Goal: Information Seeking & Learning: Learn about a topic

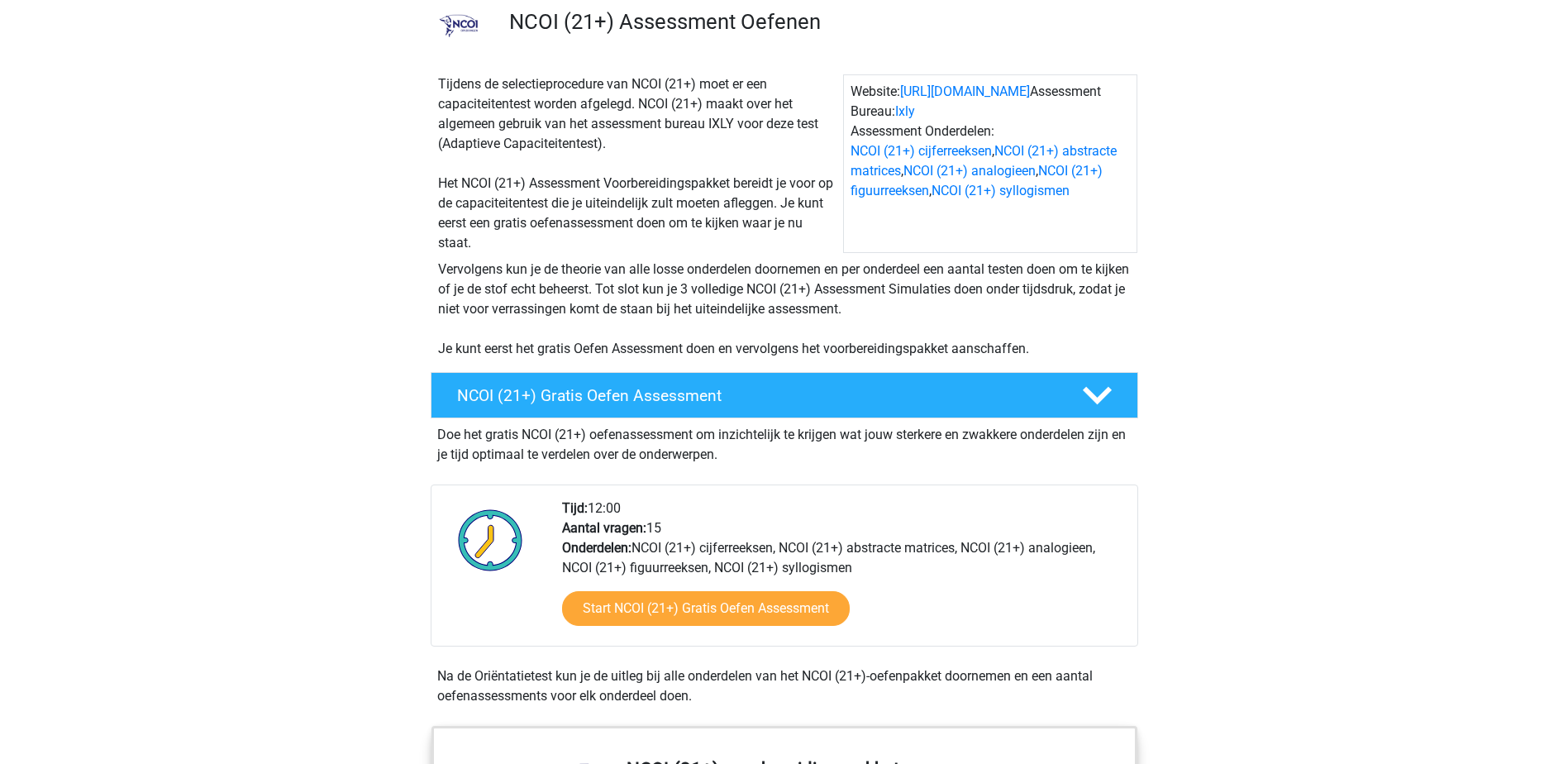
scroll to position [248, 0]
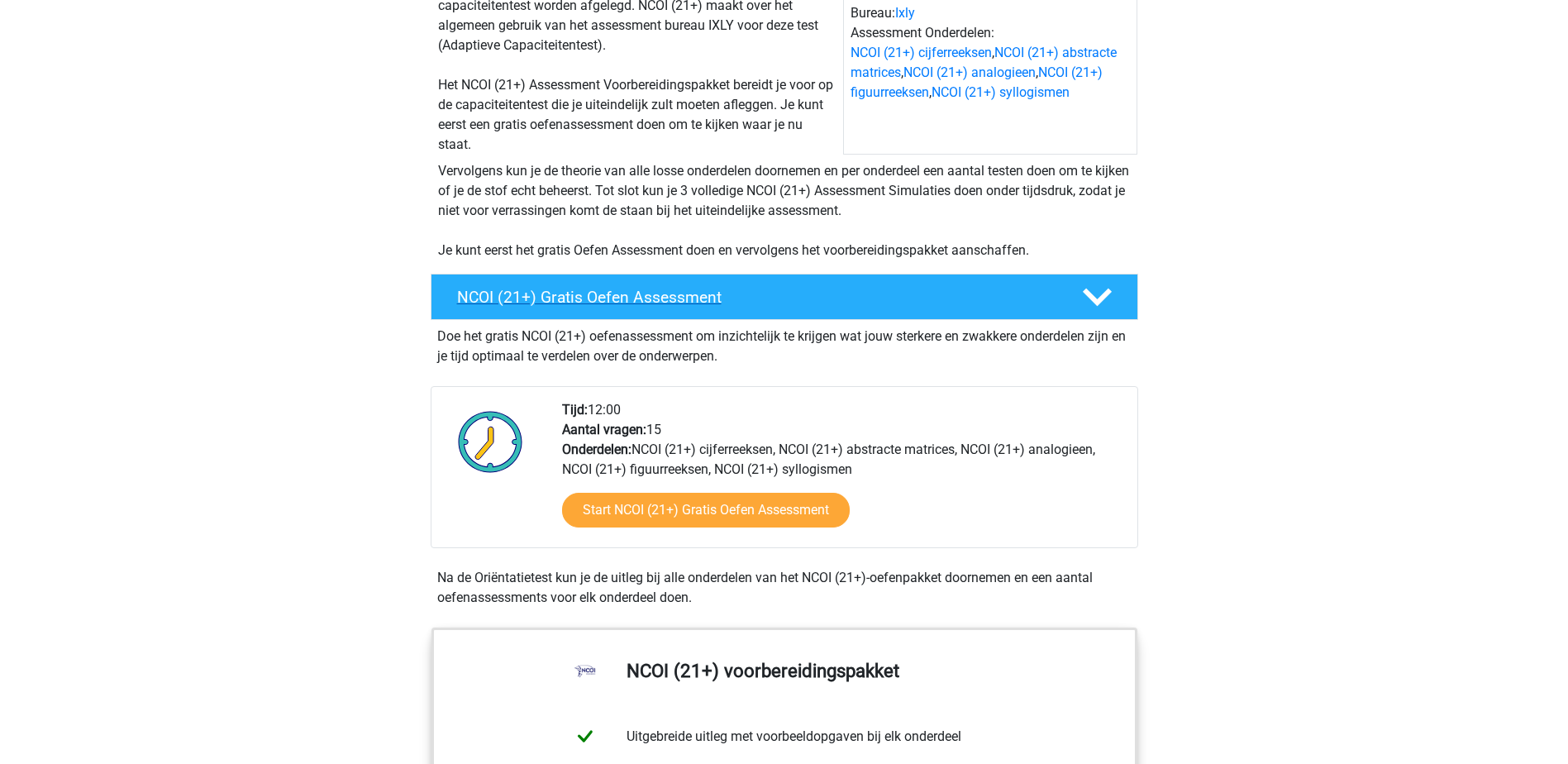
scroll to position [248, 0]
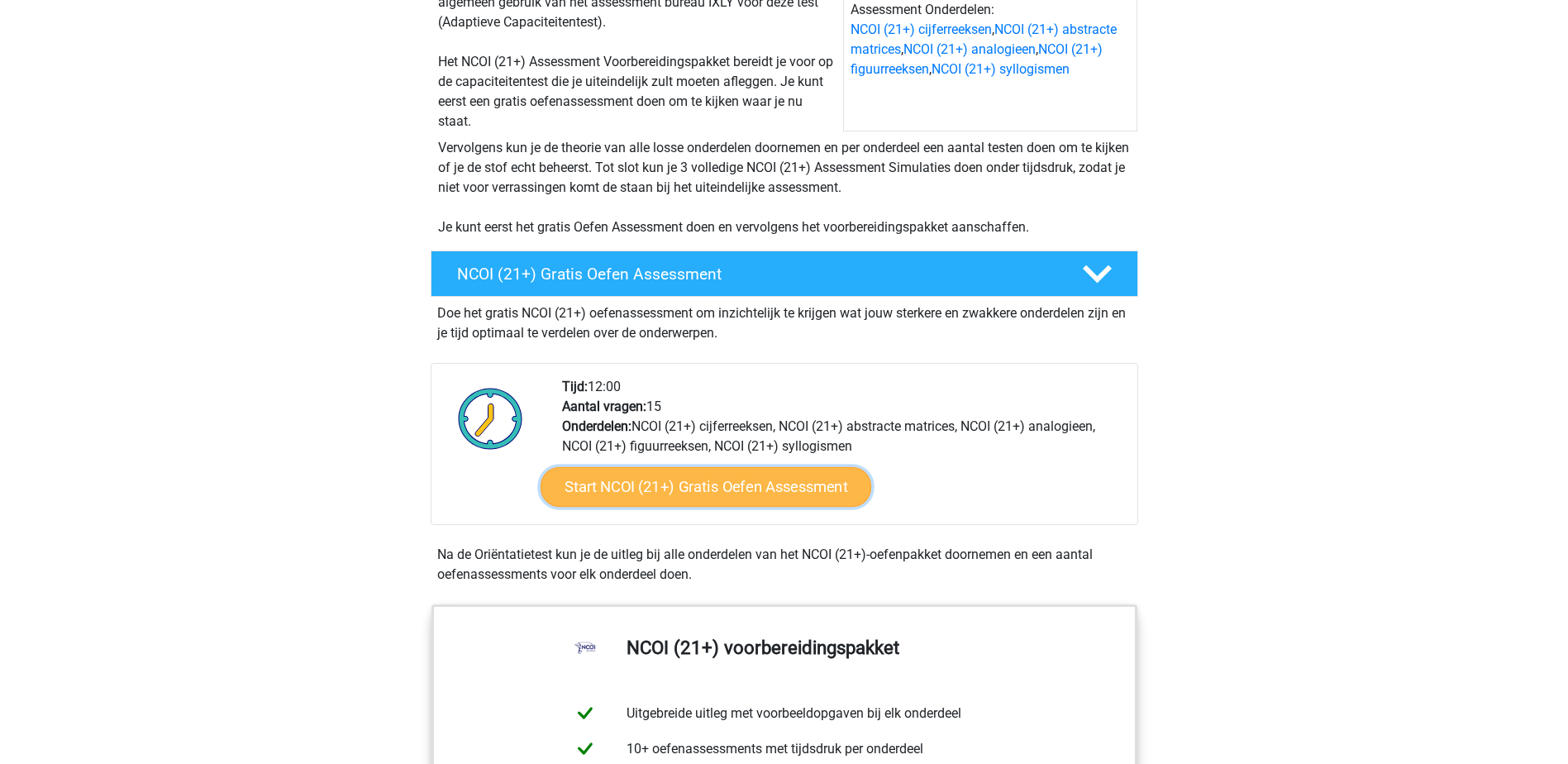
click at [735, 487] on link "Start NCOI (21+) Gratis Oefen Assessment" at bounding box center [705, 486] width 331 height 40
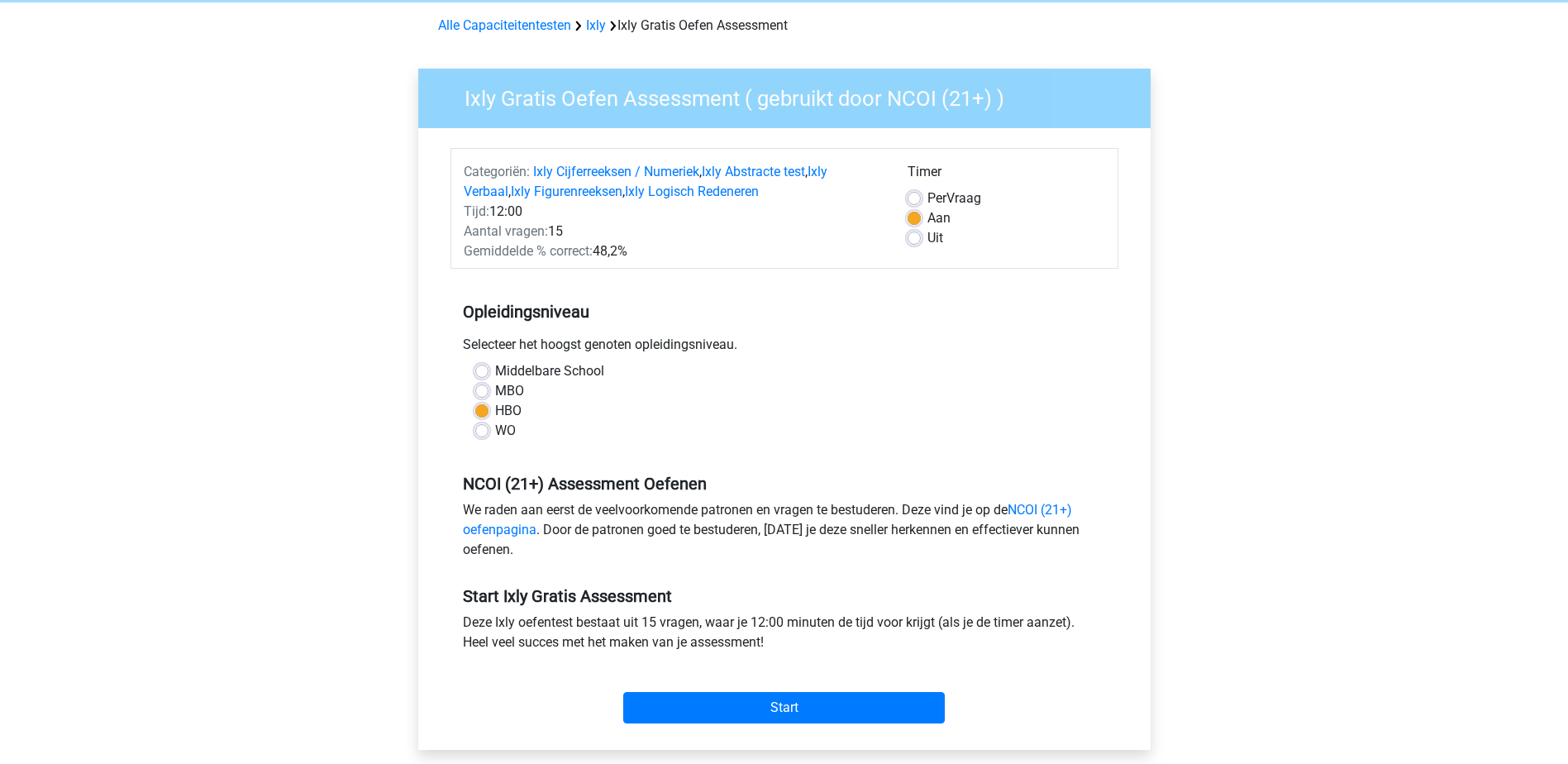
scroll to position [83, 0]
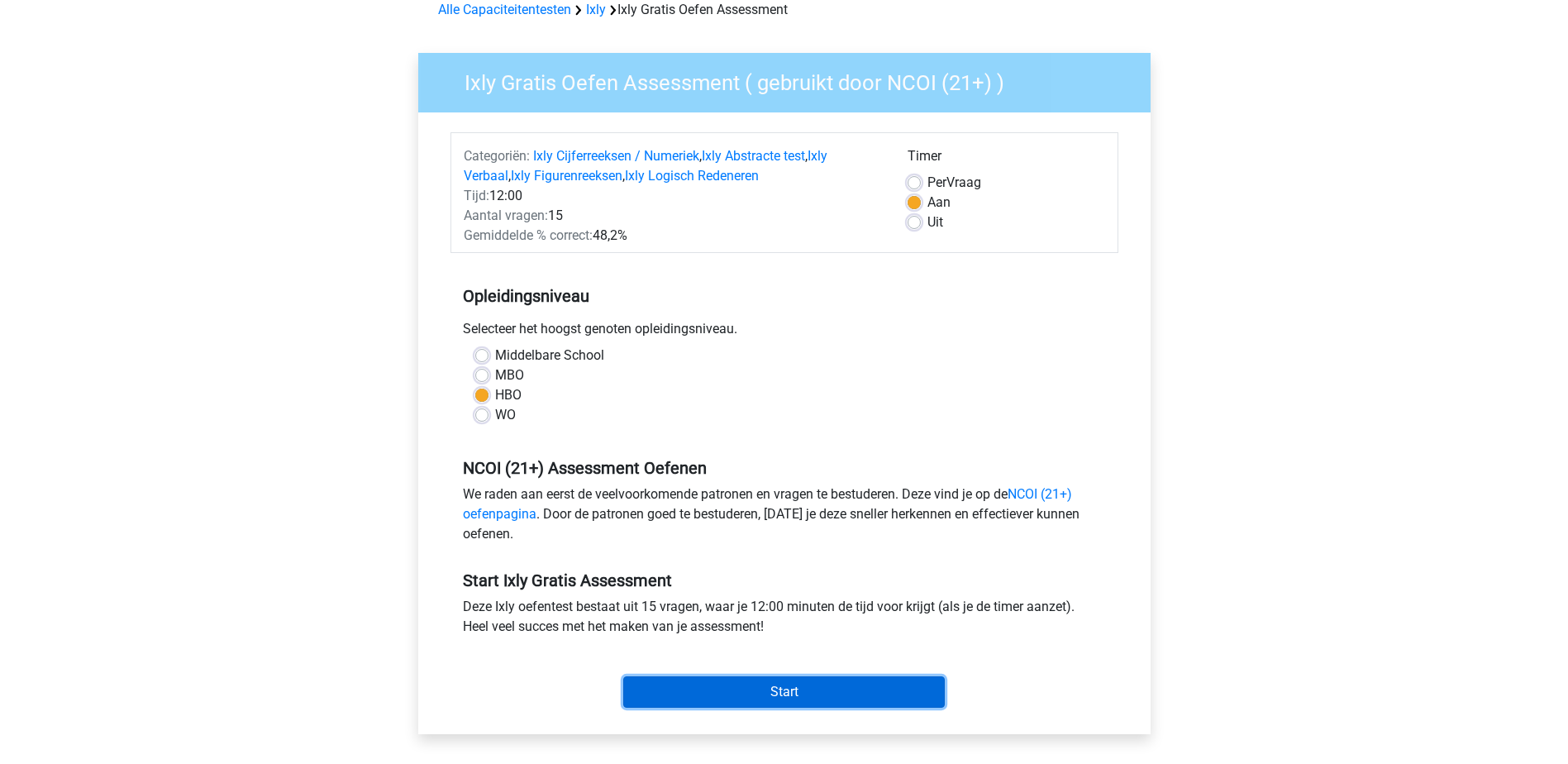
click at [800, 688] on input "Start" at bounding box center [784, 692] width 322 height 31
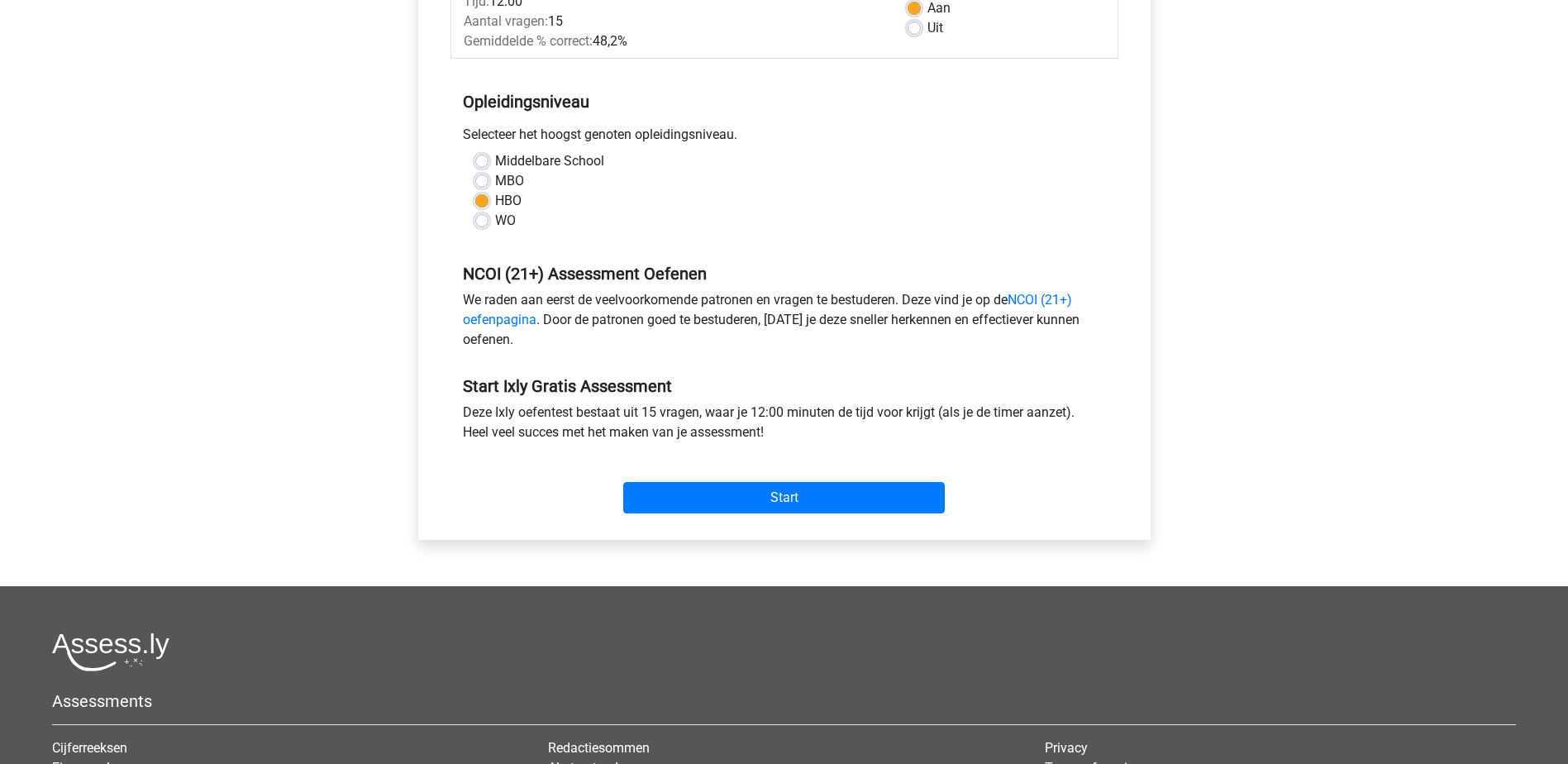
scroll to position [248, 0]
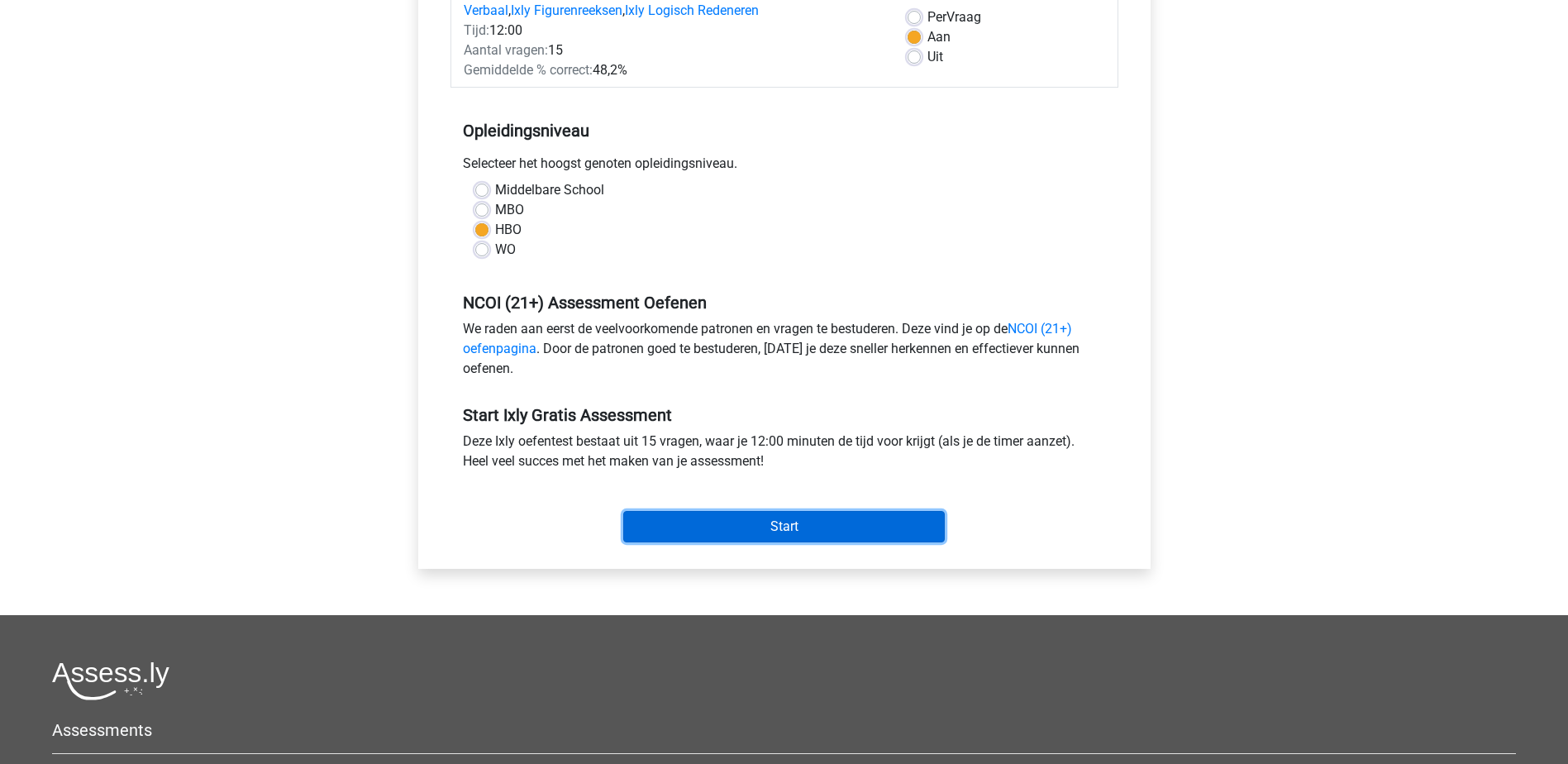
click at [814, 535] on input "Start" at bounding box center [784, 526] width 322 height 31
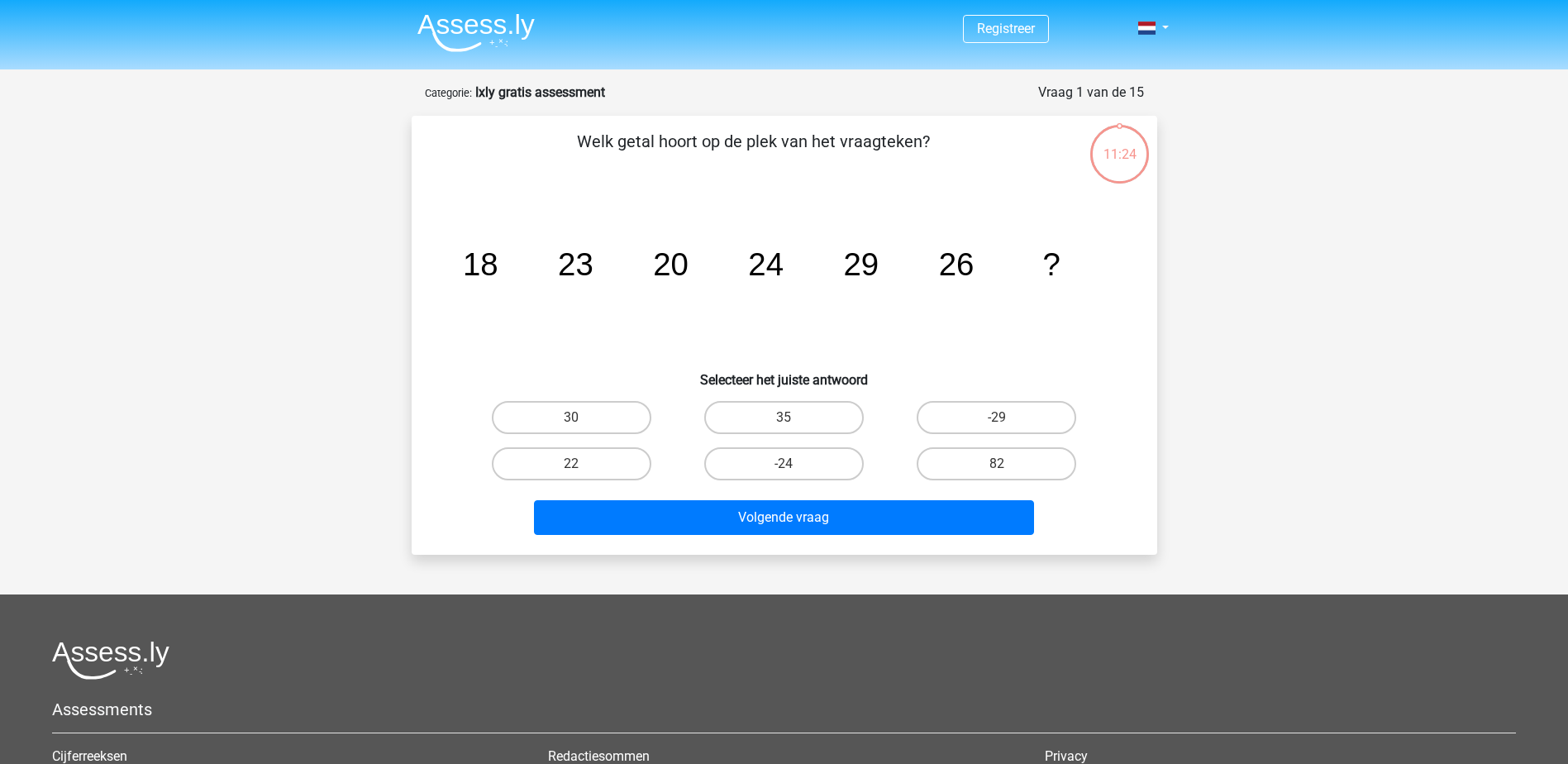
click at [261, 167] on div "Registreer" at bounding box center [784, 516] width 1568 height 1031
click at [483, 269] on tspan "18" at bounding box center [480, 264] width 36 height 36
drag, startPoint x: 453, startPoint y: 249, endPoint x: 685, endPoint y: 290, distance: 235.6
click at [685, 290] on icon "image/svg+xml 18 23 20 24 29 26 ?" at bounding box center [784, 276] width 666 height 167
drag, startPoint x: 685, startPoint y: 290, endPoint x: 844, endPoint y: 277, distance: 159.5
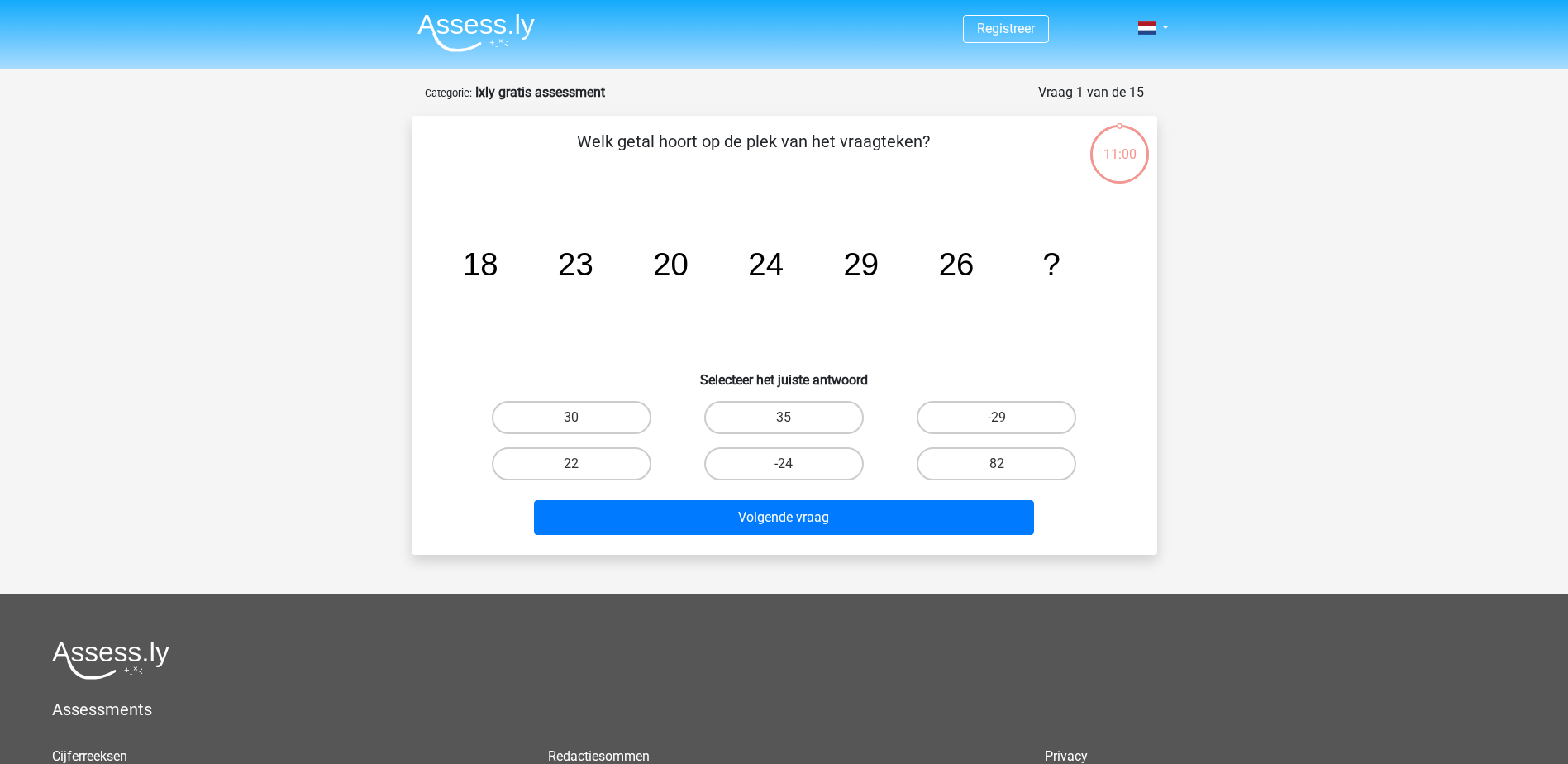
click at [844, 277] on tspan "29" at bounding box center [861, 264] width 36 height 36
click at [619, 464] on label "22" at bounding box center [572, 463] width 160 height 33
click at [582, 464] on input "22" at bounding box center [576, 469] width 10 height 10
radio input "true"
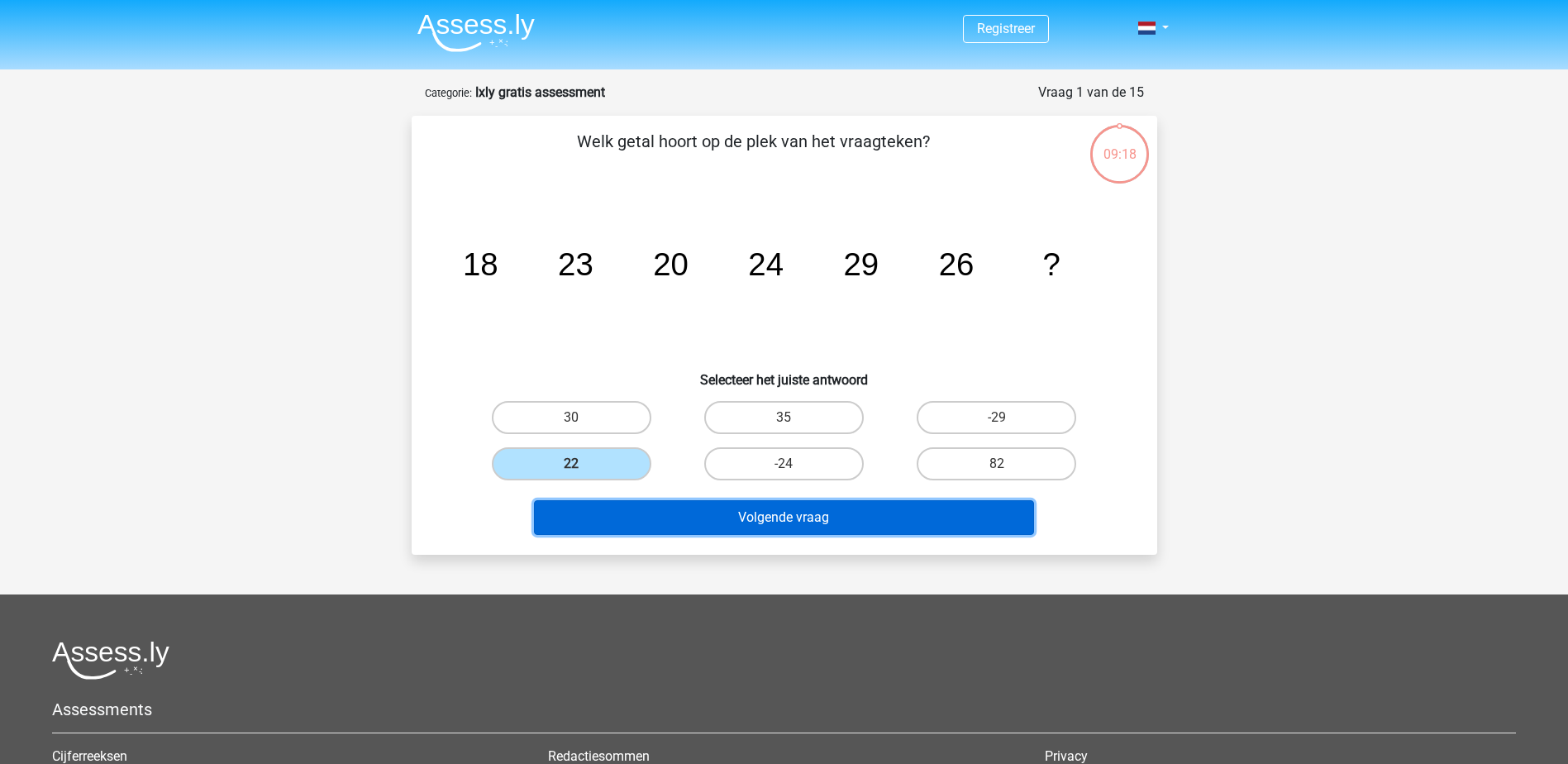
click at [724, 508] on button "Volgende vraag" at bounding box center [784, 517] width 500 height 35
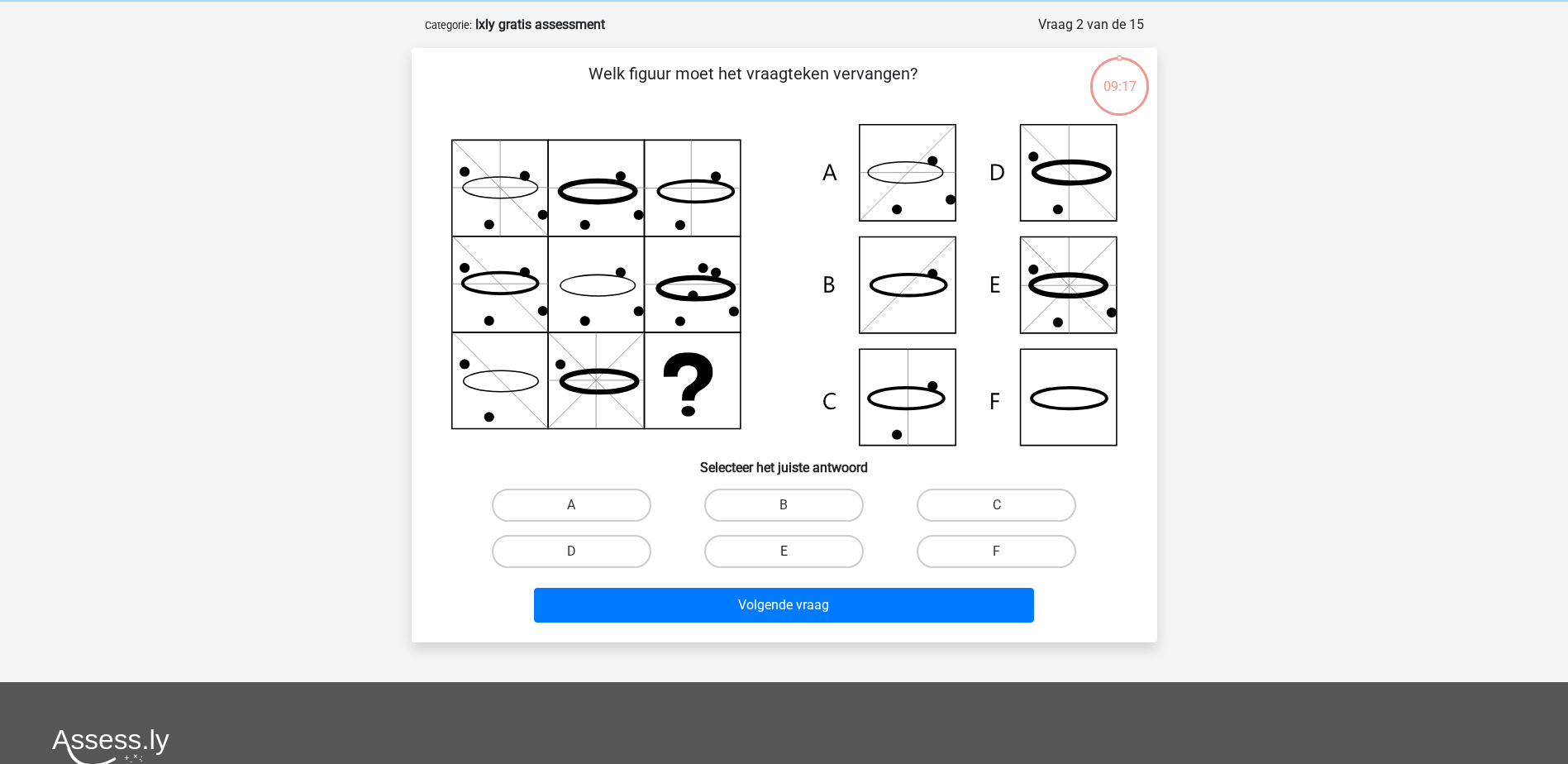
scroll to position [83, 0]
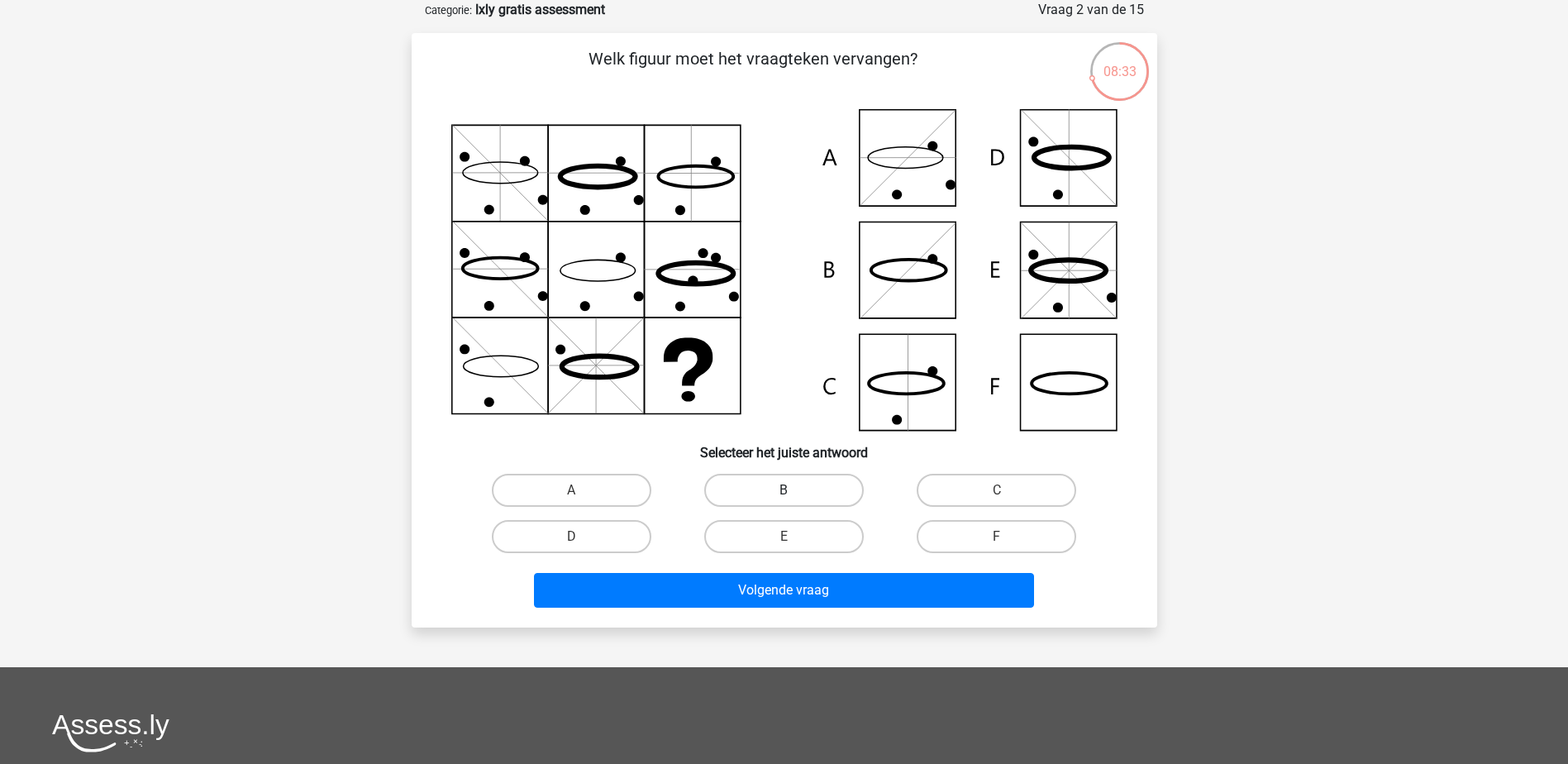
click at [796, 492] on label "B" at bounding box center [784, 490] width 160 height 33
click at [794, 492] on input "B" at bounding box center [788, 495] width 10 height 10
radio input "true"
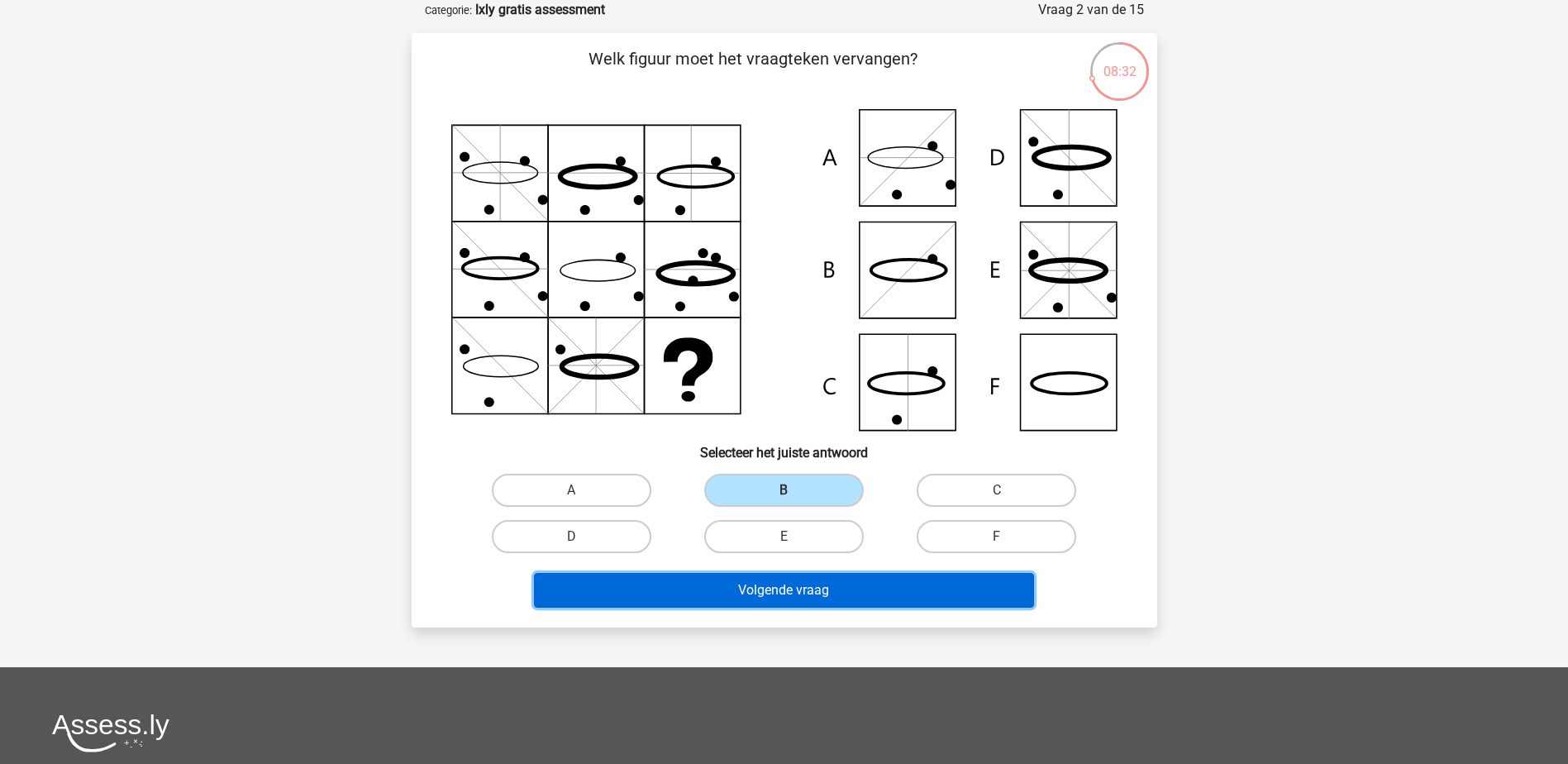
click at [812, 585] on button "Volgende vraag" at bounding box center [784, 590] width 500 height 35
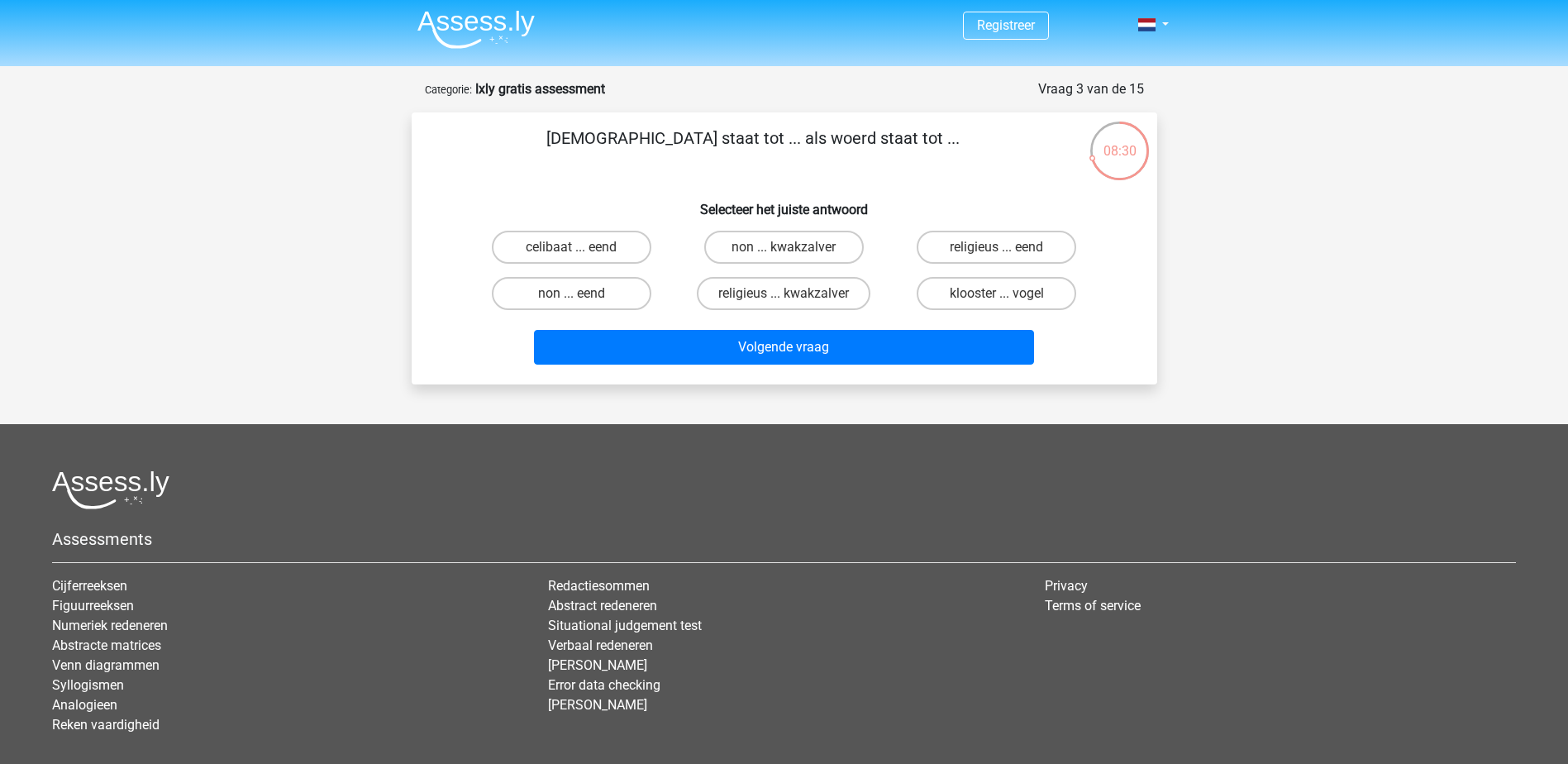
scroll to position [0, 0]
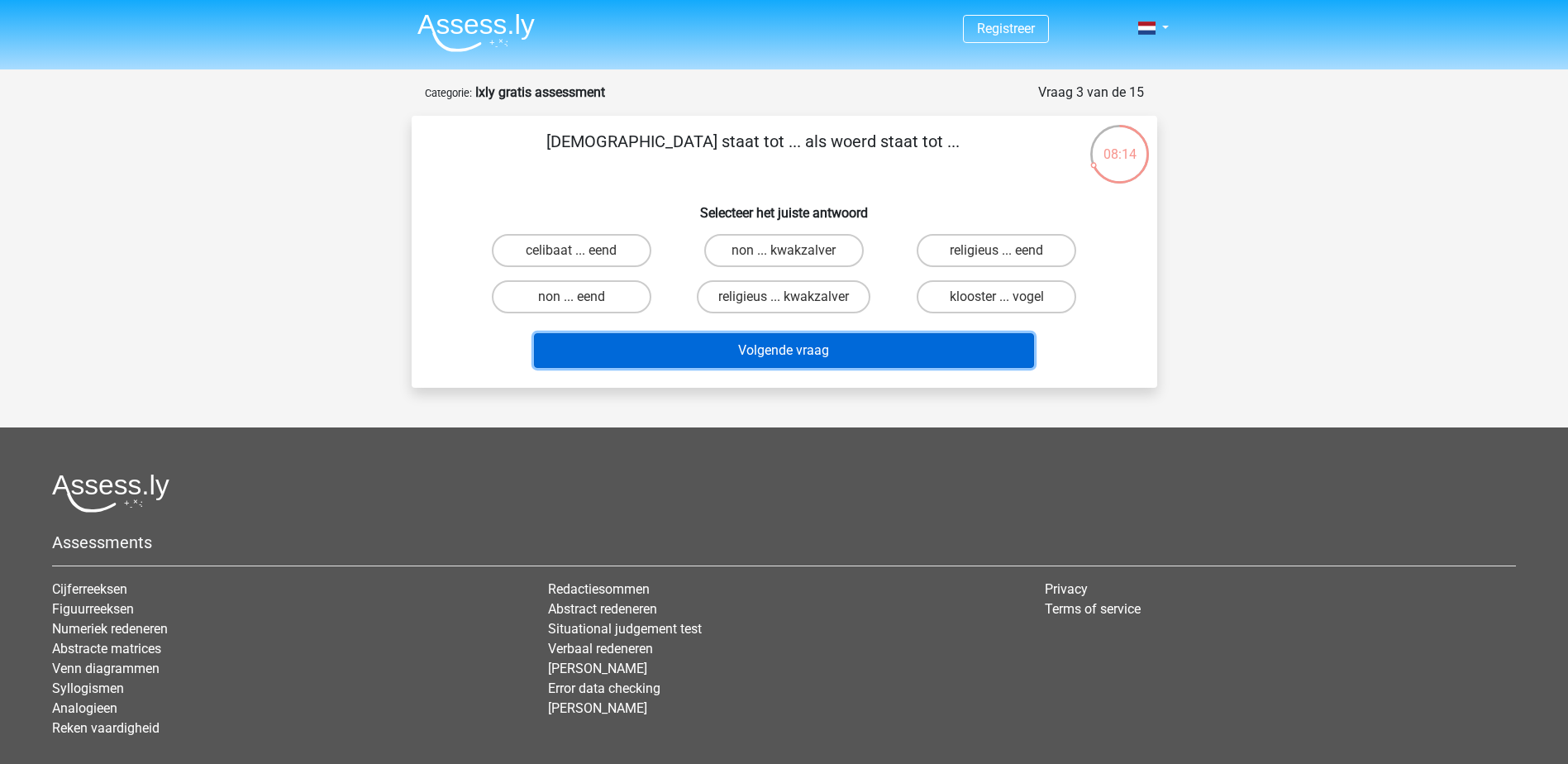
click at [794, 358] on button "Volgende vraag" at bounding box center [784, 350] width 500 height 35
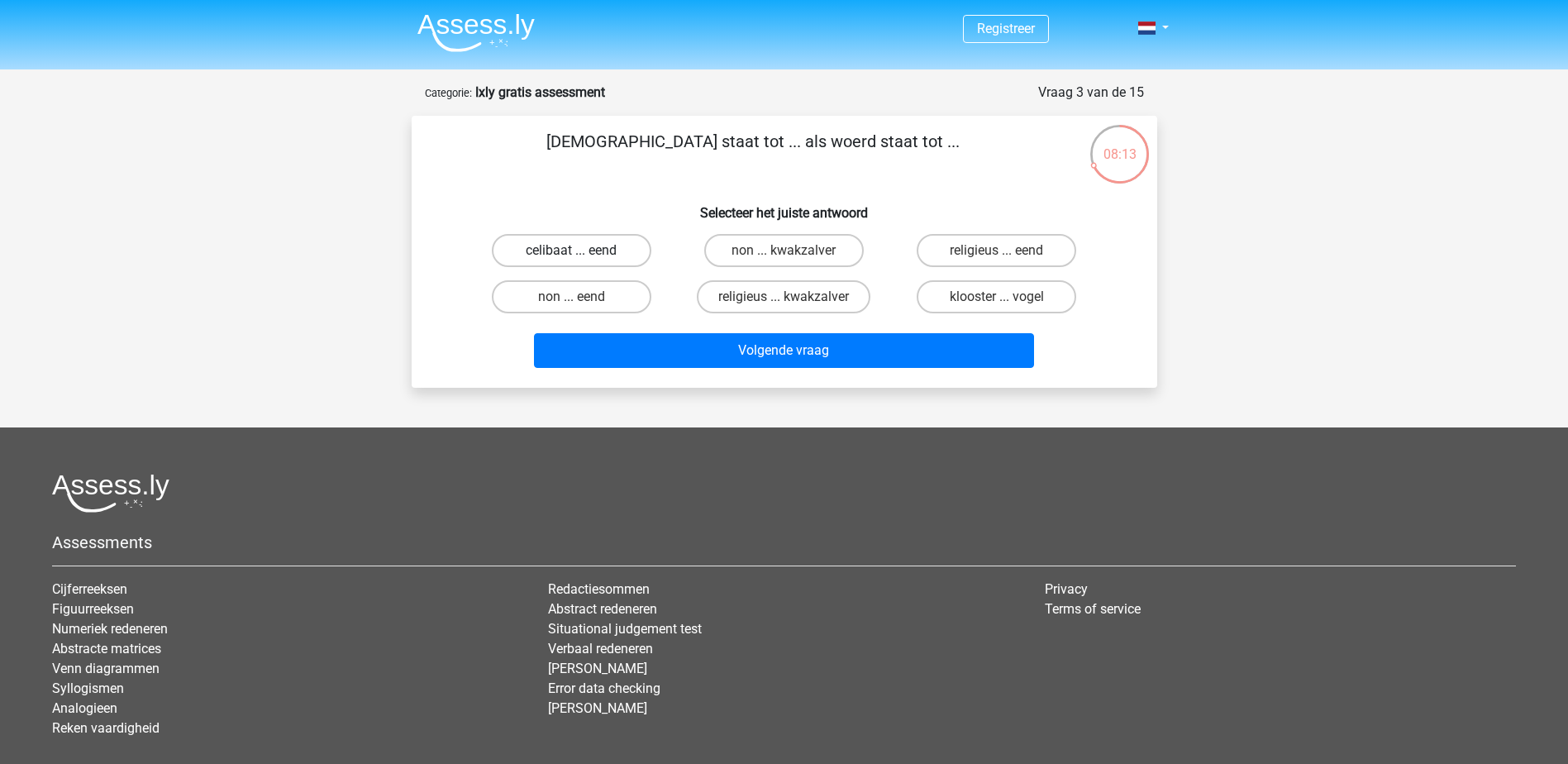
click at [588, 245] on label "celibaat ... eend" at bounding box center [572, 250] width 160 height 33
click at [582, 250] on input "celibaat ... eend" at bounding box center [576, 255] width 10 height 10
radio input "true"
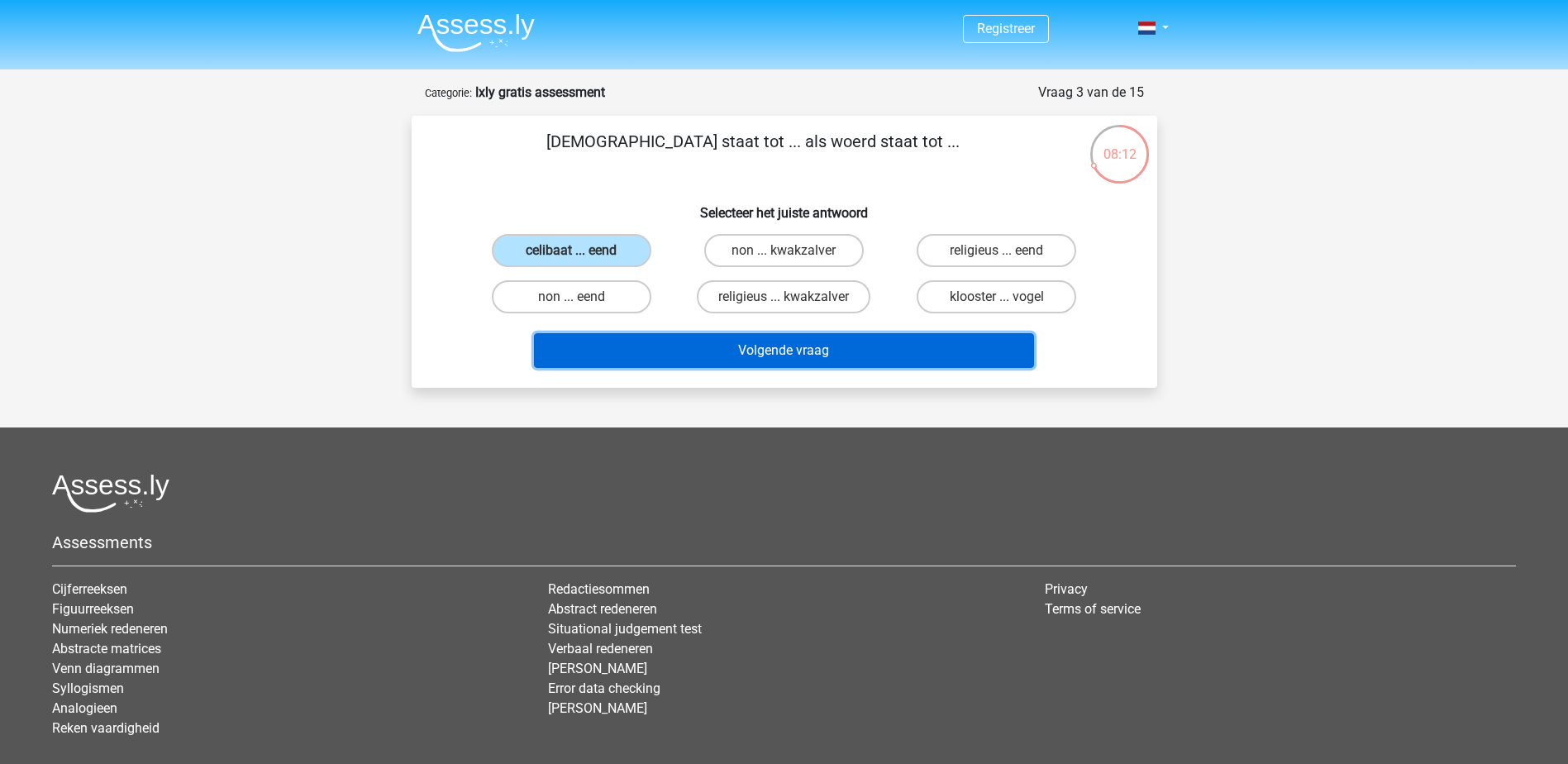
click at [694, 351] on button "Volgende vraag" at bounding box center [784, 350] width 500 height 35
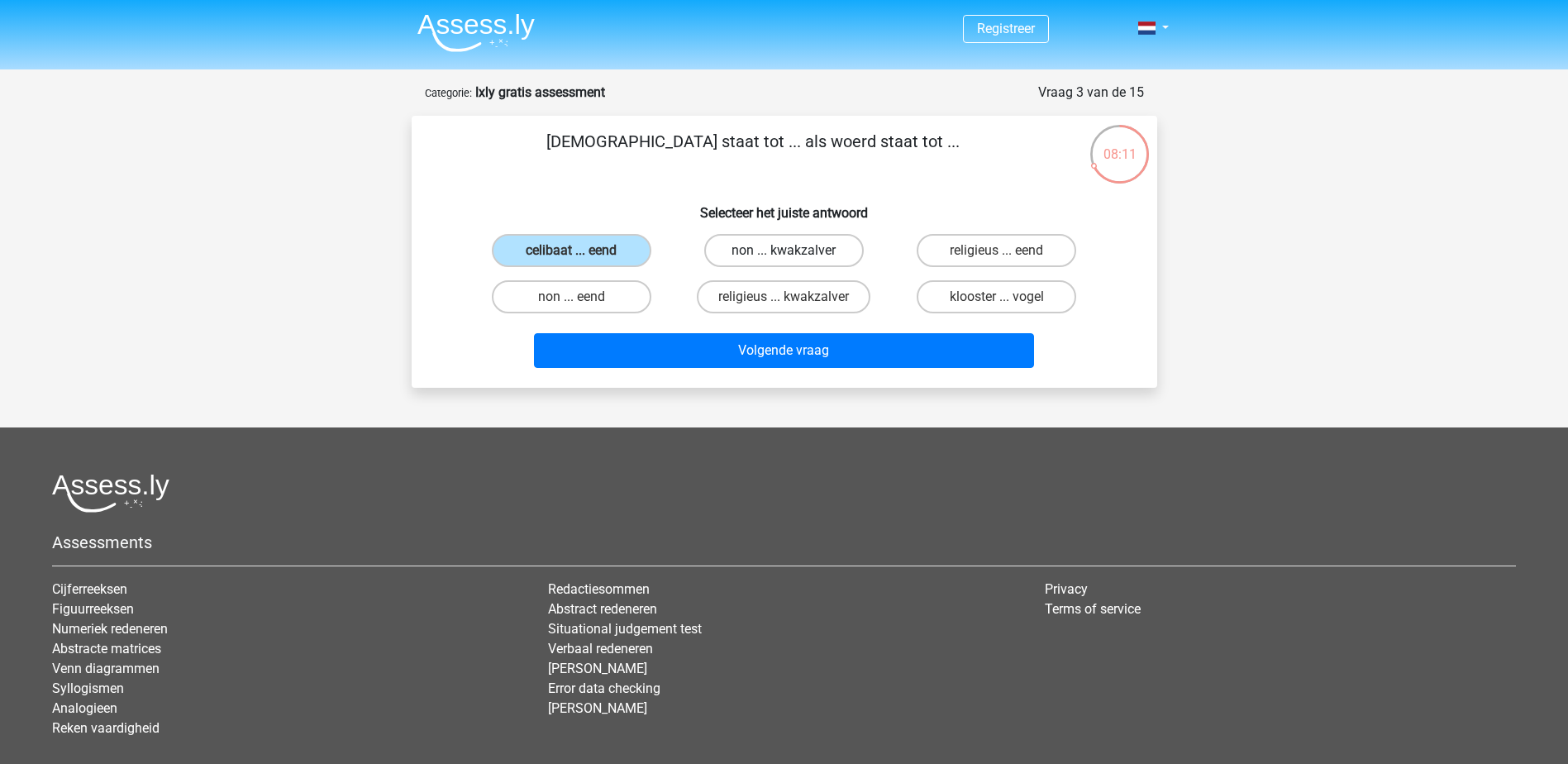
click at [737, 264] on label "non ... kwakzalver" at bounding box center [784, 250] width 160 height 33
click at [784, 262] on input "non ... kwakzalver" at bounding box center [788, 255] width 10 height 10
radio input "true"
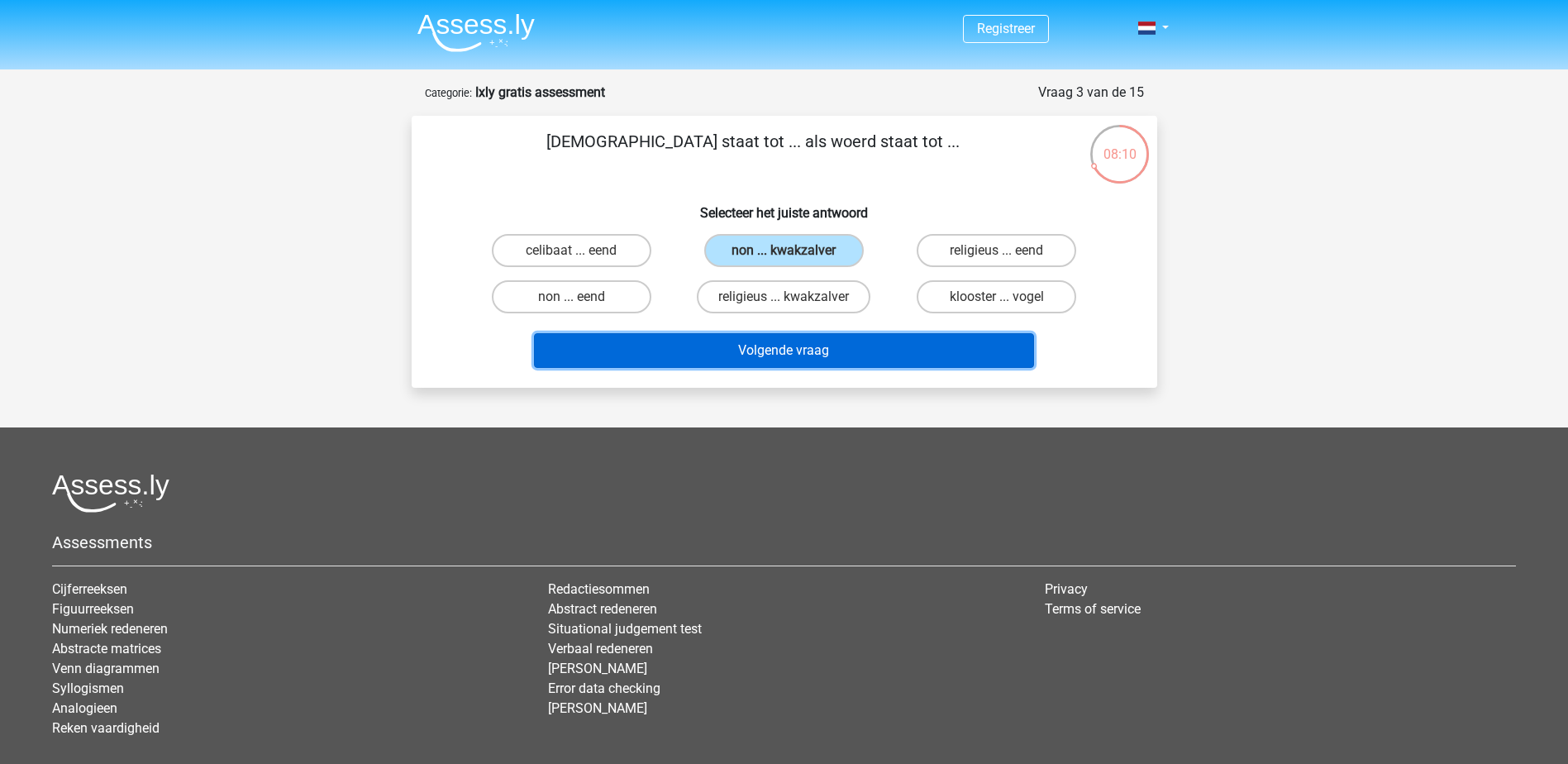
click at [783, 352] on button "Volgende vraag" at bounding box center [784, 350] width 500 height 35
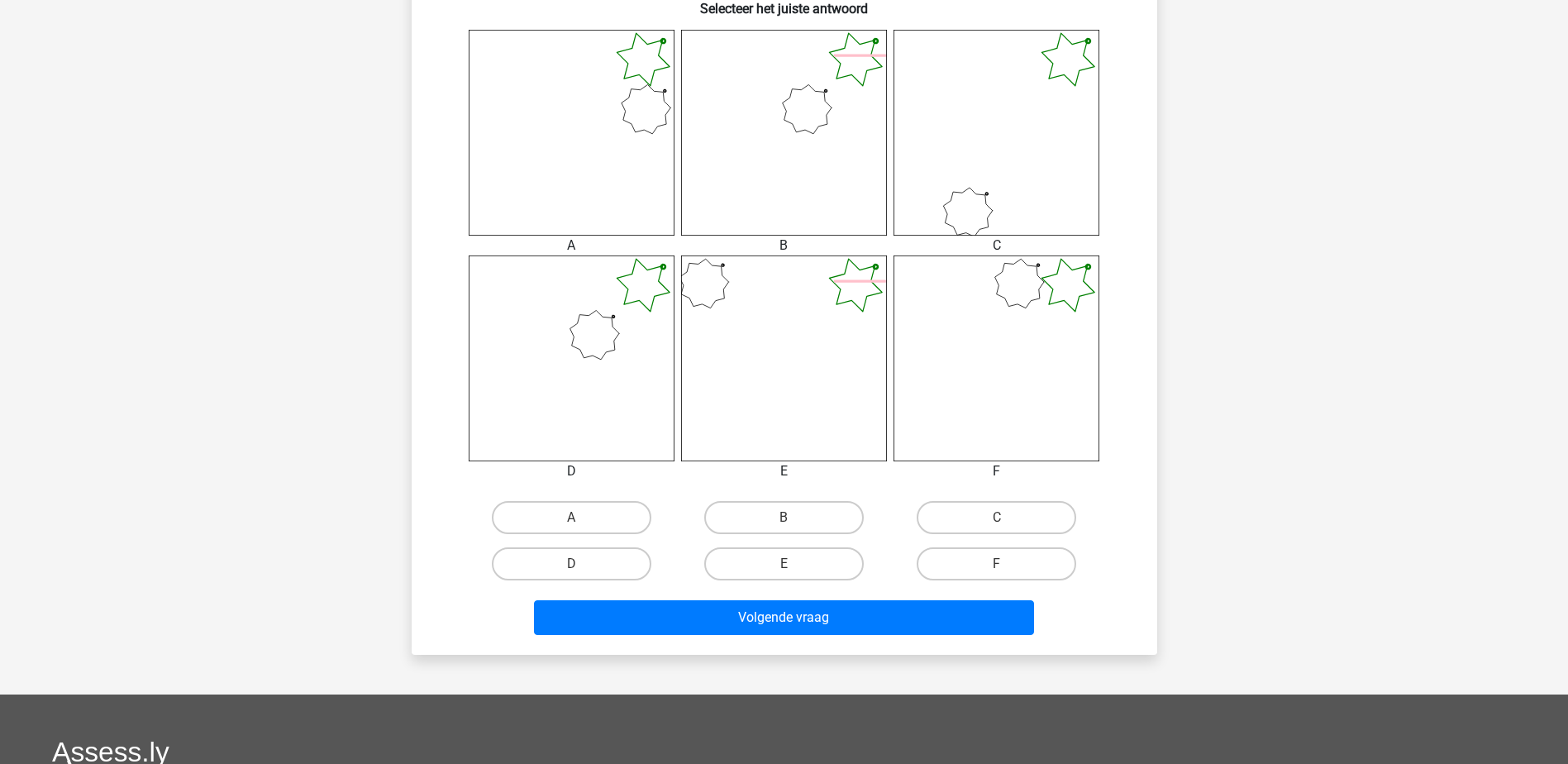
scroll to position [661, 0]
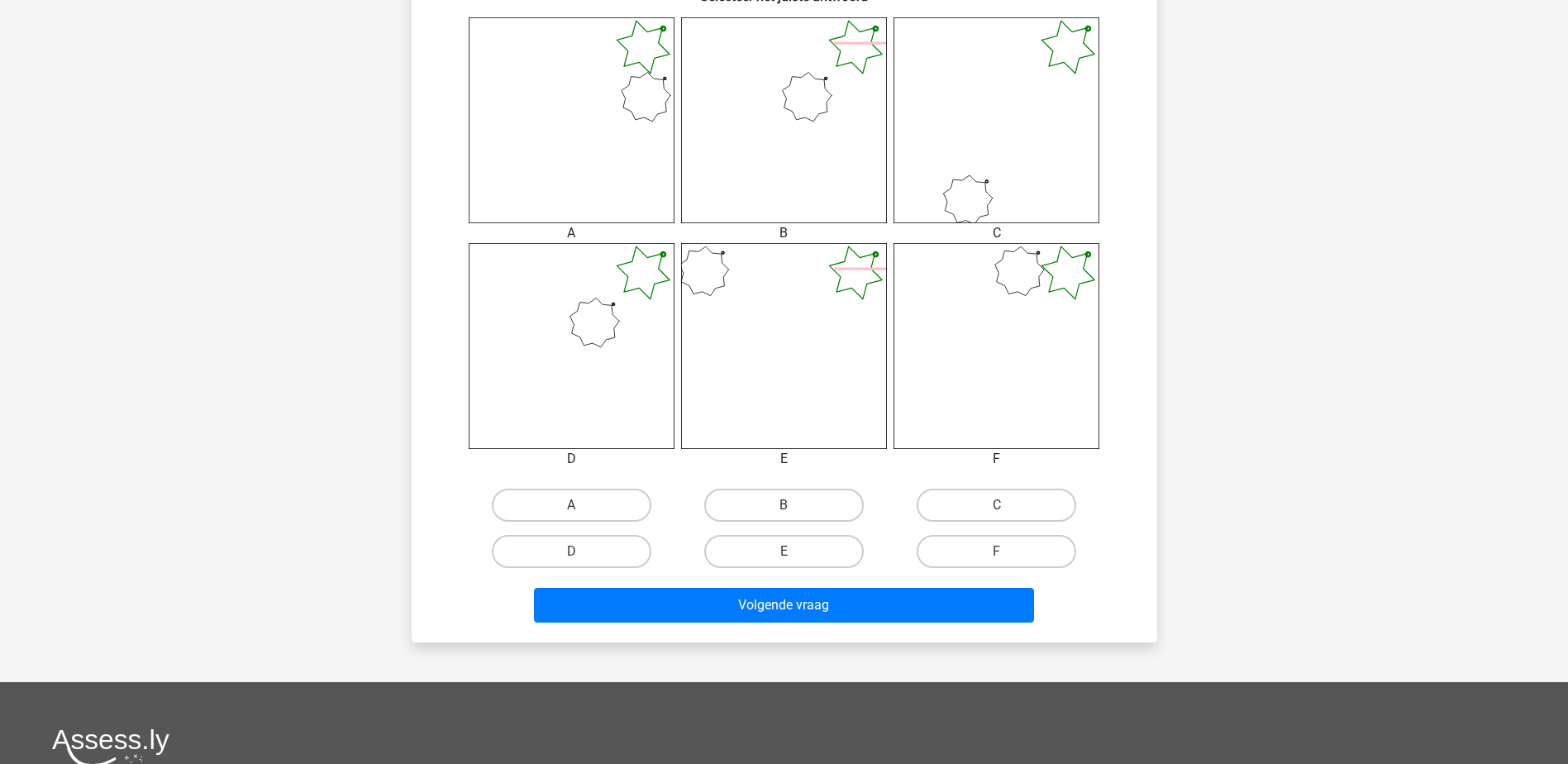
click at [788, 506] on input "B" at bounding box center [788, 510] width 10 height 10
radio input "true"
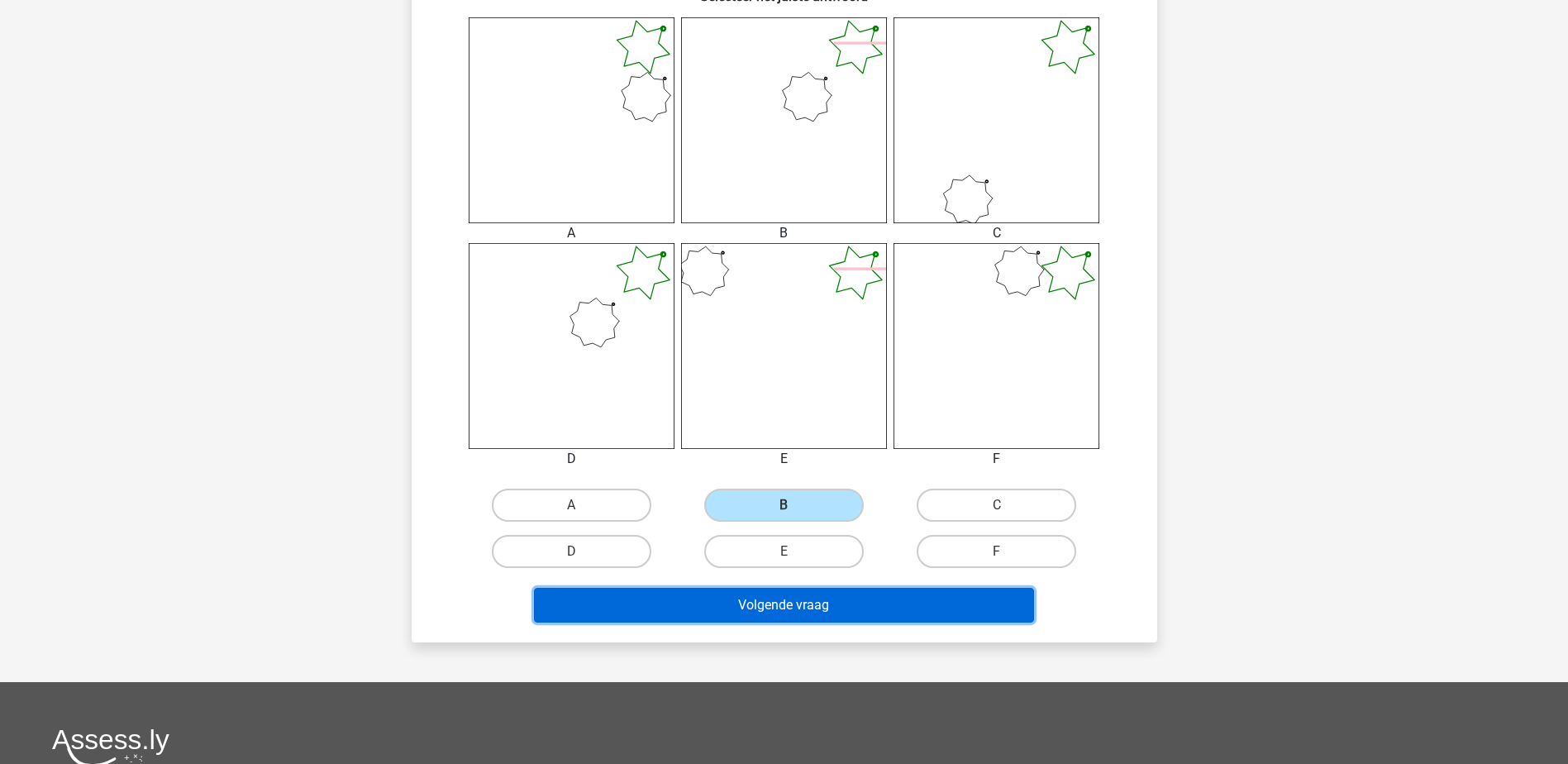
click at [831, 601] on button "Volgende vraag" at bounding box center [784, 605] width 500 height 35
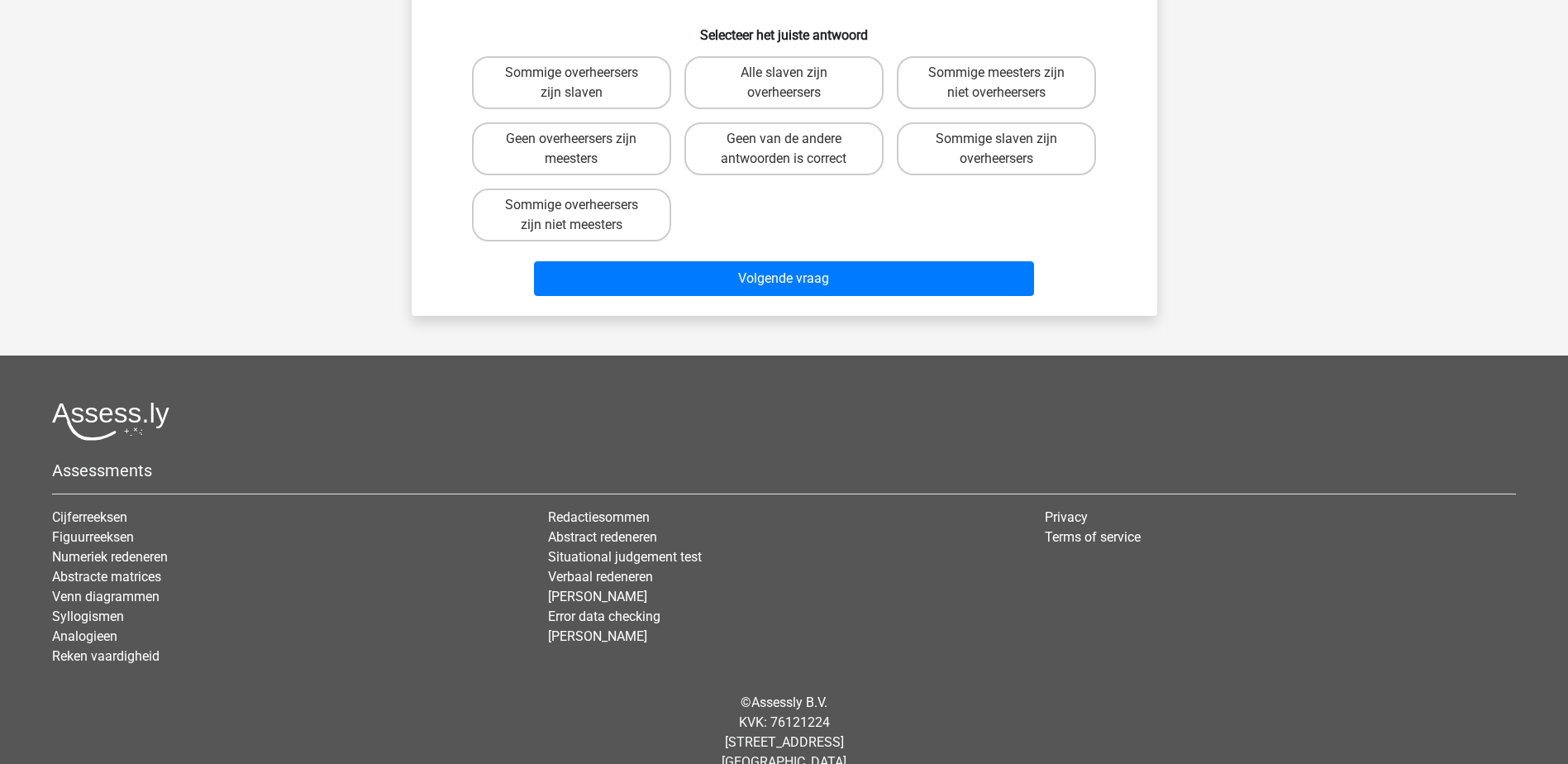
scroll to position [83, 0]
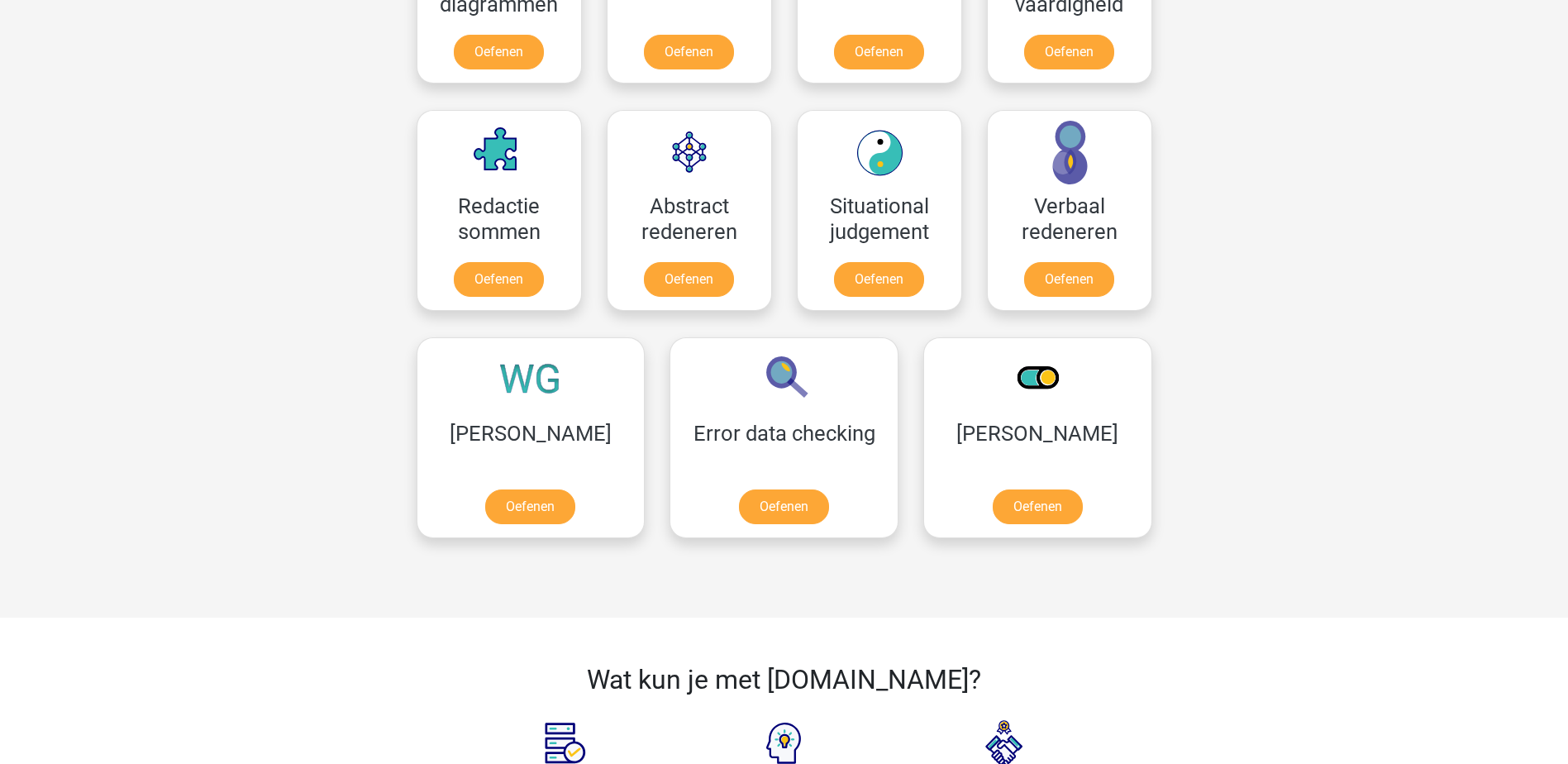
scroll to position [993, 0]
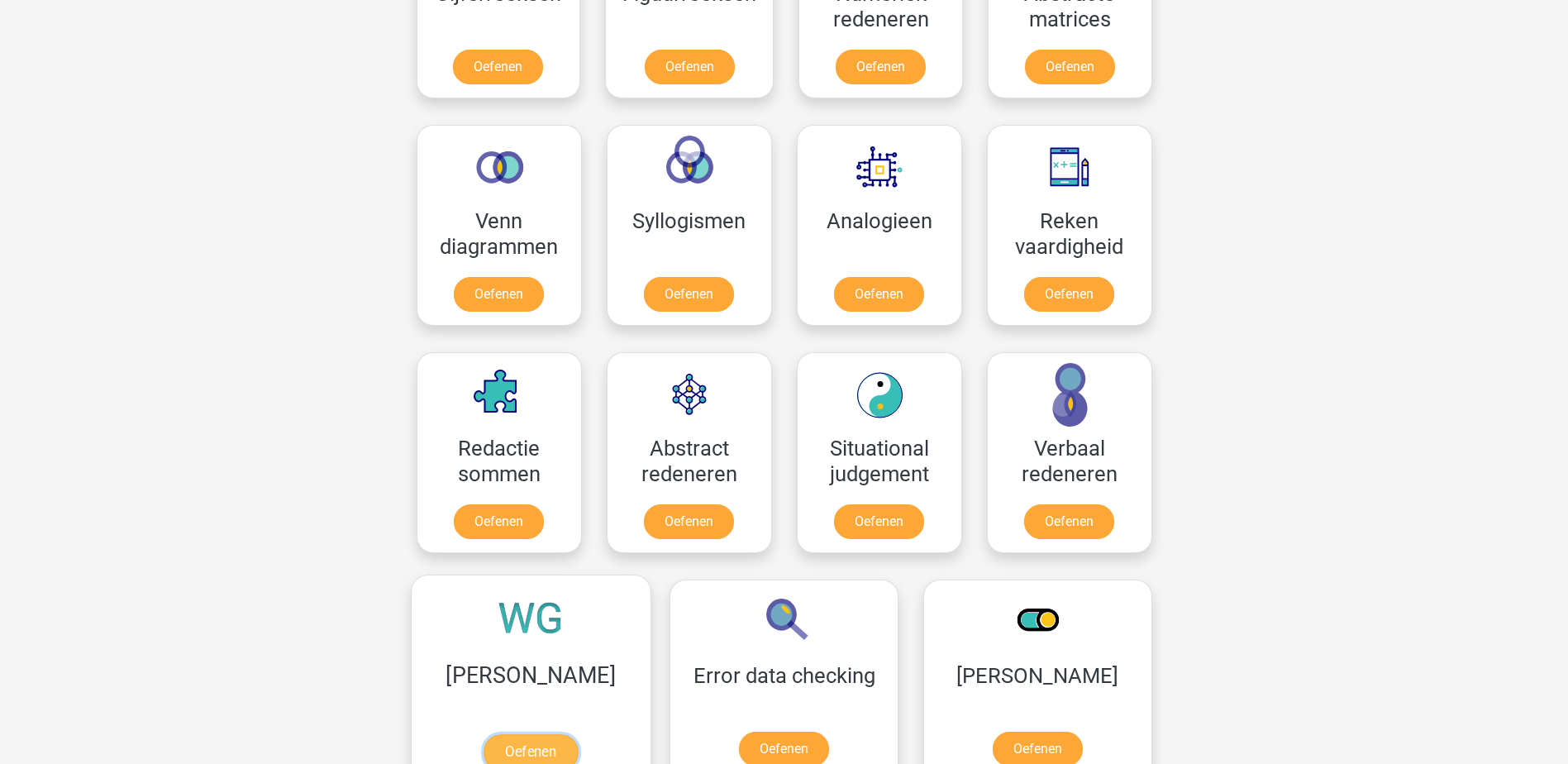
click at [510, 734] on link "Oefenen" at bounding box center [531, 752] width 94 height 37
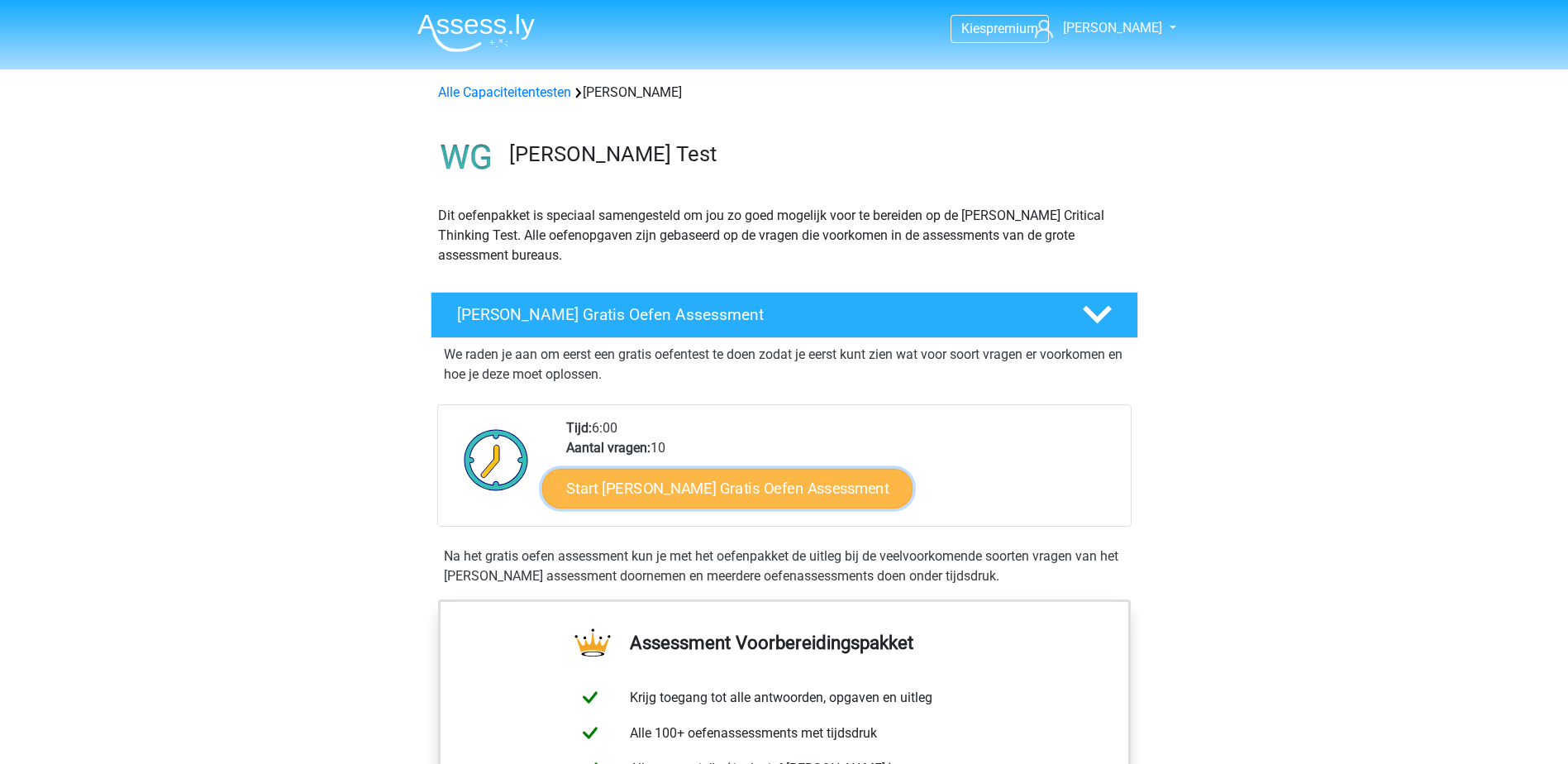
click at [705, 490] on link "Start [PERSON_NAME] Gratis Oefen Assessment" at bounding box center [727, 488] width 372 height 40
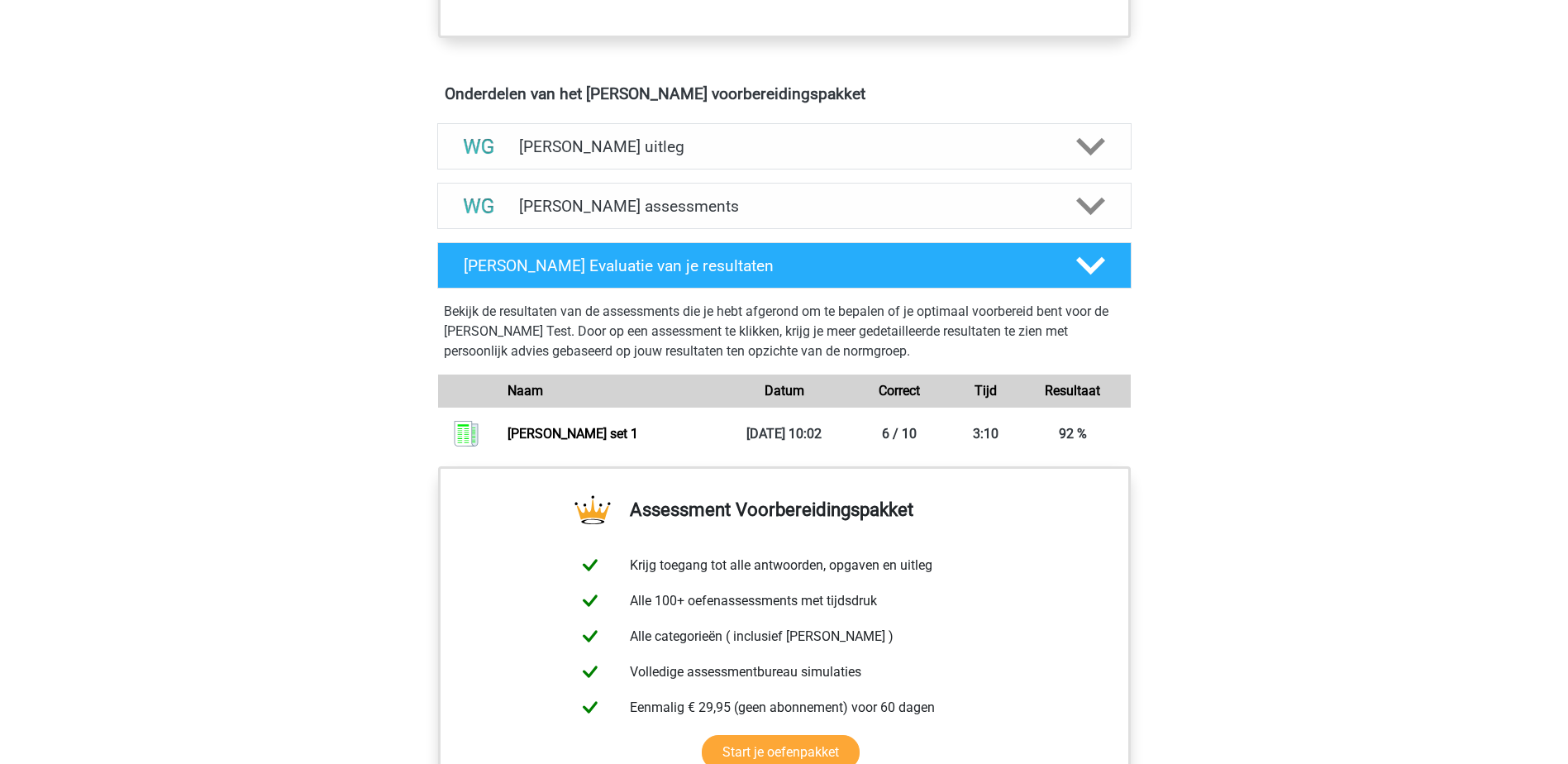
scroll to position [993, 0]
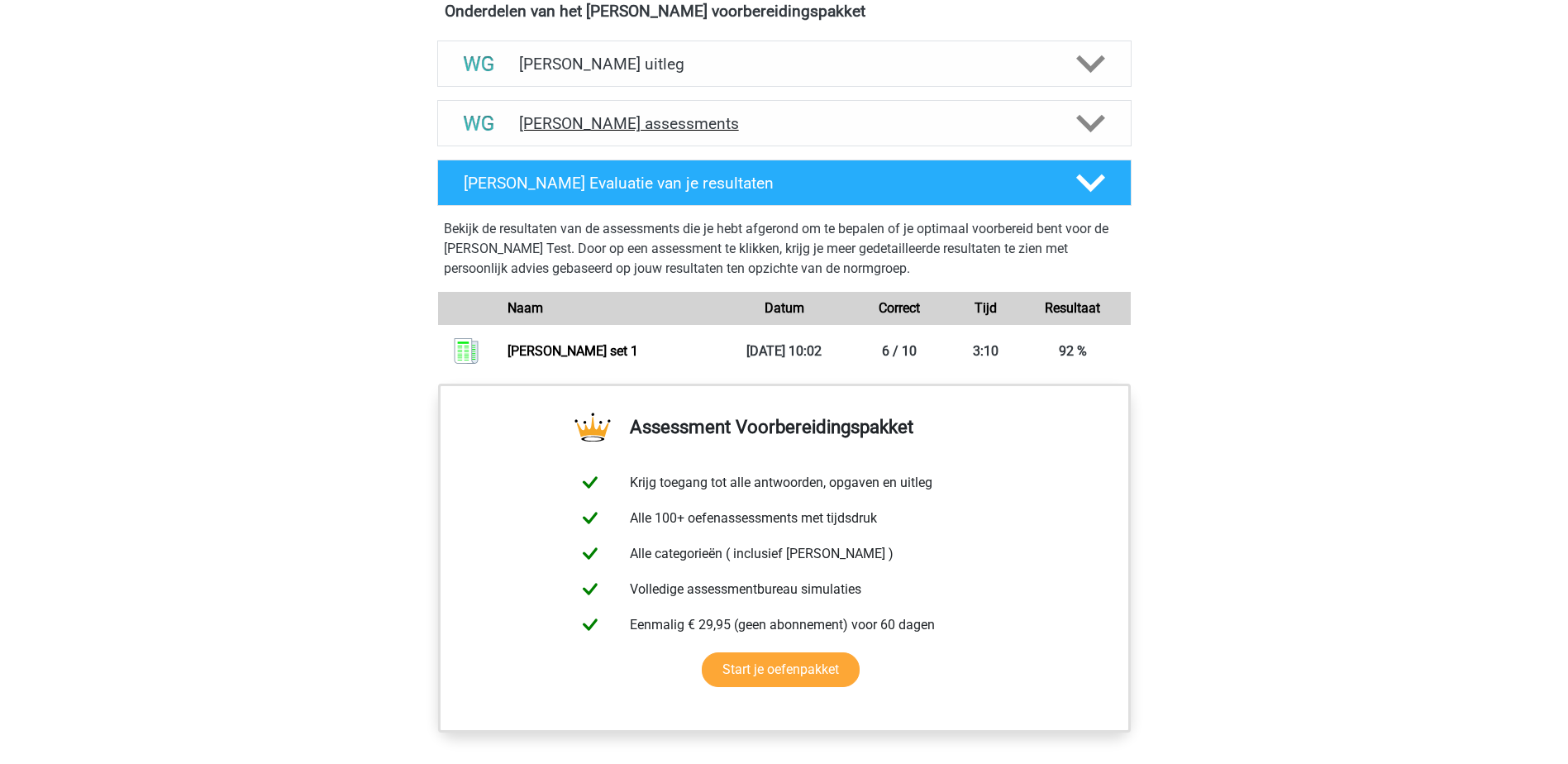
click at [700, 136] on div "[PERSON_NAME] assessments" at bounding box center [784, 122] width 694 height 46
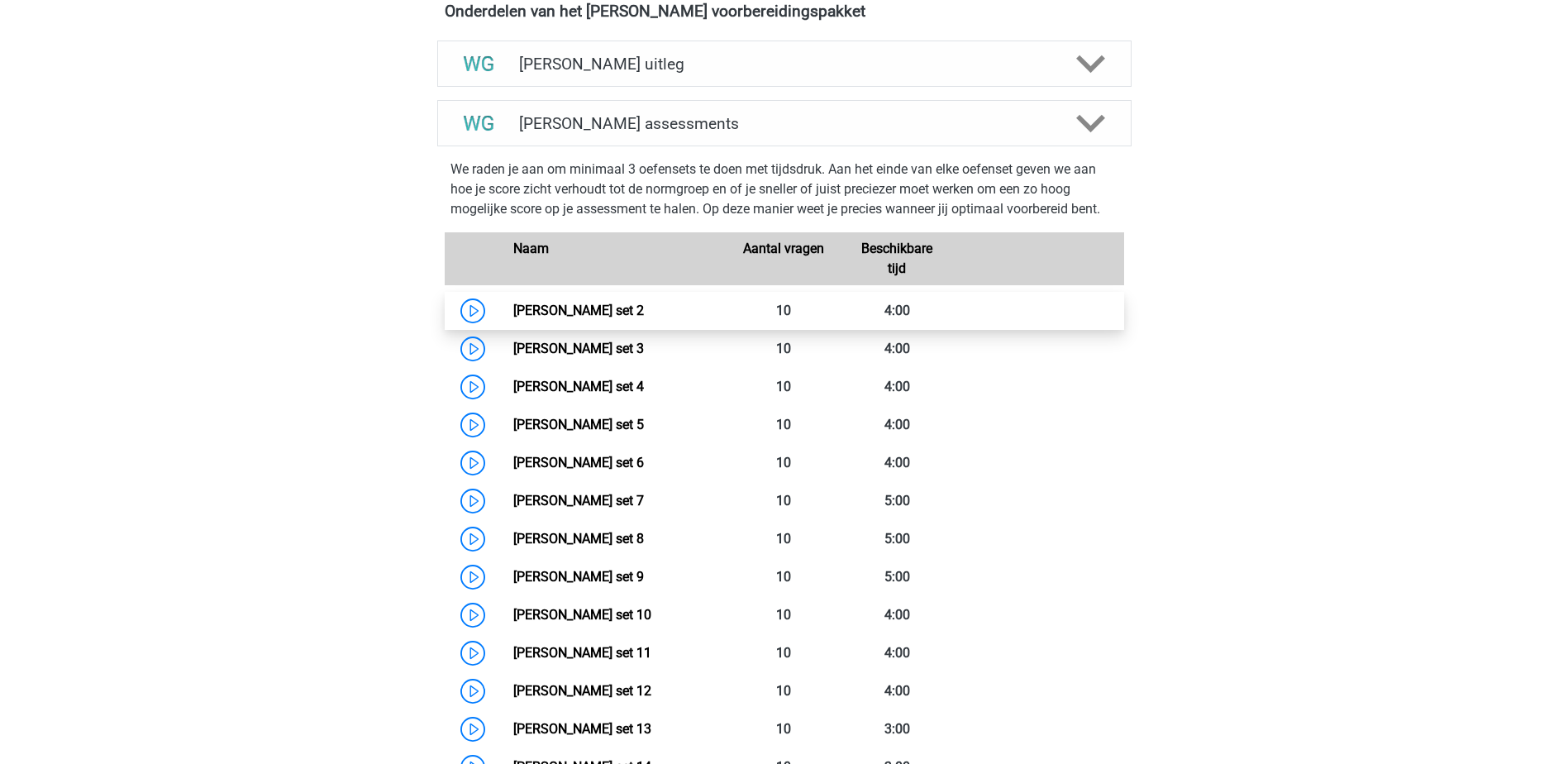
click at [574, 318] on link "Watson Glaser set 2" at bounding box center [578, 310] width 131 height 16
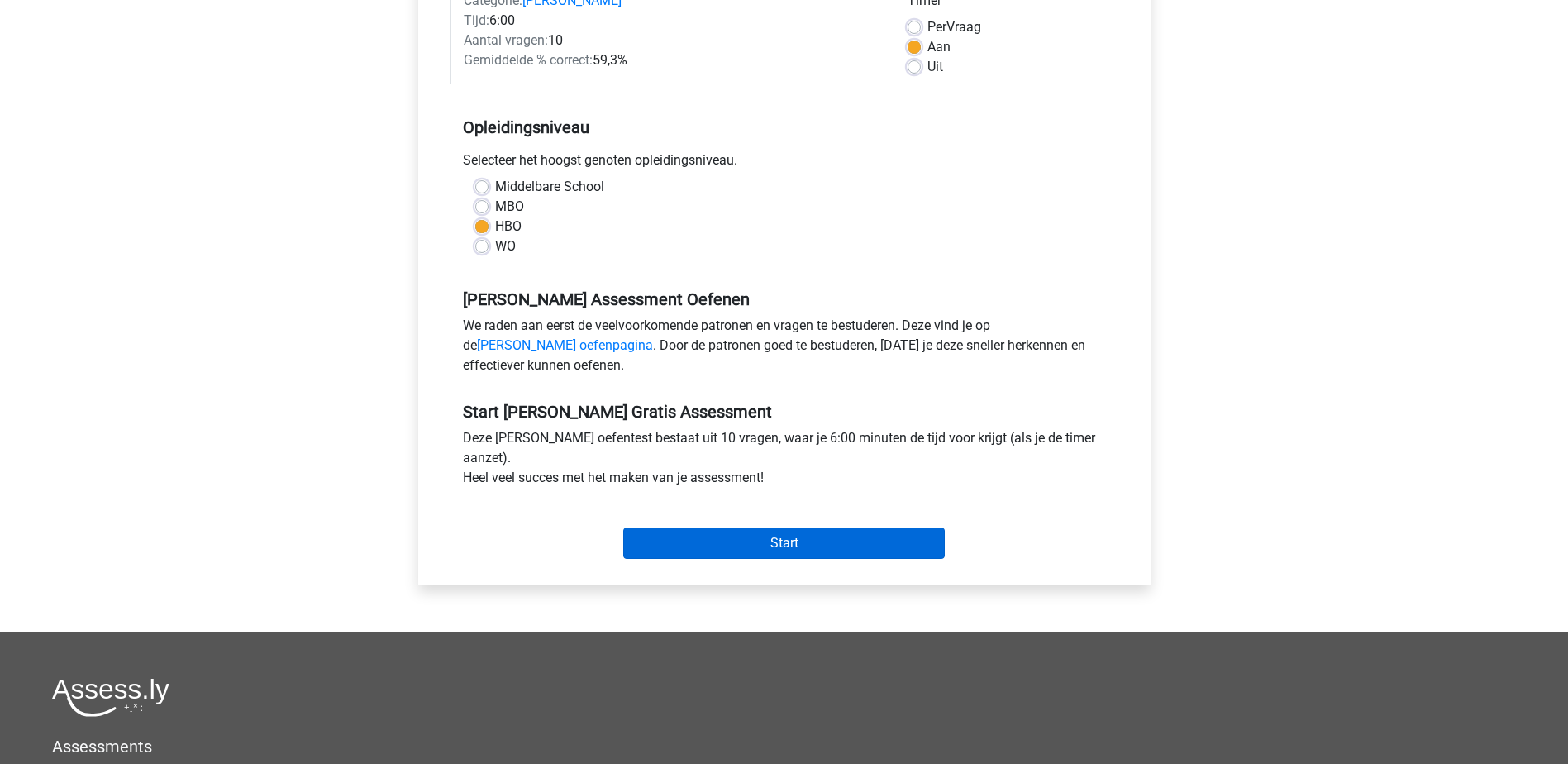
scroll to position [248, 0]
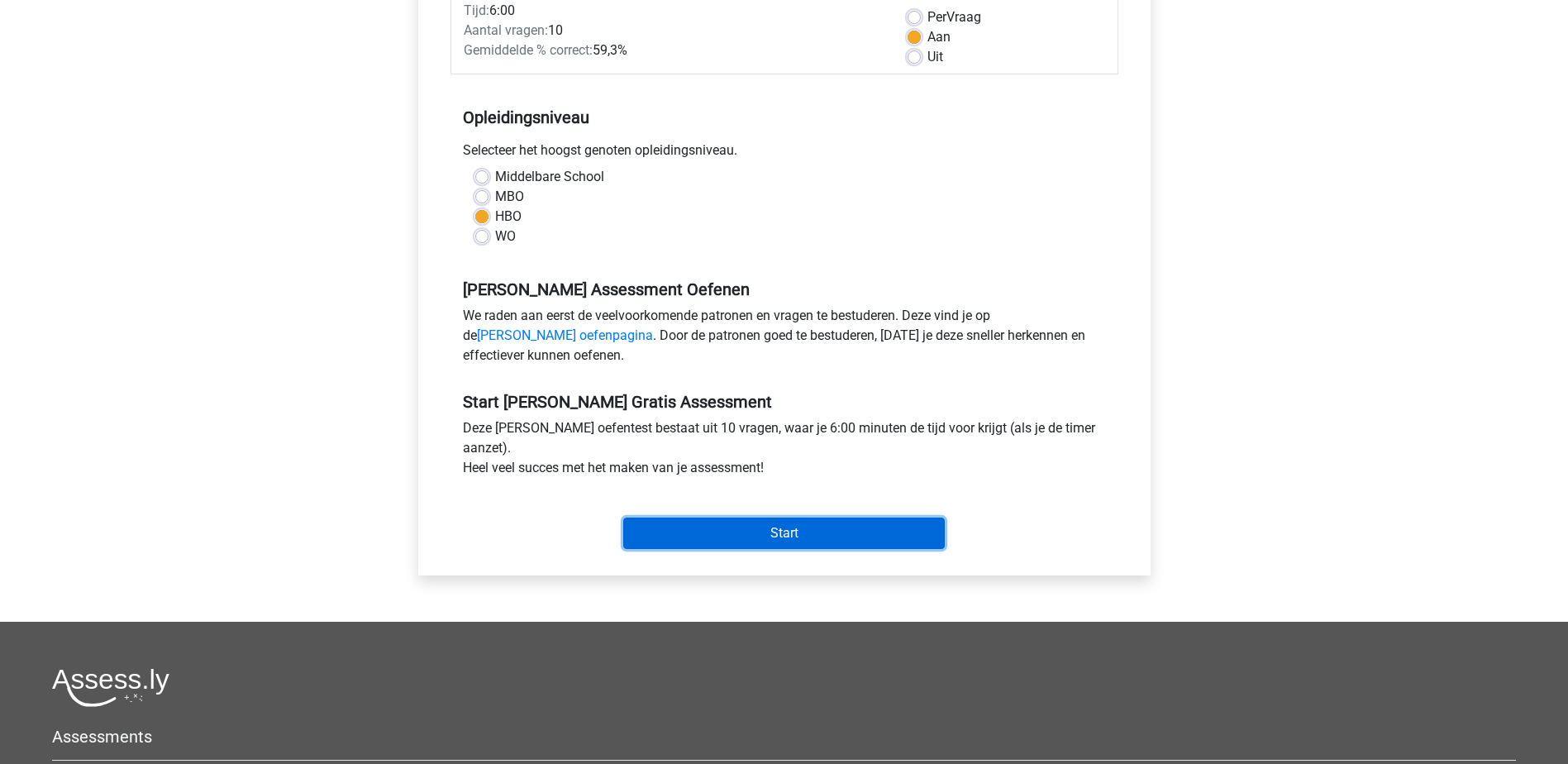
click at [739, 543] on input "Start" at bounding box center [784, 533] width 322 height 31
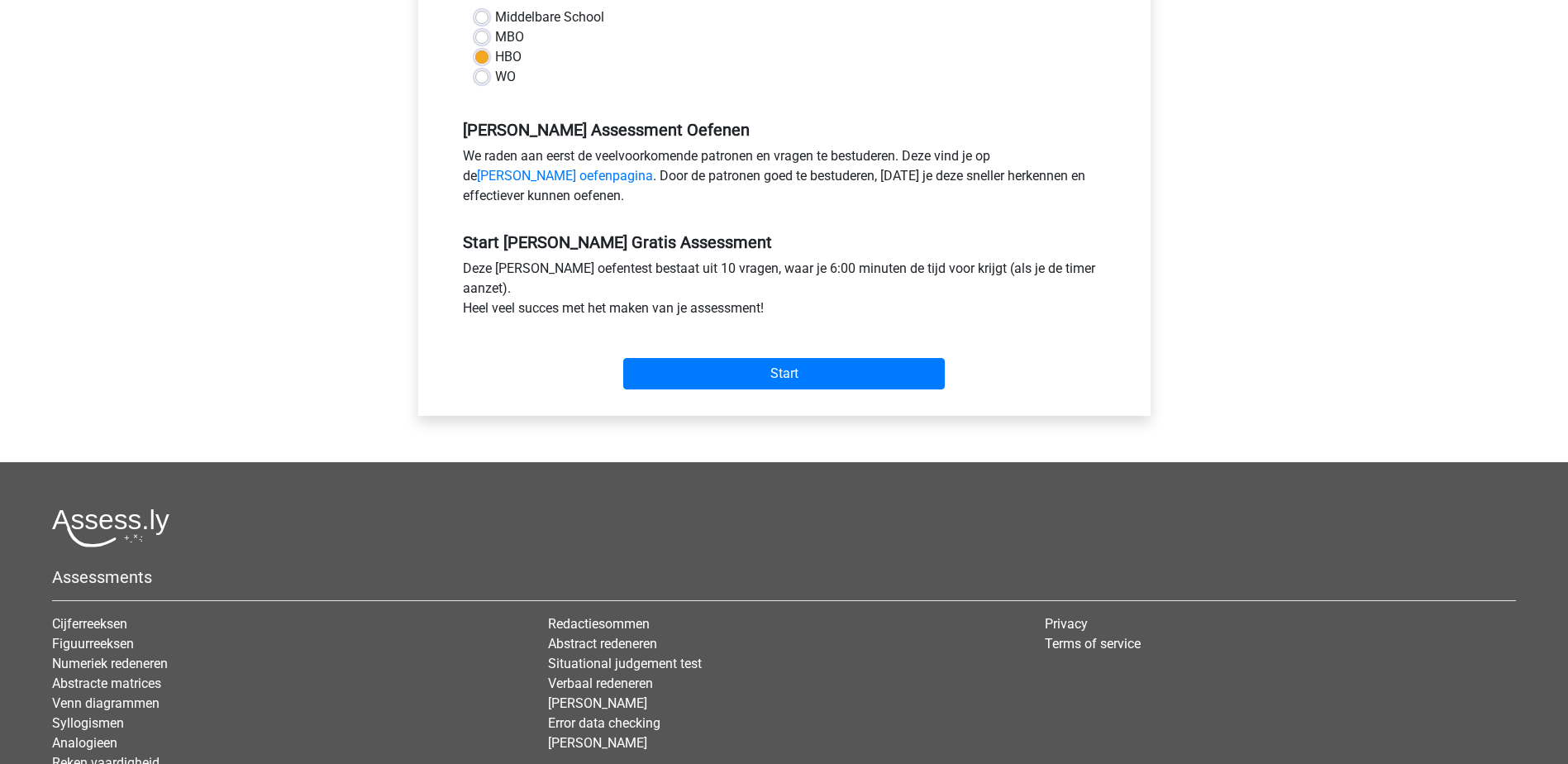
scroll to position [166, 0]
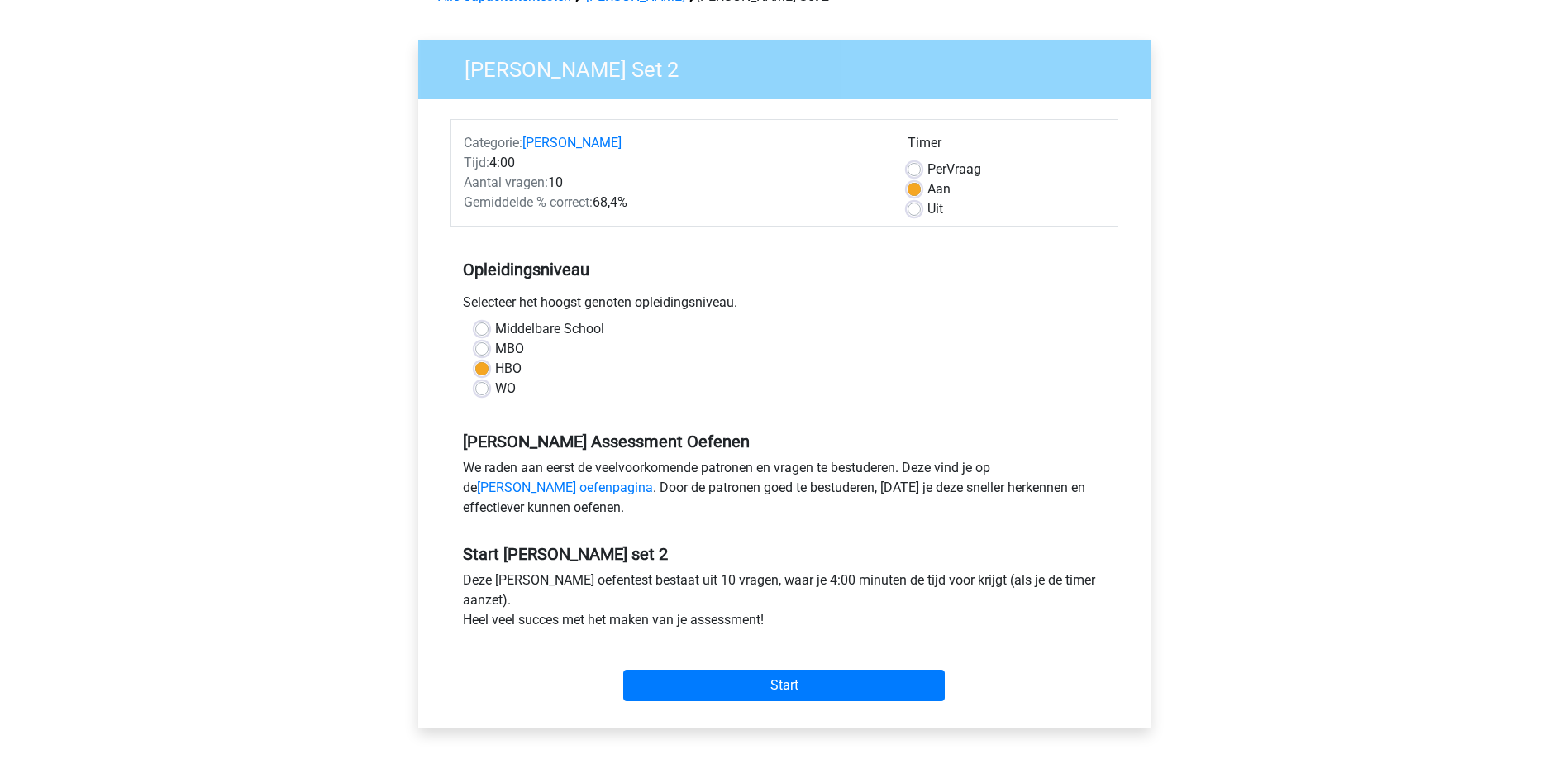
scroll to position [331, 0]
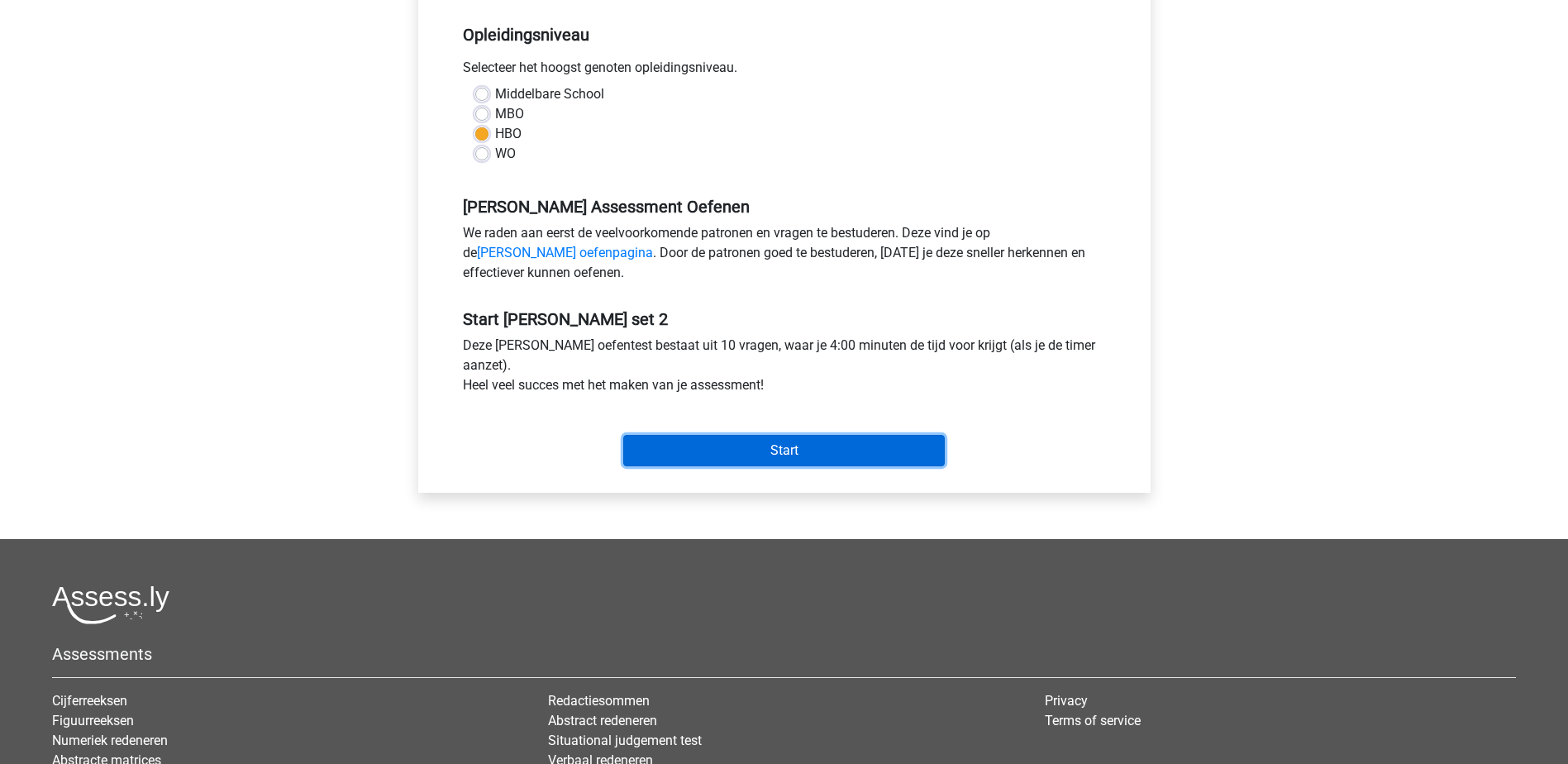
click at [758, 437] on input "Start" at bounding box center [784, 450] width 322 height 31
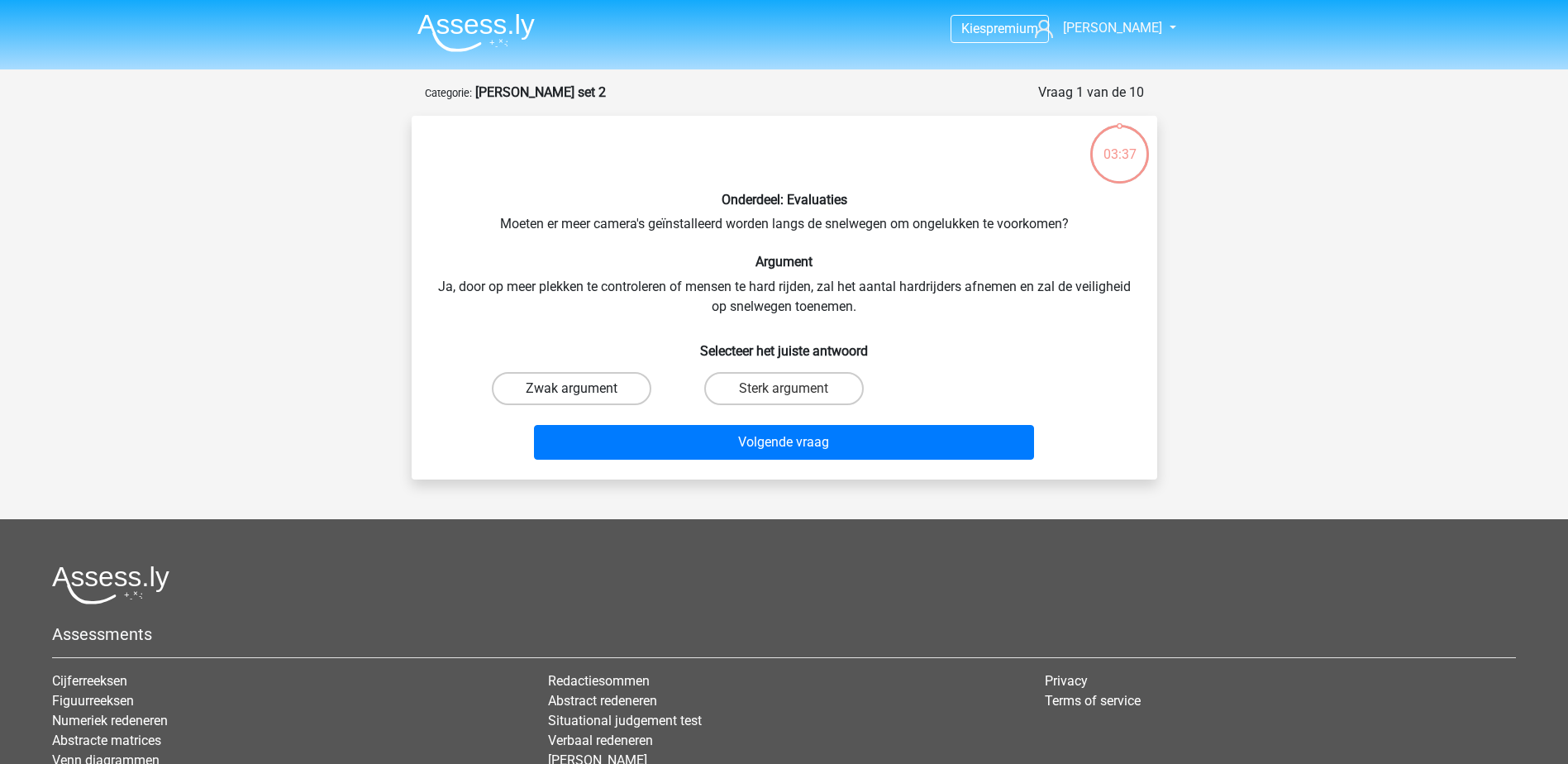
click at [621, 384] on label "Zwak argument" at bounding box center [572, 388] width 160 height 33
click at [582, 389] on input "Zwak argument" at bounding box center [576, 393] width 10 height 10
radio input "true"
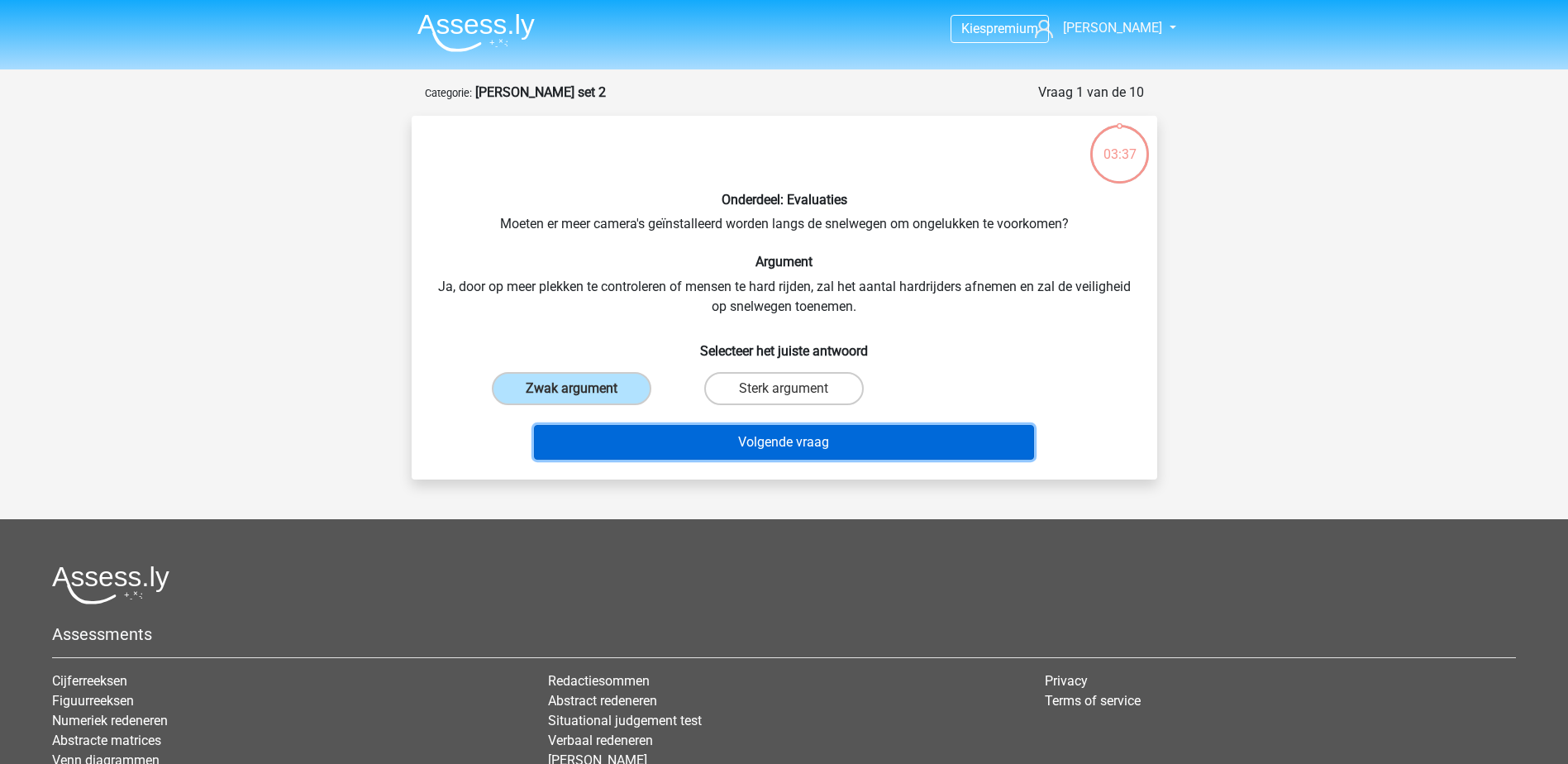
click at [750, 450] on button "Volgende vraag" at bounding box center [784, 442] width 500 height 35
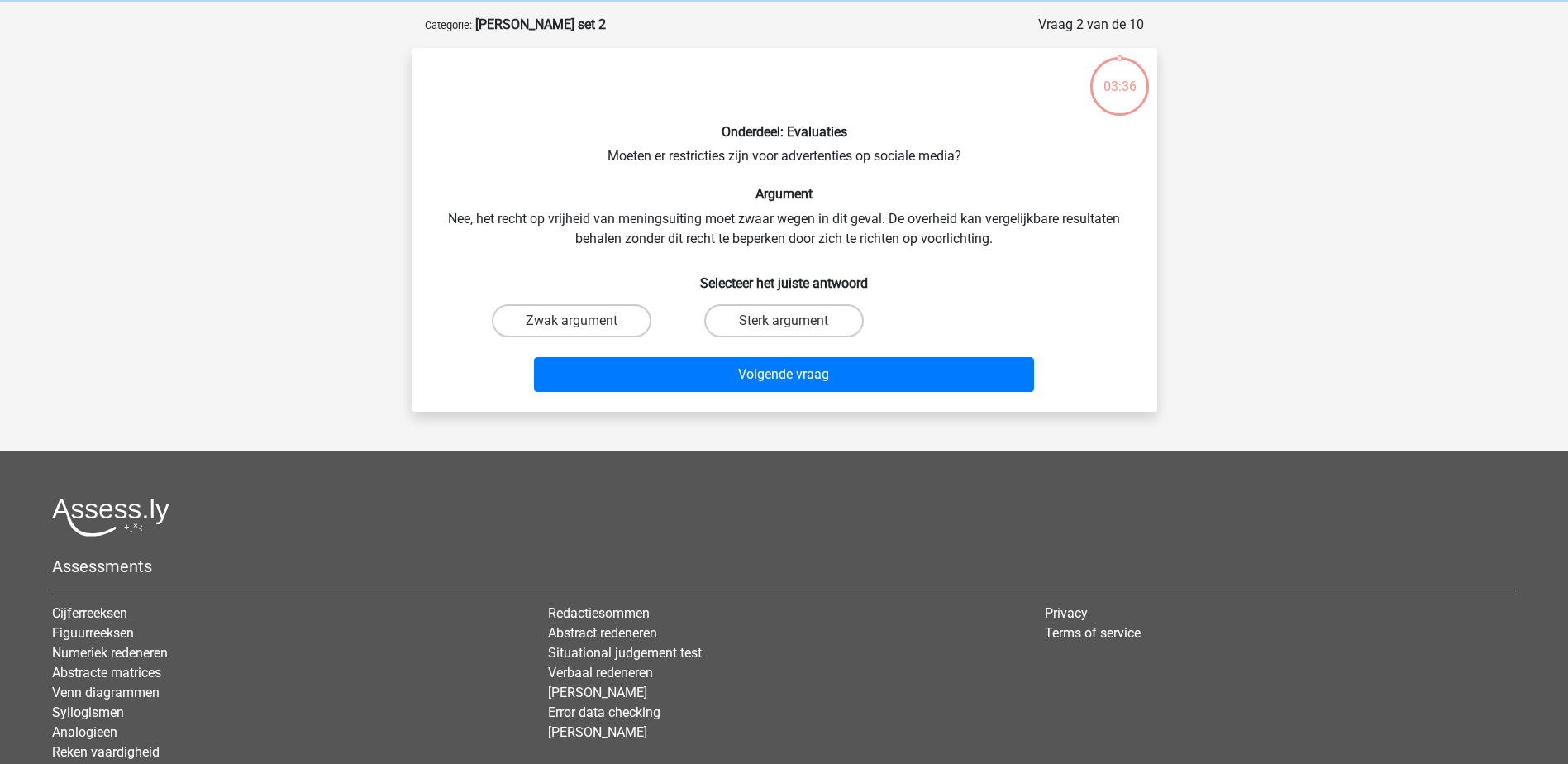
scroll to position [83, 0]
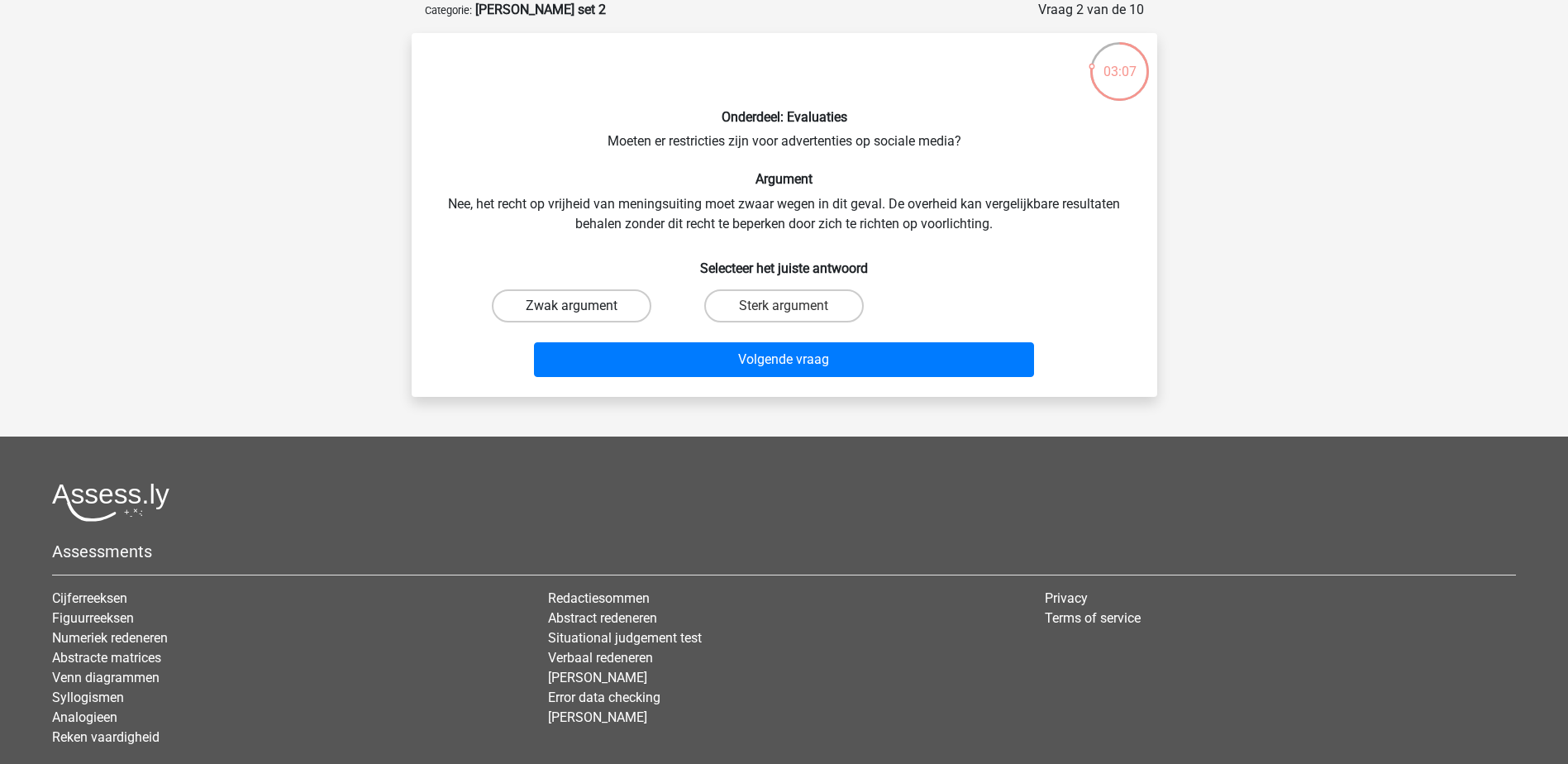
click at [586, 310] on label "Zwak argument" at bounding box center [572, 306] width 160 height 33
click at [582, 310] on input "Zwak argument" at bounding box center [576, 310] width 10 height 10
radio input "true"
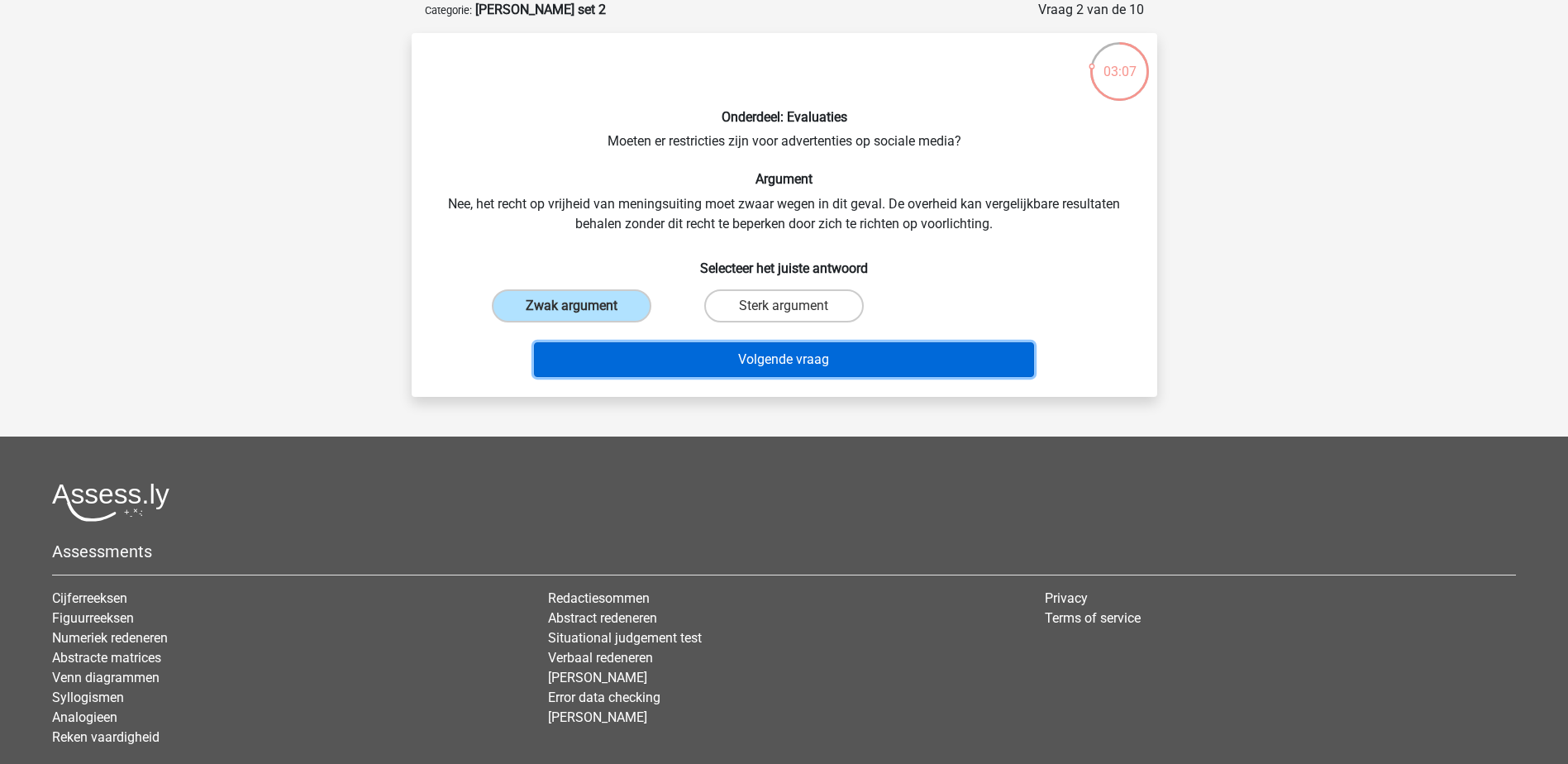
click at [666, 358] on button "Volgende vraag" at bounding box center [784, 359] width 500 height 35
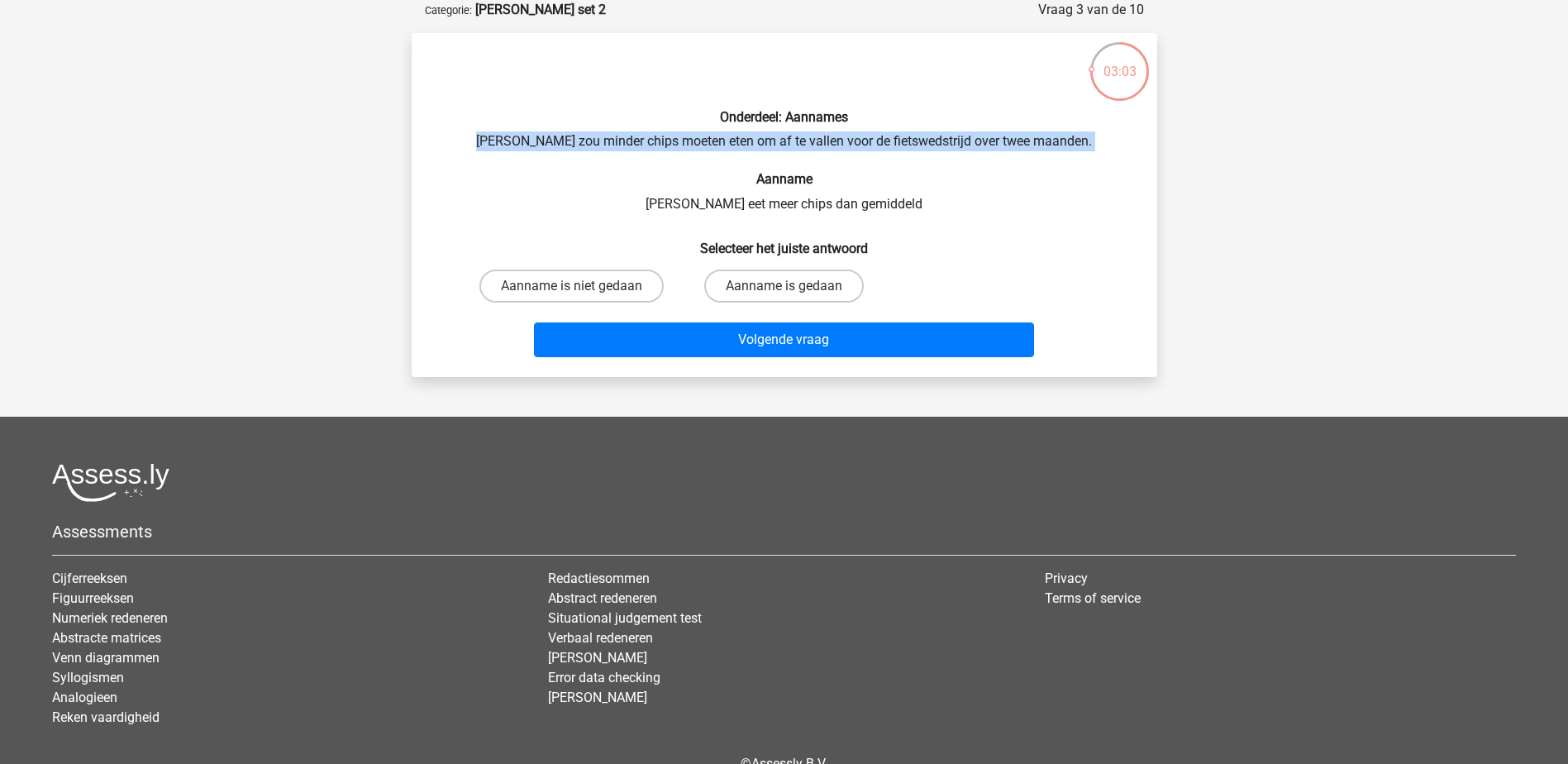
drag, startPoint x: 533, startPoint y: 139, endPoint x: 779, endPoint y: 165, distance: 247.4
click at [779, 165] on div "Onderdeel: Aannames Chris zou minder chips moeten eten om af te vallen voor de …" at bounding box center [784, 204] width 733 height 317
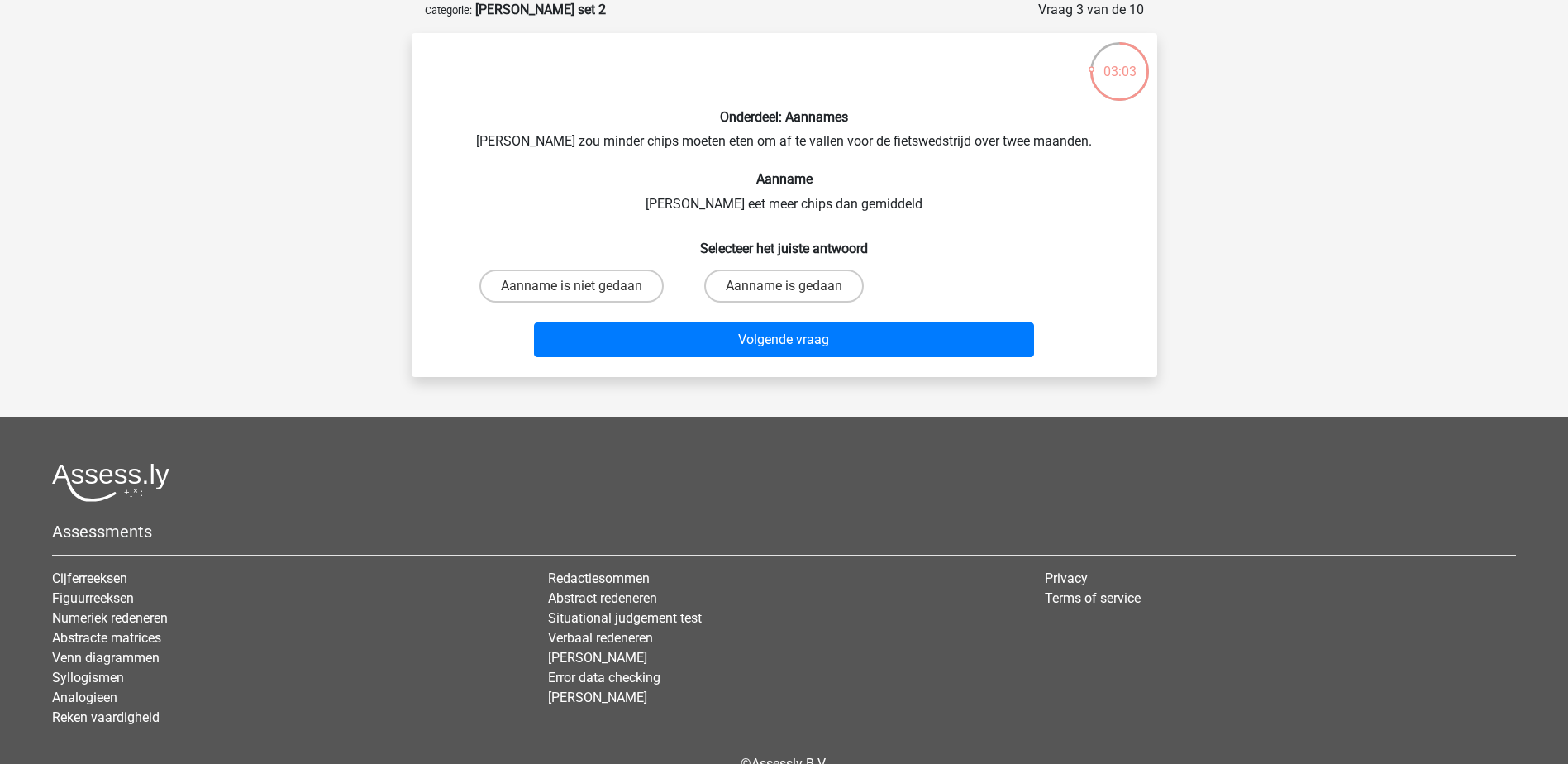
drag, startPoint x: 779, startPoint y: 165, endPoint x: 965, endPoint y: 190, distance: 187.7
click at [965, 190] on div "Onderdeel: Aannames Chris zou minder chips moeten eten om af te vallen voor de …" at bounding box center [784, 204] width 733 height 317
click at [620, 295] on label "Aanname is niet gedaan" at bounding box center [572, 285] width 184 height 33
click at [582, 295] on input "Aanname is niet gedaan" at bounding box center [576, 291] width 10 height 10
radio input "true"
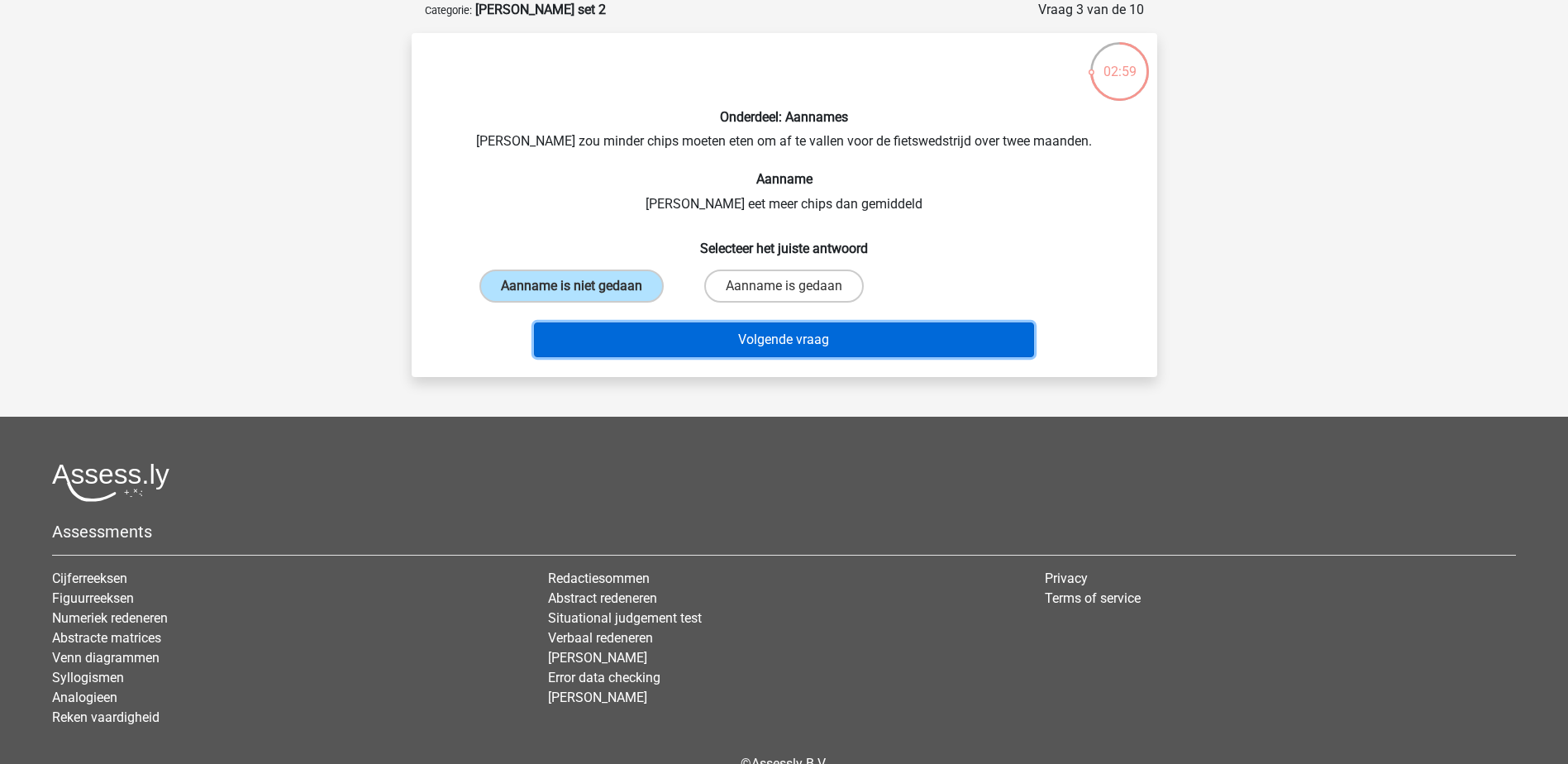
click at [708, 336] on button "Volgende vraag" at bounding box center [784, 340] width 500 height 35
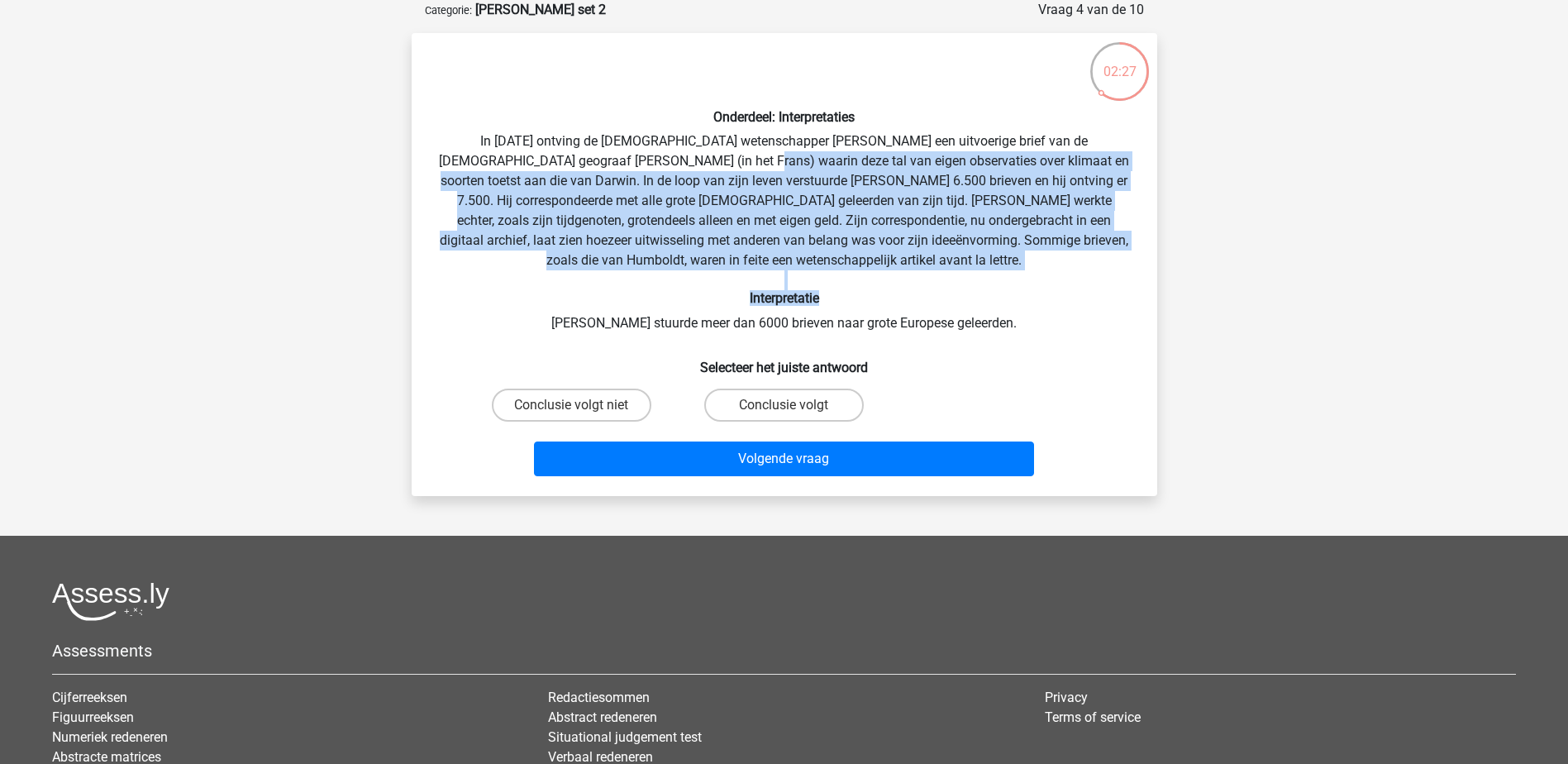
drag, startPoint x: 637, startPoint y: 157, endPoint x: 847, endPoint y: 296, distance: 251.8
click at [847, 296] on div "Onderdeel: Interpretaties In 1839 ontving de Engelse wetenschapper Charles Darw…" at bounding box center [784, 264] width 733 height 437
drag, startPoint x: 847, startPoint y: 296, endPoint x: 874, endPoint y: 304, distance: 28.2
click at [874, 304] on h6 "Interpretatie" at bounding box center [784, 297] width 692 height 16
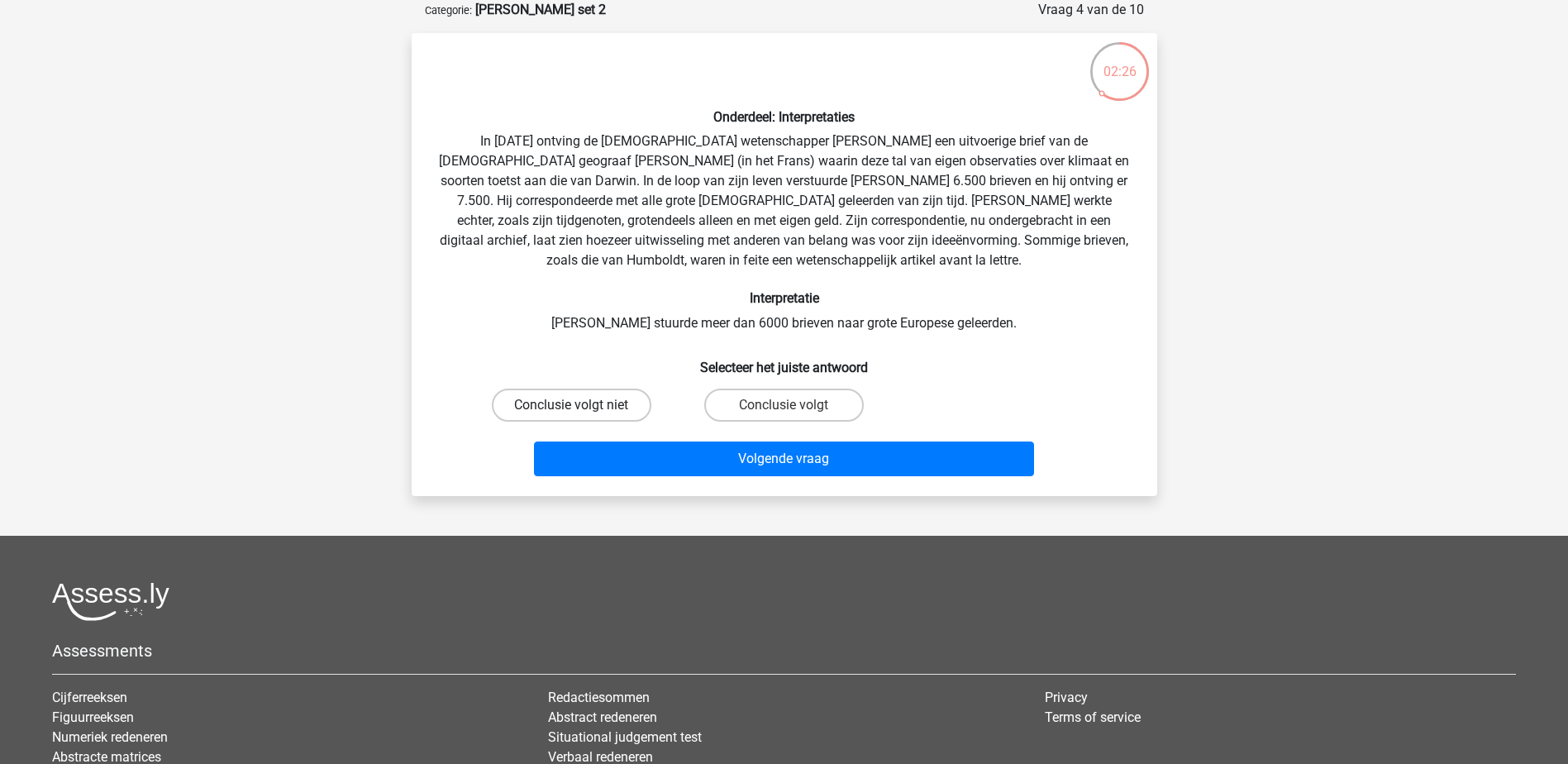
click at [611, 403] on label "Conclusie volgt niet" at bounding box center [572, 405] width 160 height 33
click at [582, 406] on input "Conclusie volgt niet" at bounding box center [576, 410] width 10 height 10
radio input "true"
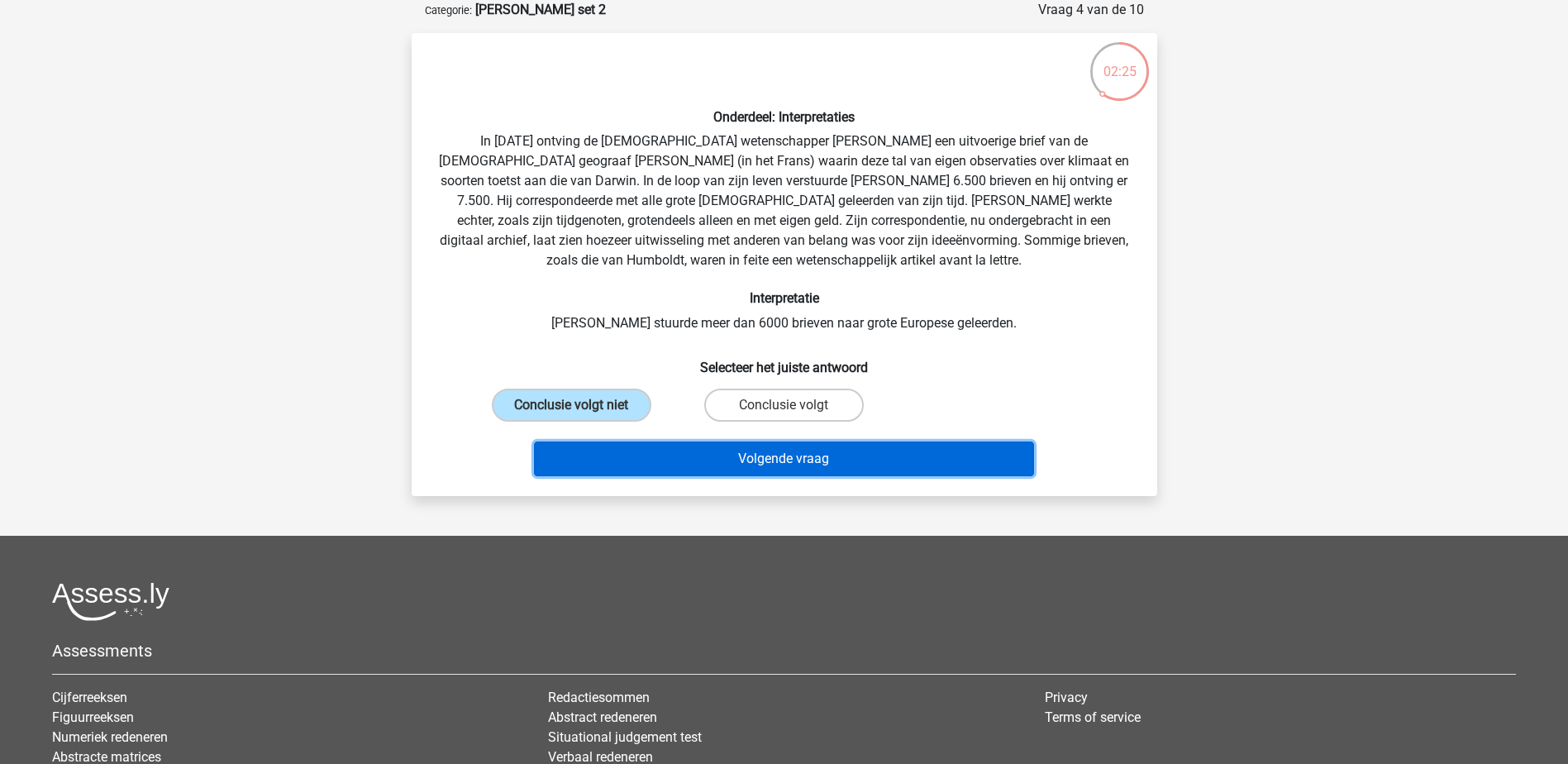
click at [709, 457] on button "Volgende vraag" at bounding box center [784, 458] width 500 height 35
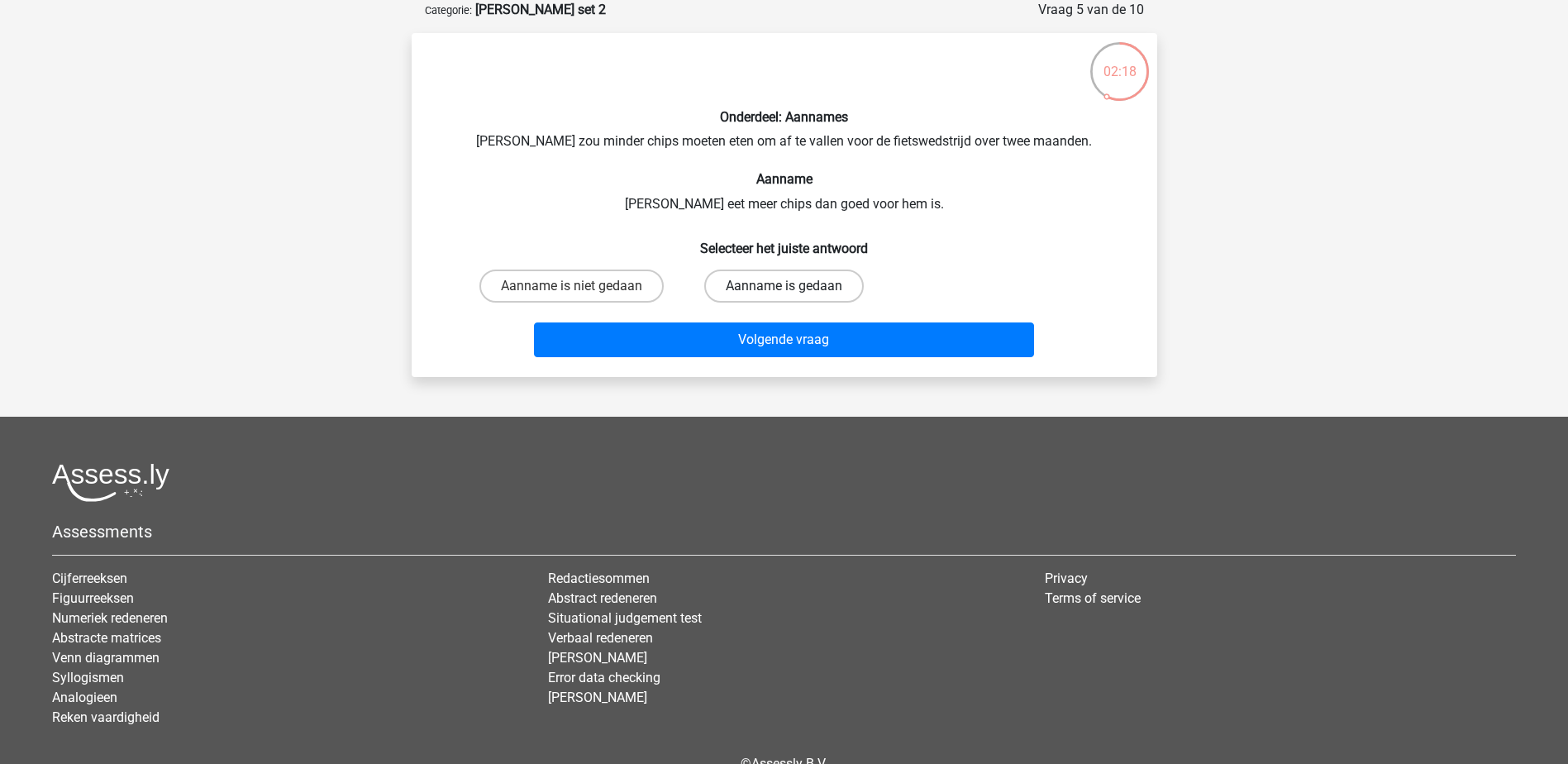
click at [732, 295] on label "Aanname is gedaan" at bounding box center [784, 285] width 160 height 33
click at [784, 295] on input "Aanname is gedaan" at bounding box center [788, 291] width 10 height 10
radio input "true"
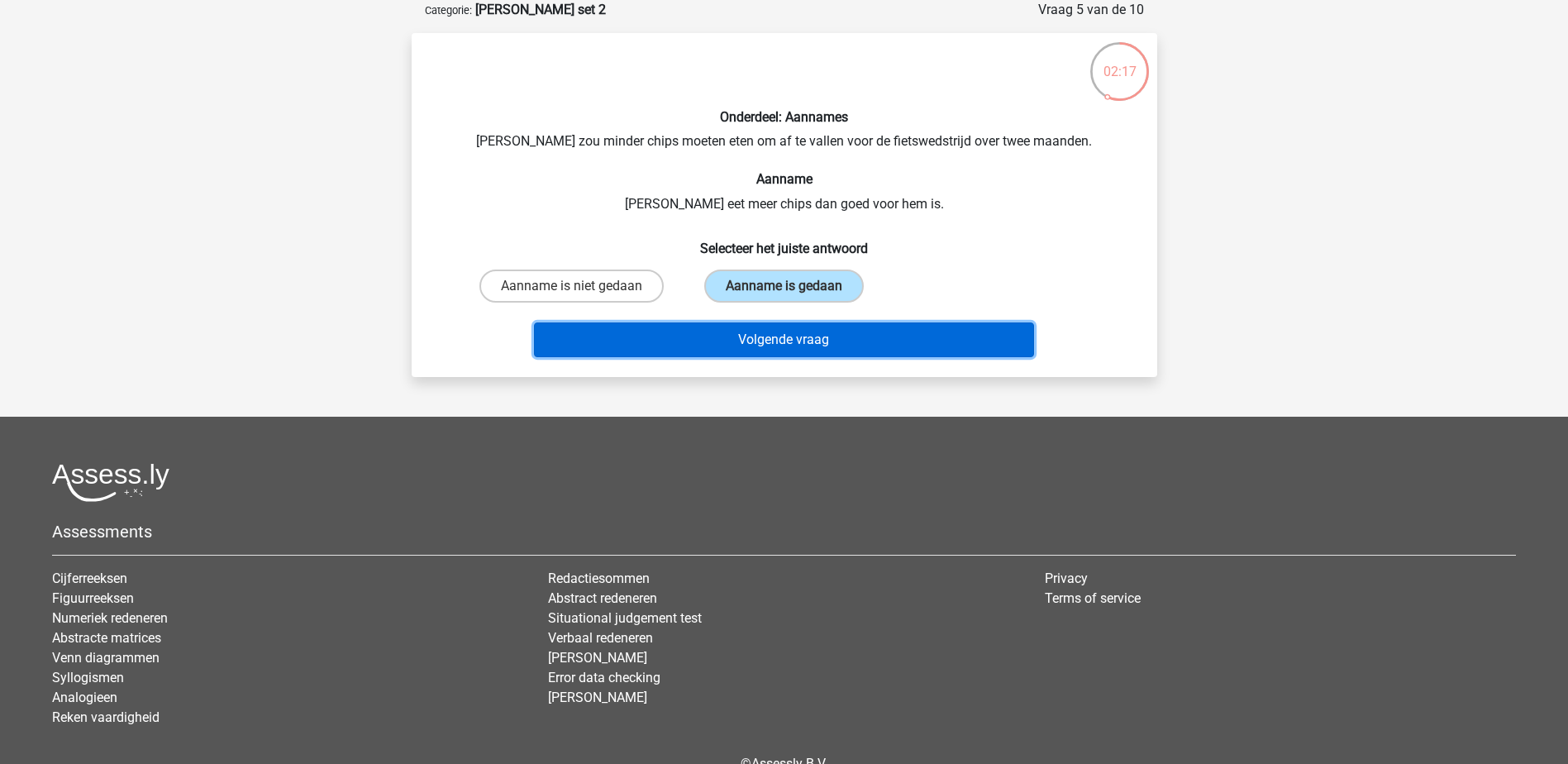
click at [764, 338] on button "Volgende vraag" at bounding box center [784, 340] width 500 height 35
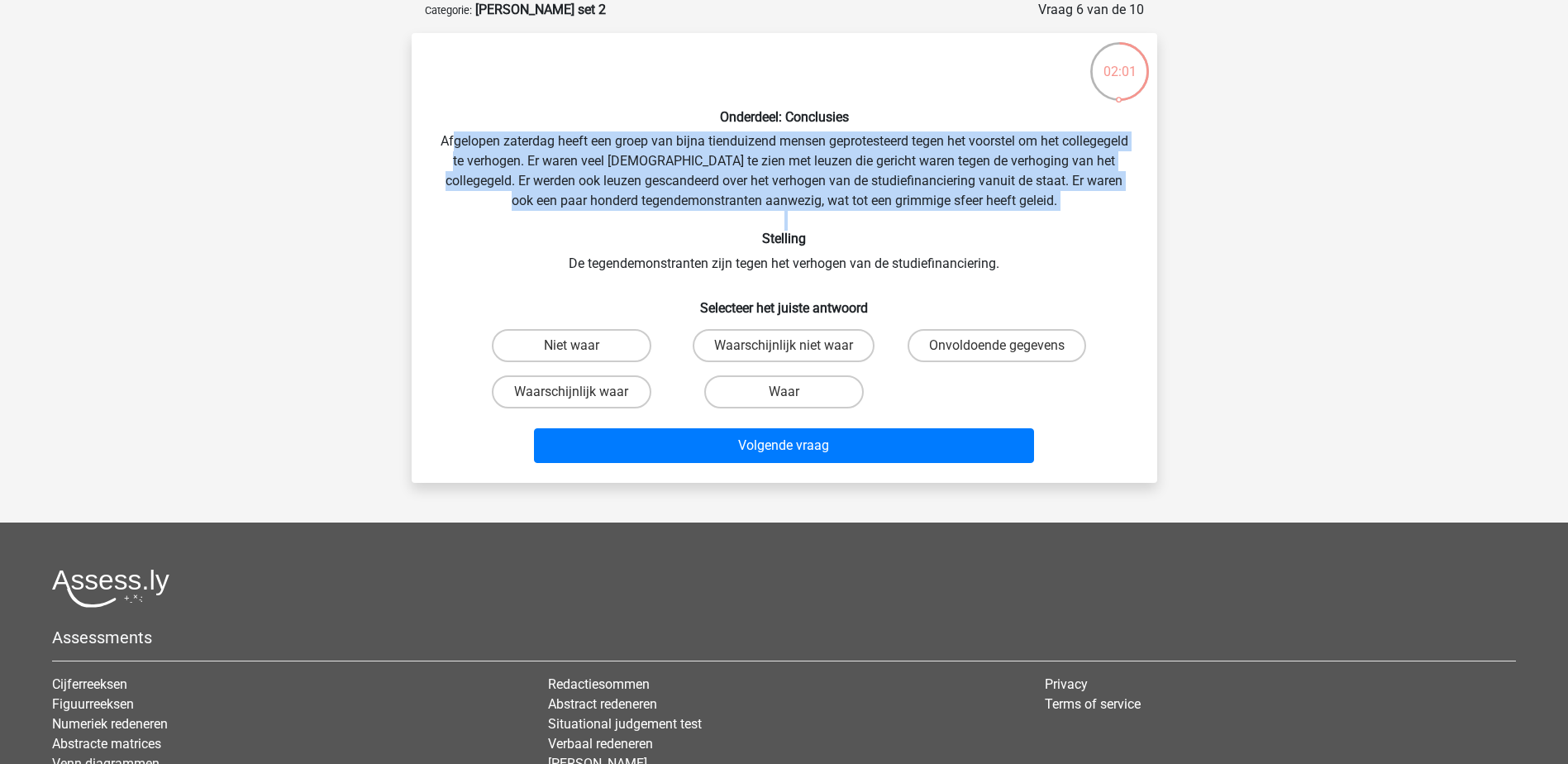
drag, startPoint x: 487, startPoint y: 135, endPoint x: 755, endPoint y: 247, distance: 290.5
click at [755, 247] on div "Onderdeel: Conclusies Afgelopen zaterdag heeft een groep van bijna tienduizend …" at bounding box center [784, 258] width 733 height 423
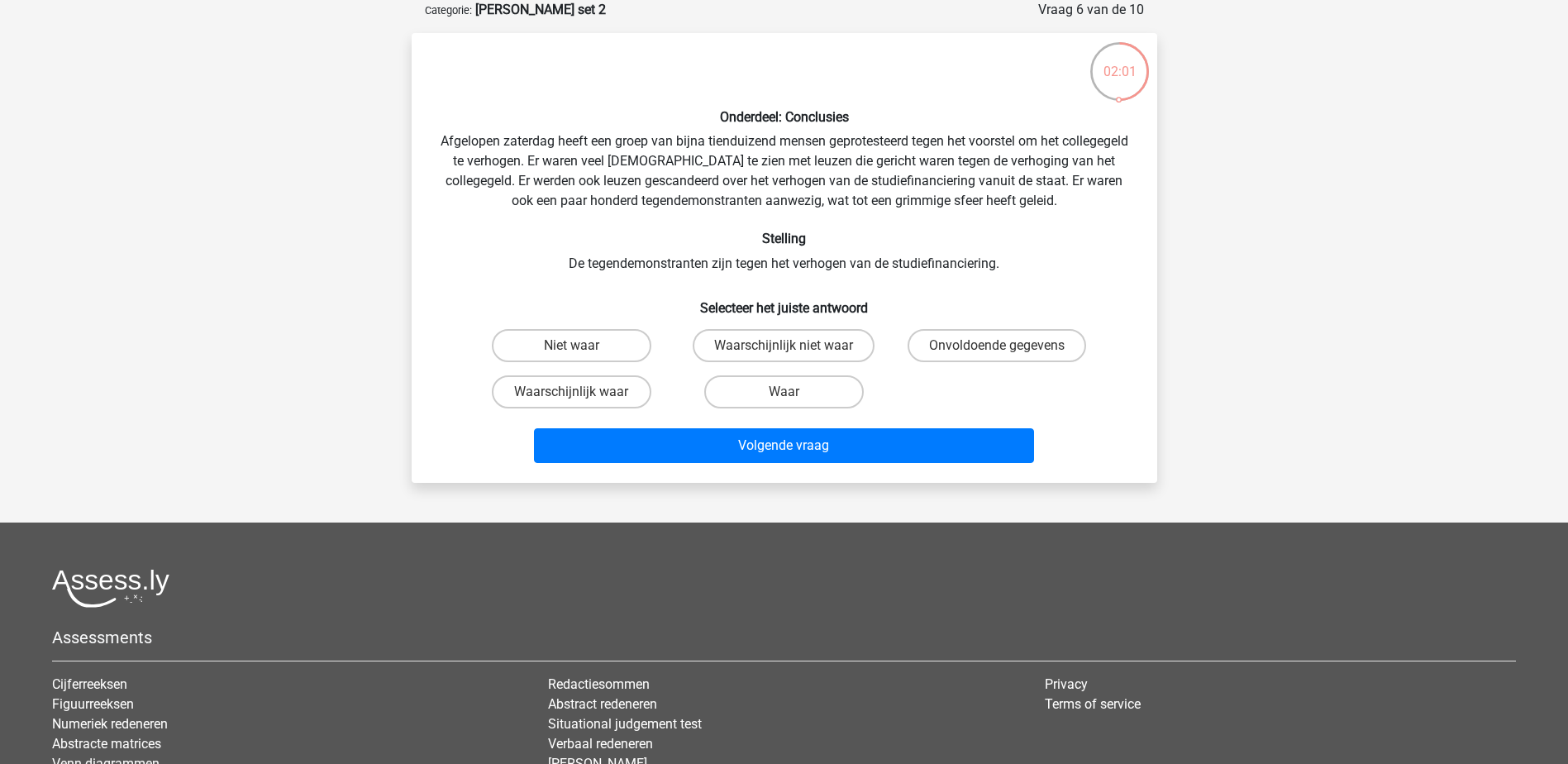
drag, startPoint x: 755, startPoint y: 247, endPoint x: 726, endPoint y: 250, distance: 29.2
click at [726, 250] on div "Onderdeel: Conclusies Afgelopen zaterdag heeft een groep van bijna tienduizend …" at bounding box center [784, 258] width 733 height 423
click at [600, 163] on div "Onderdeel: Conclusies Afgelopen zaterdag heeft een groep van bijna tienduizend …" at bounding box center [784, 258] width 733 height 423
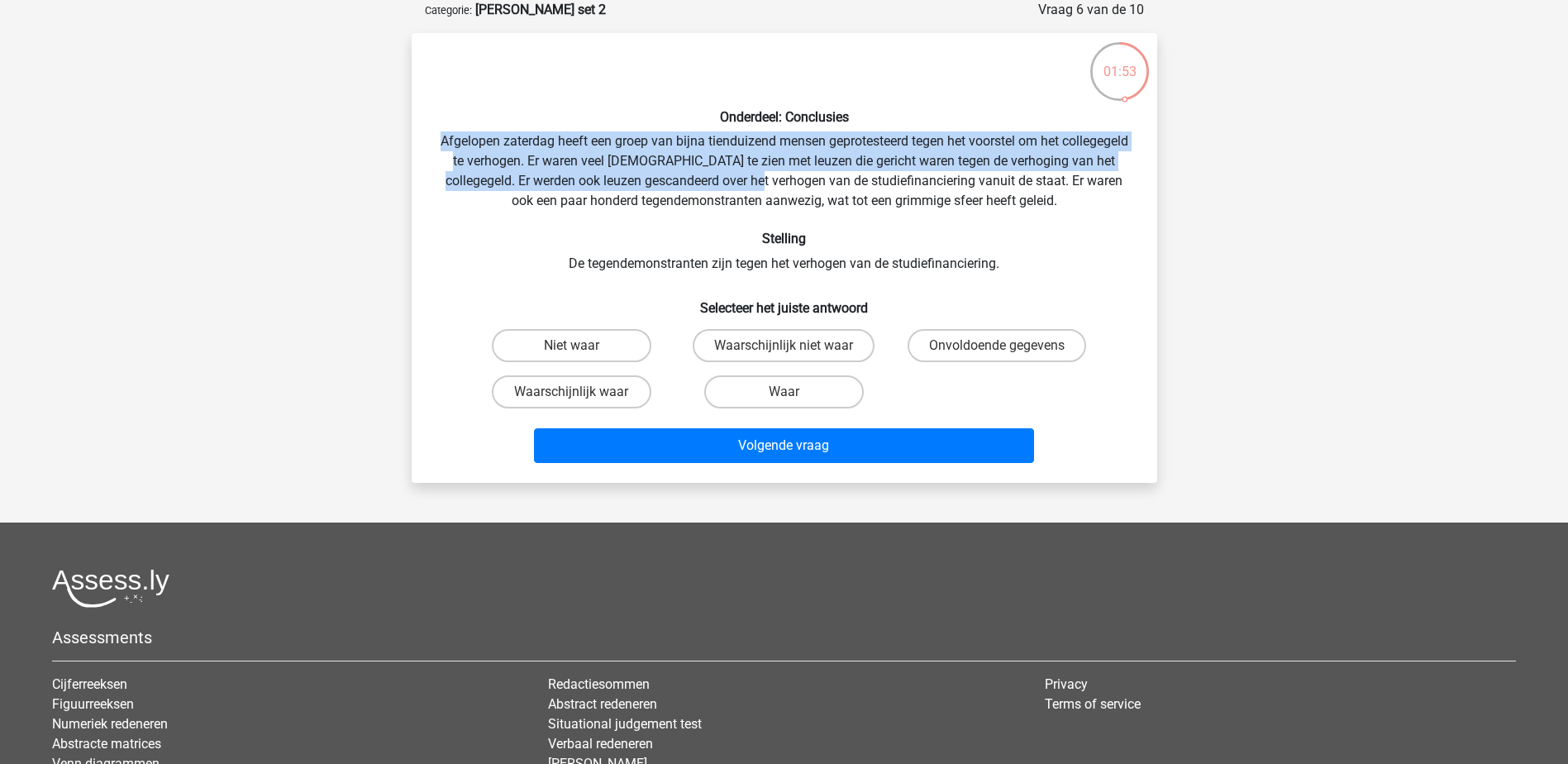
drag, startPoint x: 470, startPoint y: 132, endPoint x: 813, endPoint y: 186, distance: 347.2
click at [813, 186] on div "Onderdeel: Conclusies Afgelopen zaterdag heeft een groep van bijna tienduizend …" at bounding box center [784, 258] width 733 height 423
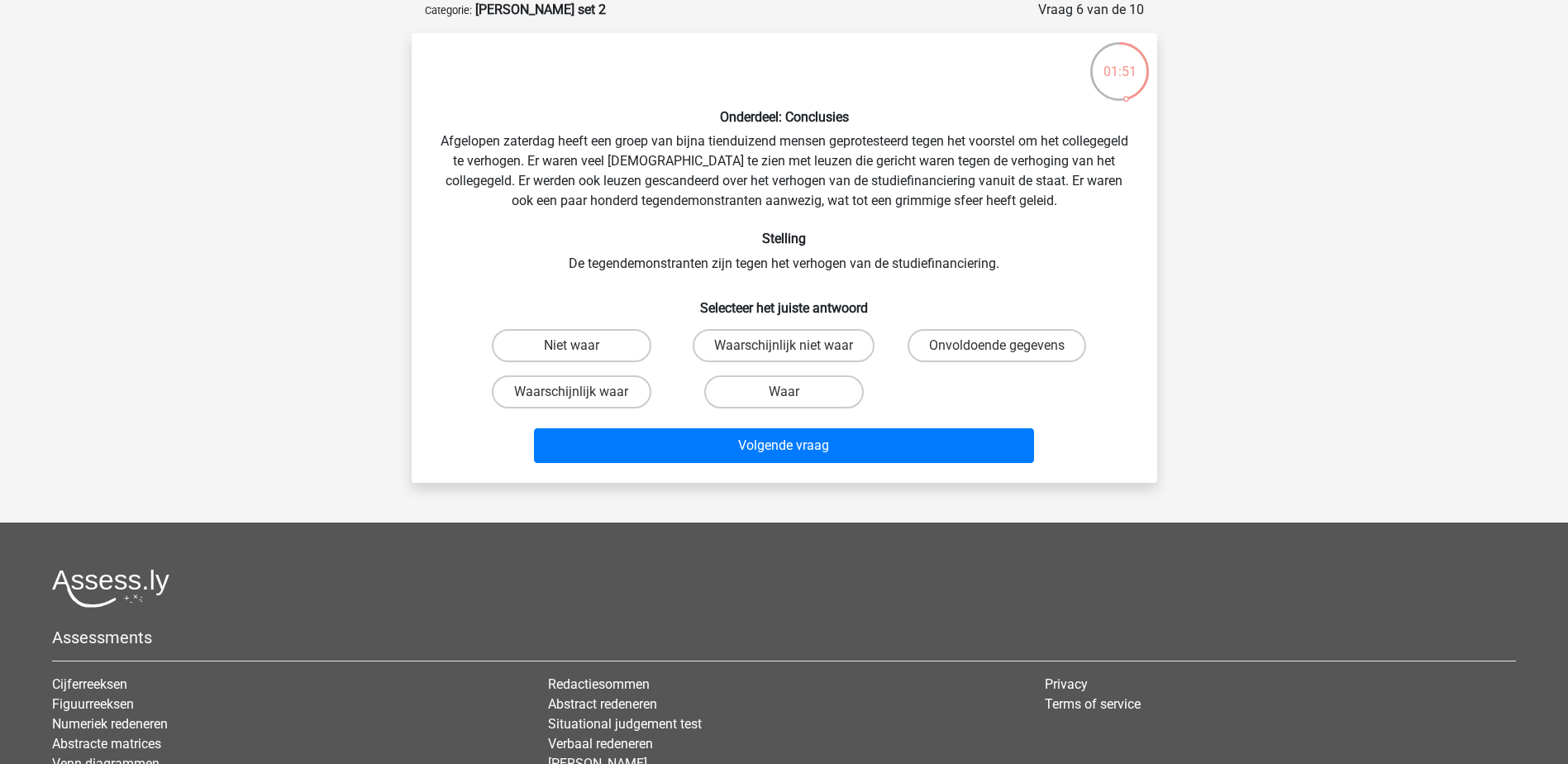
drag, startPoint x: 813, startPoint y: 186, endPoint x: 703, endPoint y: 230, distance: 118.5
click at [703, 230] on div "Onderdeel: Conclusies Afgelopen zaterdag heeft een groep van bijna tienduizend …" at bounding box center [784, 258] width 733 height 423
click at [773, 392] on label "Waar" at bounding box center [784, 391] width 160 height 33
click at [784, 392] on input "Waar" at bounding box center [788, 397] width 10 height 10
radio input "true"
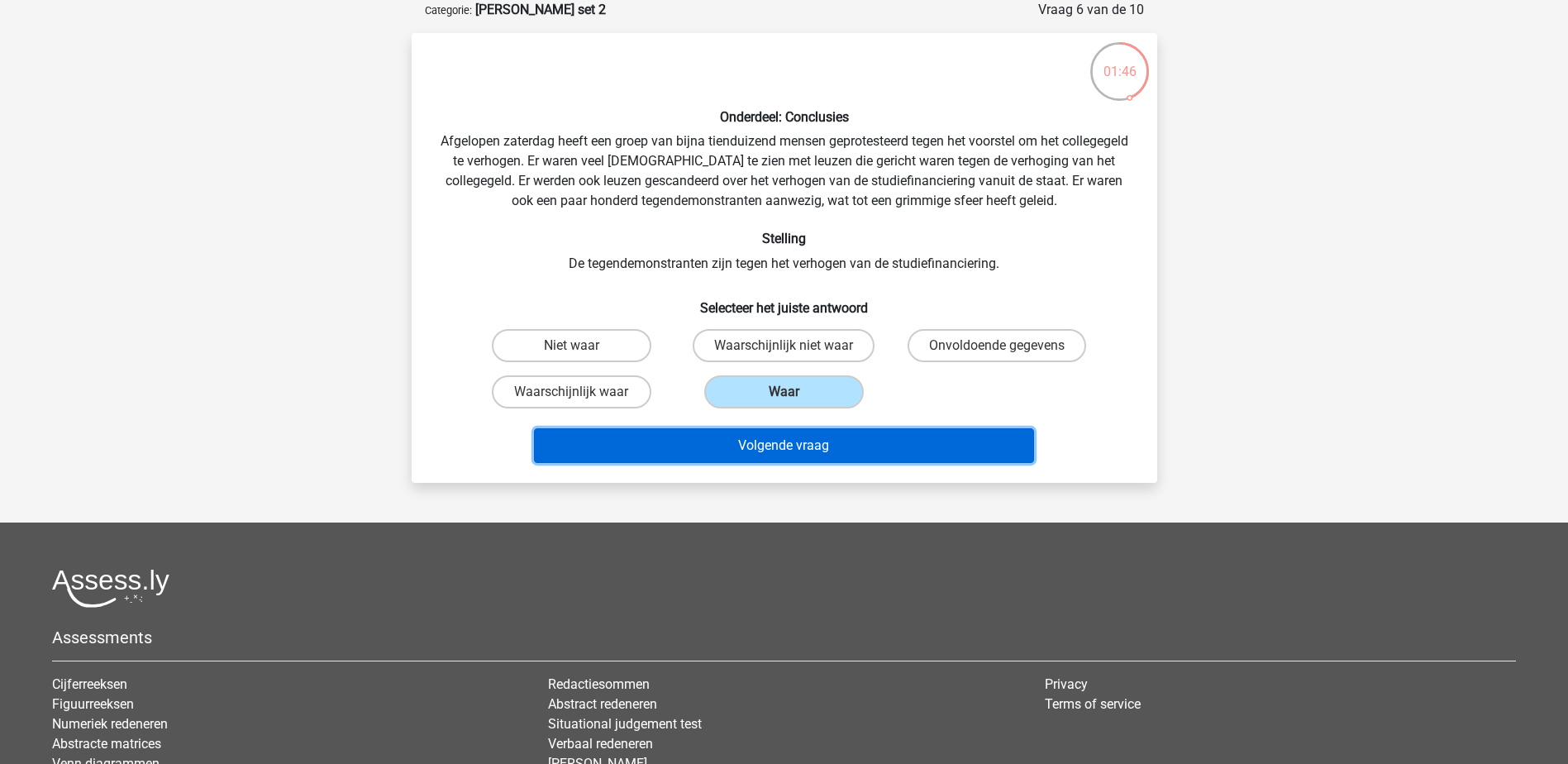
click at [829, 438] on button "Volgende vraag" at bounding box center [784, 445] width 500 height 35
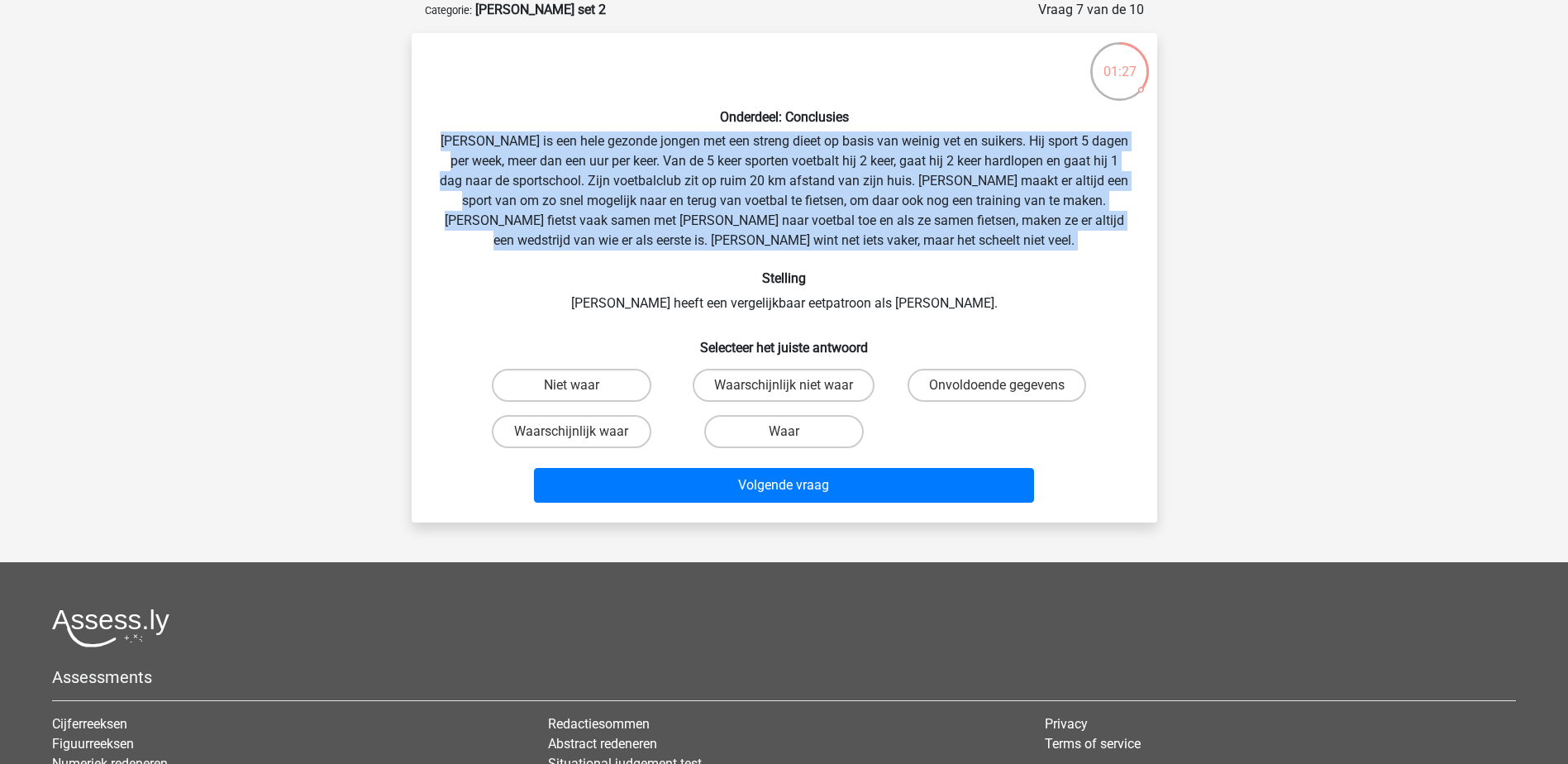
drag, startPoint x: 444, startPoint y: 137, endPoint x: 811, endPoint y: 259, distance: 386.7
click at [811, 259] on div "Onderdeel: Conclusies Rowan is een hele gezonde jongen met een streng dieet op …" at bounding box center [784, 278] width 733 height 463
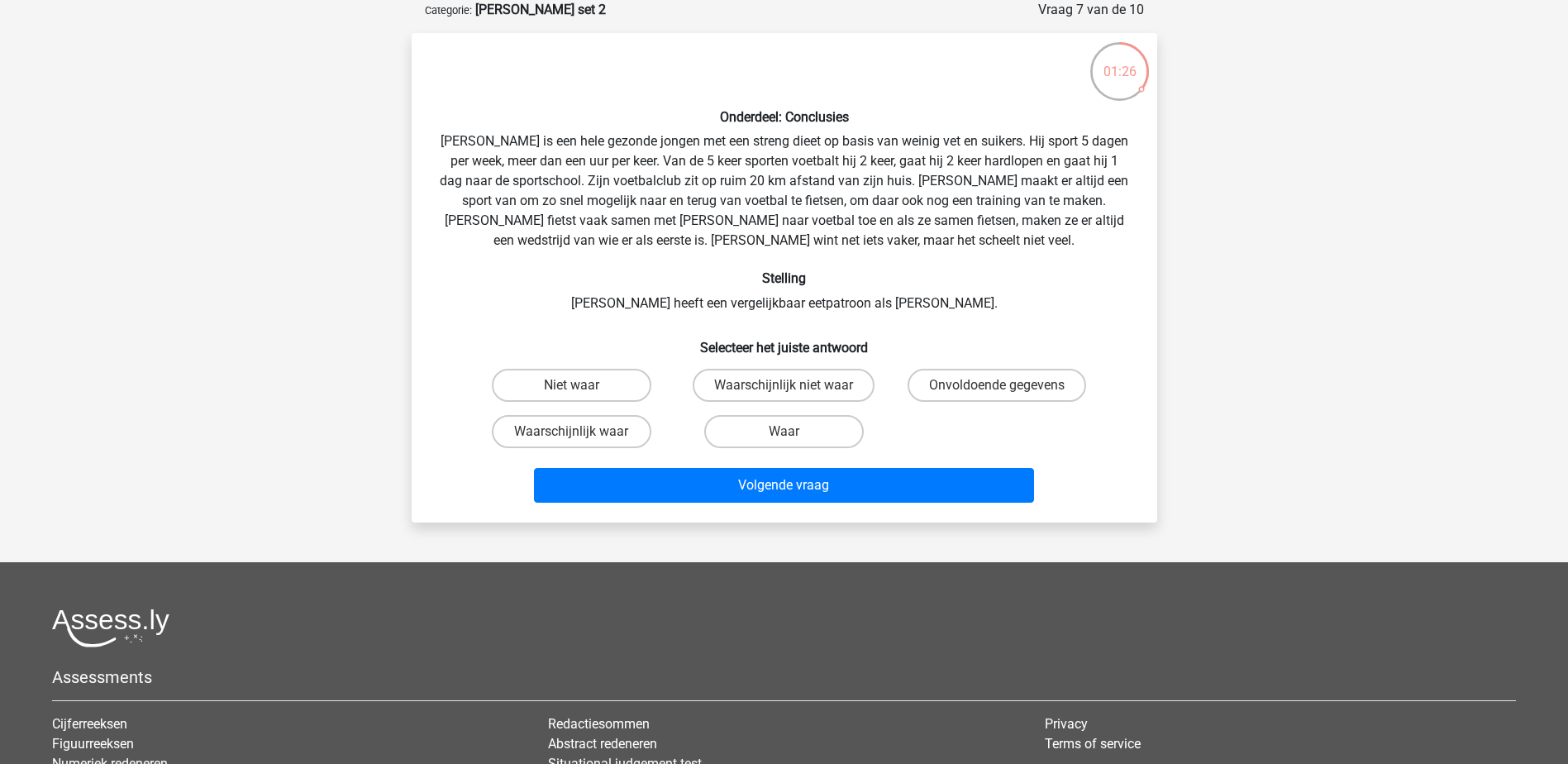
drag, startPoint x: 811, startPoint y: 259, endPoint x: 823, endPoint y: 276, distance: 20.8
click at [823, 276] on h6 "Stelling" at bounding box center [784, 278] width 692 height 16
click at [939, 389] on label "Onvoldoende gegevens" at bounding box center [997, 385] width 179 height 33
click at [997, 389] on input "Onvoldoende gegevens" at bounding box center [1002, 390] width 10 height 10
radio input "true"
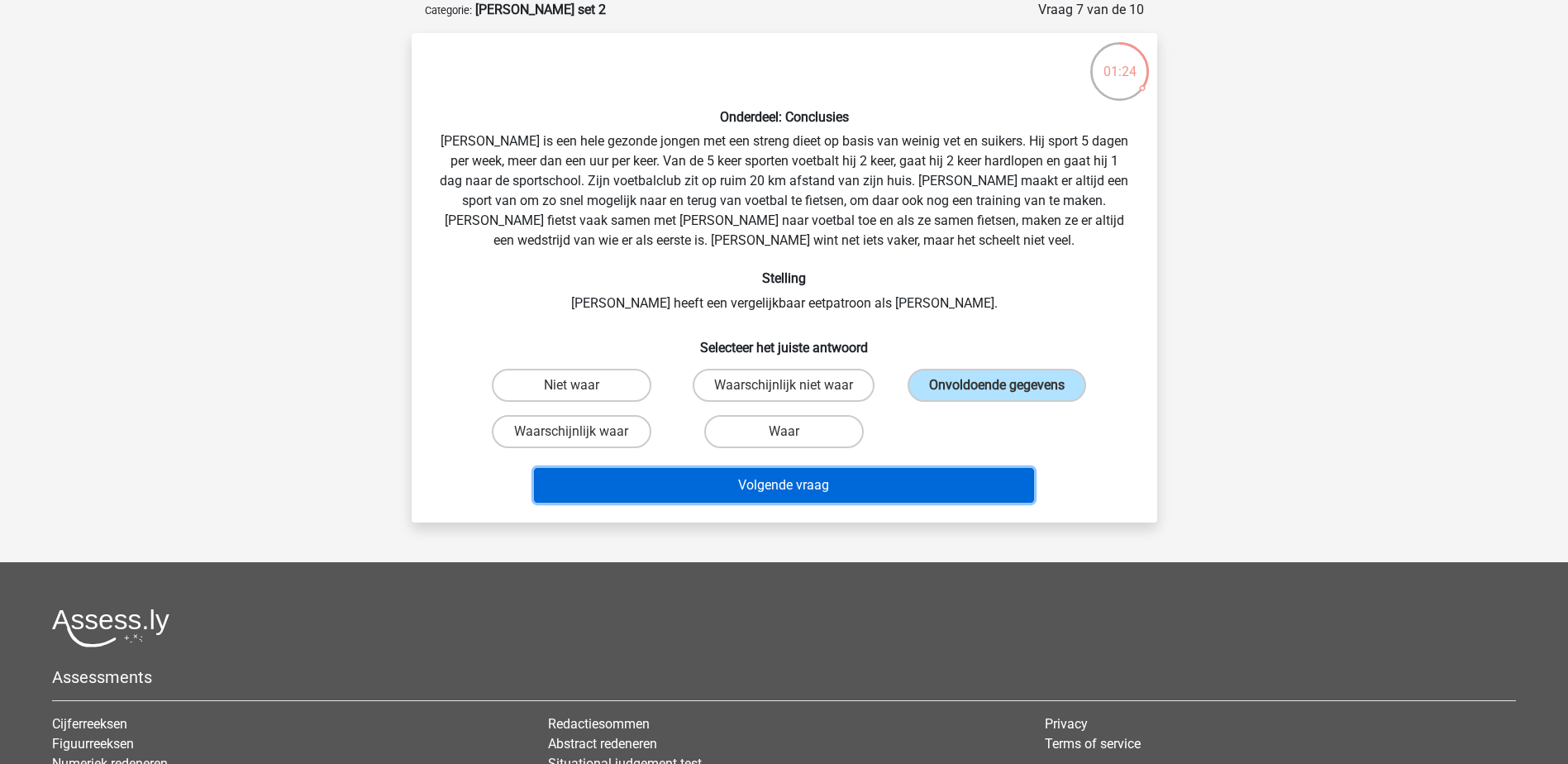
click at [859, 487] on button "Volgende vraag" at bounding box center [784, 485] width 500 height 35
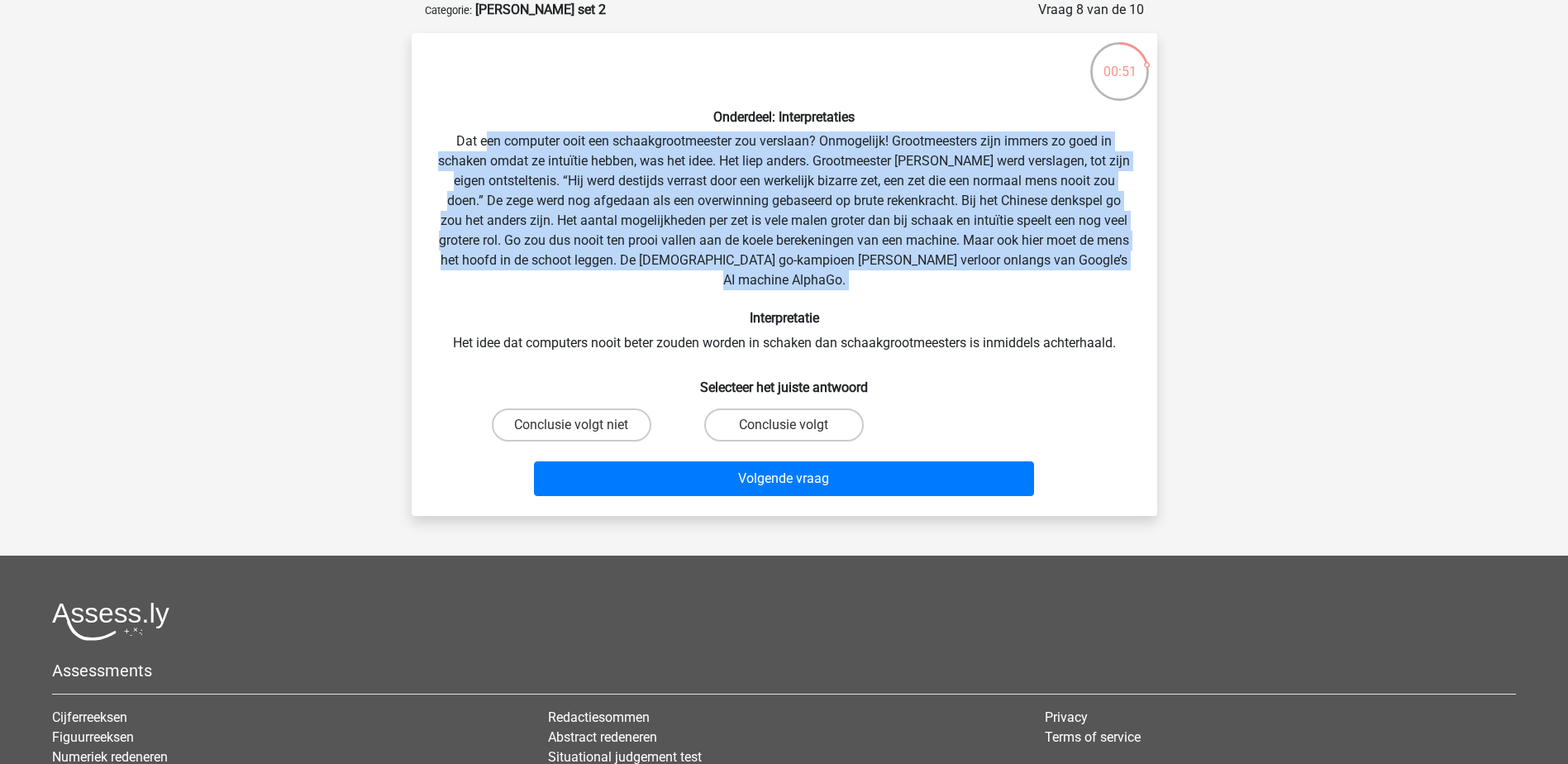
drag, startPoint x: 483, startPoint y: 133, endPoint x: 698, endPoint y: 282, distance: 261.6
click at [698, 282] on div "Onderdeel: Interpretaties Dat een computer ooit een schaakgrootmeester zou vers…" at bounding box center [784, 274] width 733 height 456
drag, startPoint x: 698, startPoint y: 282, endPoint x: 691, endPoint y: 290, distance: 10.6
click at [691, 290] on div "Onderdeel: Interpretaties Dat een computer ooit een schaakgrootmeester zou vers…" at bounding box center [784, 274] width 733 height 456
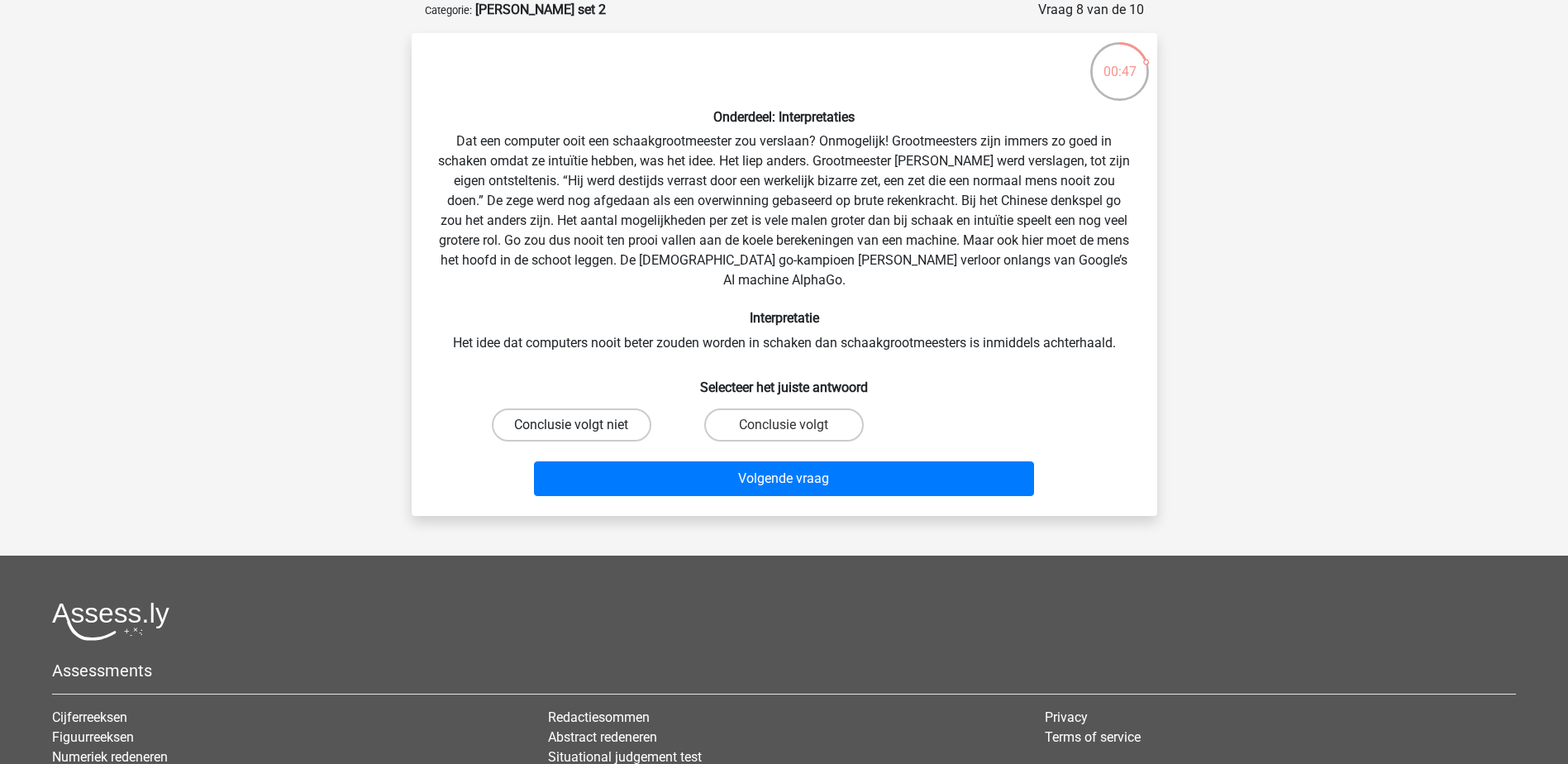
click at [598, 408] on label "Conclusie volgt niet" at bounding box center [572, 424] width 160 height 33
click at [582, 425] on input "Conclusie volgt niet" at bounding box center [576, 430] width 10 height 10
radio input "true"
click at [771, 413] on label "Conclusie volgt" at bounding box center [784, 424] width 160 height 33
click at [784, 425] on input "Conclusie volgt" at bounding box center [788, 430] width 10 height 10
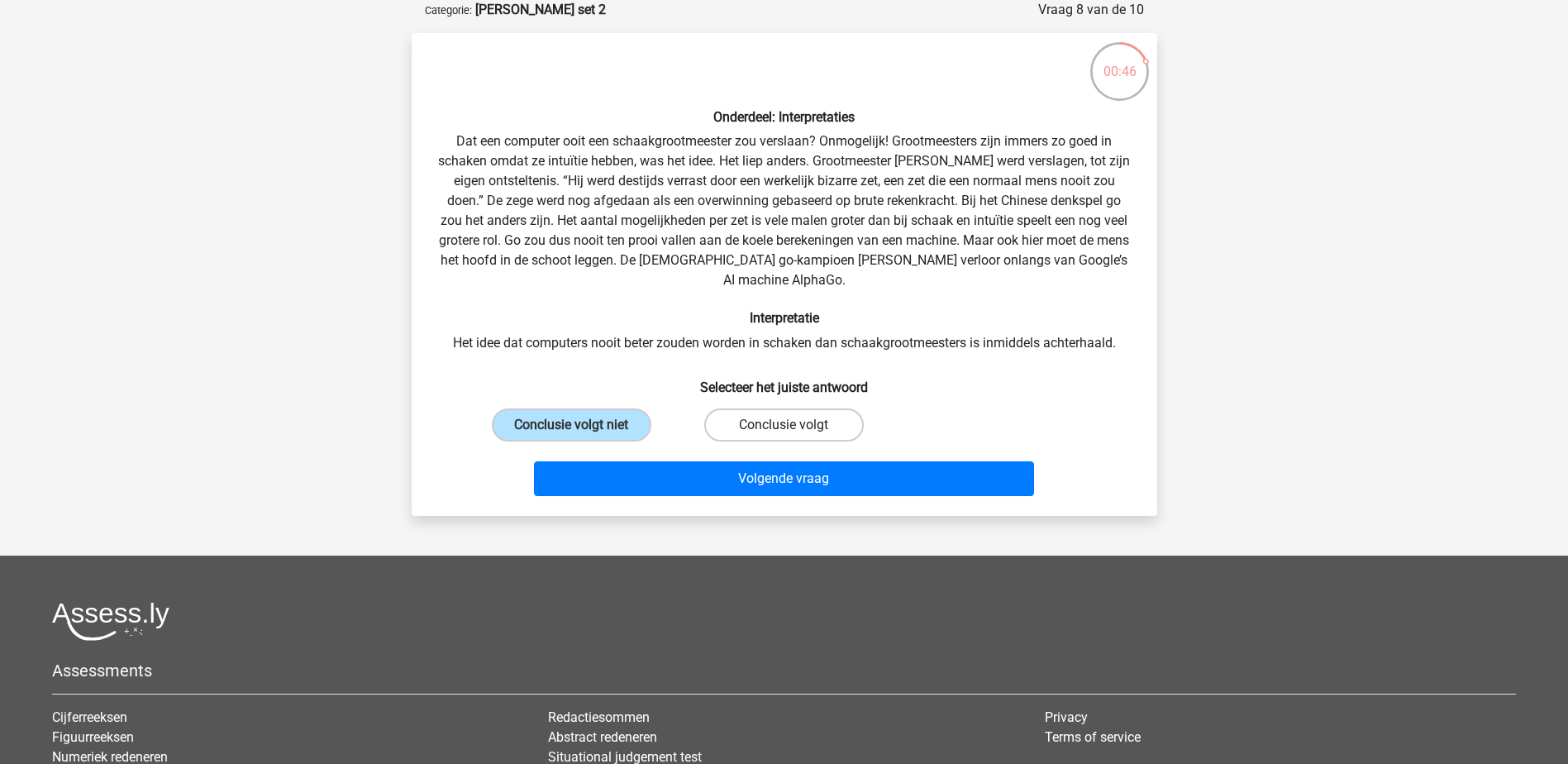
radio input "true"
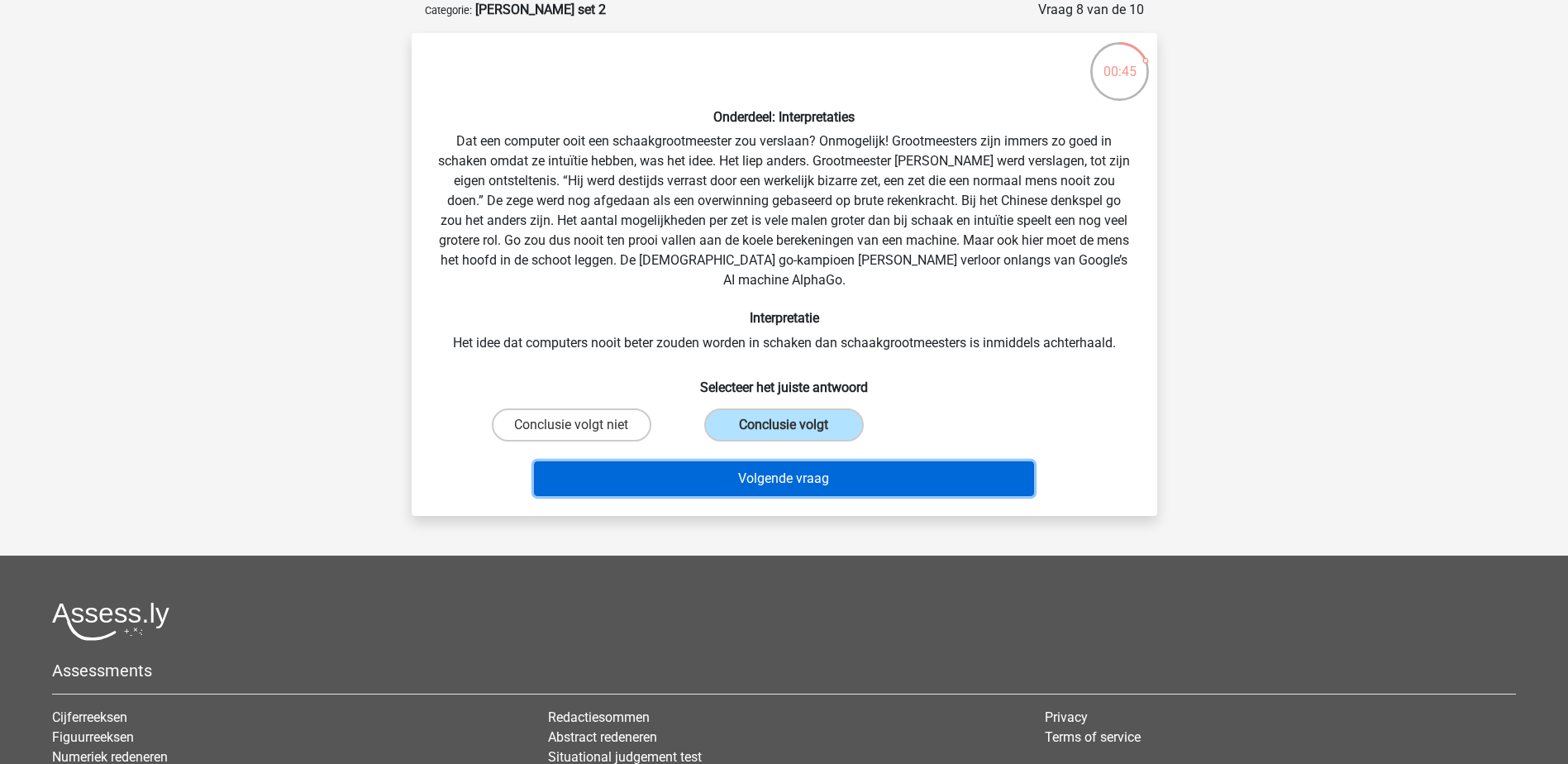
click at [787, 461] on button "Volgende vraag" at bounding box center [784, 478] width 500 height 35
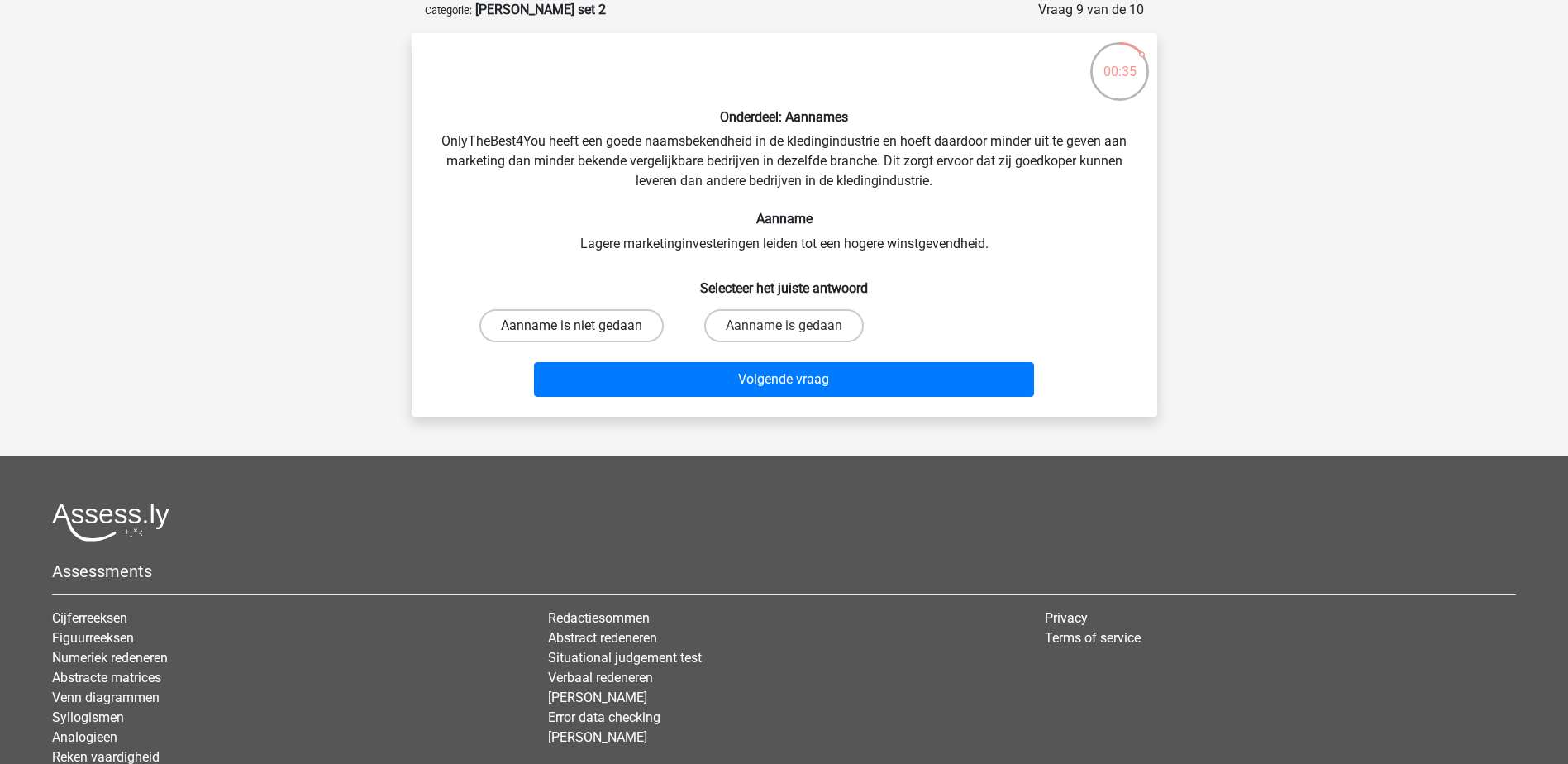
click at [609, 319] on label "Aanname is niet gedaan" at bounding box center [572, 326] width 184 height 33
click at [582, 326] on input "Aanname is niet gedaan" at bounding box center [576, 330] width 10 height 10
radio input "true"
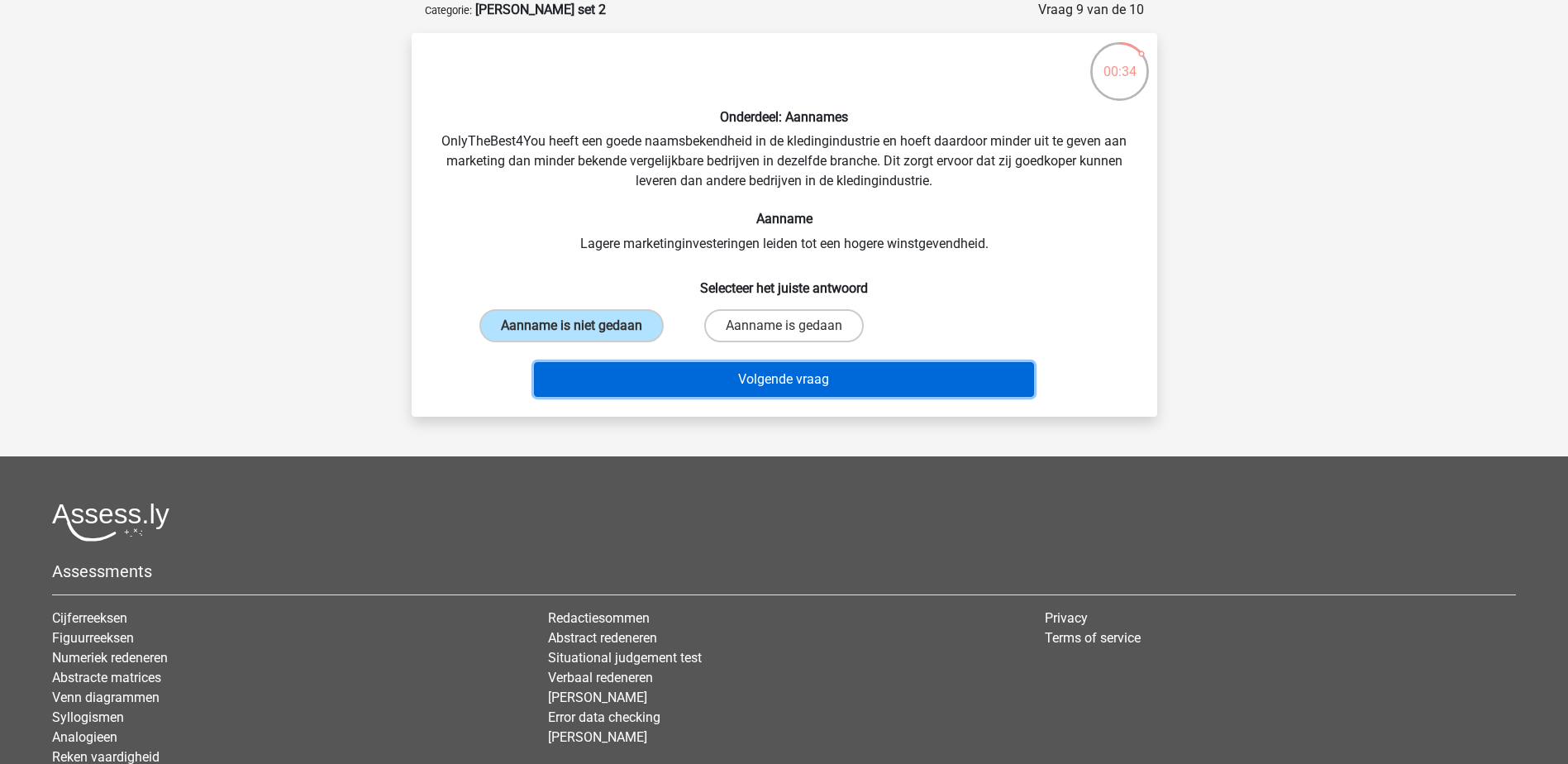
click at [696, 370] on button "Volgende vraag" at bounding box center [784, 379] width 500 height 35
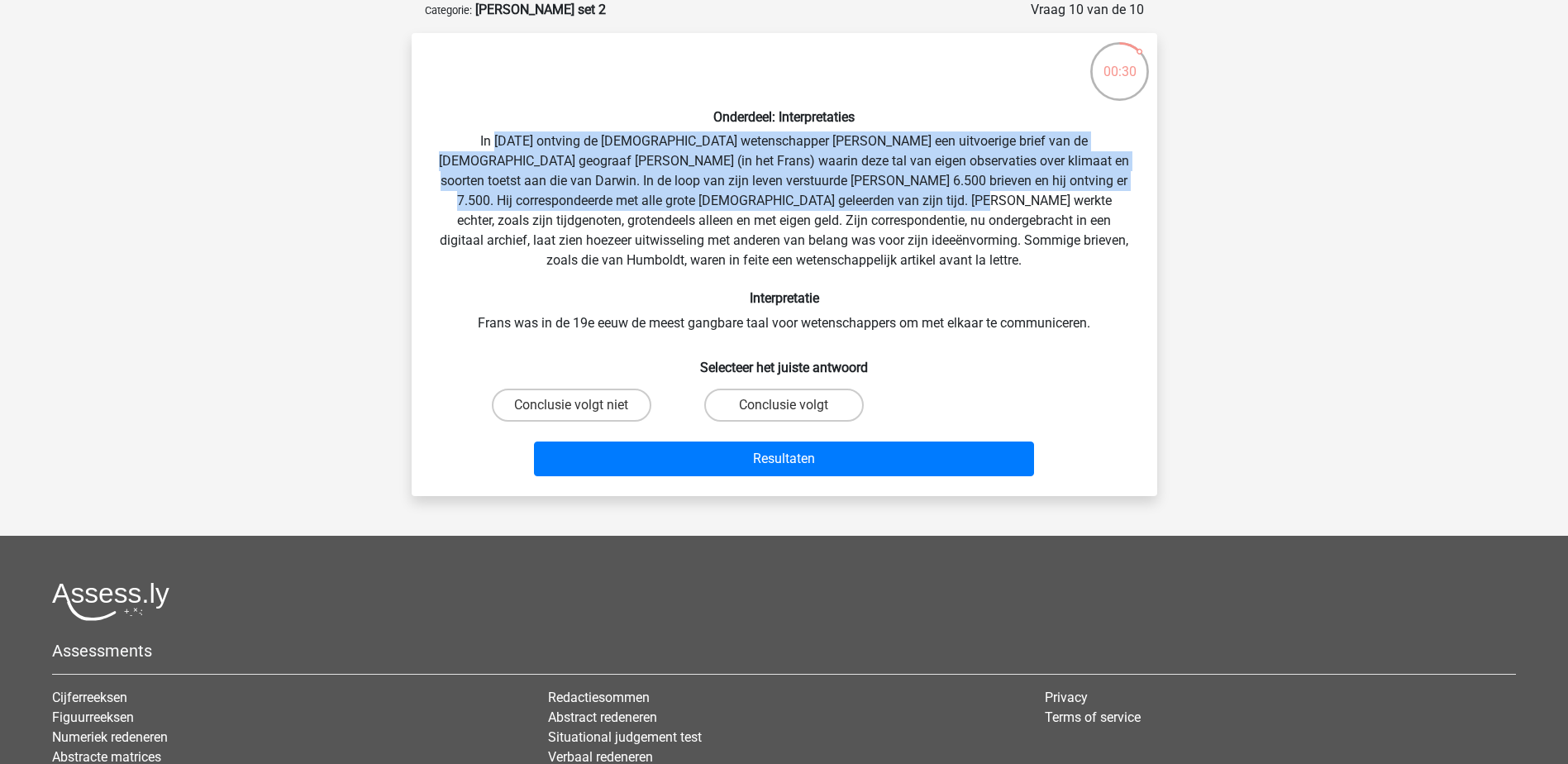
drag, startPoint x: 455, startPoint y: 134, endPoint x: 800, endPoint y: 195, distance: 350.4
click at [800, 195] on div "Onderdeel: Interpretaties In 1839 ontving de Engelse wetenschapper Charles Darw…" at bounding box center [784, 264] width 733 height 437
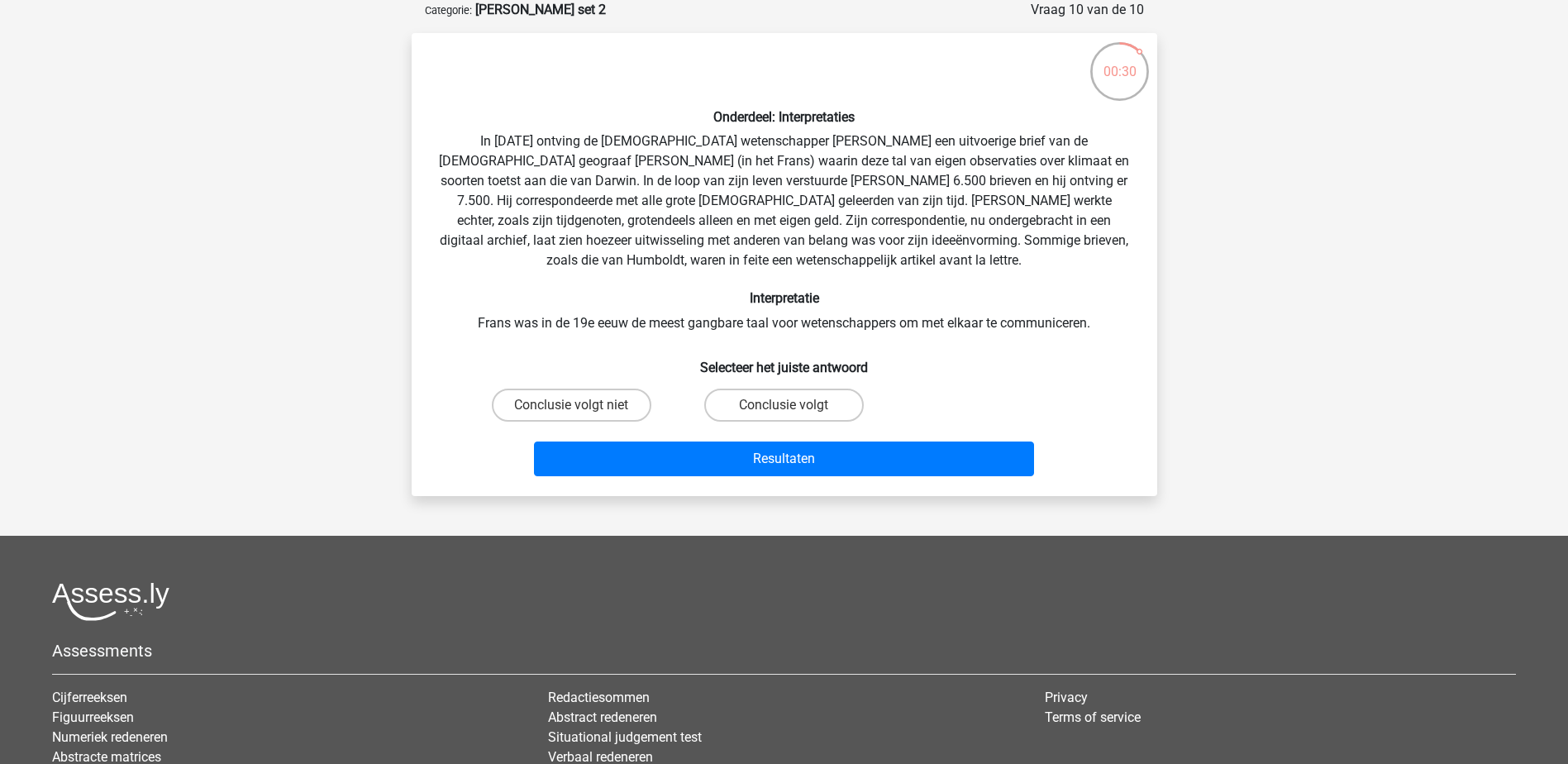
drag, startPoint x: 800, startPoint y: 195, endPoint x: 692, endPoint y: 267, distance: 129.8
click at [692, 267] on div "Onderdeel: Interpretaties In 1839 ontving de Engelse wetenschapper Charles Darw…" at bounding box center [784, 264] width 733 height 437
click at [618, 415] on label "Conclusie volgt niet" at bounding box center [572, 405] width 160 height 33
click at [582, 415] on input "Conclusie volgt niet" at bounding box center [576, 410] width 10 height 10
radio input "true"
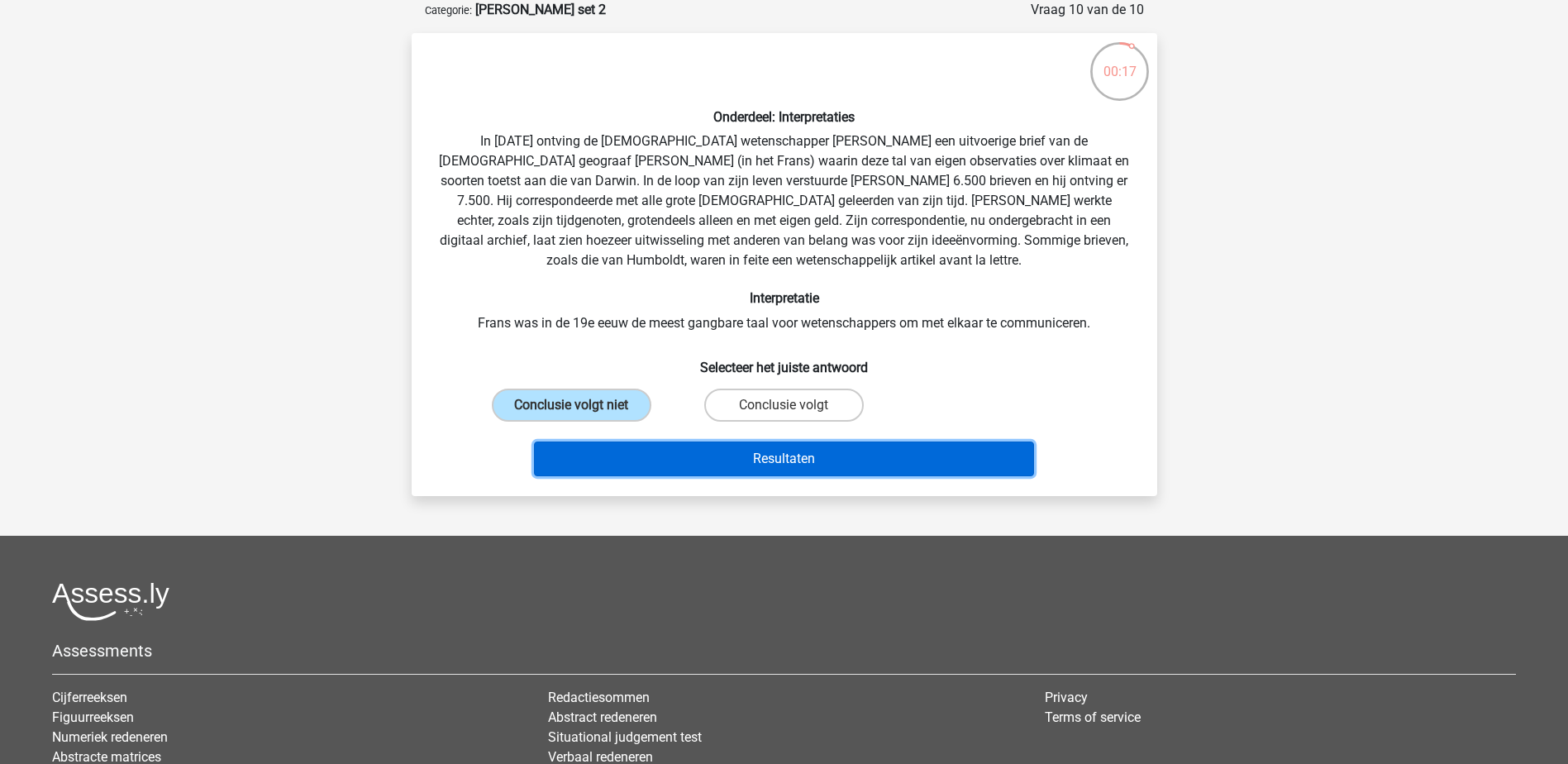
click at [767, 451] on button "Resultaten" at bounding box center [784, 458] width 500 height 35
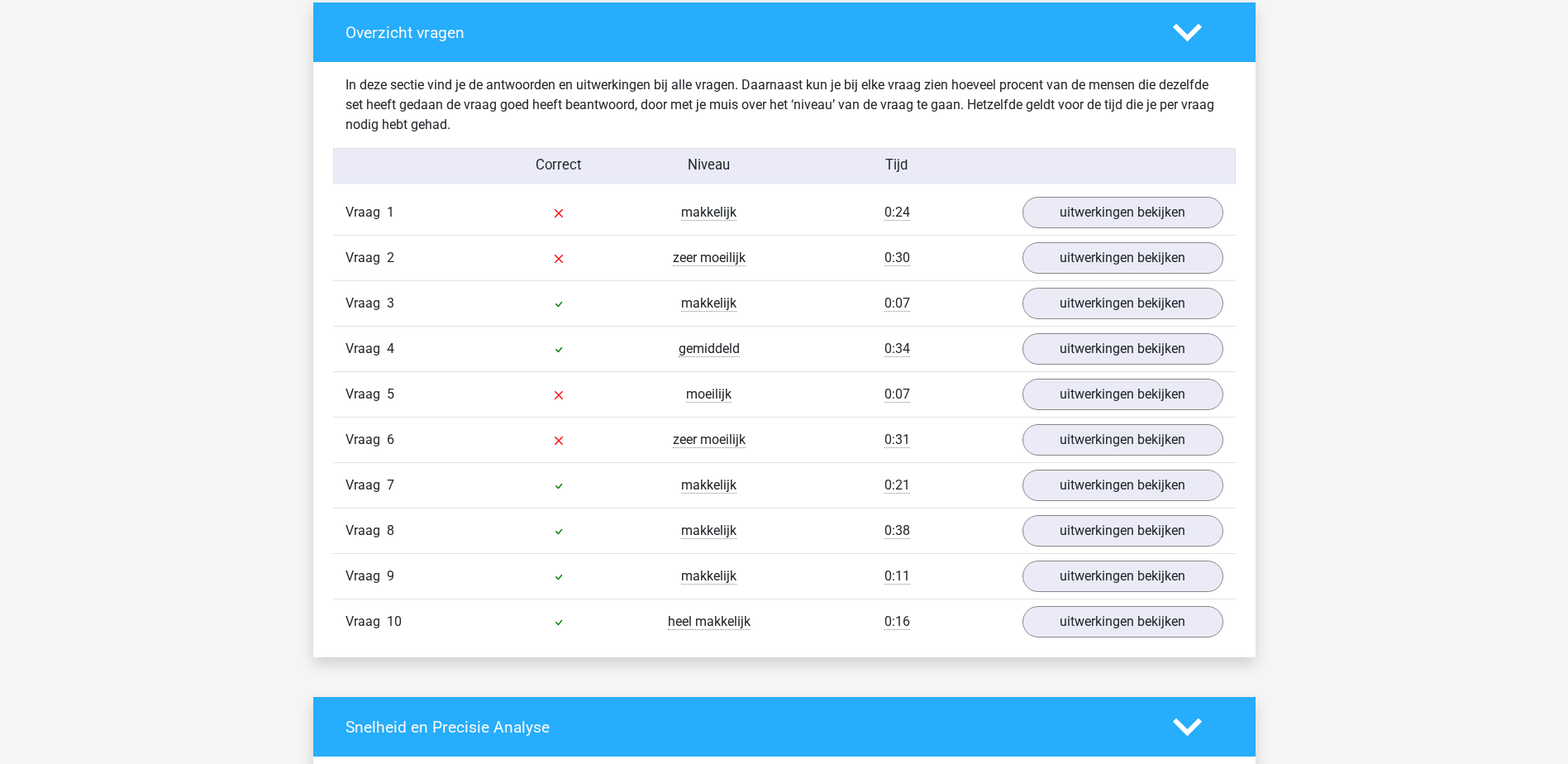
scroll to position [1240, 0]
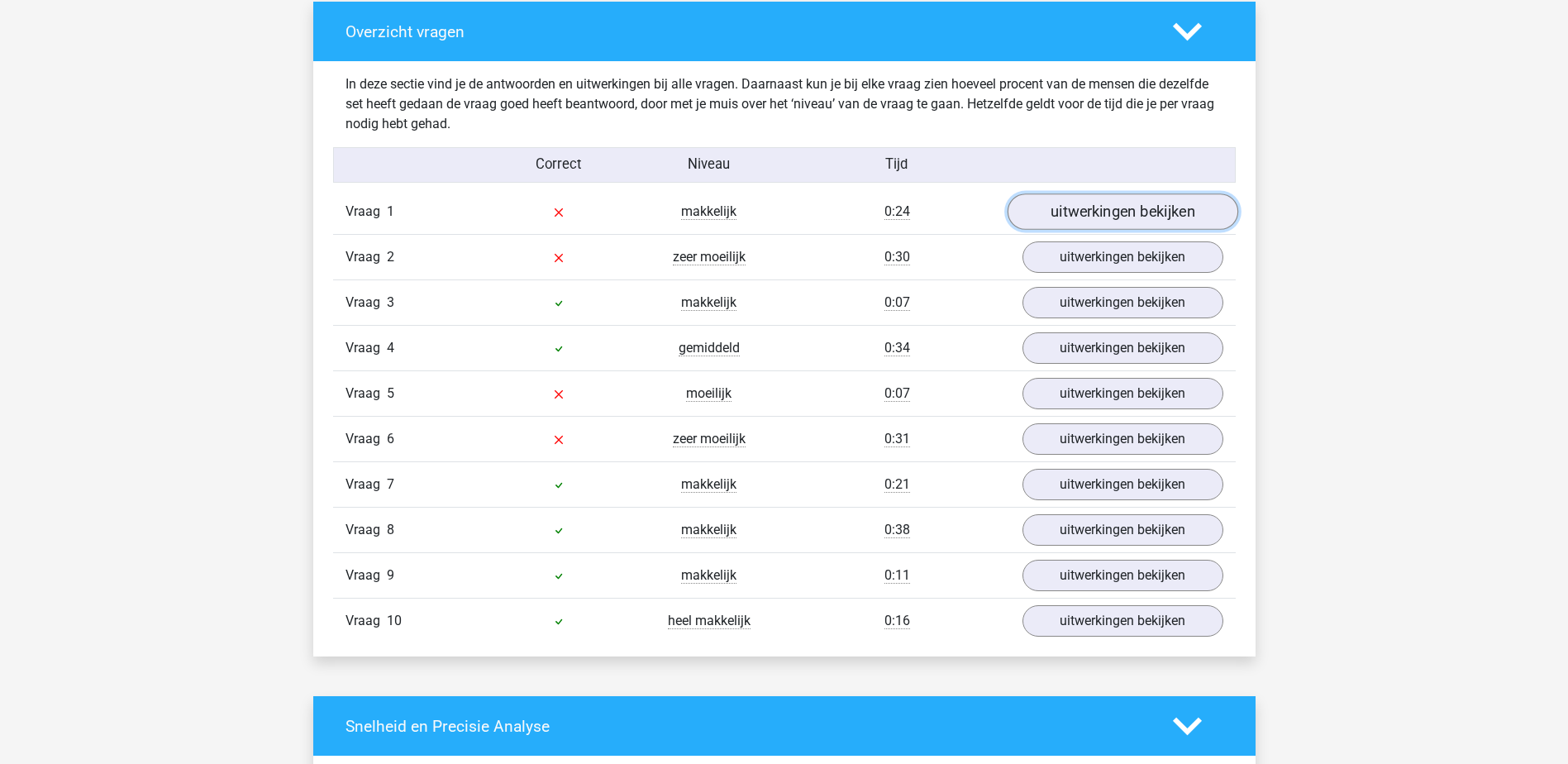
click at [1075, 216] on link "uitwerkingen bekijken" at bounding box center [1121, 213] width 230 height 37
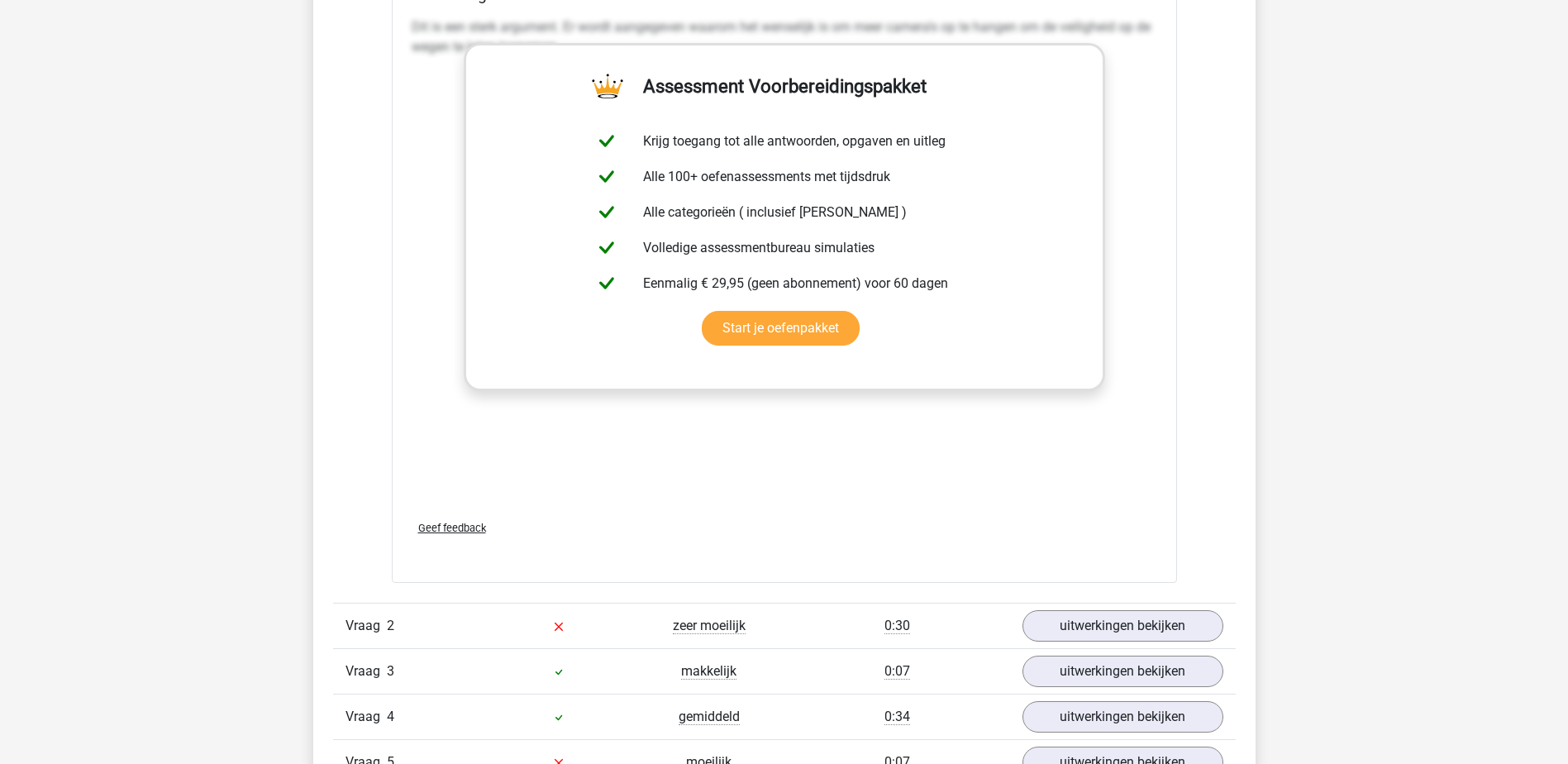
scroll to position [1736, 0]
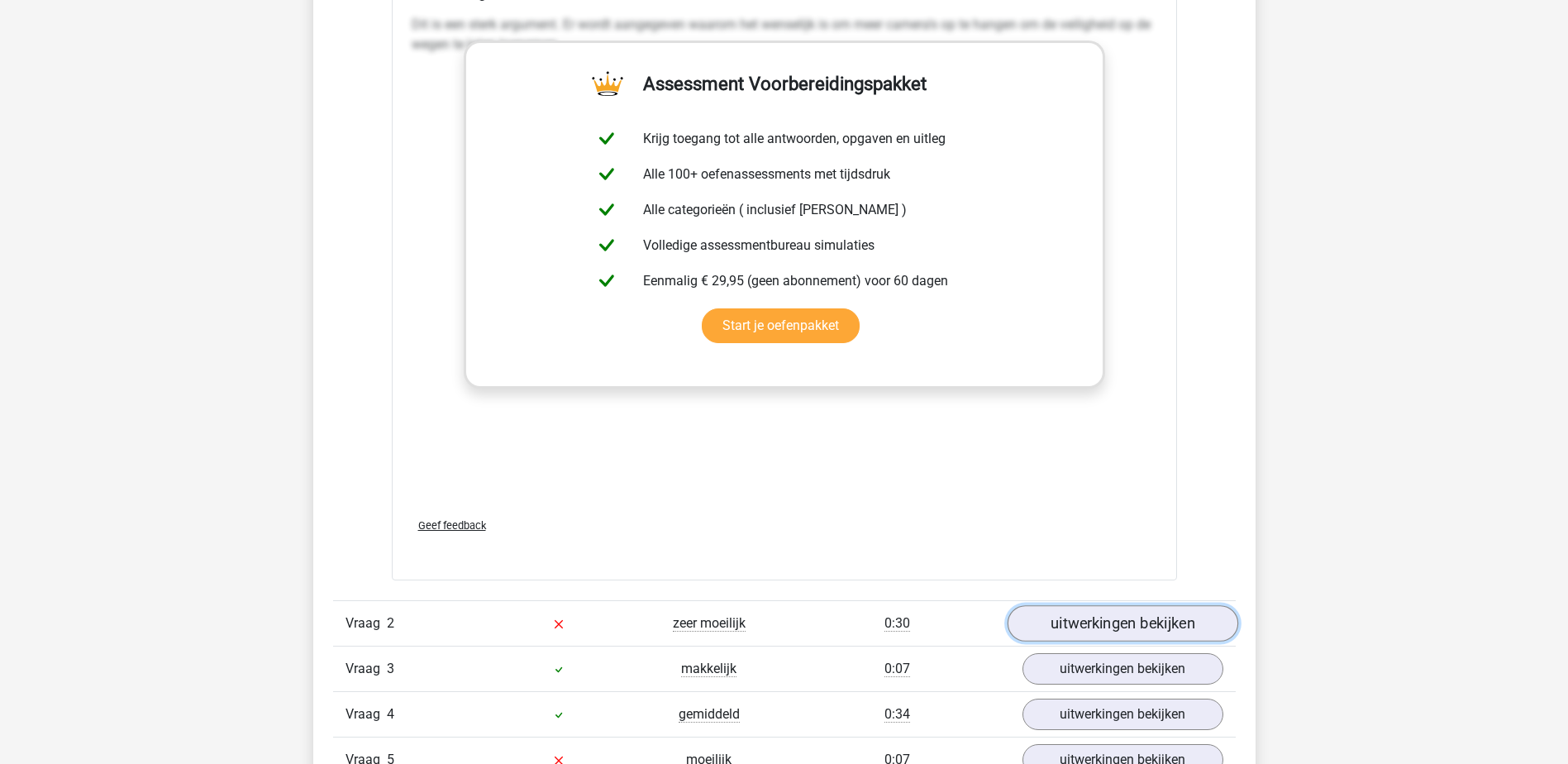
click at [1107, 629] on link "uitwerkingen bekijken" at bounding box center [1121, 623] width 230 height 37
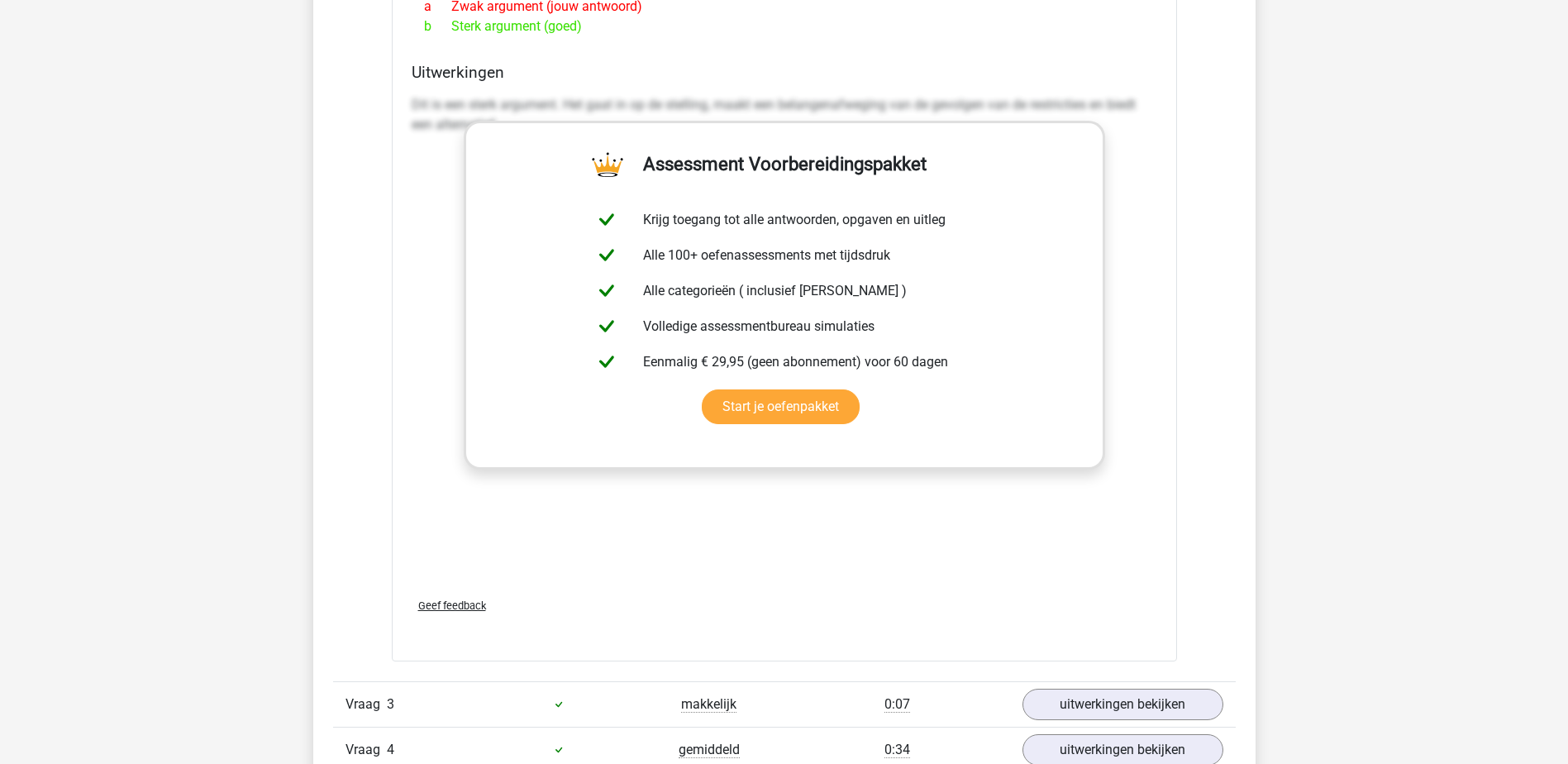
scroll to position [2894, 0]
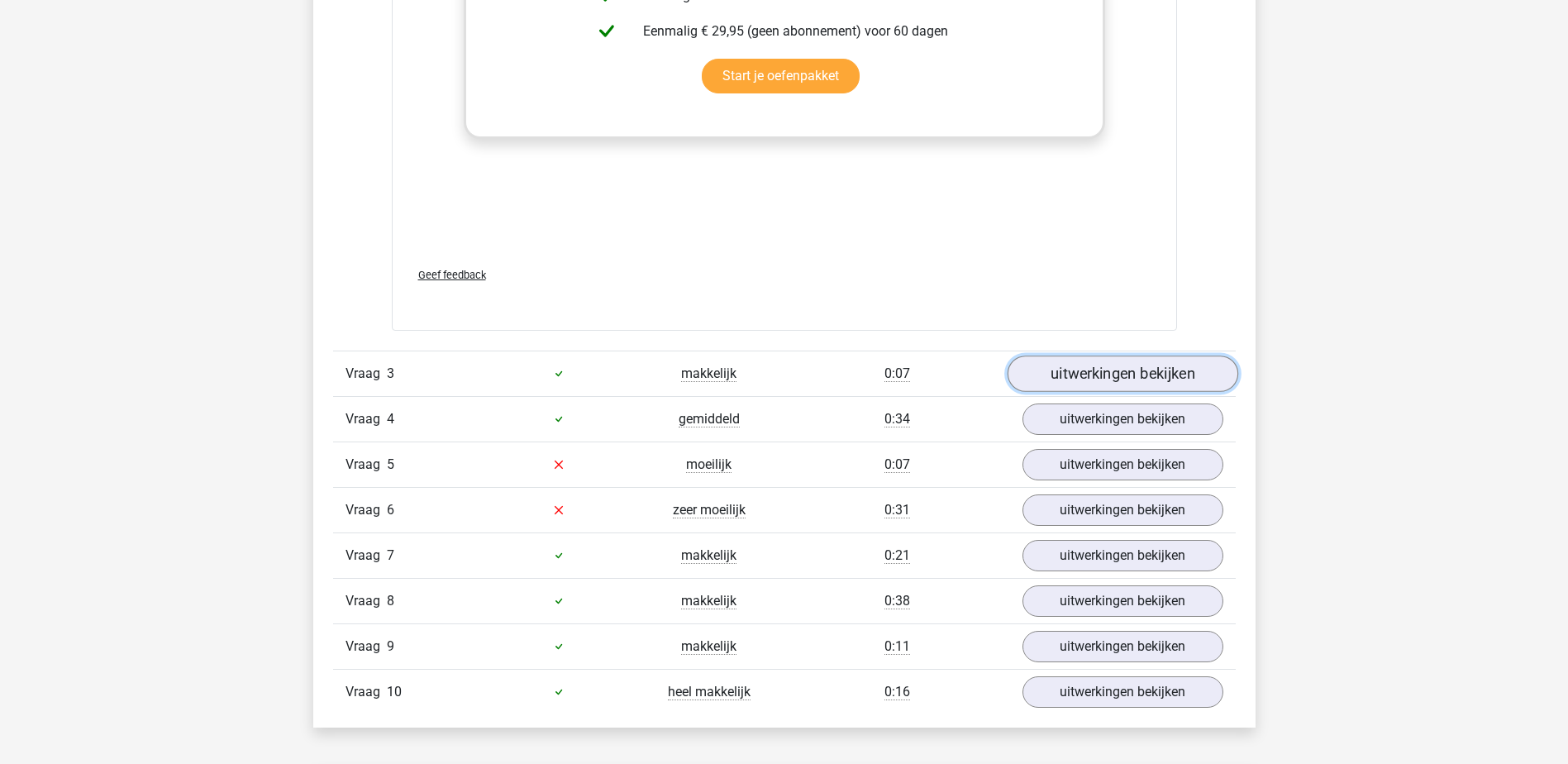
click at [1103, 371] on link "uitwerkingen bekijken" at bounding box center [1121, 374] width 230 height 37
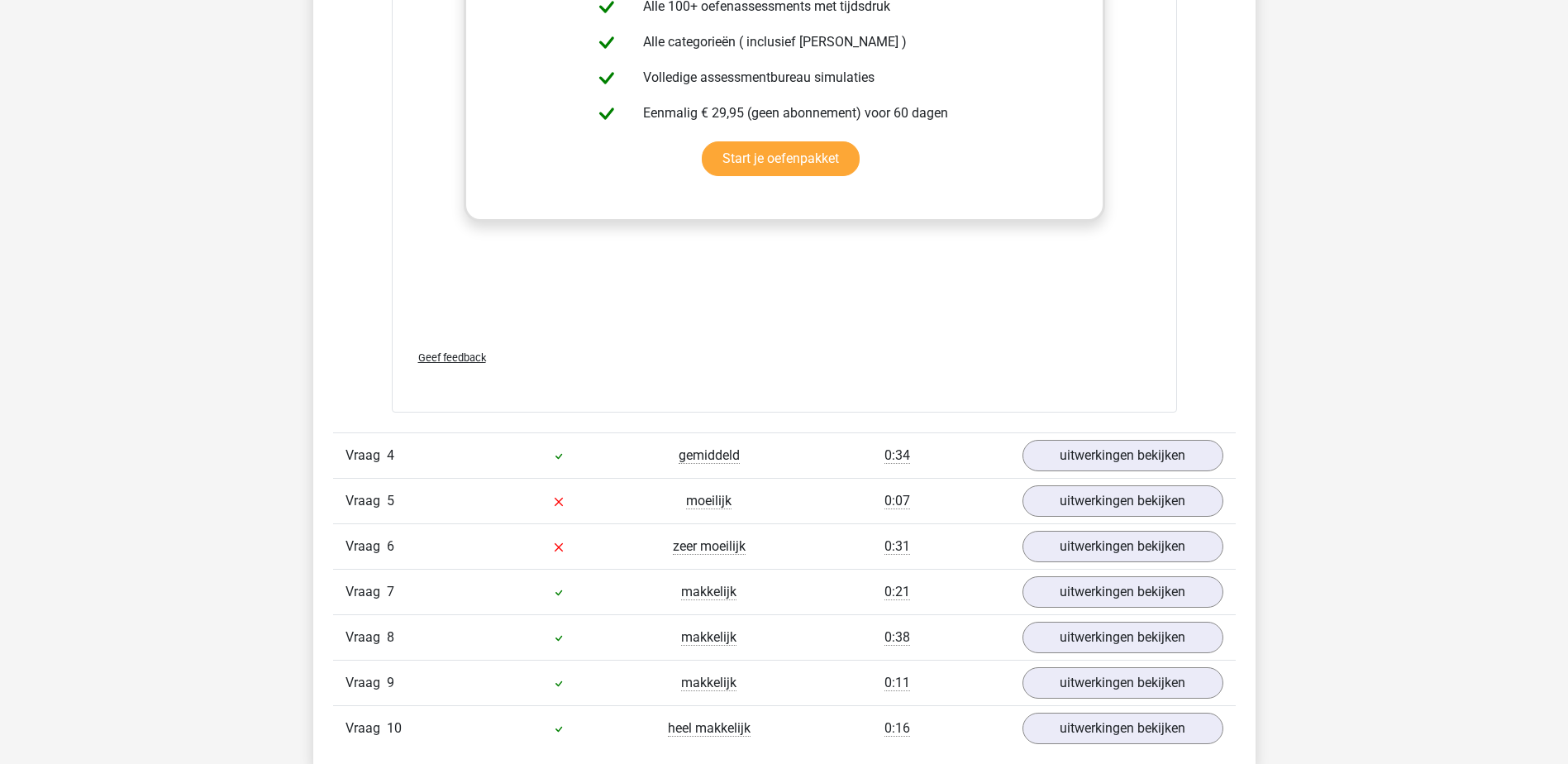
scroll to position [3720, 0]
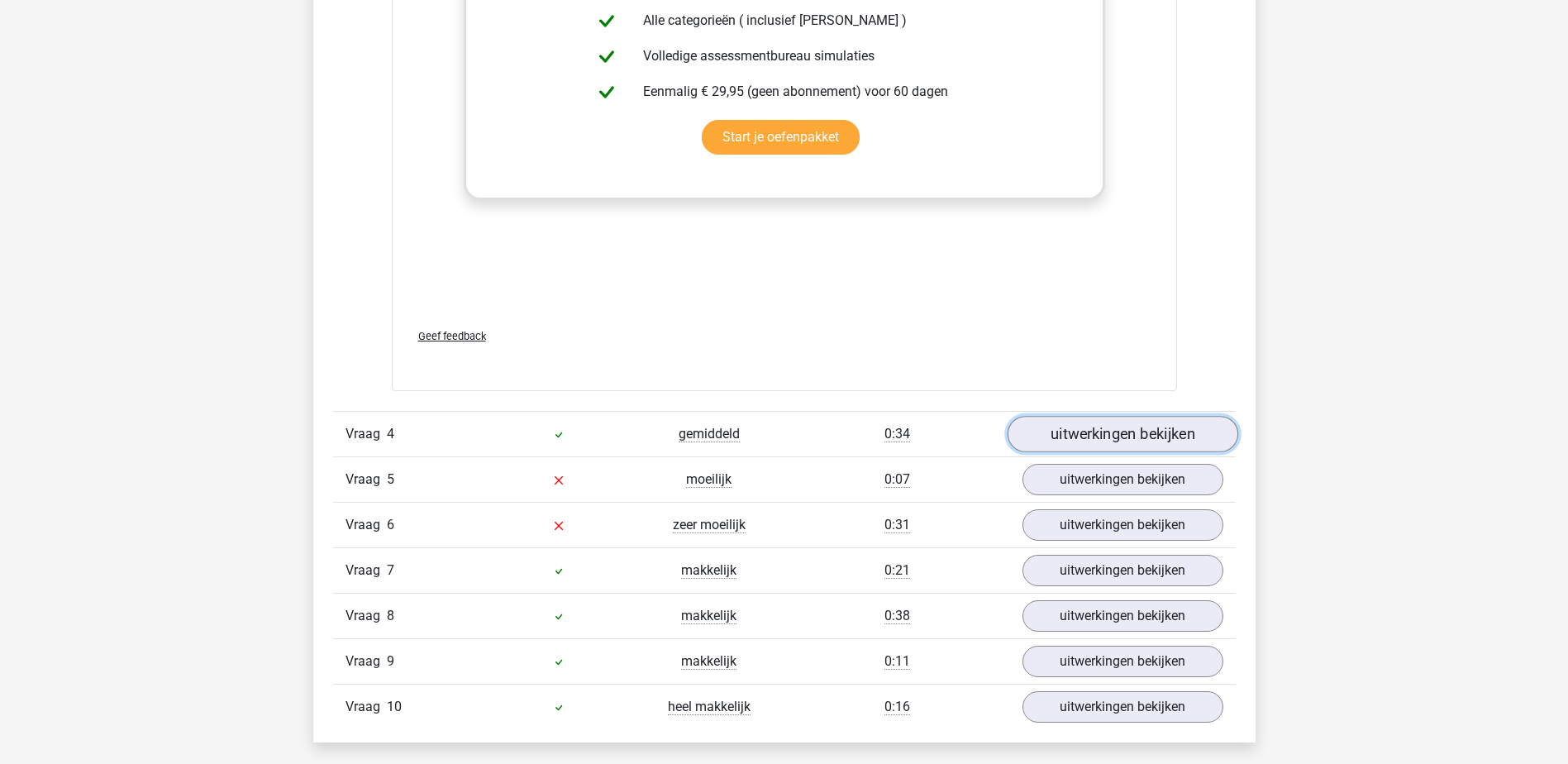
click at [1104, 431] on link "uitwerkingen bekijken" at bounding box center [1121, 434] width 230 height 37
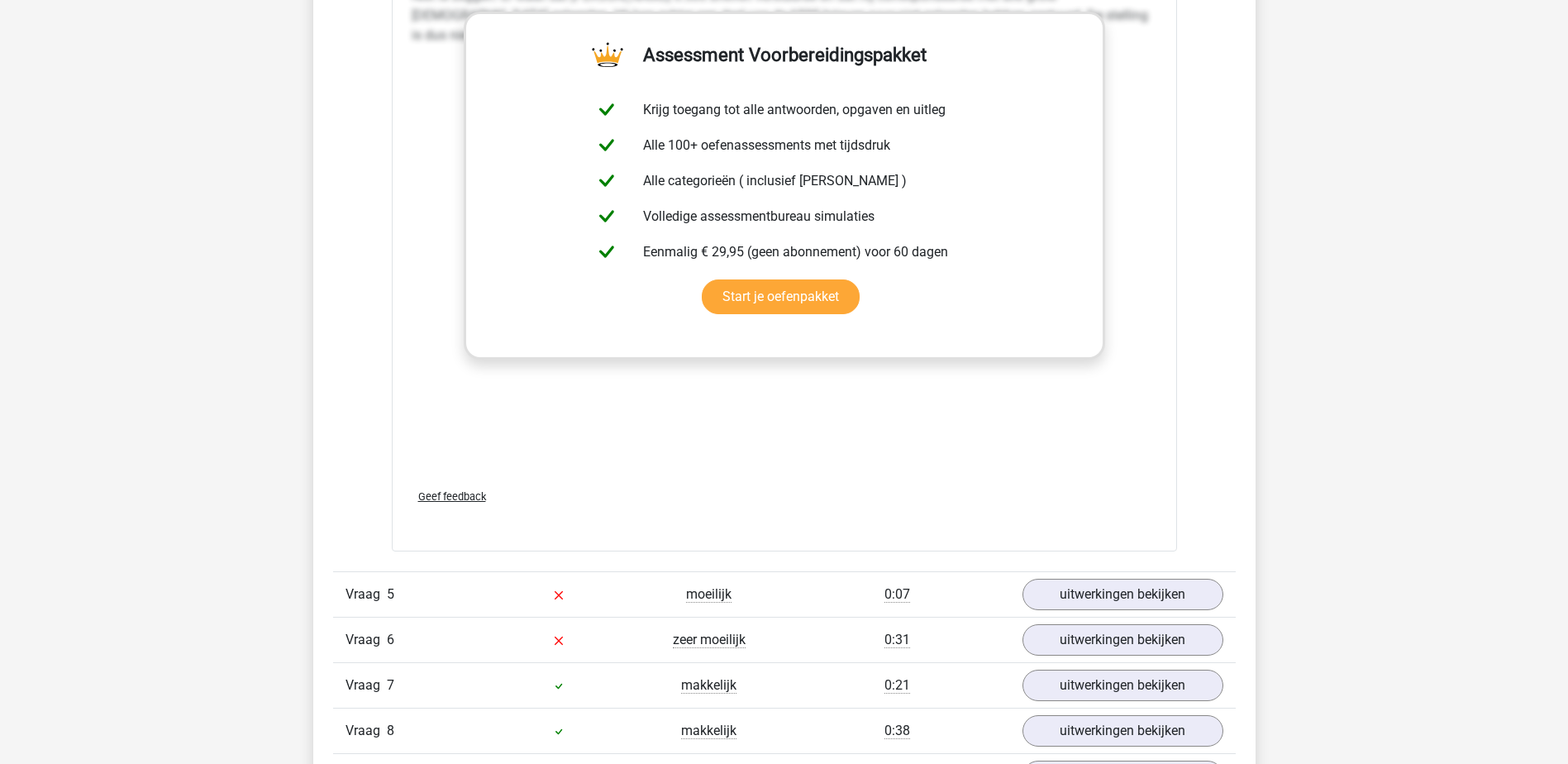
scroll to position [4878, 0]
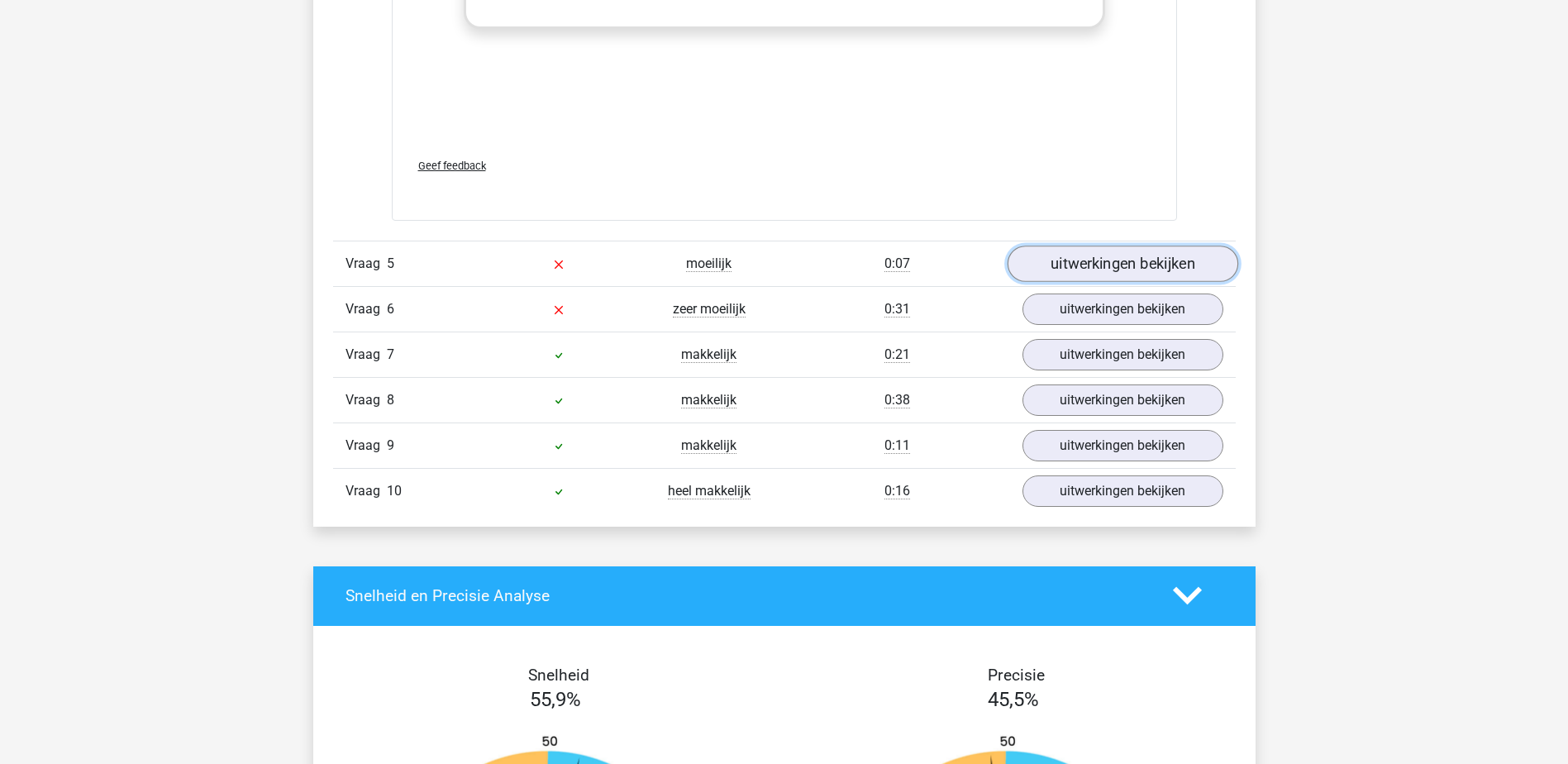
click at [1066, 263] on link "uitwerkingen bekijken" at bounding box center [1121, 263] width 230 height 37
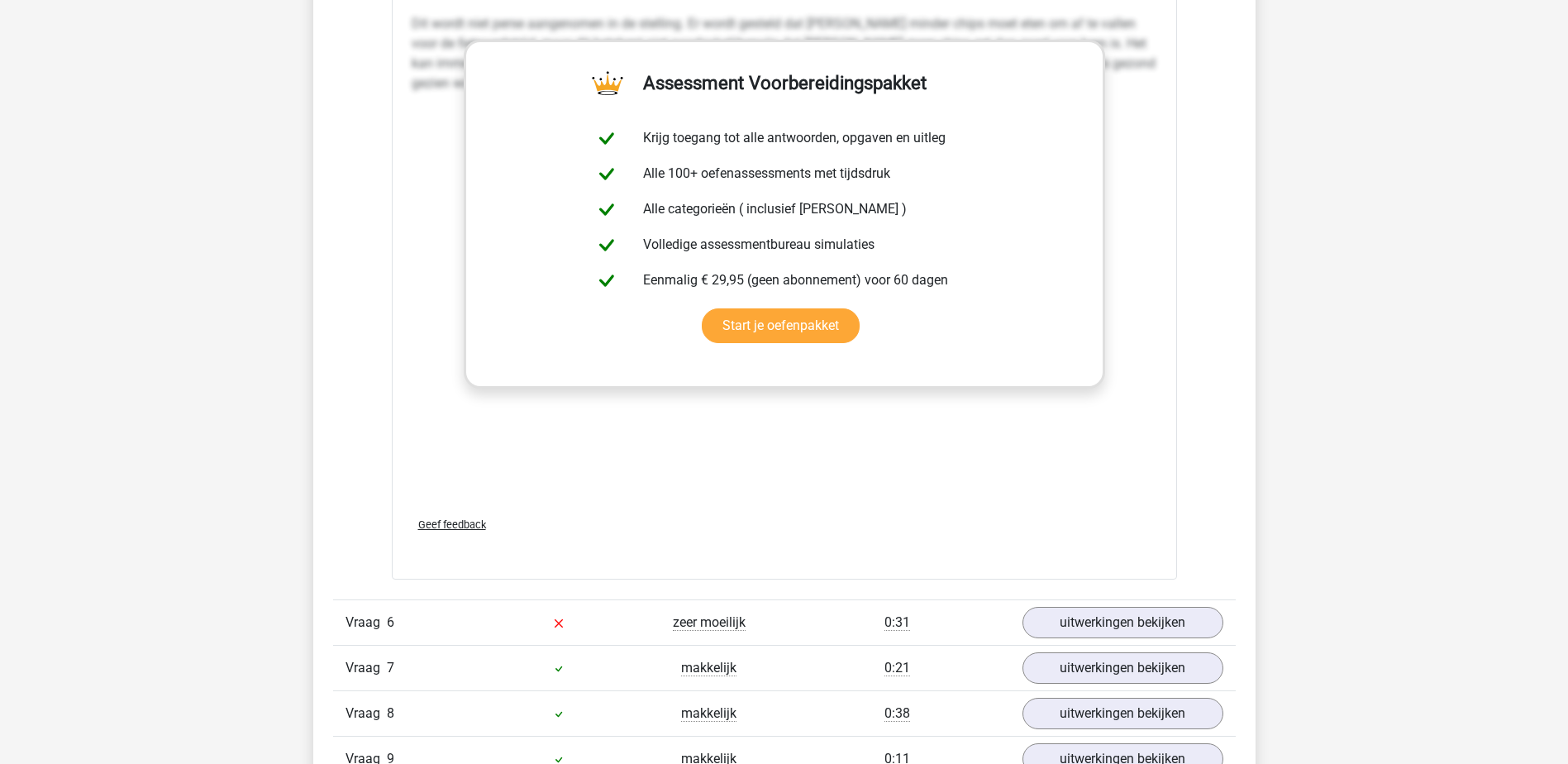
scroll to position [5705, 0]
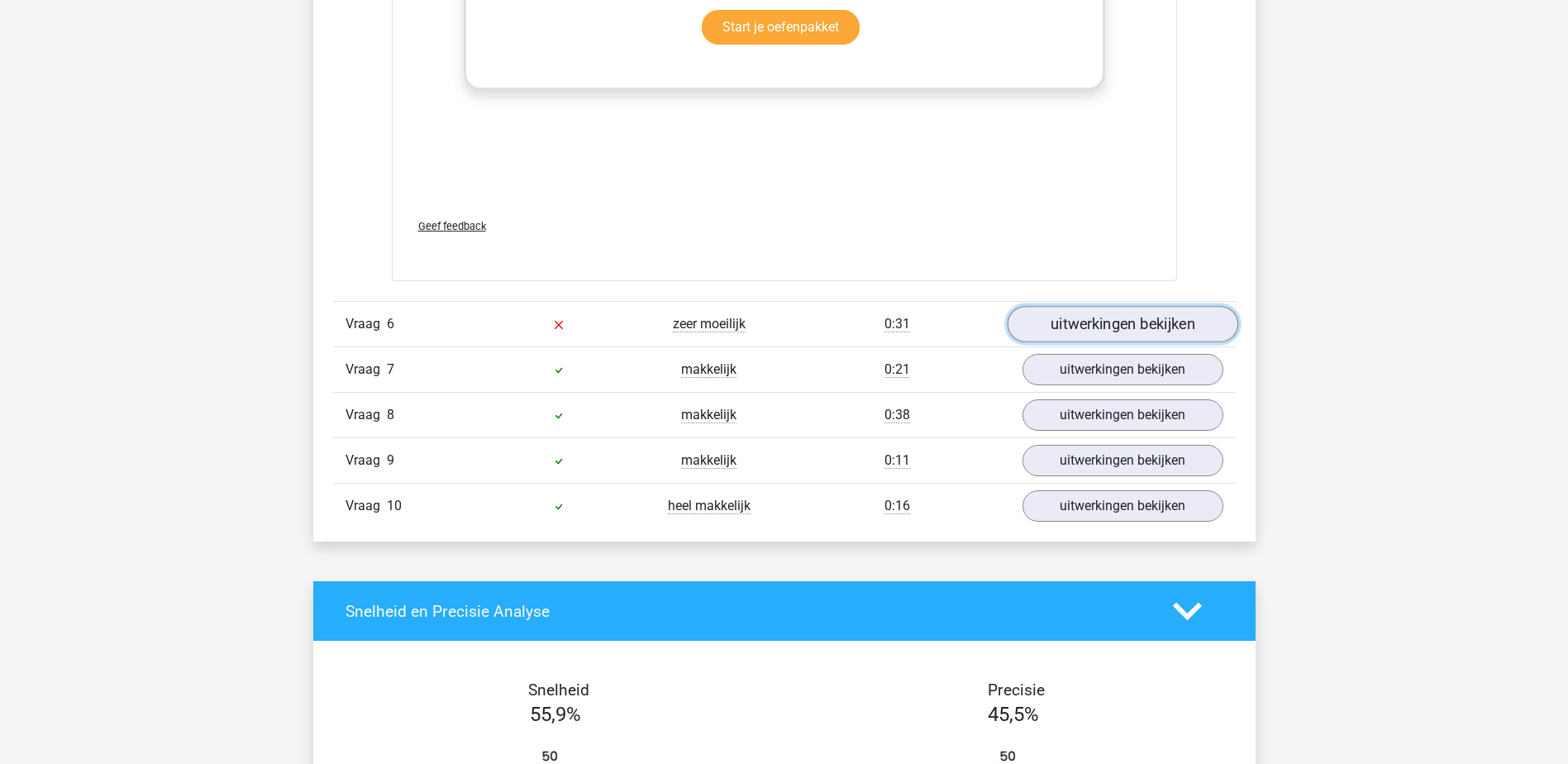
click at [1028, 335] on link "uitwerkingen bekijken" at bounding box center [1121, 325] width 230 height 37
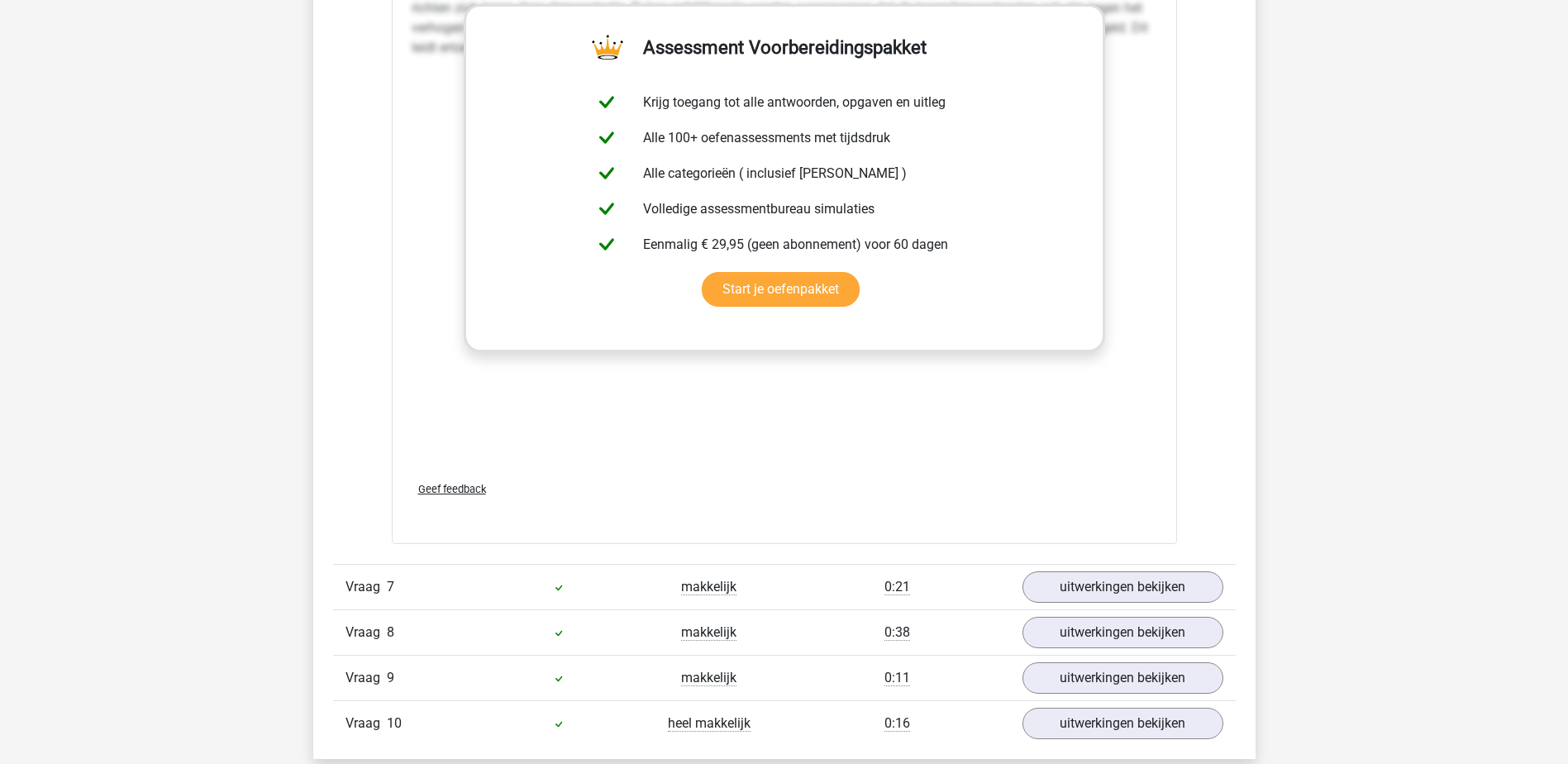
scroll to position [6614, 0]
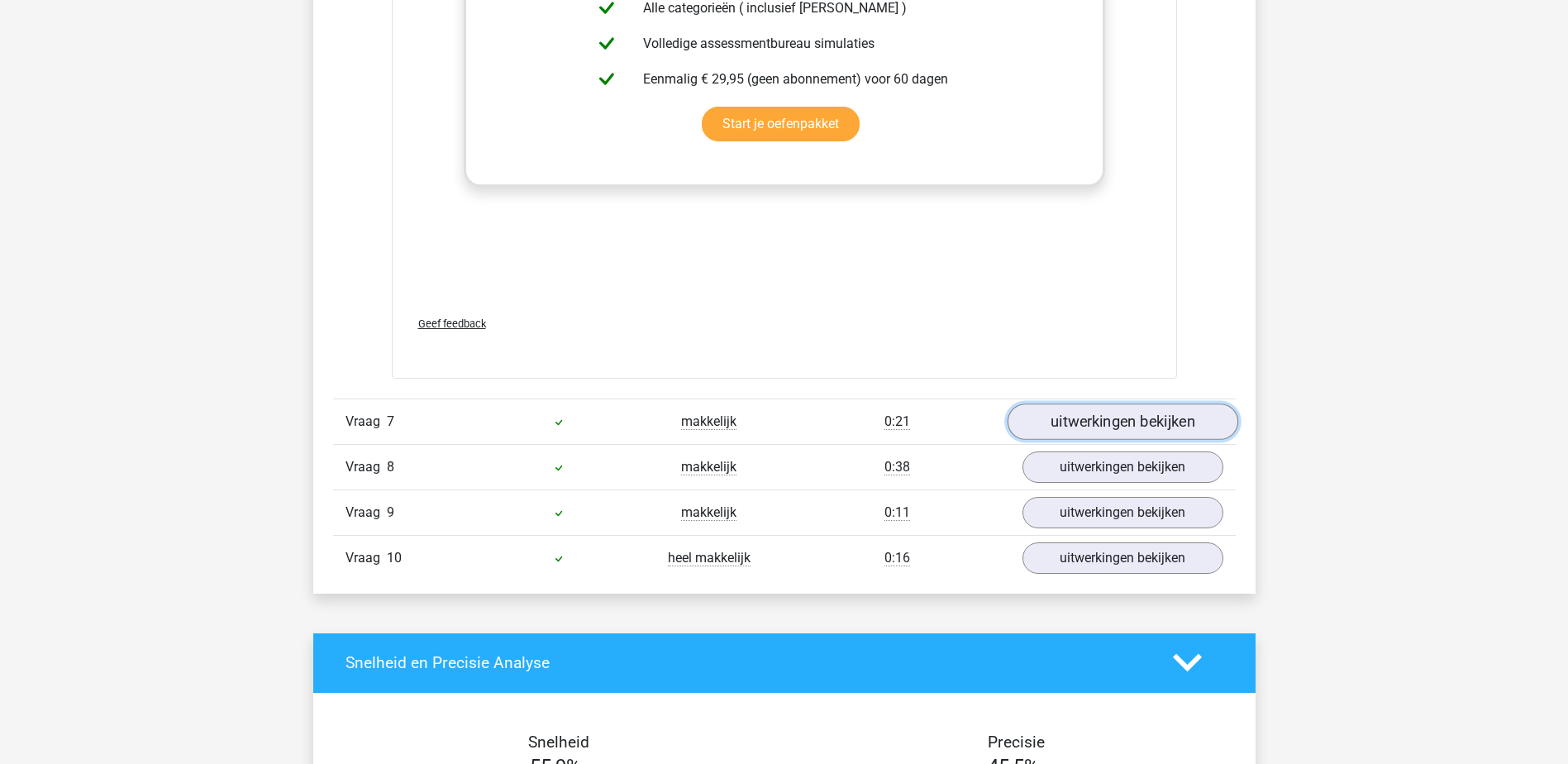
click at [1044, 430] on link "uitwerkingen bekijken" at bounding box center [1121, 422] width 230 height 37
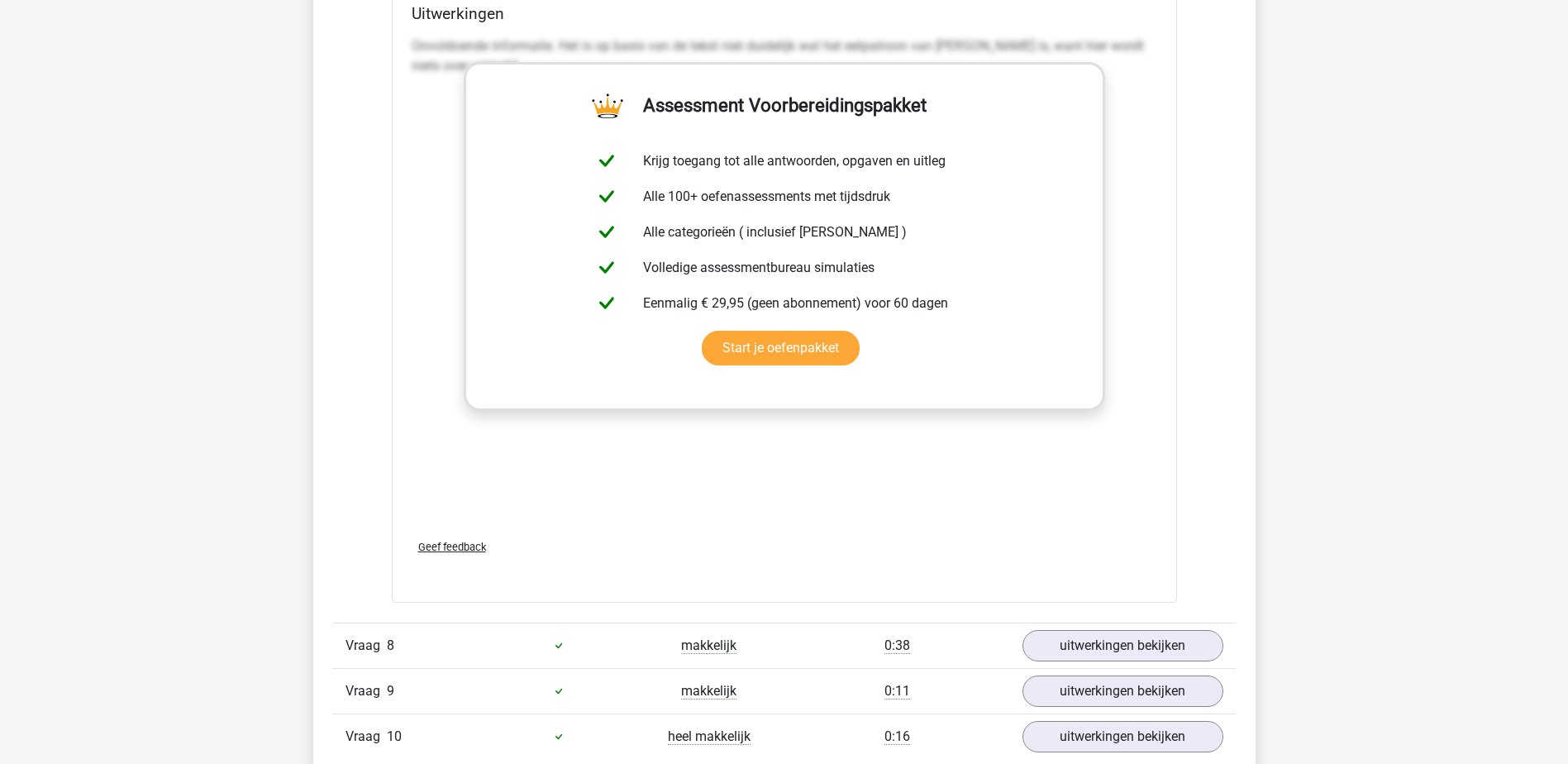
scroll to position [7607, 0]
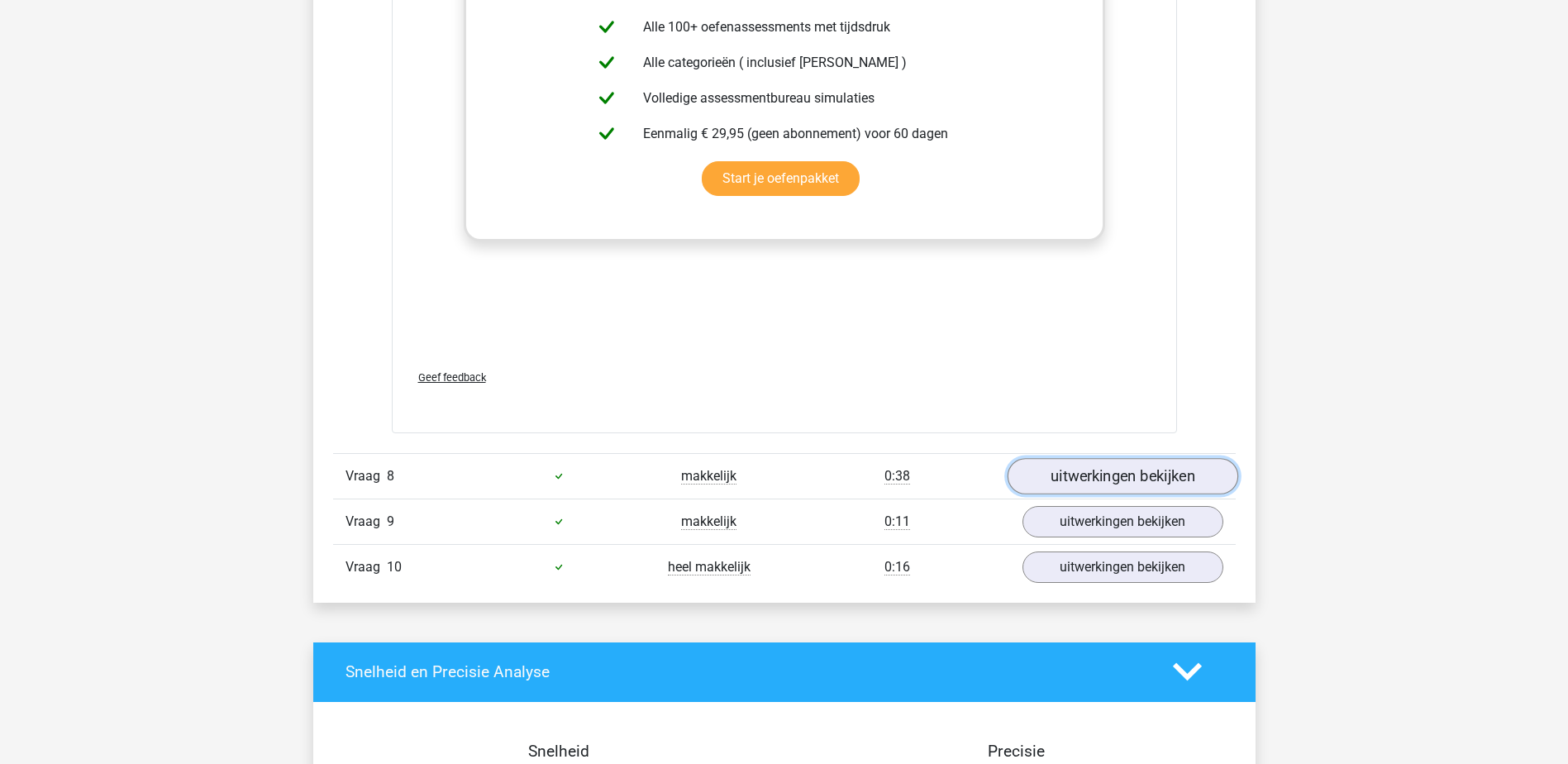
click at [1053, 460] on link "uitwerkingen bekijken" at bounding box center [1121, 476] width 230 height 37
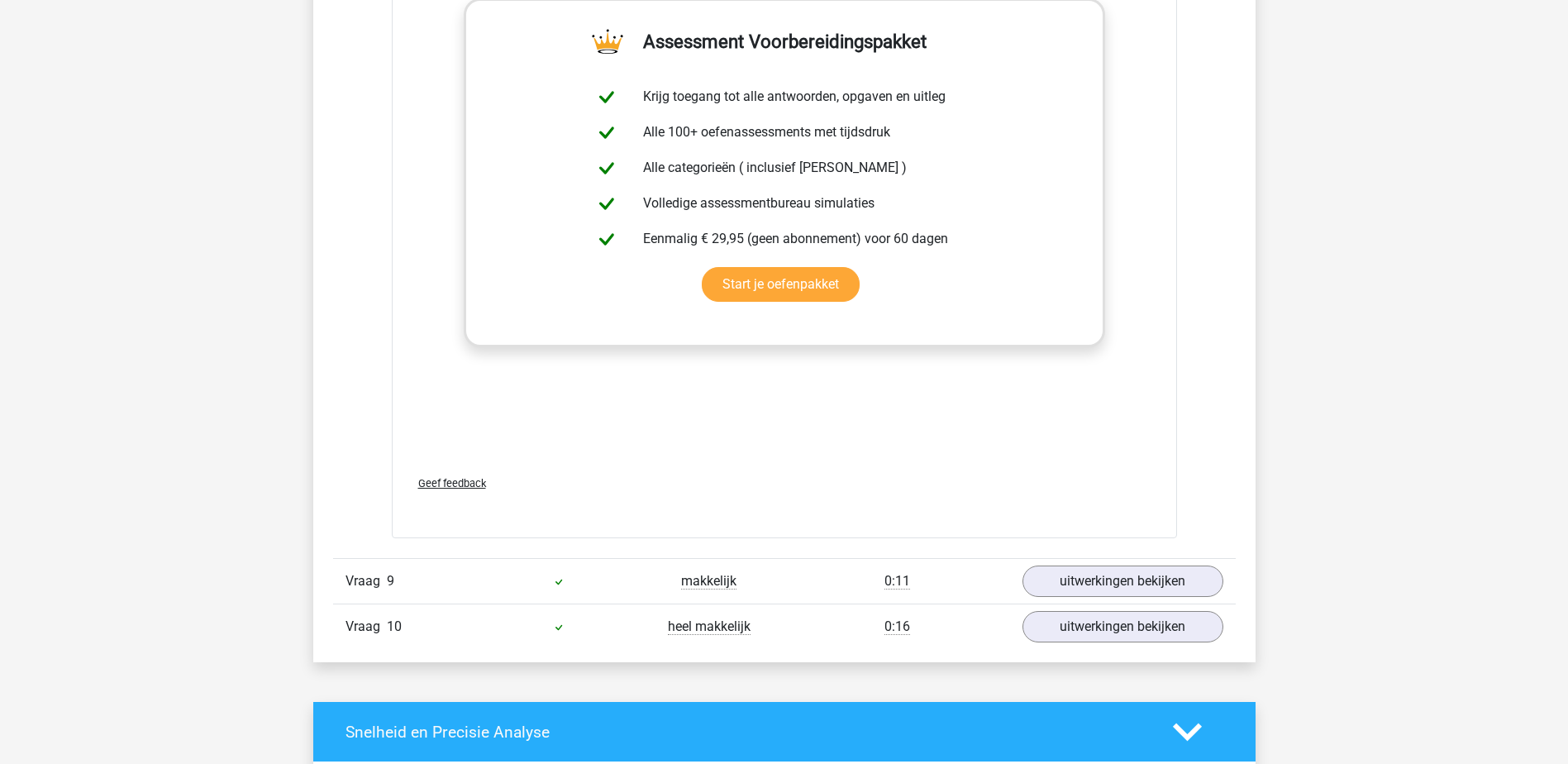
scroll to position [8516, 0]
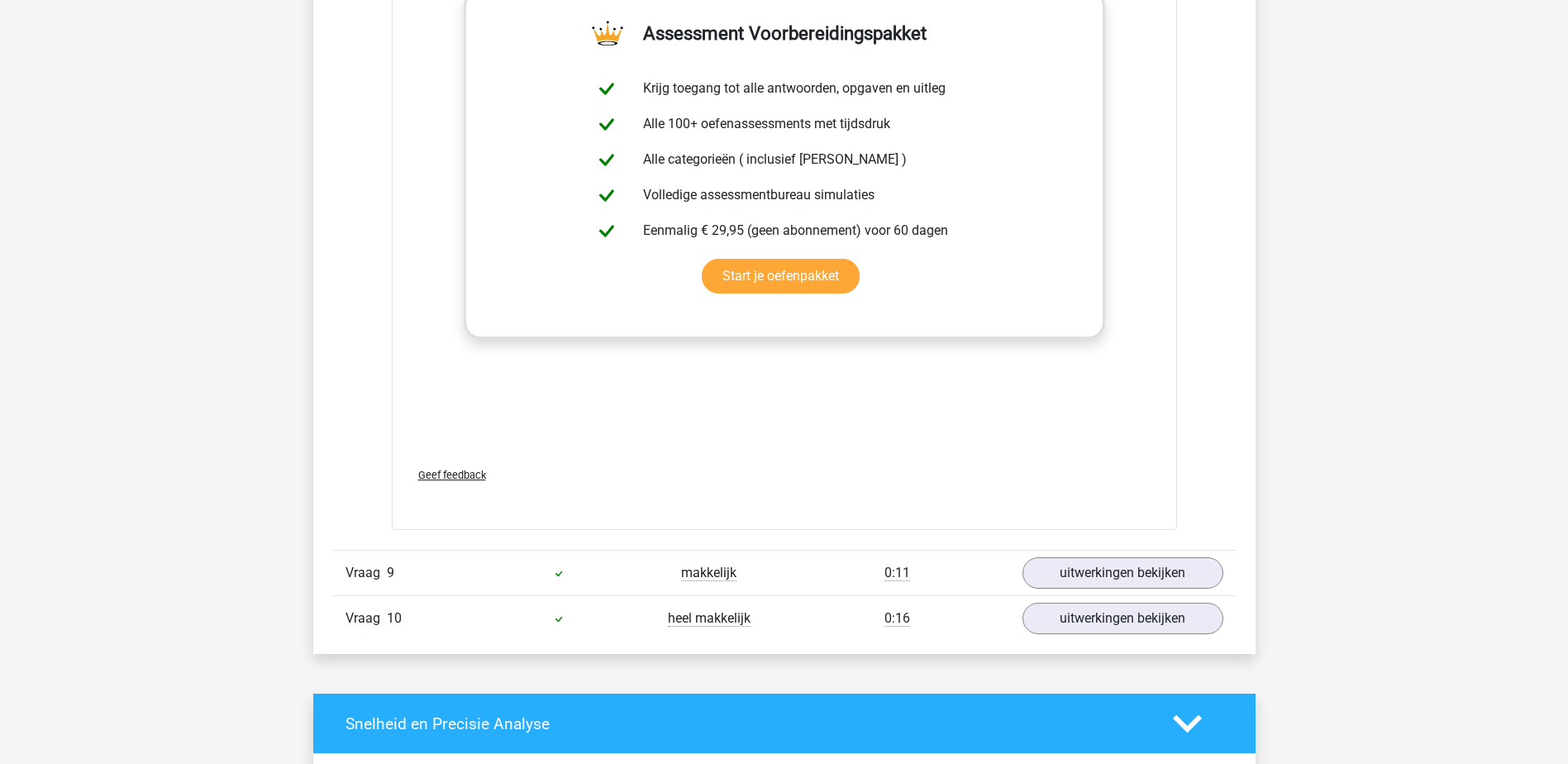
click at [1095, 555] on link "uitwerkingen bekijken" at bounding box center [1121, 573] width 230 height 37
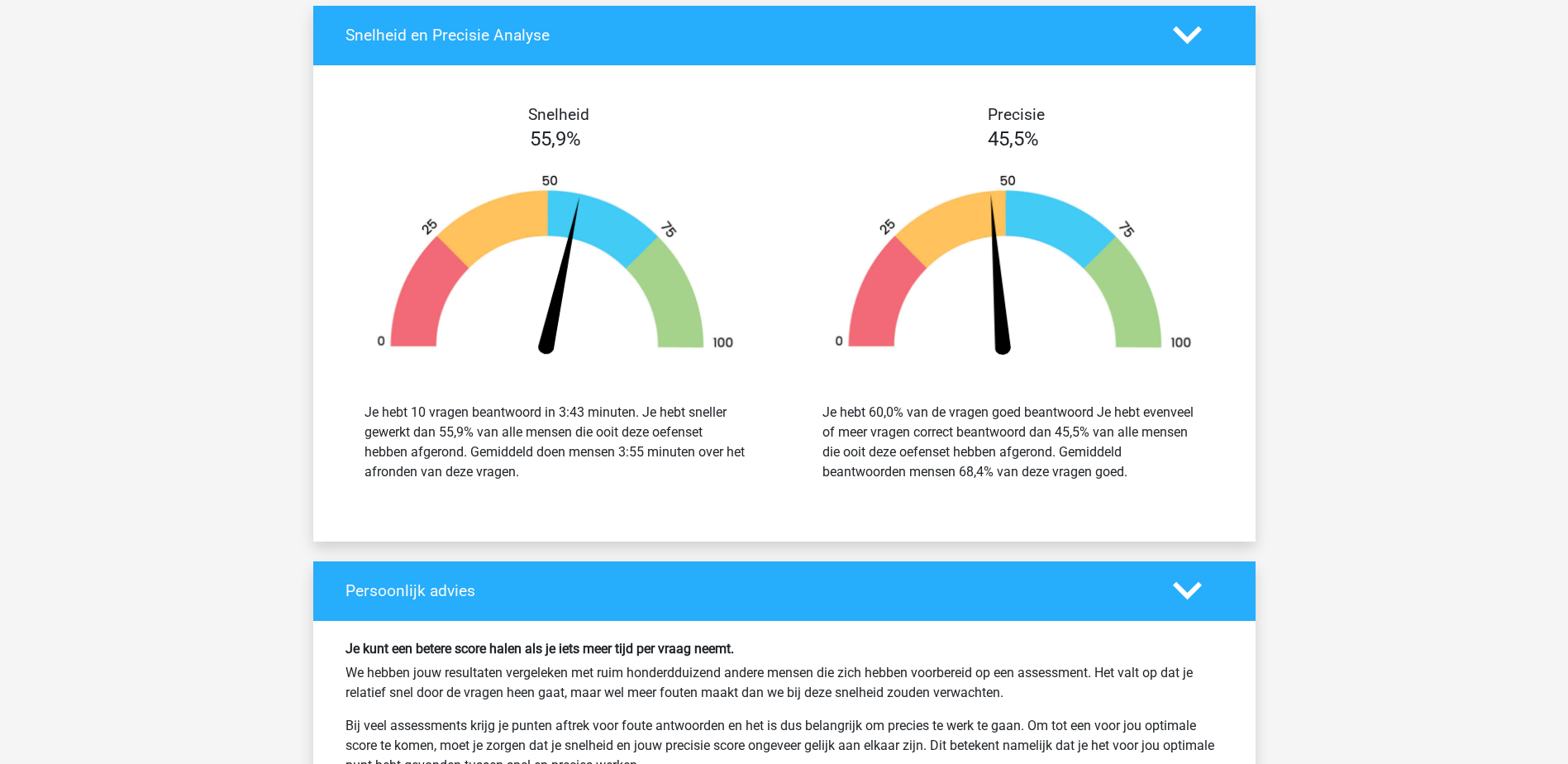
scroll to position [10087, 0]
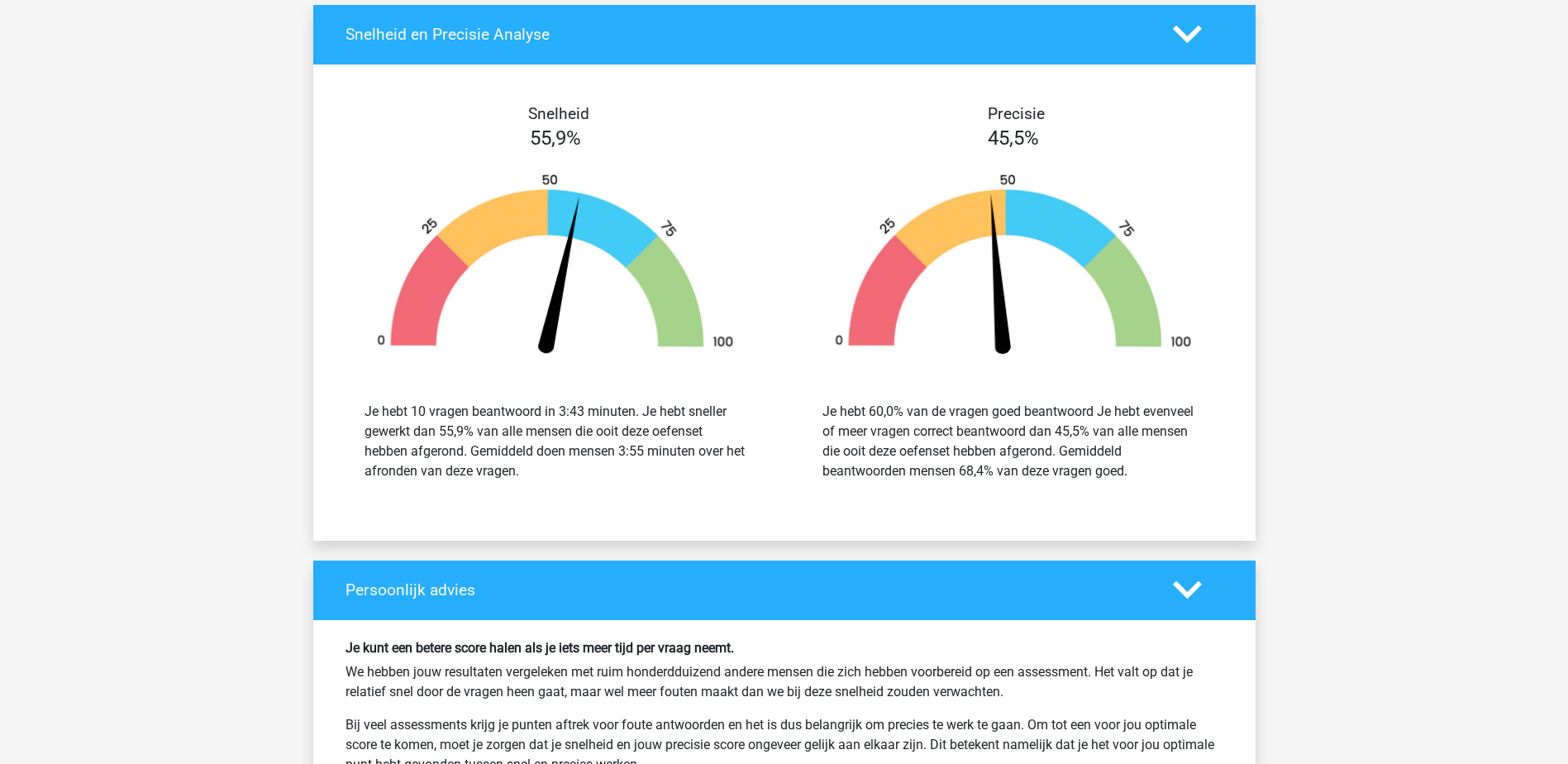
drag, startPoint x: 556, startPoint y: 391, endPoint x: 578, endPoint y: 399, distance: 23.4
click at [578, 402] on div "Je hebt 10 vragen beantwoord in 3:43 minuten. Je hebt sneller gewerkt dan 55,9%…" at bounding box center [556, 441] width 382 height 79
drag, startPoint x: 578, startPoint y: 399, endPoint x: 640, endPoint y: 462, distance: 88.4
click at [640, 462] on div "Je hebt 10 vragen beantwoord in 3:43 minuten. Je hebt sneller gewerkt dan 55,9%…" at bounding box center [555, 441] width 433 height 119
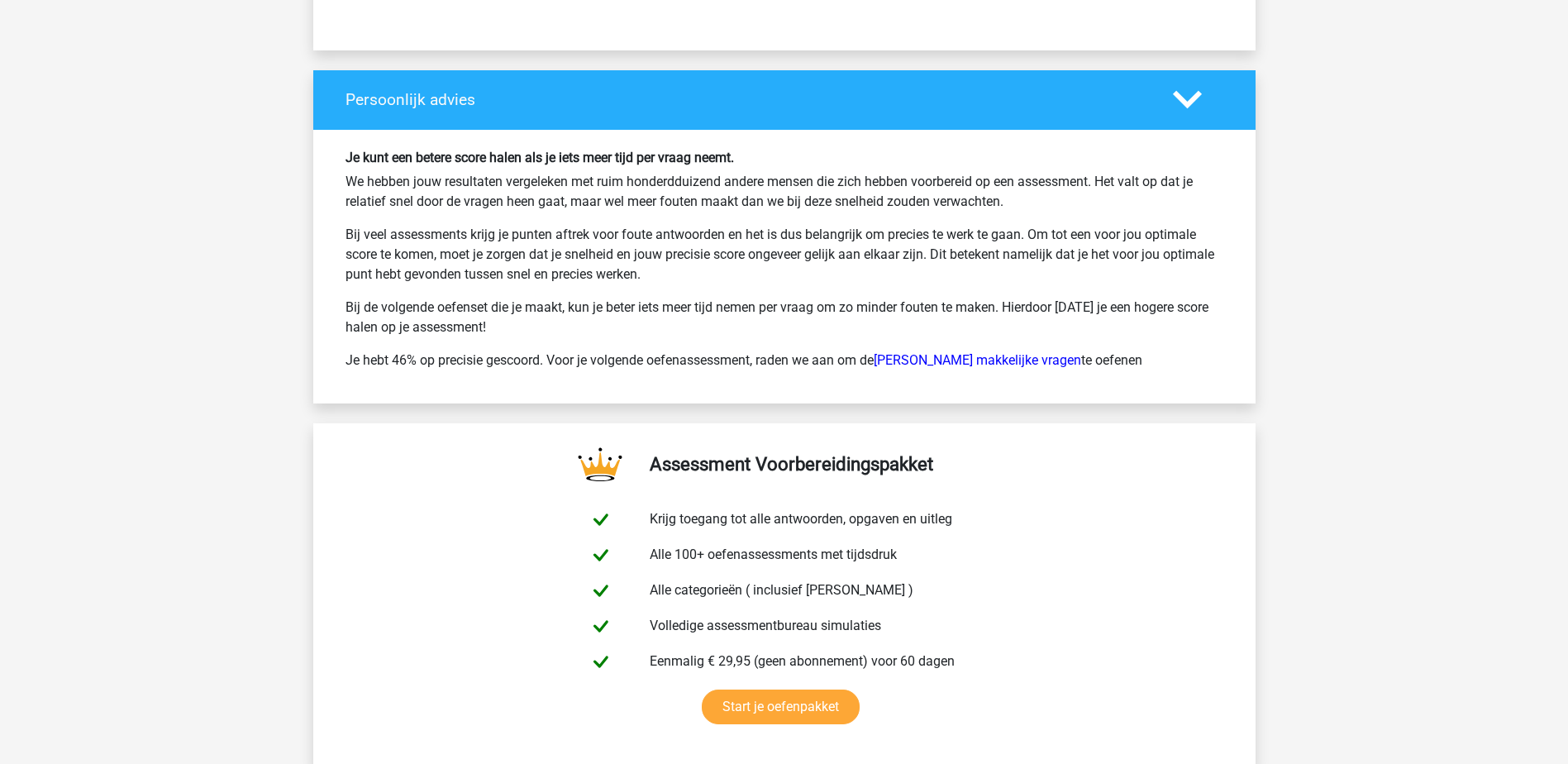
scroll to position [10417, 0]
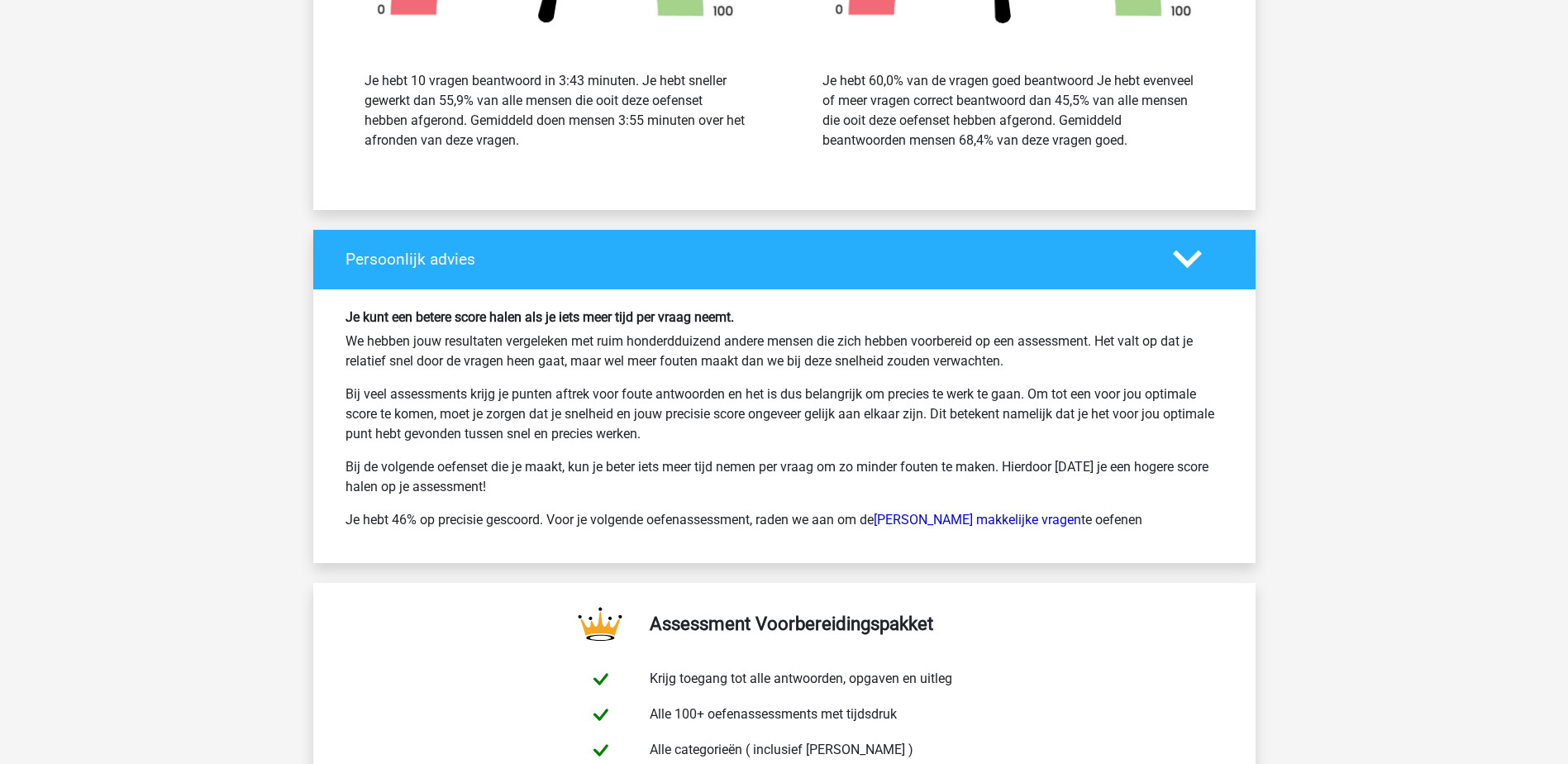
click at [626, 336] on p "We hebben jouw resultaten vergeleken met ruim honderdduizend andere mensen die …" at bounding box center [784, 351] width 878 height 40
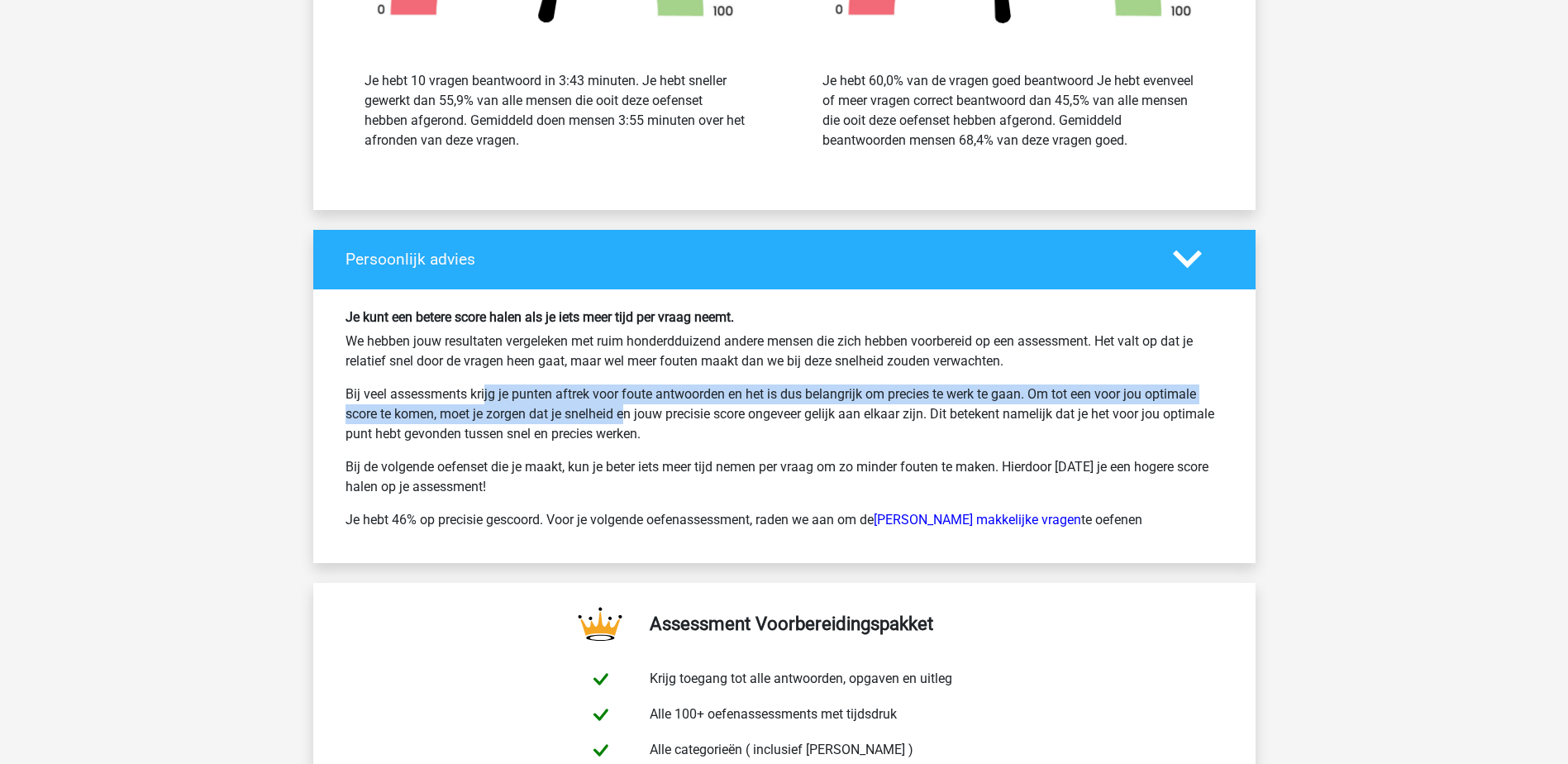
drag, startPoint x: 417, startPoint y: 357, endPoint x: 564, endPoint y: 398, distance: 152.6
click at [564, 398] on div "Je kunt een betere score halen als je iets meer tijd per vraag neemt. We hebben…" at bounding box center [784, 426] width 903 height 234
click at [936, 512] on link "Watson Glaser makkelijke vragen" at bounding box center [977, 519] width 208 height 16
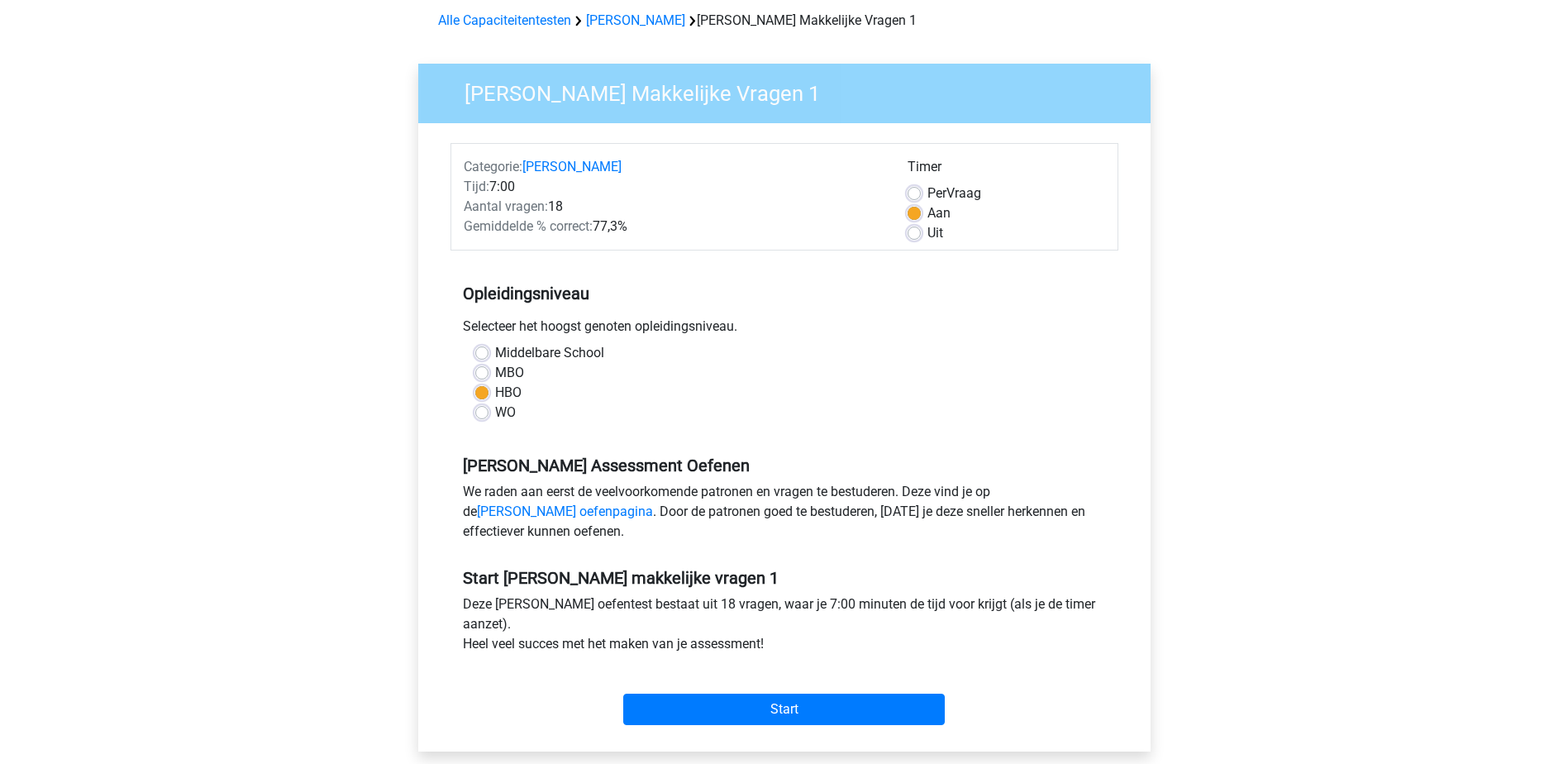
scroll to position [248, 0]
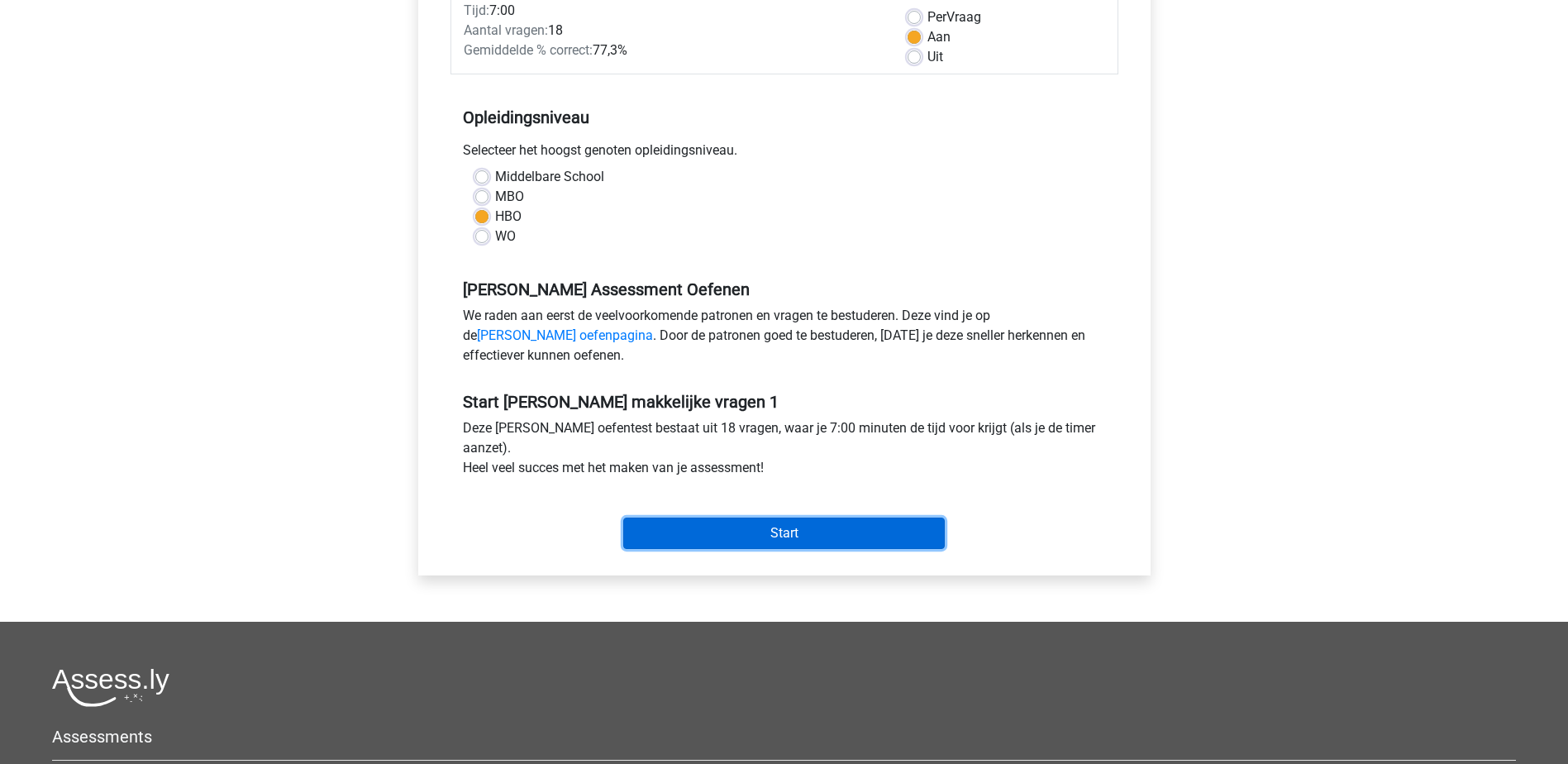
click at [757, 525] on input "Start" at bounding box center [784, 533] width 322 height 31
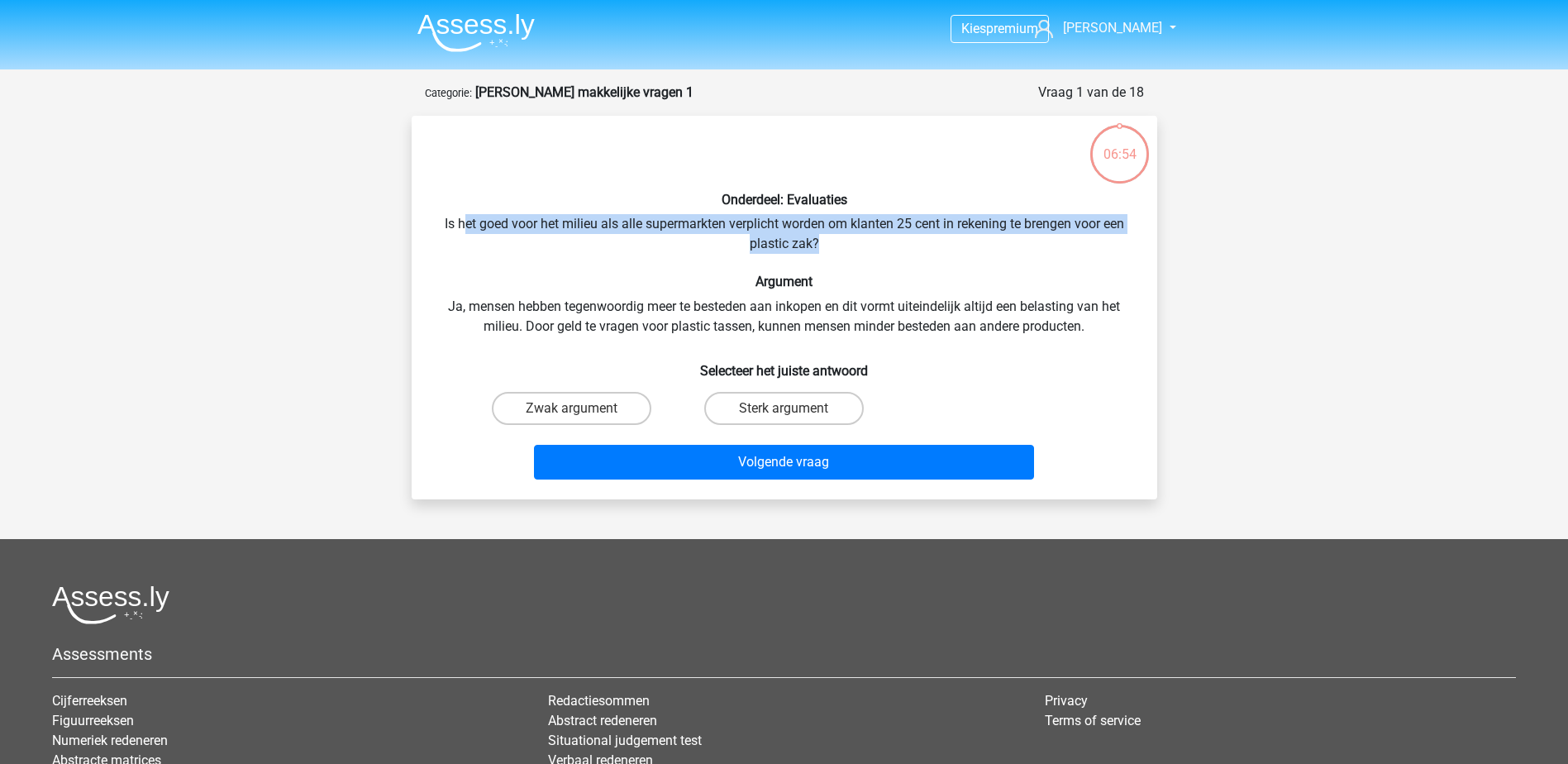
drag, startPoint x: 467, startPoint y: 217, endPoint x: 887, endPoint y: 240, distance: 420.6
click at [887, 240] on div "Onderdeel: Evaluaties Is het goed voor het milieu als alle supermarkten verplic…" at bounding box center [784, 308] width 733 height 358
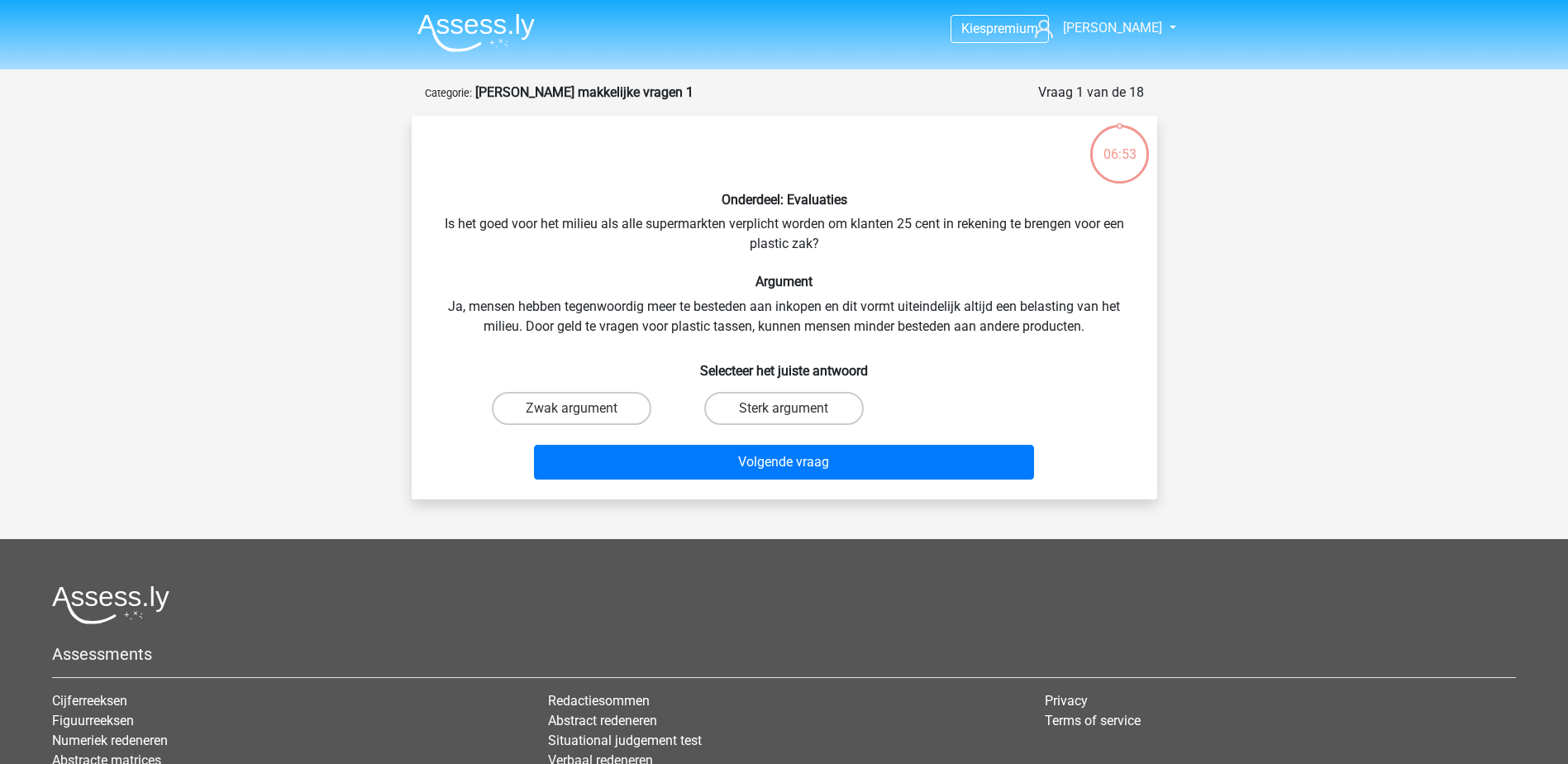
click at [692, 268] on div "Onderdeel: Evaluaties Is het goed voor het milieu als alle supermarkten verplic…" at bounding box center [784, 308] width 733 height 358
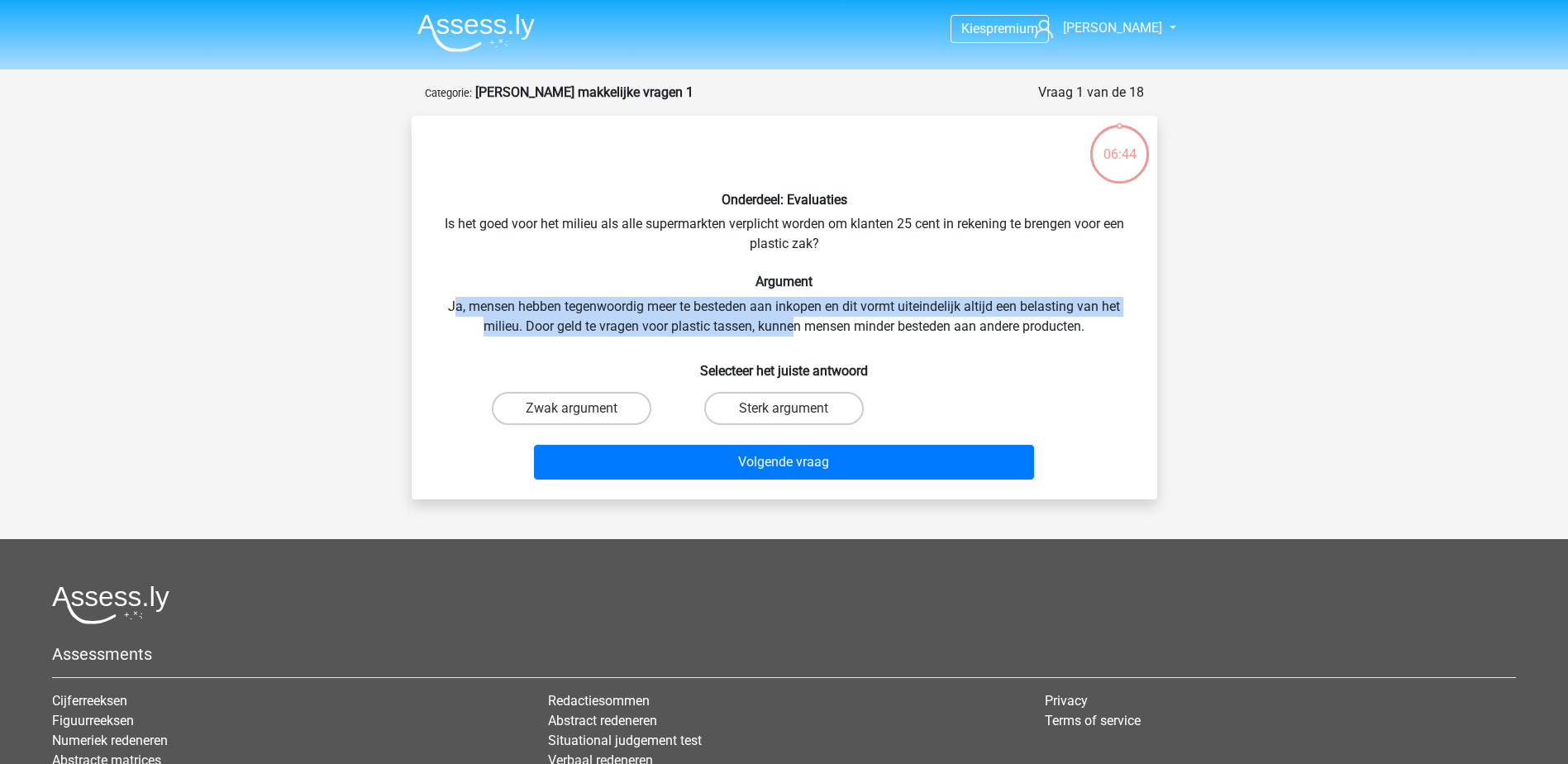
drag, startPoint x: 452, startPoint y: 302, endPoint x: 794, endPoint y: 317, distance: 342.3
click at [794, 317] on div "Onderdeel: Evaluaties Is het goed voor het milieu als alle supermarkten verplic…" at bounding box center [784, 308] width 733 height 358
click at [494, 310] on div "Onderdeel: Evaluaties Is het goed voor het milieu als alle supermarkten verplic…" at bounding box center [784, 308] width 733 height 358
drag, startPoint x: 445, startPoint y: 302, endPoint x: 953, endPoint y: 318, distance: 508.3
click at [953, 318] on div "Onderdeel: Evaluaties Is het goed voor het milieu als alle supermarkten verplic…" at bounding box center [784, 308] width 733 height 358
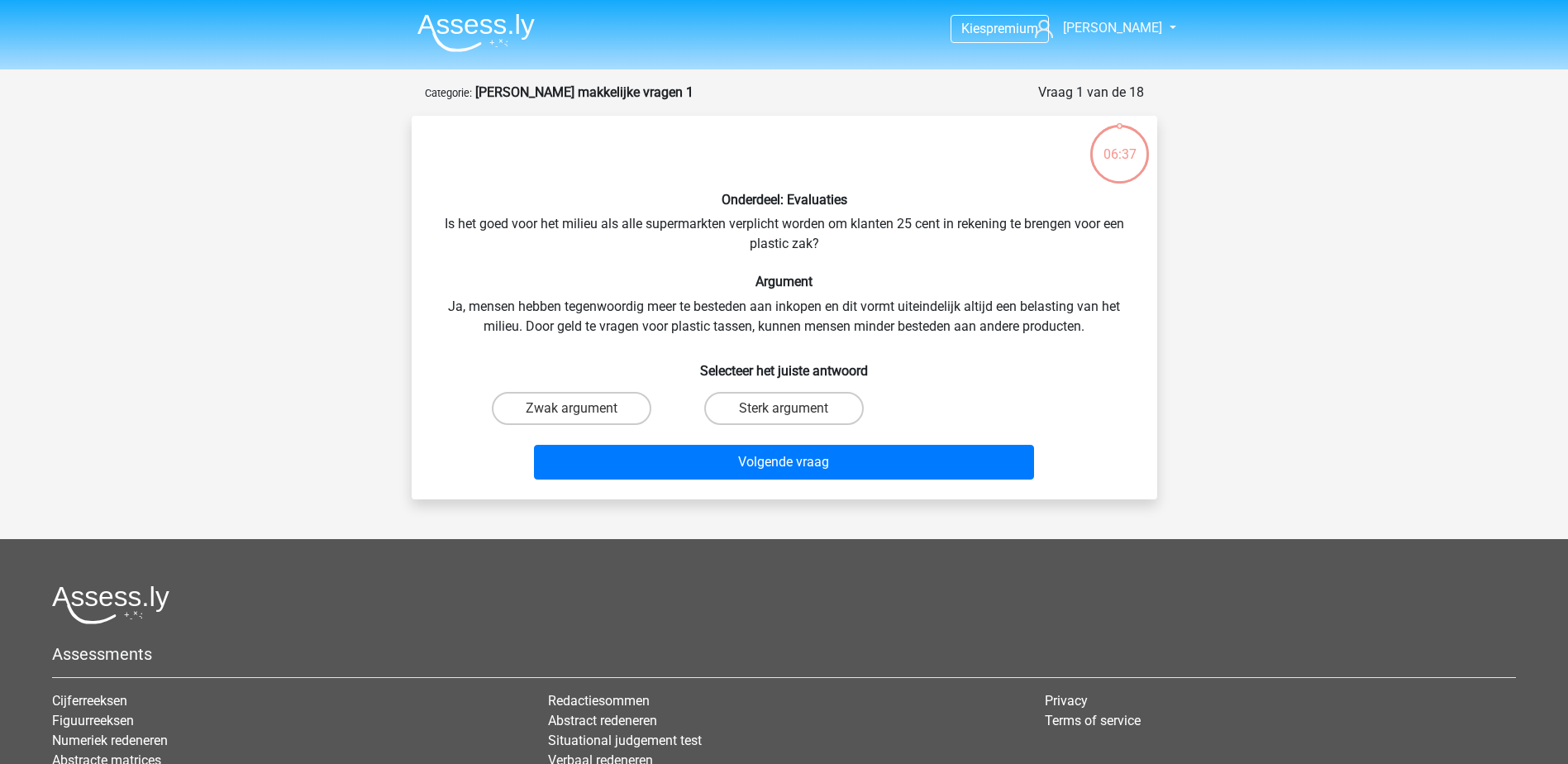
click at [499, 346] on div "Onderdeel: Evaluaties Is het goed voor het milieu als alle supermarkten verplic…" at bounding box center [784, 308] width 733 height 358
click at [610, 406] on label "Zwak argument" at bounding box center [572, 408] width 160 height 33
click at [582, 408] on input "Zwak argument" at bounding box center [576, 413] width 10 height 10
radio input "true"
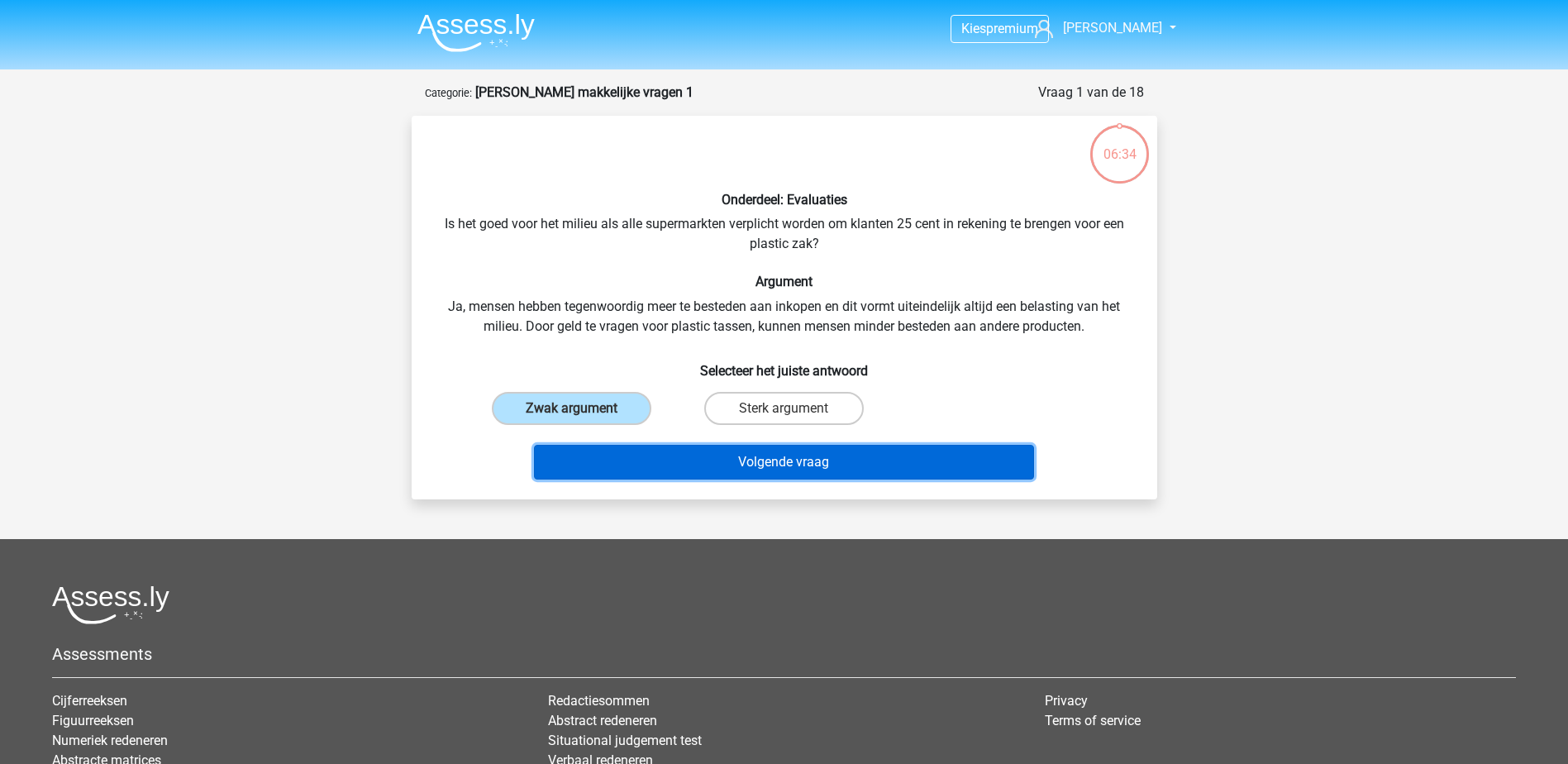
click at [726, 458] on button "Volgende vraag" at bounding box center [784, 462] width 500 height 35
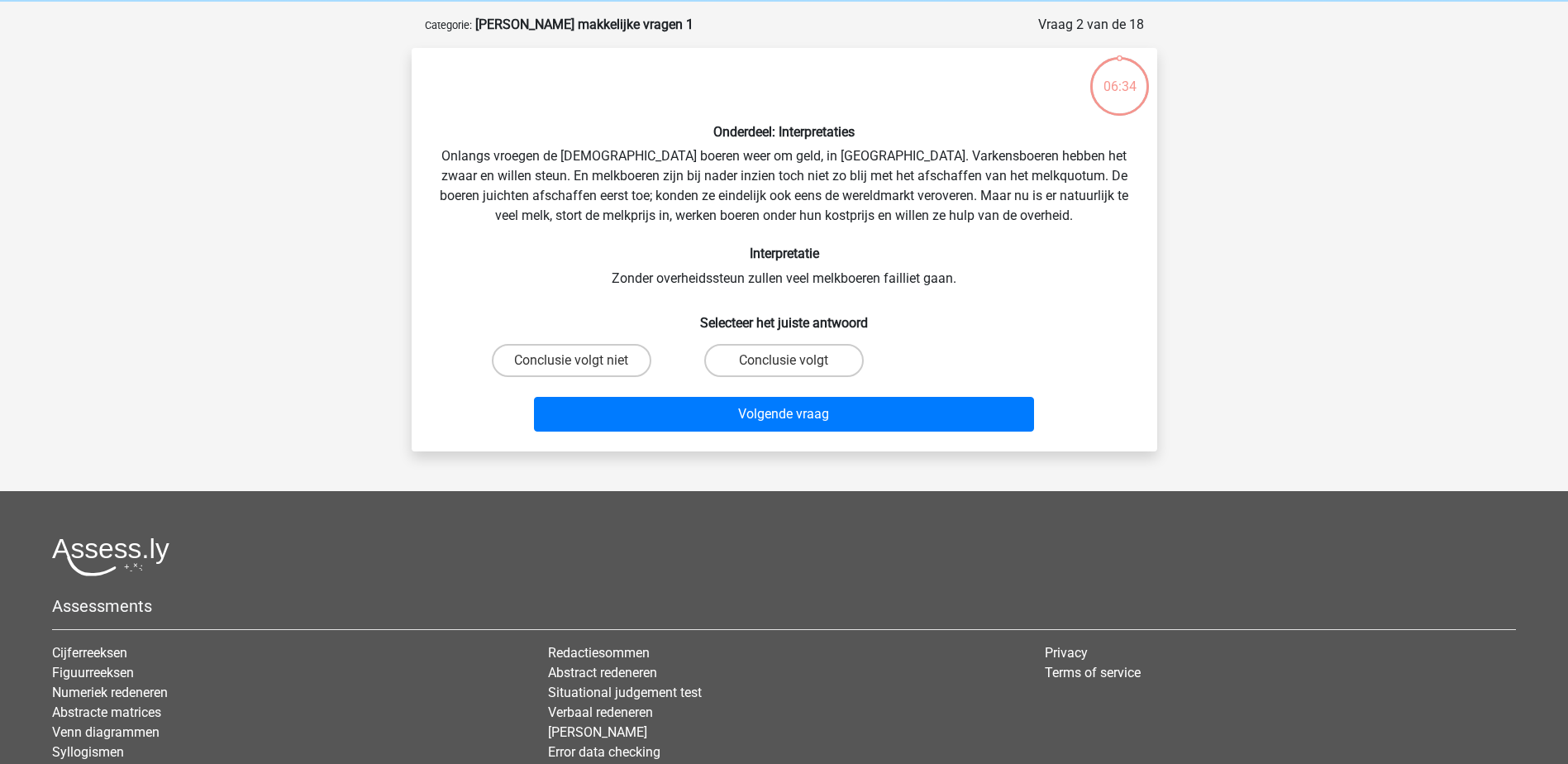
scroll to position [83, 0]
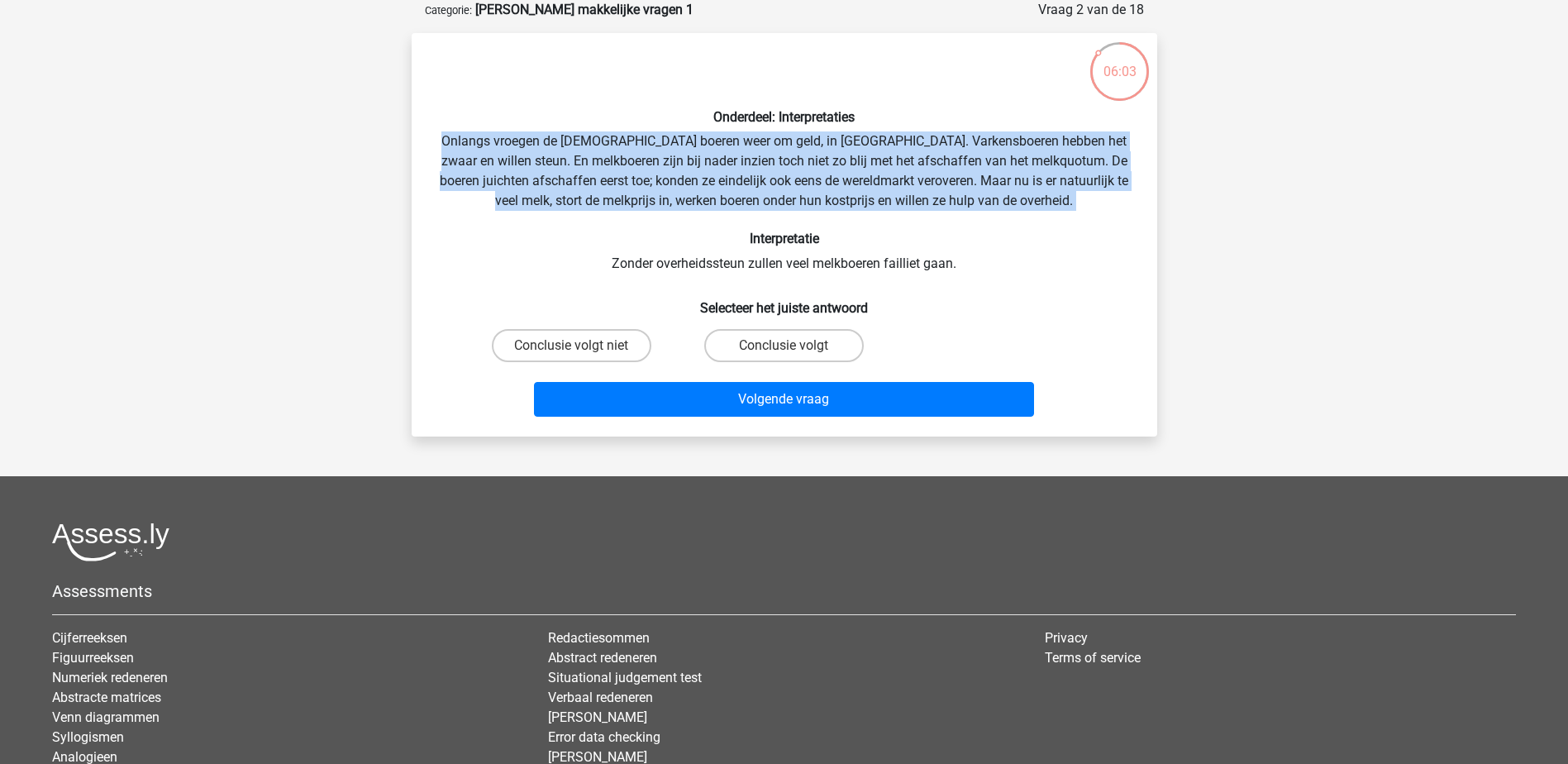
drag, startPoint x: 445, startPoint y: 140, endPoint x: 739, endPoint y: 220, distance: 304.7
click at [739, 220] on div "Onderdeel: Interpretaties Onlangs vroegen de Europese boeren weer om geld, in B…" at bounding box center [784, 234] width 733 height 377
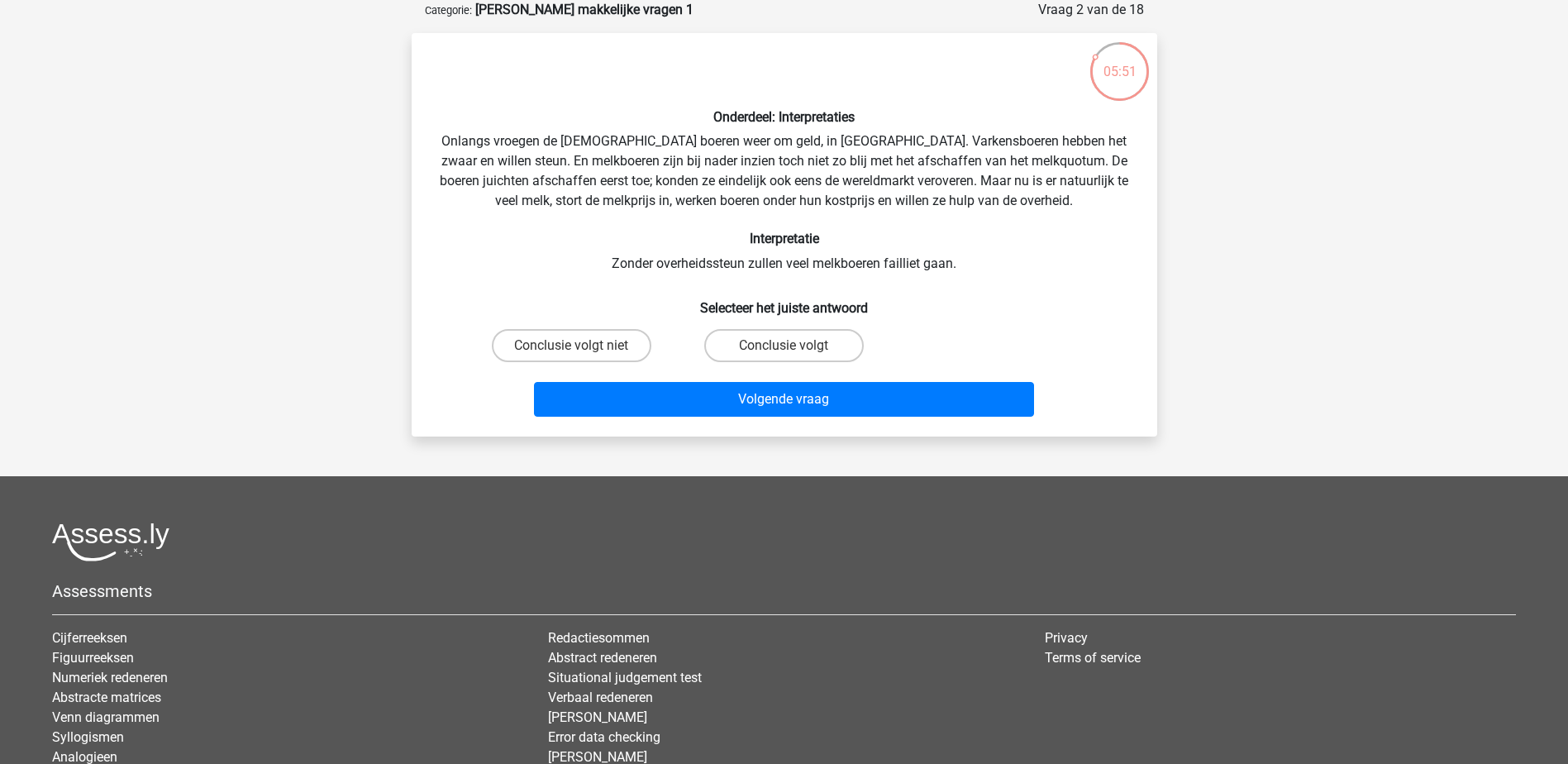
drag, startPoint x: 739, startPoint y: 220, endPoint x: 696, endPoint y: 236, distance: 45.9
click at [695, 236] on h6 "Interpretatie" at bounding box center [784, 238] width 692 height 16
click at [569, 344] on label "Conclusie volgt niet" at bounding box center [572, 345] width 160 height 33
click at [571, 345] on input "Conclusie volgt niet" at bounding box center [576, 350] width 10 height 10
radio input "true"
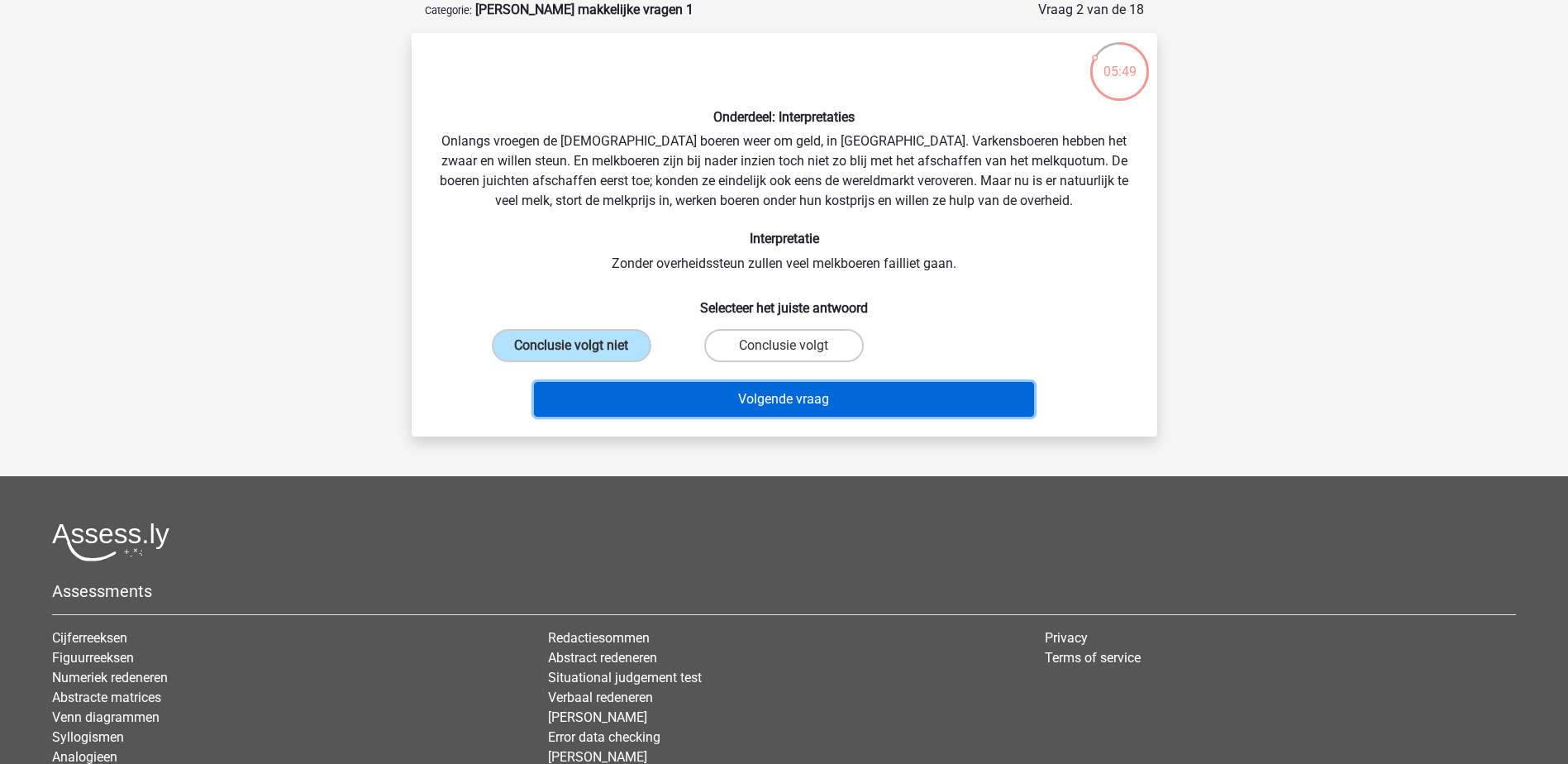
click at [701, 395] on button "Volgende vraag" at bounding box center [784, 399] width 500 height 35
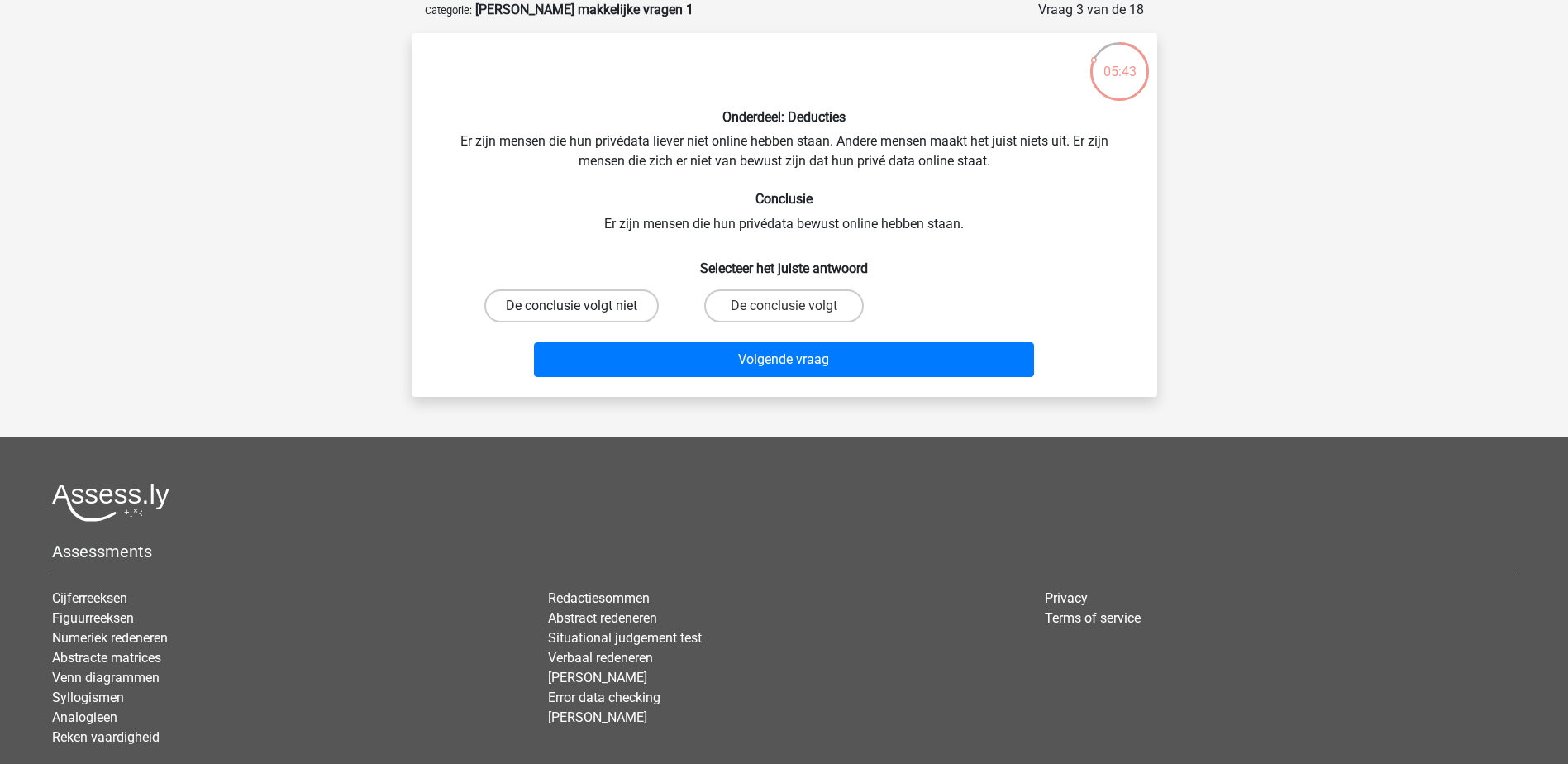
click at [610, 296] on label "De conclusie volgt niet" at bounding box center [571, 306] width 174 height 33
click at [582, 306] on input "De conclusie volgt niet" at bounding box center [576, 310] width 10 height 10
radio input "true"
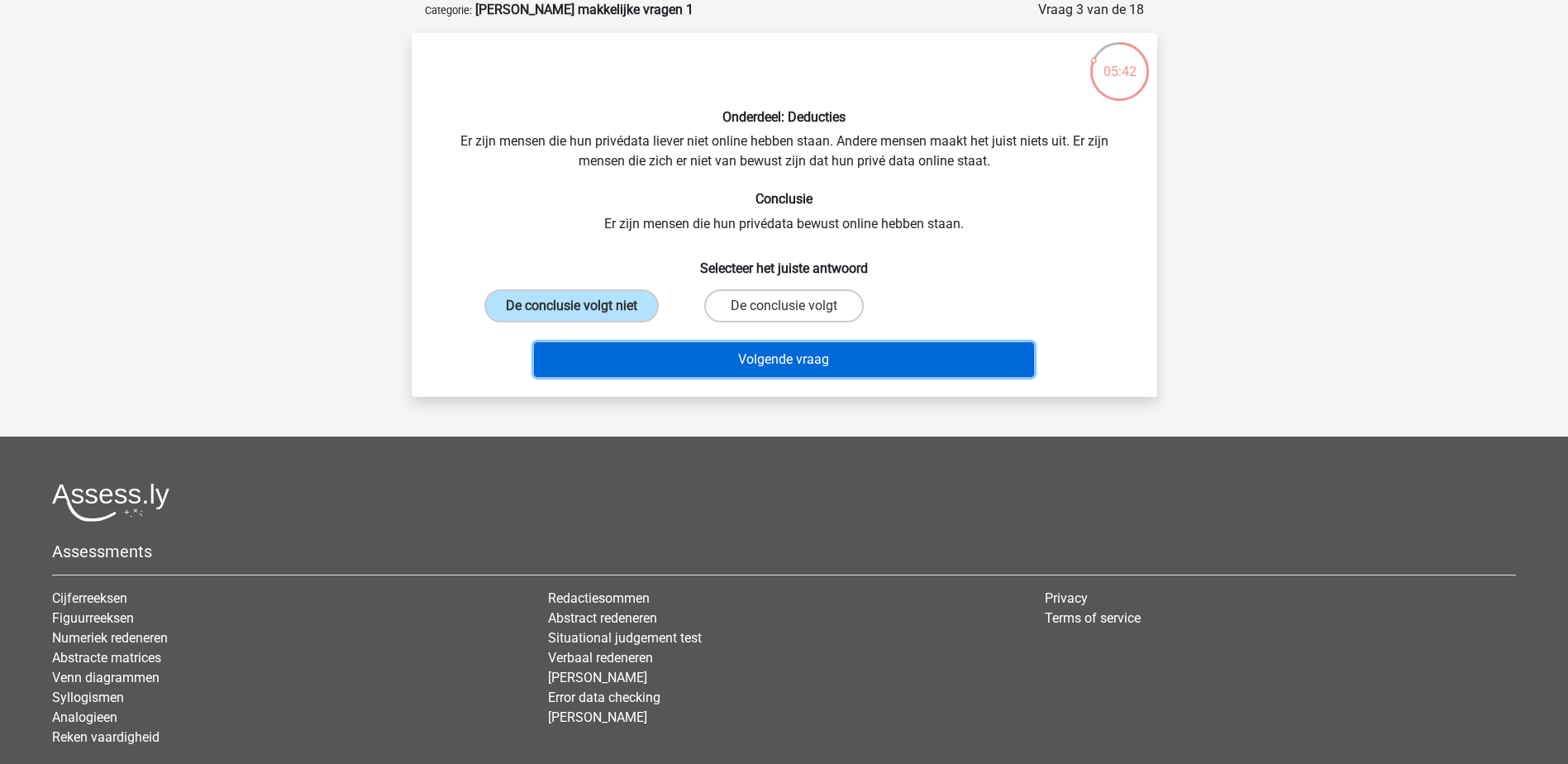
click at [732, 358] on button "Volgende vraag" at bounding box center [784, 359] width 500 height 35
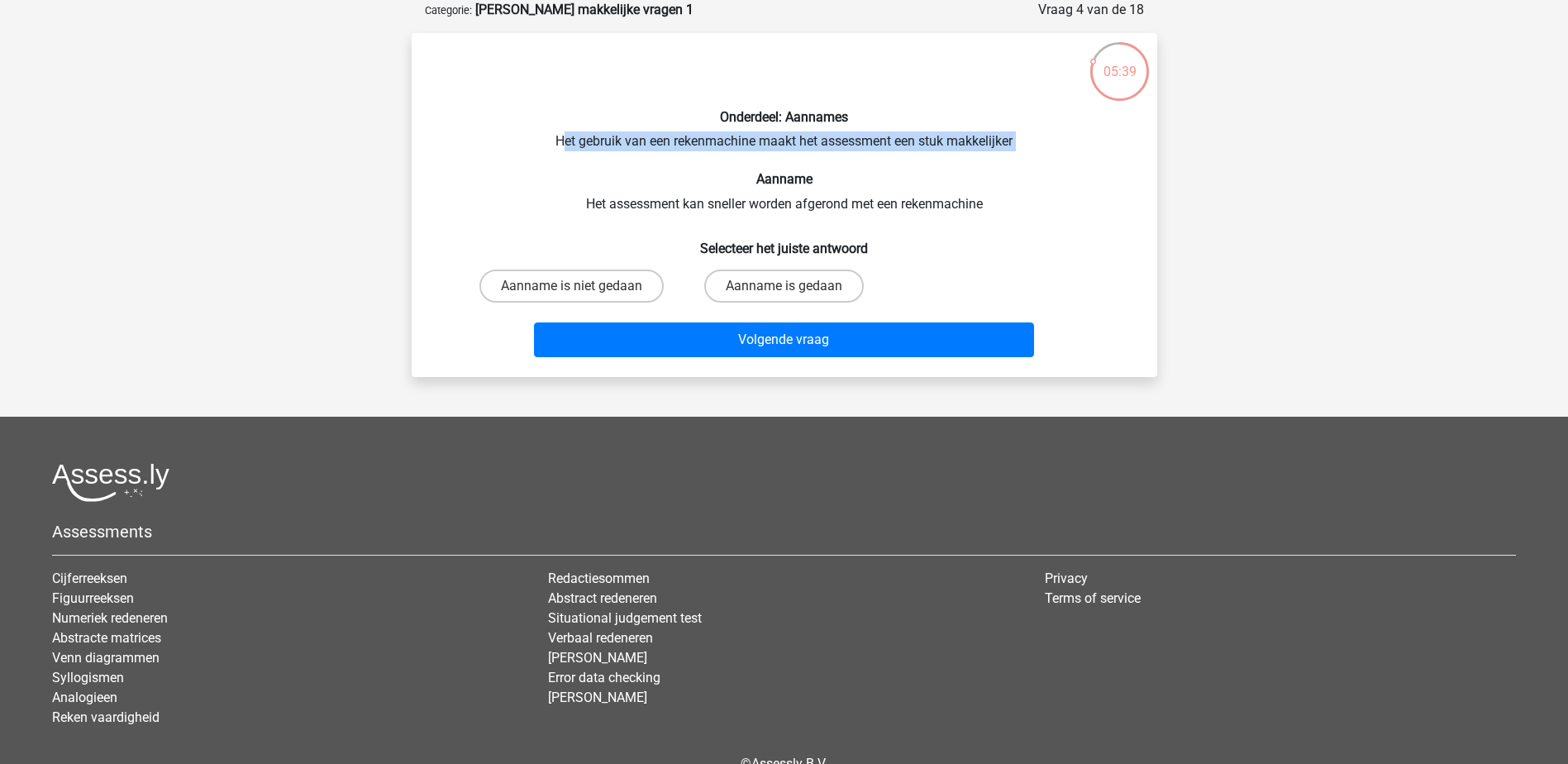
drag, startPoint x: 559, startPoint y: 138, endPoint x: 762, endPoint y: 152, distance: 203.5
click at [762, 152] on div "Onderdeel: Aannames Het gebruik van een rekenmachine maakt het assessment een s…" at bounding box center [784, 204] width 733 height 317
drag, startPoint x: 762, startPoint y: 152, endPoint x: 653, endPoint y: 212, distance: 124.4
click at [653, 212] on div "Onderdeel: Aannames Het gebruik van een rekenmachine maakt het assessment een s…" at bounding box center [784, 204] width 733 height 317
click at [761, 291] on label "Aanname is gedaan" at bounding box center [784, 285] width 160 height 33
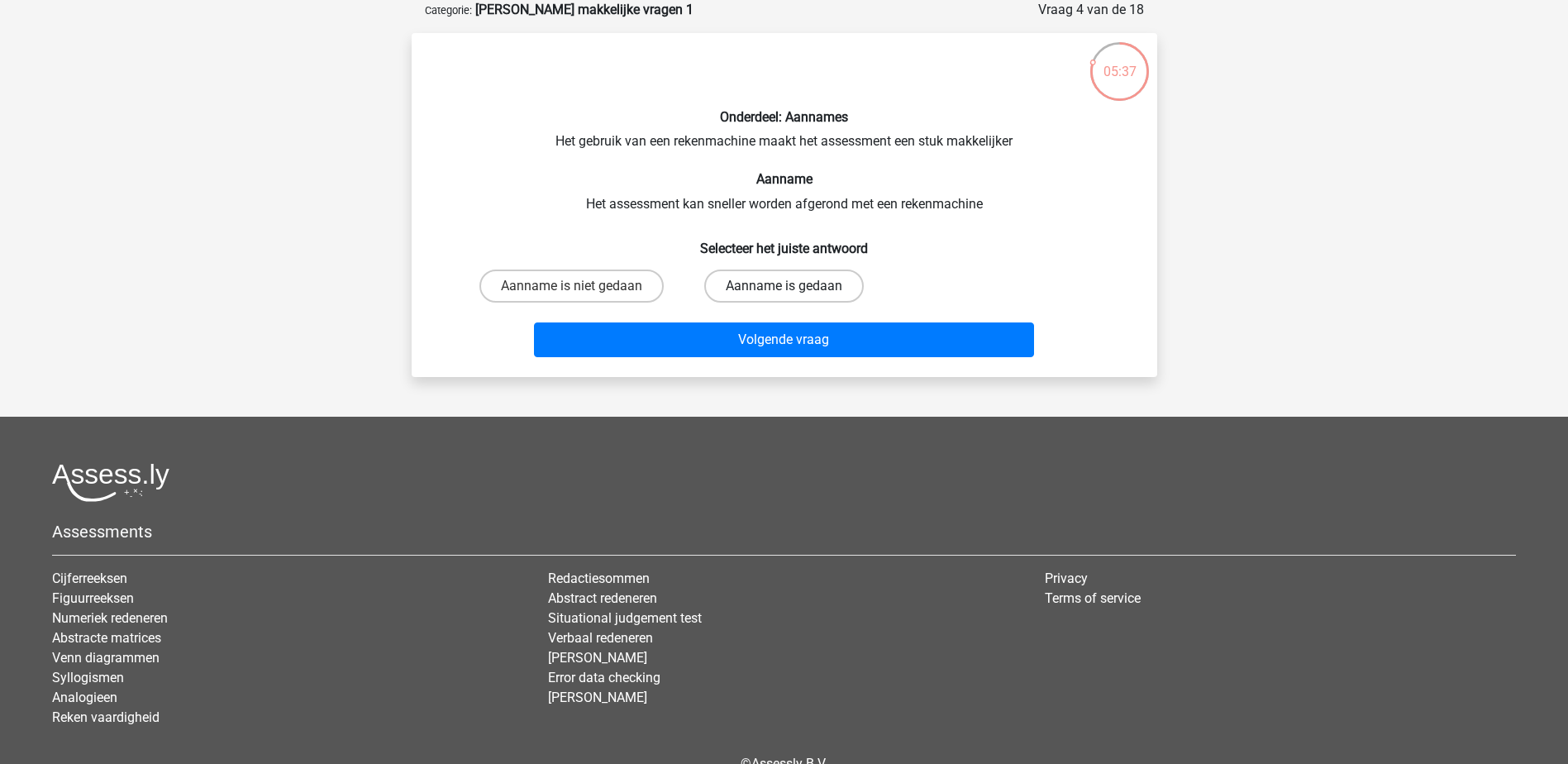
click at [784, 291] on input "Aanname is gedaan" at bounding box center [788, 291] width 10 height 10
radio input "true"
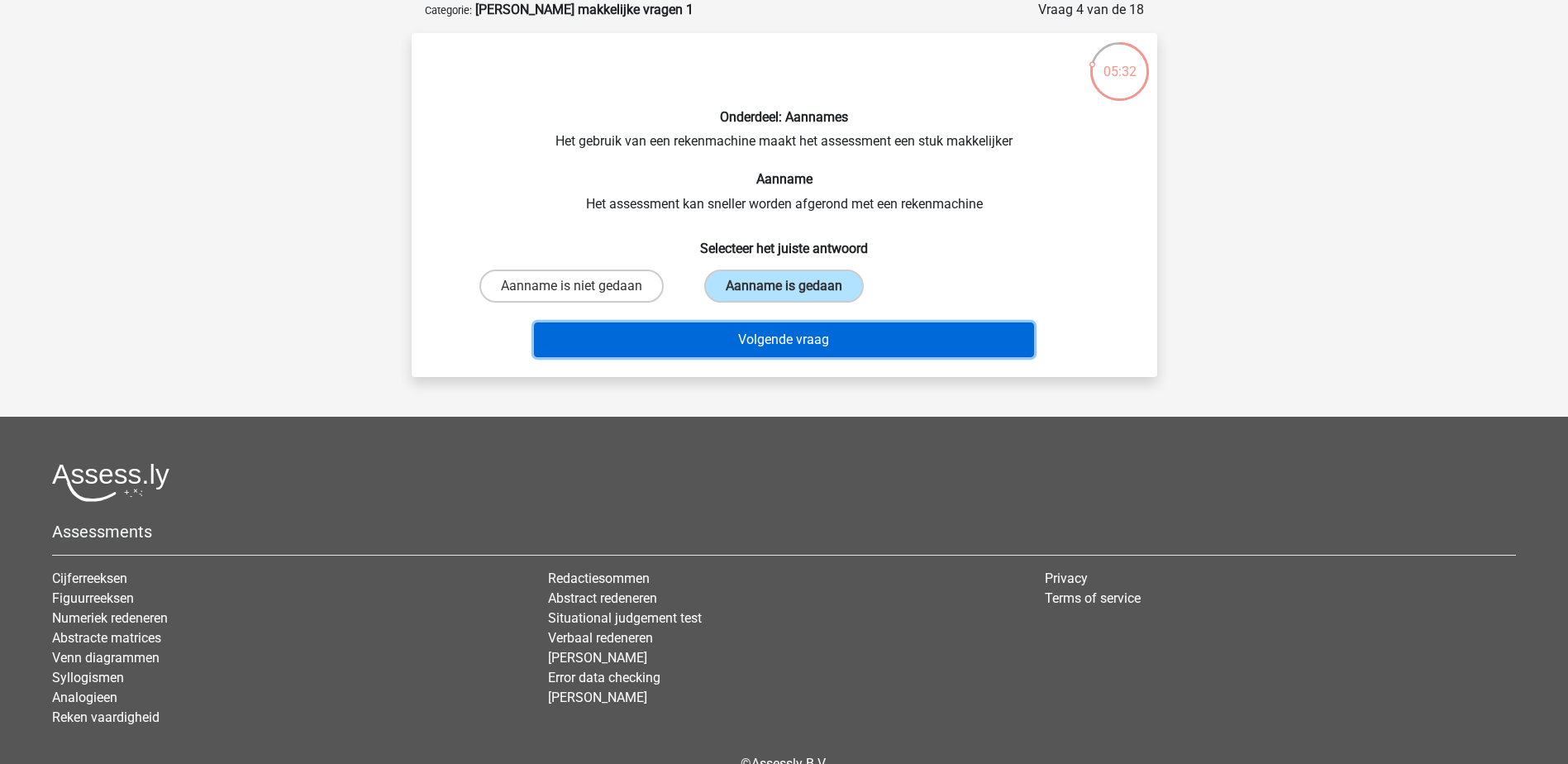
click at [719, 344] on button "Volgende vraag" at bounding box center [784, 340] width 500 height 35
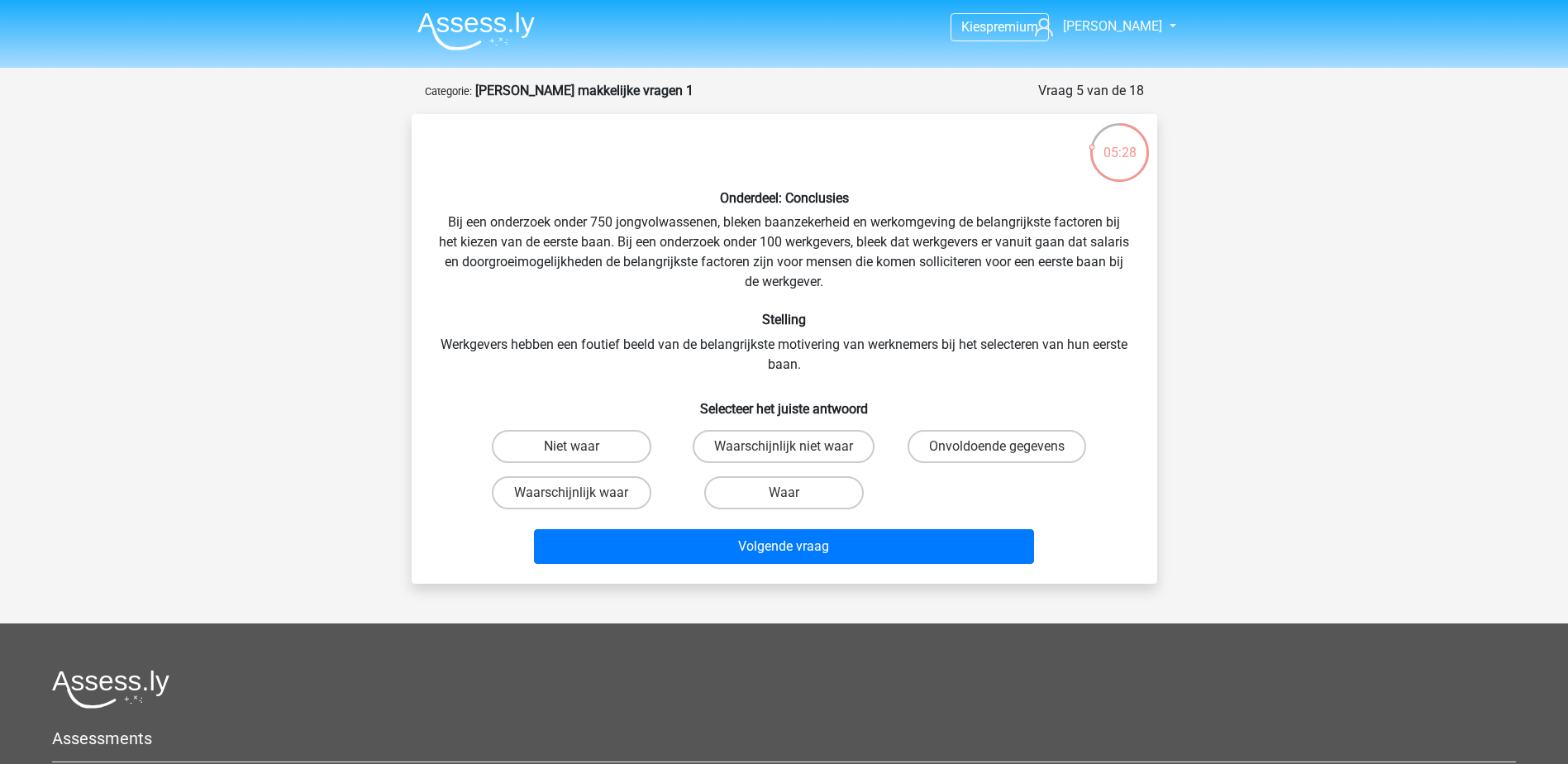
scroll to position [0, 0]
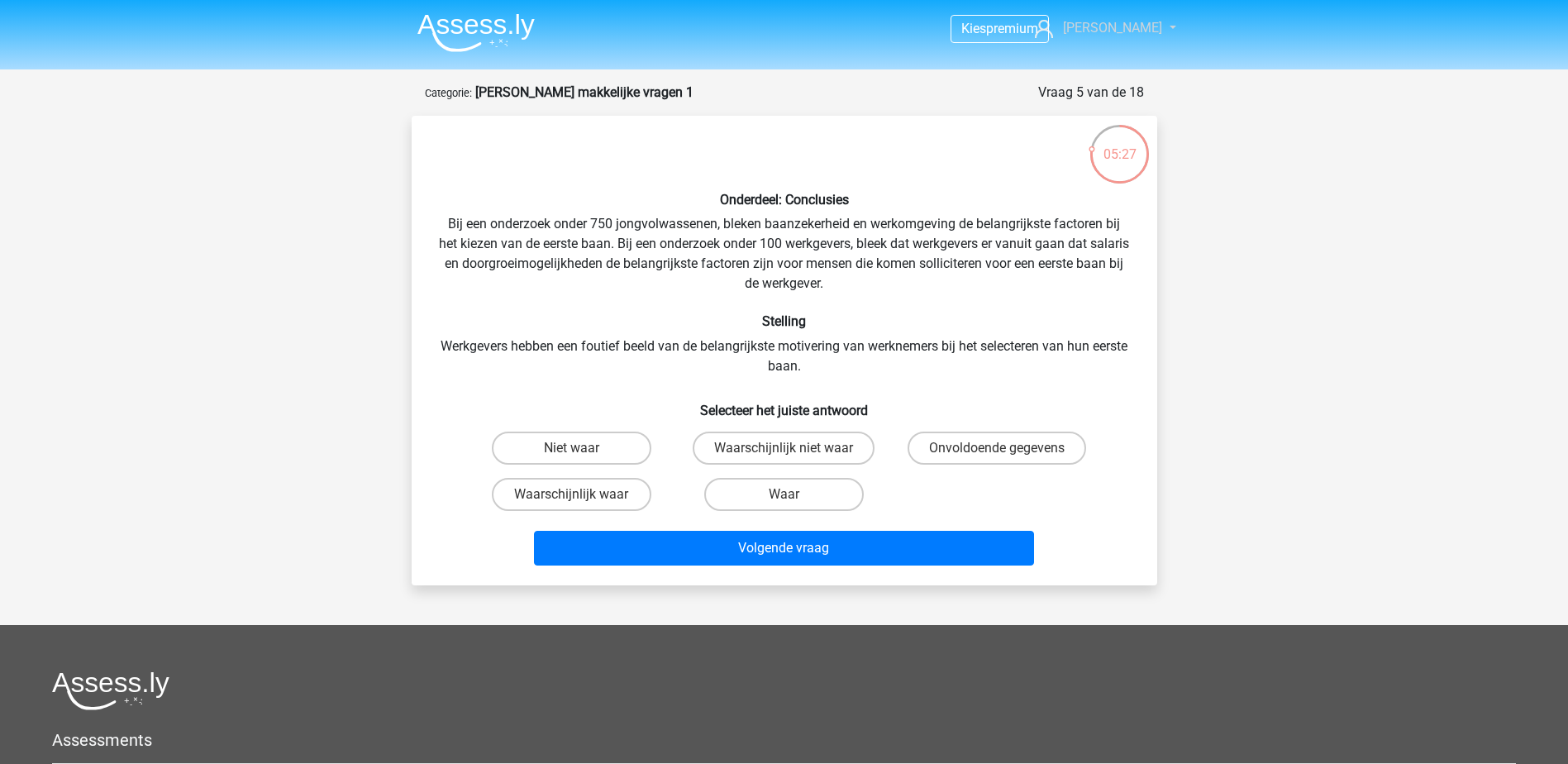
click at [1134, 24] on span "[PERSON_NAME]" at bounding box center [1112, 27] width 99 height 16
click at [1133, 27] on span "[PERSON_NAME]" at bounding box center [1112, 27] width 99 height 16
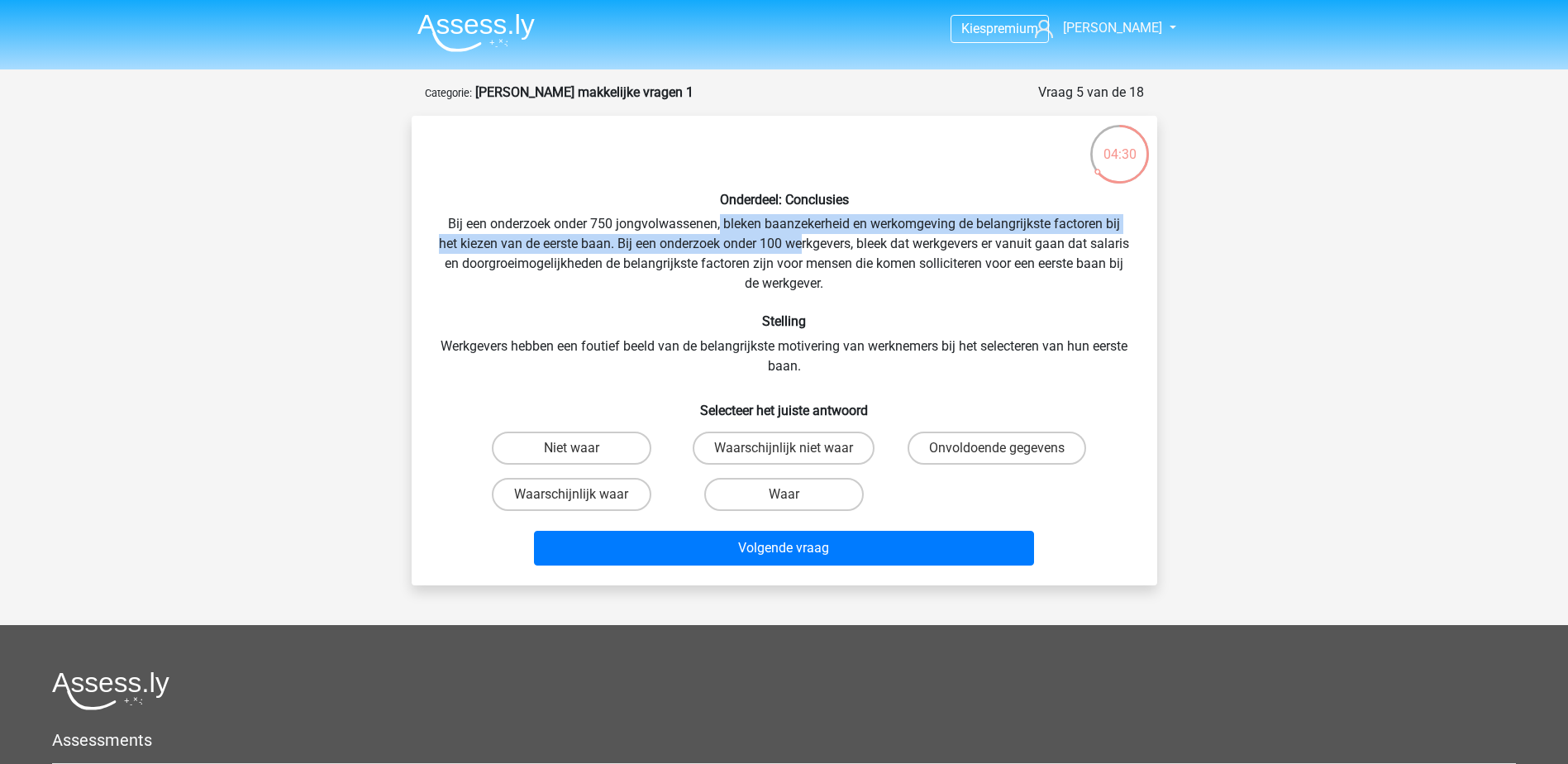
drag, startPoint x: 721, startPoint y: 222, endPoint x: 823, endPoint y: 242, distance: 103.9
click at [823, 242] on div "Onderdeel: Conclusies Bij een onderzoek onder 750 jongvolwassenen, bleken baanz…" at bounding box center [784, 350] width 733 height 443
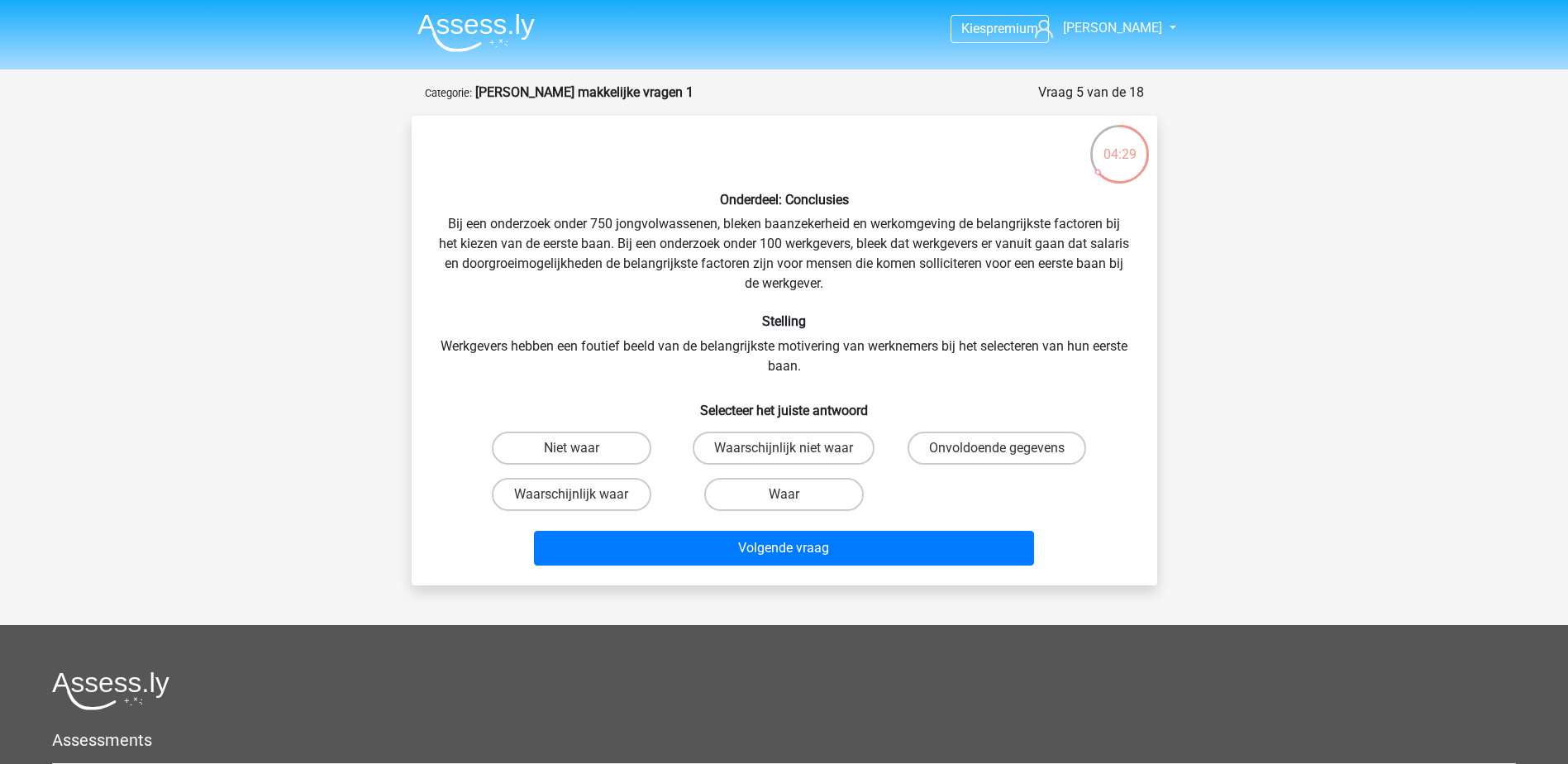
drag, startPoint x: 823, startPoint y: 242, endPoint x: 793, endPoint y: 278, distance: 46.9
click at [793, 278] on div "Onderdeel: Conclusies Bij een onderzoek onder 750 jongvolwassenen, bleken baanz…" at bounding box center [784, 350] width 733 height 443
drag, startPoint x: 508, startPoint y: 348, endPoint x: 804, endPoint y: 338, distance: 296.2
click at [804, 338] on div "Onderdeel: Conclusies Bij een onderzoek onder 750 jongvolwassenen, bleken baanz…" at bounding box center [784, 350] width 733 height 443
drag, startPoint x: 804, startPoint y: 338, endPoint x: 659, endPoint y: 313, distance: 147.1
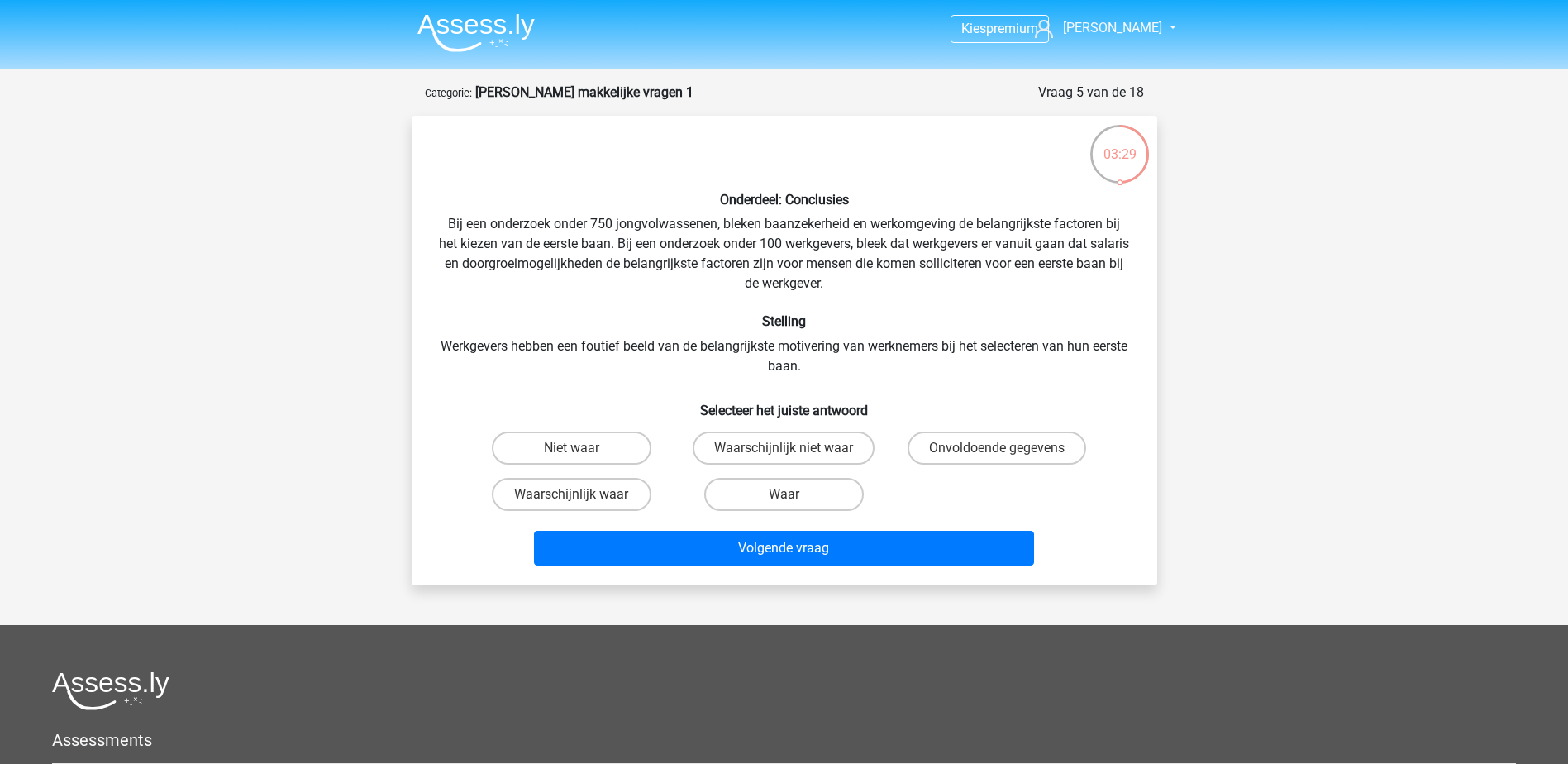
click at [659, 313] on h6 "Stelling" at bounding box center [784, 321] width 692 height 16
drag, startPoint x: 487, startPoint y: 343, endPoint x: 735, endPoint y: 354, distance: 248.2
click at [735, 354] on div "Onderdeel: Conclusies Bij een onderzoek onder 750 jongvolwassenen, bleken baanz…" at bounding box center [784, 350] width 733 height 443
drag, startPoint x: 735, startPoint y: 354, endPoint x: 861, endPoint y: 378, distance: 128.3
click at [861, 378] on div "Onderdeel: Conclusies Bij een onderzoek onder 750 jongvolwassenen, bleken baanz…" at bounding box center [784, 350] width 733 height 443
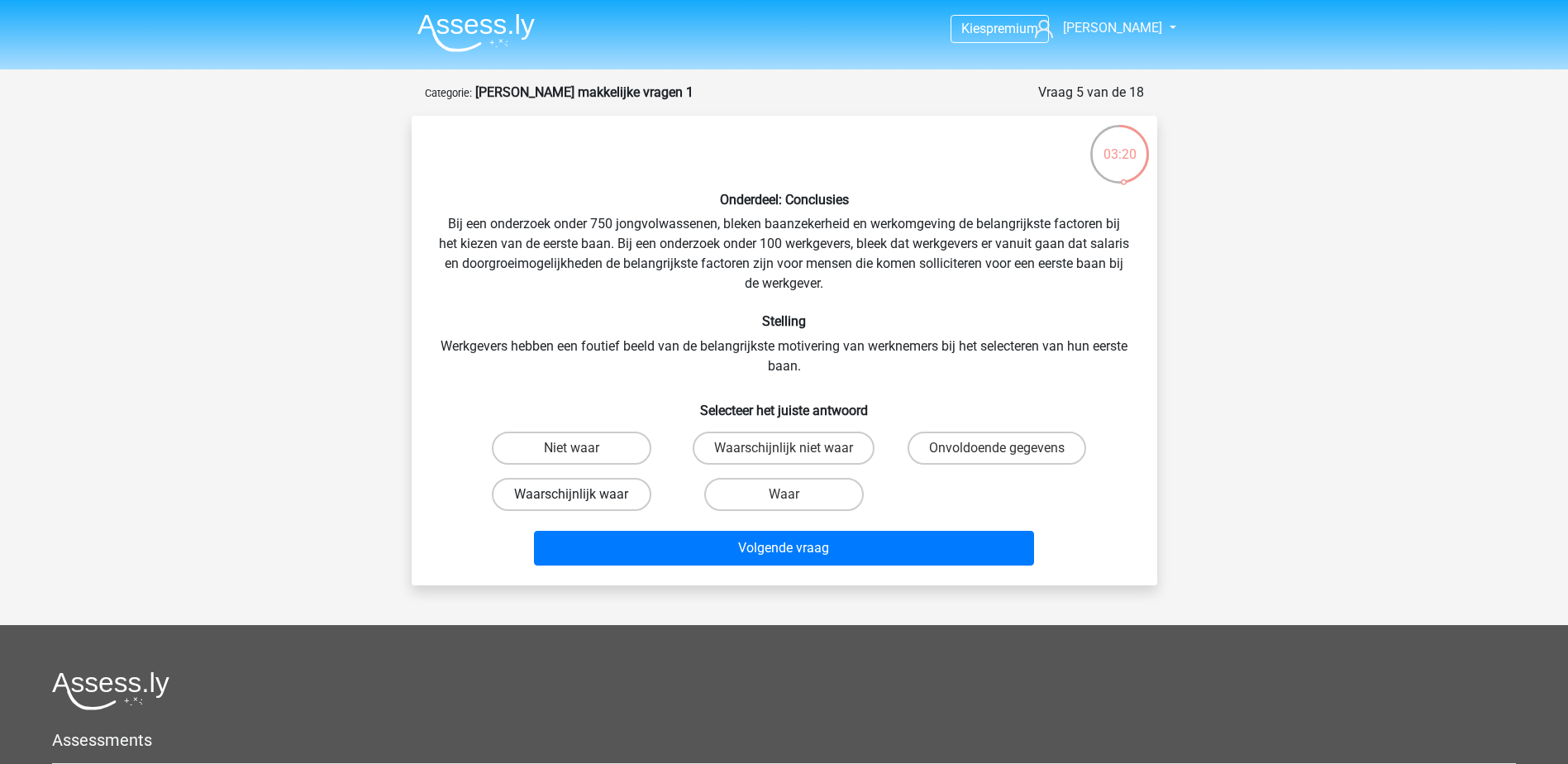
click at [563, 494] on label "Waarschijnlijk waar" at bounding box center [572, 494] width 160 height 33
click at [571, 494] on input "Waarschijnlijk waar" at bounding box center [576, 499] width 10 height 10
radio input "true"
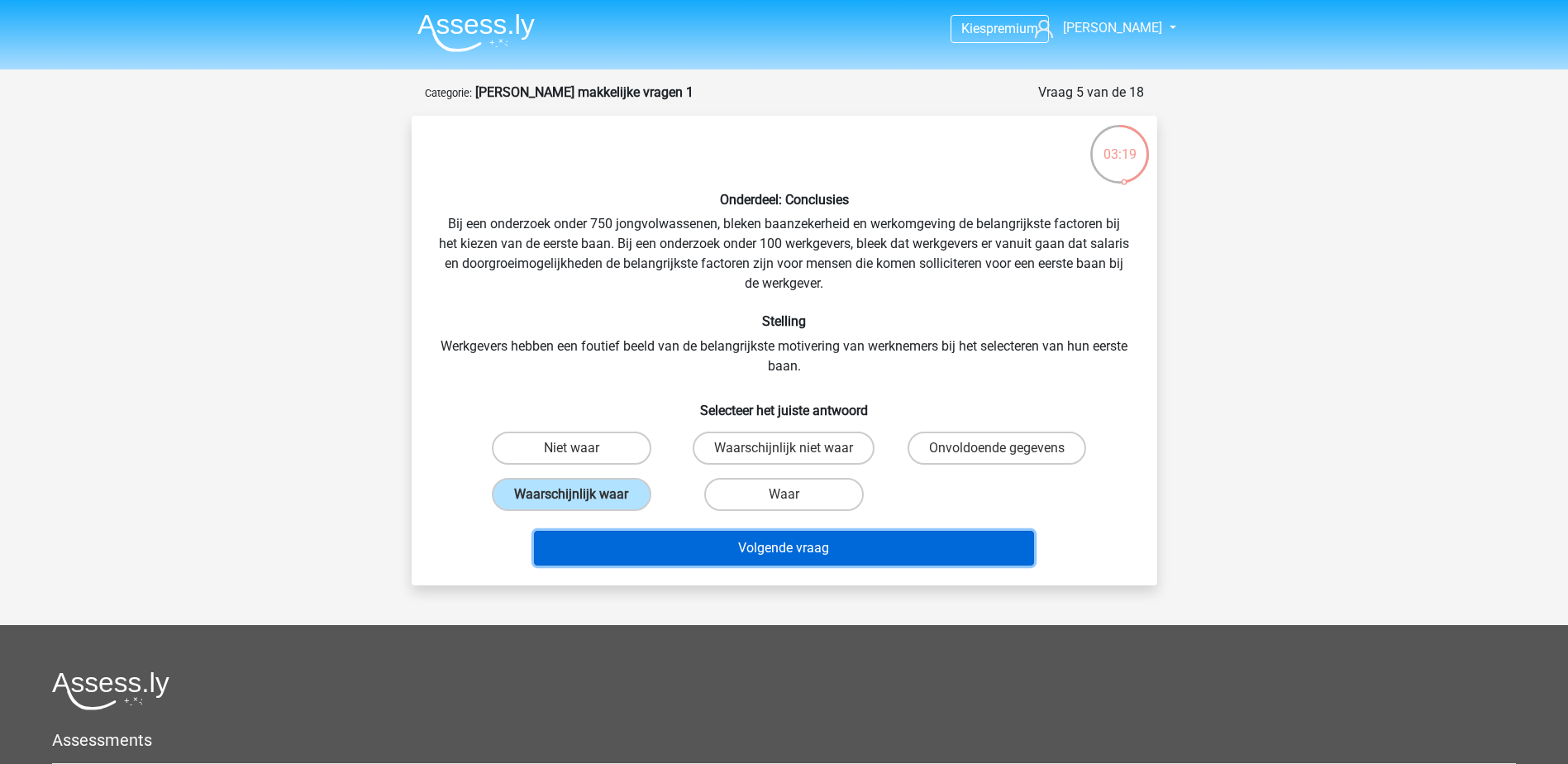
click at [682, 542] on button "Volgende vraag" at bounding box center [784, 548] width 500 height 35
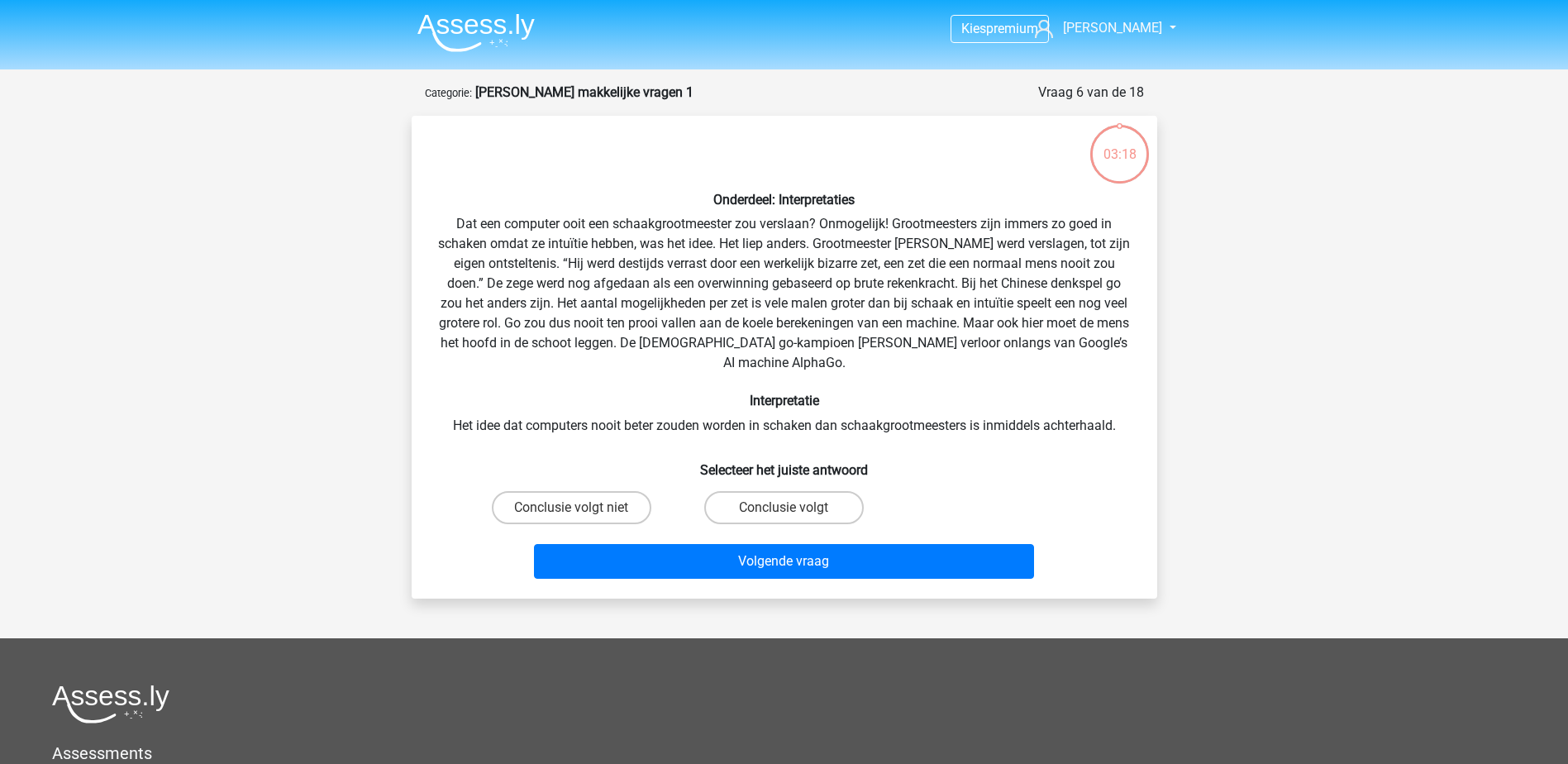
scroll to position [83, 0]
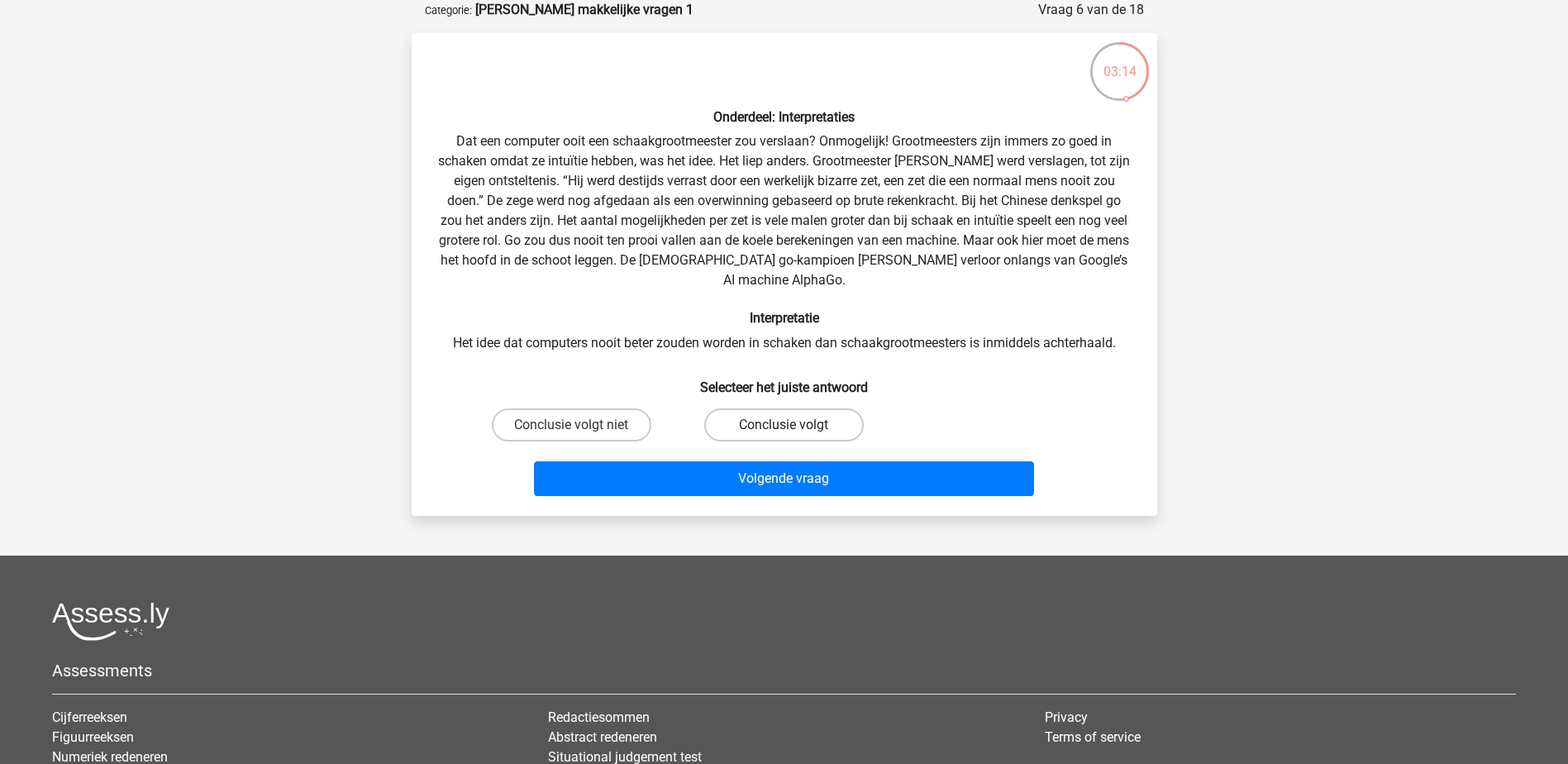
click at [746, 410] on label "Conclusie volgt" at bounding box center [784, 424] width 160 height 33
click at [784, 425] on input "Conclusie volgt" at bounding box center [788, 430] width 10 height 10
radio input "true"
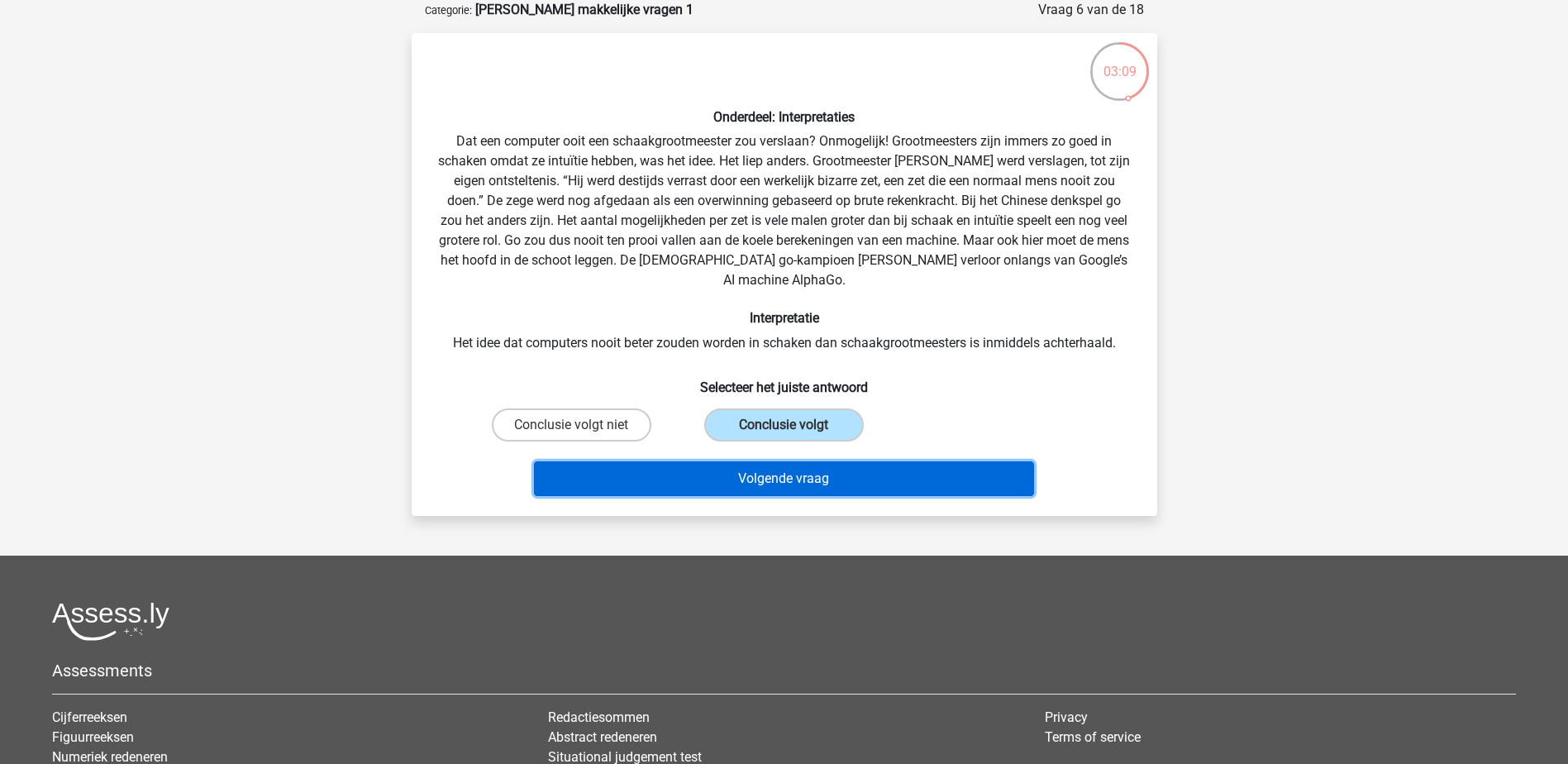
click at [668, 461] on button "Volgende vraag" at bounding box center [784, 478] width 500 height 35
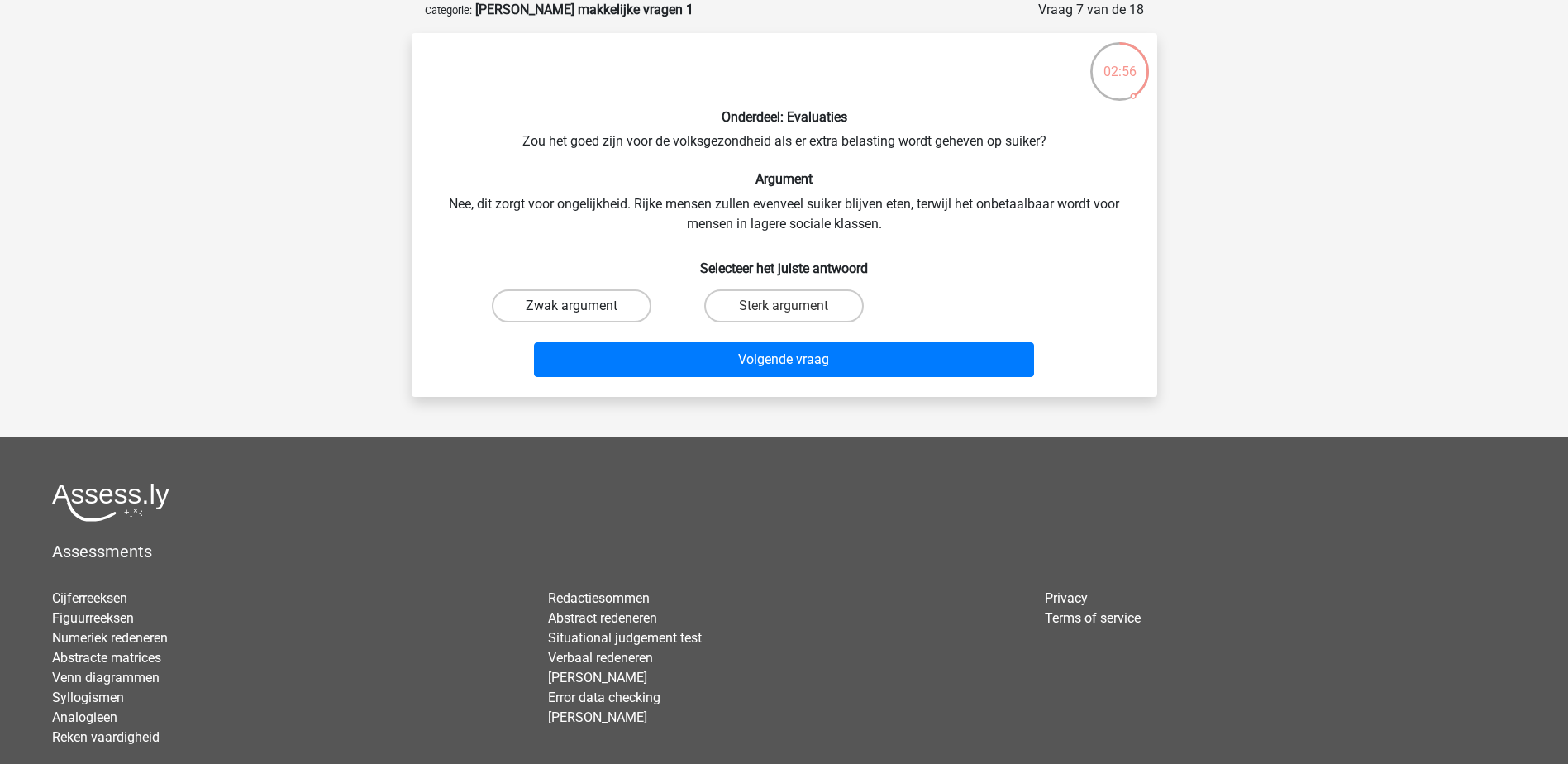
click at [594, 304] on label "Zwak argument" at bounding box center [572, 306] width 160 height 33
click at [582, 306] on input "Zwak argument" at bounding box center [576, 310] width 10 height 10
radio input "true"
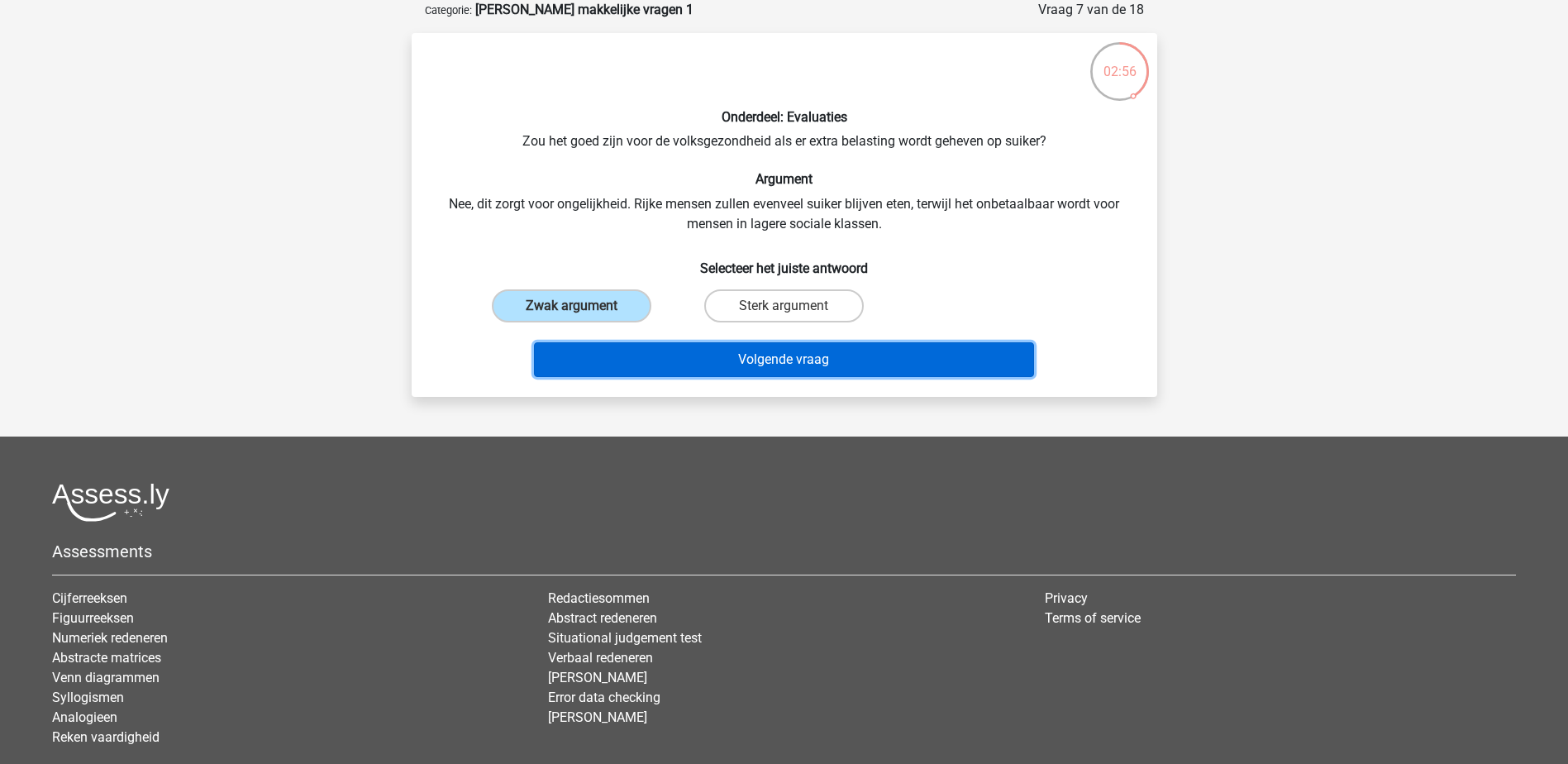
click at [716, 357] on button "Volgende vraag" at bounding box center [784, 359] width 500 height 35
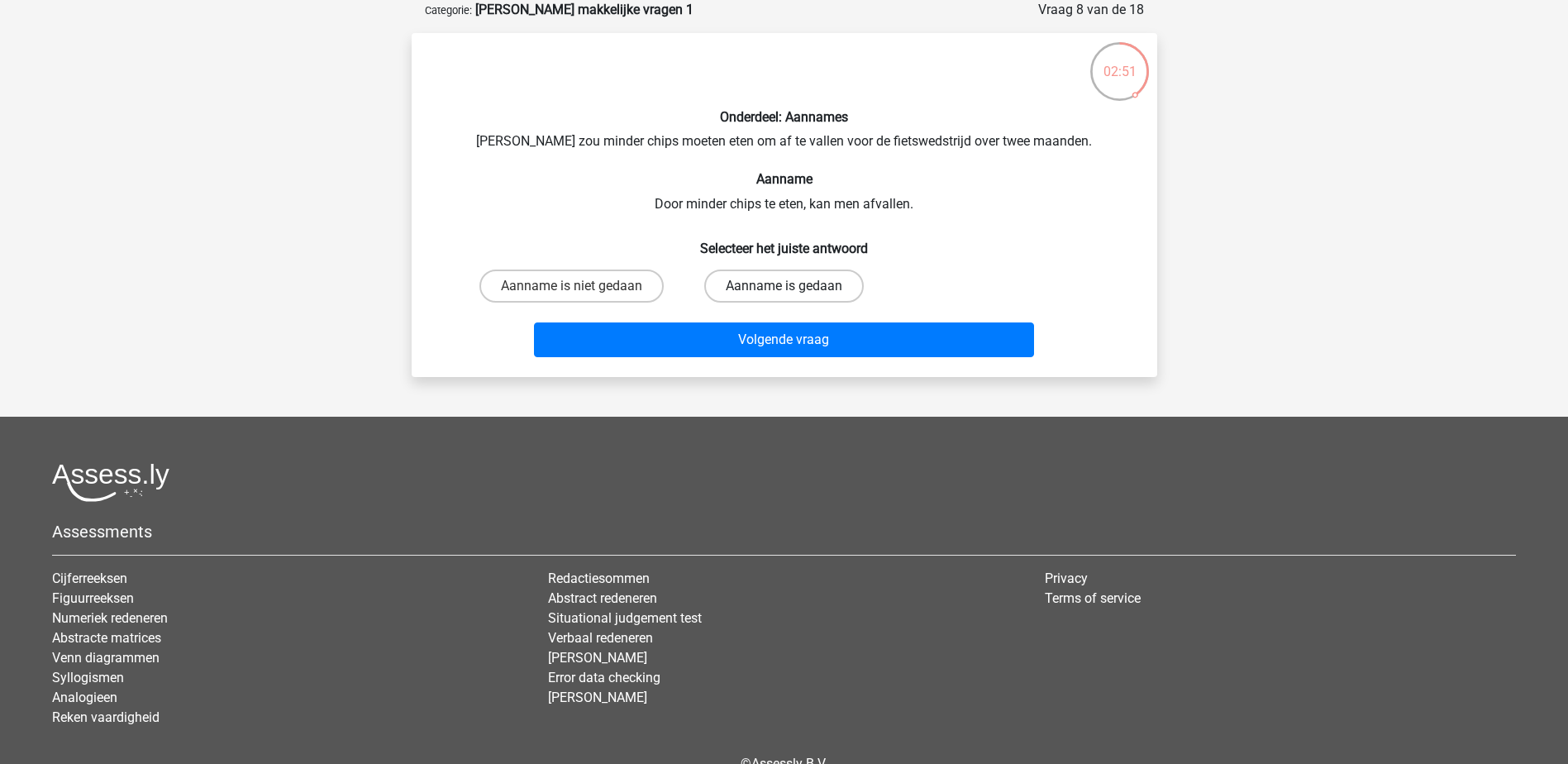
click at [739, 292] on label "Aanname is gedaan" at bounding box center [784, 285] width 160 height 33
click at [784, 292] on input "Aanname is gedaan" at bounding box center [788, 291] width 10 height 10
radio input "true"
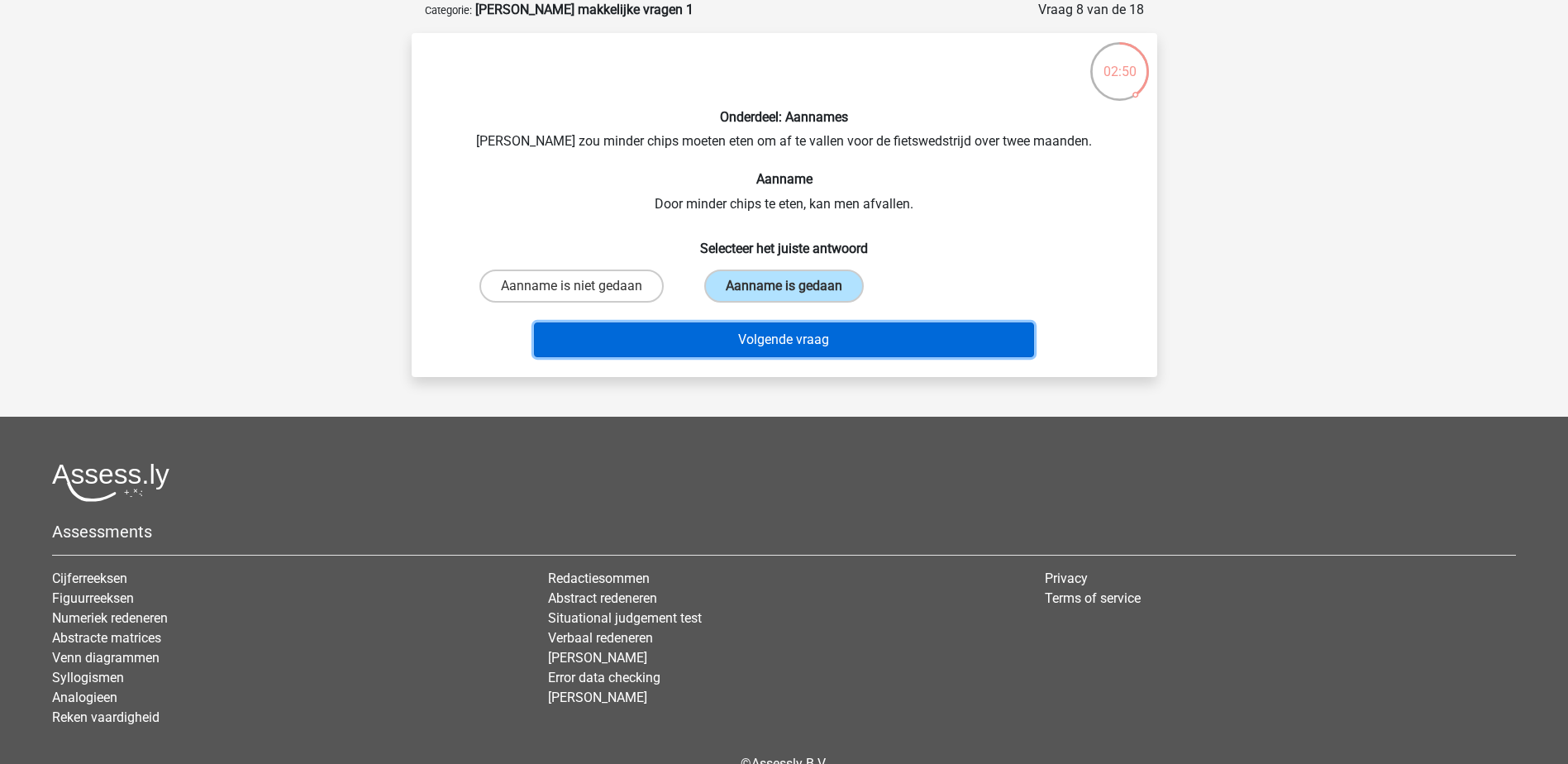
click at [782, 325] on button "Volgende vraag" at bounding box center [784, 340] width 500 height 35
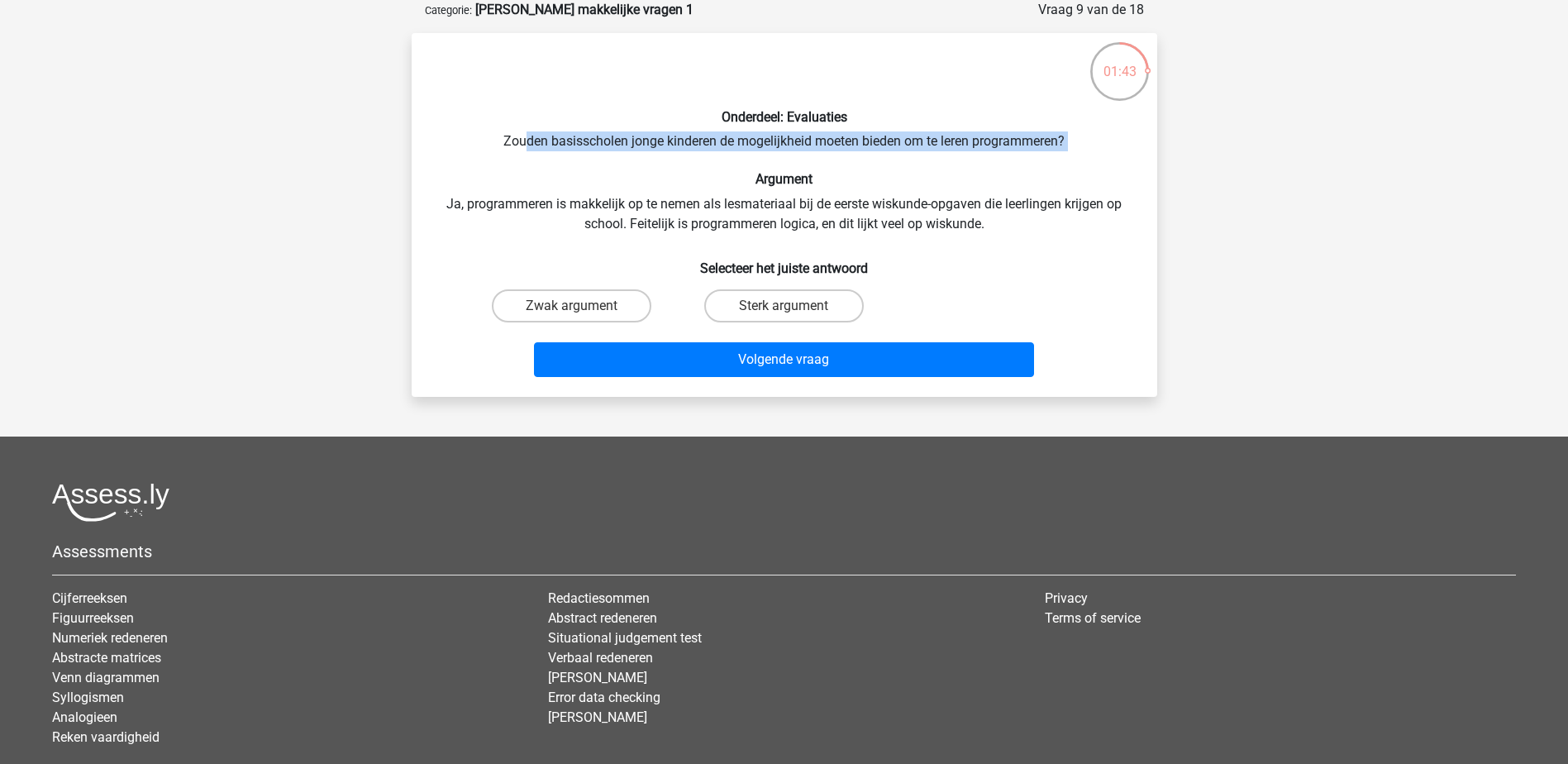
drag, startPoint x: 527, startPoint y: 136, endPoint x: 902, endPoint y: 154, distance: 375.4
click at [902, 154] on div "Onderdeel: Evaluaties Zouden basisscholen jonge kinderen de mogelijkheid moeten…" at bounding box center [784, 215] width 733 height 338
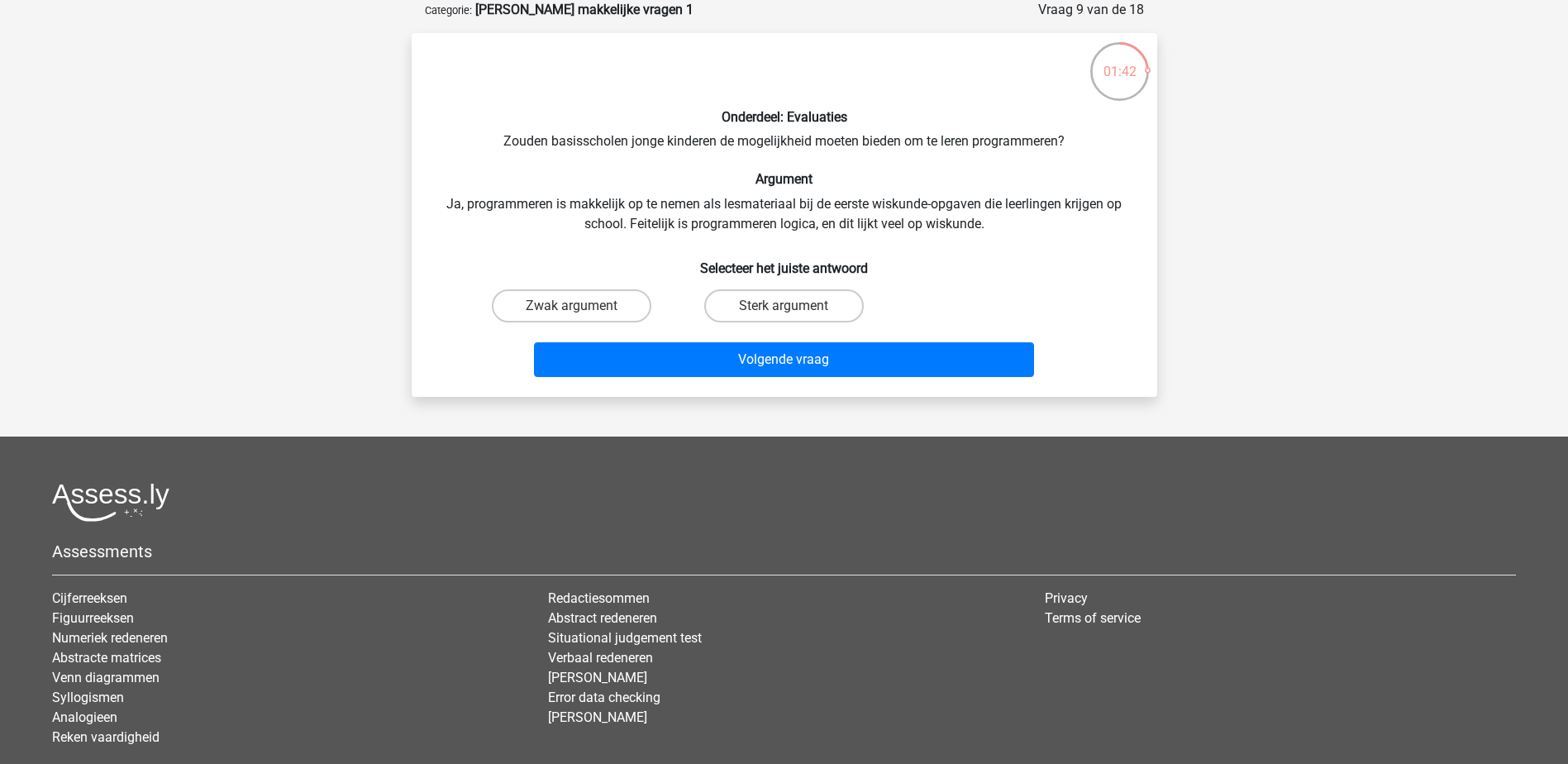
drag, startPoint x: 902, startPoint y: 154, endPoint x: 872, endPoint y: 179, distance: 39.1
click at [872, 179] on h6 "Argument" at bounding box center [784, 179] width 692 height 16
click at [590, 299] on label "Zwak argument" at bounding box center [572, 306] width 160 height 33
click at [582, 306] on input "Zwak argument" at bounding box center [576, 310] width 10 height 10
radio input "true"
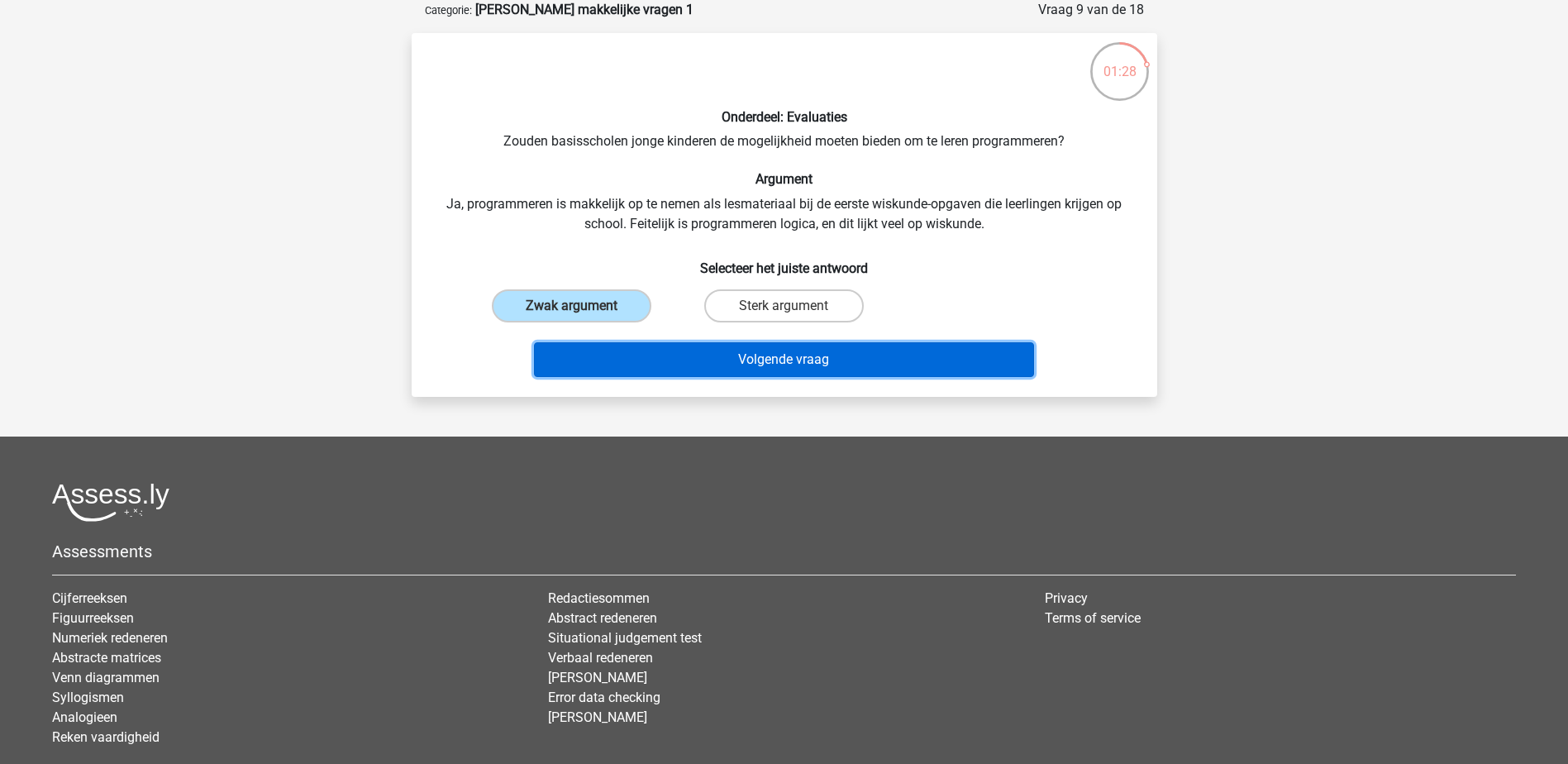
click at [773, 351] on button "Volgende vraag" at bounding box center [784, 359] width 500 height 35
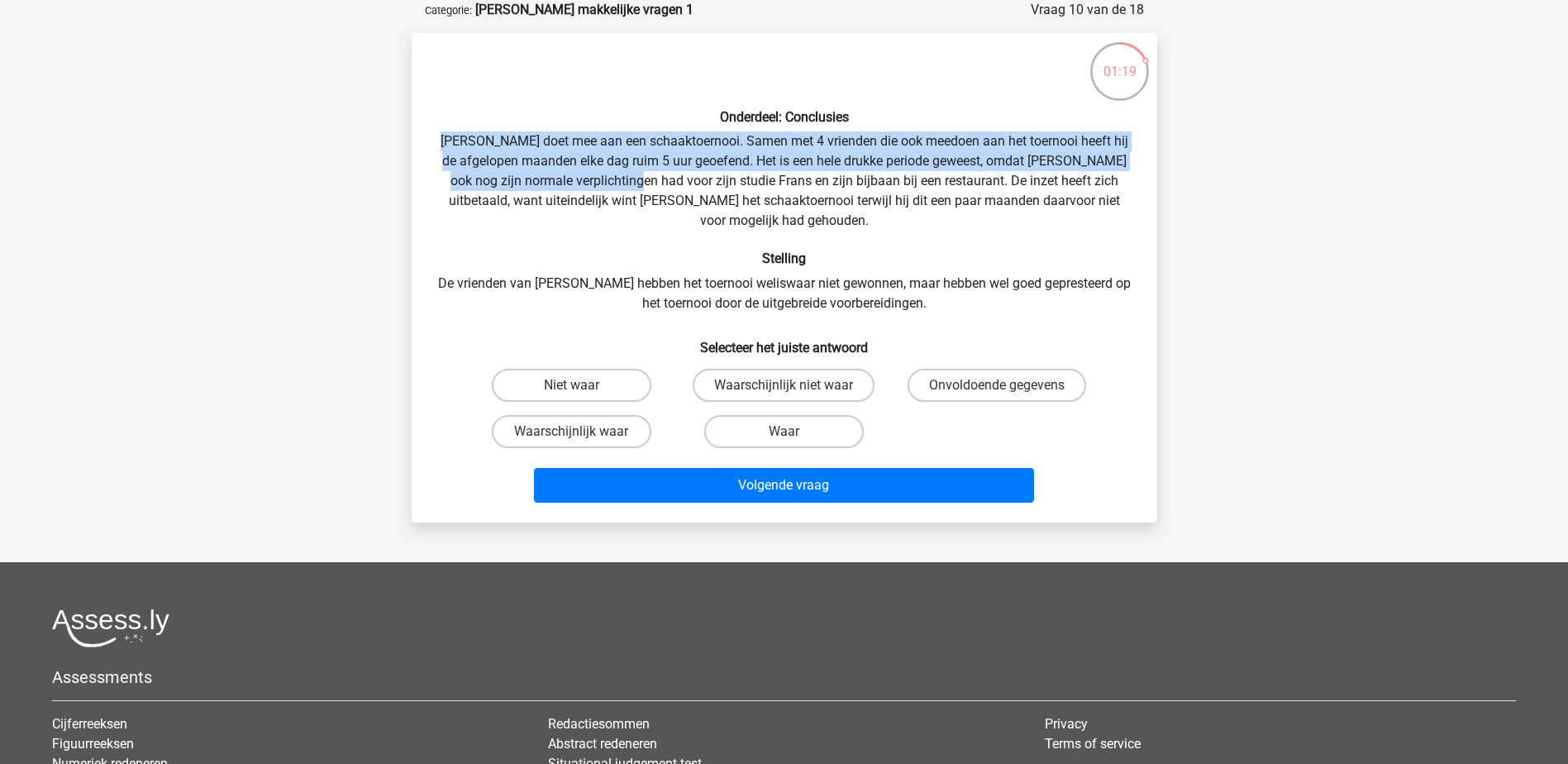
drag, startPoint x: 457, startPoint y: 142, endPoint x: 647, endPoint y: 175, distance: 192.8
click at [647, 175] on div "Onderdeel: Conclusies Pablo doet mee aan een schaaktoernooi. Samen met 4 vriend…" at bounding box center [784, 278] width 733 height 463
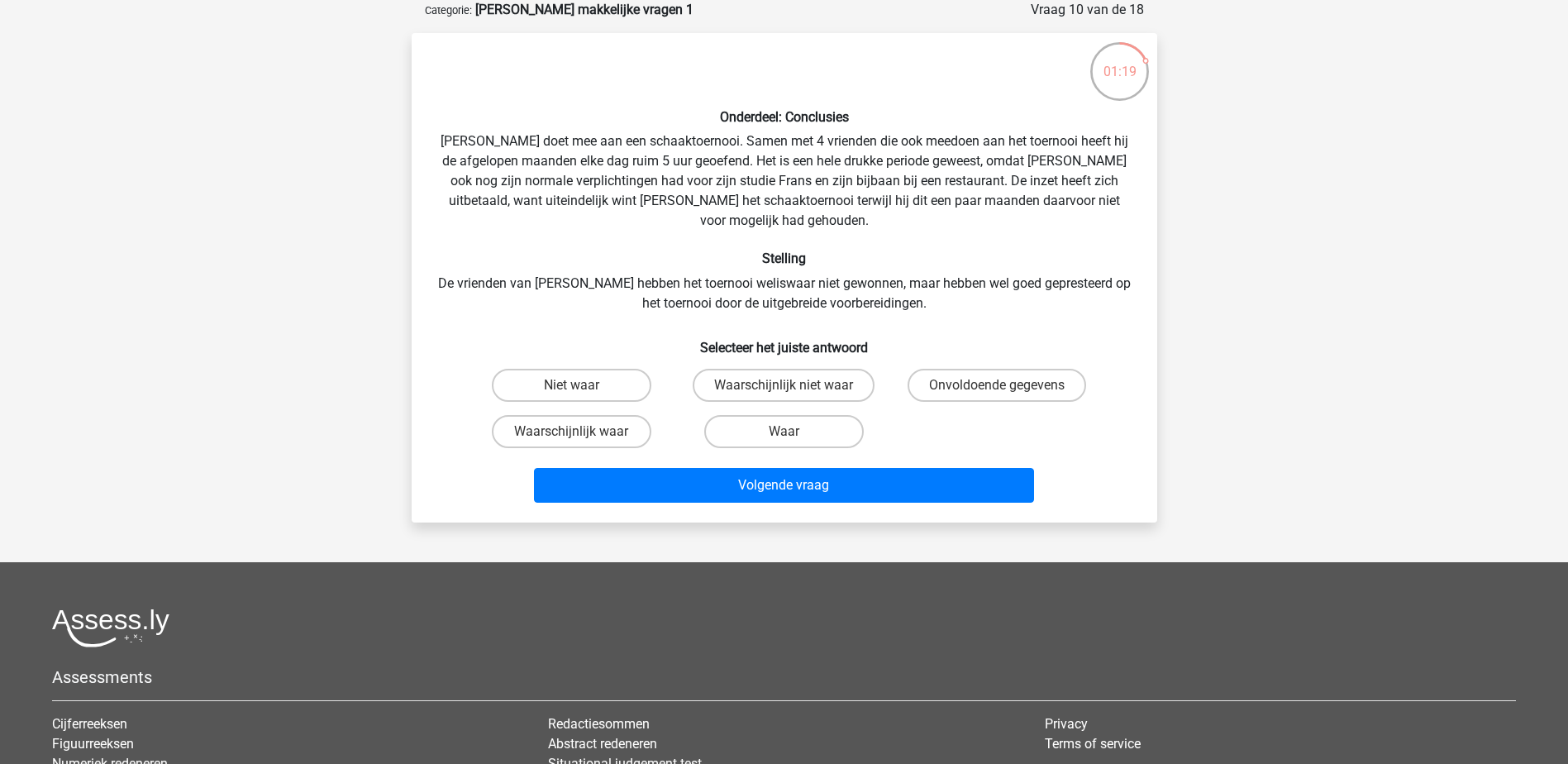
drag, startPoint x: 647, startPoint y: 175, endPoint x: 632, endPoint y: 230, distance: 57.0
click at [632, 230] on div "Onderdeel: Conclusies Pablo doet mee aan een schaaktoernooi. Samen met 4 vriend…" at bounding box center [784, 278] width 733 height 463
click at [967, 374] on label "Onvoldoende gegevens" at bounding box center [997, 385] width 179 height 33
click at [997, 386] on input "Onvoldoende gegevens" at bounding box center [1002, 390] width 10 height 10
radio input "true"
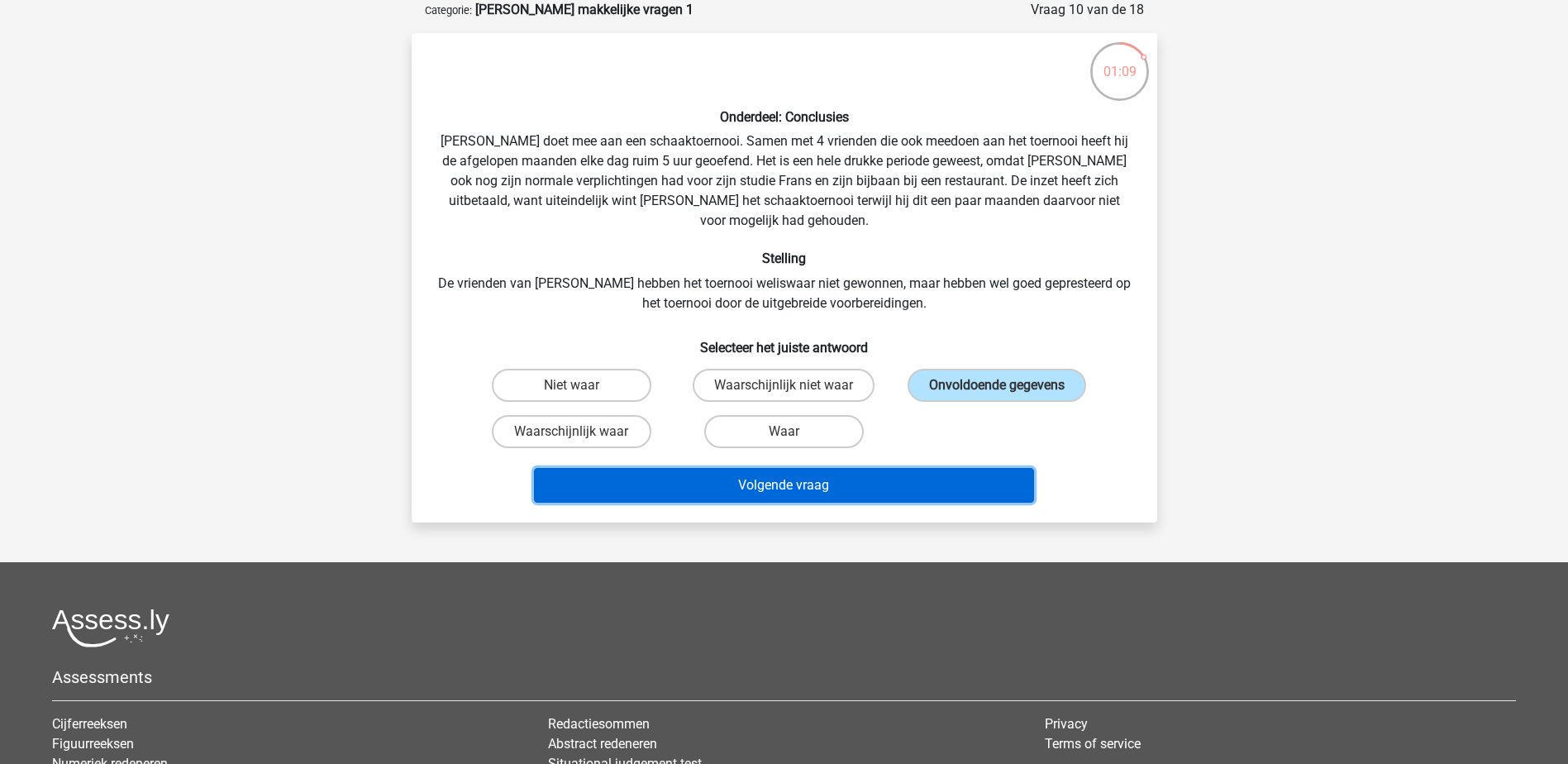
click at [914, 468] on button "Volgende vraag" at bounding box center [784, 485] width 500 height 35
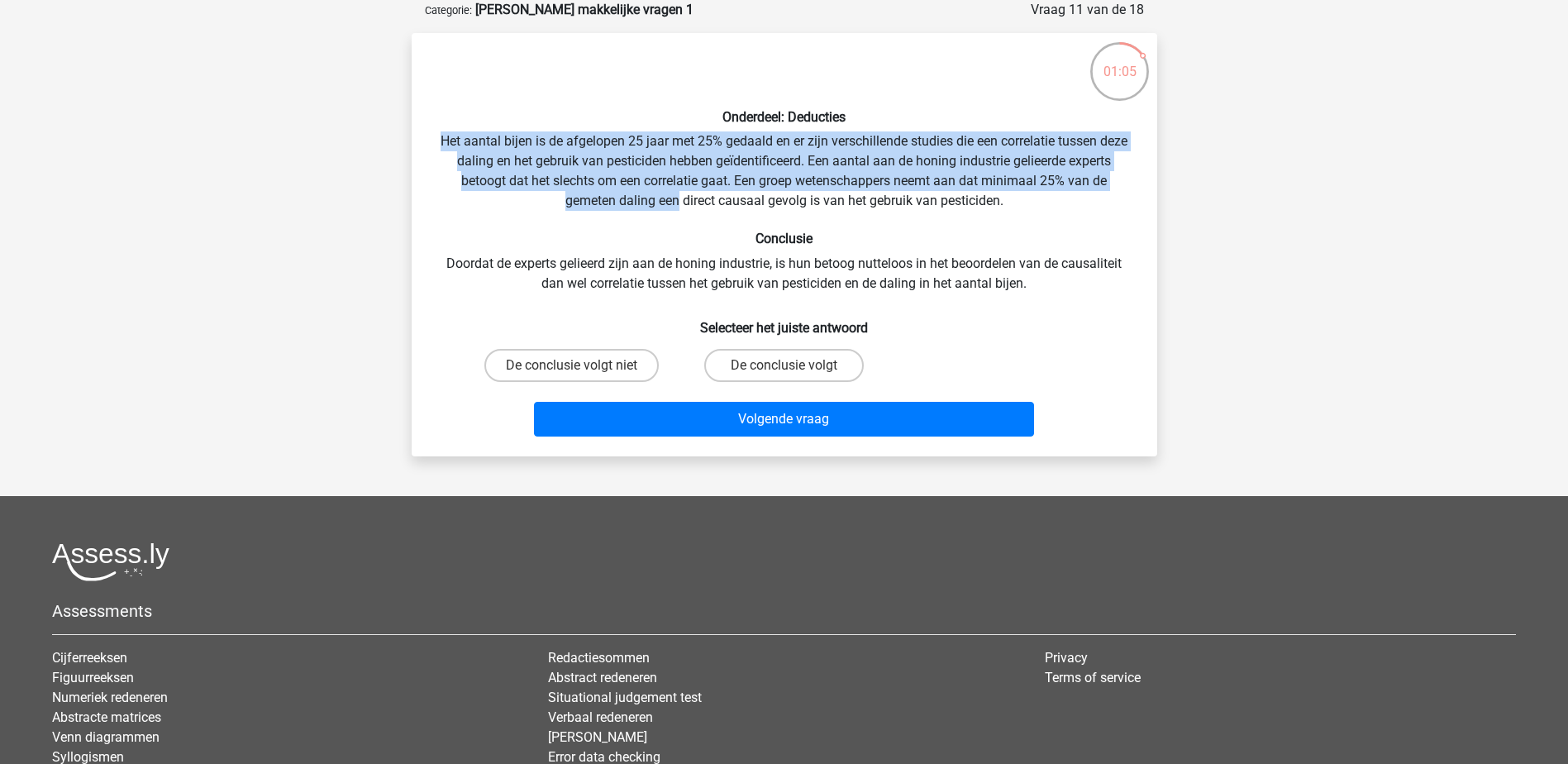
drag, startPoint x: 454, startPoint y: 146, endPoint x: 679, endPoint y: 208, distance: 233.4
click at [679, 208] on div "Onderdeel: Deducties Het aantal bijen is de afgelopen 25 jaar met 25% gedaald e…" at bounding box center [784, 245] width 733 height 397
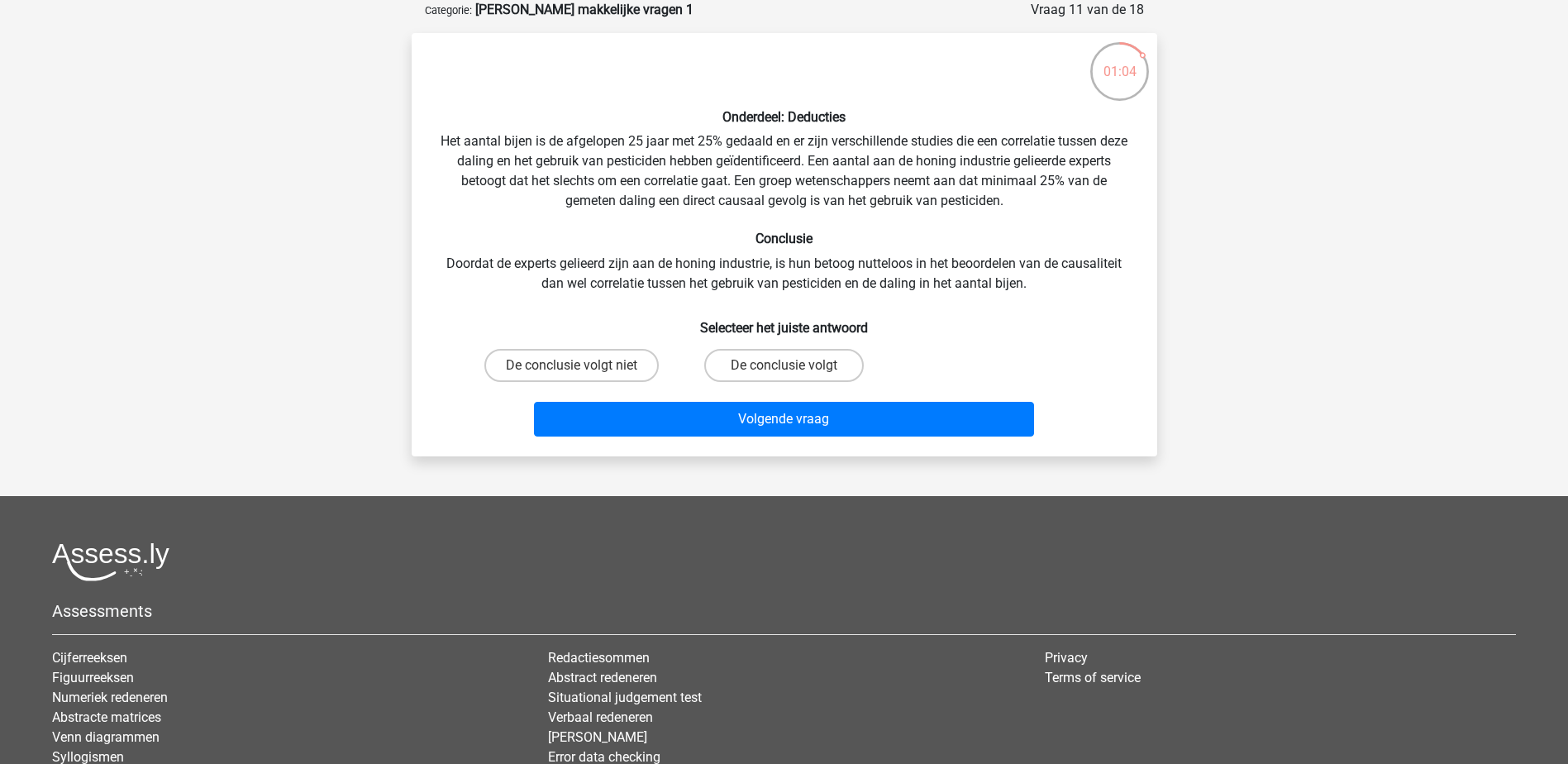
drag, startPoint x: 679, startPoint y: 208, endPoint x: 533, endPoint y: 239, distance: 149.3
click at [586, 235] on h6 "Conclusie" at bounding box center [784, 238] width 692 height 16
click at [627, 374] on label "De conclusie volgt niet" at bounding box center [571, 365] width 174 height 33
click at [582, 374] on input "De conclusie volgt niet" at bounding box center [576, 370] width 10 height 10
radio input "true"
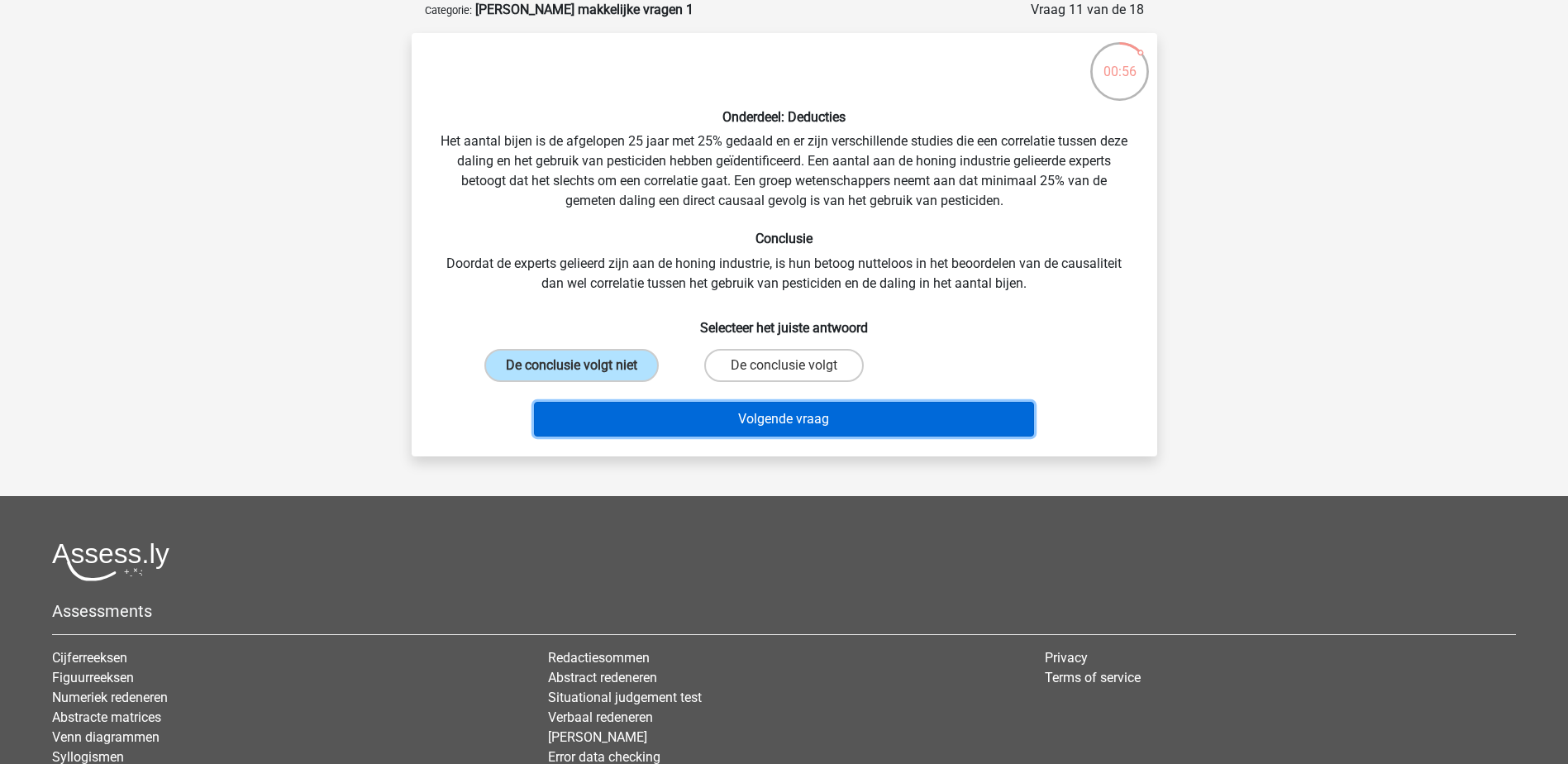
click at [697, 406] on button "Volgende vraag" at bounding box center [784, 419] width 500 height 35
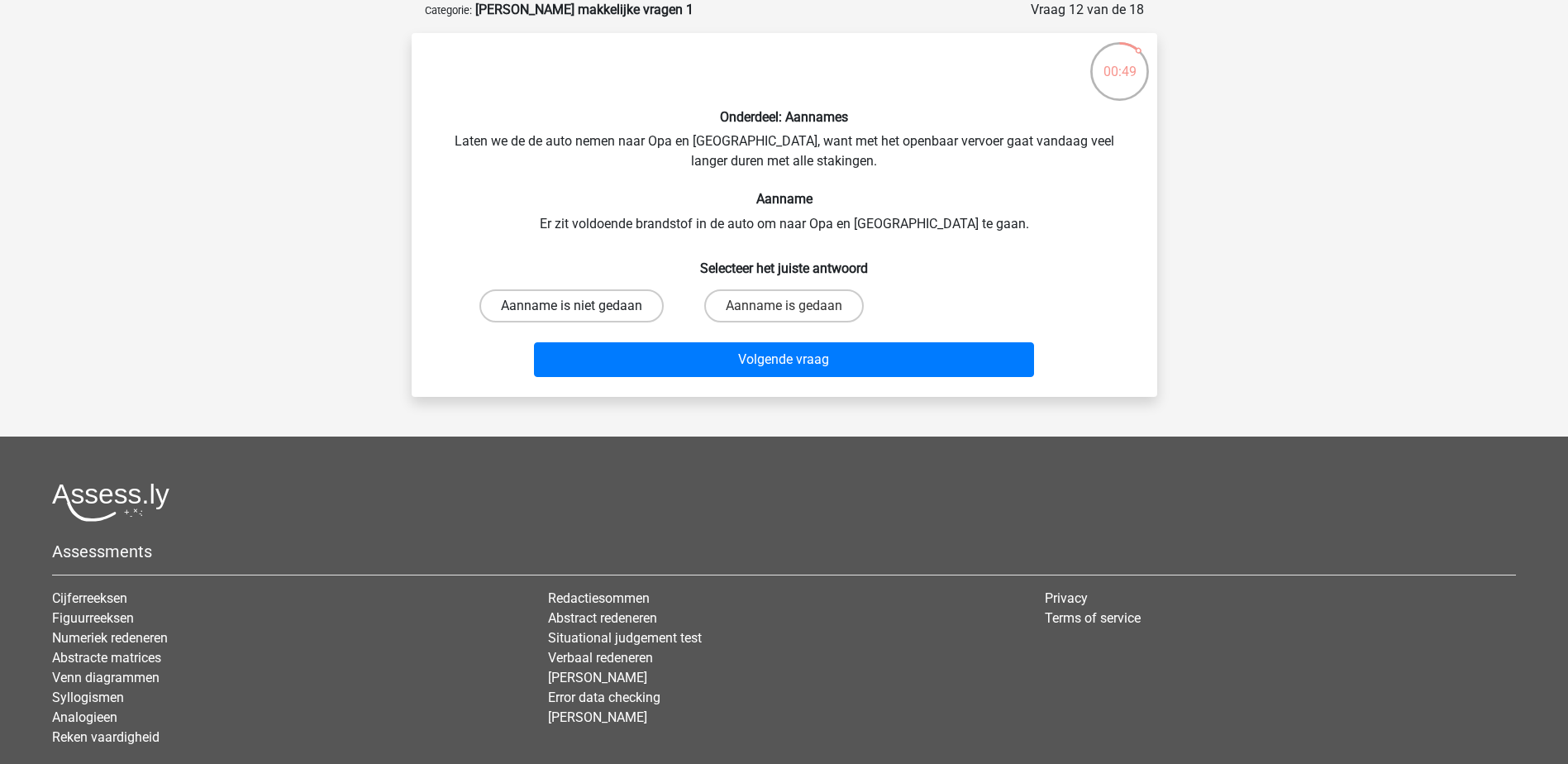
click at [567, 296] on label "Aanname is niet gedaan" at bounding box center [572, 306] width 184 height 33
click at [571, 306] on input "Aanname is niet gedaan" at bounding box center [576, 310] width 10 height 10
radio input "true"
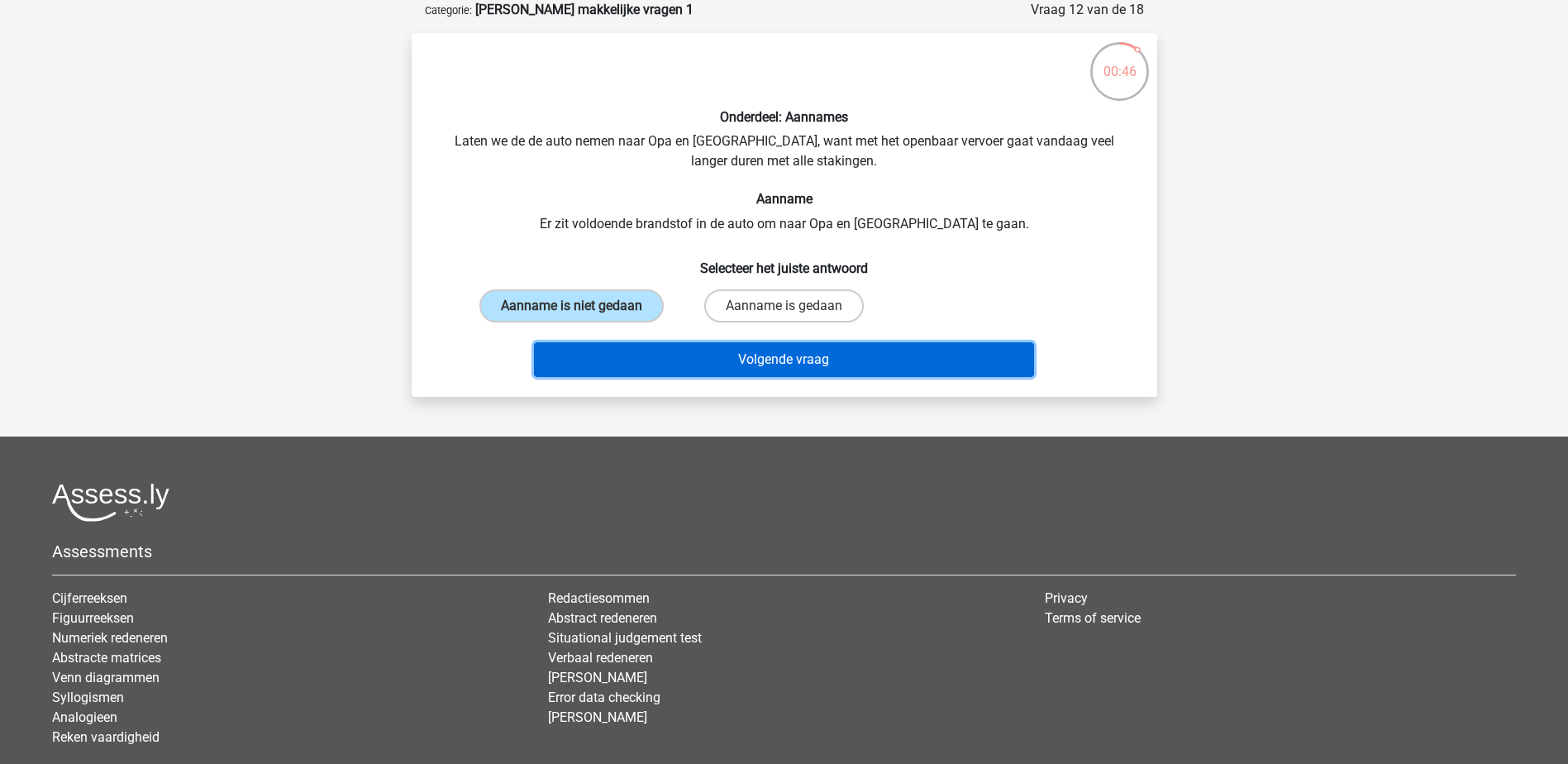
click at [640, 358] on button "Volgende vraag" at bounding box center [784, 359] width 500 height 35
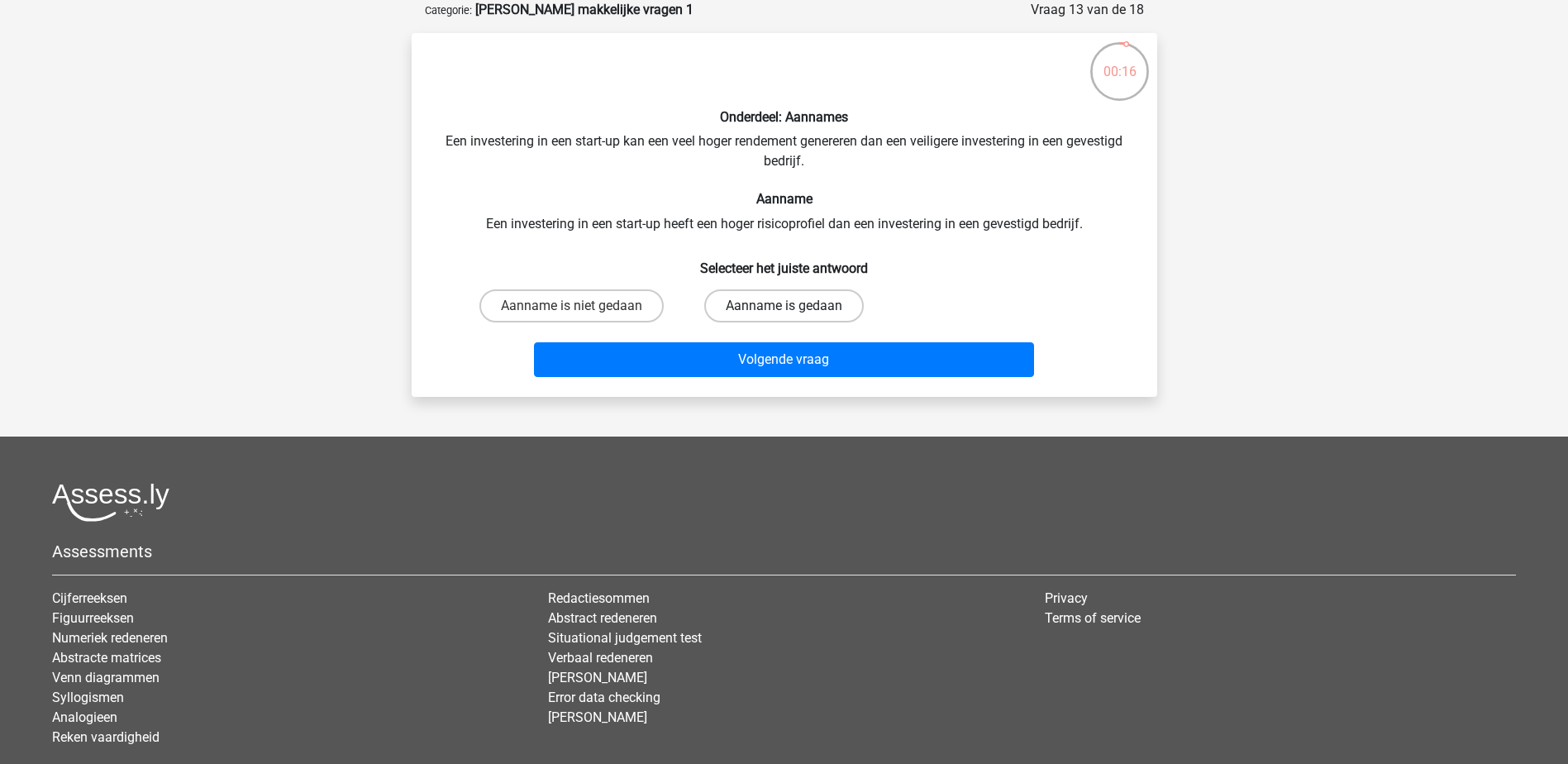
click at [748, 315] on label "Aanname is gedaan" at bounding box center [784, 306] width 160 height 33
click at [784, 315] on input "Aanname is gedaan" at bounding box center [788, 310] width 10 height 10
radio input "true"
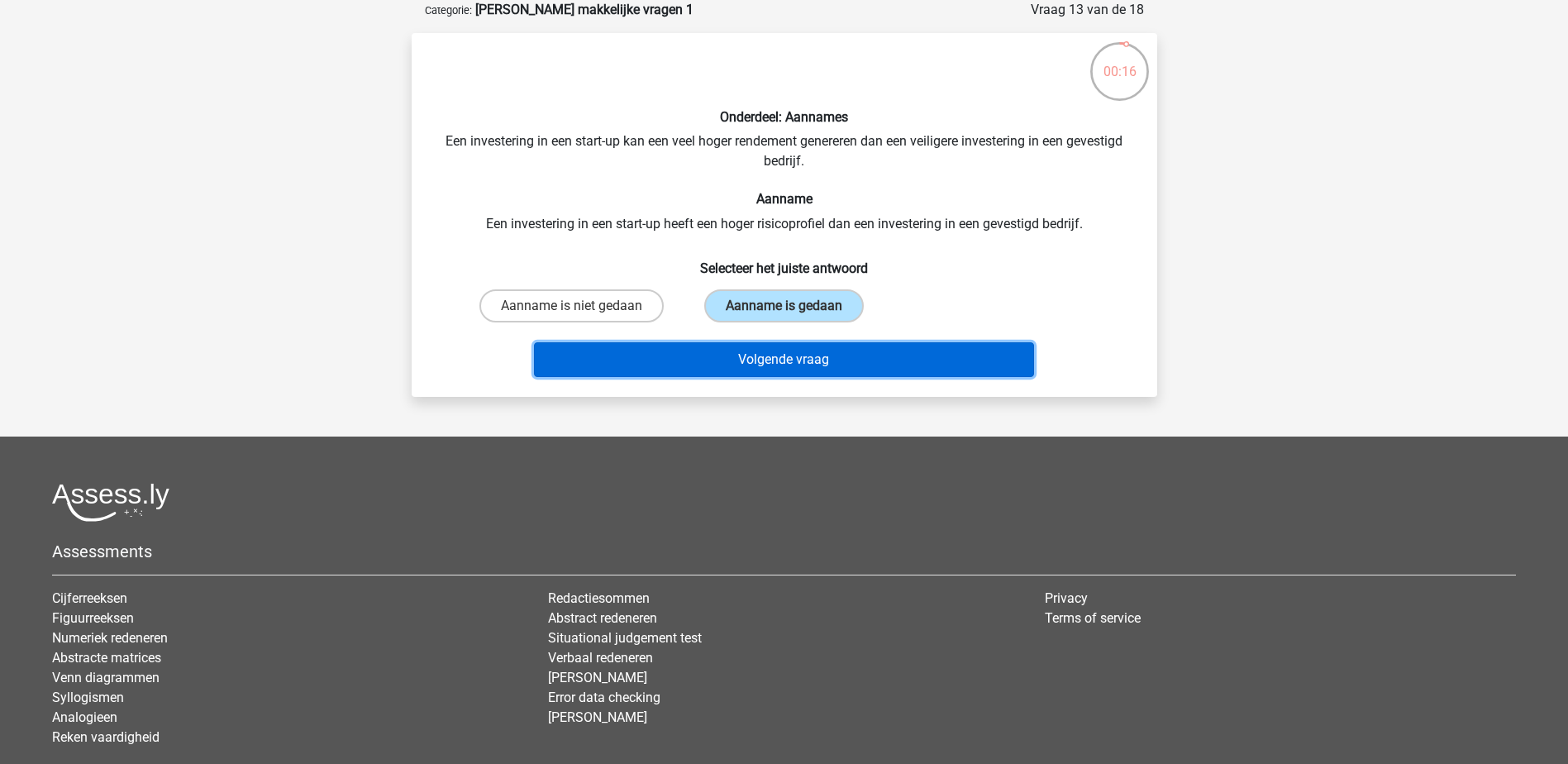
click at [752, 361] on button "Volgende vraag" at bounding box center [784, 359] width 500 height 35
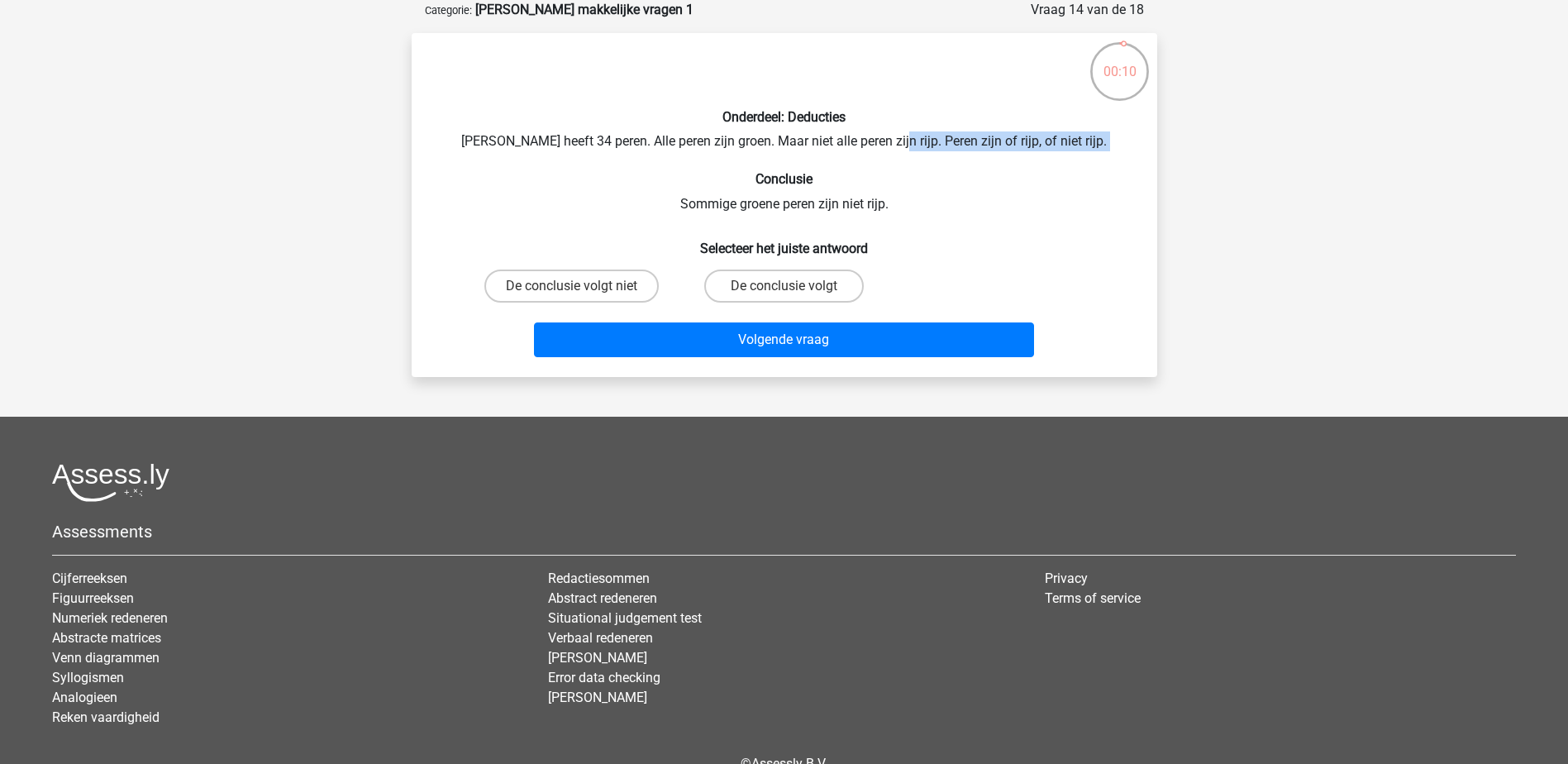
drag, startPoint x: 911, startPoint y: 138, endPoint x: 1002, endPoint y: 168, distance: 95.8
click at [1002, 168] on div "Onderdeel: Deducties Peter heeft 34 peren. Alle peren zijn groen. Maar niet all…" at bounding box center [784, 204] width 733 height 317
drag, startPoint x: 1002, startPoint y: 168, endPoint x: 954, endPoint y: 174, distance: 48.4
click at [954, 174] on h6 "Conclusie" at bounding box center [784, 179] width 692 height 16
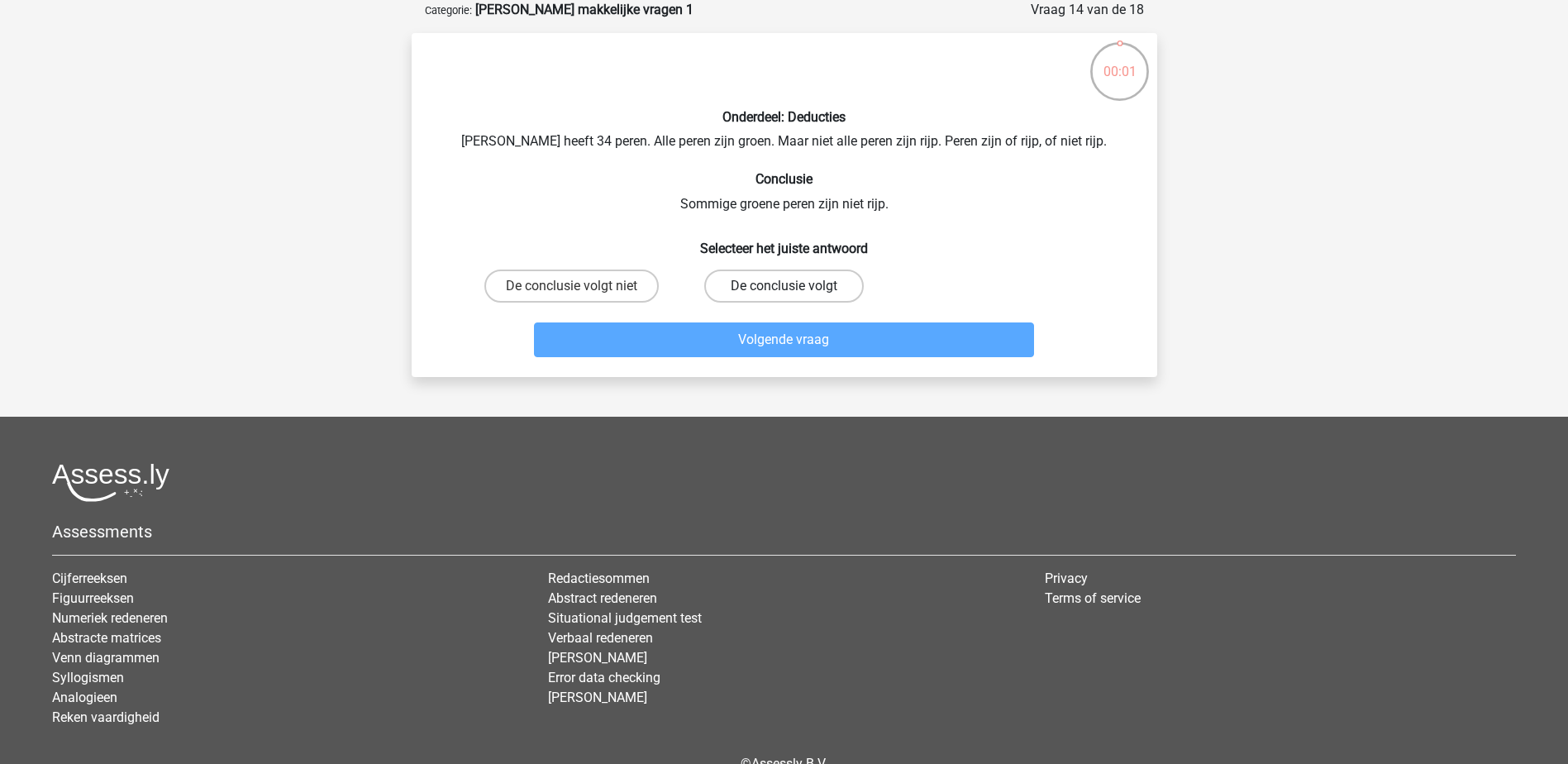
click at [765, 292] on label "De conclusie volgt" at bounding box center [784, 285] width 160 height 33
click at [784, 292] on input "De conclusie volgt" at bounding box center [788, 291] width 10 height 10
radio input "true"
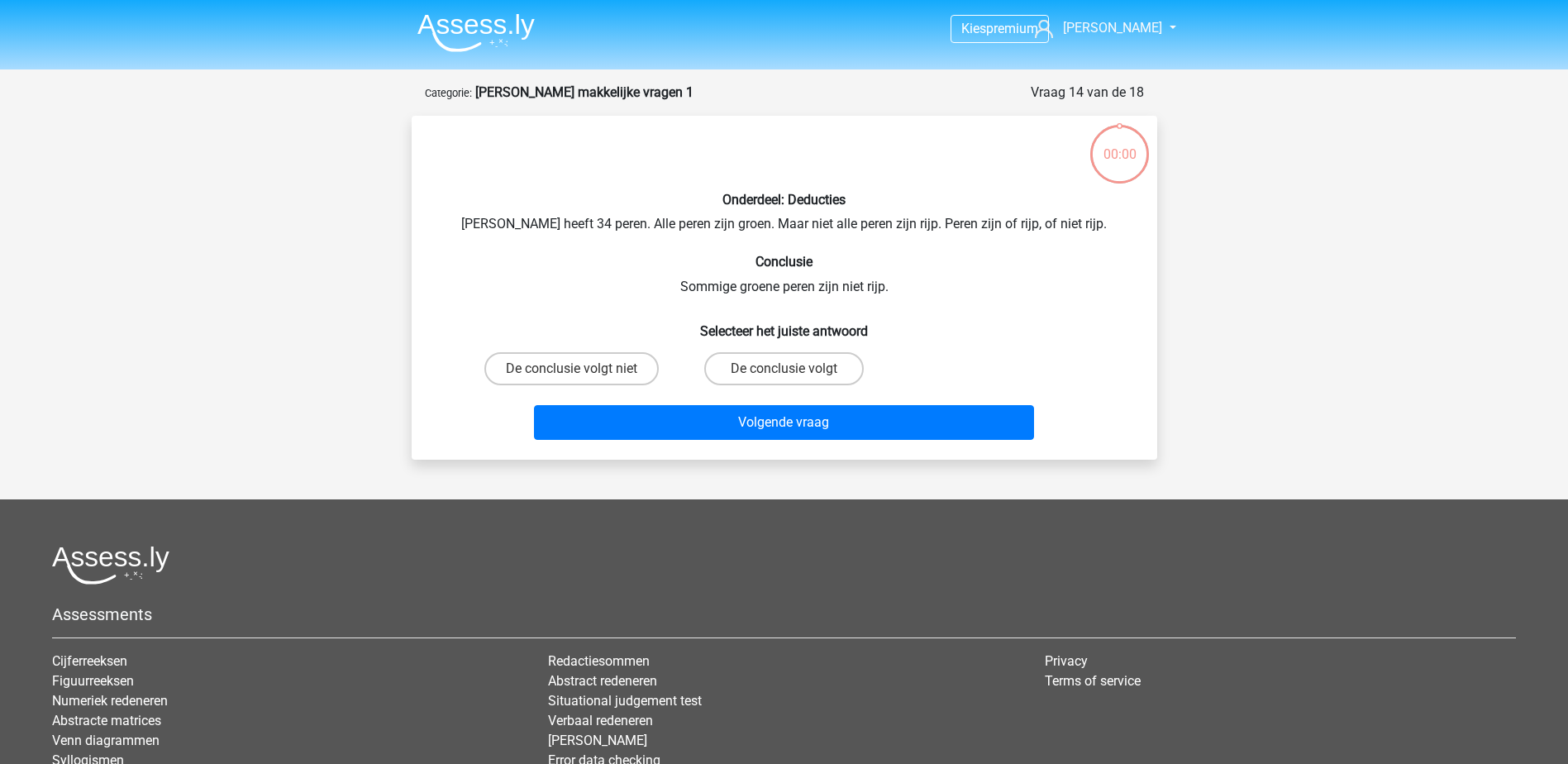
scroll to position [83, 0]
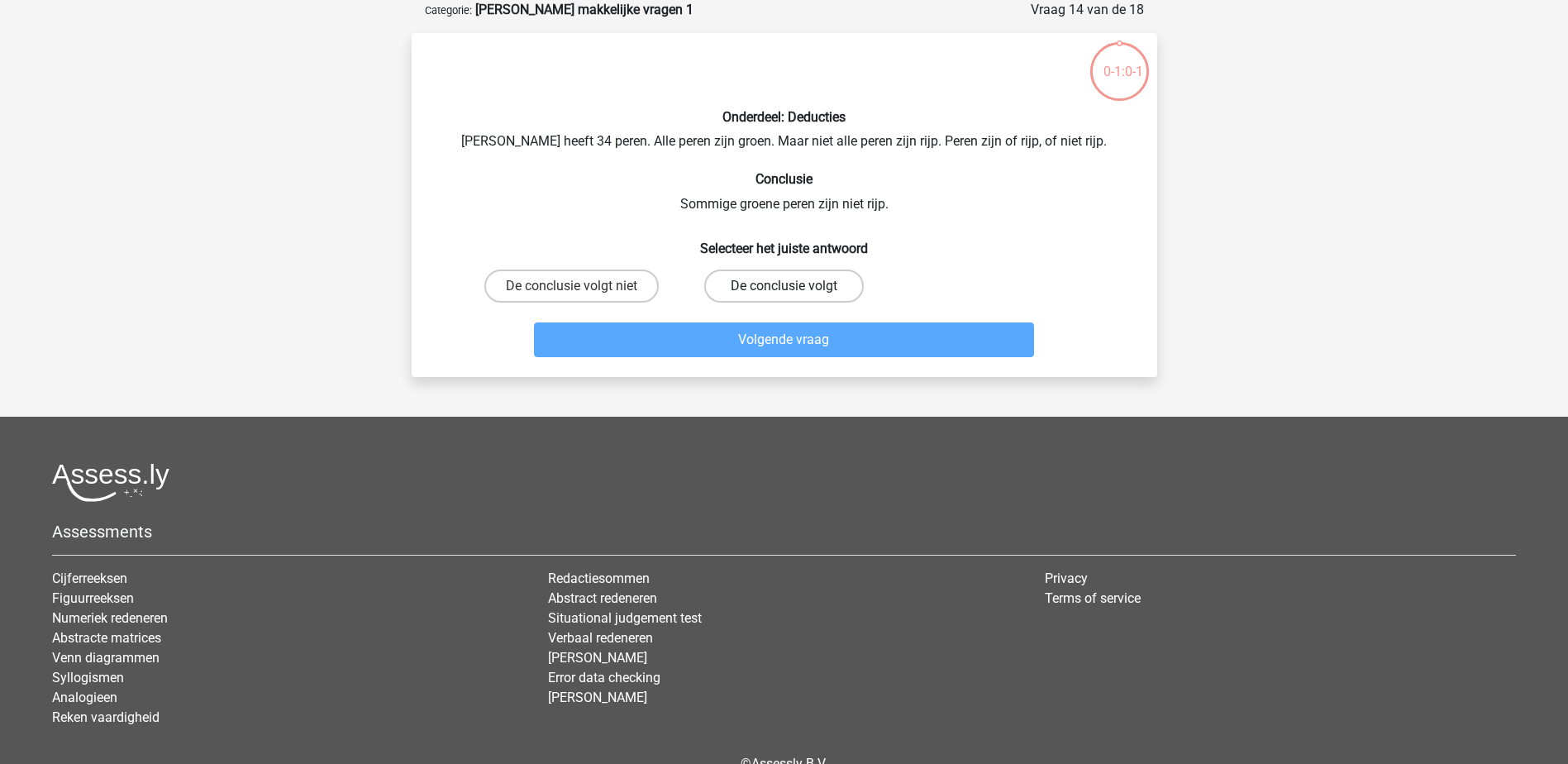
click at [757, 281] on label "De conclusie volgt" at bounding box center [784, 285] width 160 height 33
click at [784, 286] on input "De conclusie volgt" at bounding box center [788, 291] width 10 height 10
radio input "true"
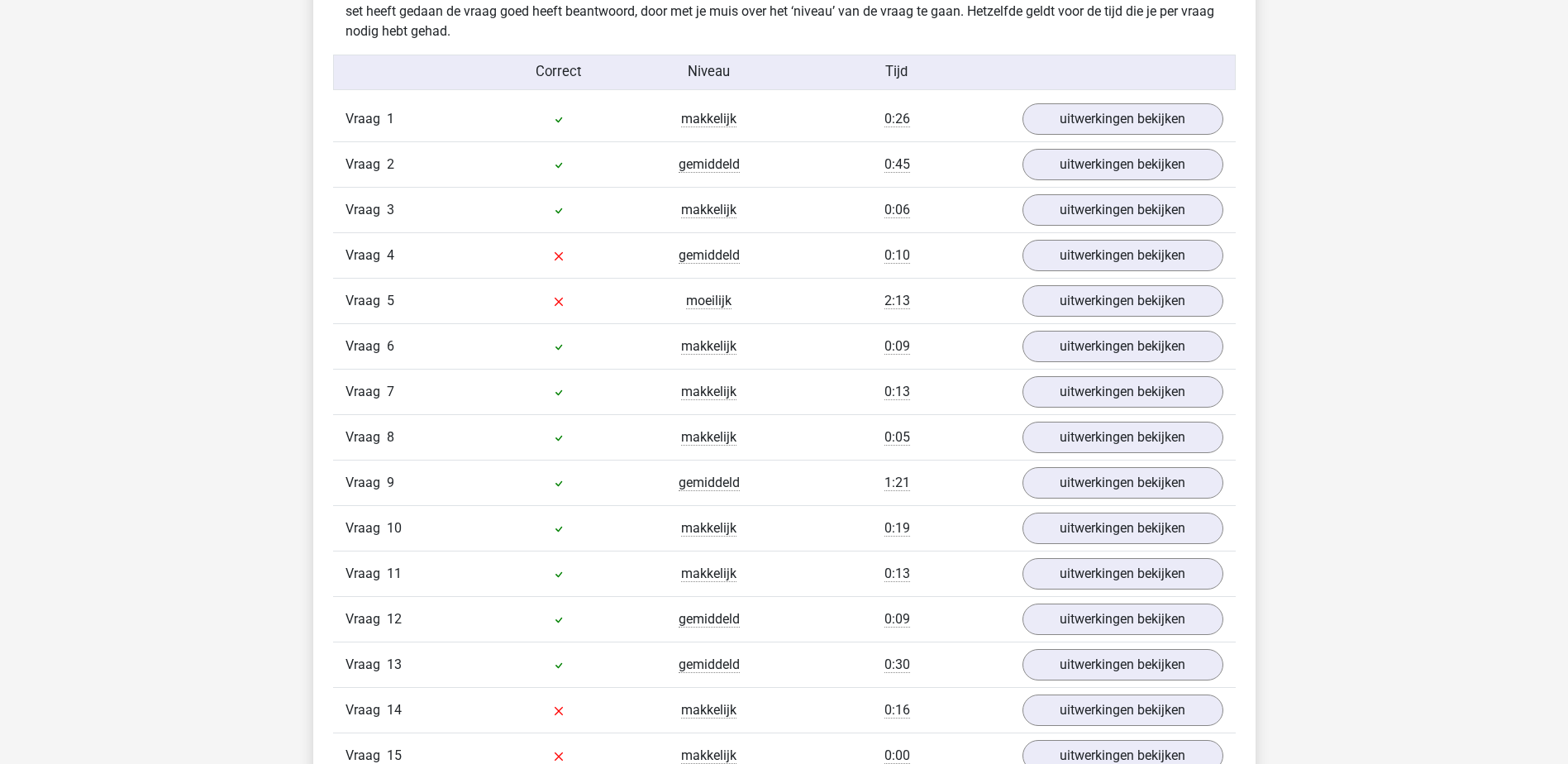
scroll to position [1323, 0]
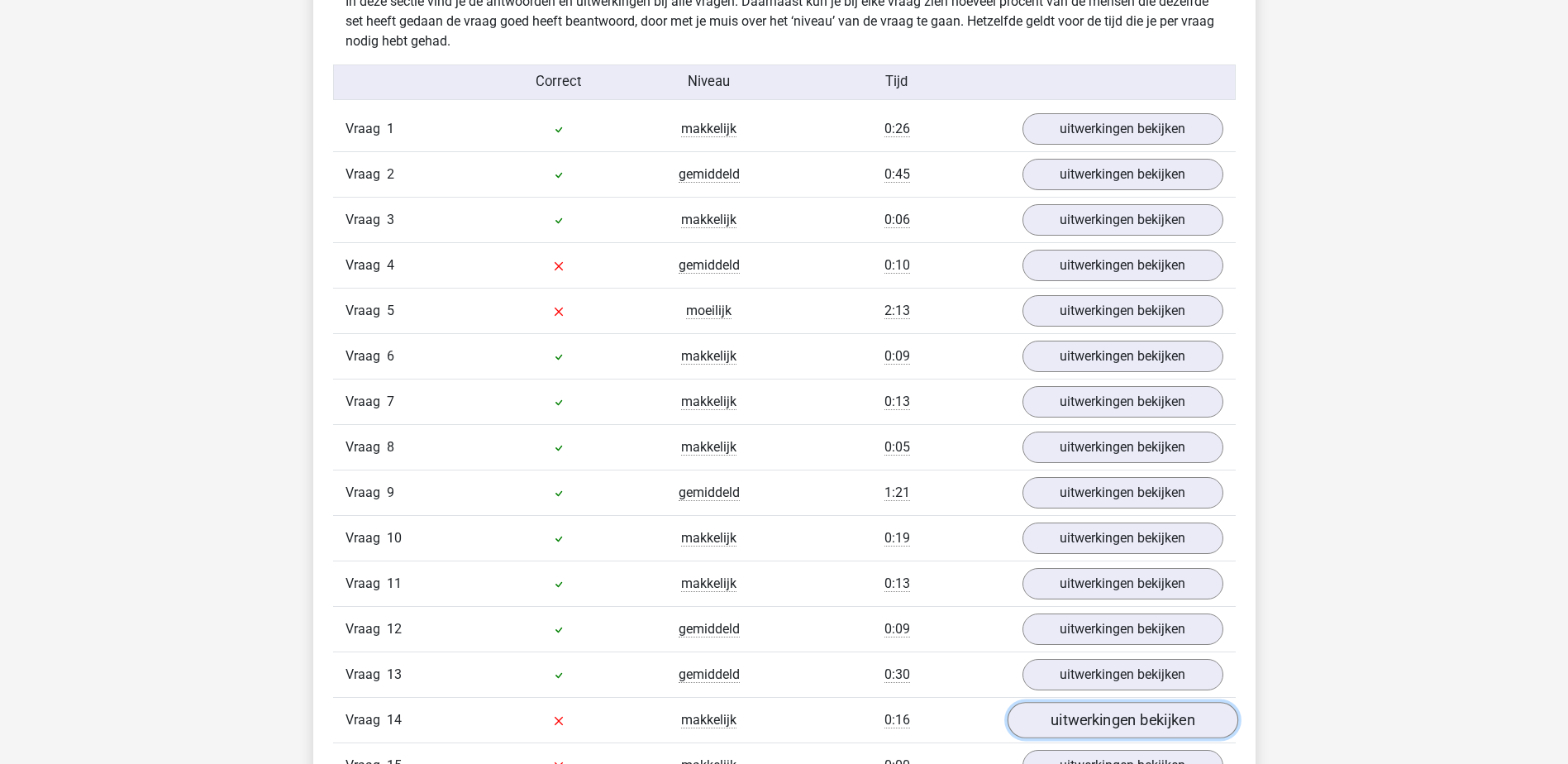
click at [1042, 727] on link "uitwerkingen bekijken" at bounding box center [1121, 721] width 230 height 37
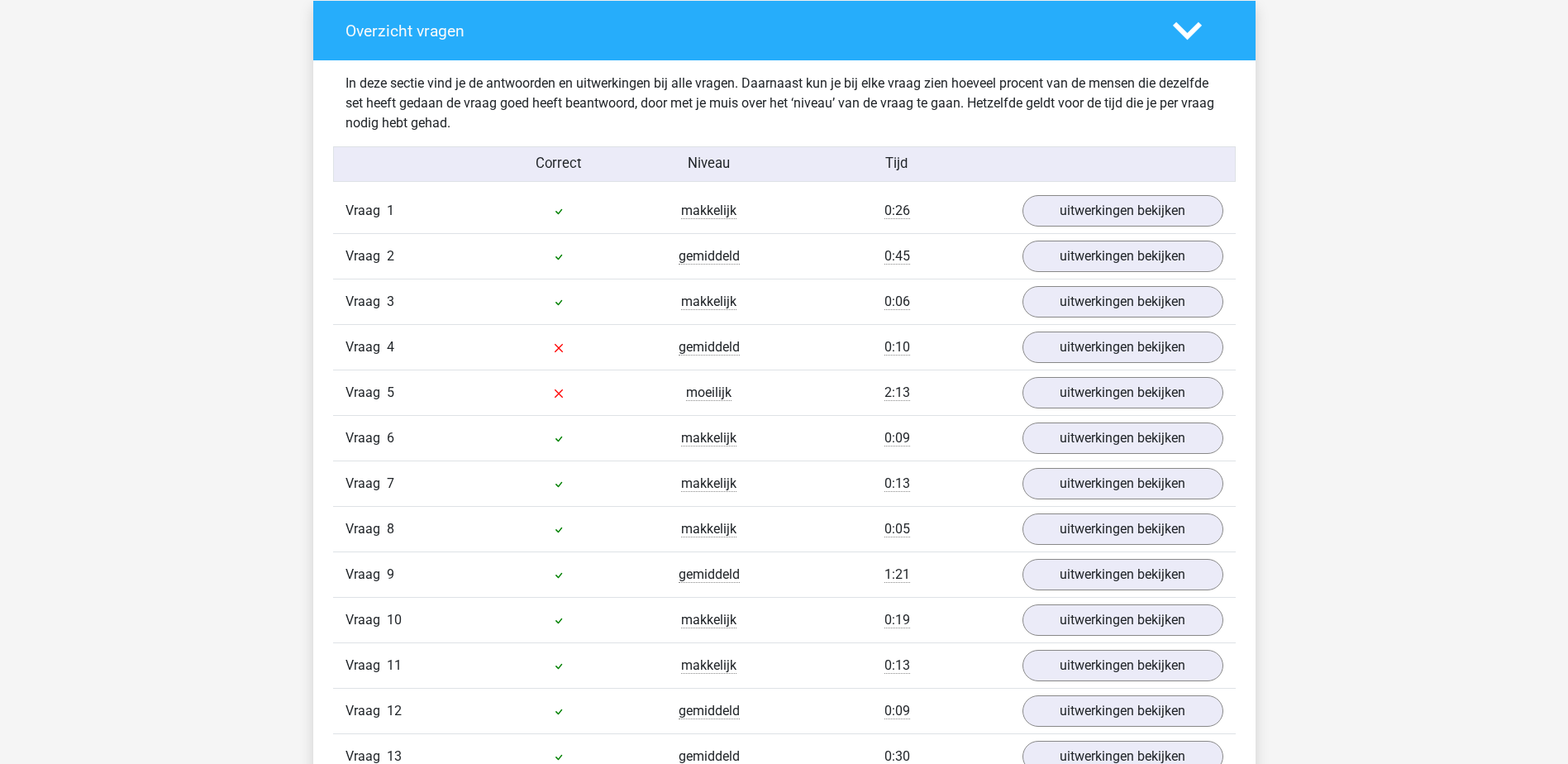
scroll to position [1240, 0]
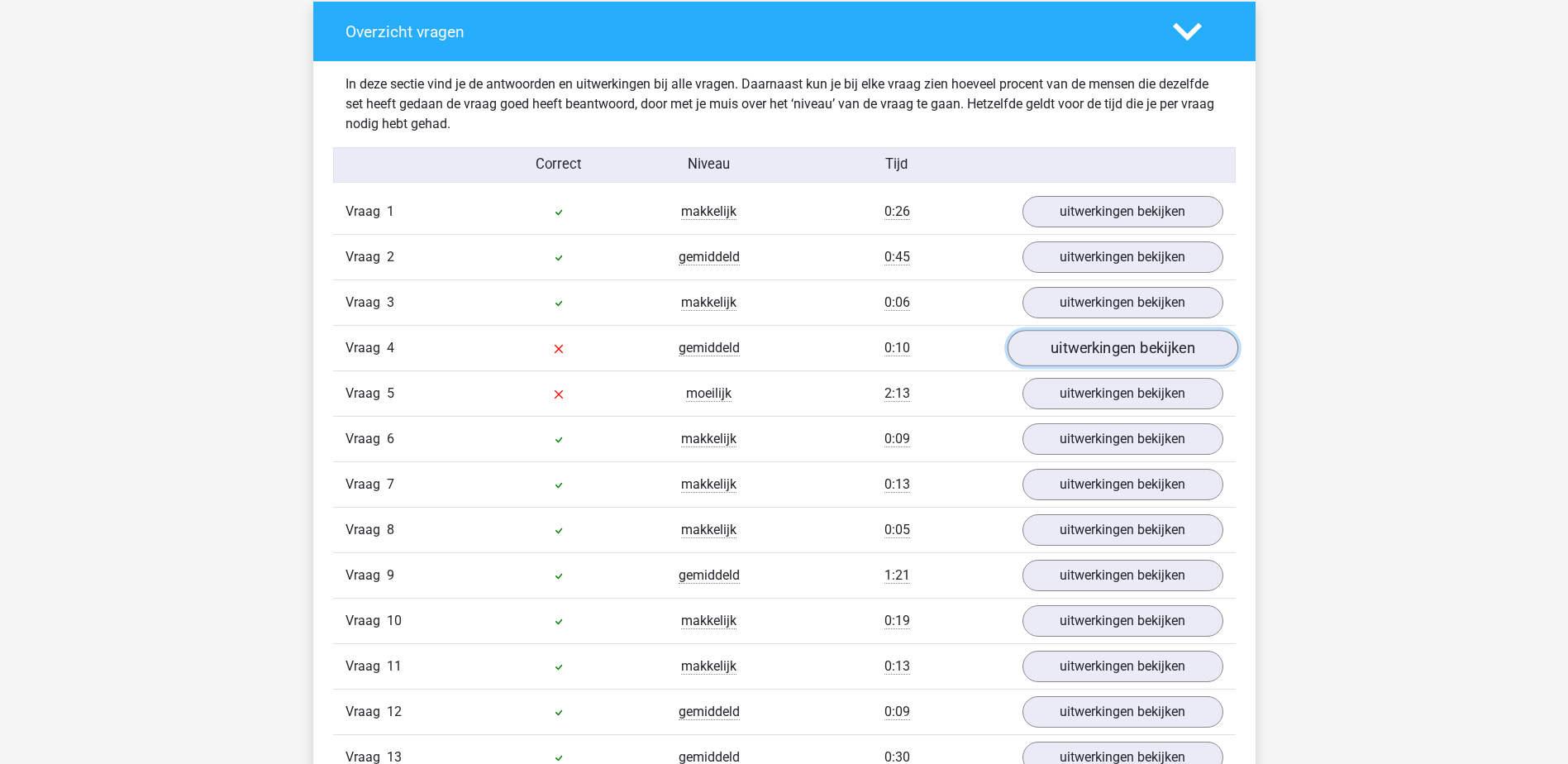
click at [1101, 344] on link "uitwerkingen bekijken" at bounding box center [1121, 349] width 230 height 37
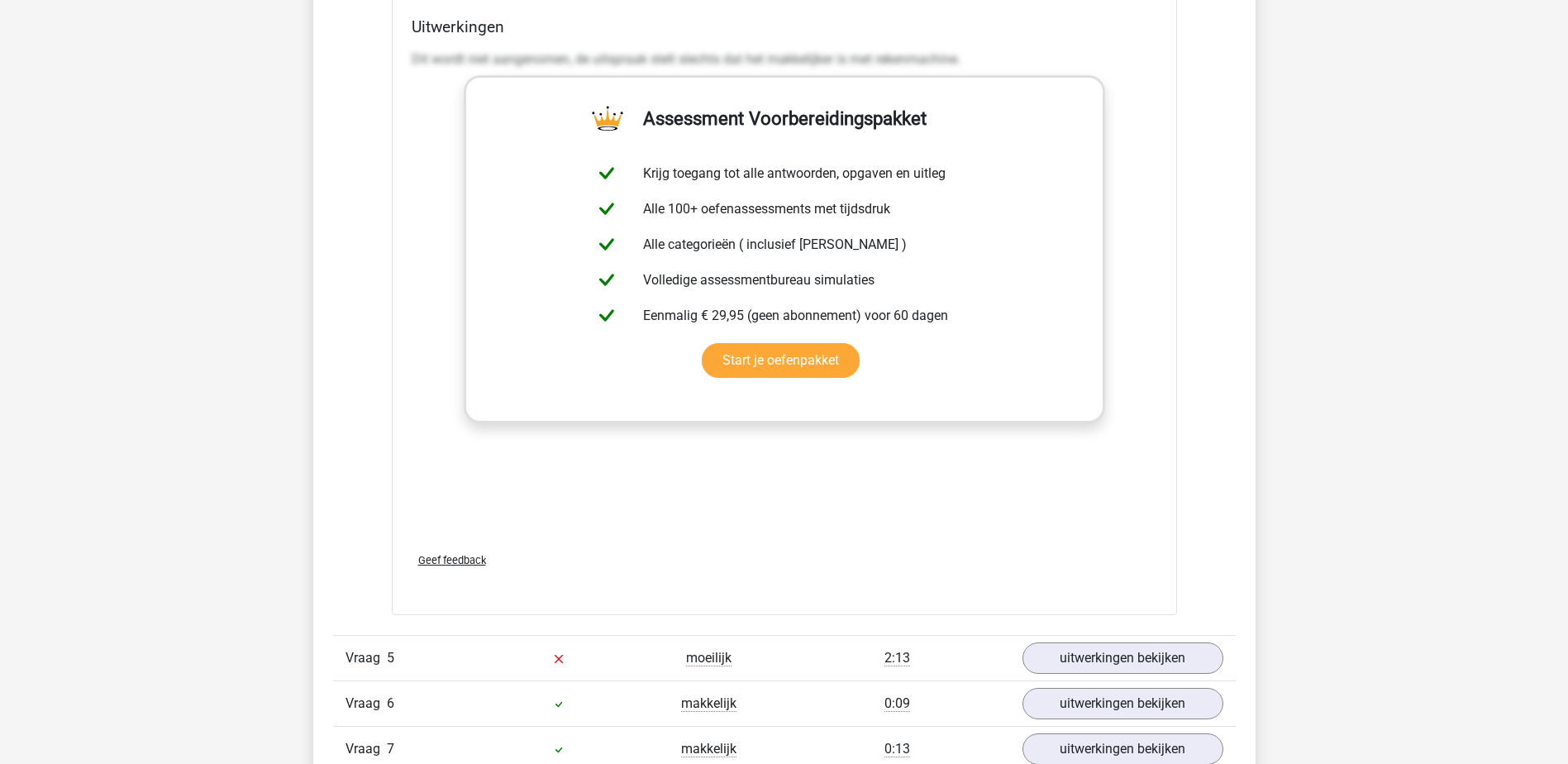
scroll to position [1819, 0]
click at [1060, 663] on link "uitwerkingen bekijken" at bounding box center [1121, 657] width 230 height 37
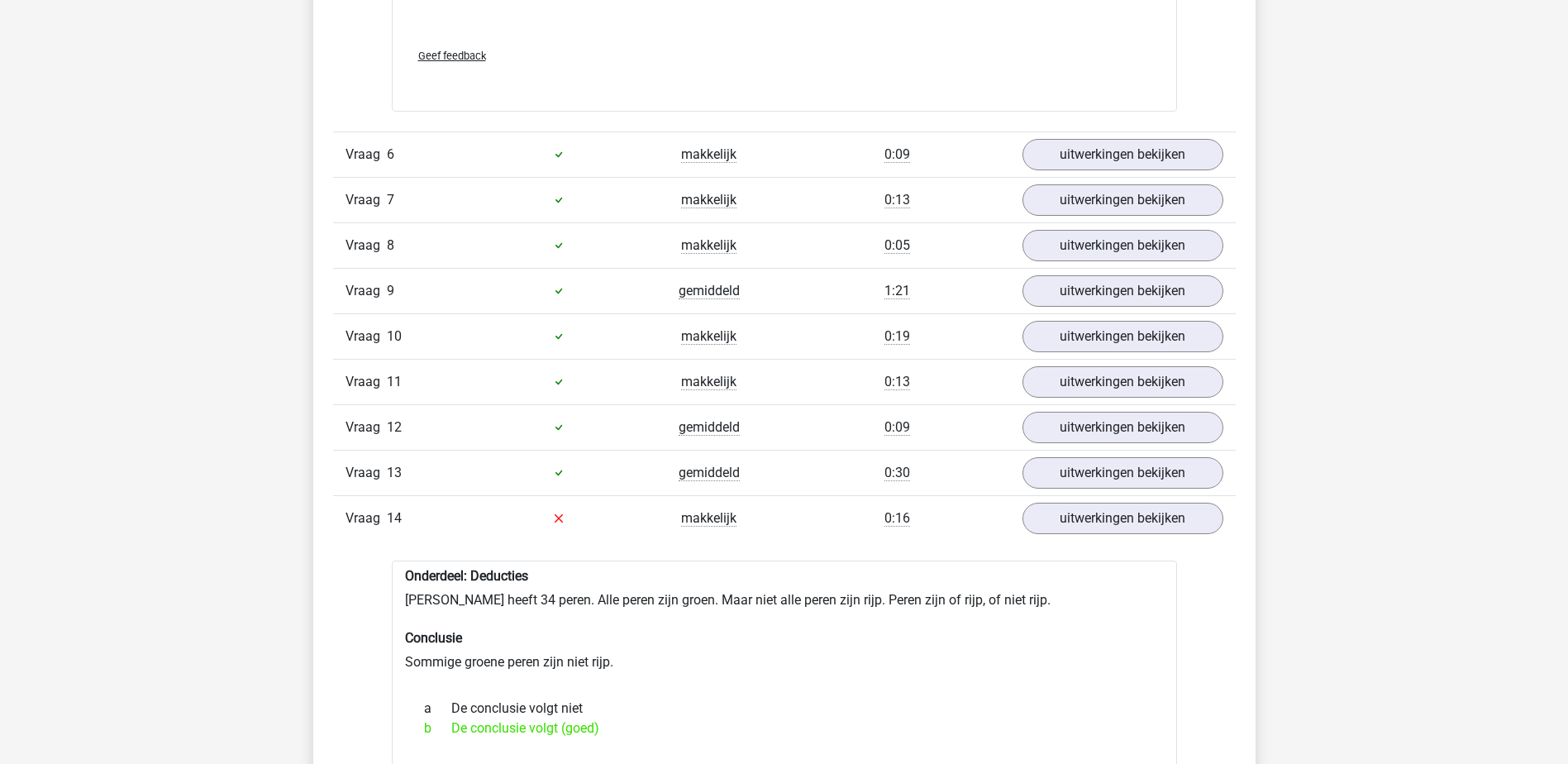
scroll to position [3307, 0]
click at [1087, 302] on link "uitwerkingen bekijken" at bounding box center [1121, 293] width 230 height 37
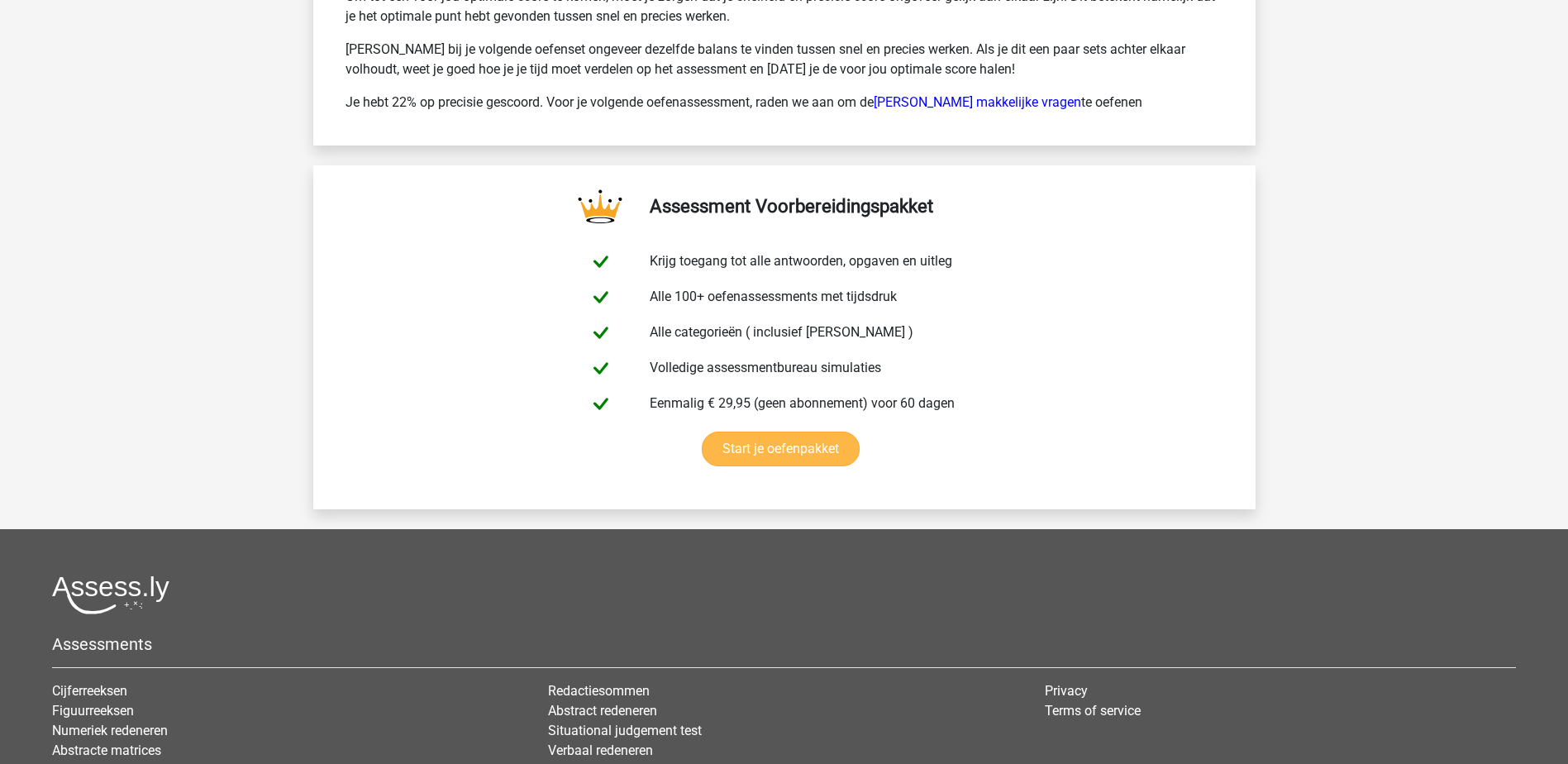
scroll to position [6449, 0]
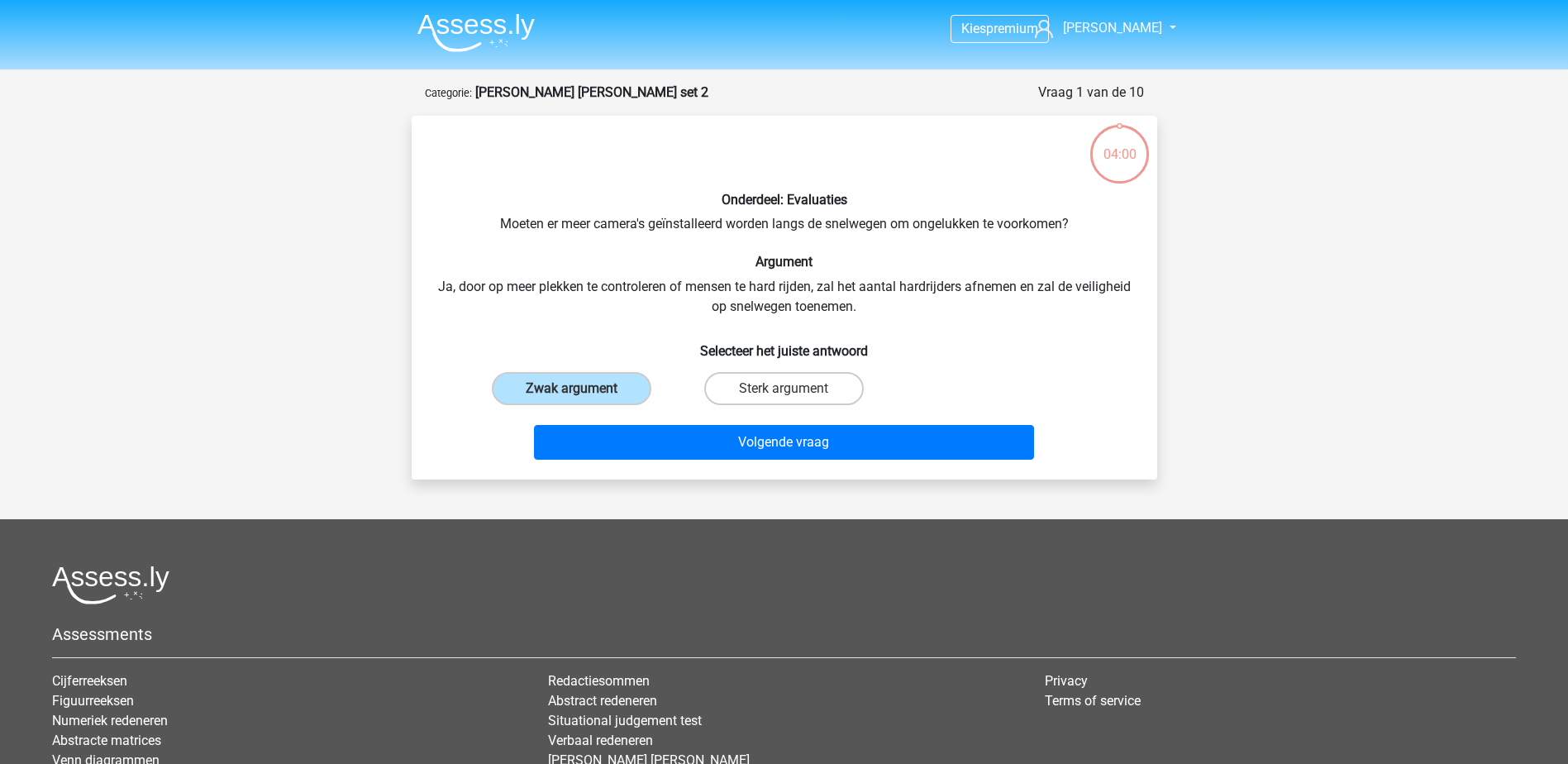
scroll to position [83, 0]
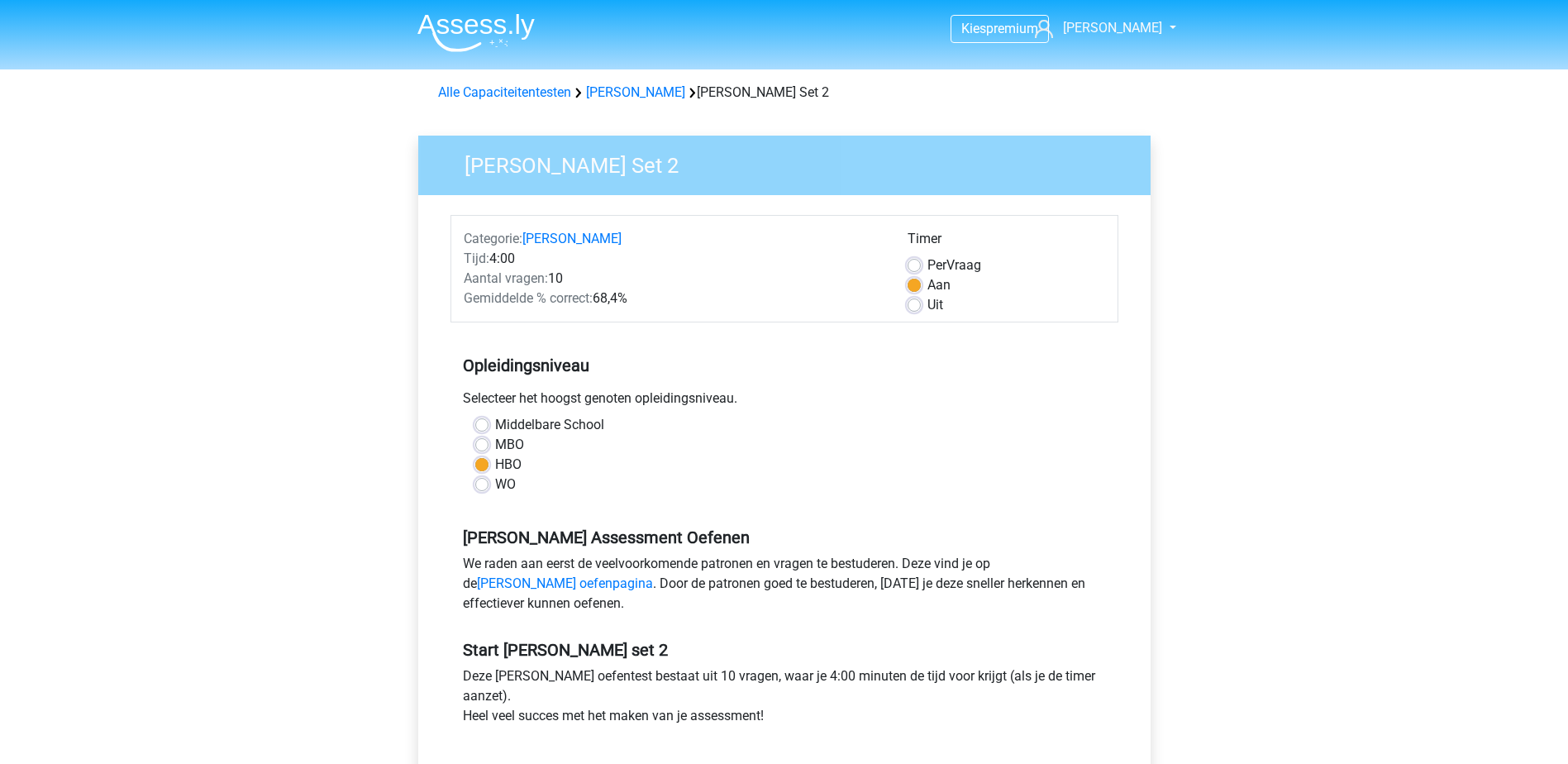
scroll to position [331, 0]
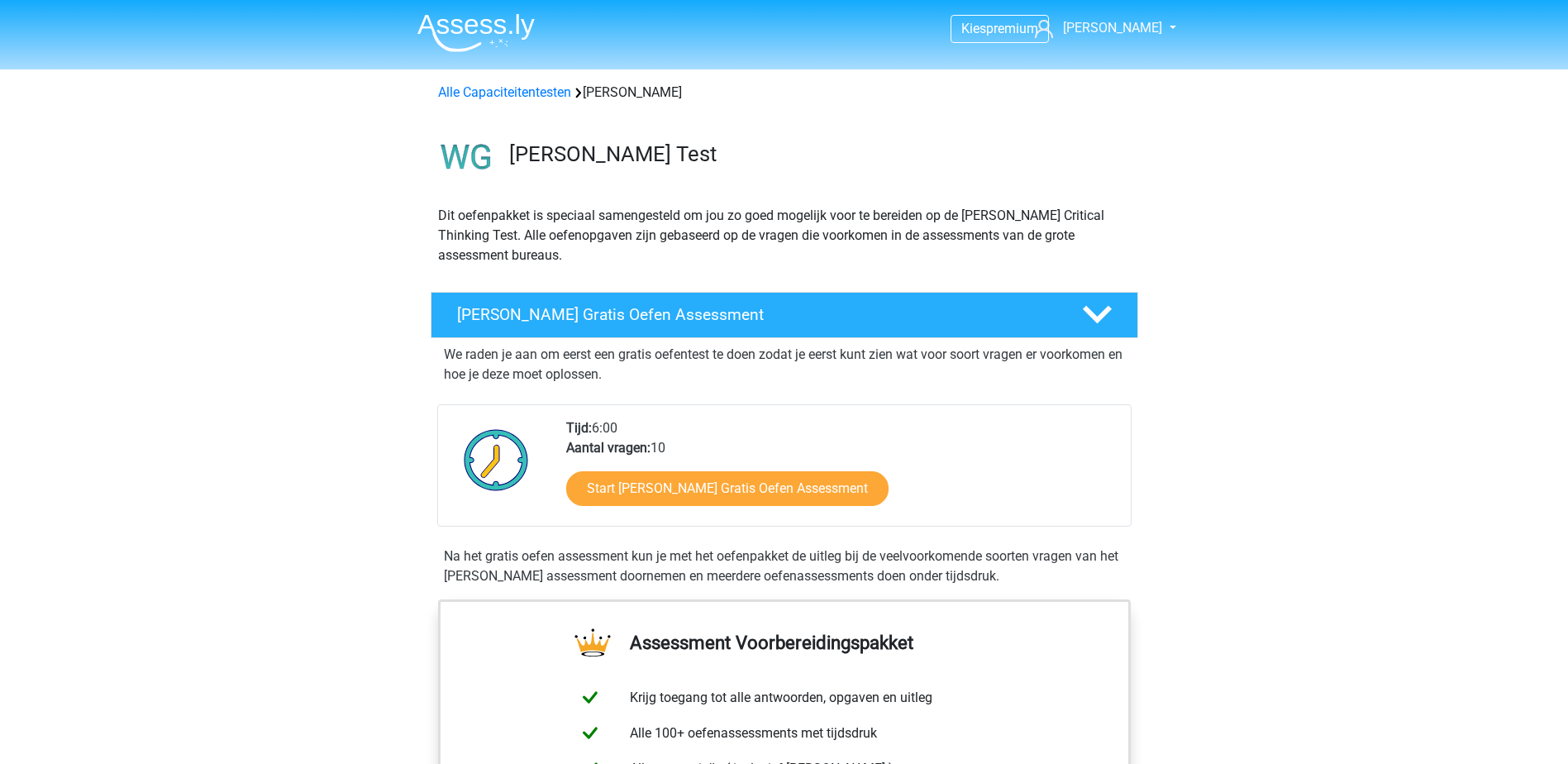
scroll to position [993, 0]
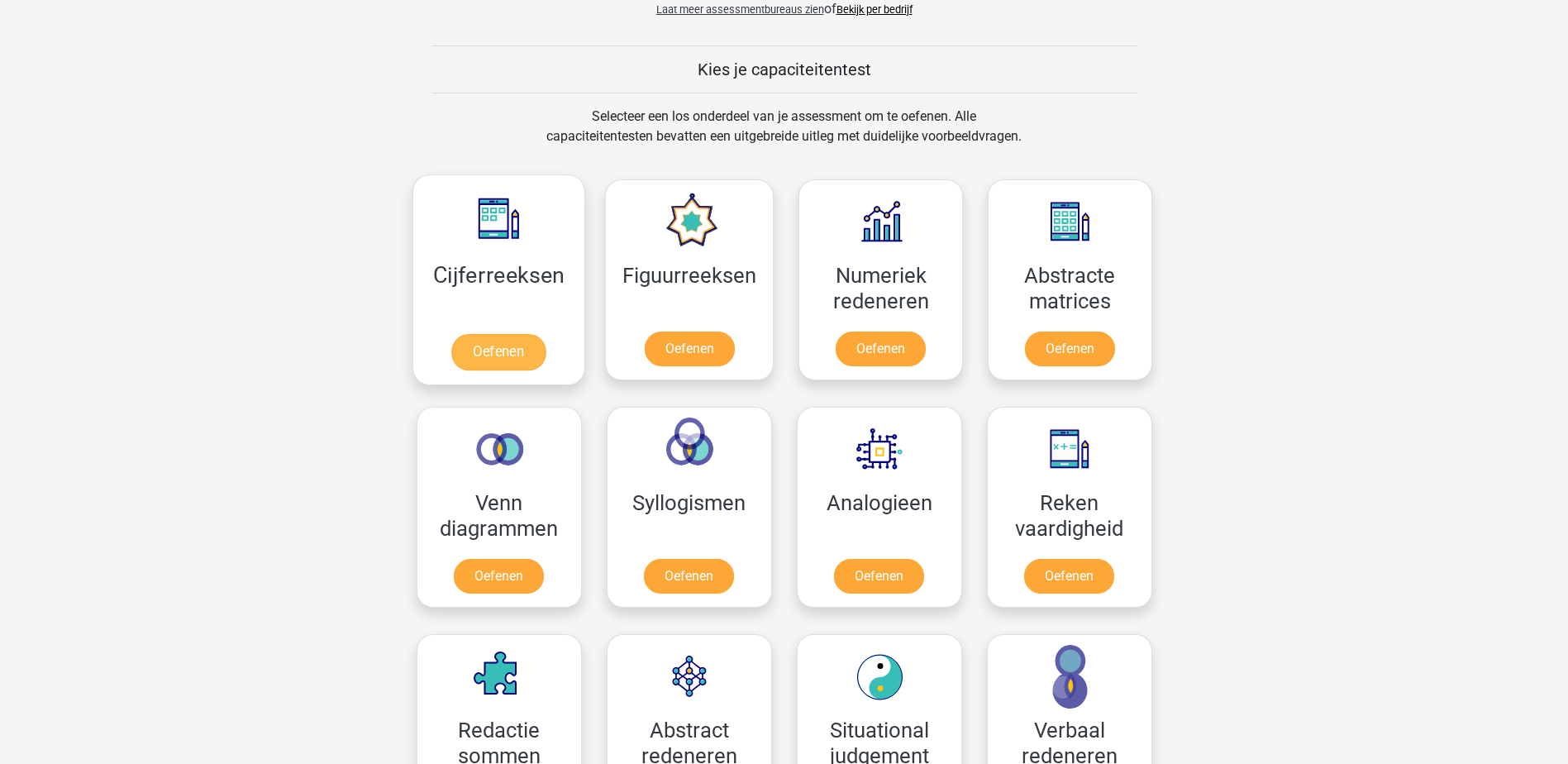
scroll to position [579, 0]
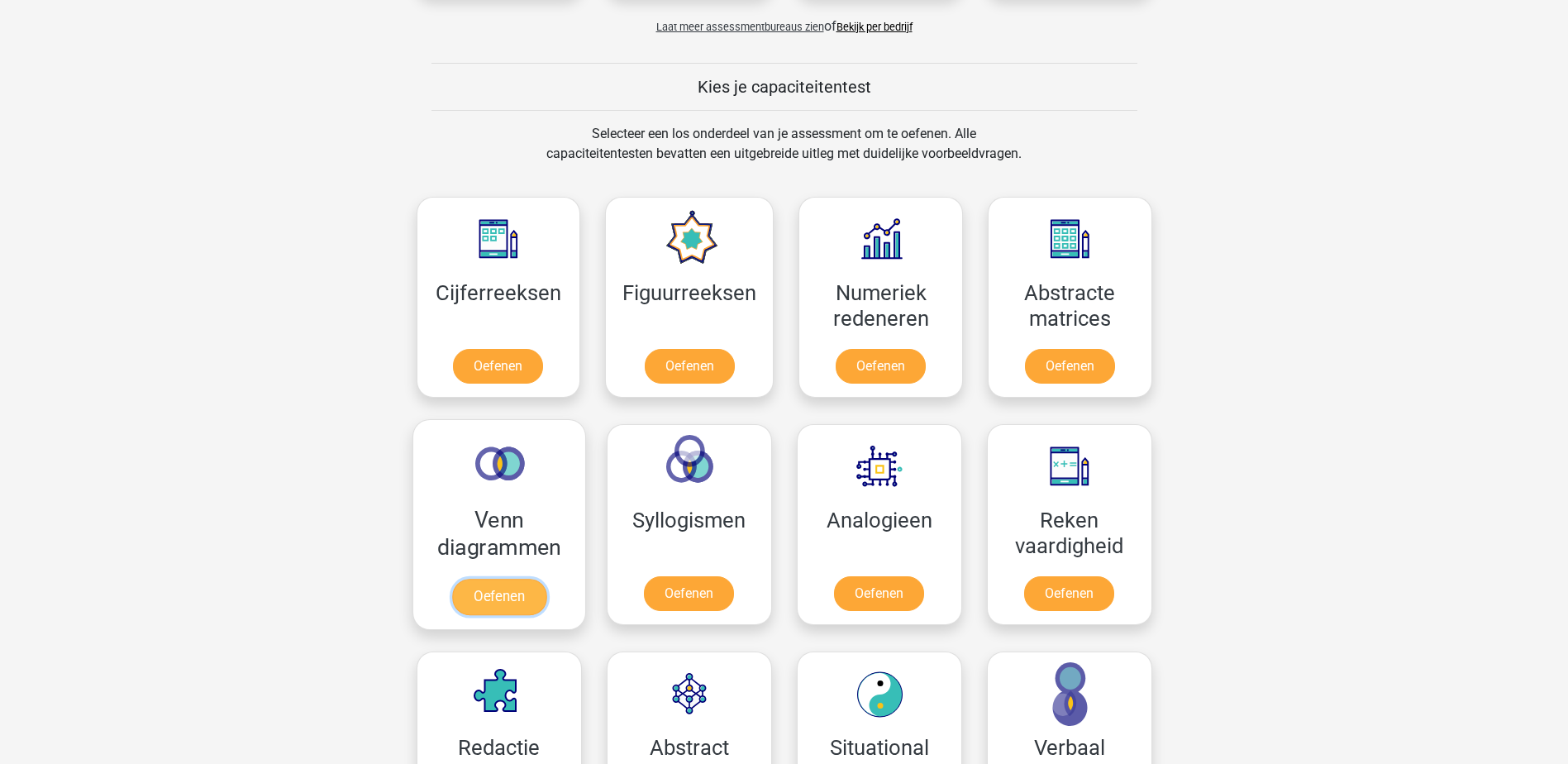
click at [504, 579] on link "Oefenen" at bounding box center [499, 597] width 94 height 37
click at [527, 367] on link "Oefenen" at bounding box center [499, 369] width 94 height 37
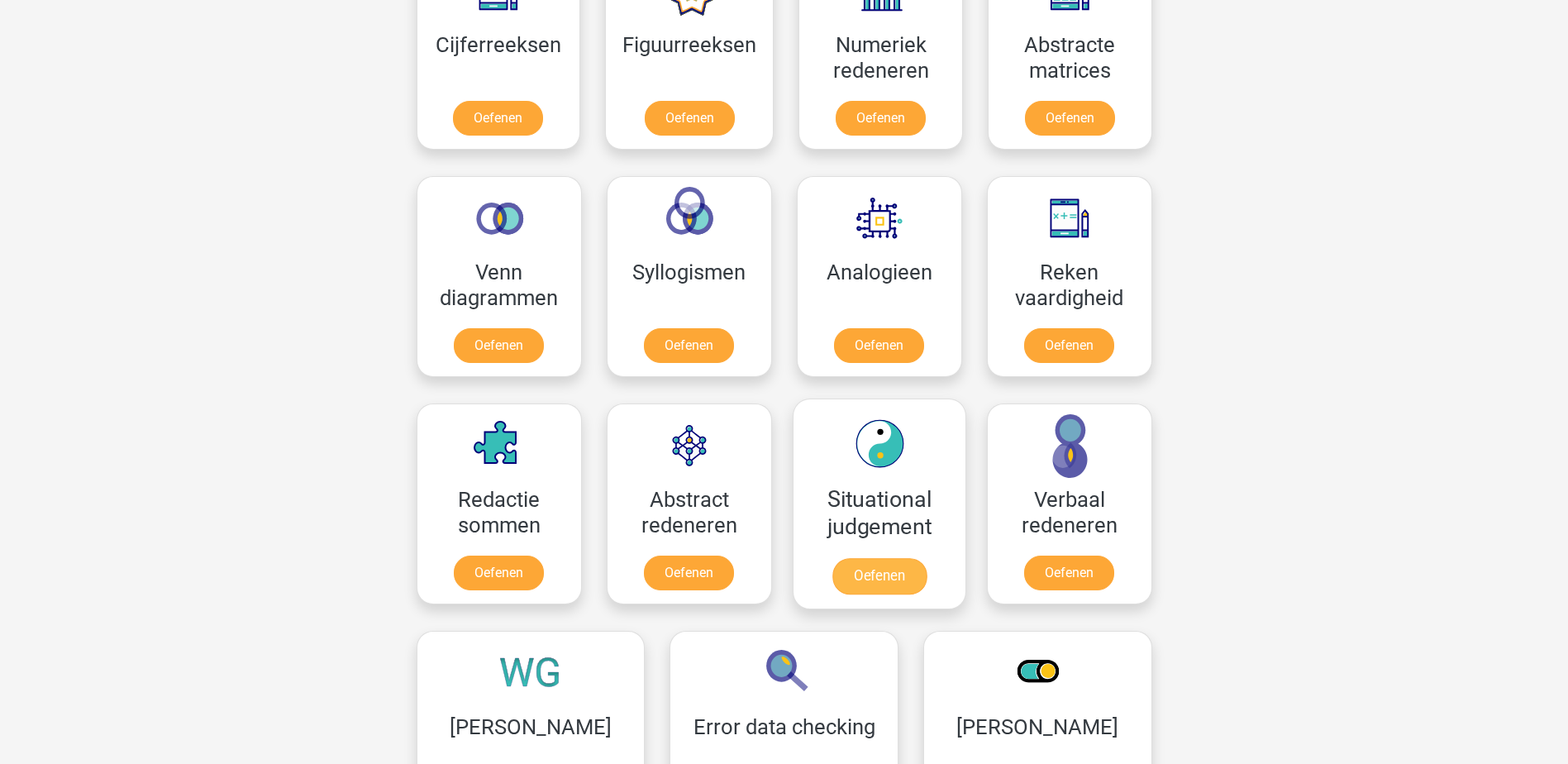
scroll to position [910, 0]
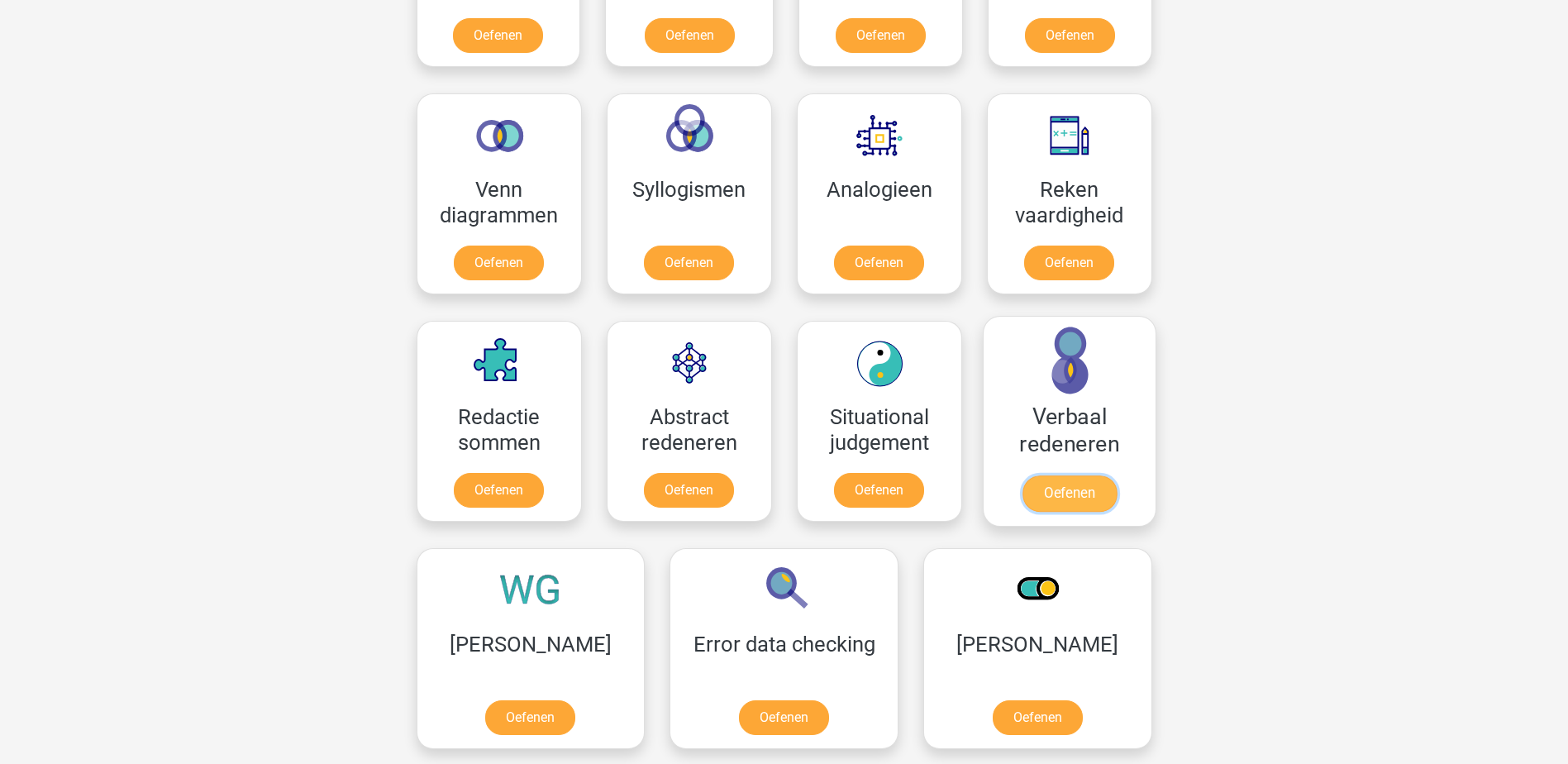
click at [1039, 485] on link "Oefenen" at bounding box center [1069, 493] width 94 height 37
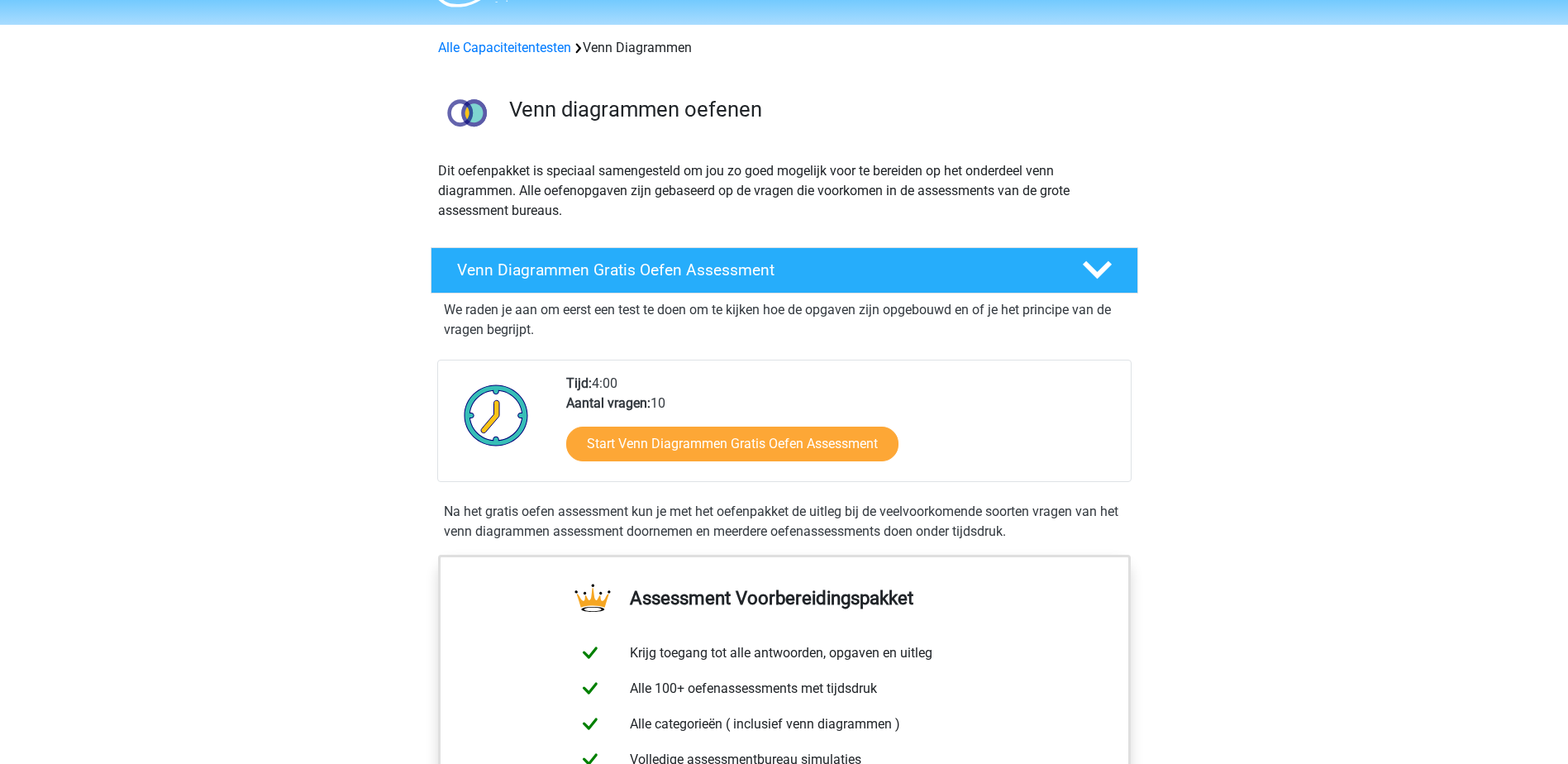
scroll to position [83, 0]
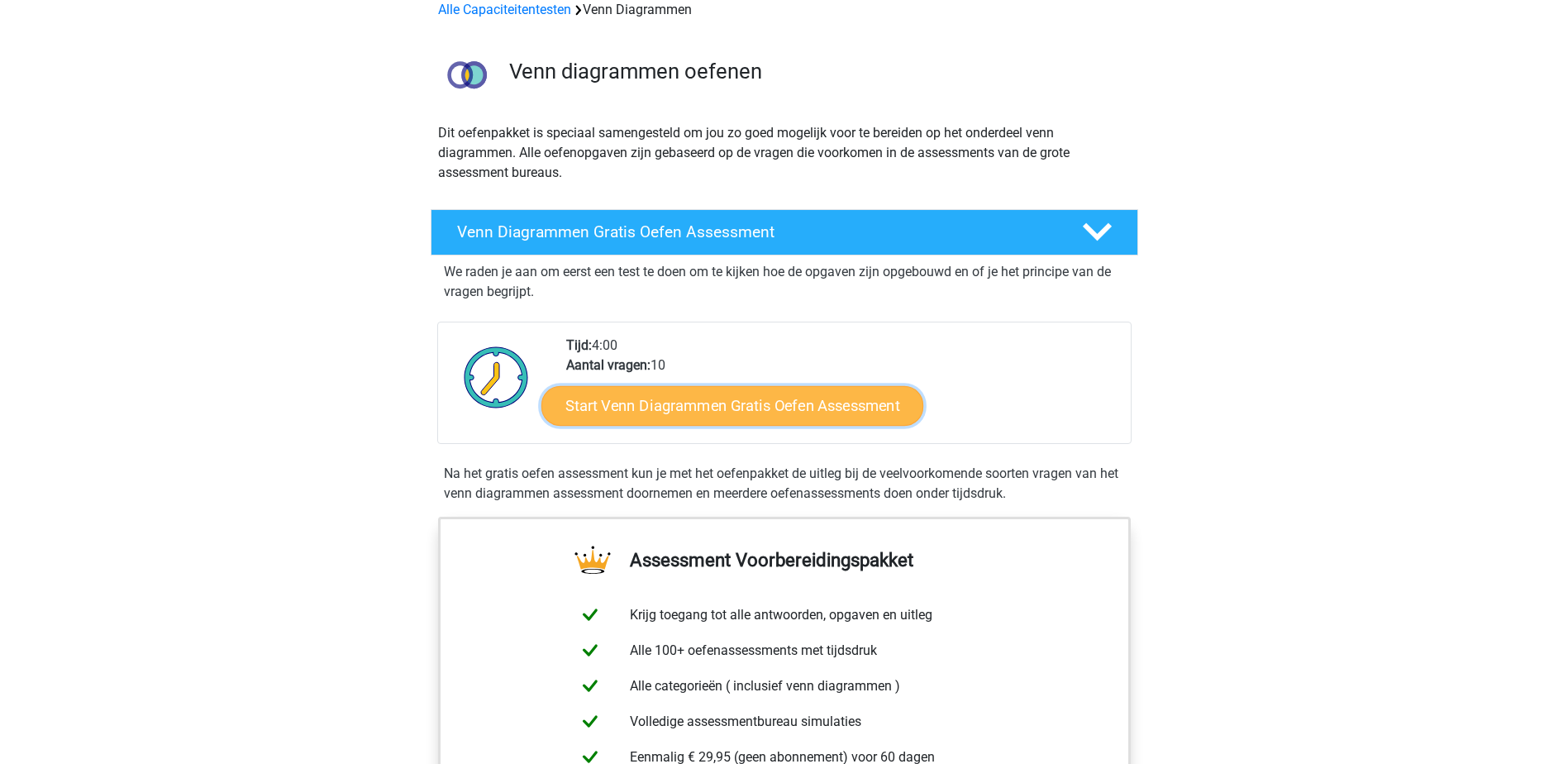
click at [800, 408] on link "Start Venn Diagrammen Gratis Oefen Assessment" at bounding box center [733, 406] width 382 height 40
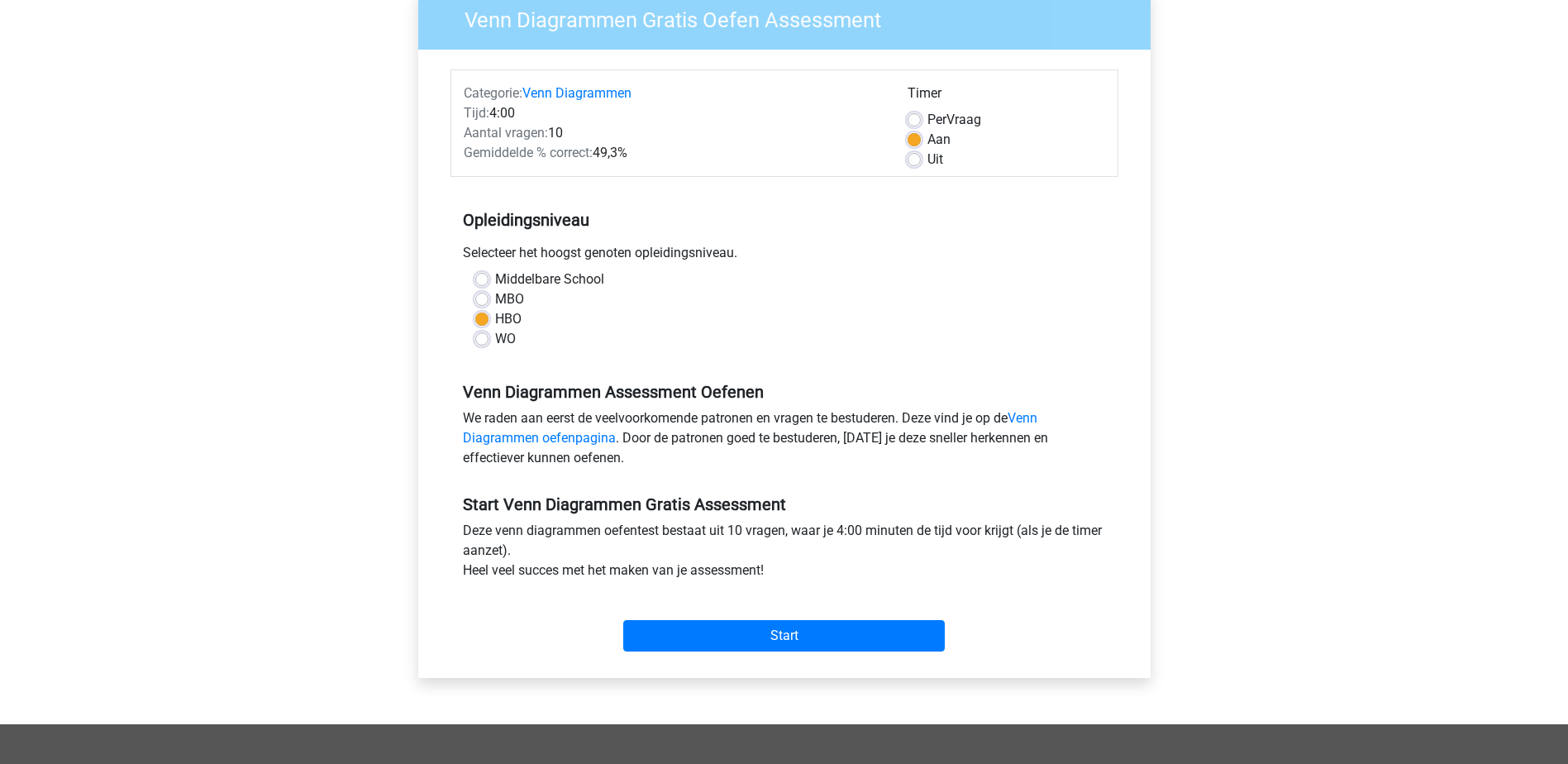
scroll to position [331, 0]
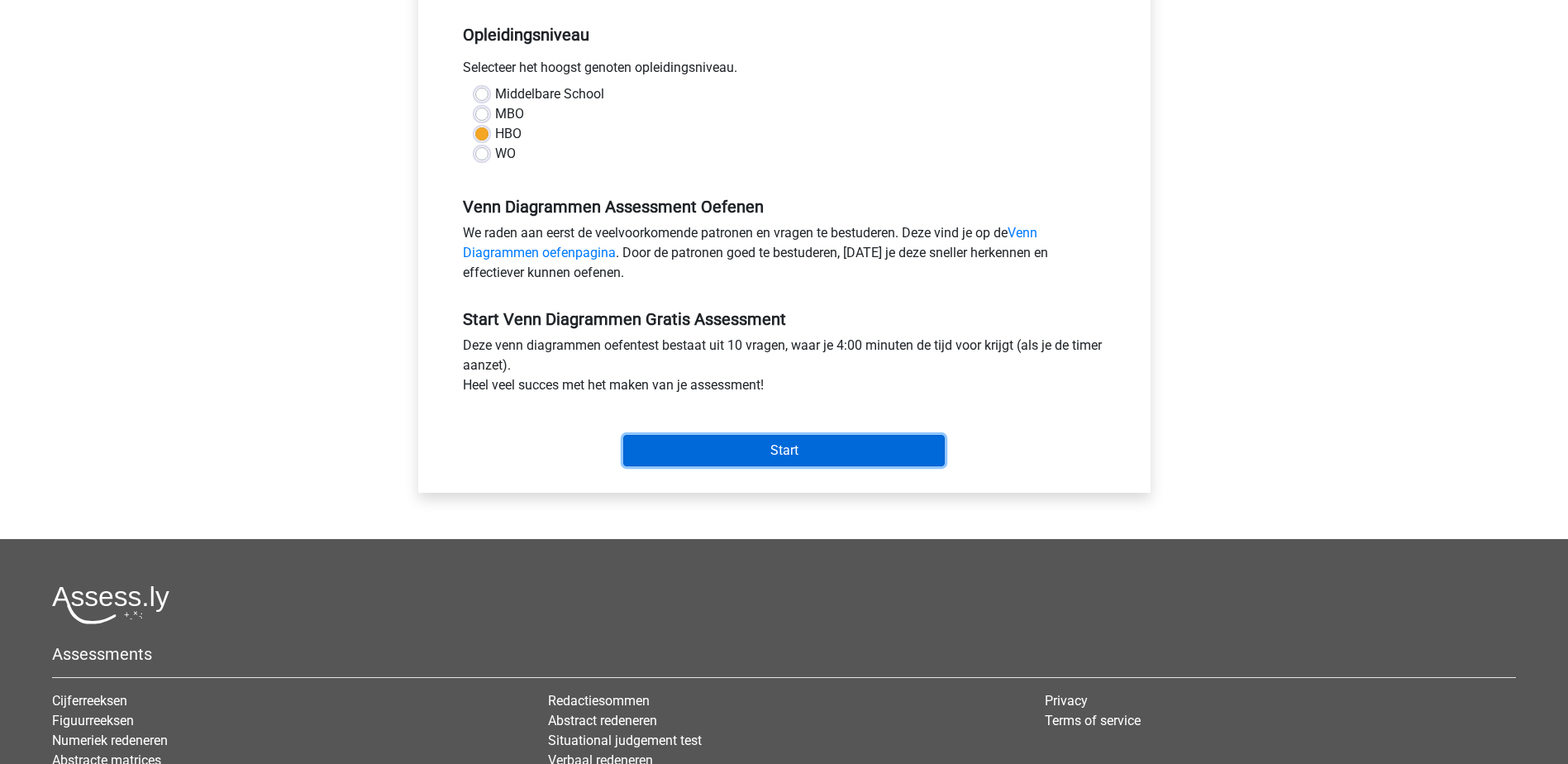
click at [769, 440] on input "Start" at bounding box center [784, 450] width 322 height 31
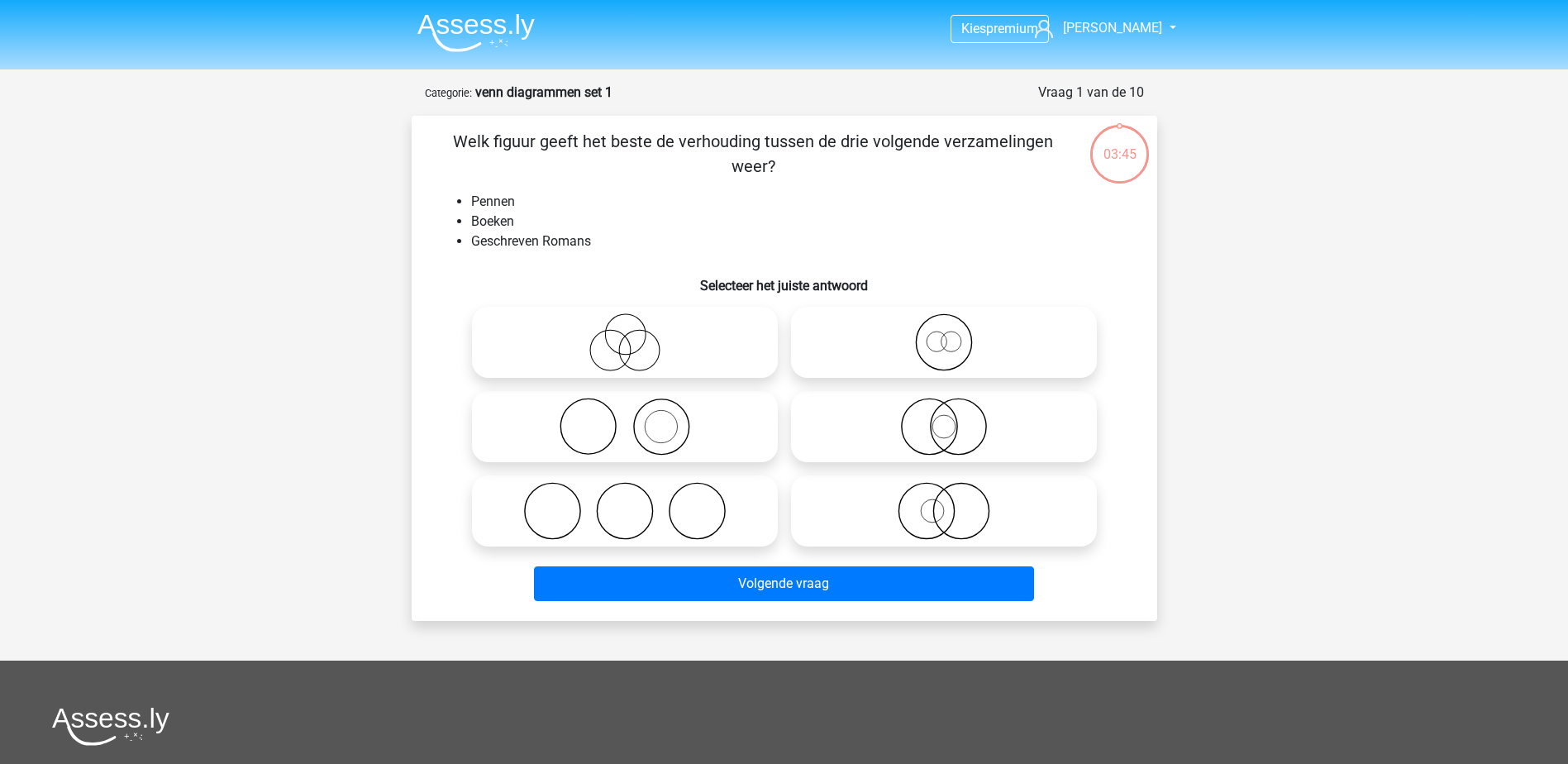
click at [662, 501] on icon at bounding box center [625, 511] width 293 height 58
click at [636, 501] on input "radio" at bounding box center [629, 497] width 10 height 10
radio input "true"
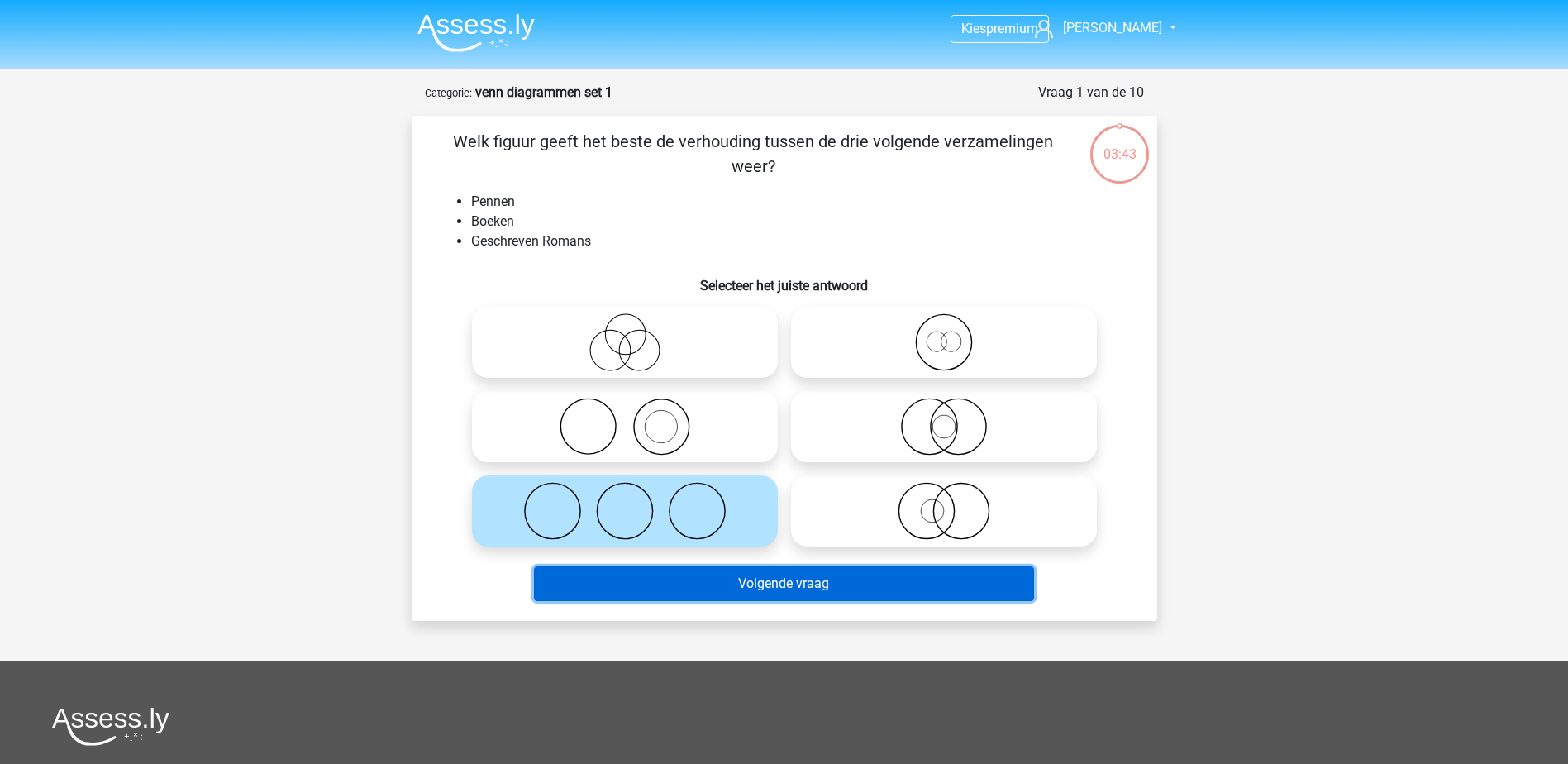
click at [765, 576] on button "Volgende vraag" at bounding box center [784, 583] width 500 height 35
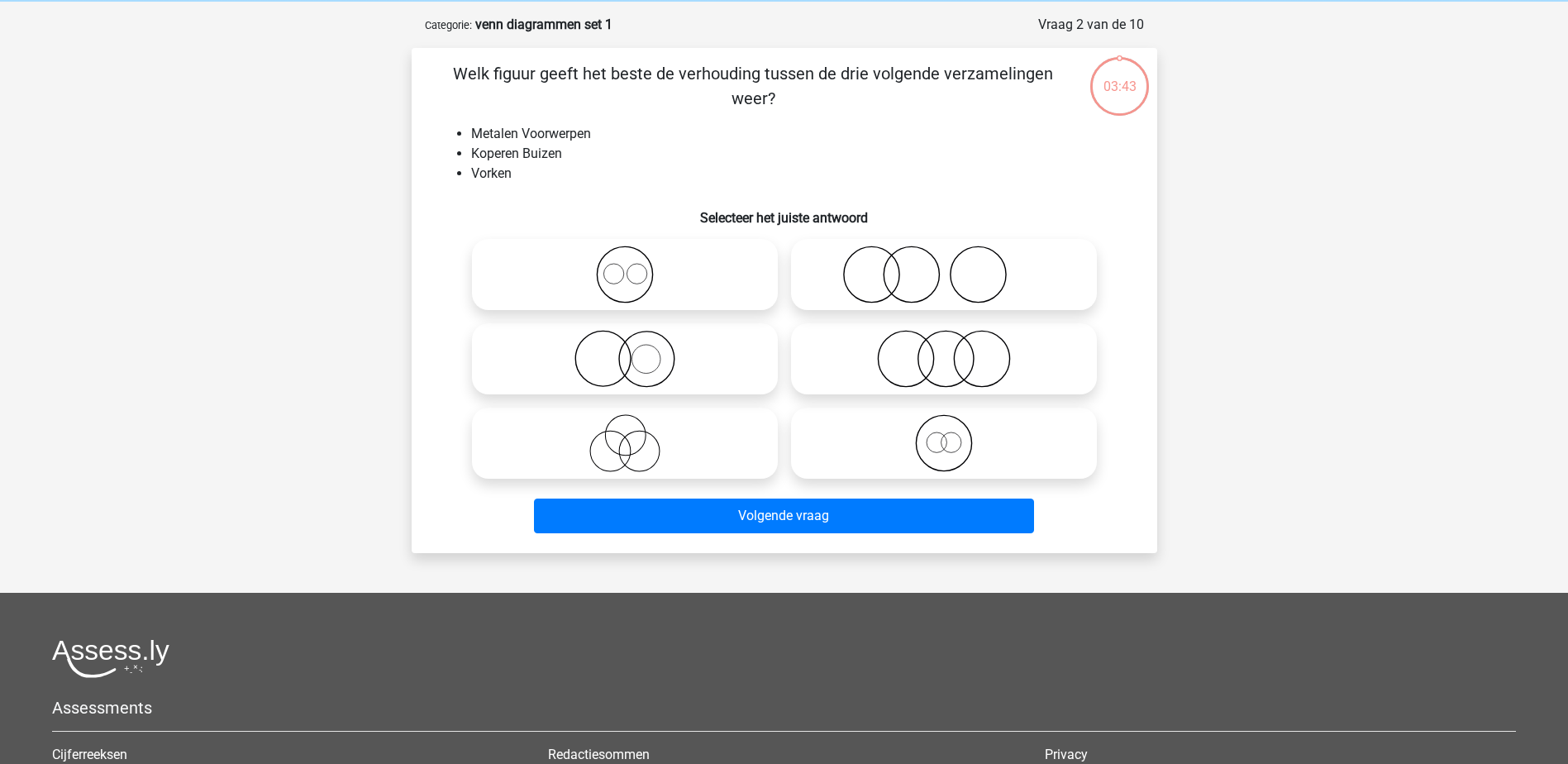
scroll to position [83, 0]
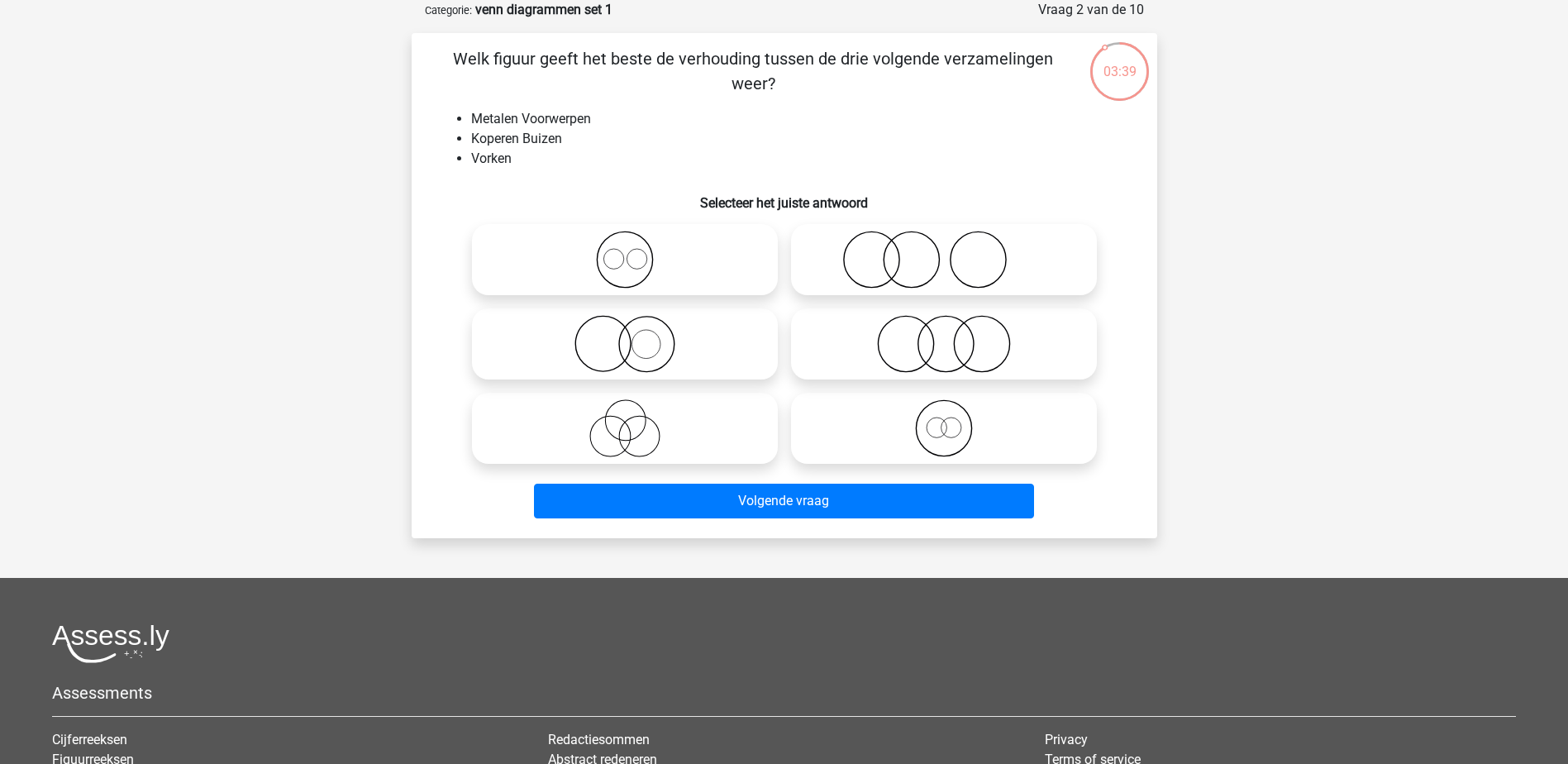
click at [613, 265] on icon at bounding box center [625, 260] width 293 height 58
click at [625, 251] on input "radio" at bounding box center [629, 246] width 10 height 10
radio input "true"
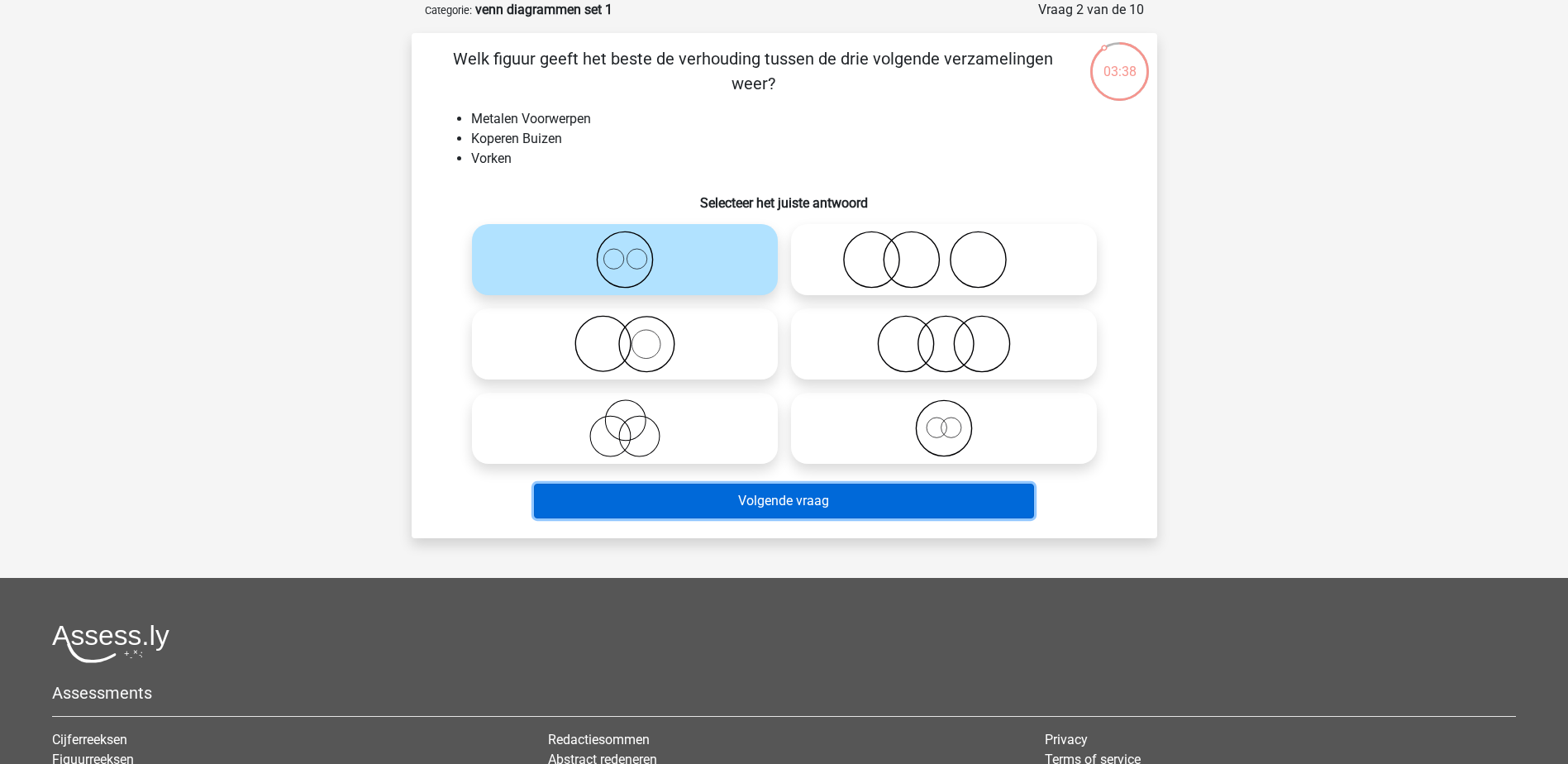
click at [777, 504] on button "Volgende vraag" at bounding box center [784, 501] width 500 height 35
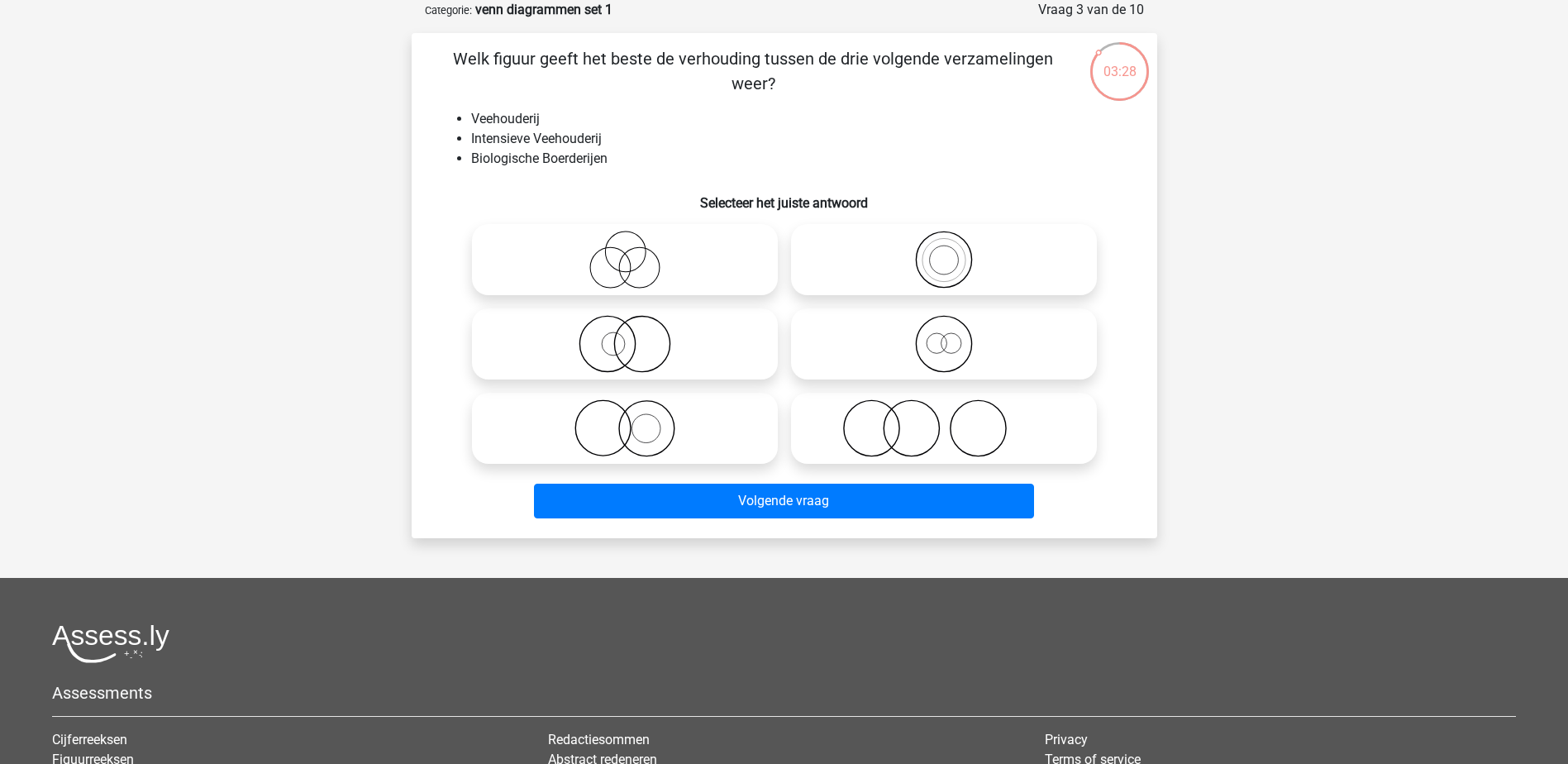
click at [950, 335] on input "radio" at bounding box center [949, 329] width 10 height 10
radio input "true"
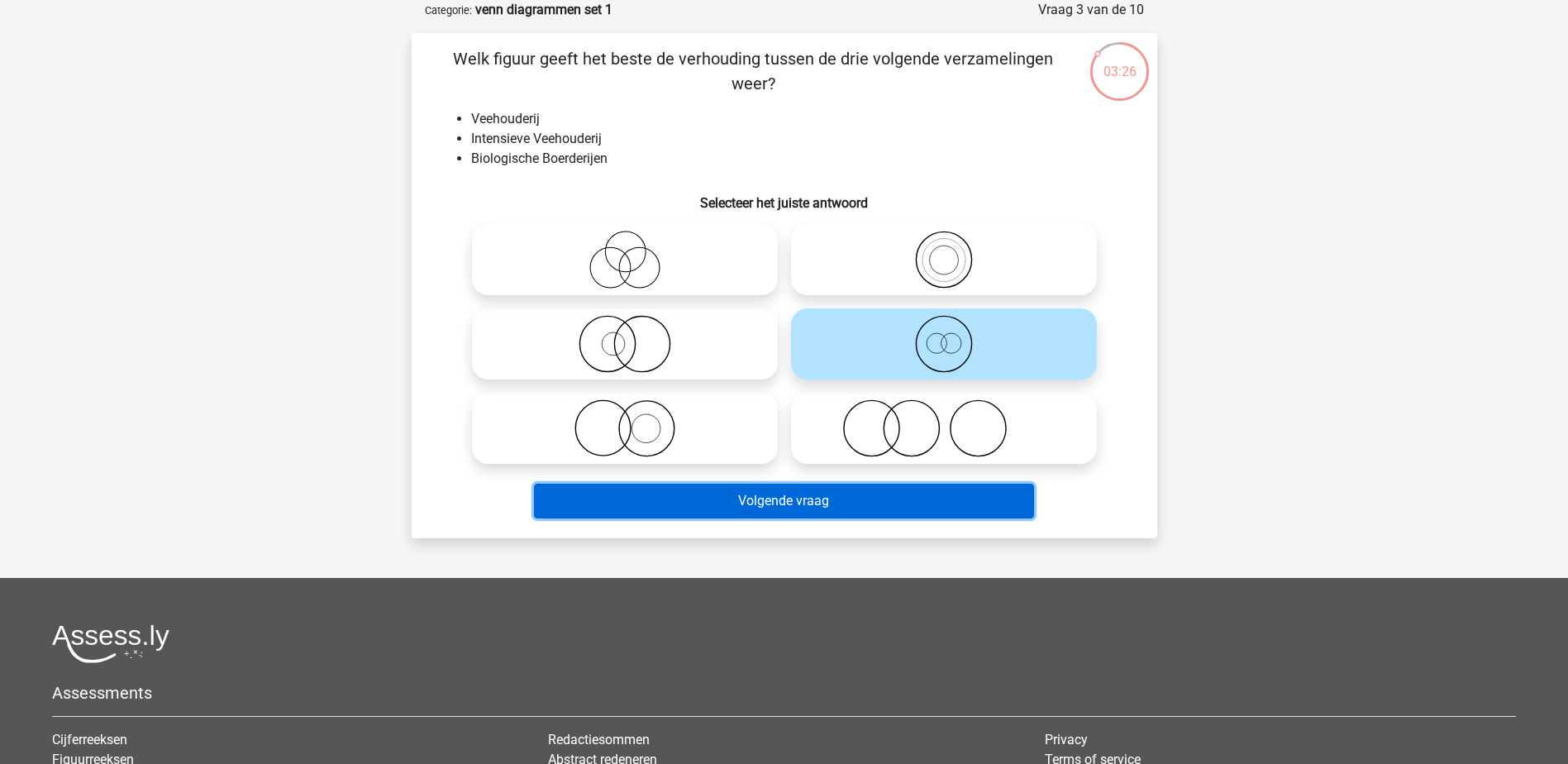
click at [856, 488] on button "Volgende vraag" at bounding box center [784, 501] width 500 height 35
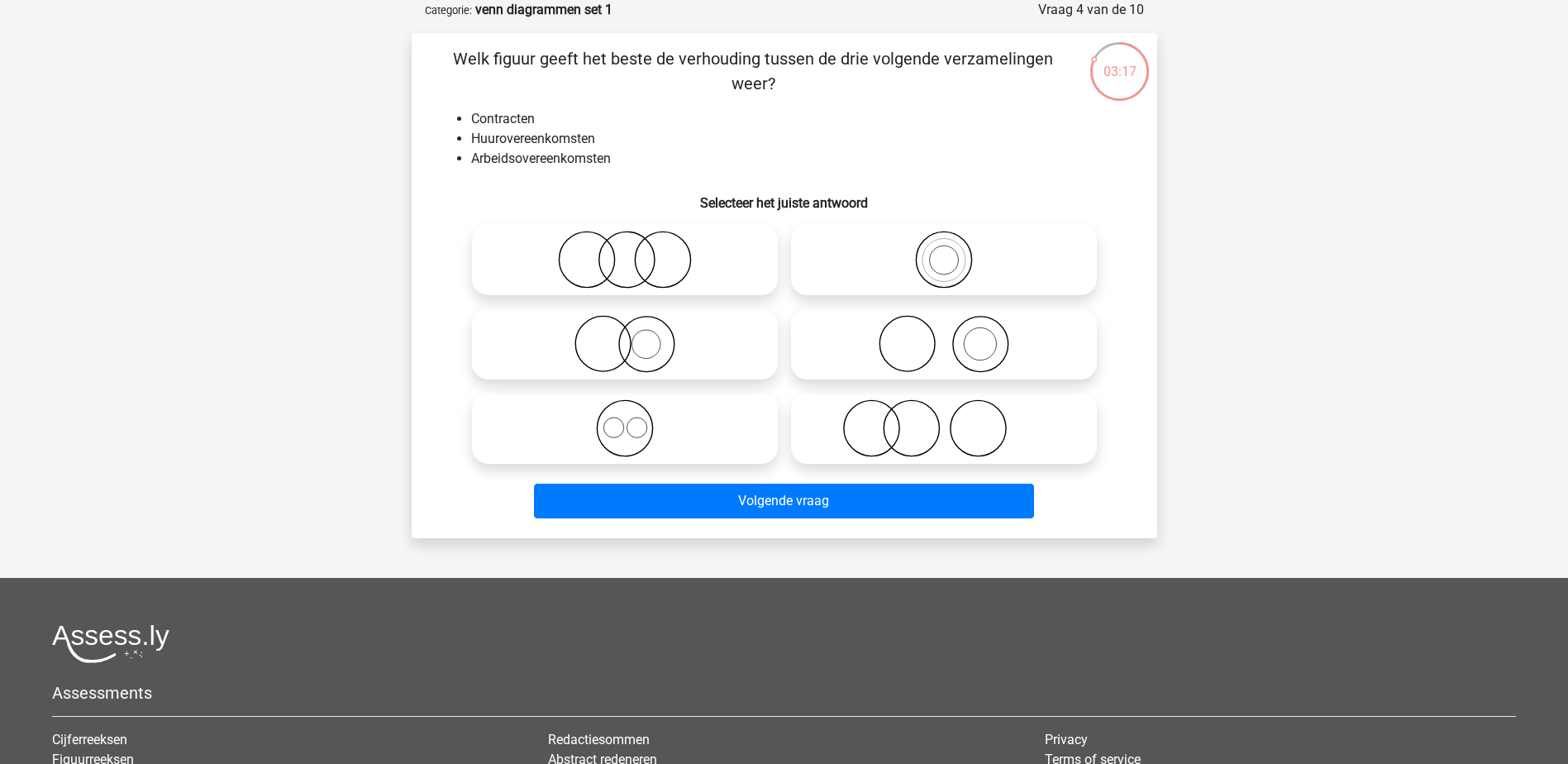
click at [683, 427] on icon at bounding box center [625, 428] width 293 height 58
click at [636, 420] on input "radio" at bounding box center [629, 414] width 10 height 10
radio input "true"
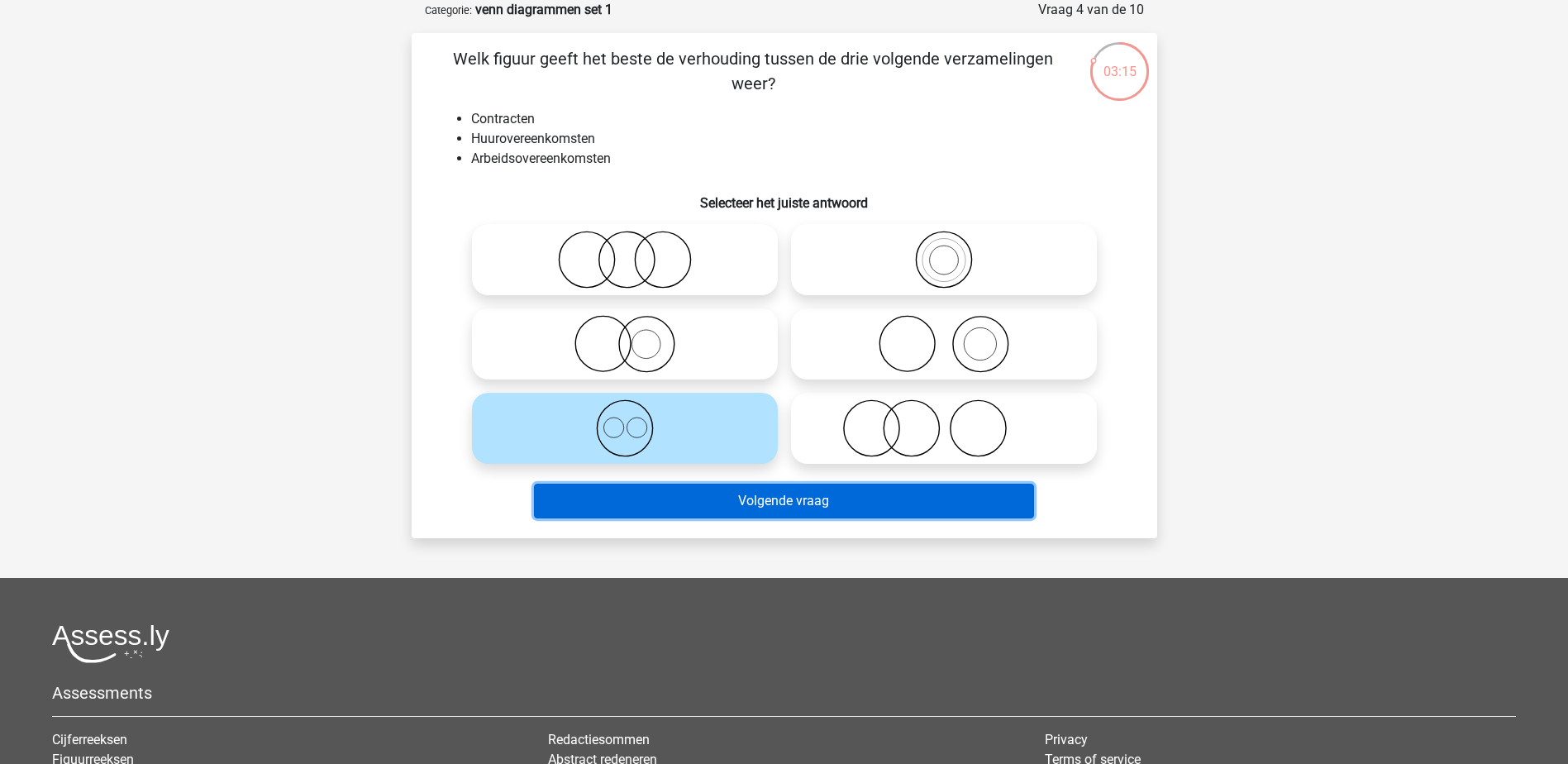
click at [829, 508] on button "Volgende vraag" at bounding box center [784, 501] width 500 height 35
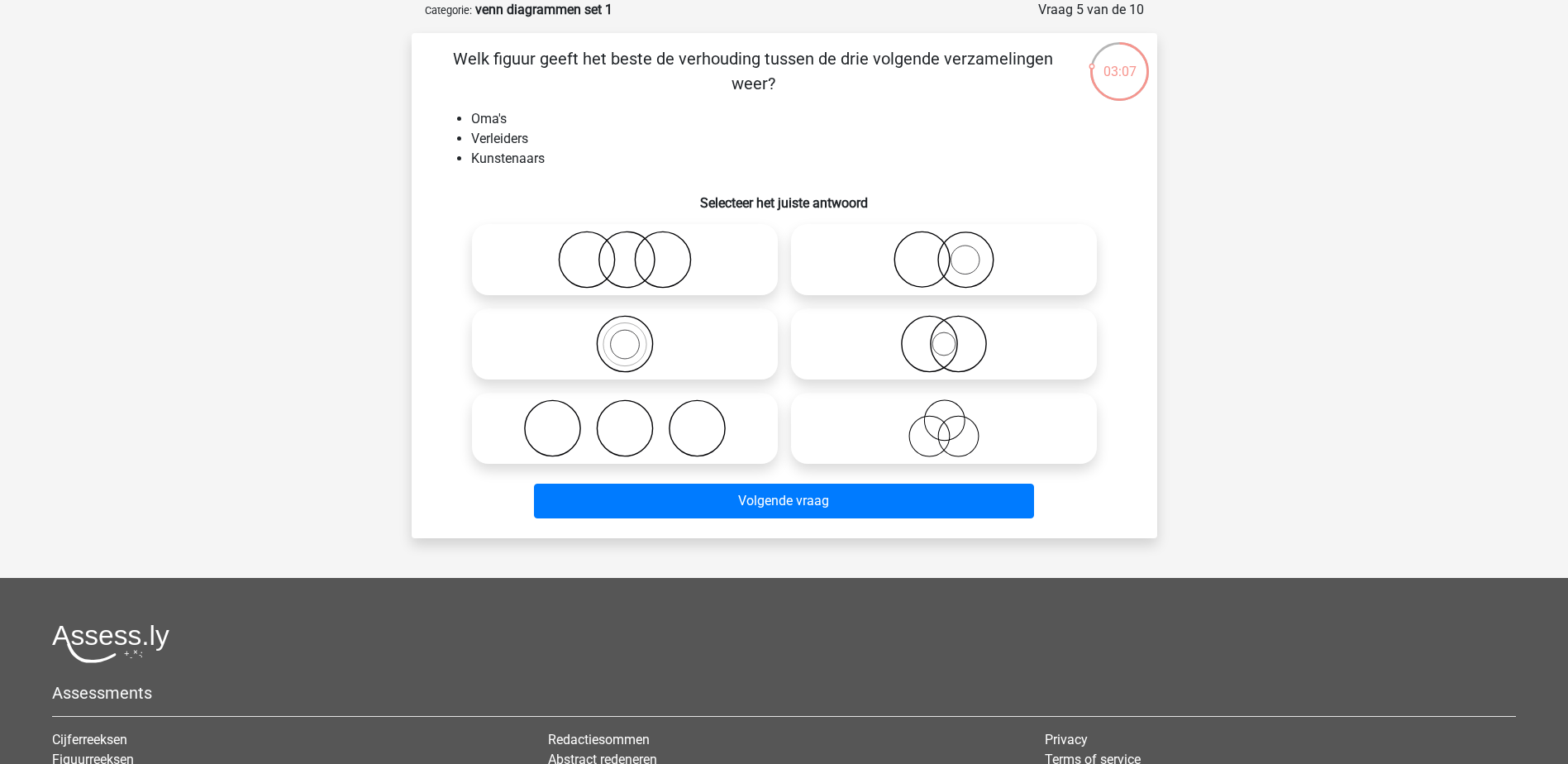
click at [657, 411] on icon at bounding box center [625, 428] width 293 height 58
click at [636, 411] on input "radio" at bounding box center [629, 414] width 10 height 10
radio input "true"
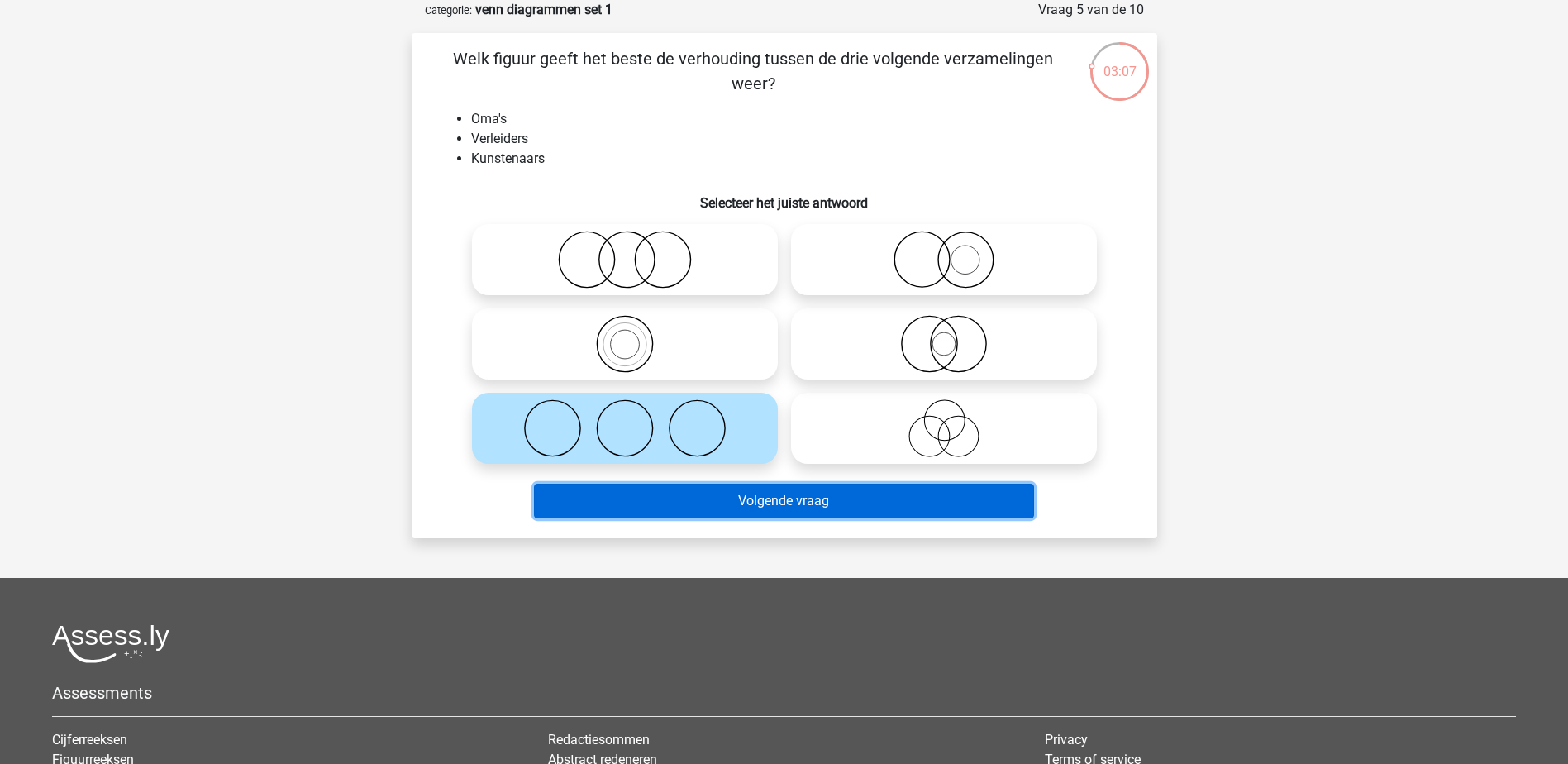
click at [832, 507] on button "Volgende vraag" at bounding box center [784, 501] width 500 height 35
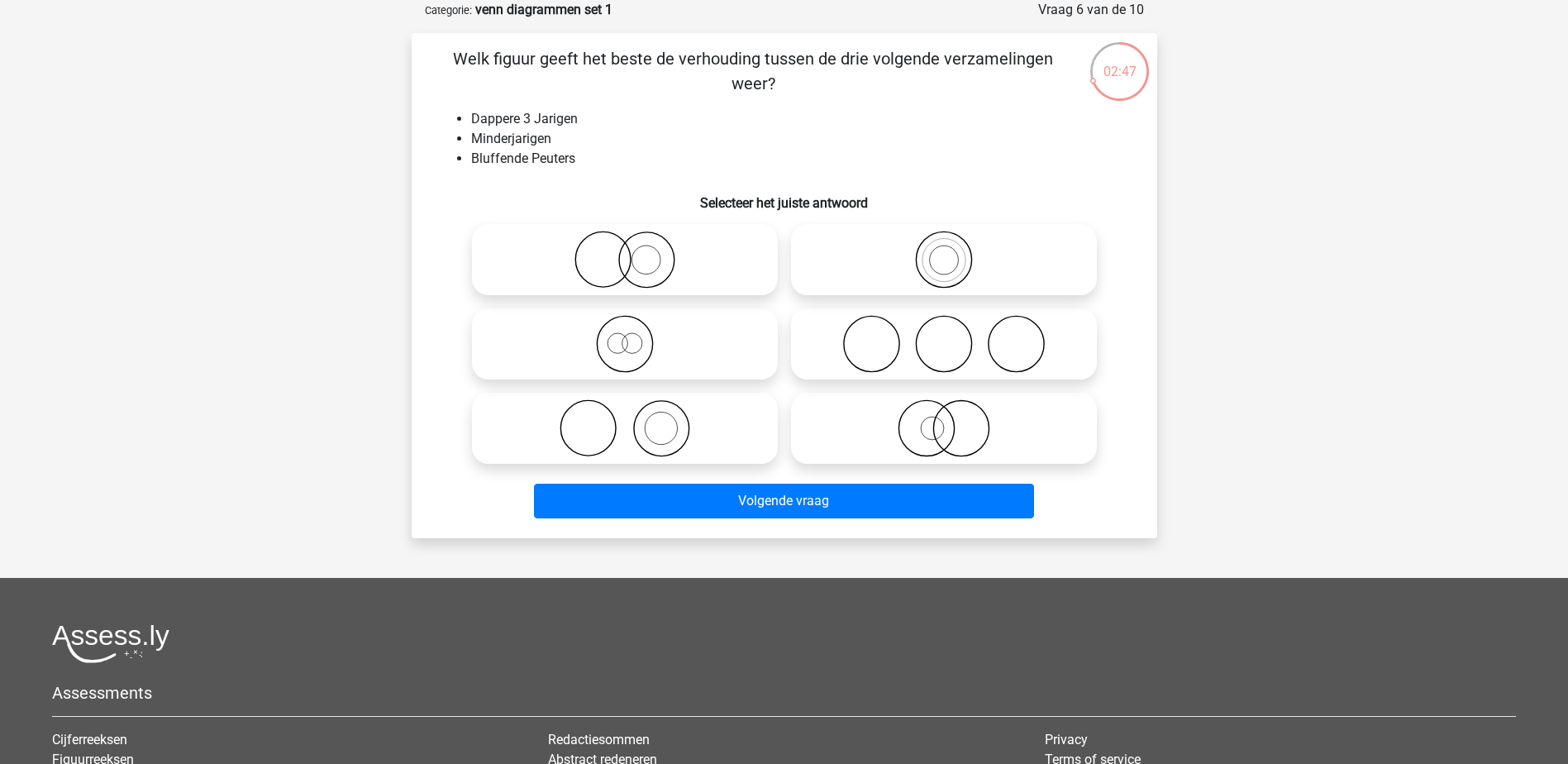
click at [928, 438] on icon at bounding box center [943, 428] width 293 height 58
click at [944, 420] on input "radio" at bounding box center [949, 414] width 10 height 10
radio input "true"
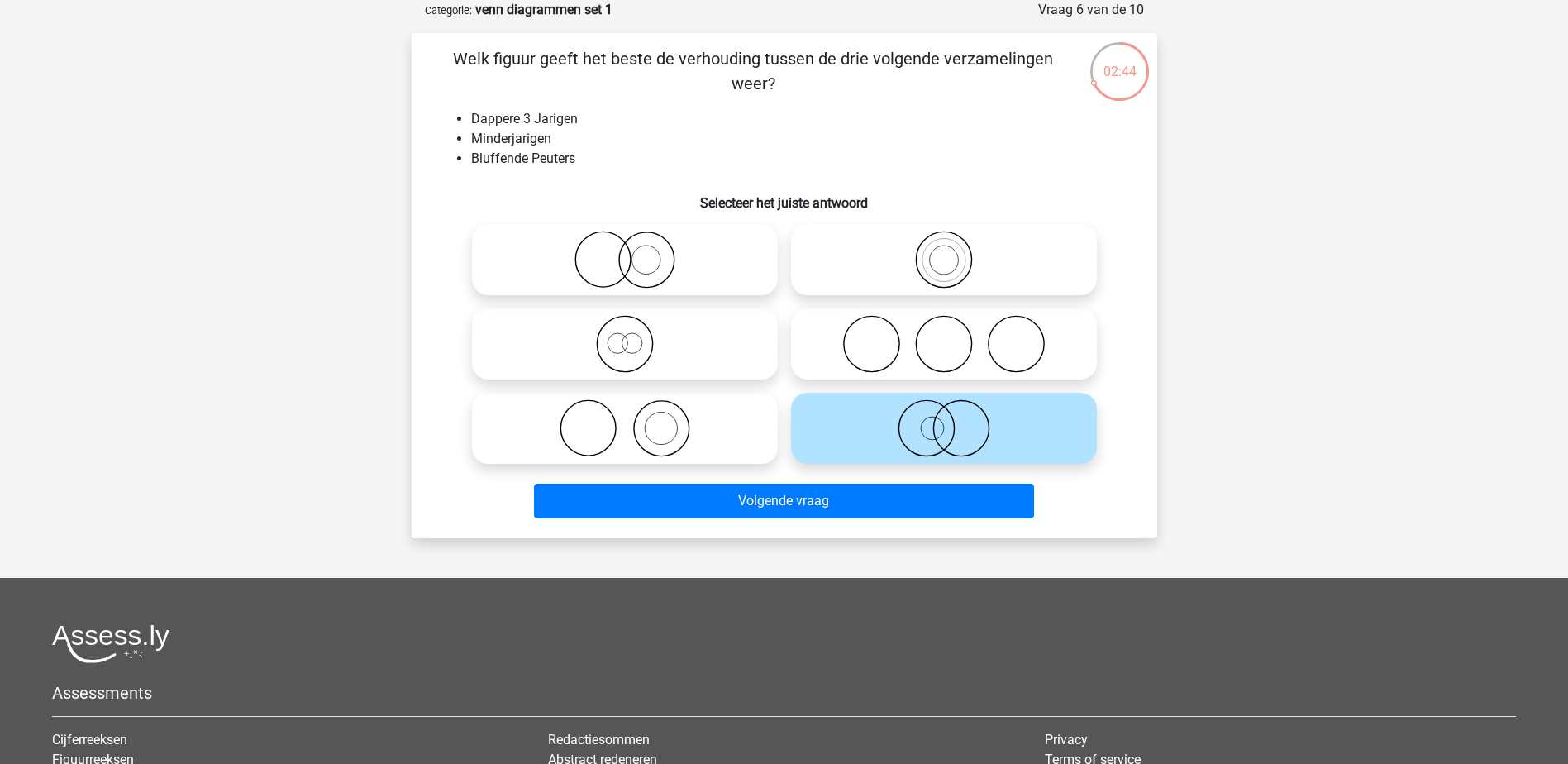
click at [700, 435] on icon at bounding box center [625, 428] width 293 height 58
click at [636, 420] on input "radio" at bounding box center [629, 414] width 10 height 10
radio input "true"
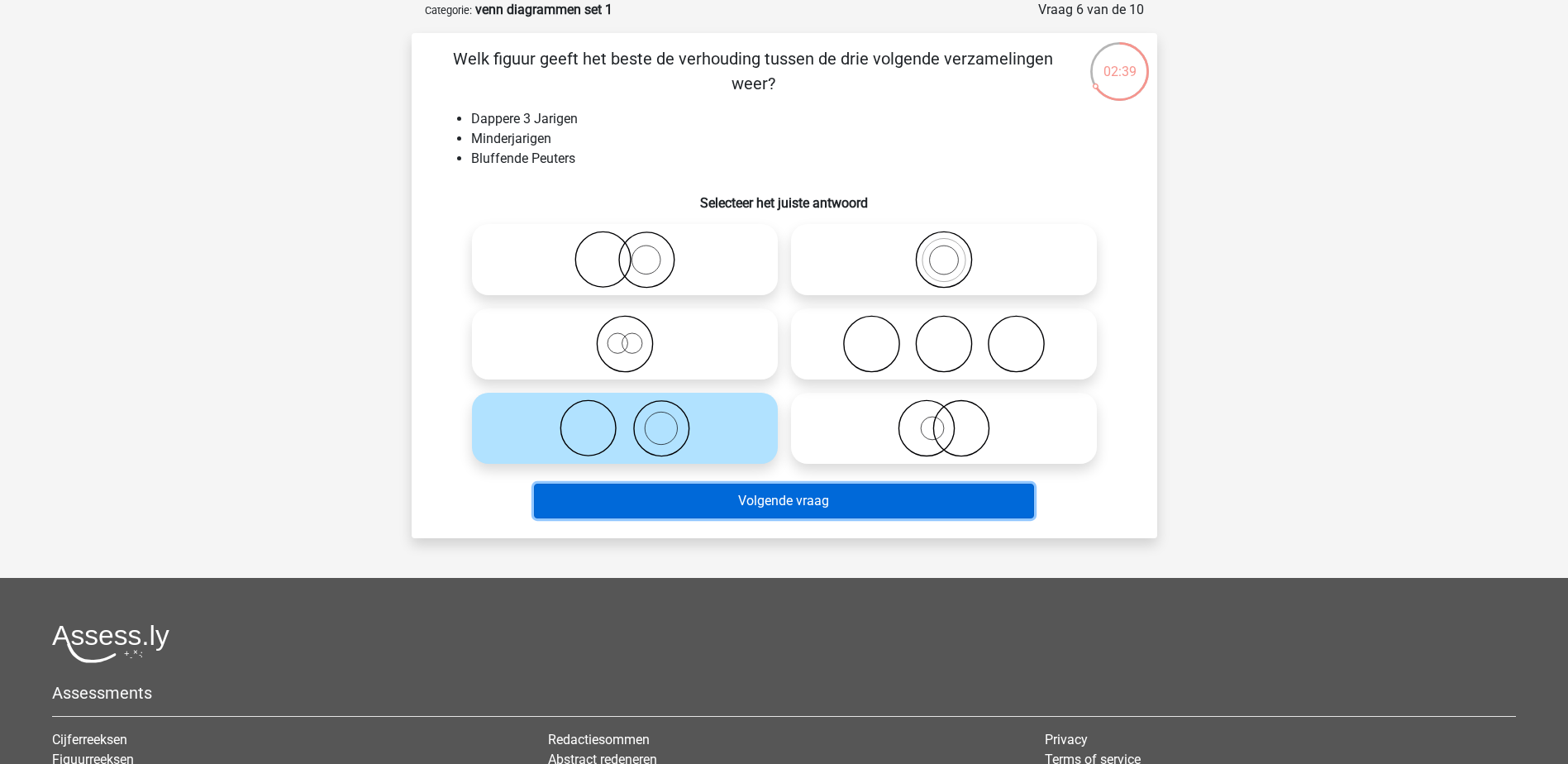
click at [725, 501] on button "Volgende vraag" at bounding box center [784, 501] width 500 height 35
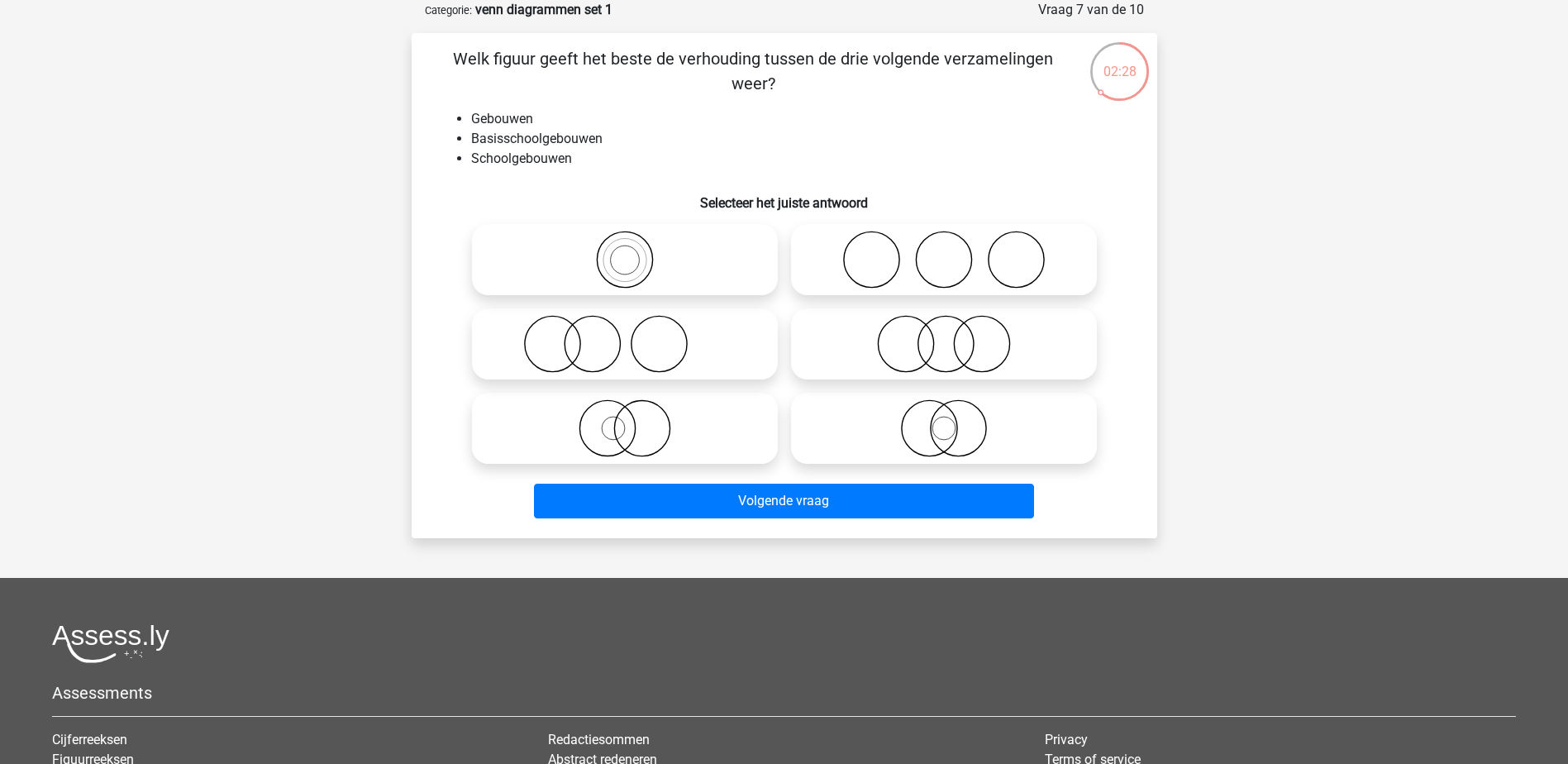
click at [964, 416] on icon at bounding box center [943, 428] width 293 height 58
click at [955, 416] on input "radio" at bounding box center [949, 414] width 10 height 10
radio input "true"
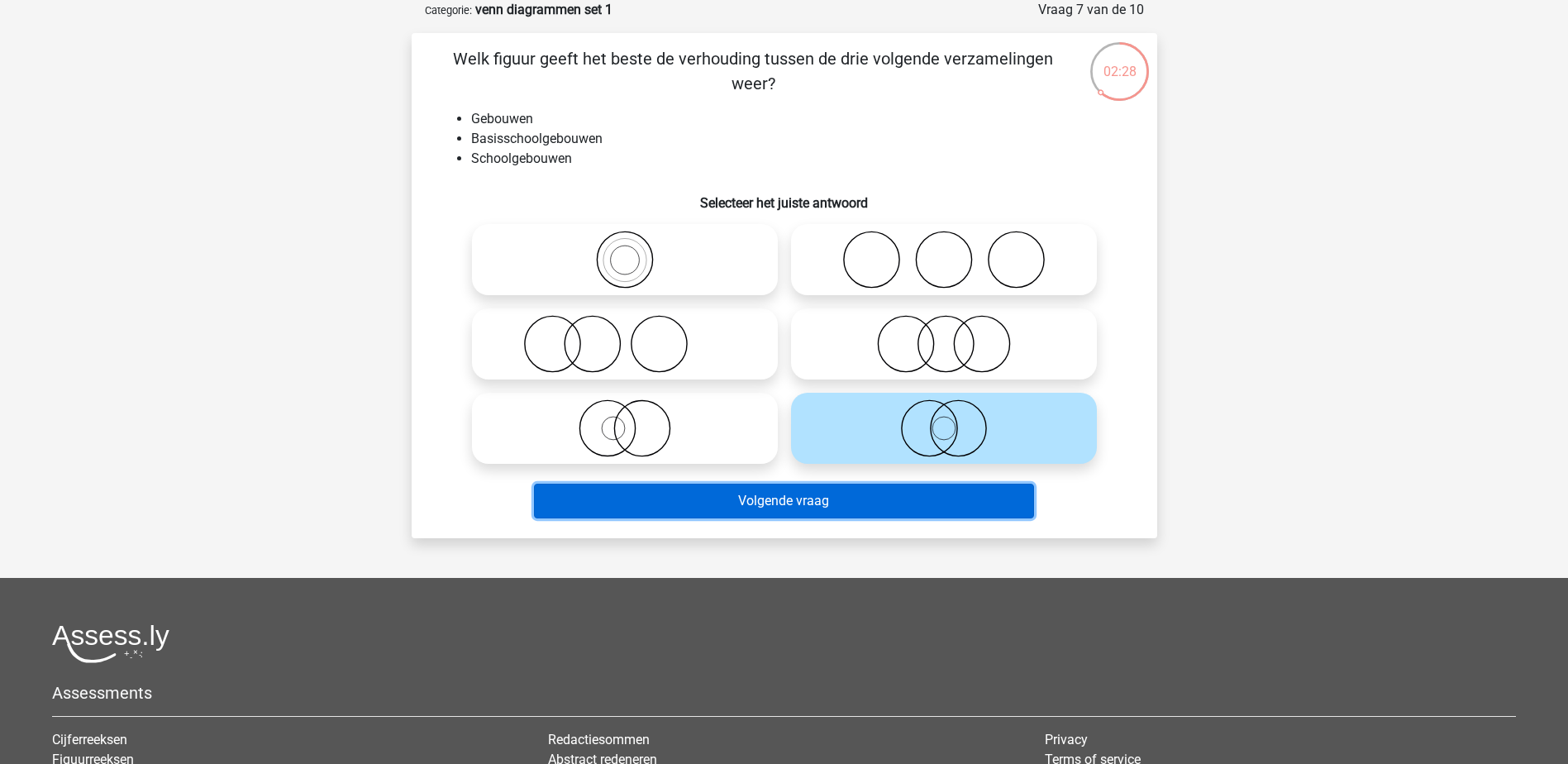
click at [829, 496] on button "Volgende vraag" at bounding box center [784, 501] width 500 height 35
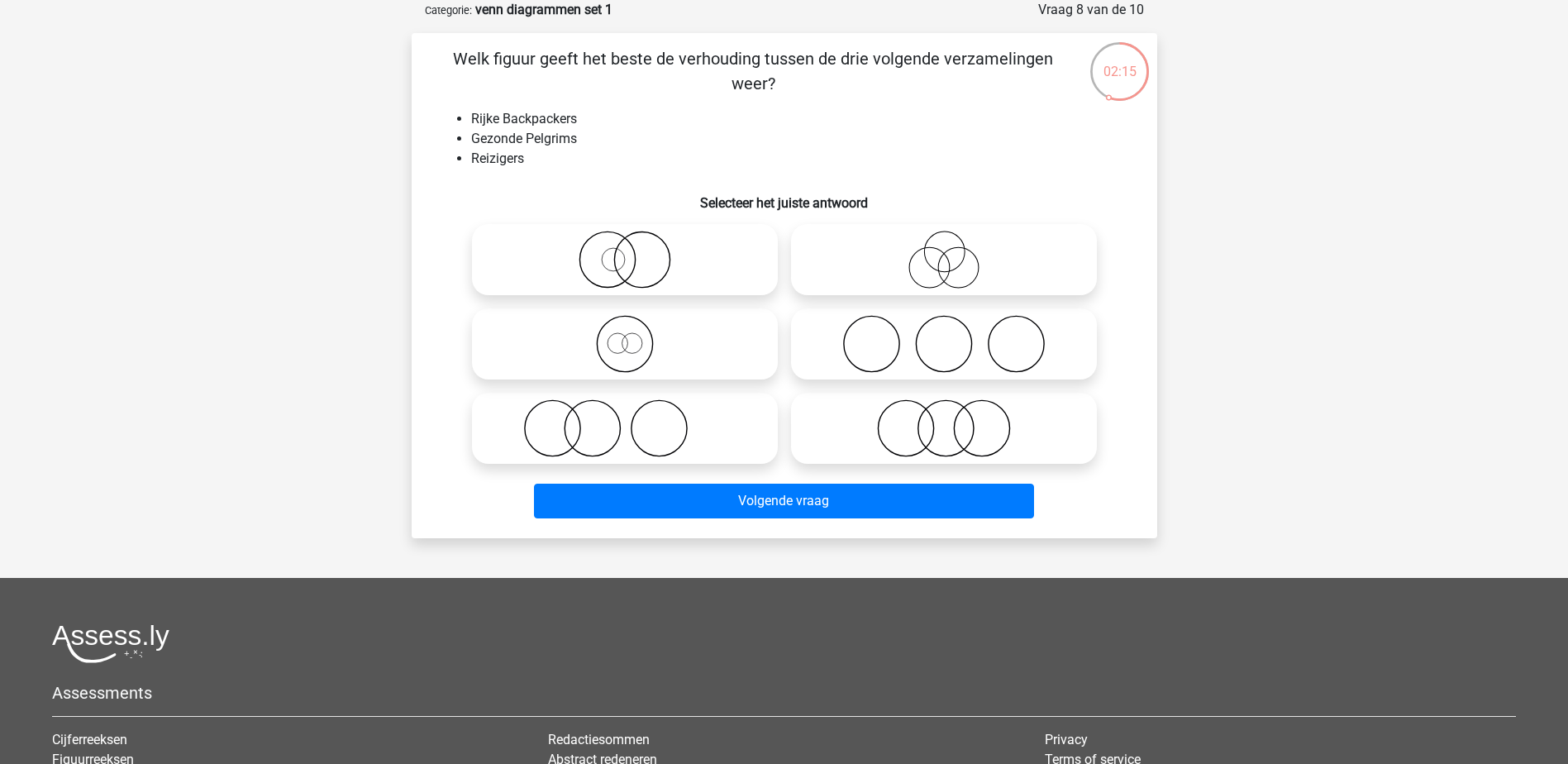
click at [697, 357] on icon at bounding box center [625, 344] width 293 height 58
click at [636, 336] on input "radio" at bounding box center [629, 329] width 10 height 10
radio input "true"
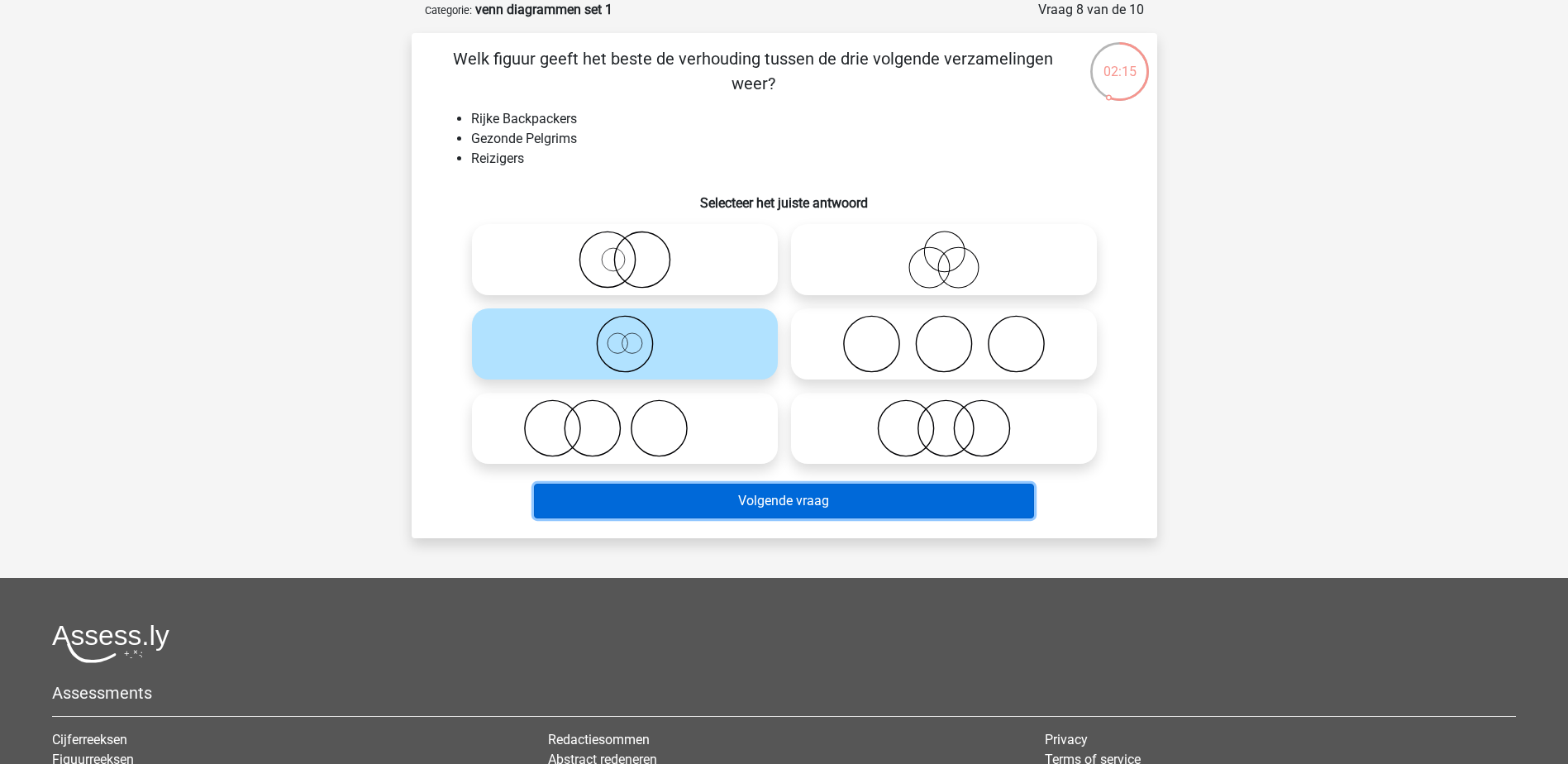
click at [830, 492] on button "Volgende vraag" at bounding box center [784, 501] width 500 height 35
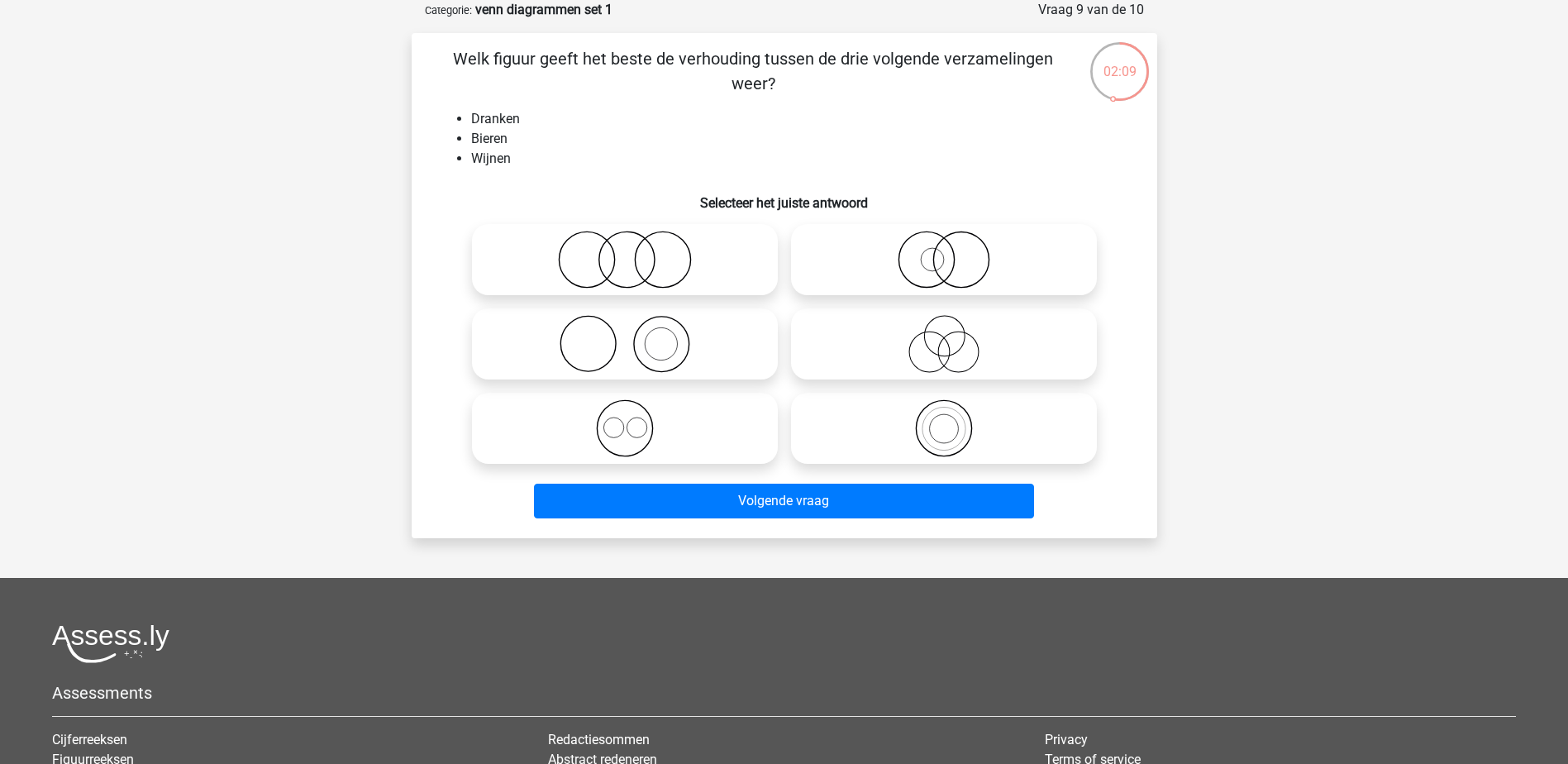
click at [624, 423] on icon at bounding box center [625, 428] width 293 height 58
click at [625, 420] on input "radio" at bounding box center [629, 414] width 10 height 10
radio input "true"
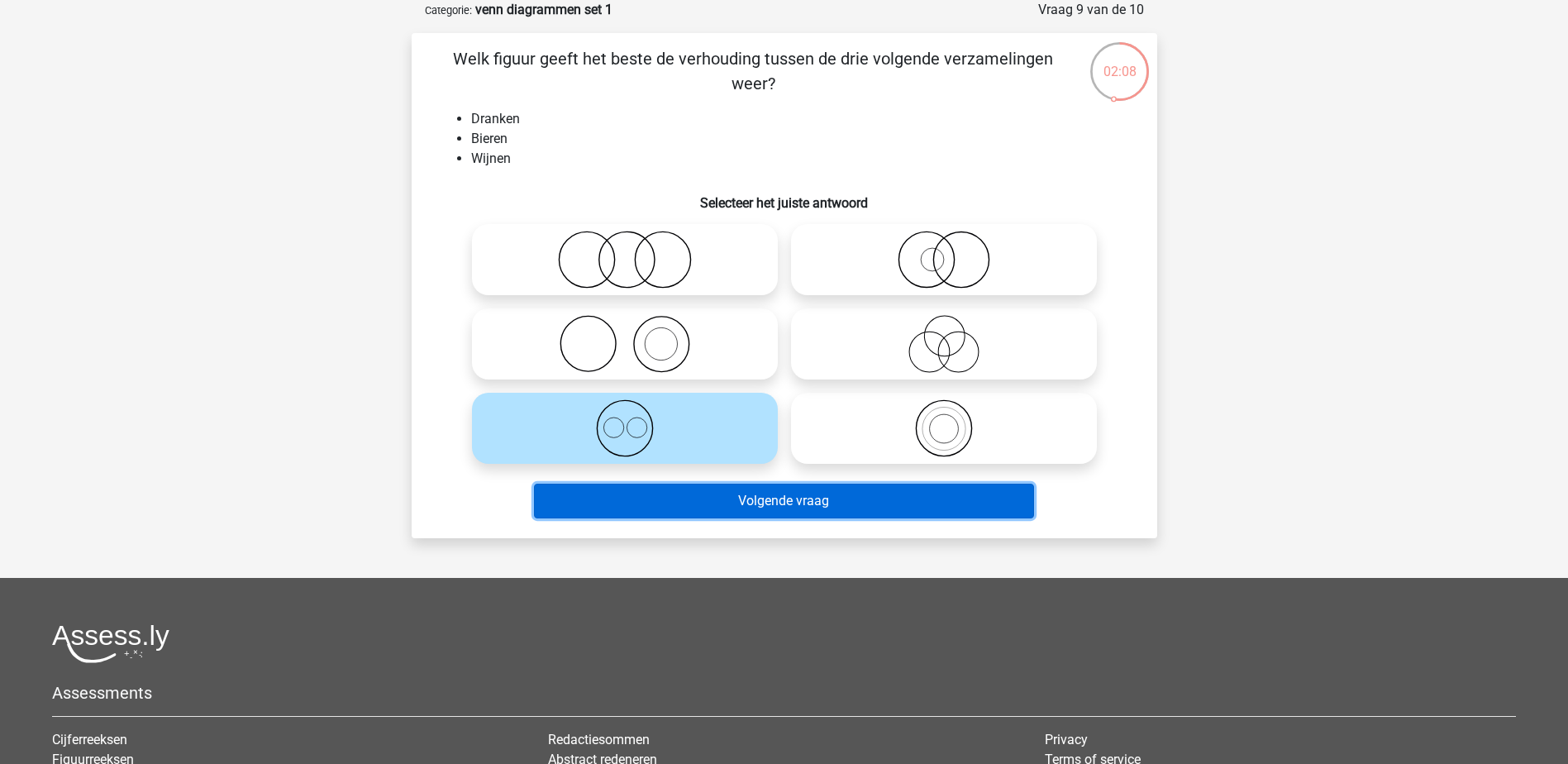
click at [752, 499] on button "Volgende vraag" at bounding box center [784, 501] width 500 height 35
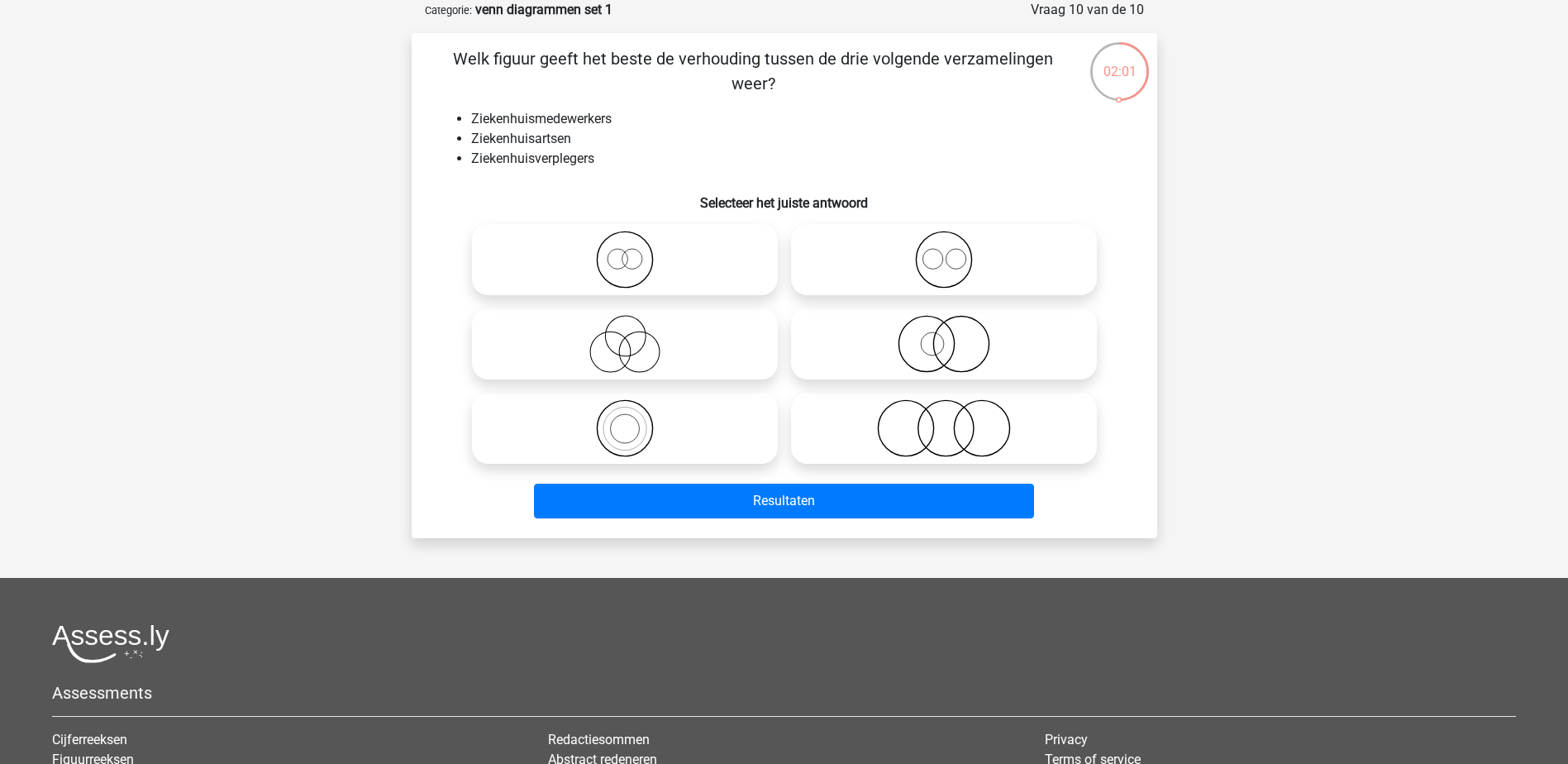
click at [654, 438] on icon at bounding box center [625, 428] width 293 height 58
click at [636, 420] on input "radio" at bounding box center [629, 414] width 10 height 10
radio input "true"
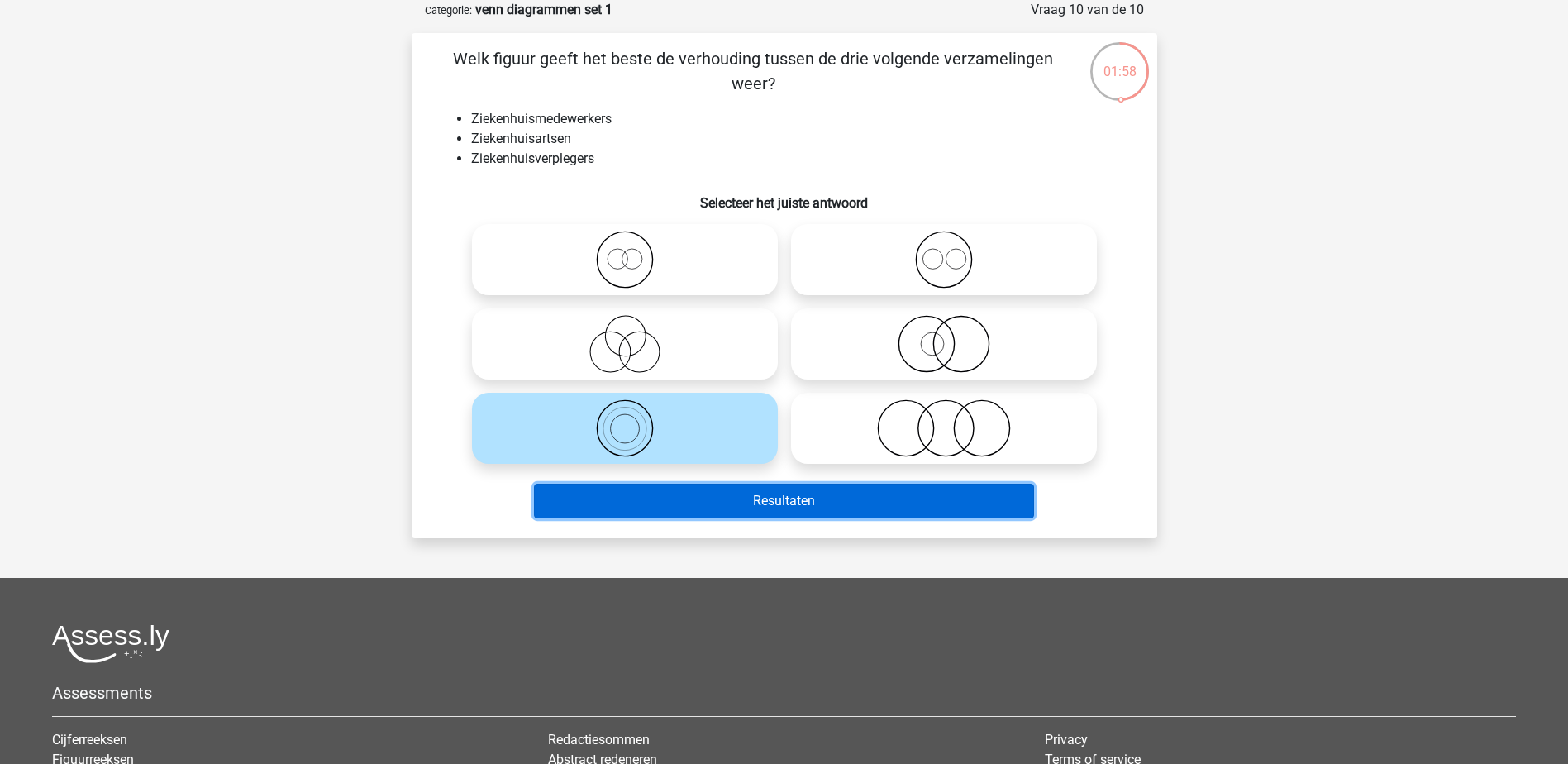
click at [772, 506] on button "Resultaten" at bounding box center [784, 501] width 500 height 35
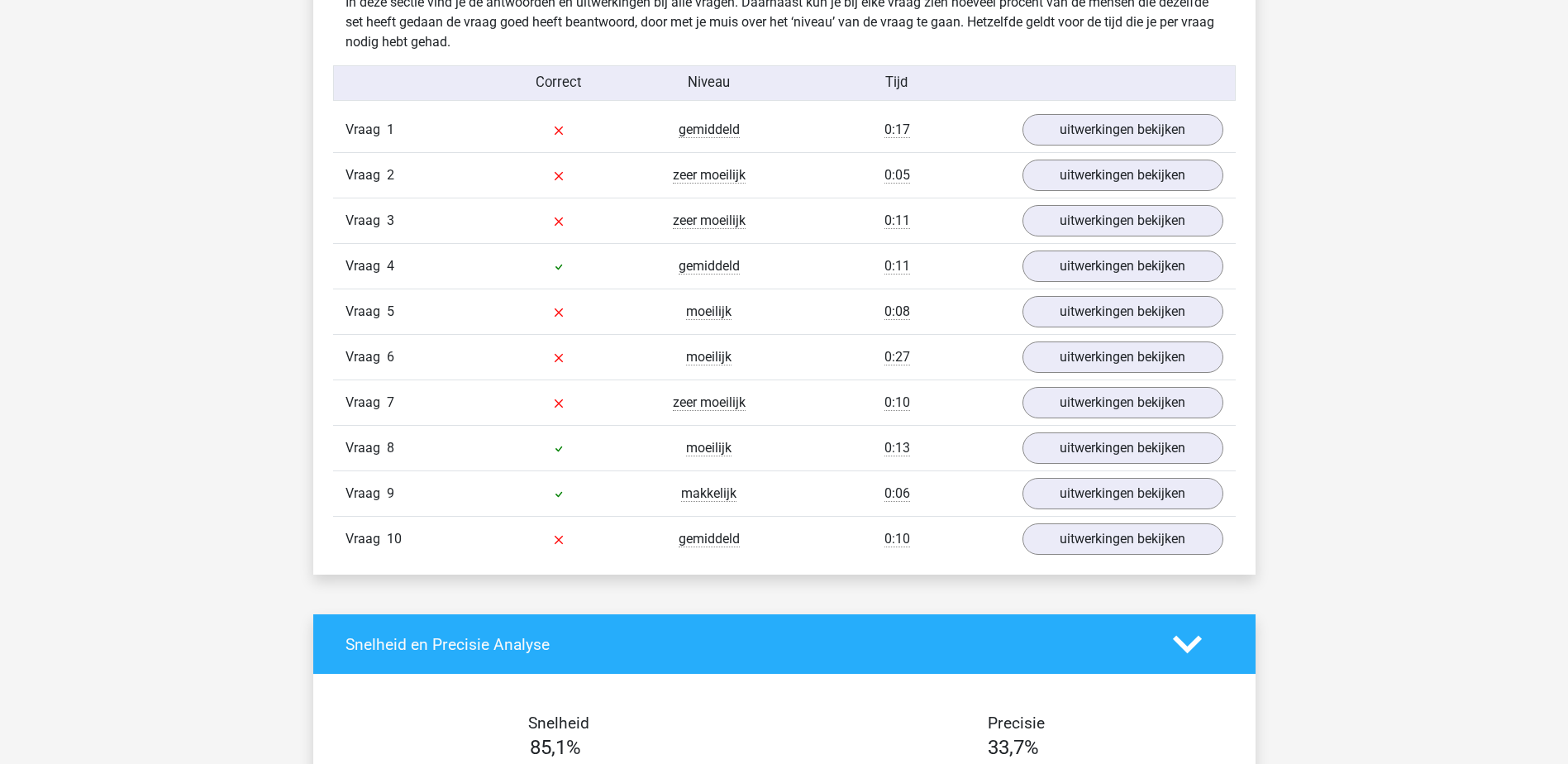
scroll to position [1323, 0]
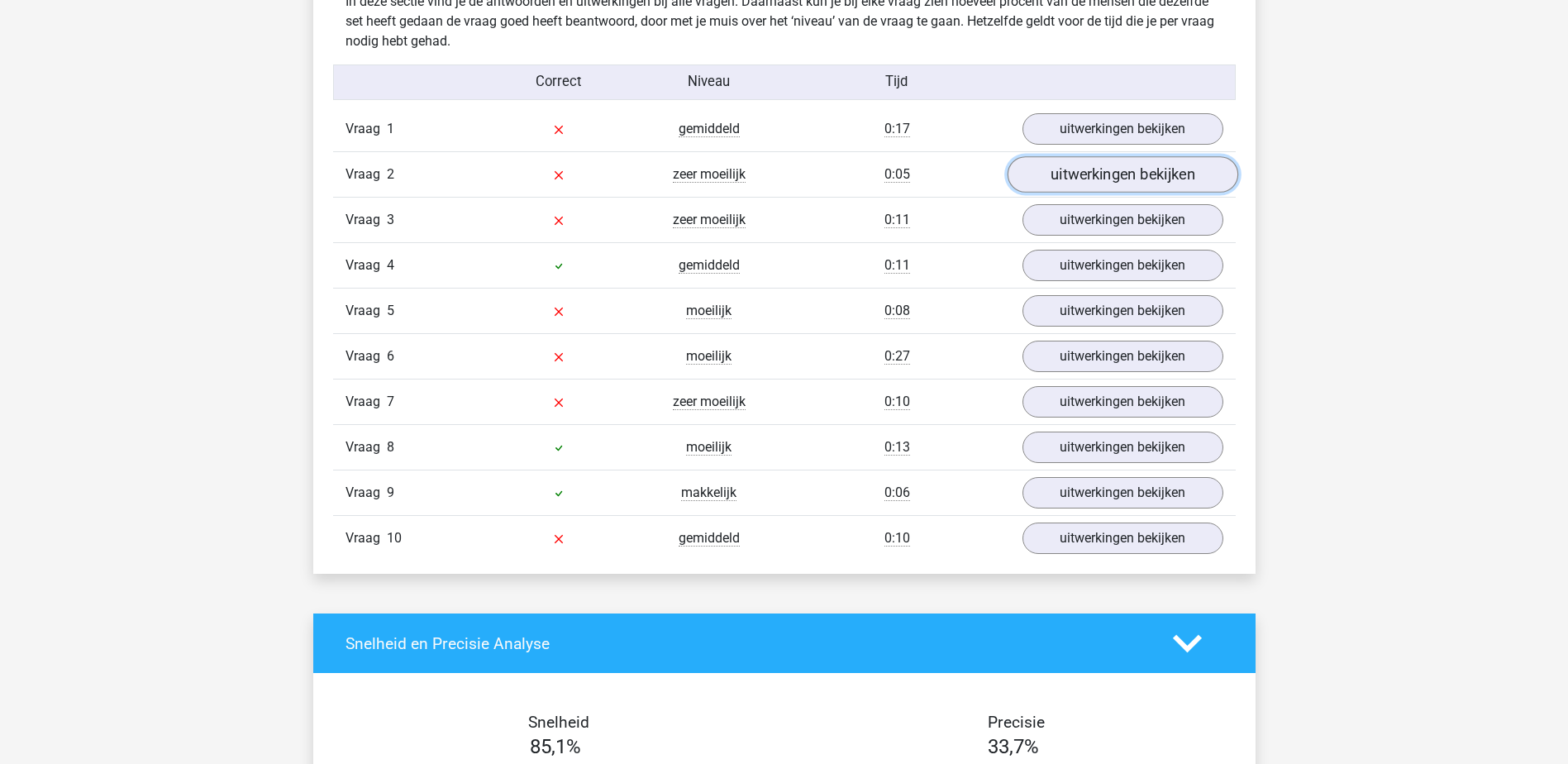
click at [1097, 176] on link "uitwerkingen bekijken" at bounding box center [1121, 175] width 230 height 37
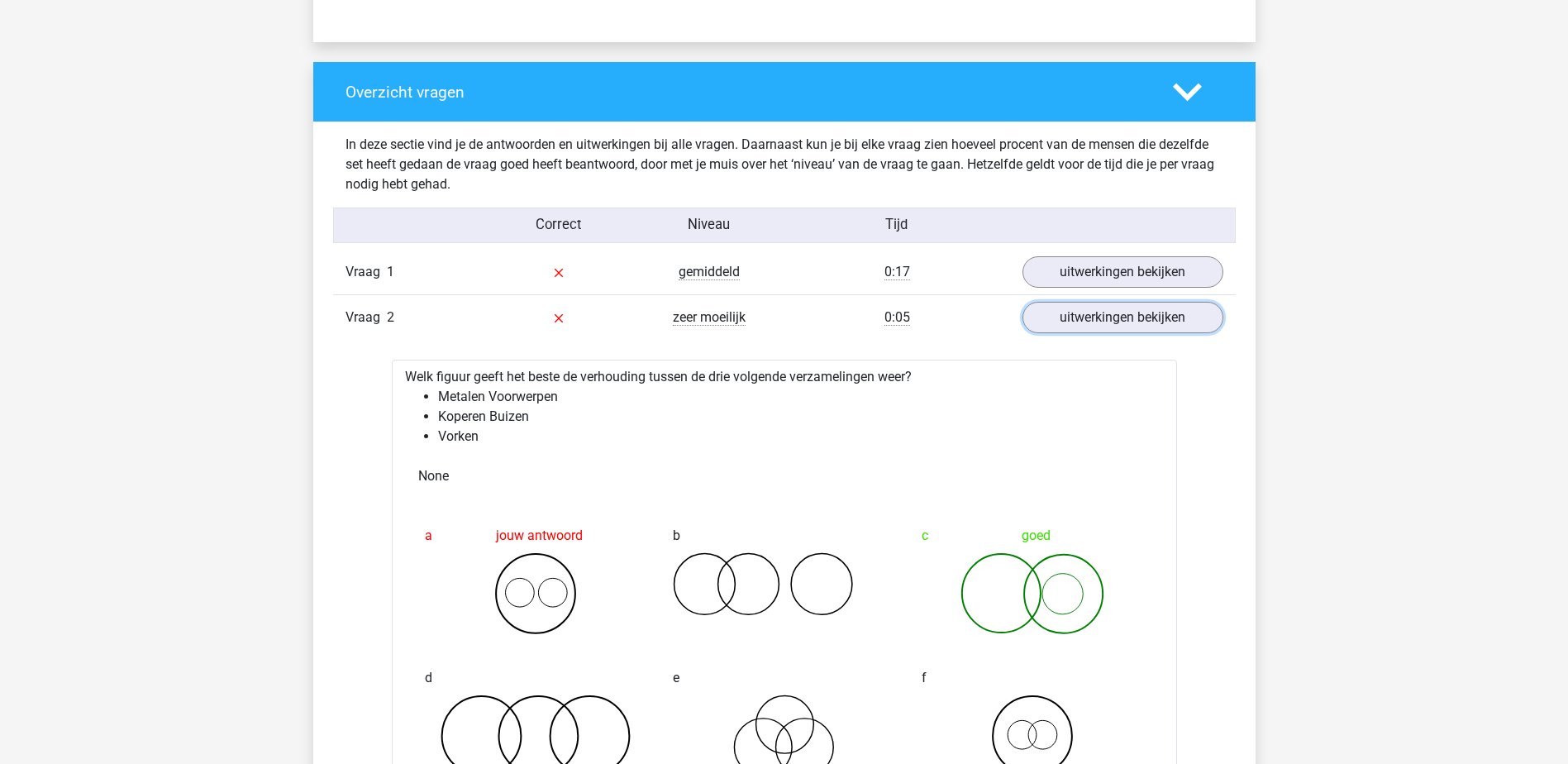
scroll to position [1157, 0]
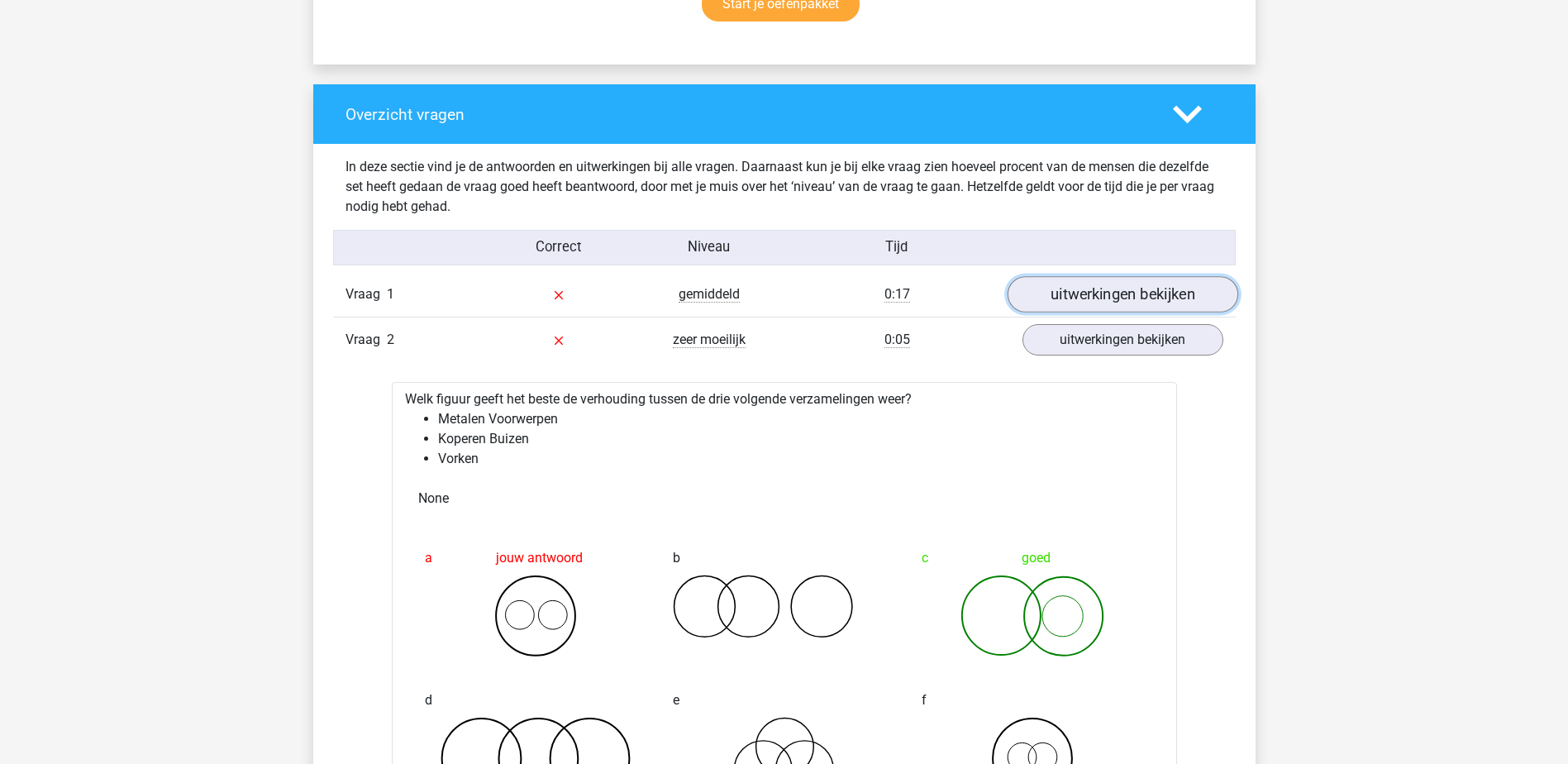
click at [1113, 289] on link "uitwerkingen bekijken" at bounding box center [1121, 294] width 230 height 37
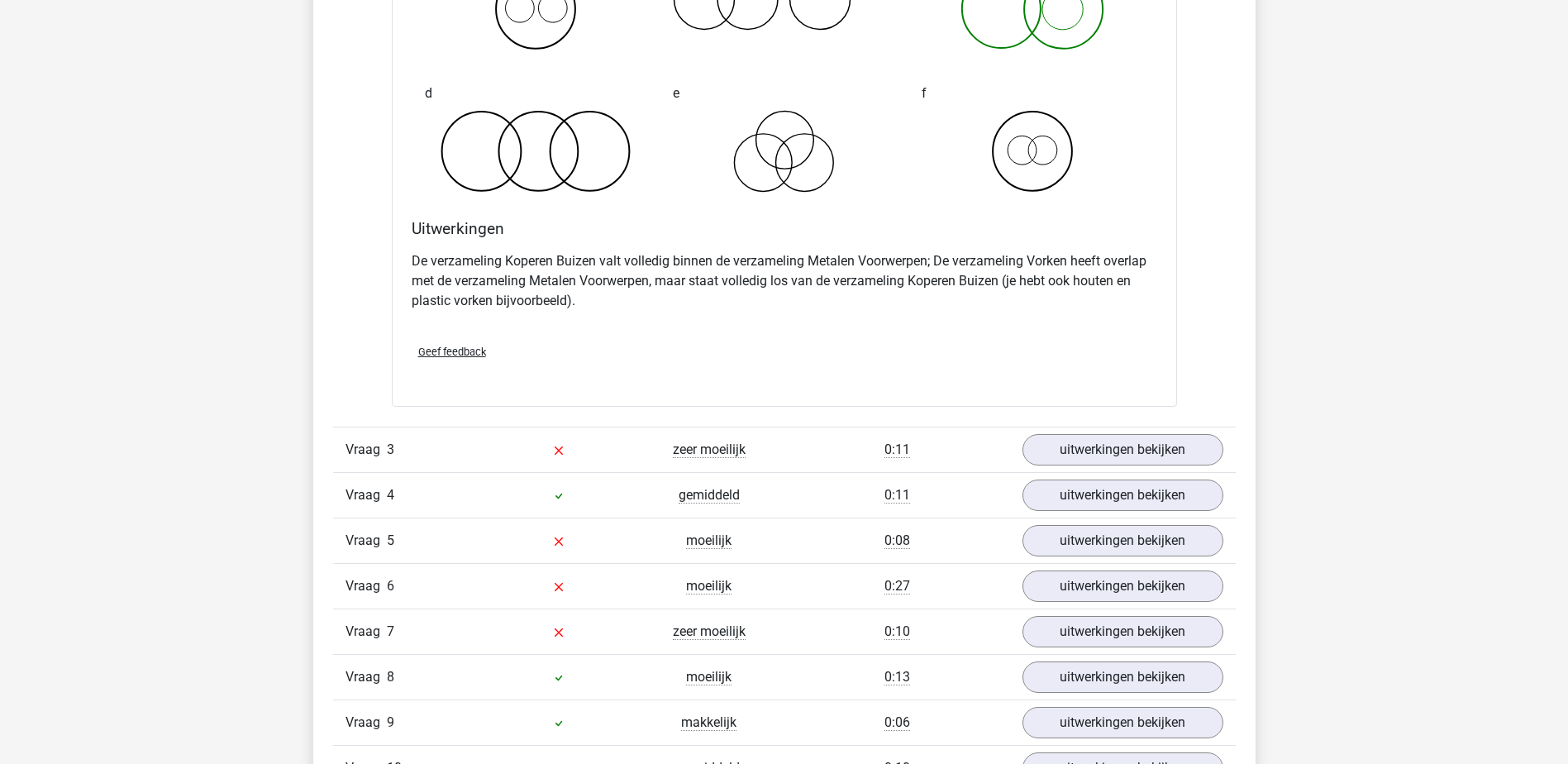
scroll to position [2397, 0]
click at [1091, 442] on link "uitwerkingen bekijken" at bounding box center [1121, 449] width 230 height 37
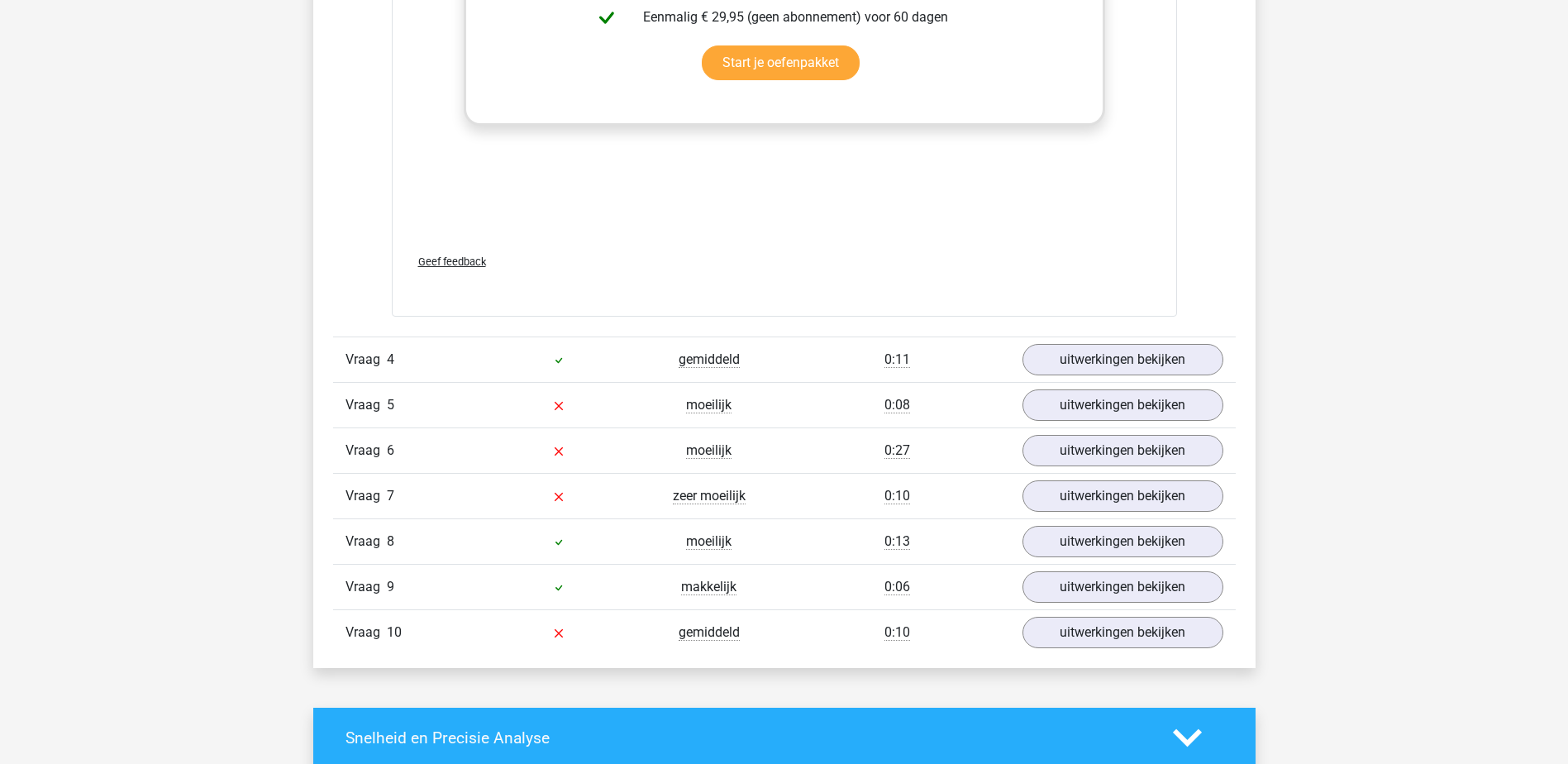
scroll to position [3638, 0]
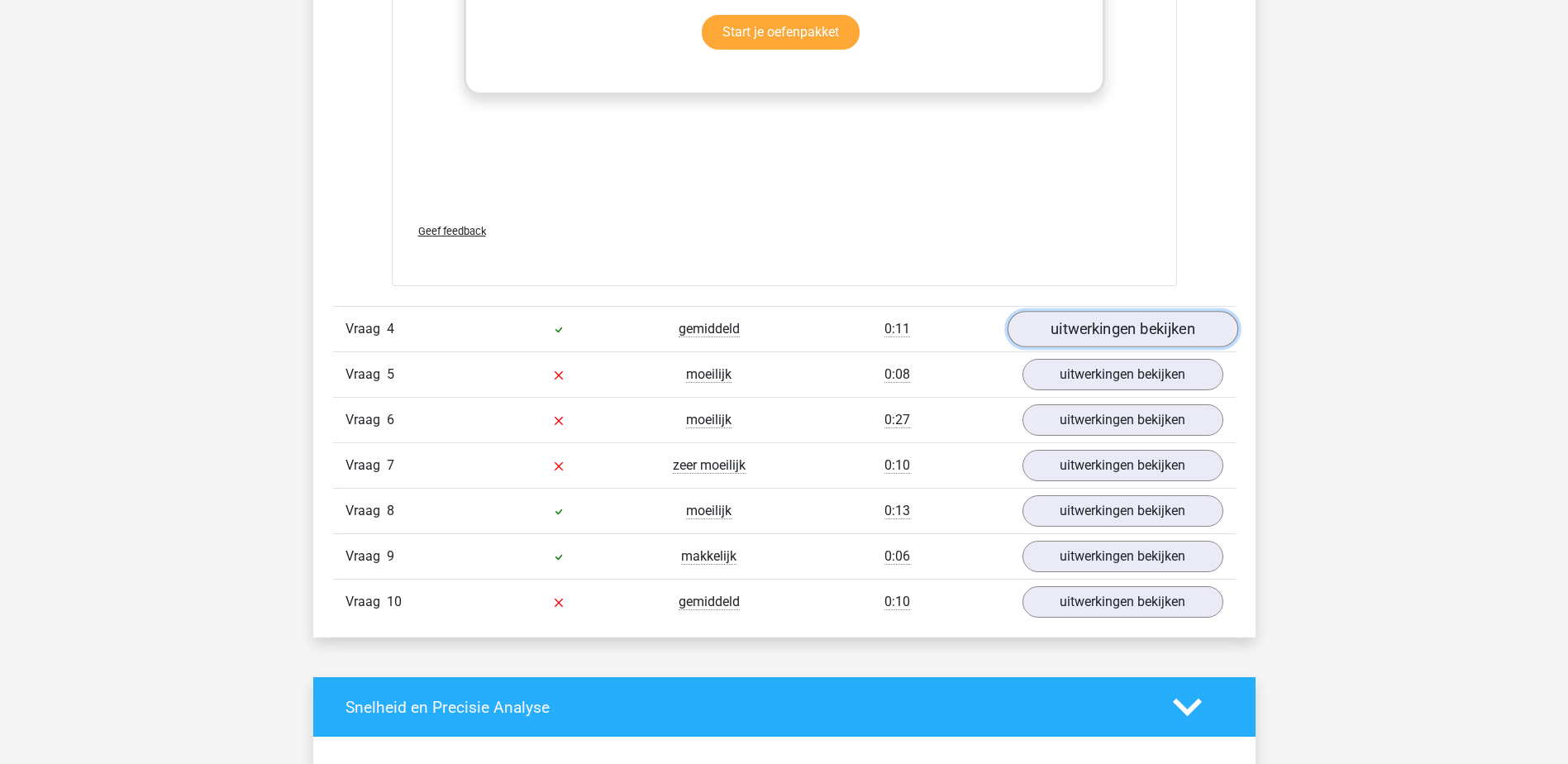
click at [1067, 327] on link "uitwerkingen bekijken" at bounding box center [1121, 328] width 230 height 37
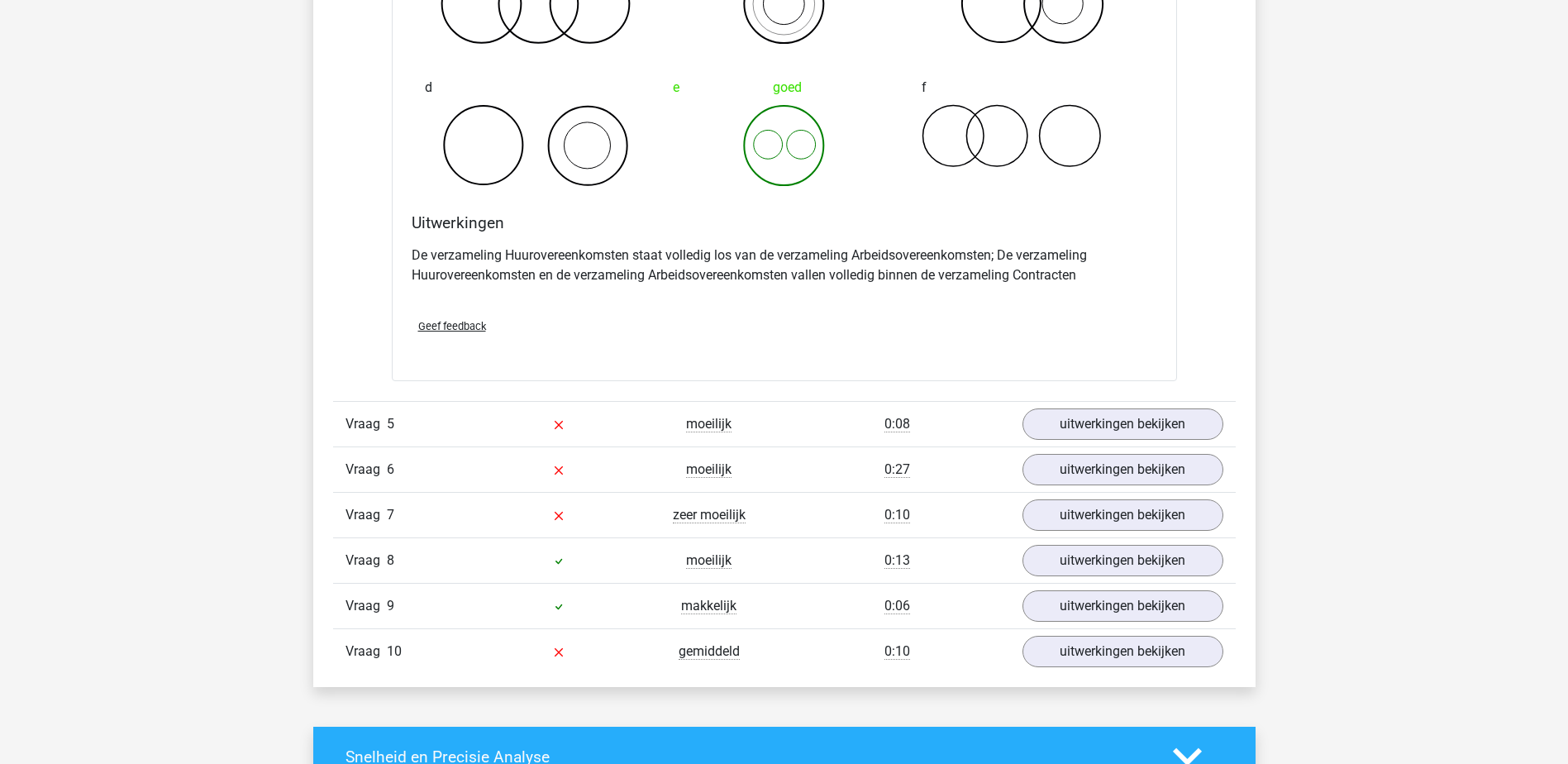
scroll to position [4300, 0]
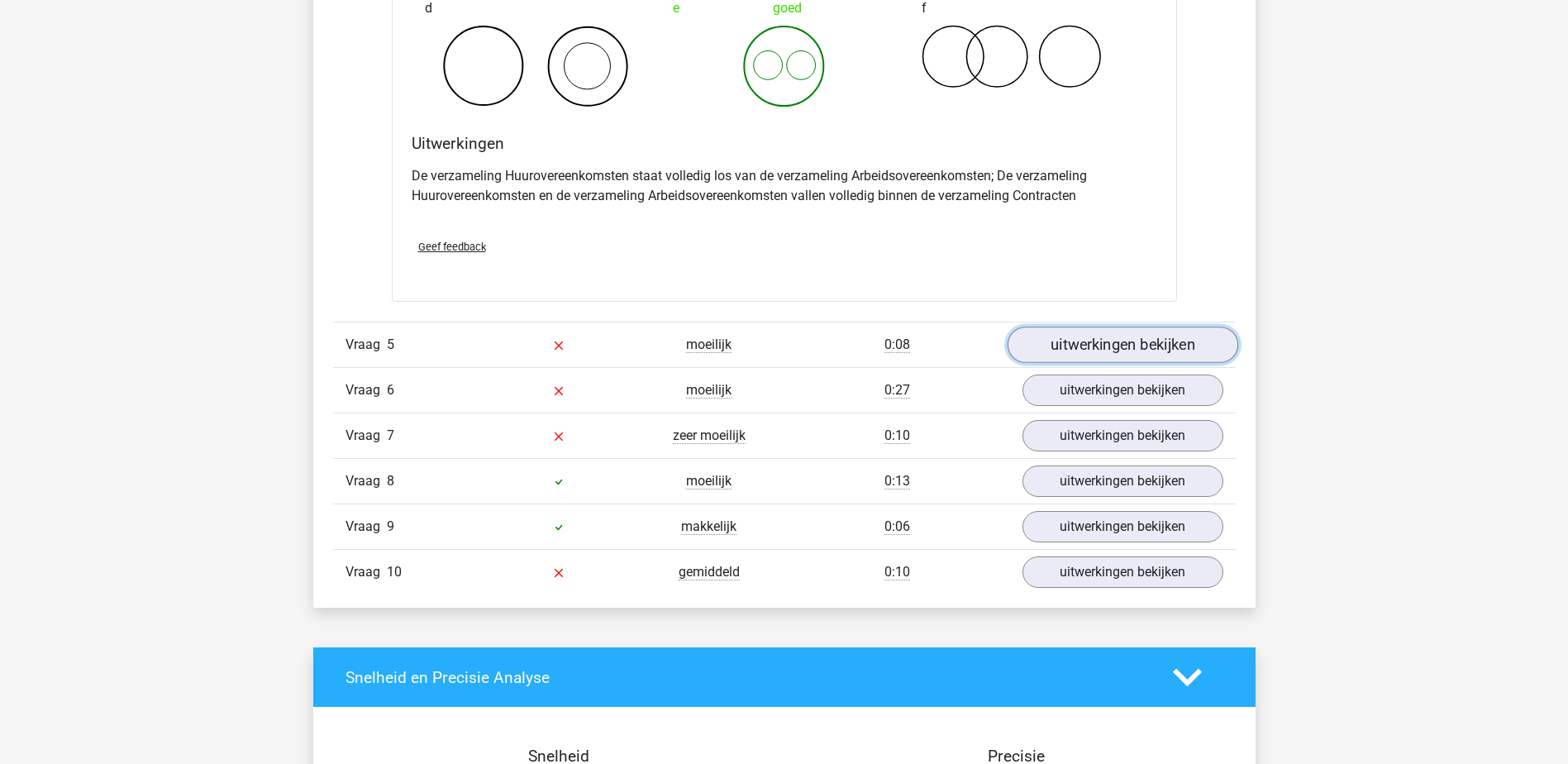
click at [1076, 342] on link "uitwerkingen bekijken" at bounding box center [1121, 344] width 230 height 37
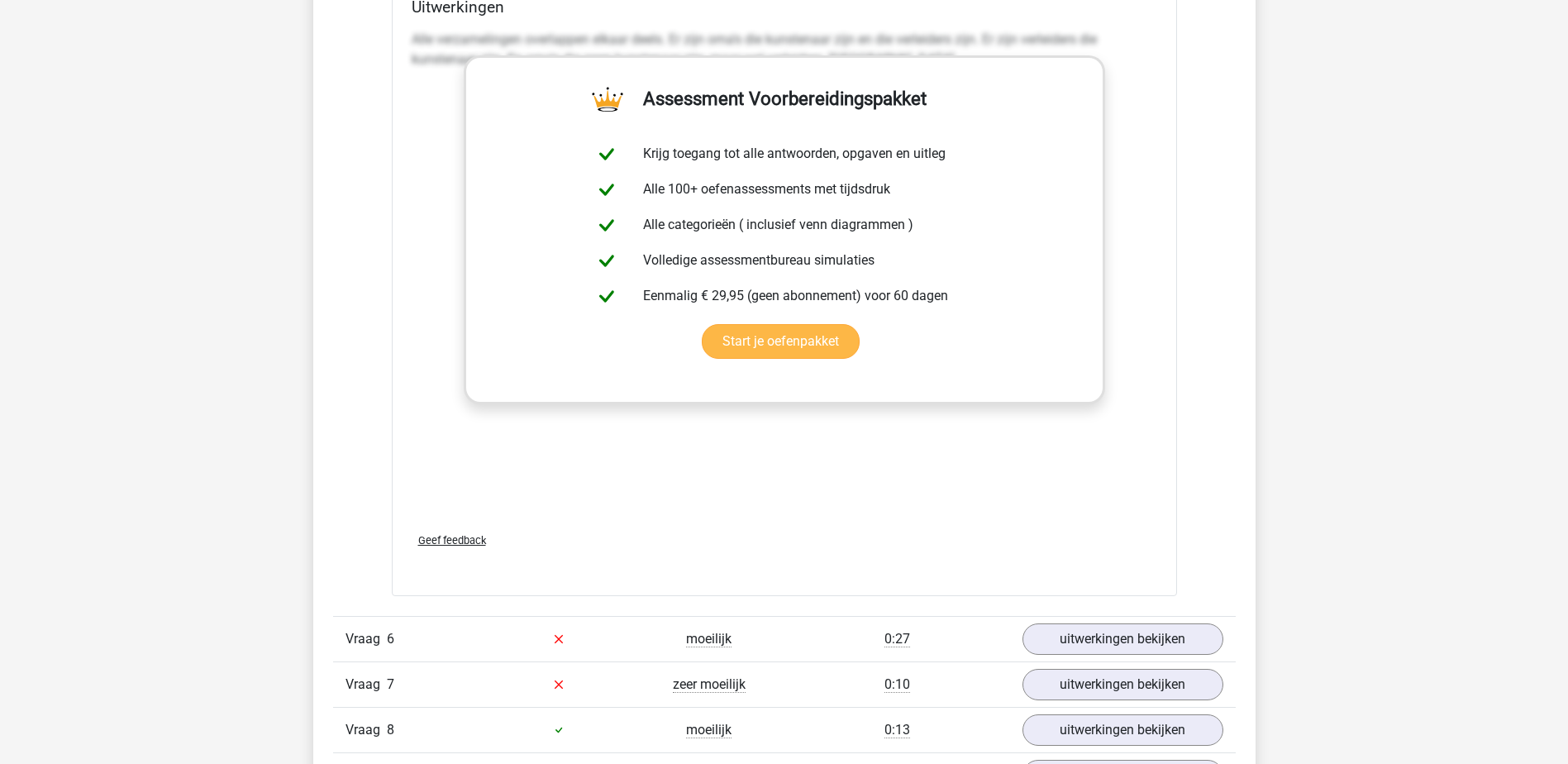
scroll to position [5540, 0]
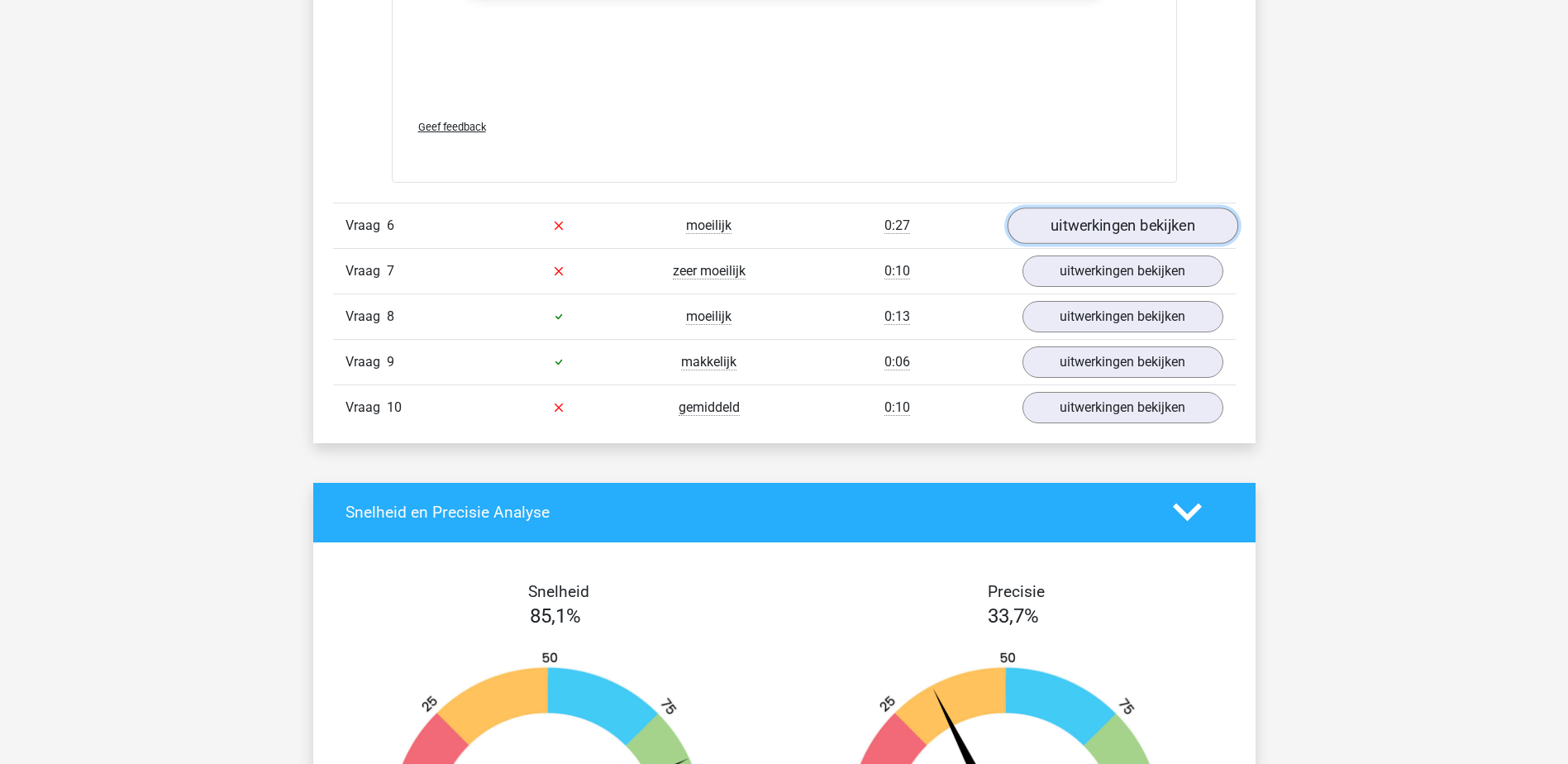
click at [1062, 230] on link "uitwerkingen bekijken" at bounding box center [1121, 226] width 230 height 37
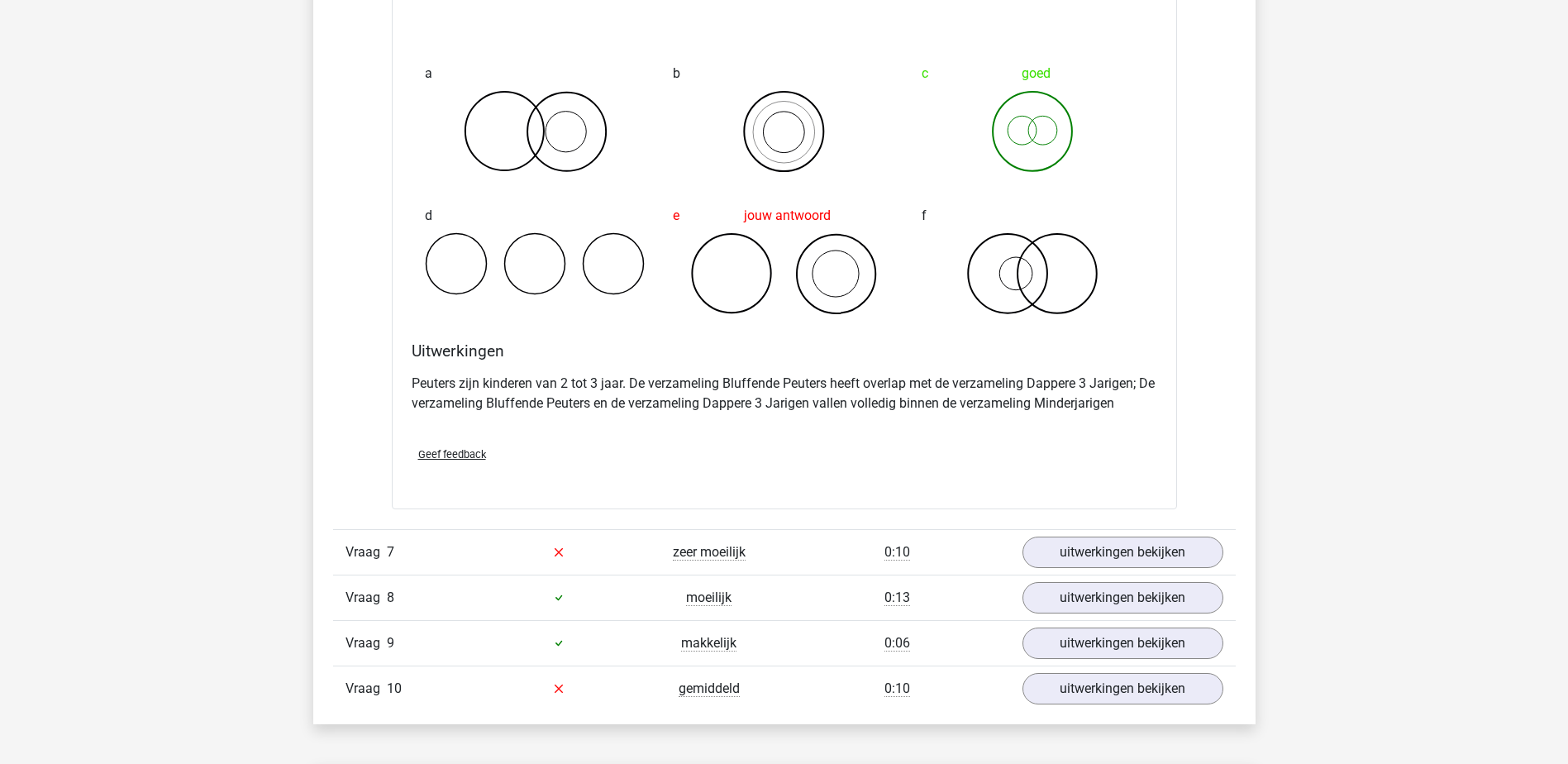
scroll to position [5953, 0]
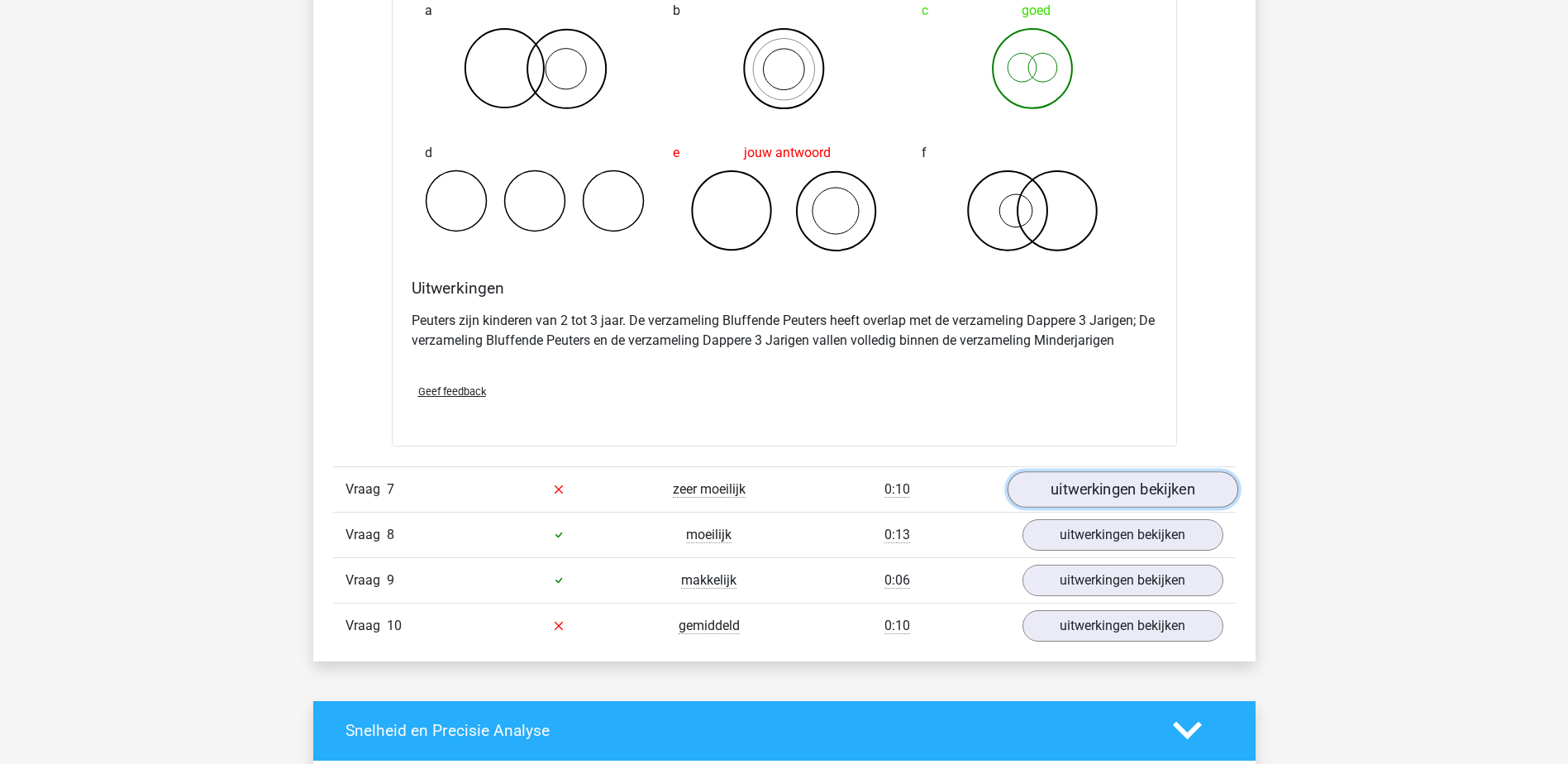
click at [1189, 481] on link "uitwerkingen bekijken" at bounding box center [1121, 489] width 230 height 37
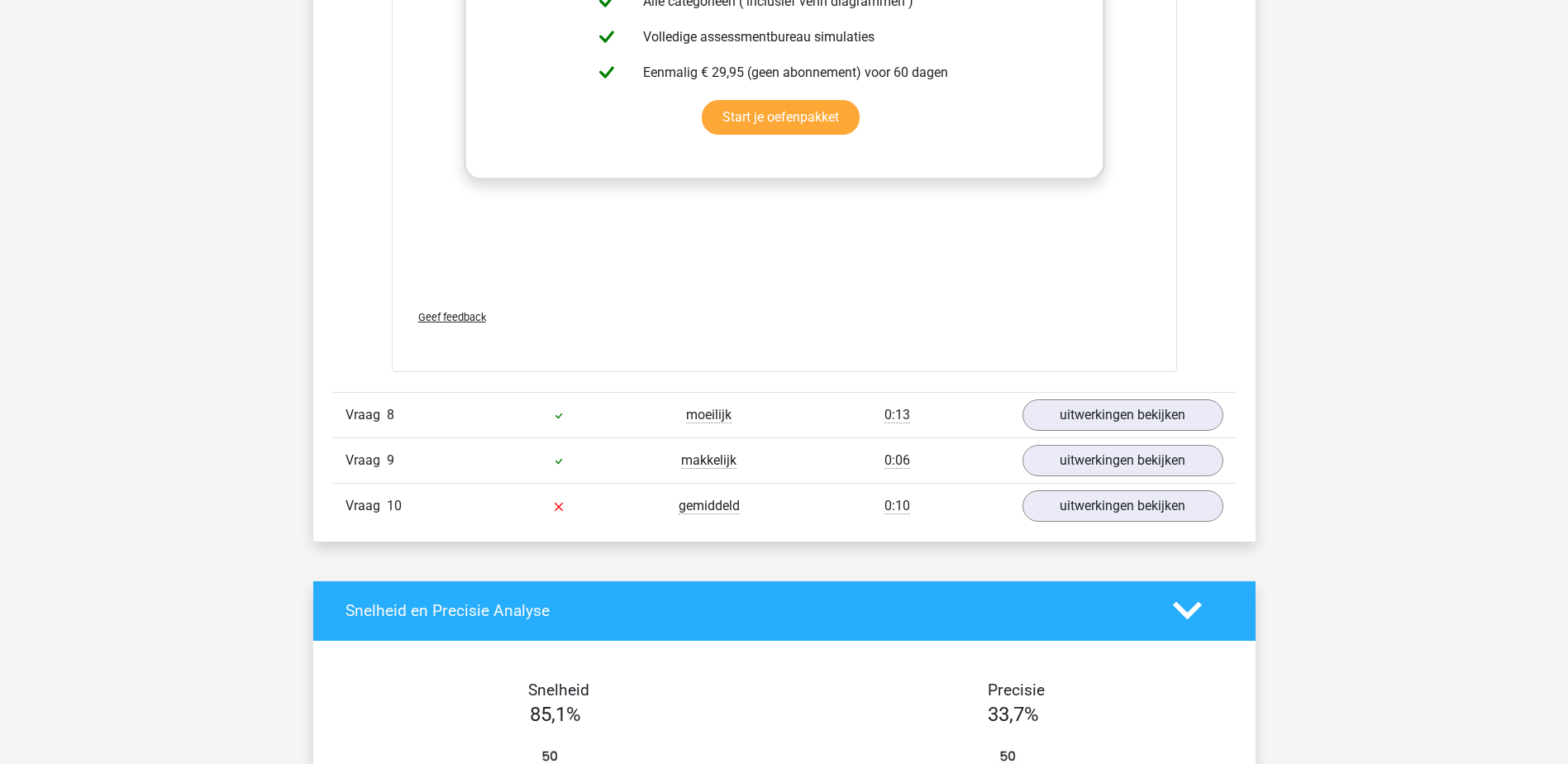
scroll to position [7193, 0]
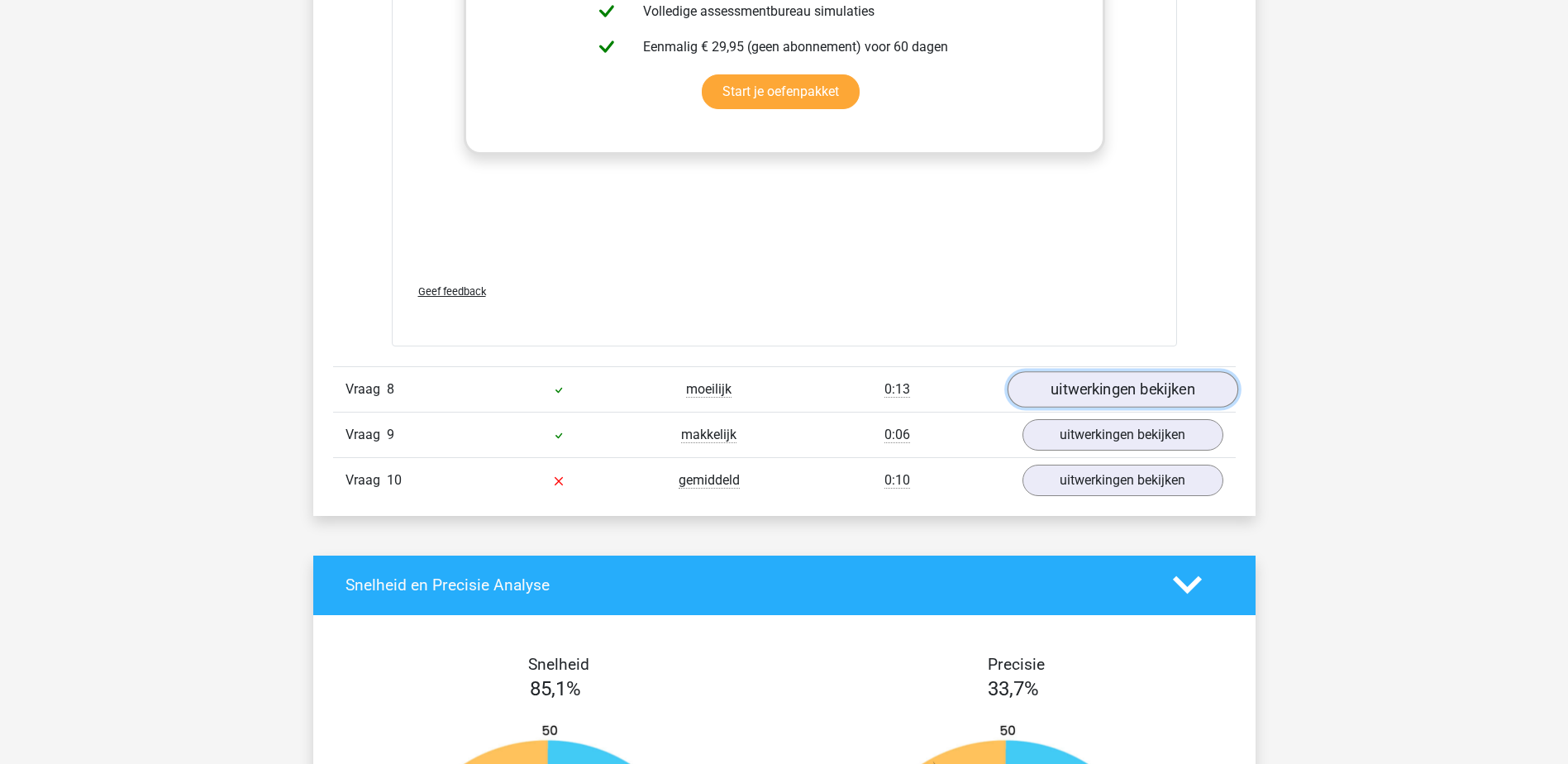
click at [1106, 397] on link "uitwerkingen bekijken" at bounding box center [1121, 390] width 230 height 37
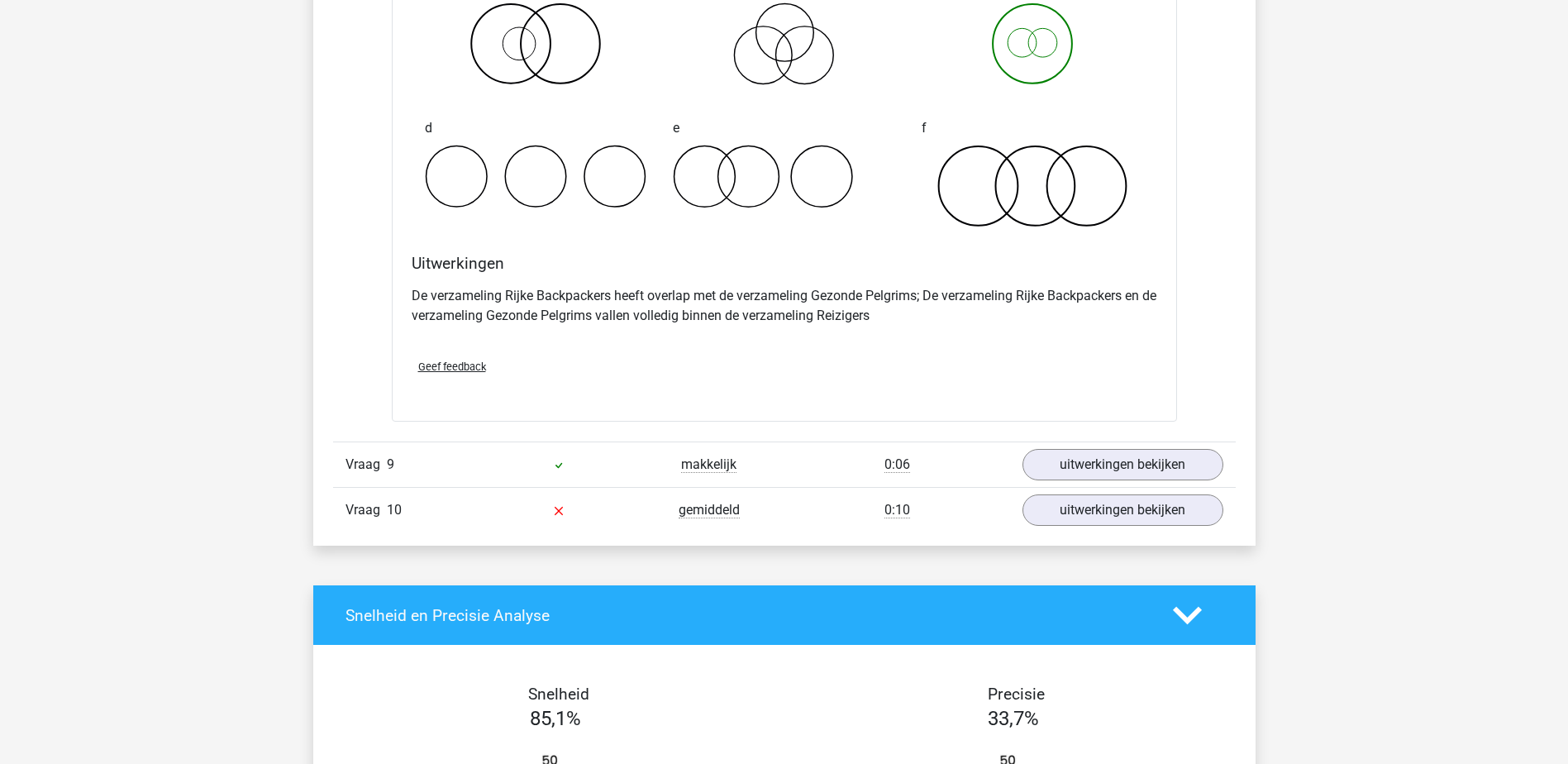
scroll to position [7855, 0]
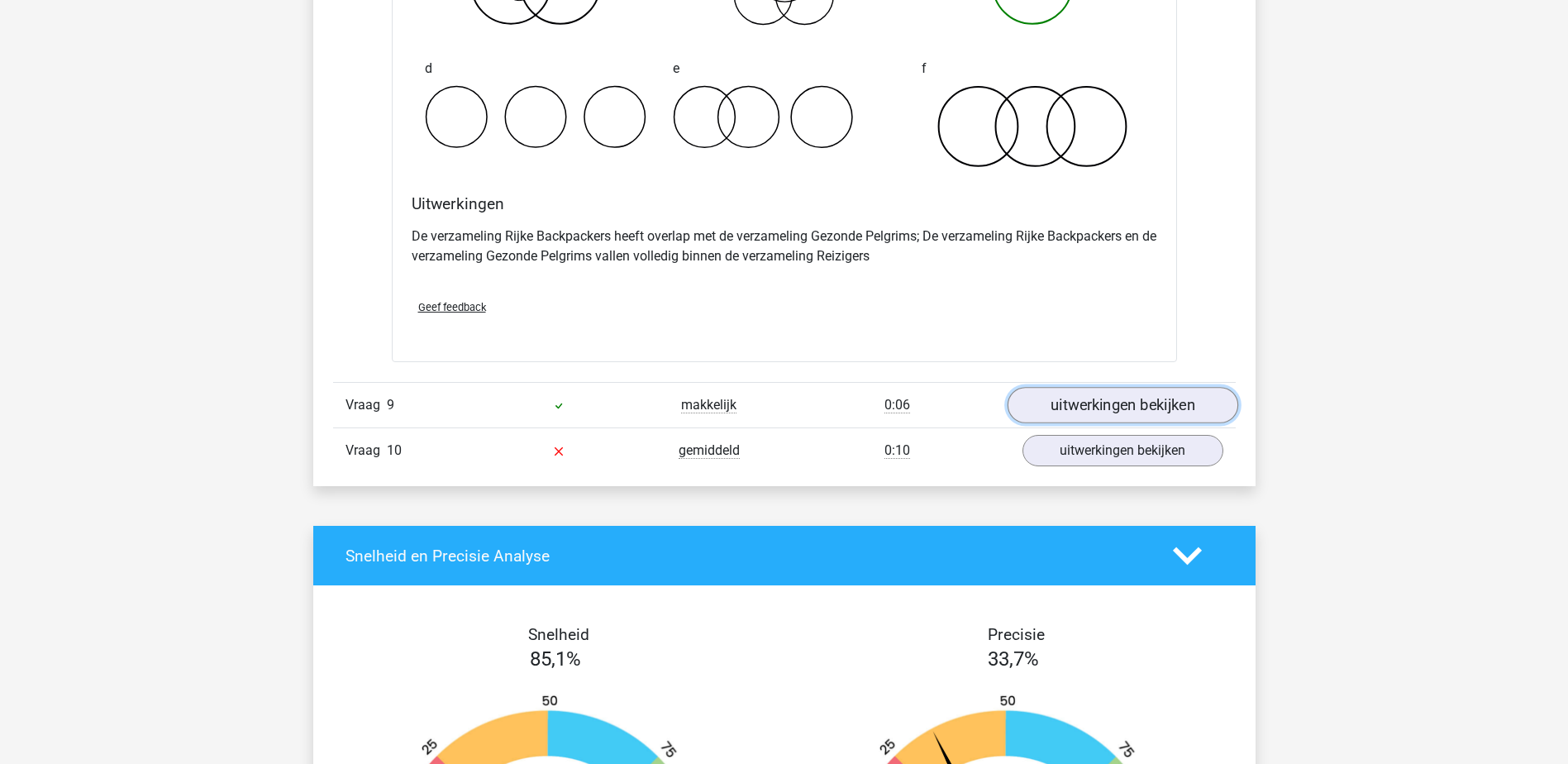
click at [1069, 399] on link "uitwerkingen bekijken" at bounding box center [1121, 405] width 230 height 37
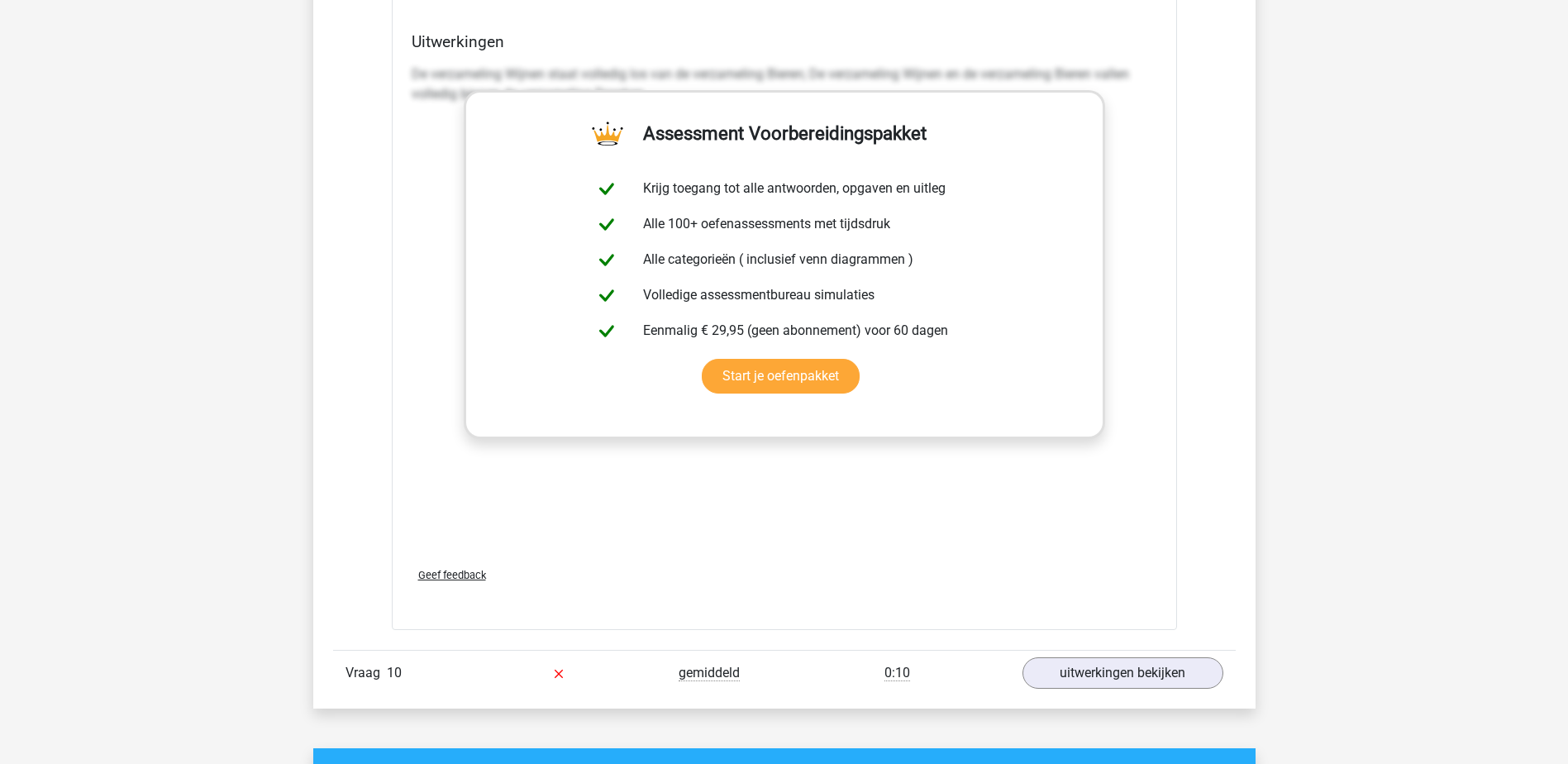
scroll to position [8930, 0]
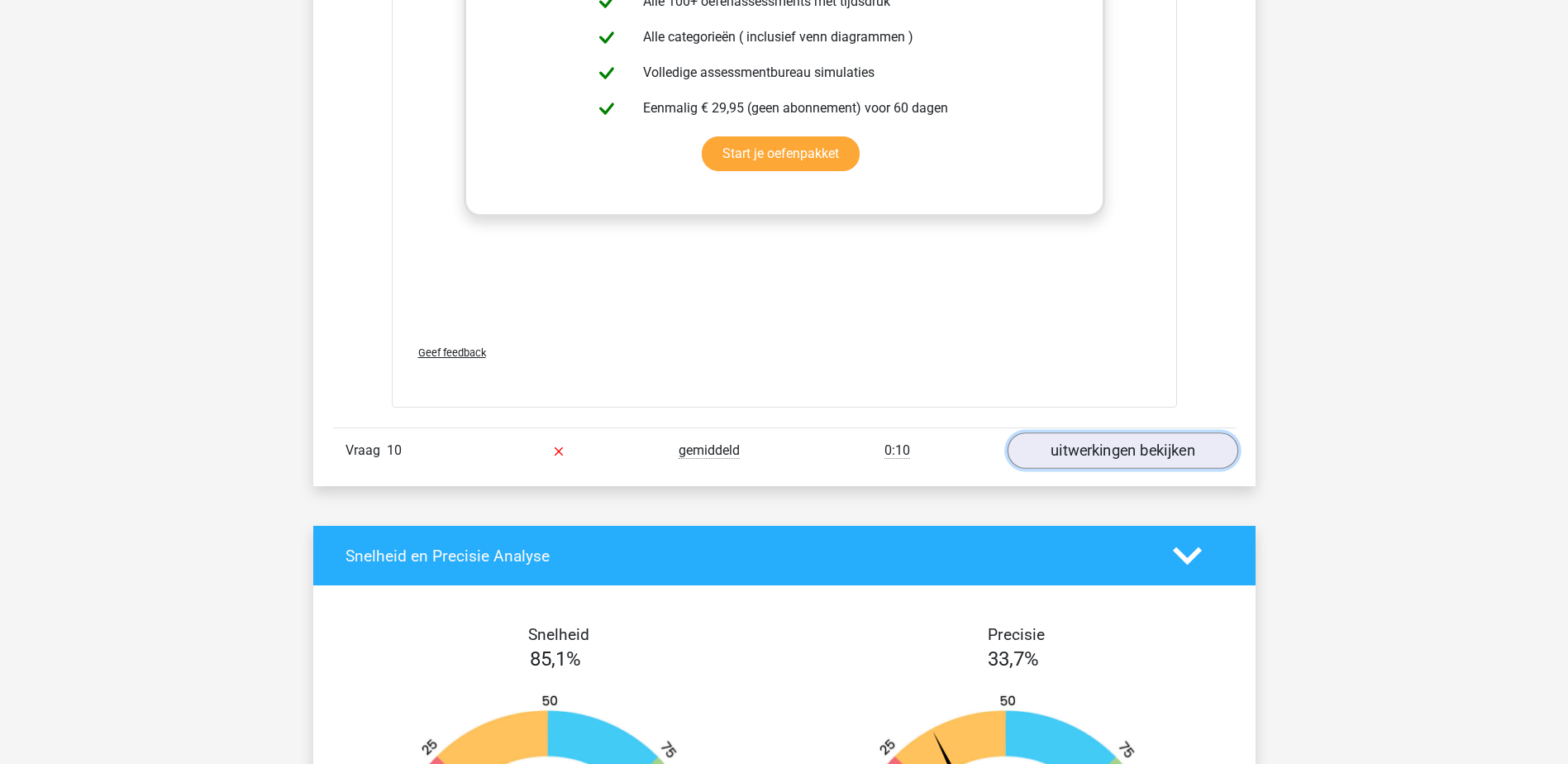
click at [1057, 445] on link "uitwerkingen bekijken" at bounding box center [1121, 451] width 230 height 37
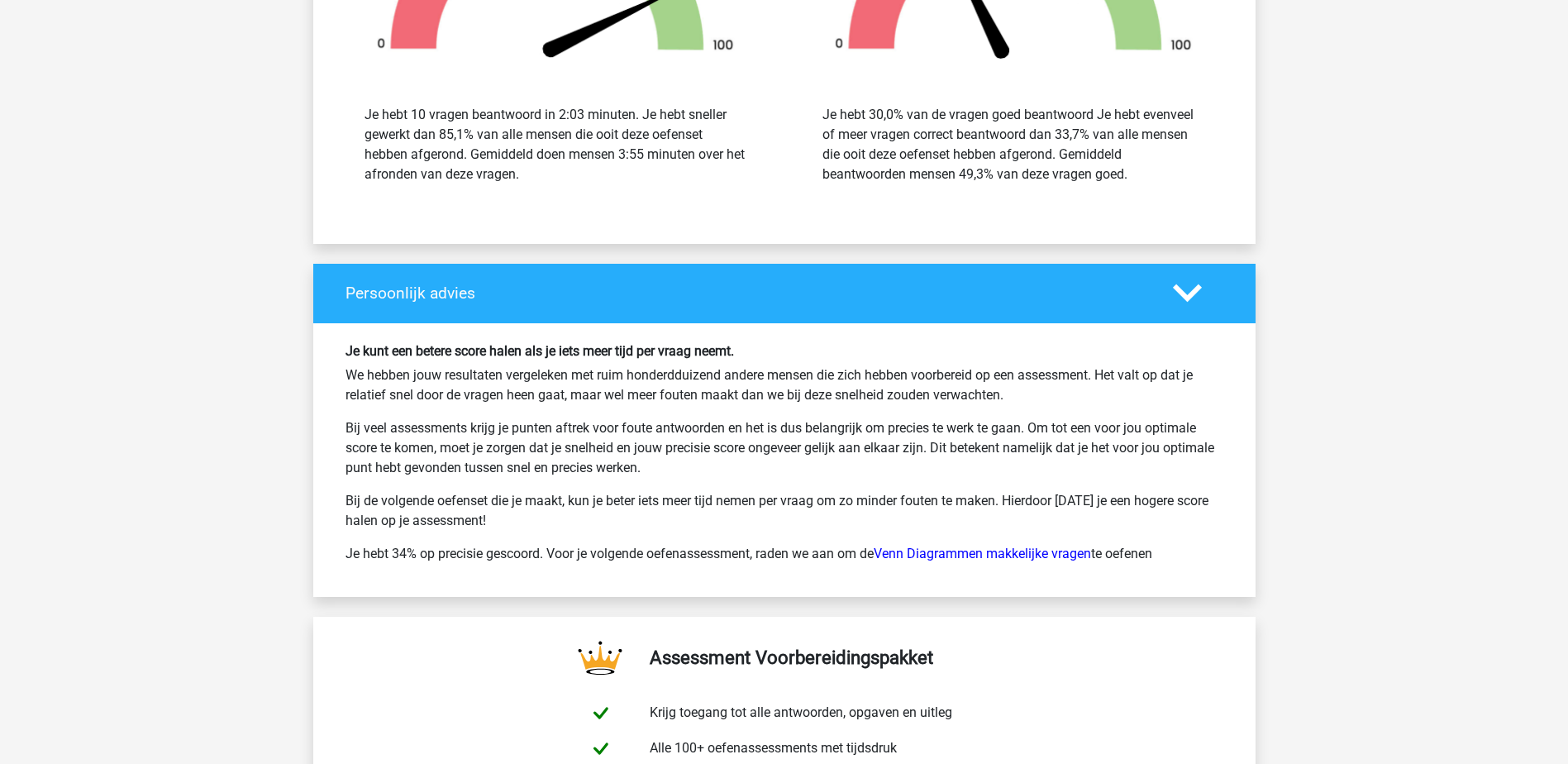
scroll to position [10831, 0]
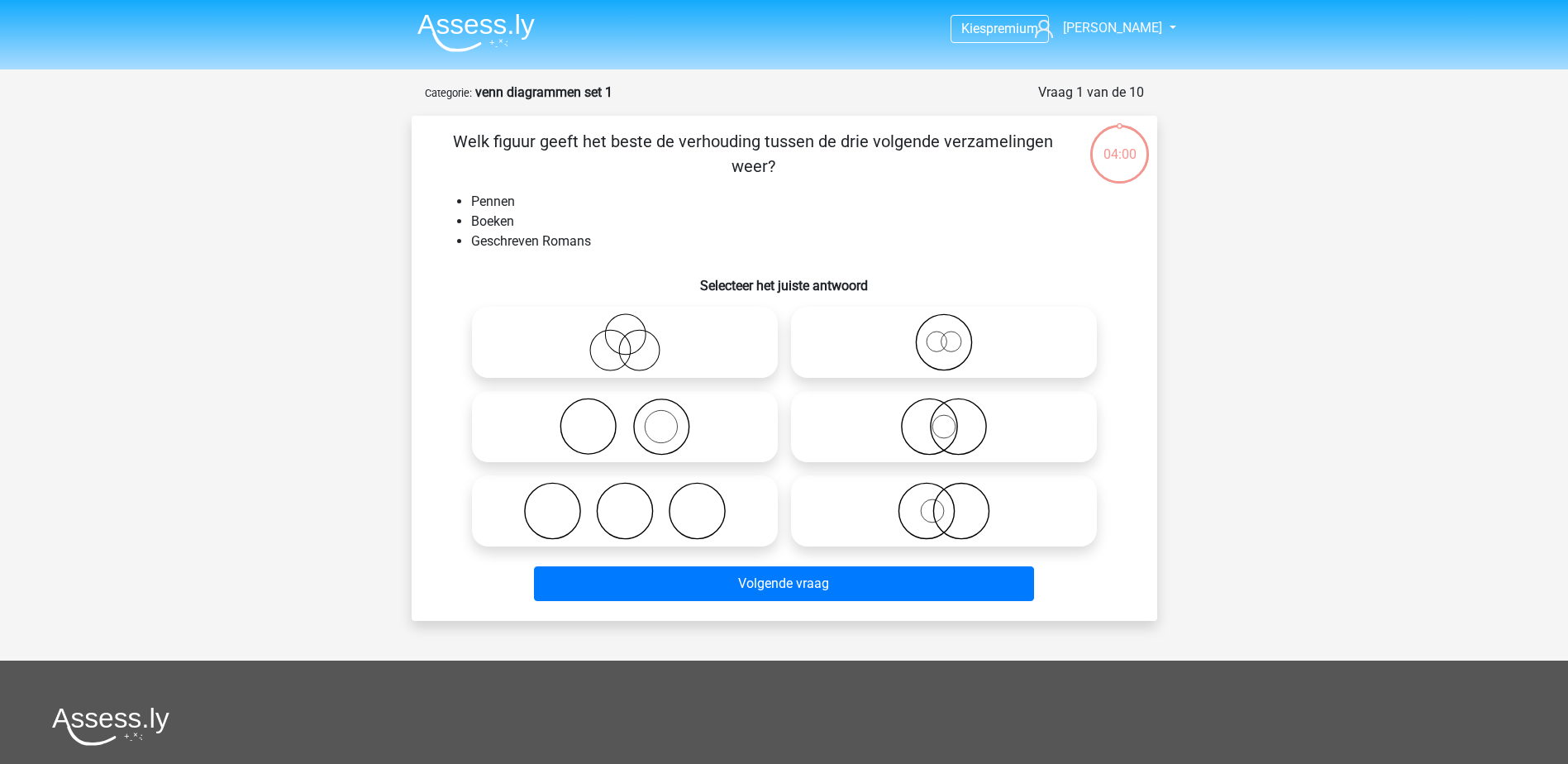
scroll to position [83, 0]
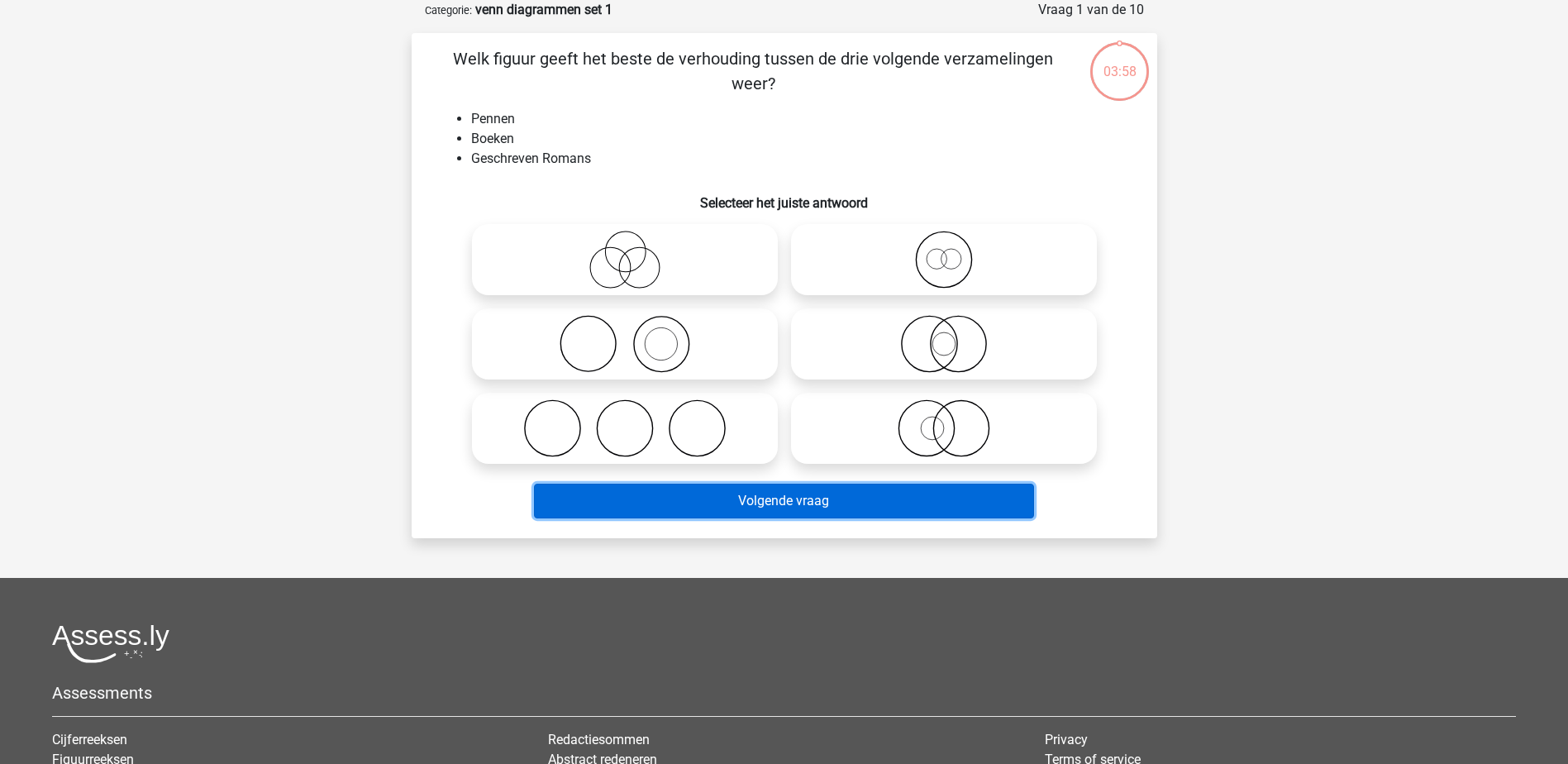
click at [803, 501] on button "Volgende vraag" at bounding box center [784, 501] width 500 height 35
click at [803, 501] on button "Volgende vraag" at bounding box center [784, 501] width 500 height 35
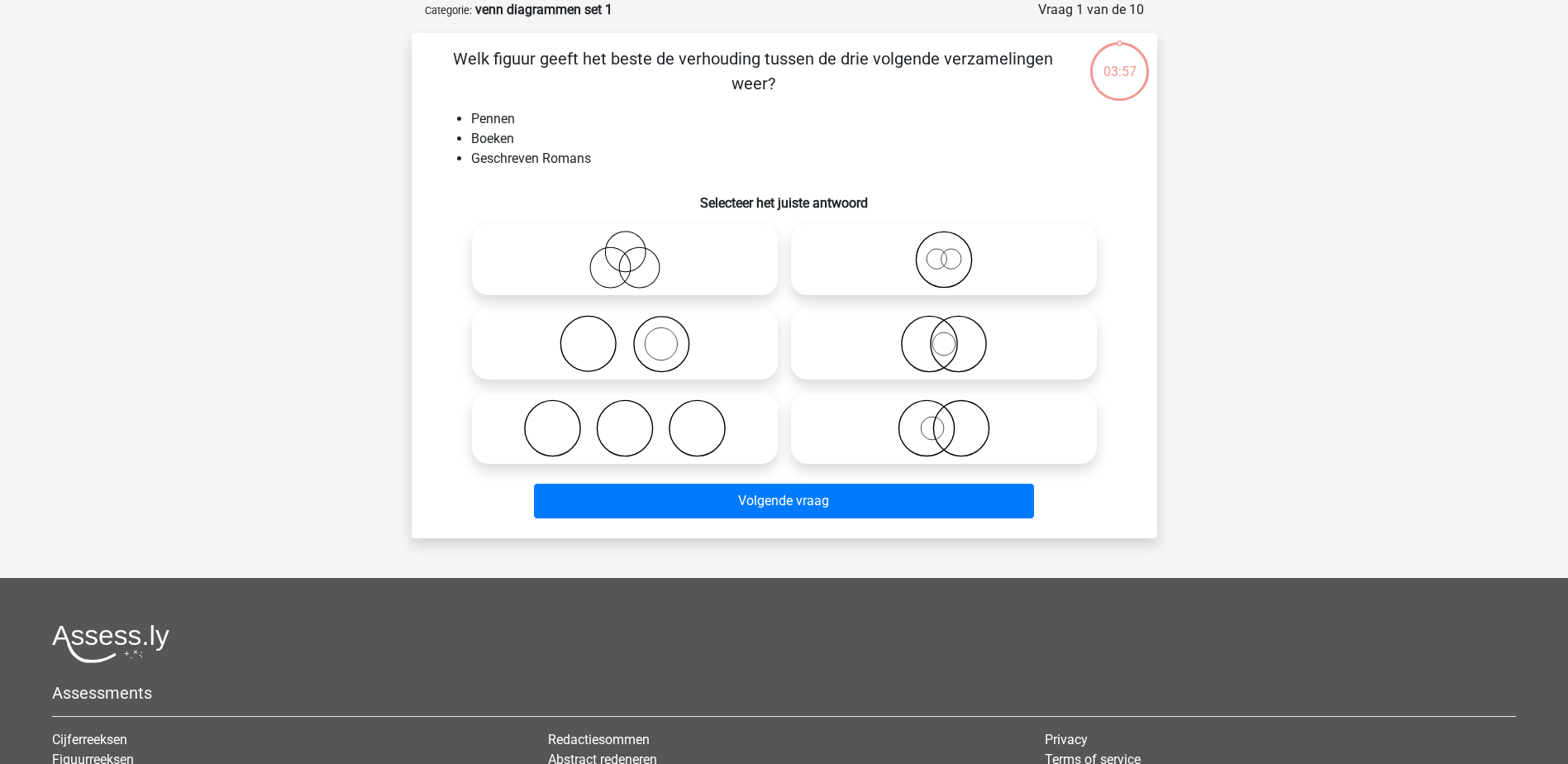
click at [672, 246] on icon at bounding box center [625, 260] width 293 height 58
click at [636, 246] on input "radio" at bounding box center [629, 246] width 10 height 10
radio input "true"
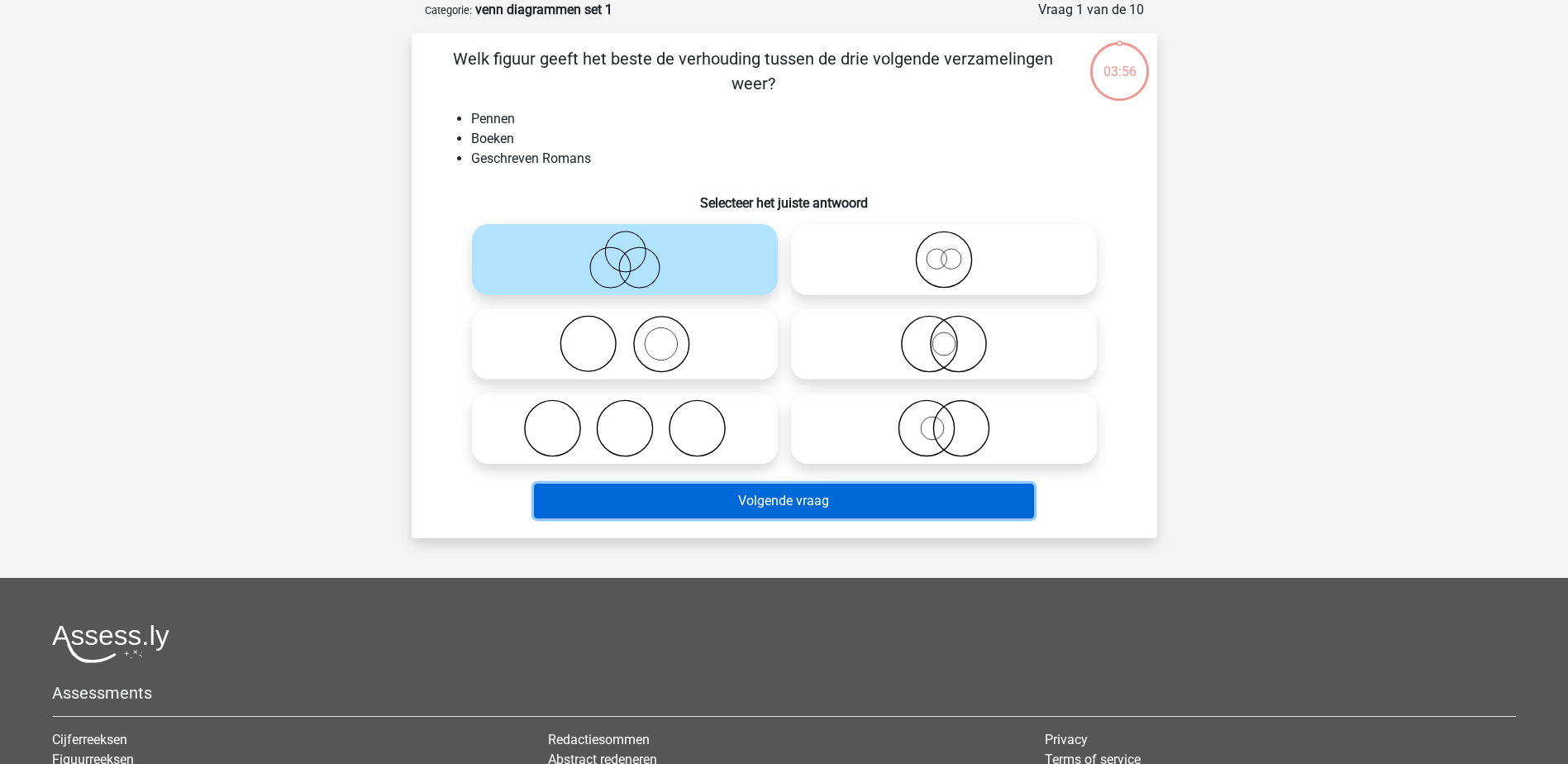
click at [753, 490] on button "Volgende vraag" at bounding box center [784, 501] width 500 height 35
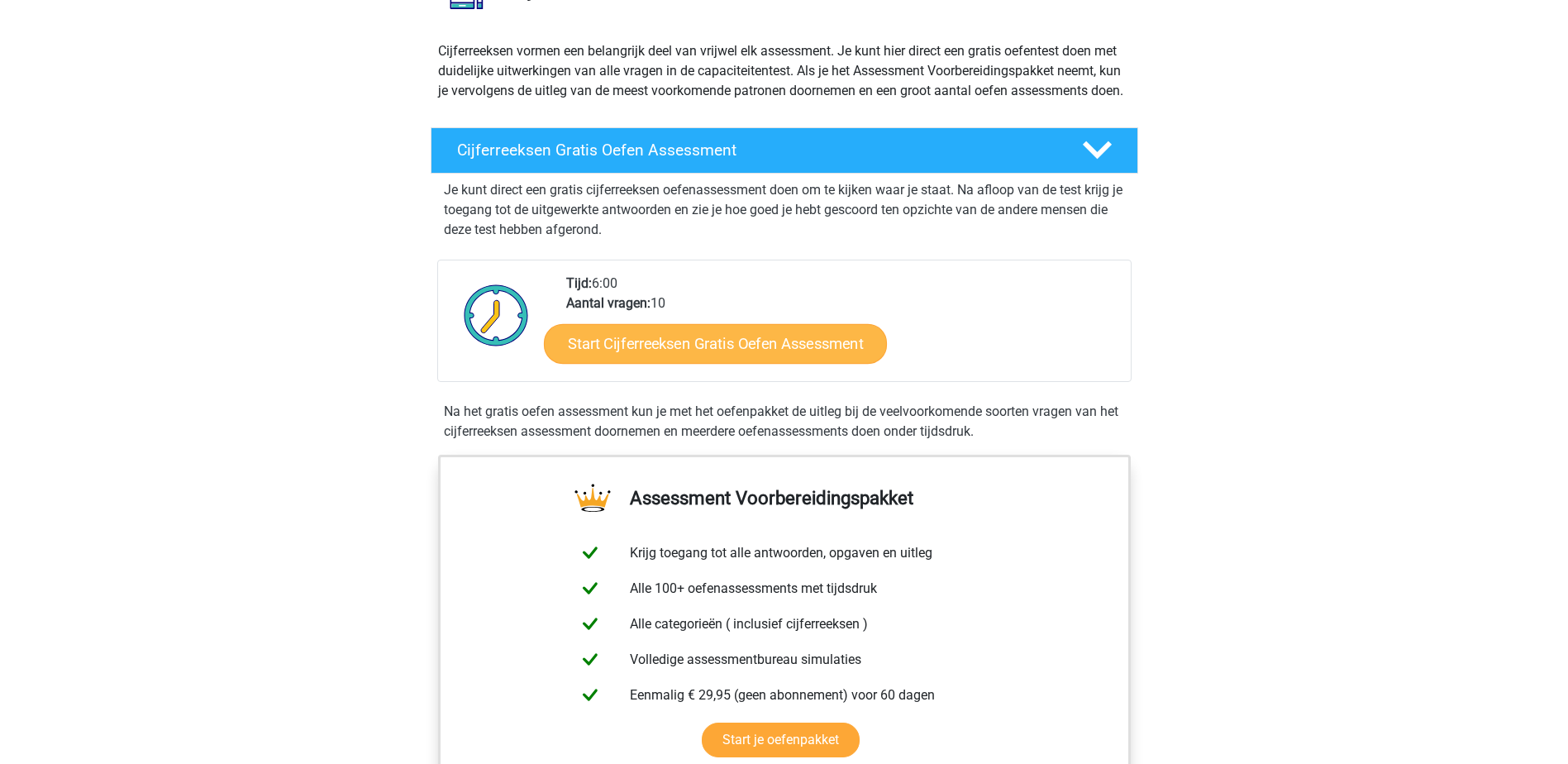
scroll to position [413, 0]
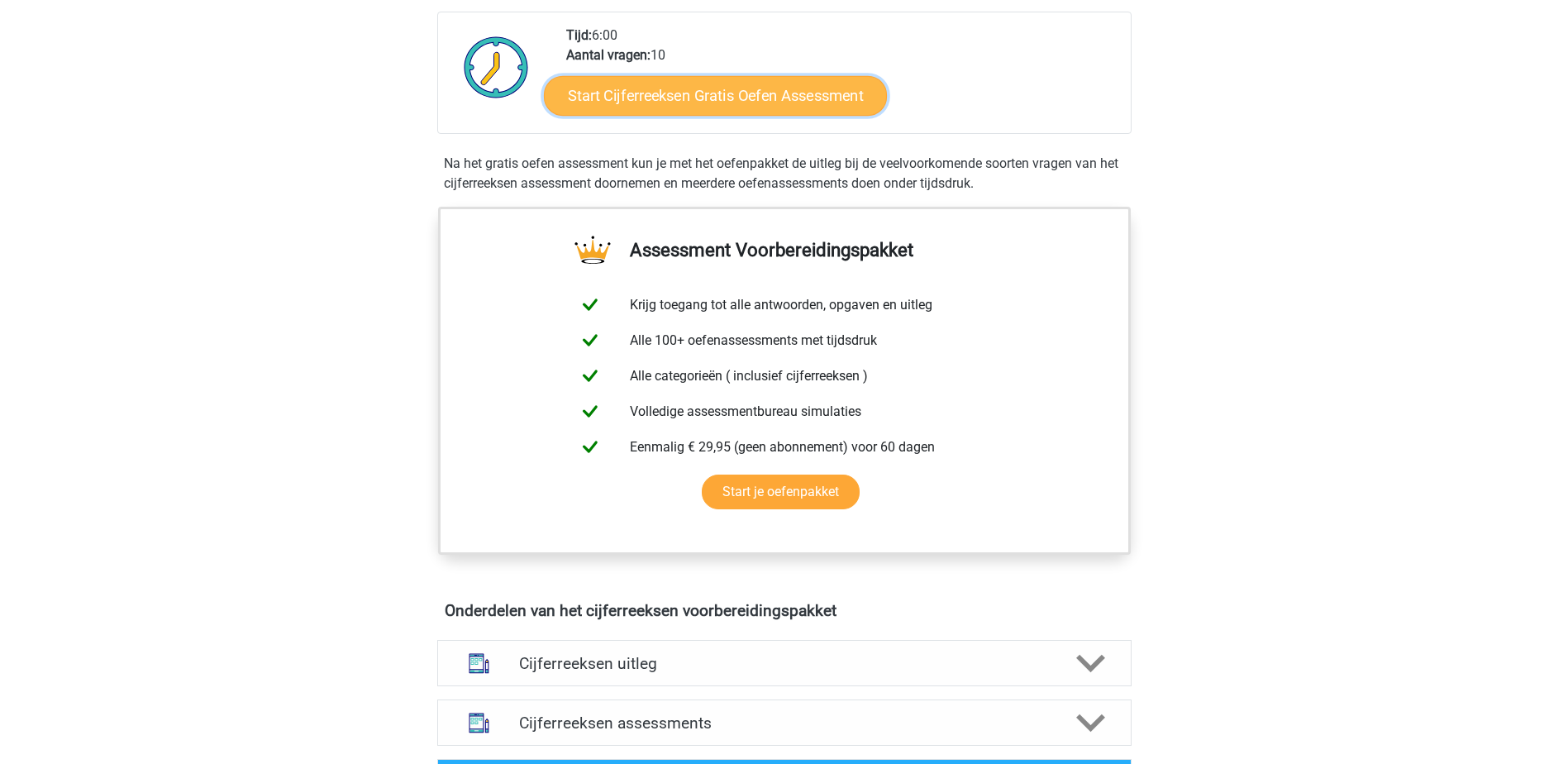
click at [720, 115] on link "Start Cijferreeksen Gratis Oefen Assessment" at bounding box center [715, 95] width 343 height 40
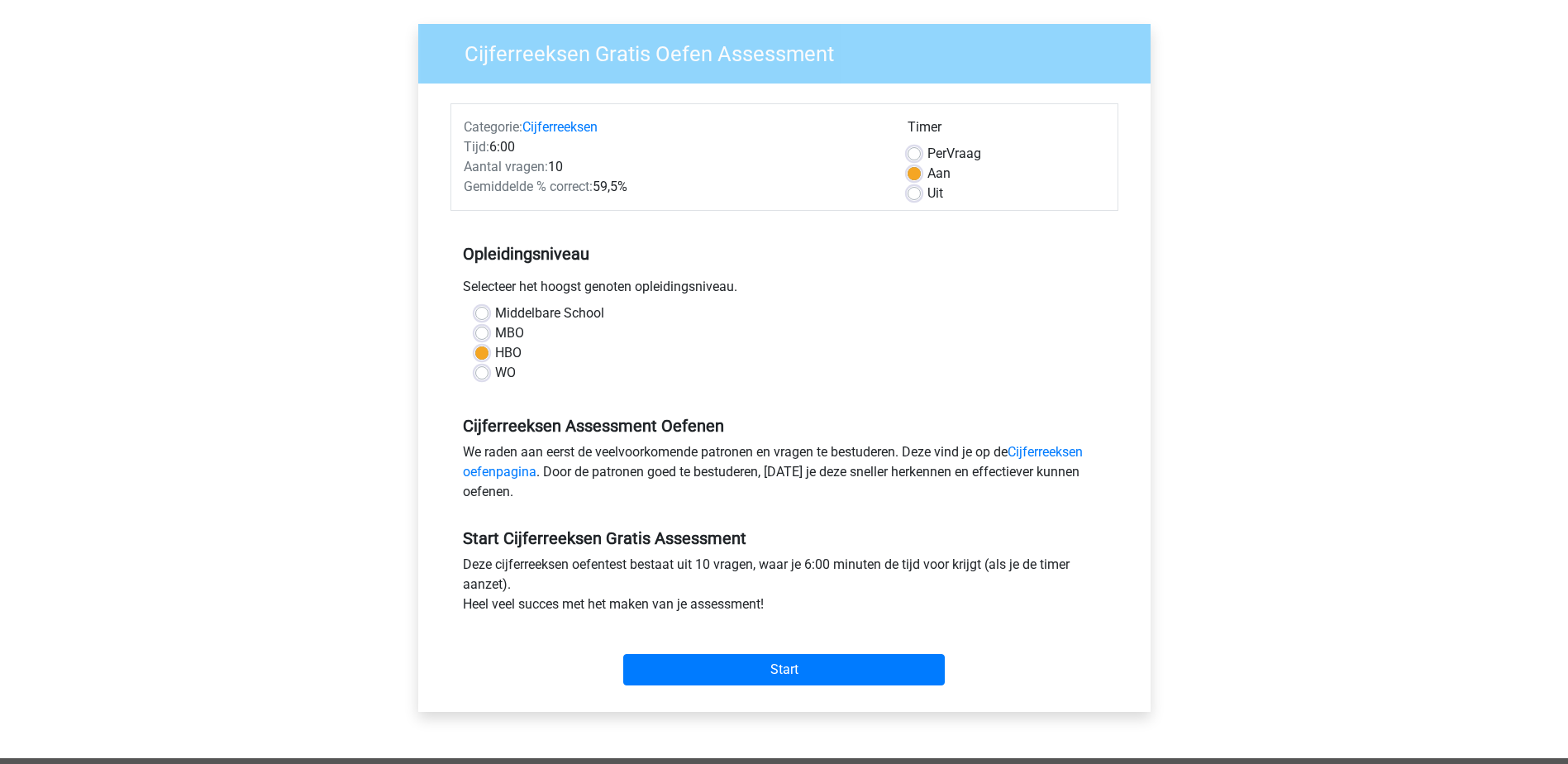
scroll to position [248, 0]
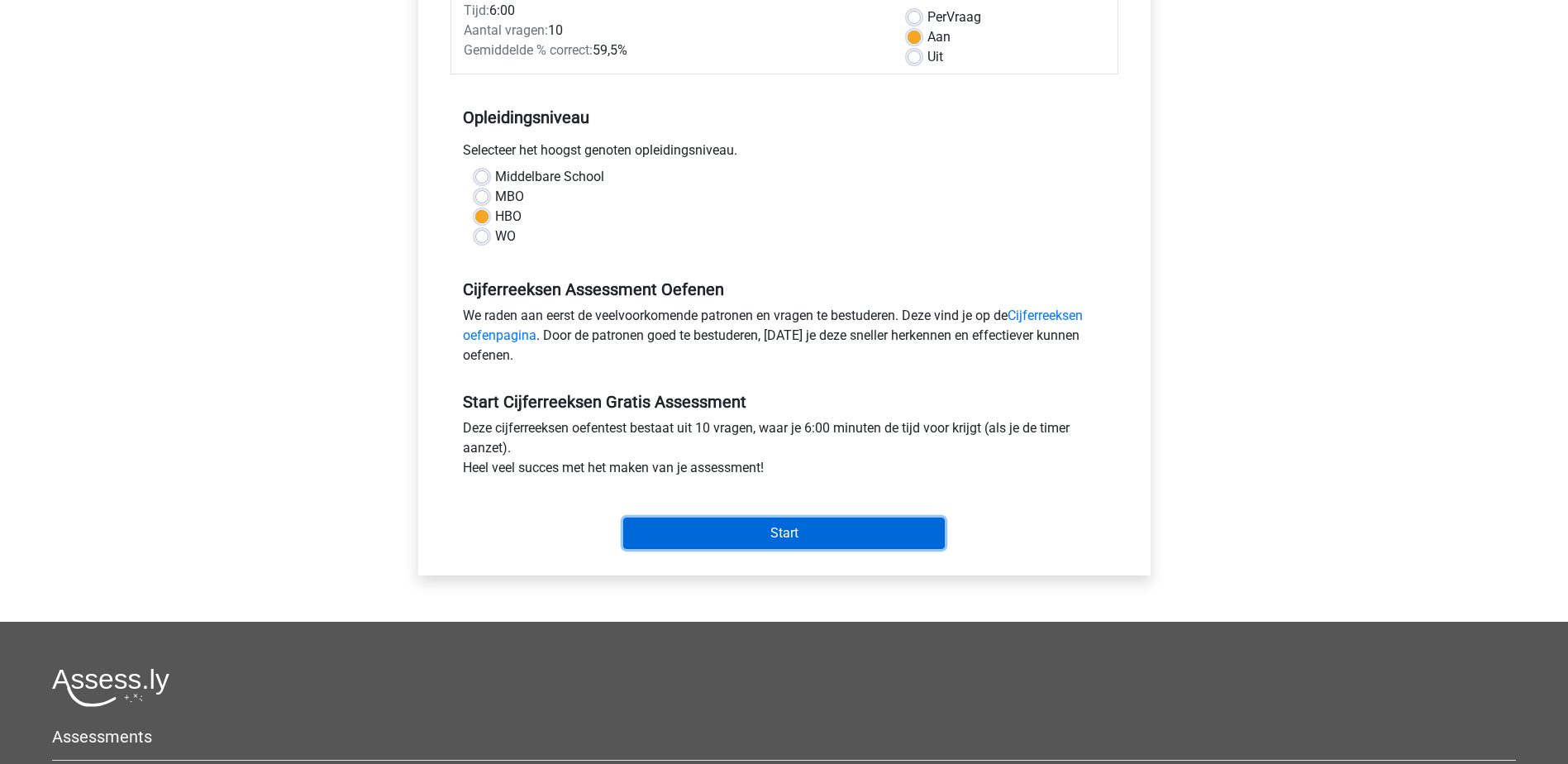
click at [693, 519] on input "Start" at bounding box center [784, 533] width 322 height 31
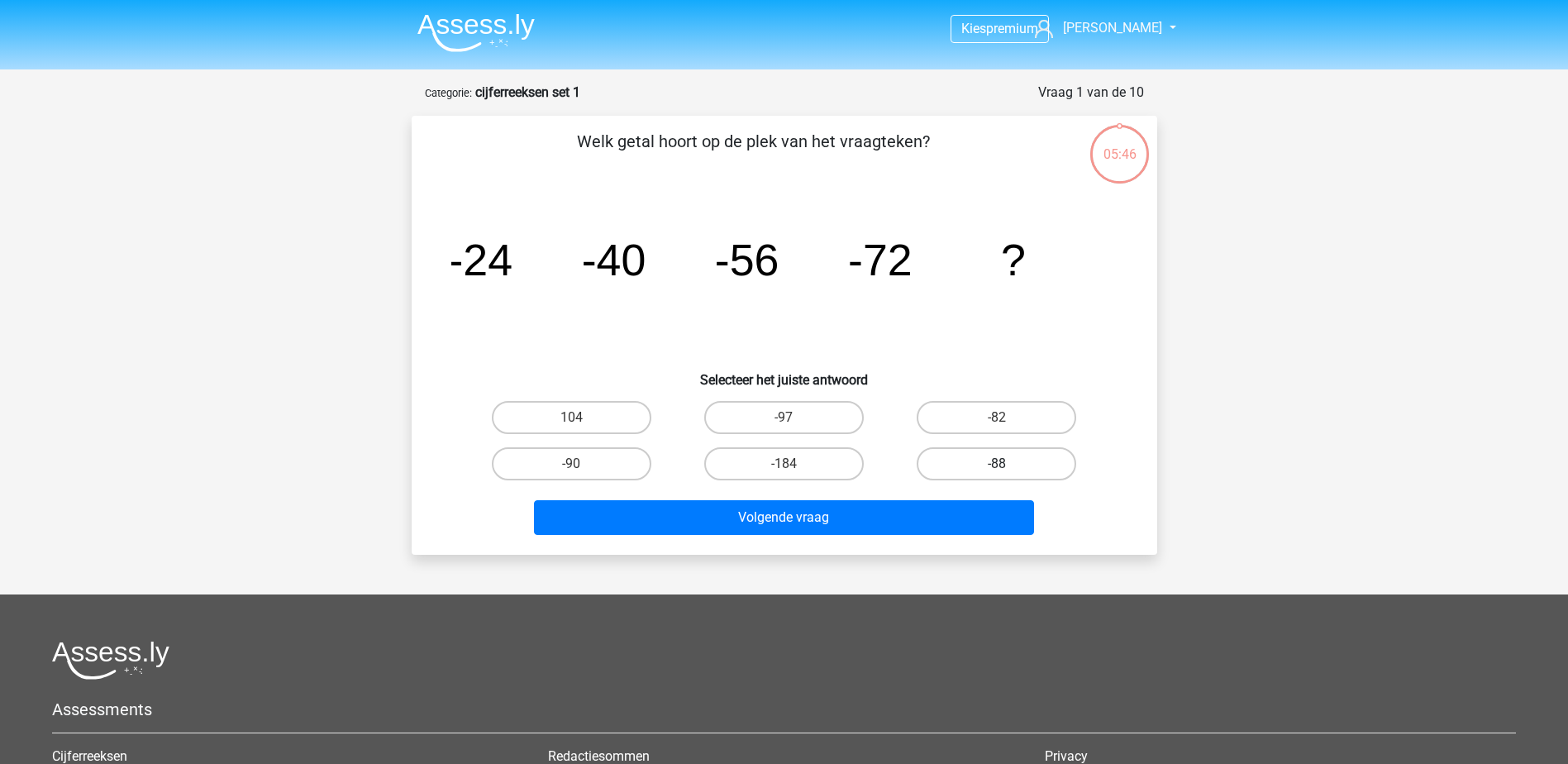
click at [961, 460] on label "-88" at bounding box center [997, 463] width 160 height 33
click at [997, 464] on input "-88" at bounding box center [1002, 469] width 10 height 10
radio input "true"
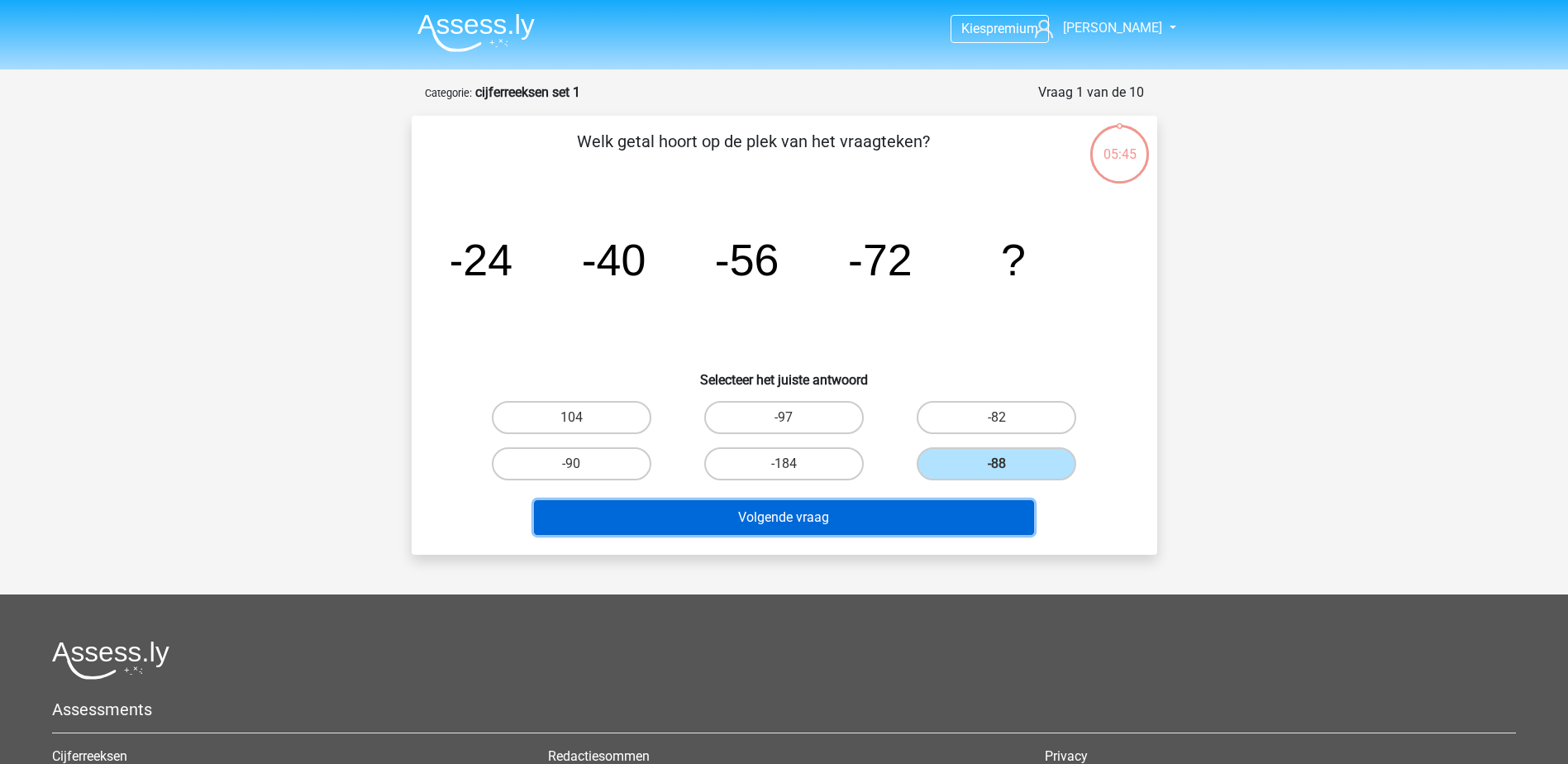
click at [876, 504] on button "Volgende vraag" at bounding box center [784, 517] width 500 height 35
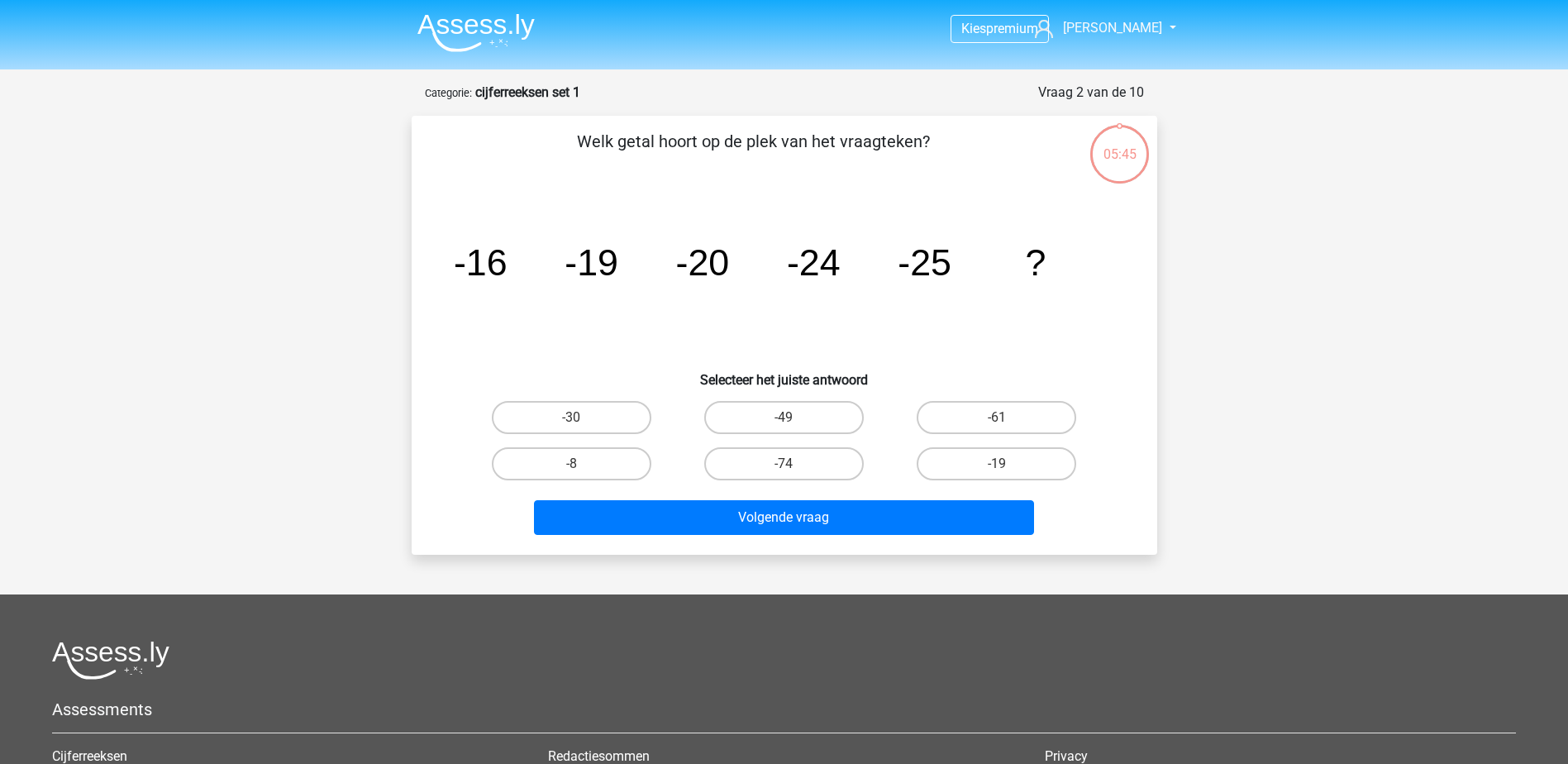
scroll to position [83, 0]
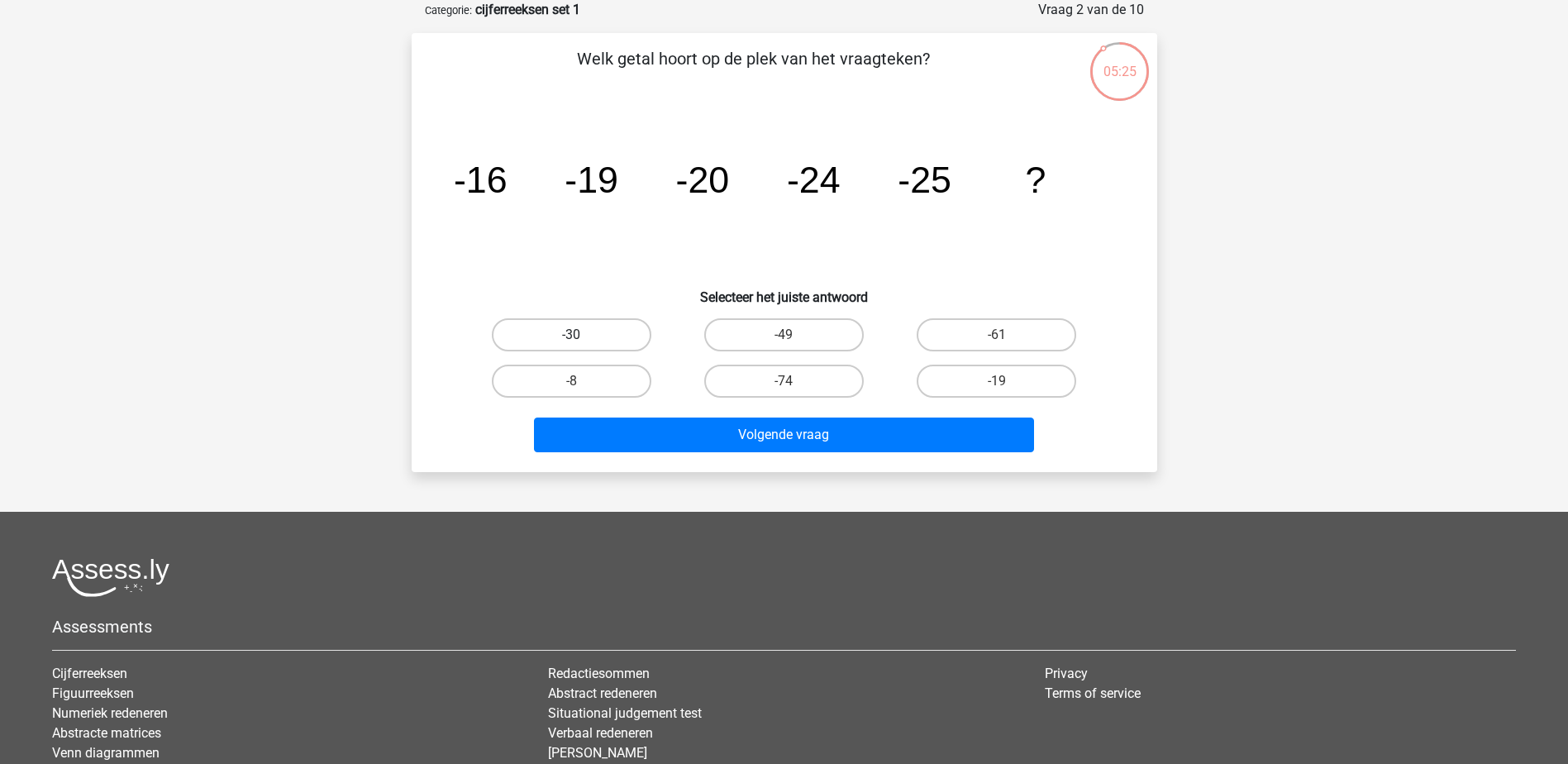
click at [599, 336] on label "-30" at bounding box center [572, 334] width 160 height 33
click at [582, 336] on input "-30" at bounding box center [576, 340] width 10 height 10
radio input "true"
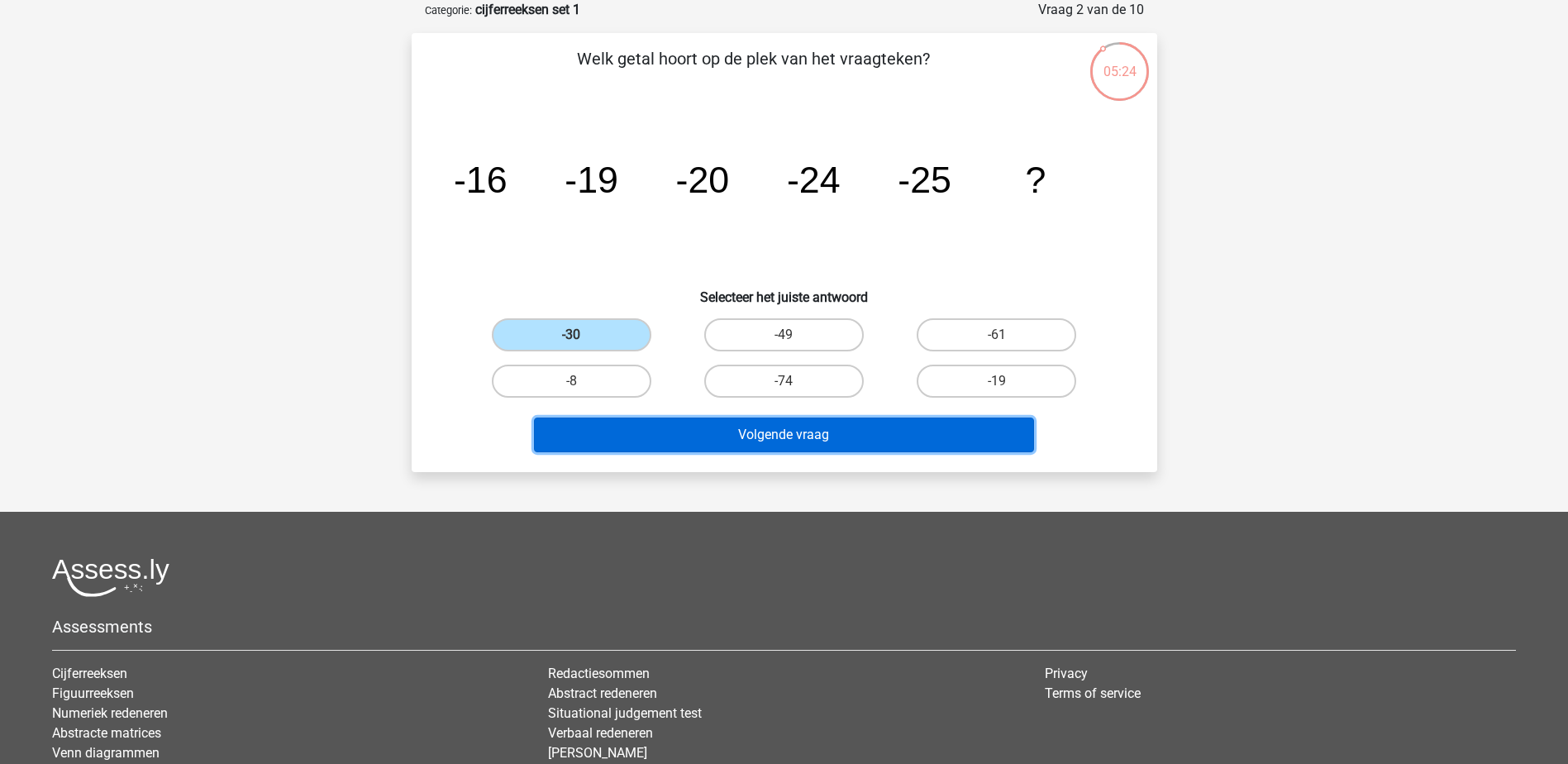
click at [712, 434] on button "Volgende vraag" at bounding box center [784, 435] width 500 height 35
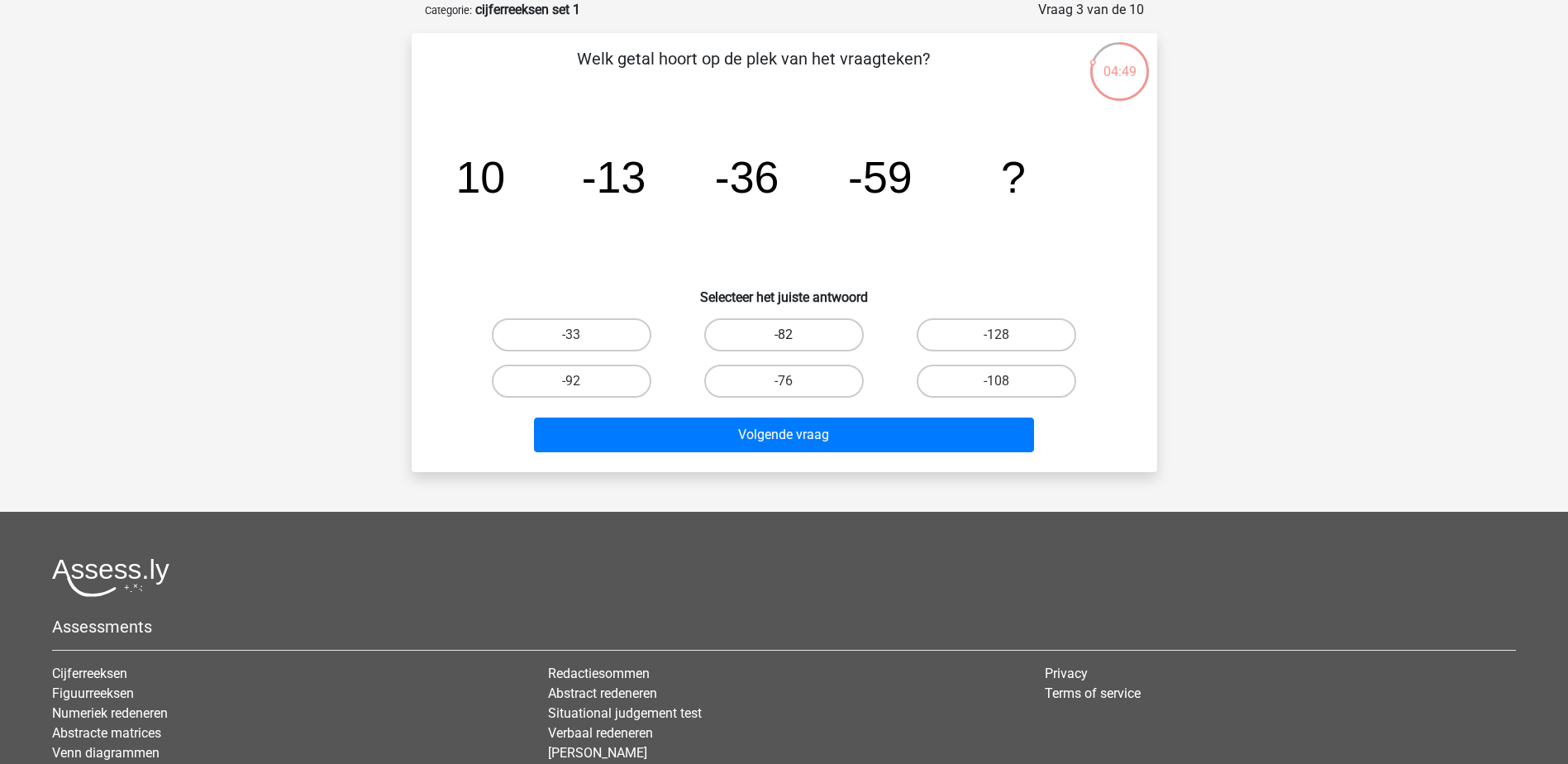
click at [798, 348] on label "-82" at bounding box center [784, 334] width 160 height 33
click at [794, 345] on input "-82" at bounding box center [788, 340] width 10 height 10
radio input "true"
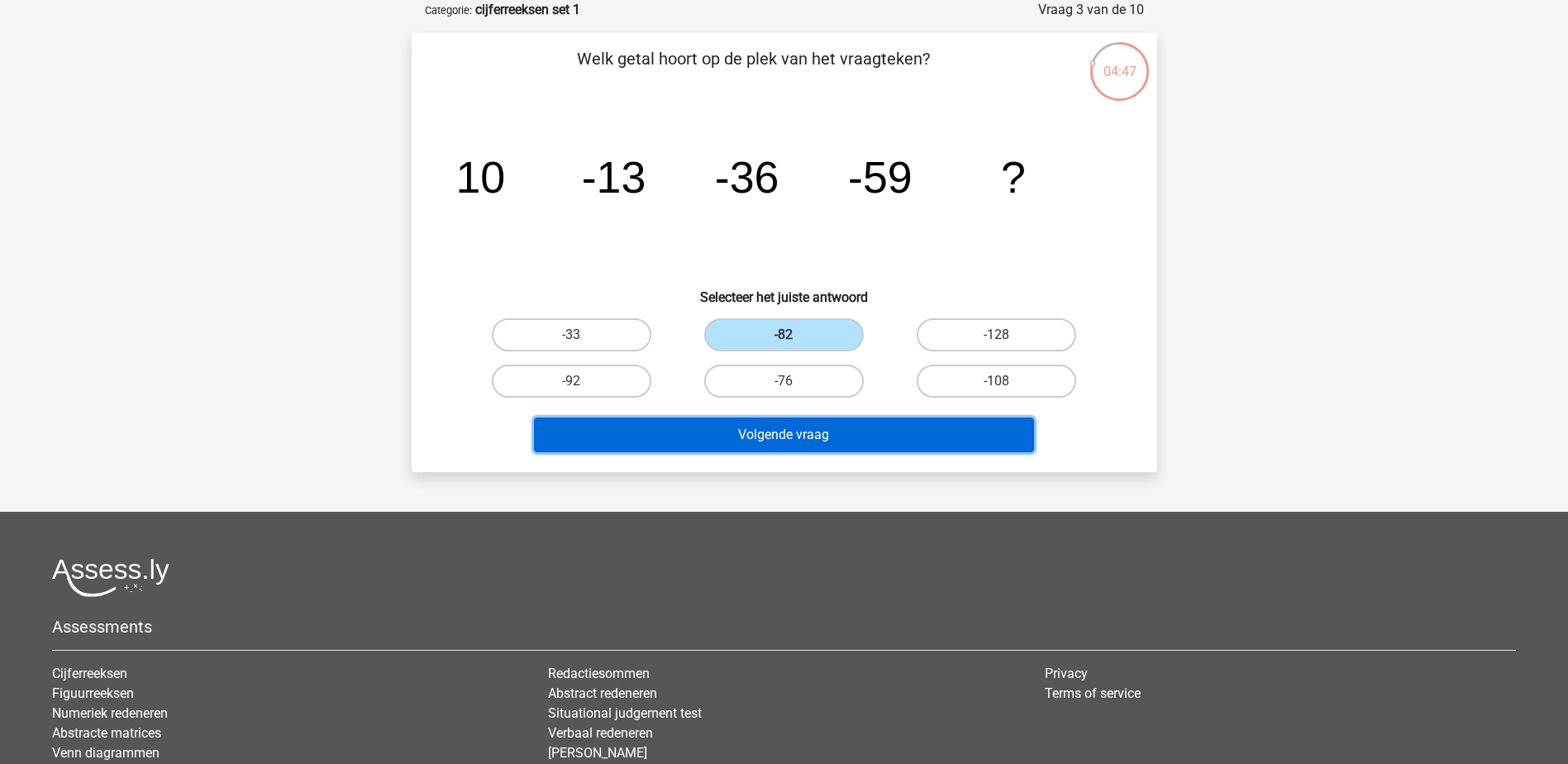
click at [812, 433] on button "Volgende vraag" at bounding box center [784, 435] width 500 height 35
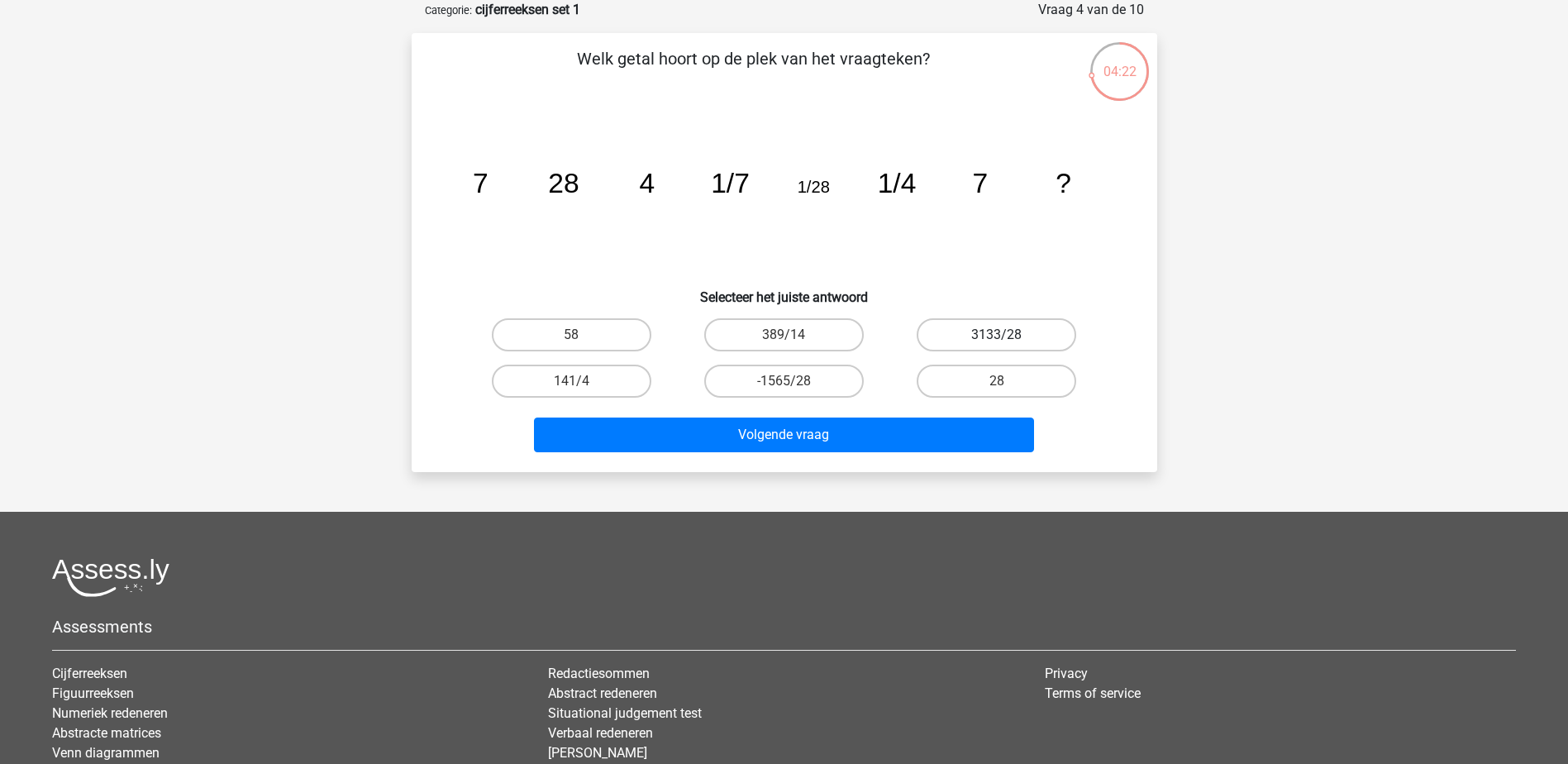
click at [958, 338] on label "3133/28" at bounding box center [997, 334] width 160 height 33
click at [997, 338] on input "3133/28" at bounding box center [1002, 340] width 10 height 10
radio input "true"
click at [917, 406] on div "Volgende vraag" at bounding box center [784, 432] width 692 height 55
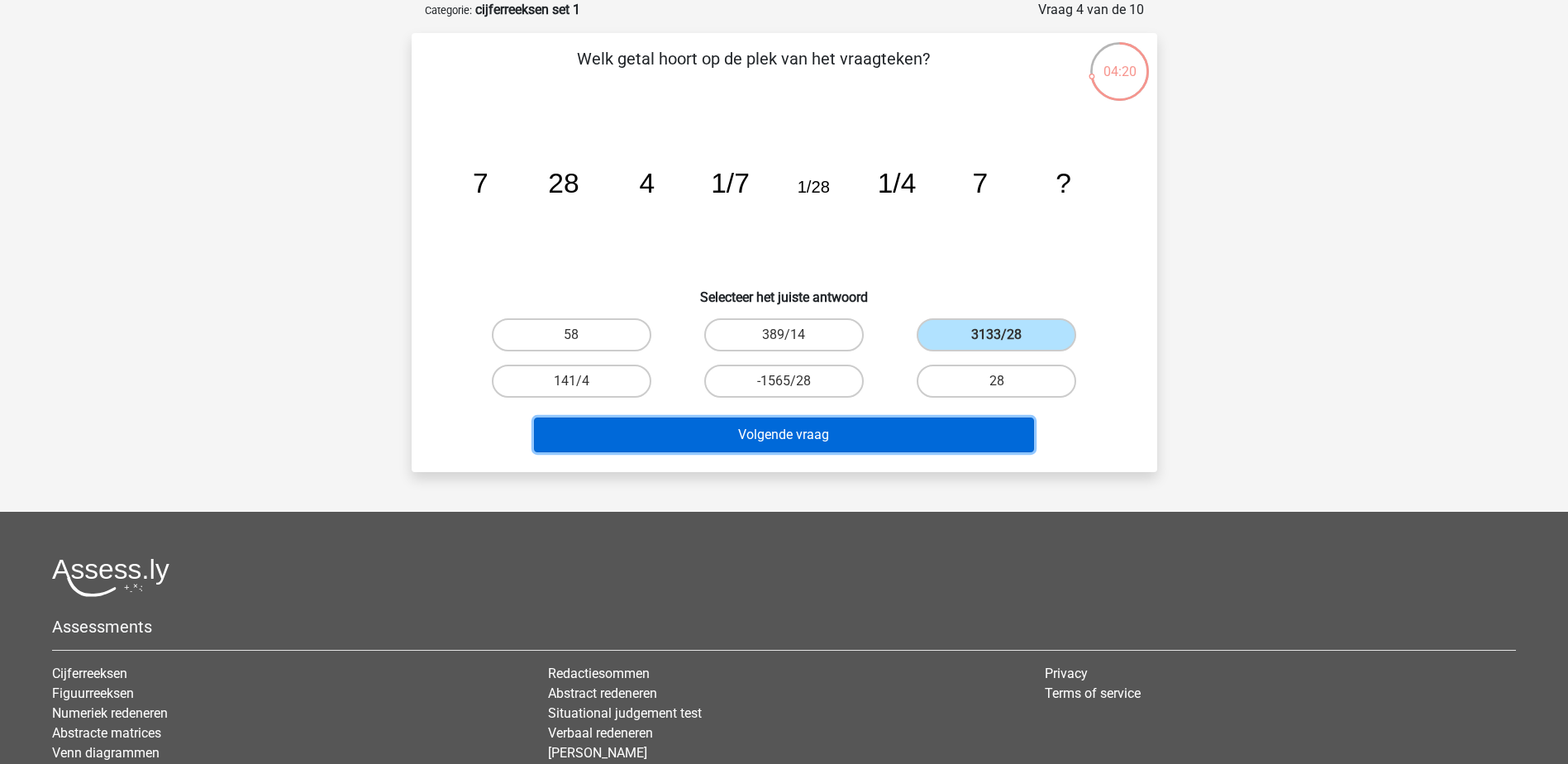
click at [903, 426] on button "Volgende vraag" at bounding box center [784, 435] width 500 height 35
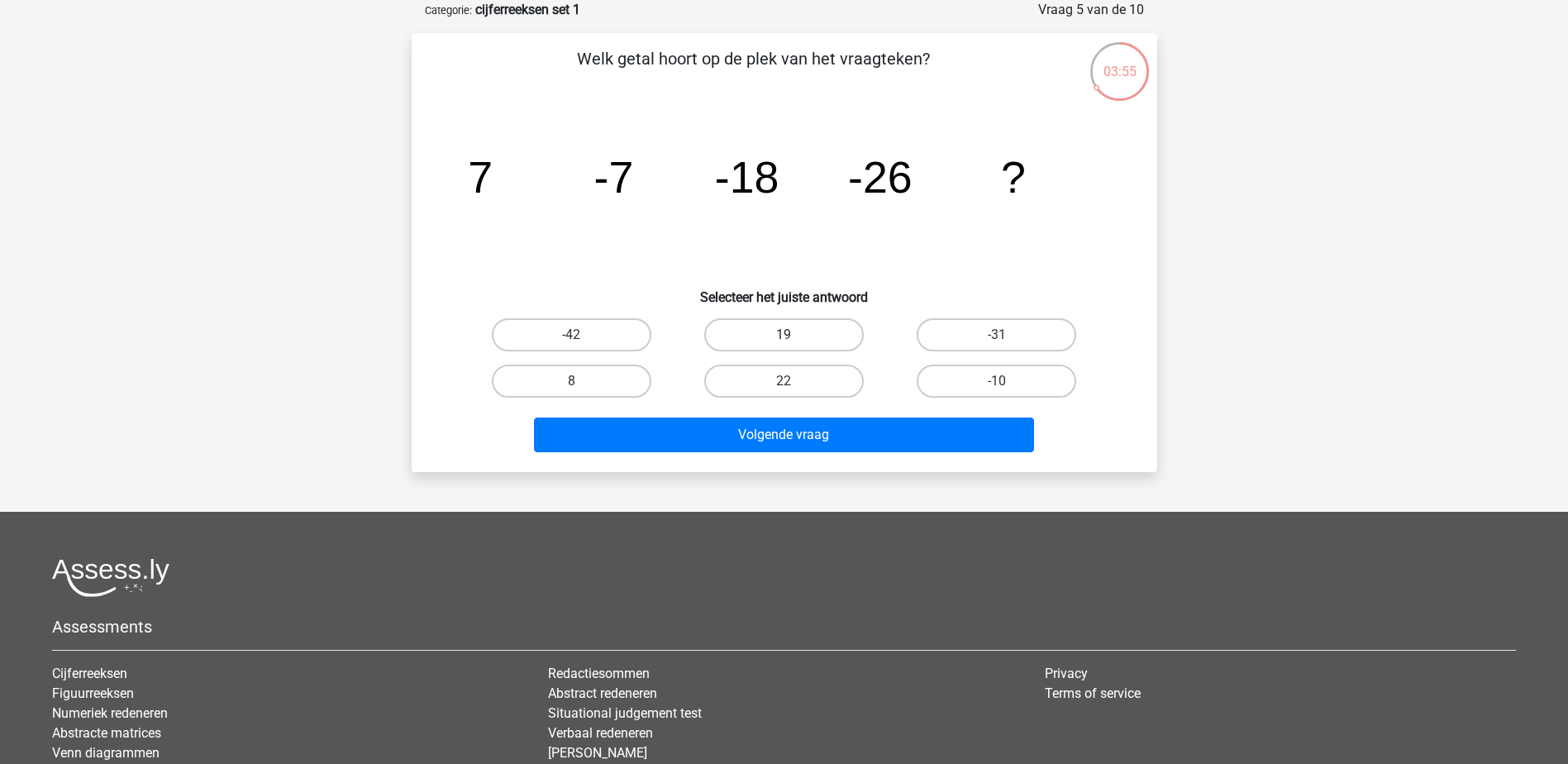
click at [818, 345] on label "19" at bounding box center [784, 334] width 160 height 33
click at [794, 345] on input "19" at bounding box center [788, 340] width 10 height 10
radio input "true"
click at [569, 316] on div "-42" at bounding box center [572, 334] width 213 height 46
click at [582, 342] on input "-42" at bounding box center [576, 340] width 10 height 10
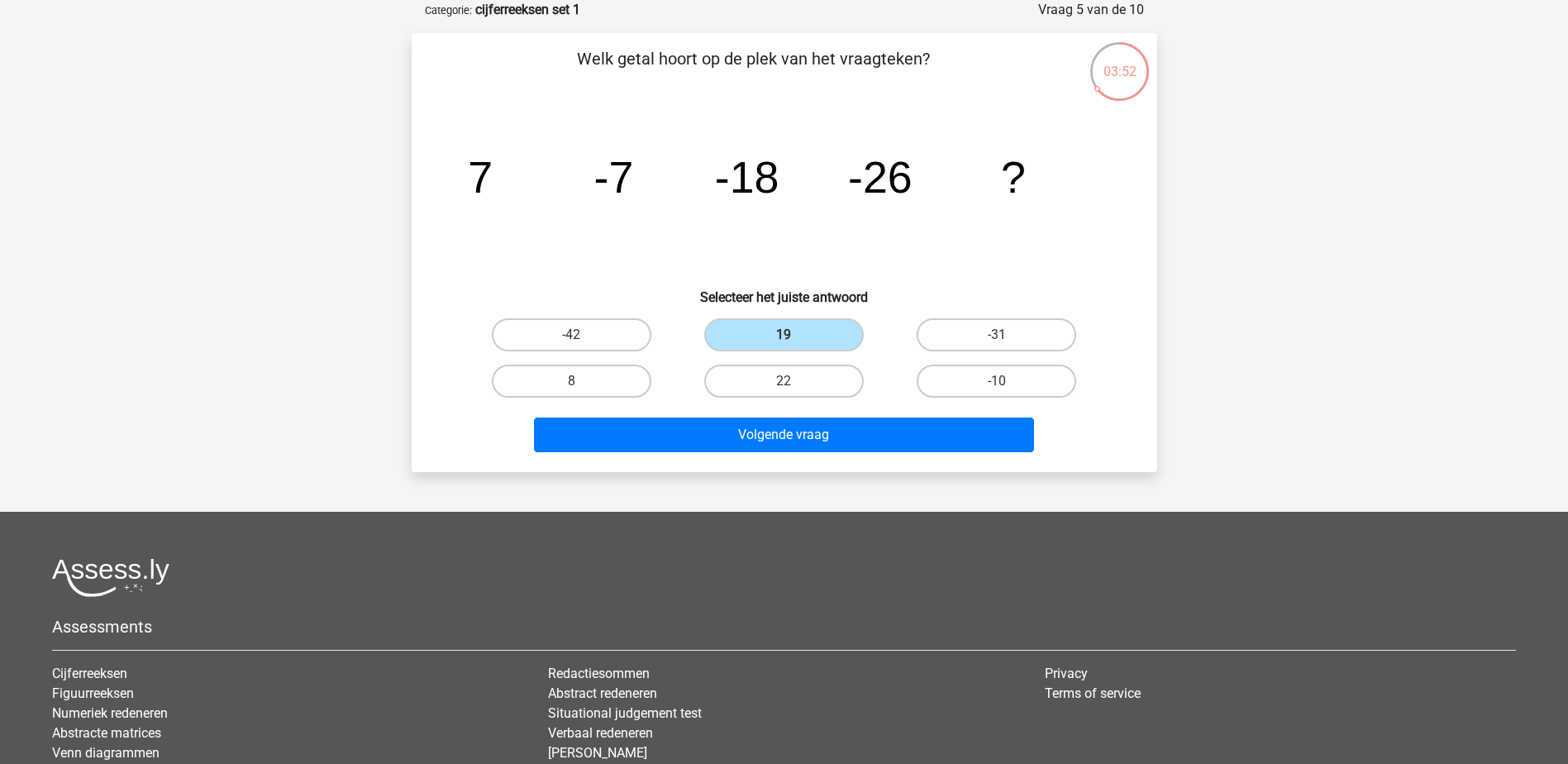
radio input "true"
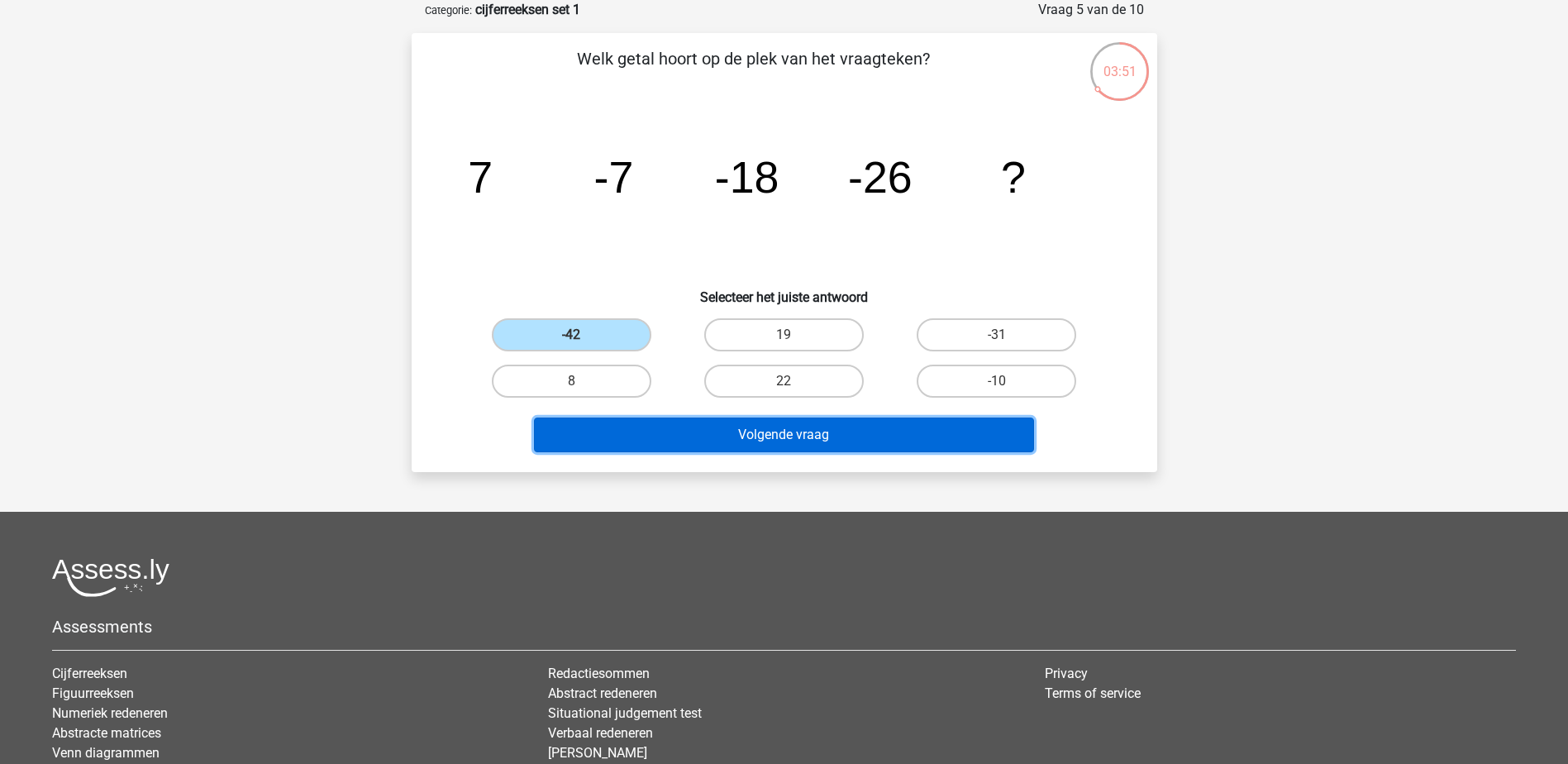
click at [735, 424] on button "Volgende vraag" at bounding box center [784, 435] width 500 height 35
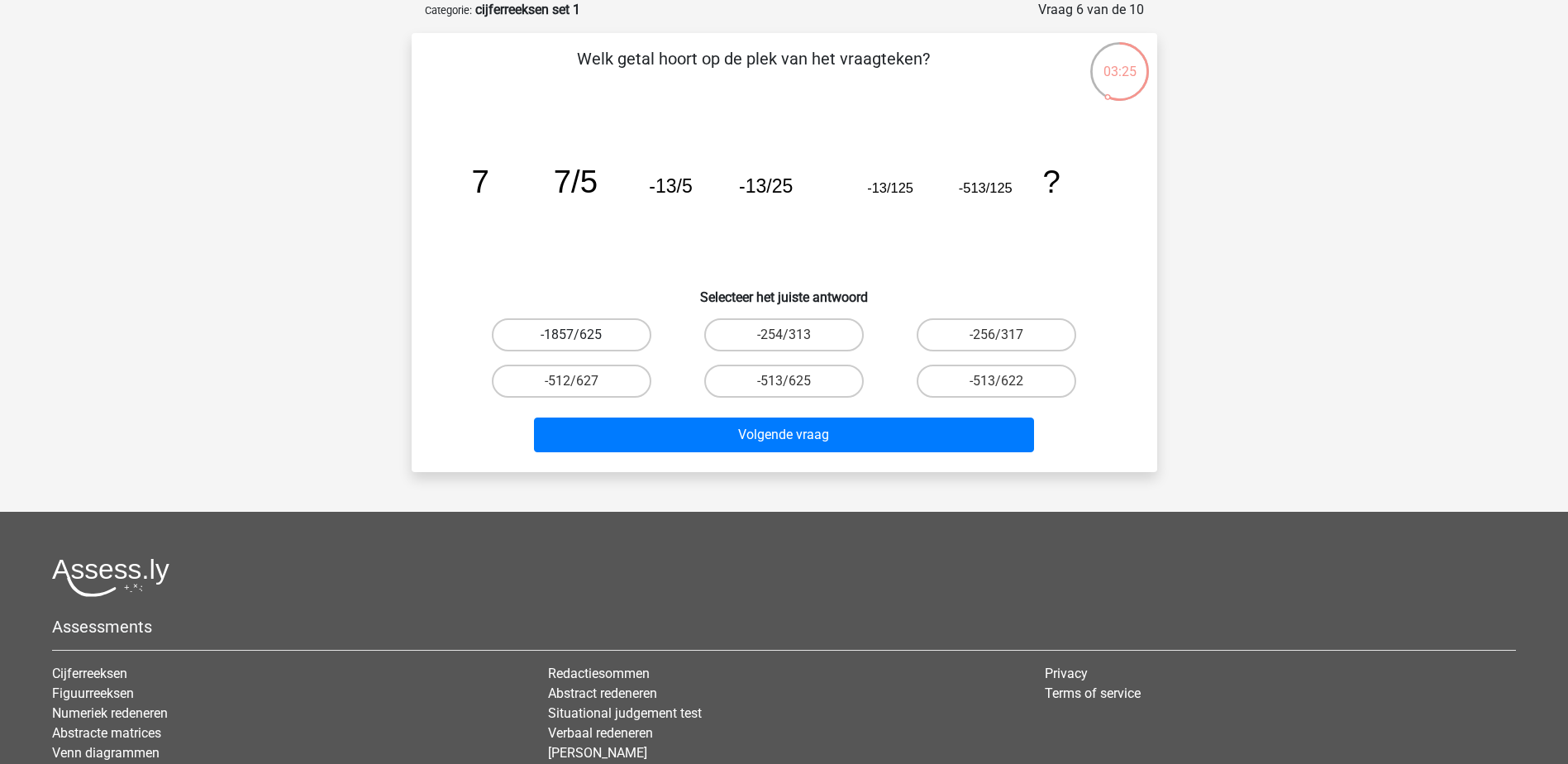
click at [618, 333] on label "-1857/625" at bounding box center [572, 334] width 160 height 33
click at [582, 335] on input "-1857/625" at bounding box center [576, 340] width 10 height 10
radio input "true"
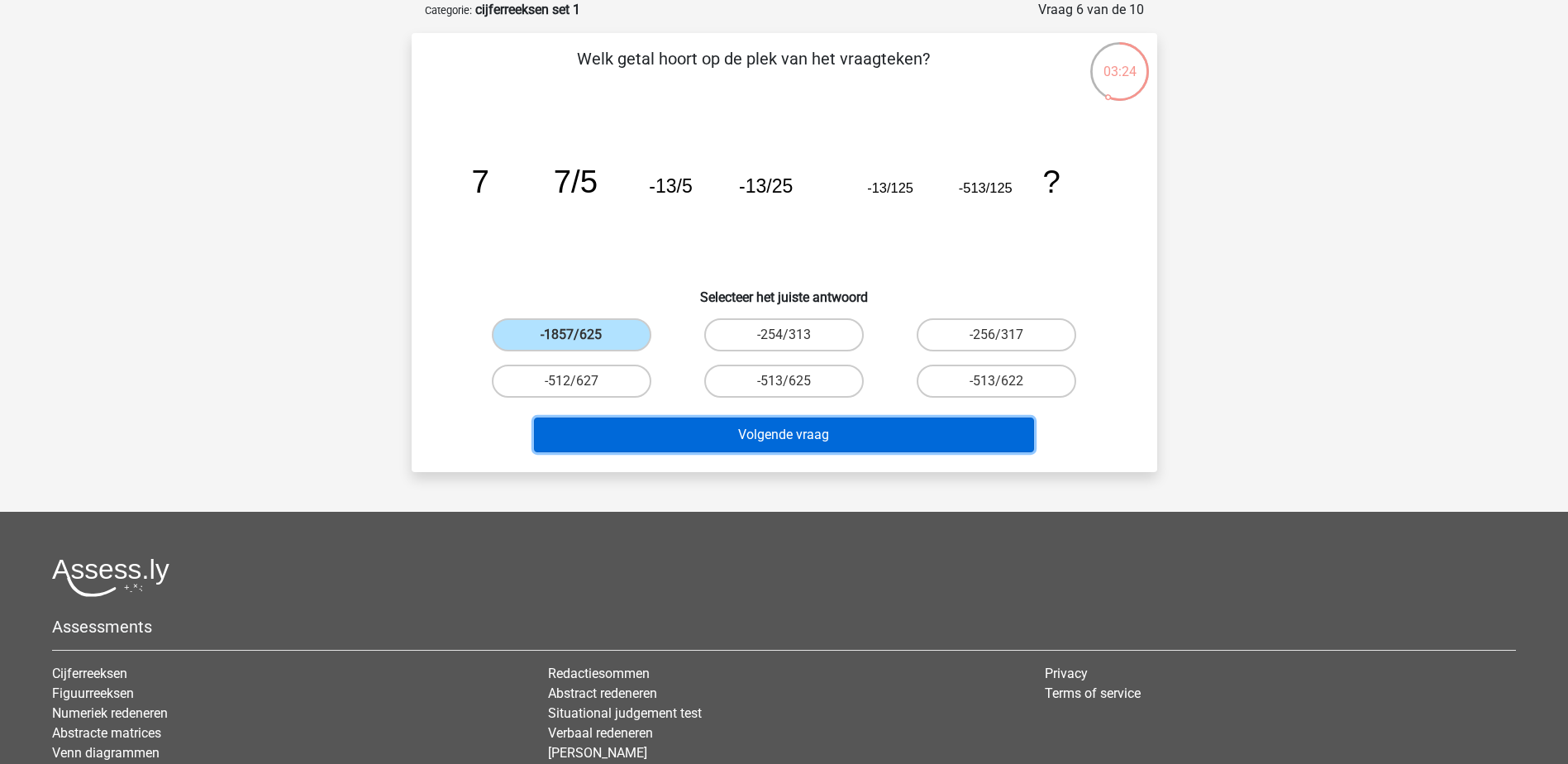
click at [739, 428] on button "Volgende vraag" at bounding box center [784, 435] width 500 height 35
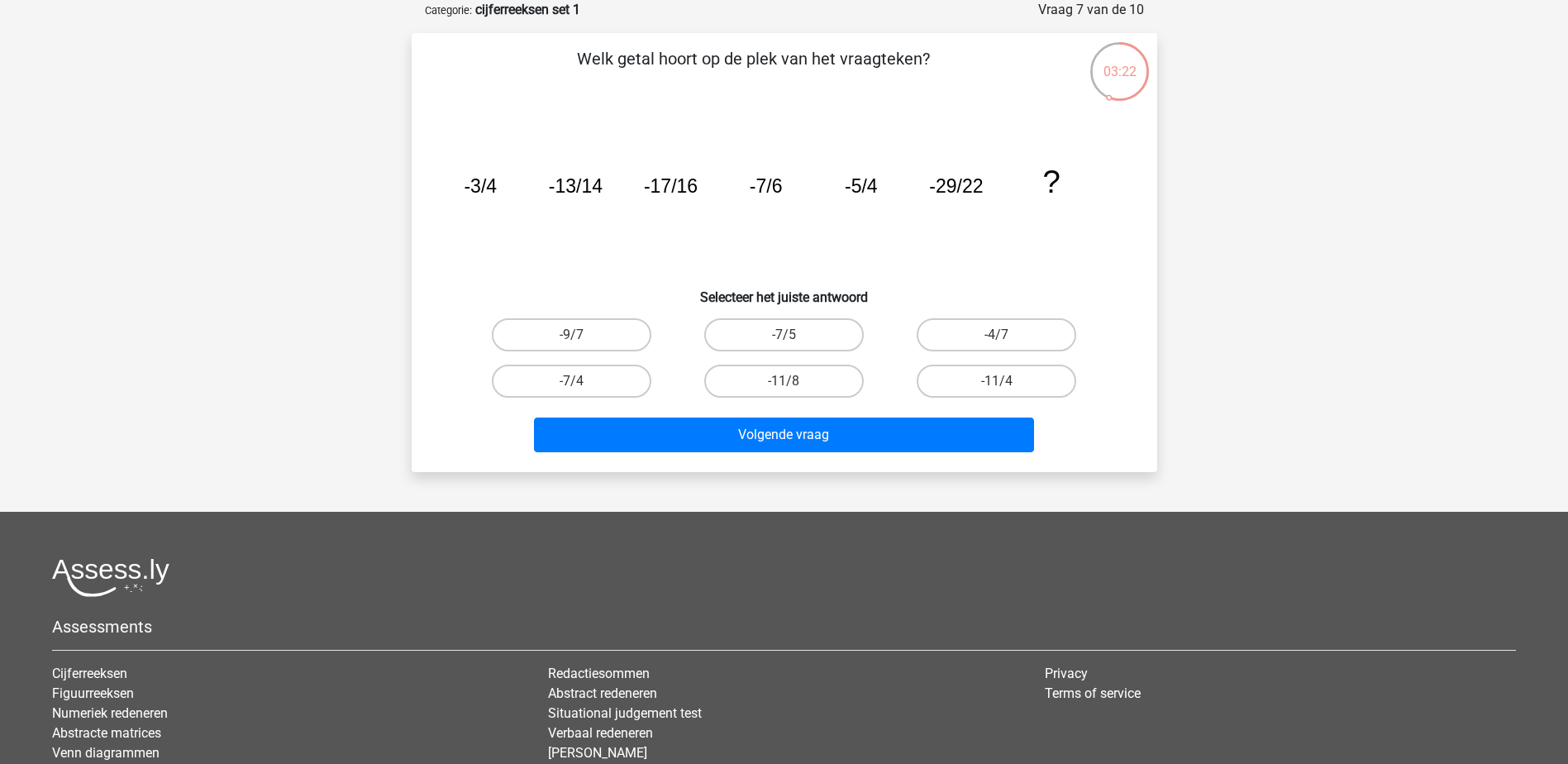
click at [736, 399] on div "-11/8" at bounding box center [784, 381] width 213 height 46
click at [768, 390] on label "-11/8" at bounding box center [784, 381] width 160 height 33
click at [784, 390] on input "-11/8" at bounding box center [788, 386] width 10 height 10
radio input "true"
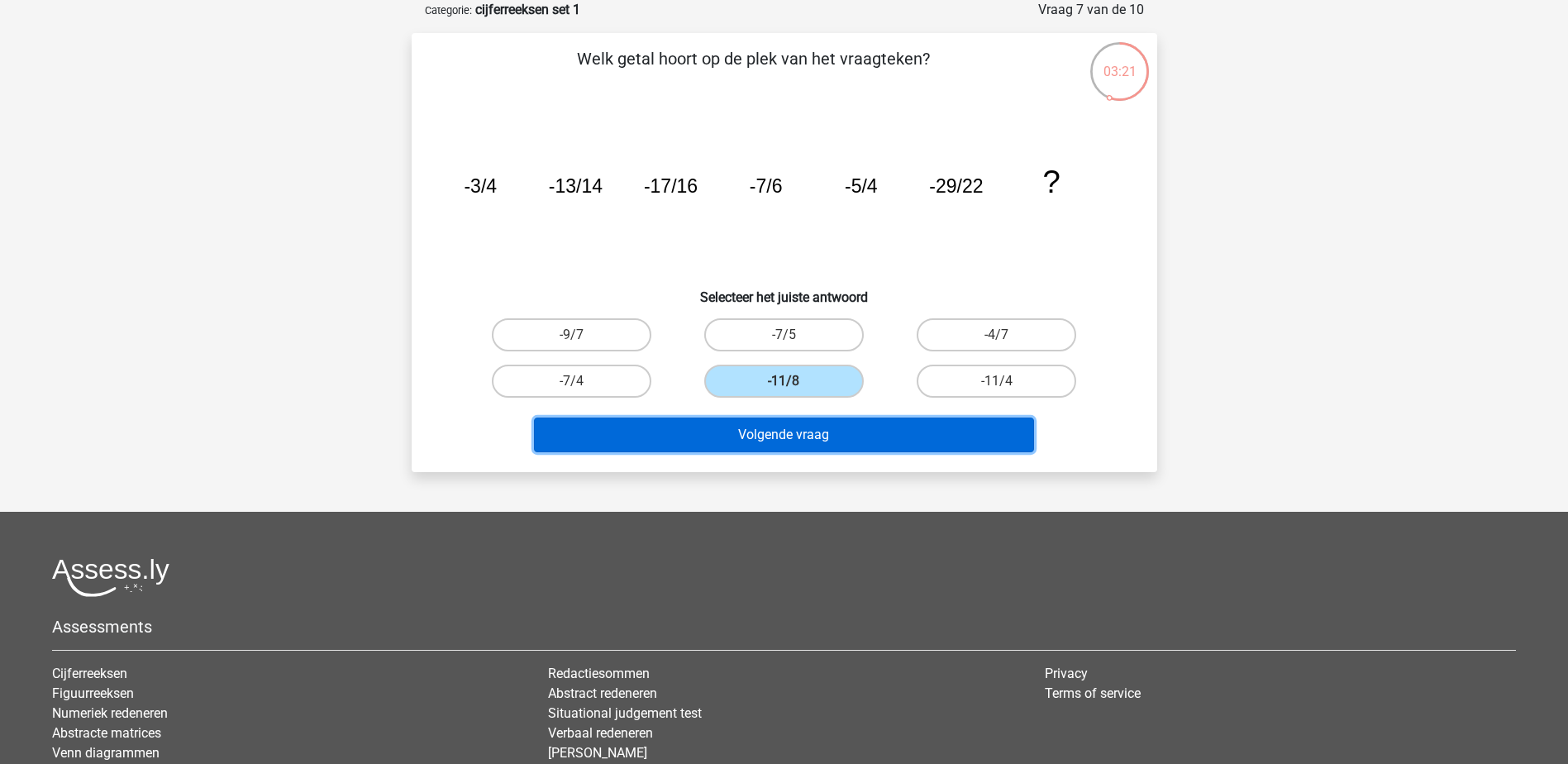
click at [781, 433] on button "Volgende vraag" at bounding box center [784, 435] width 500 height 35
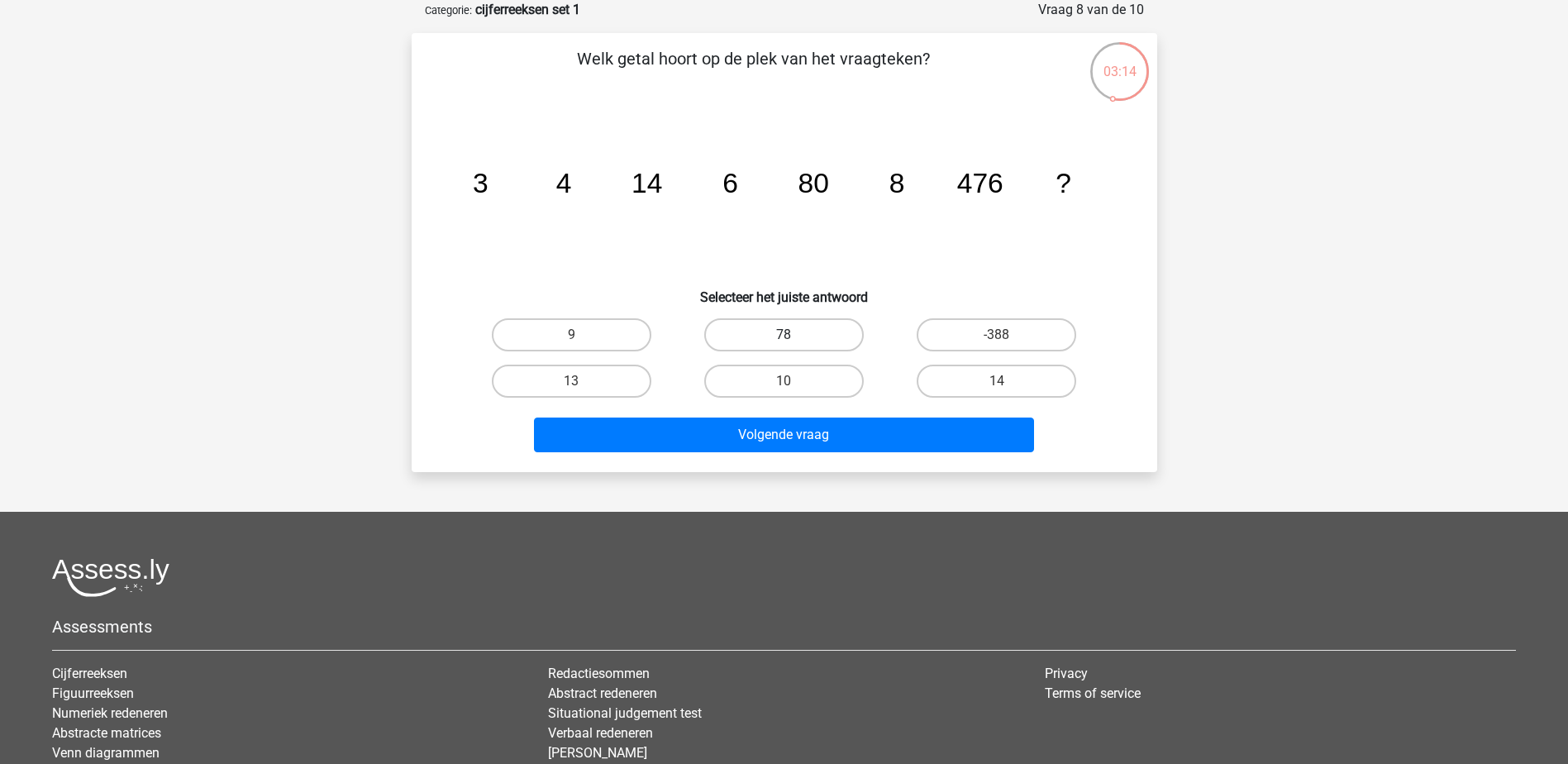
click at [766, 337] on label "78" at bounding box center [784, 334] width 160 height 33
click at [784, 337] on input "78" at bounding box center [788, 340] width 10 height 10
radio input "true"
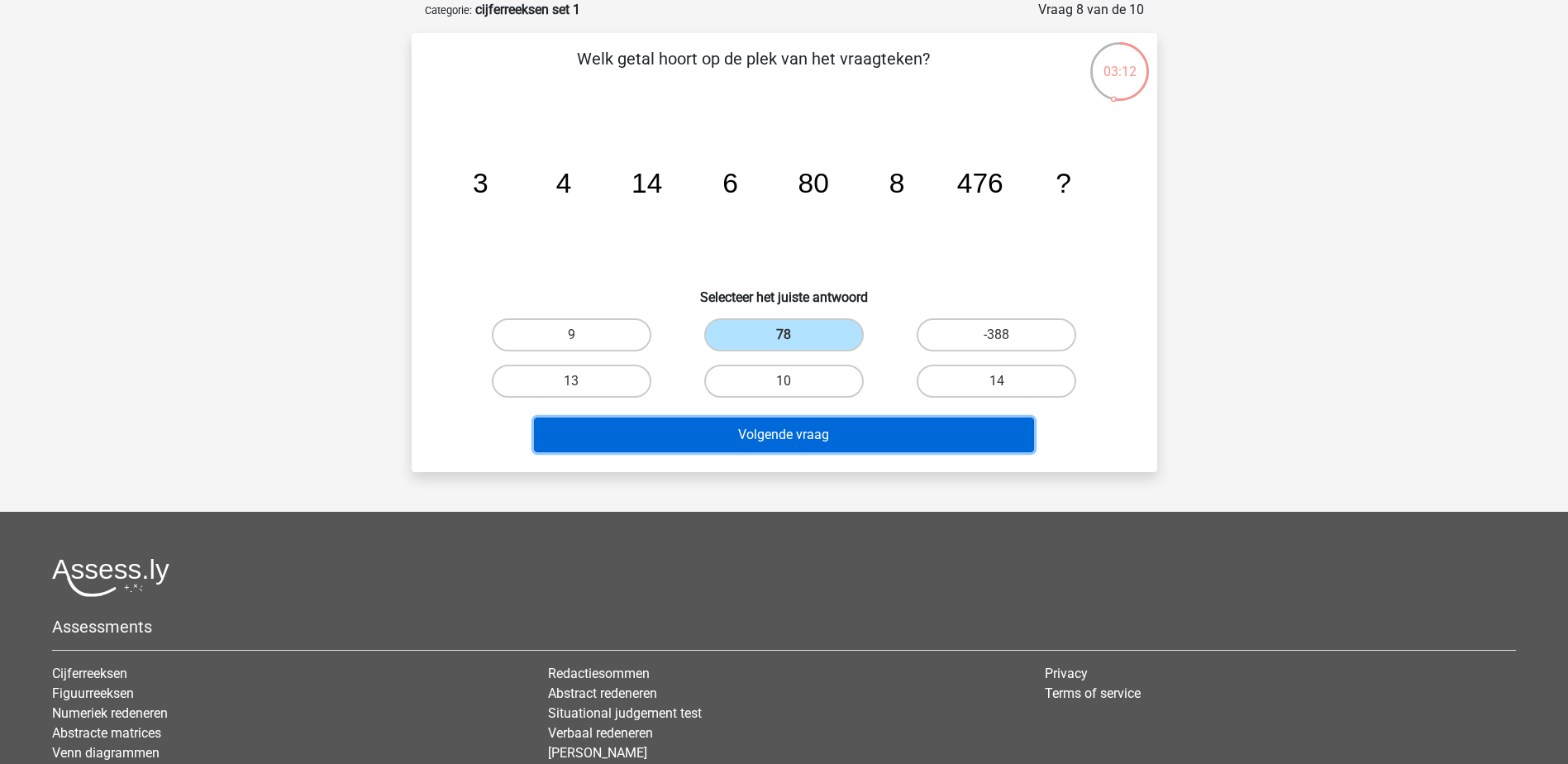
click at [890, 426] on button "Volgende vraag" at bounding box center [784, 435] width 500 height 35
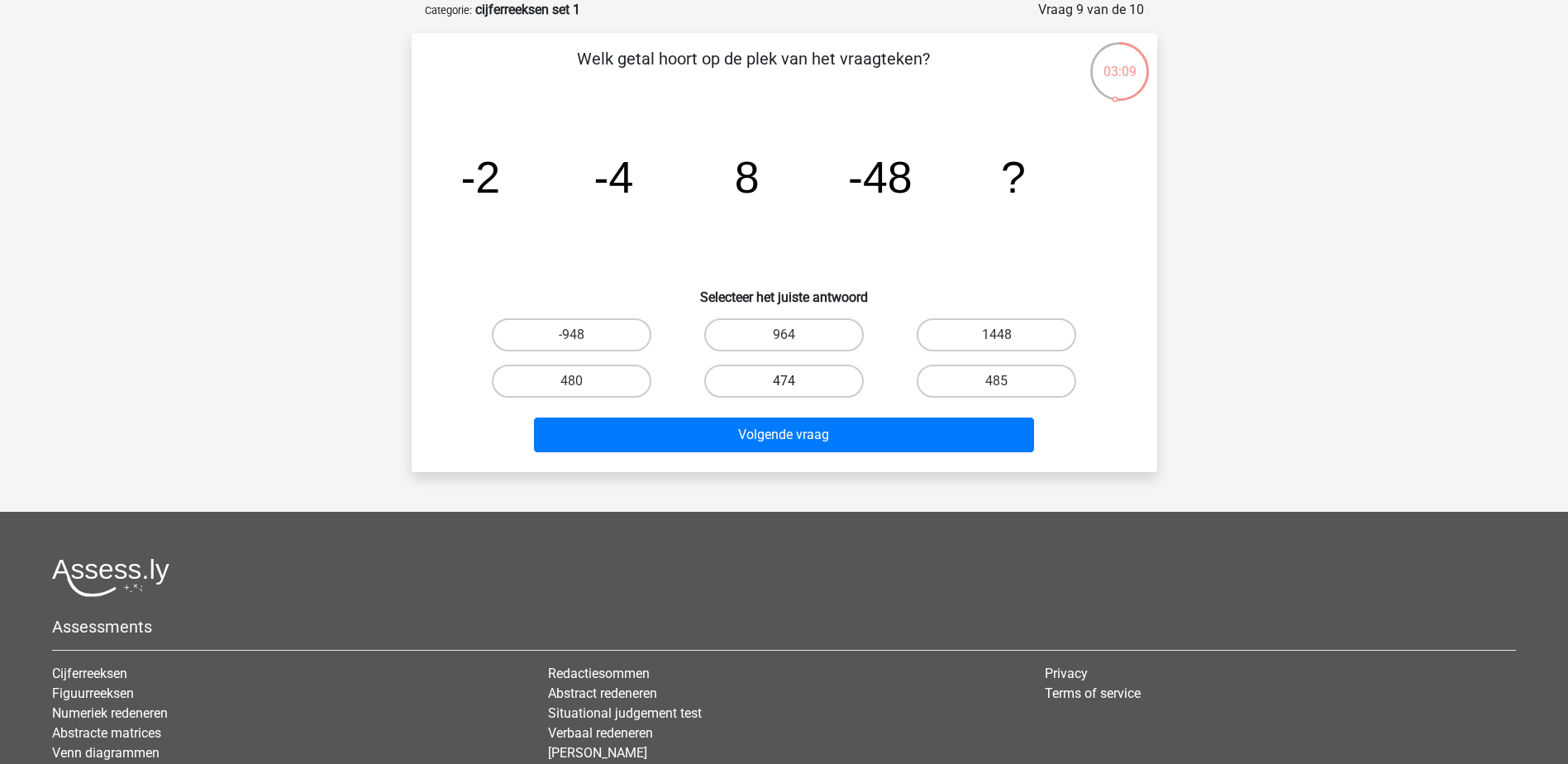
scroll to position [0, 0]
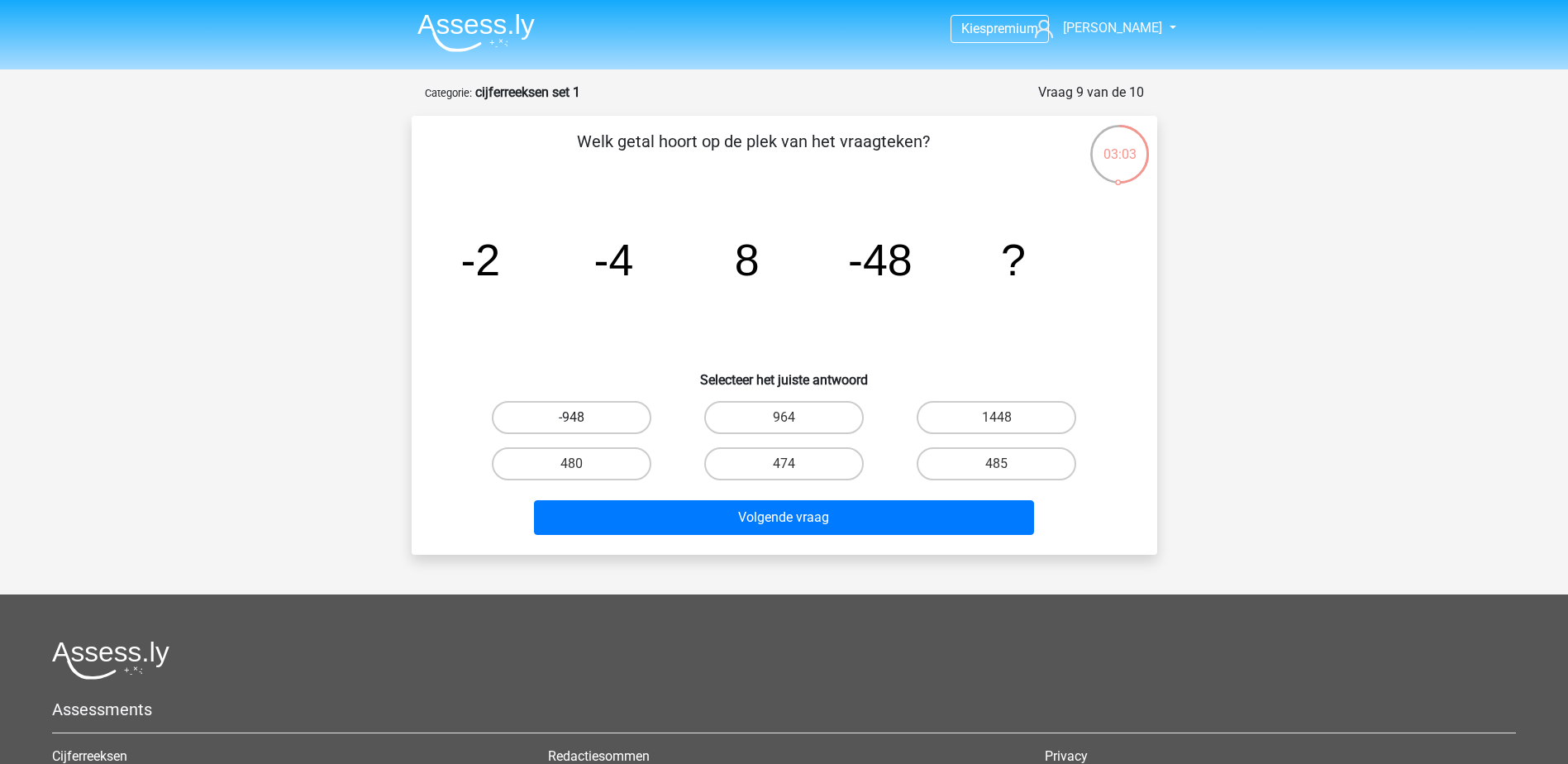
click at [589, 420] on label "-948" at bounding box center [572, 417] width 160 height 33
click at [582, 420] on input "-948" at bounding box center [576, 422] width 10 height 10
radio input "true"
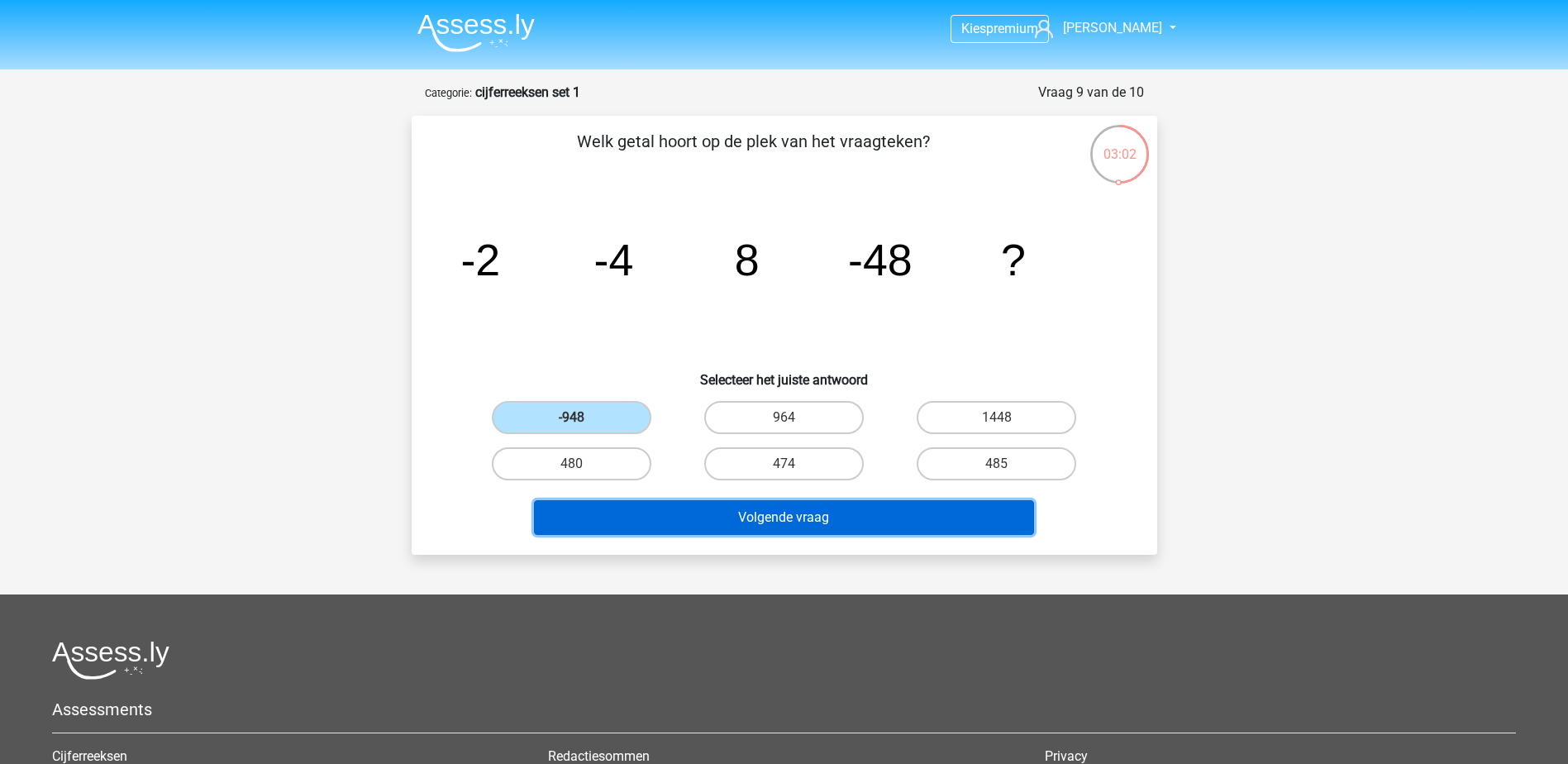
click at [787, 513] on button "Volgende vraag" at bounding box center [784, 517] width 500 height 35
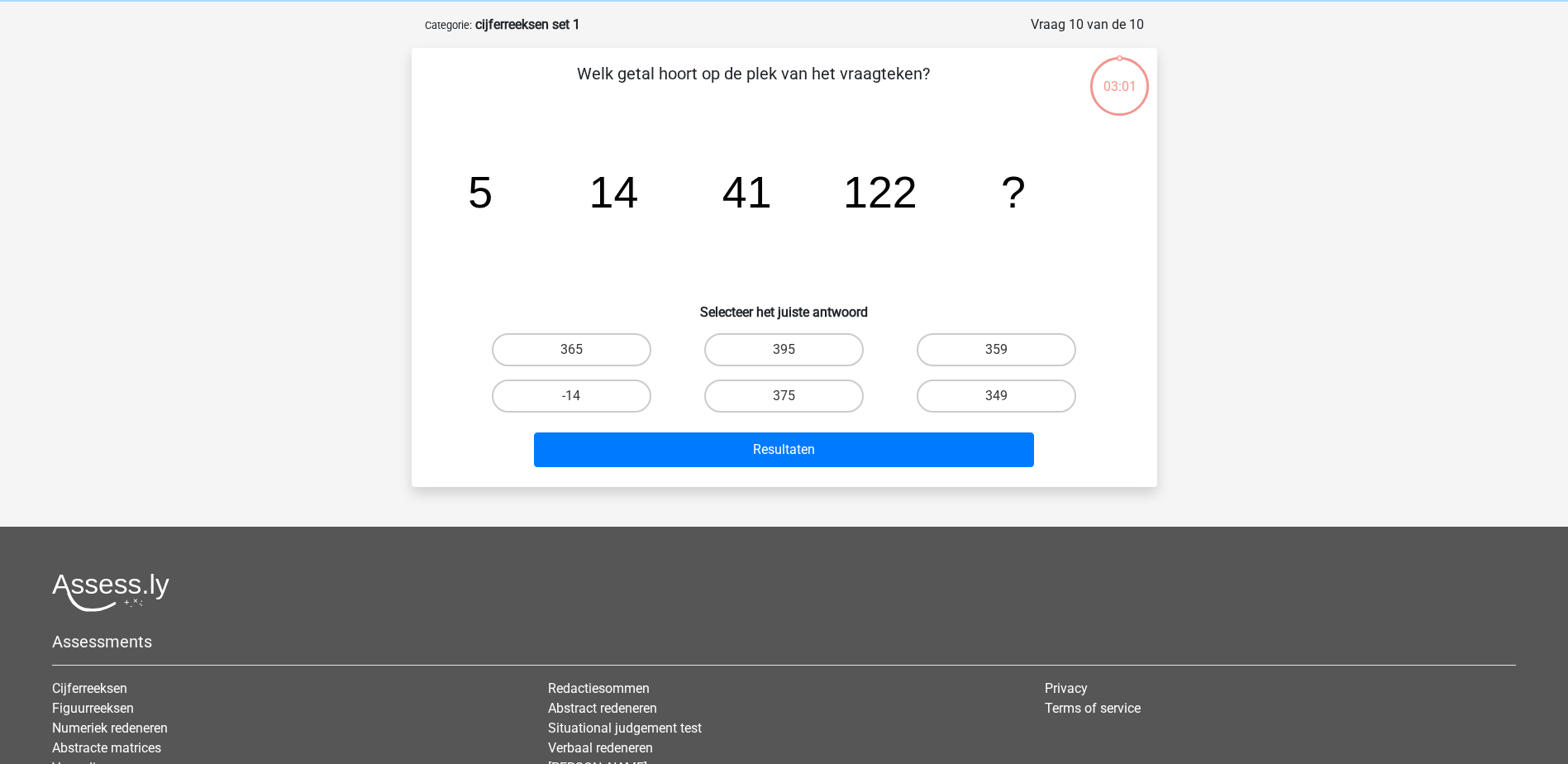
scroll to position [83, 0]
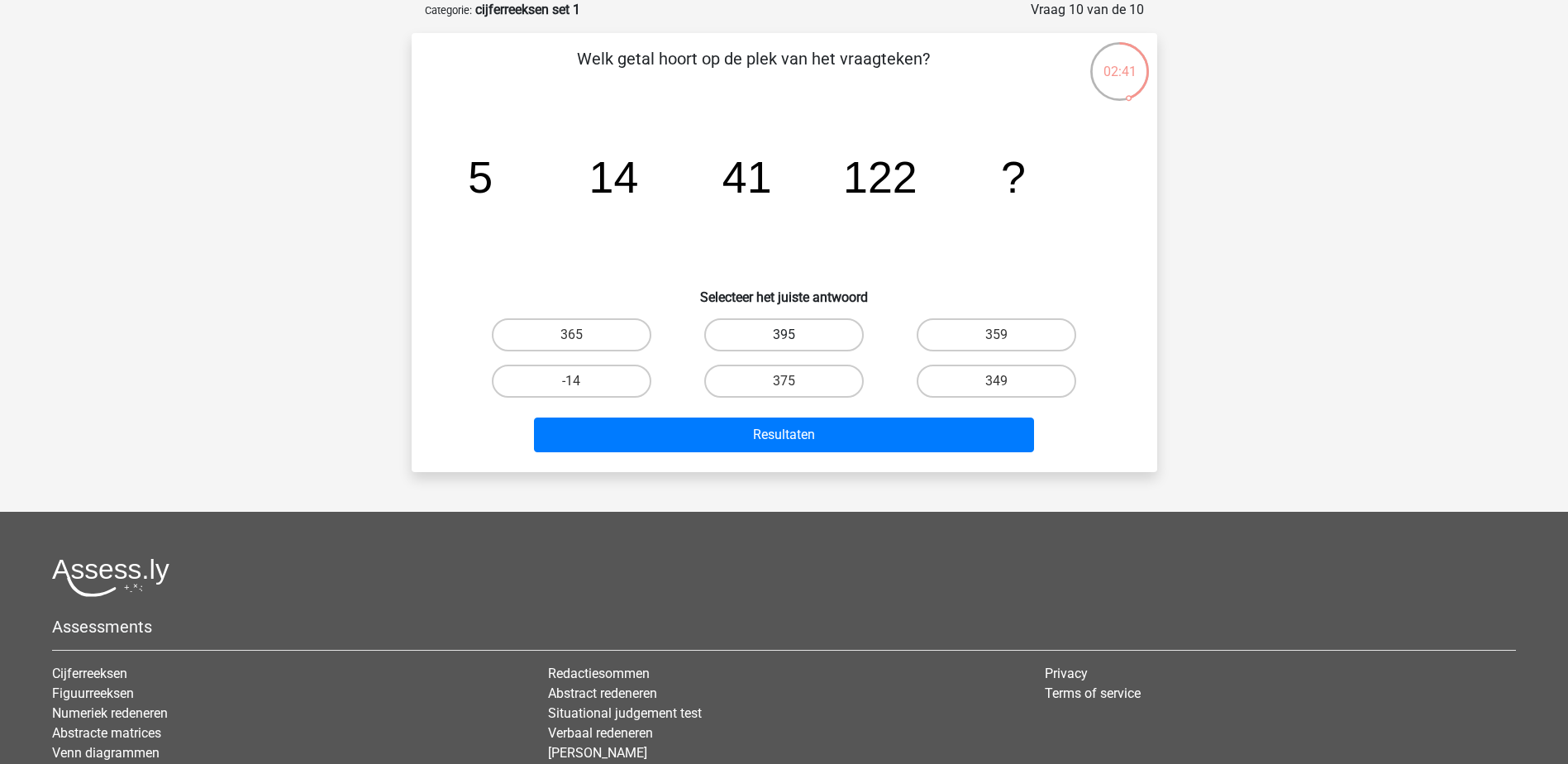
click at [774, 343] on label "395" at bounding box center [784, 334] width 160 height 33
click at [784, 343] on input "395" at bounding box center [788, 340] width 10 height 10
radio input "true"
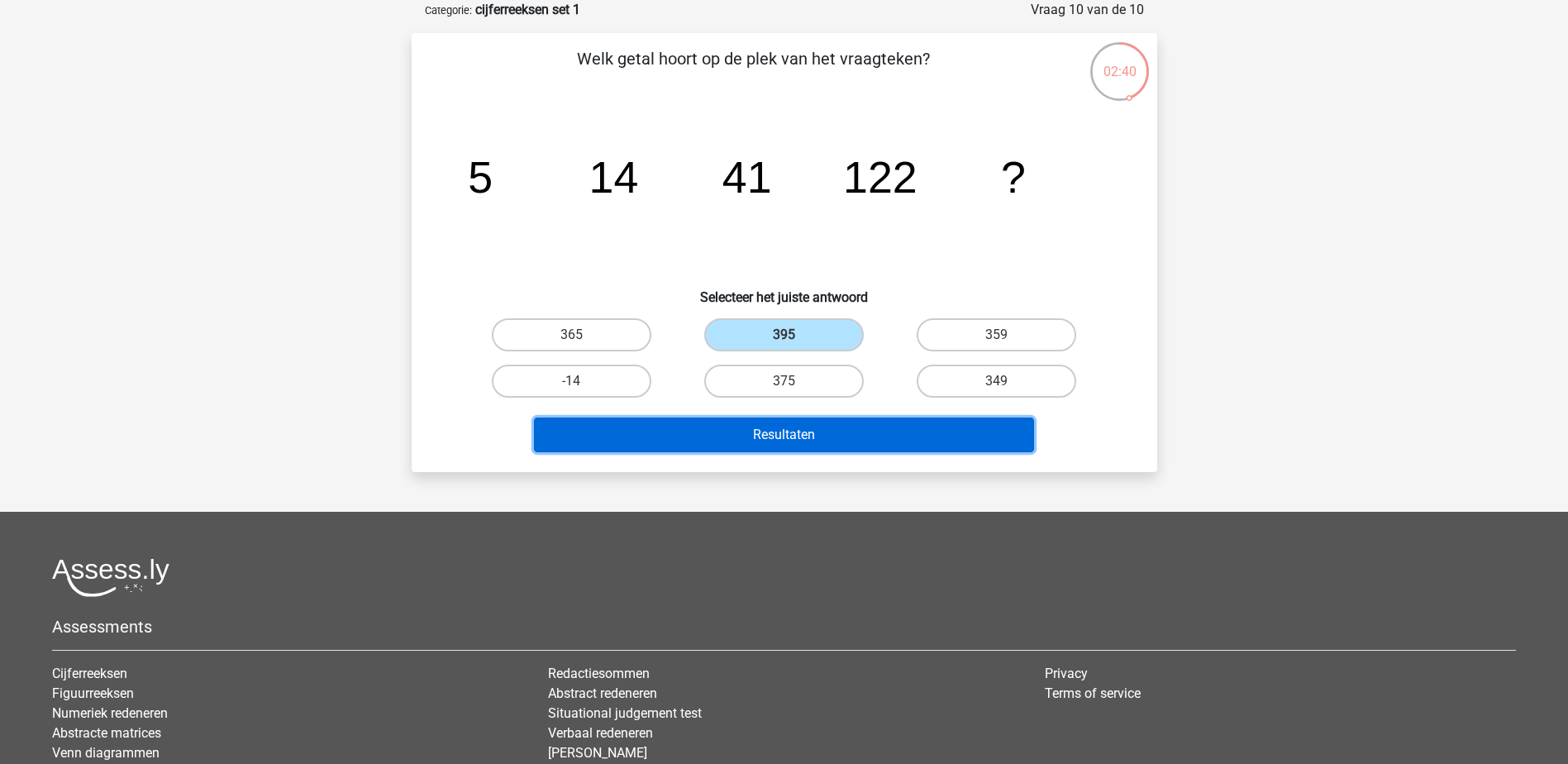
click at [829, 434] on button "Resultaten" at bounding box center [784, 435] width 500 height 35
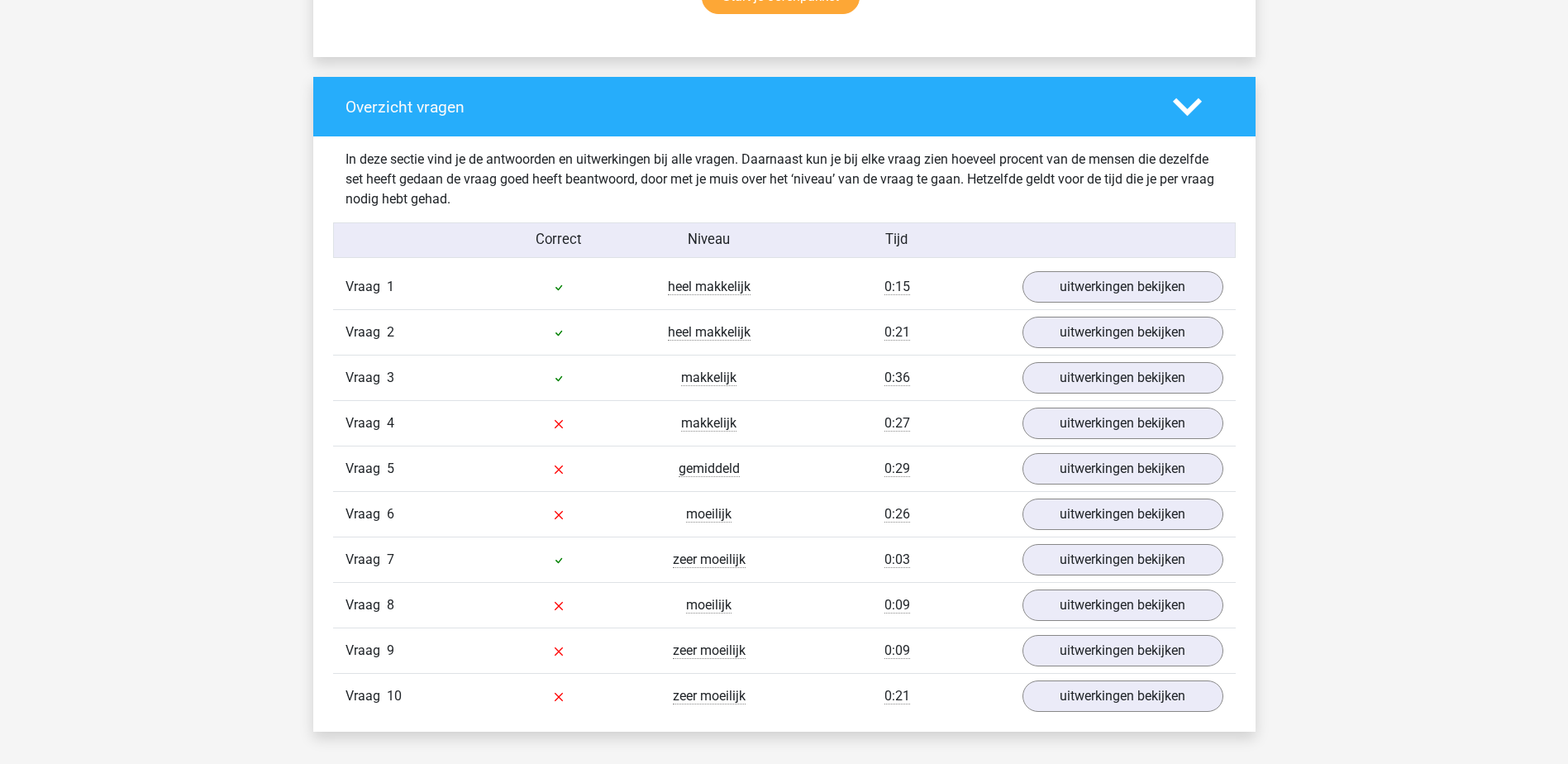
scroll to position [1240, 0]
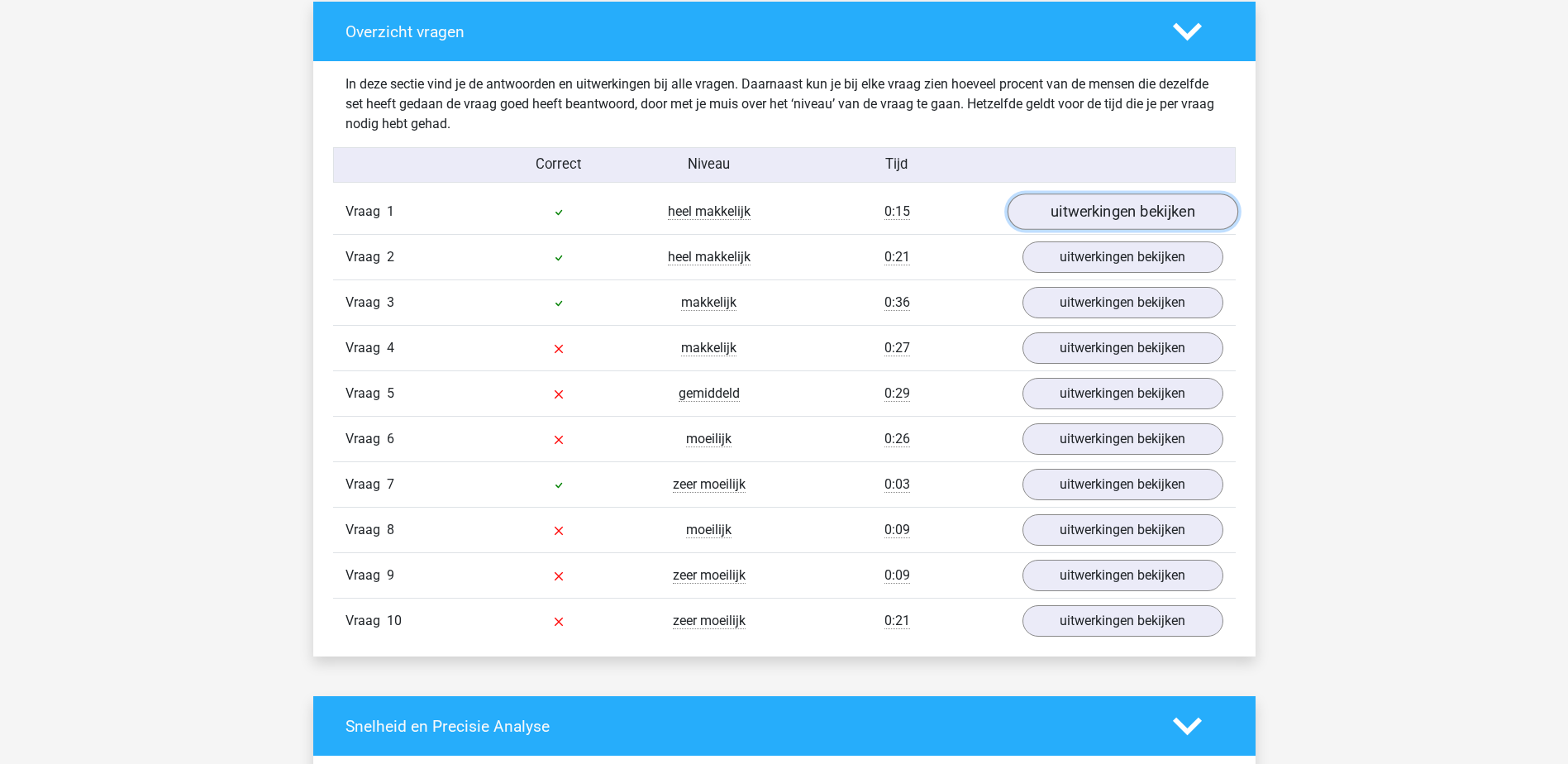
click at [1056, 213] on link "uitwerkingen bekijken" at bounding box center [1121, 213] width 230 height 37
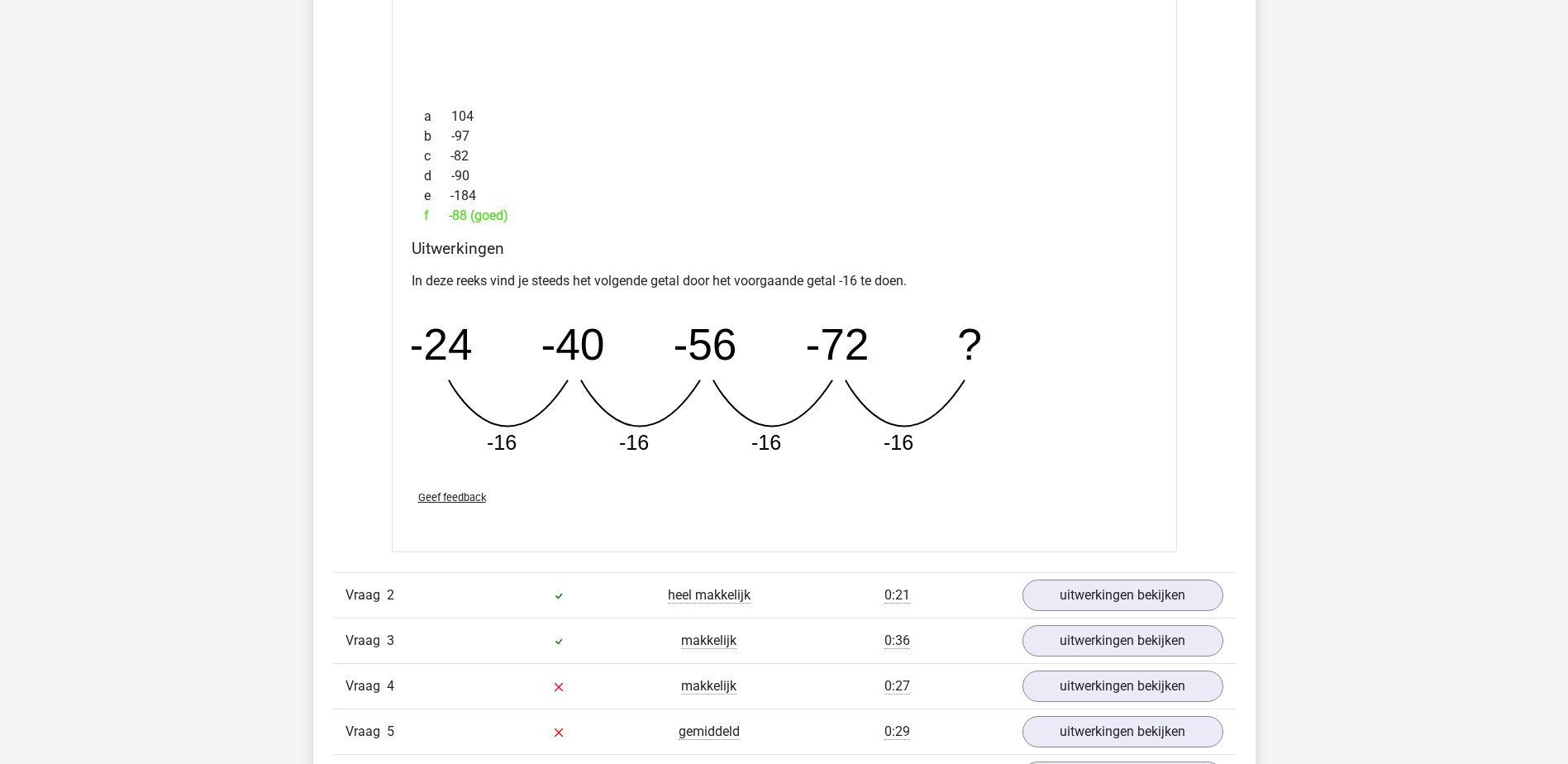
scroll to position [1654, 0]
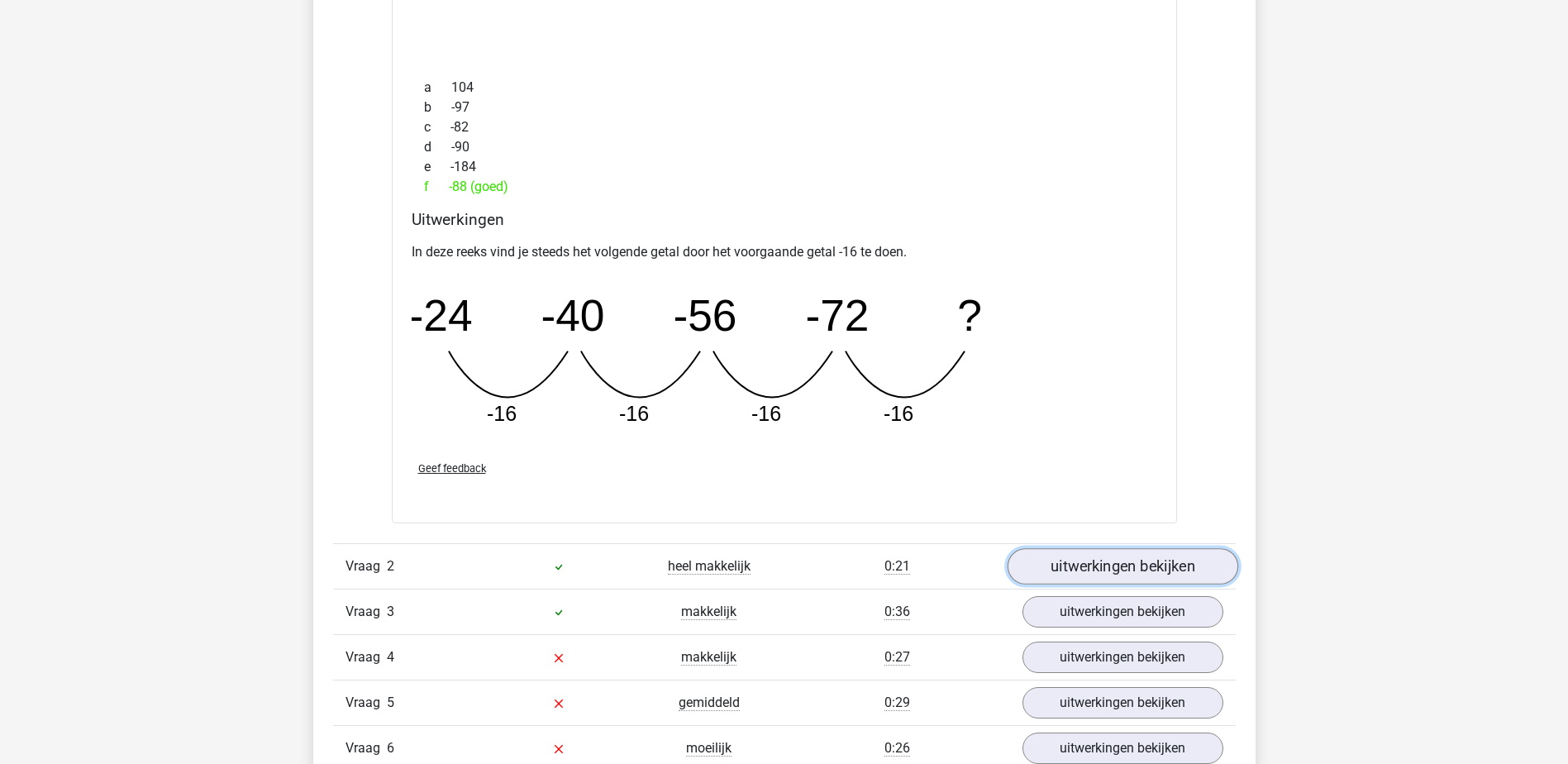
click at [1093, 569] on link "uitwerkingen bekijken" at bounding box center [1121, 566] width 230 height 37
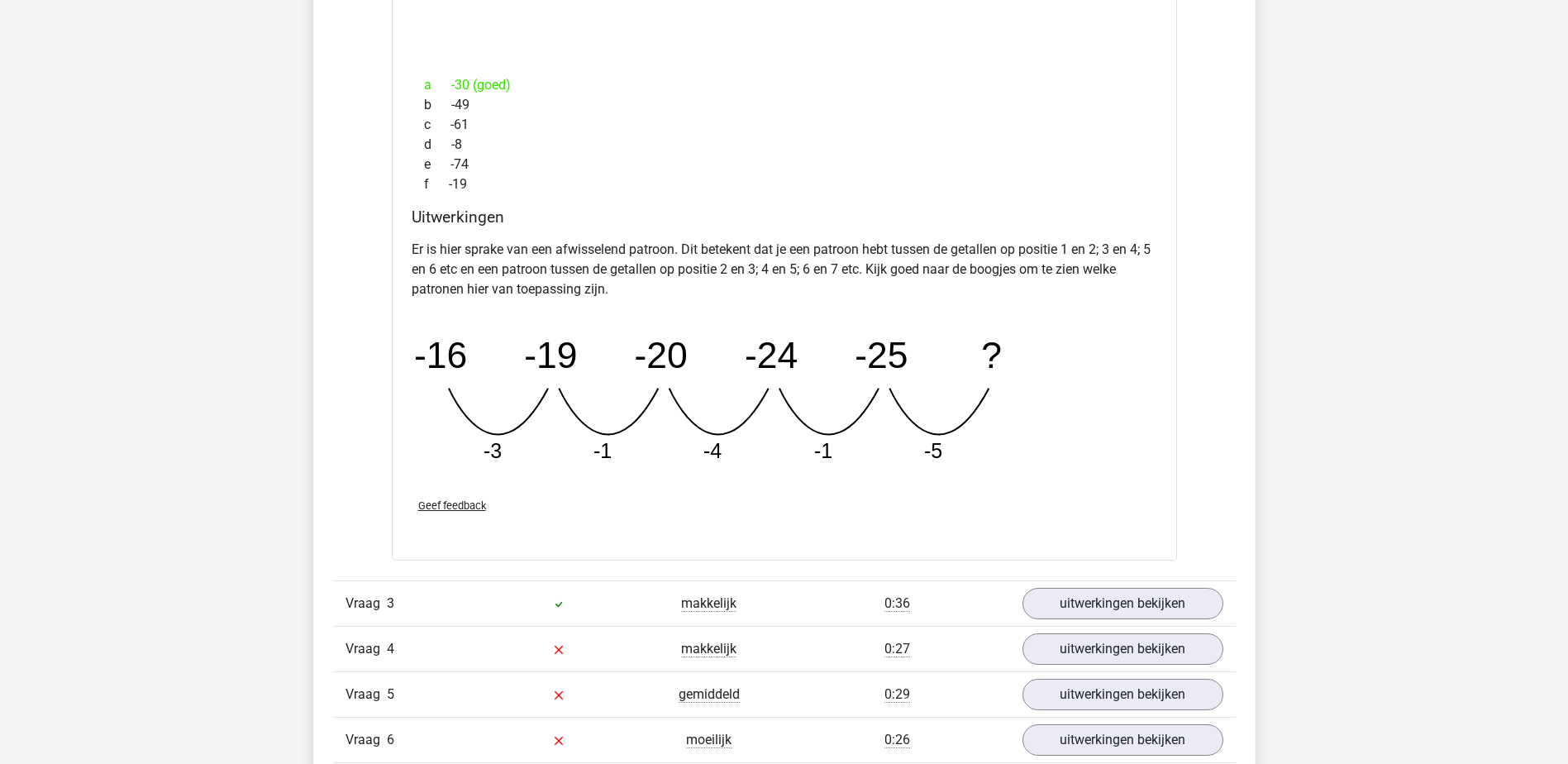
scroll to position [2480, 0]
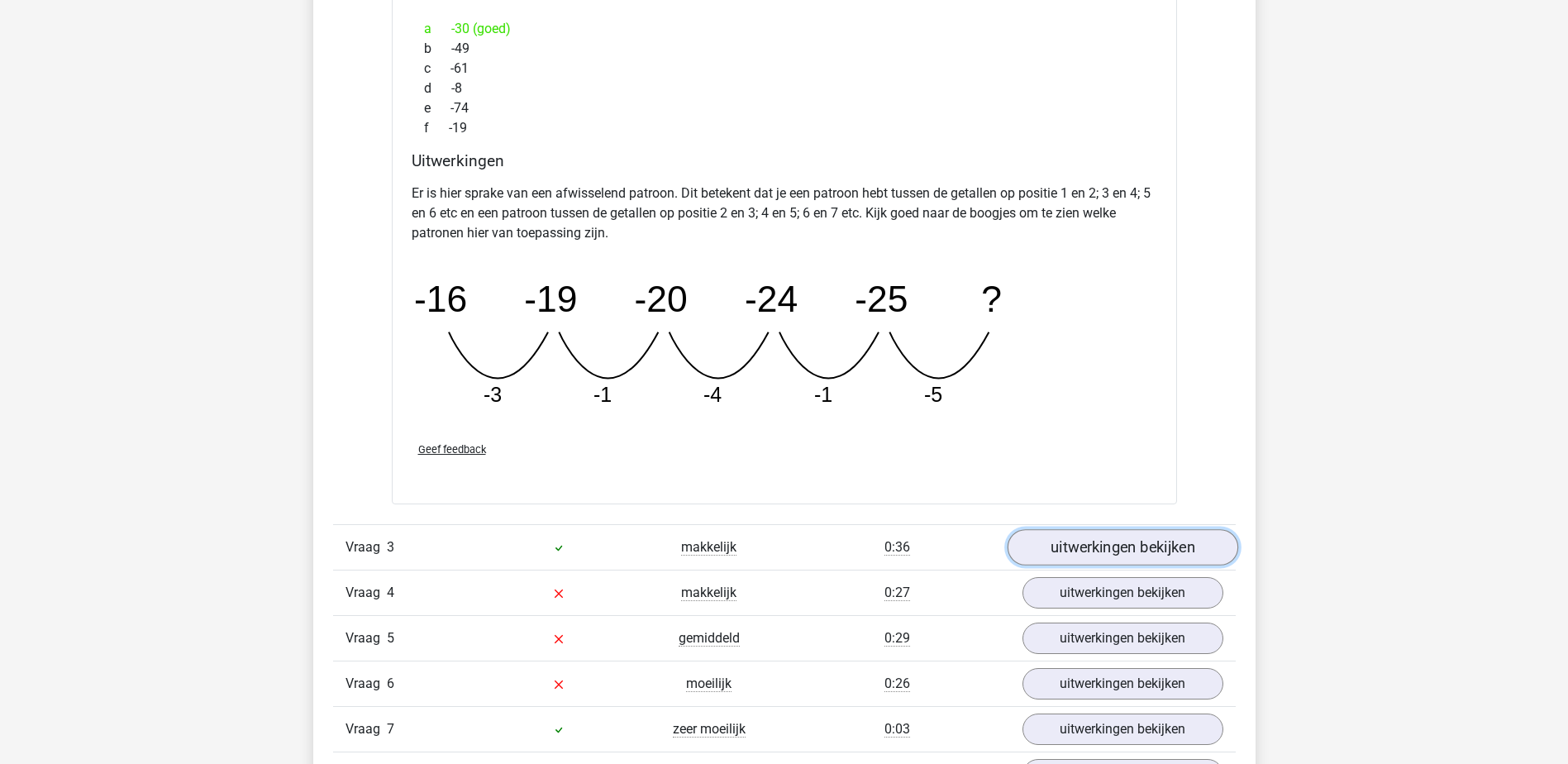
click at [1087, 542] on link "uitwerkingen bekijken" at bounding box center [1121, 547] width 230 height 37
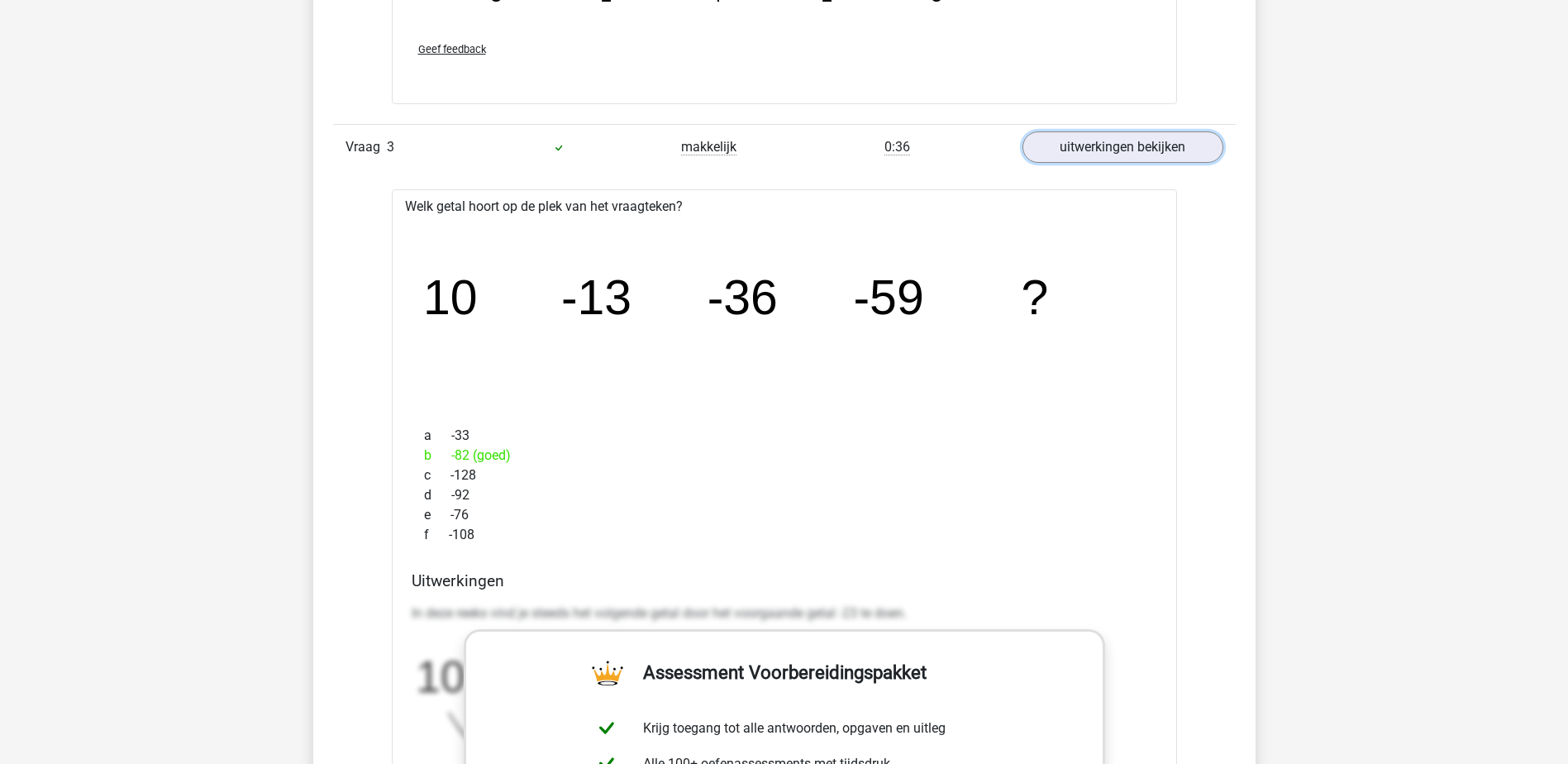
scroll to position [2894, 0]
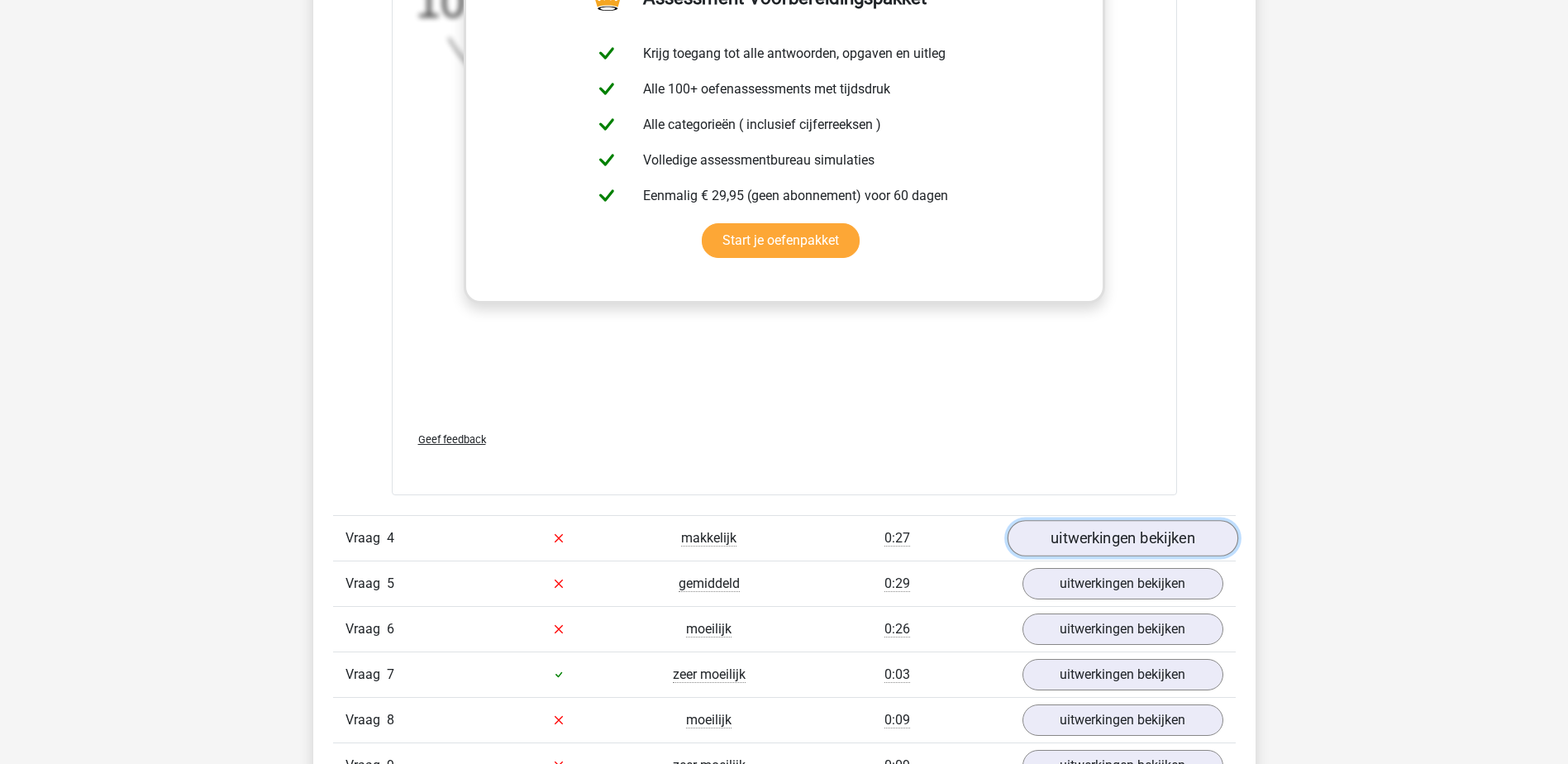
click at [1075, 533] on link "uitwerkingen bekijken" at bounding box center [1121, 538] width 230 height 37
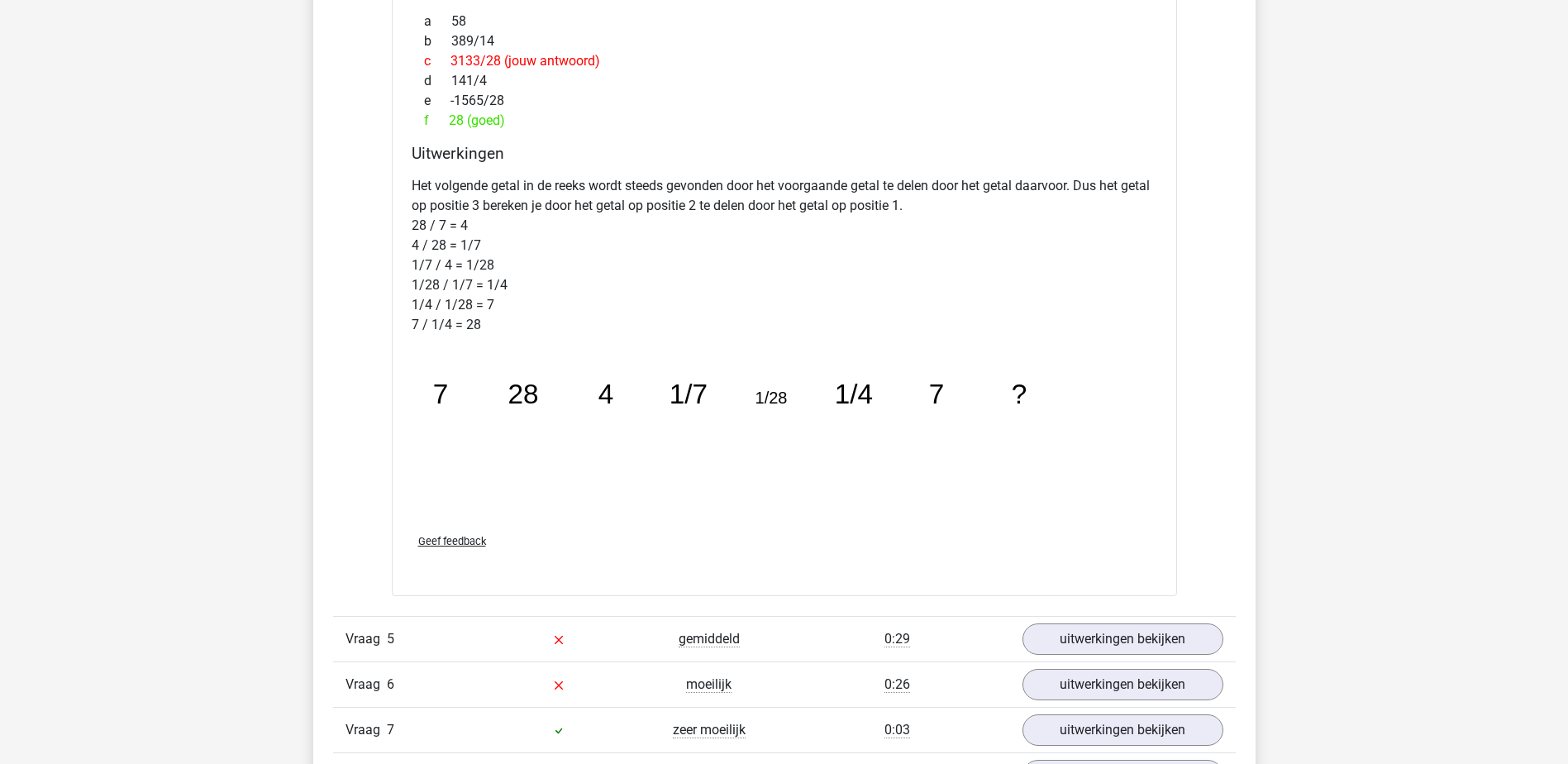
scroll to position [4547, 0]
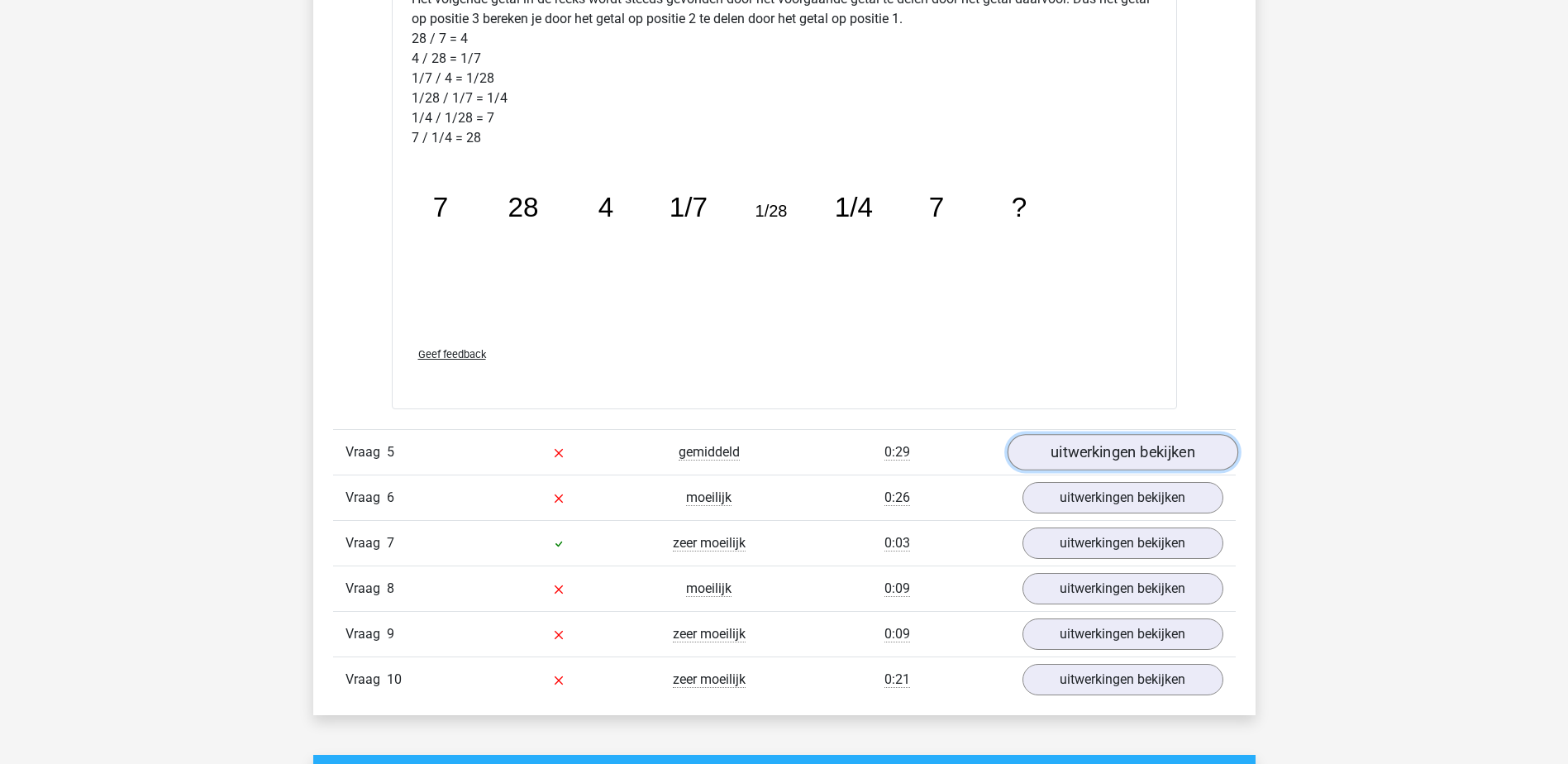
click at [1134, 448] on link "uitwerkingen bekijken" at bounding box center [1121, 452] width 230 height 37
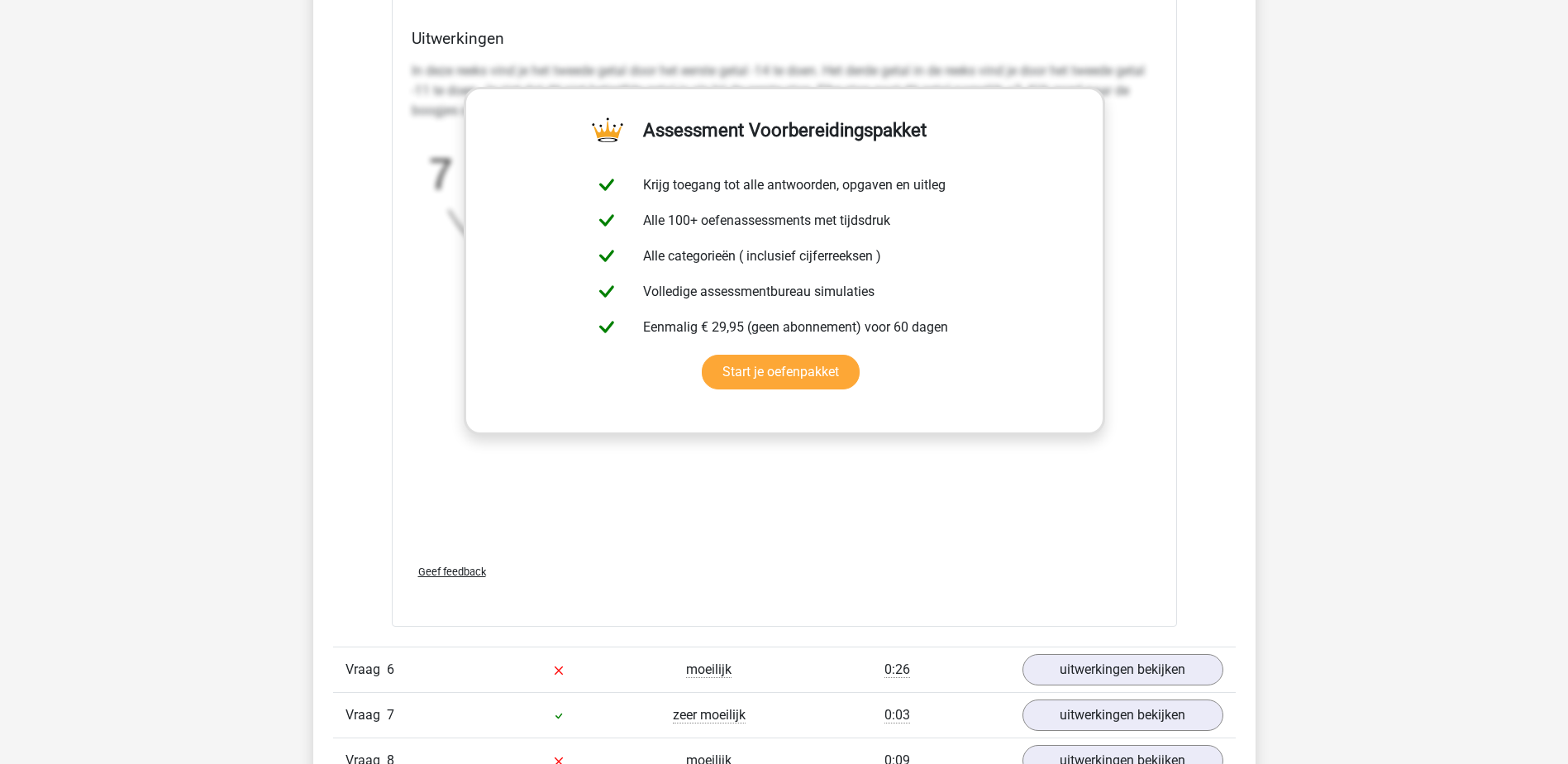
scroll to position [5623, 0]
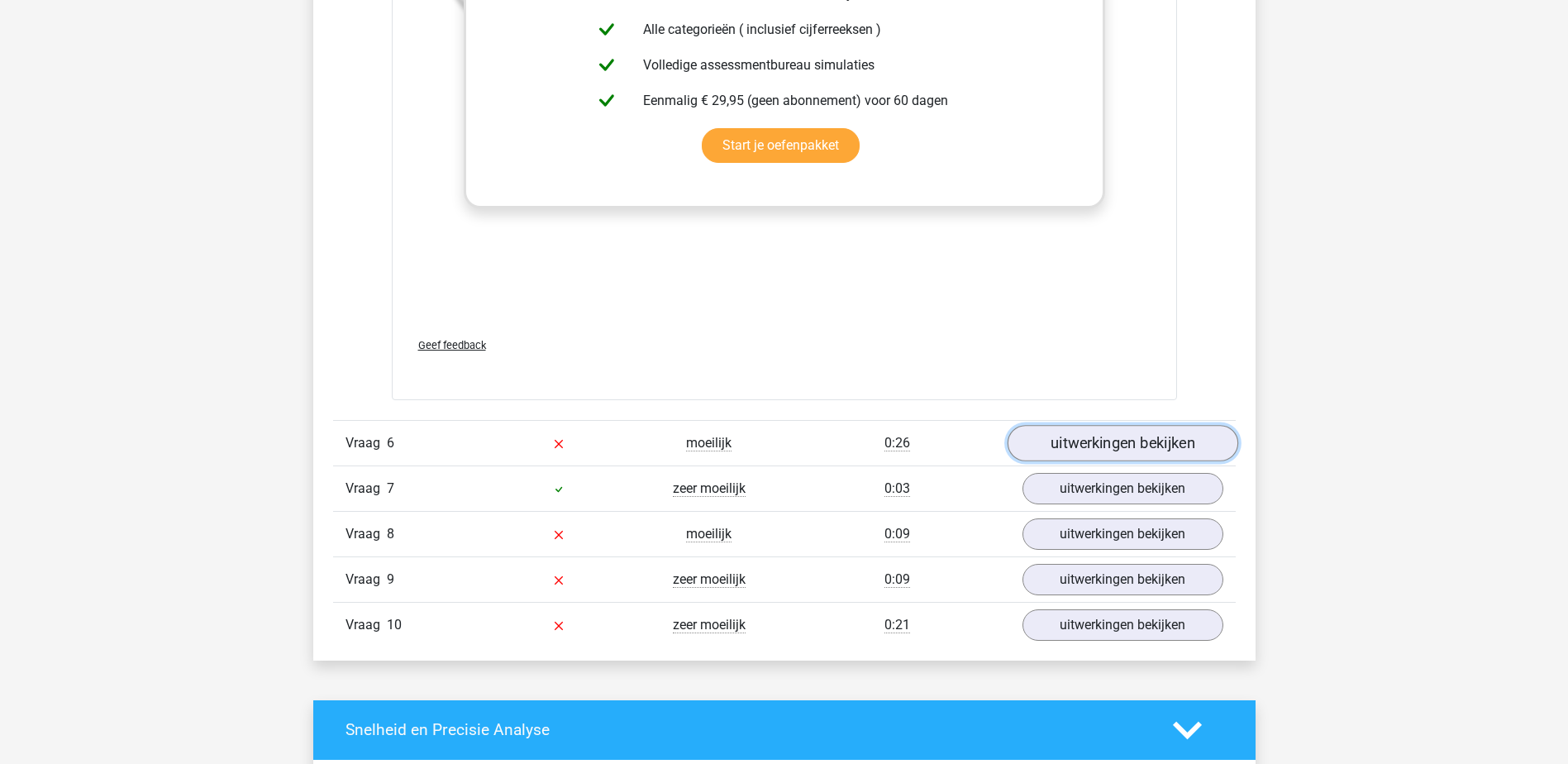
click at [1053, 445] on link "uitwerkingen bekijken" at bounding box center [1121, 443] width 230 height 37
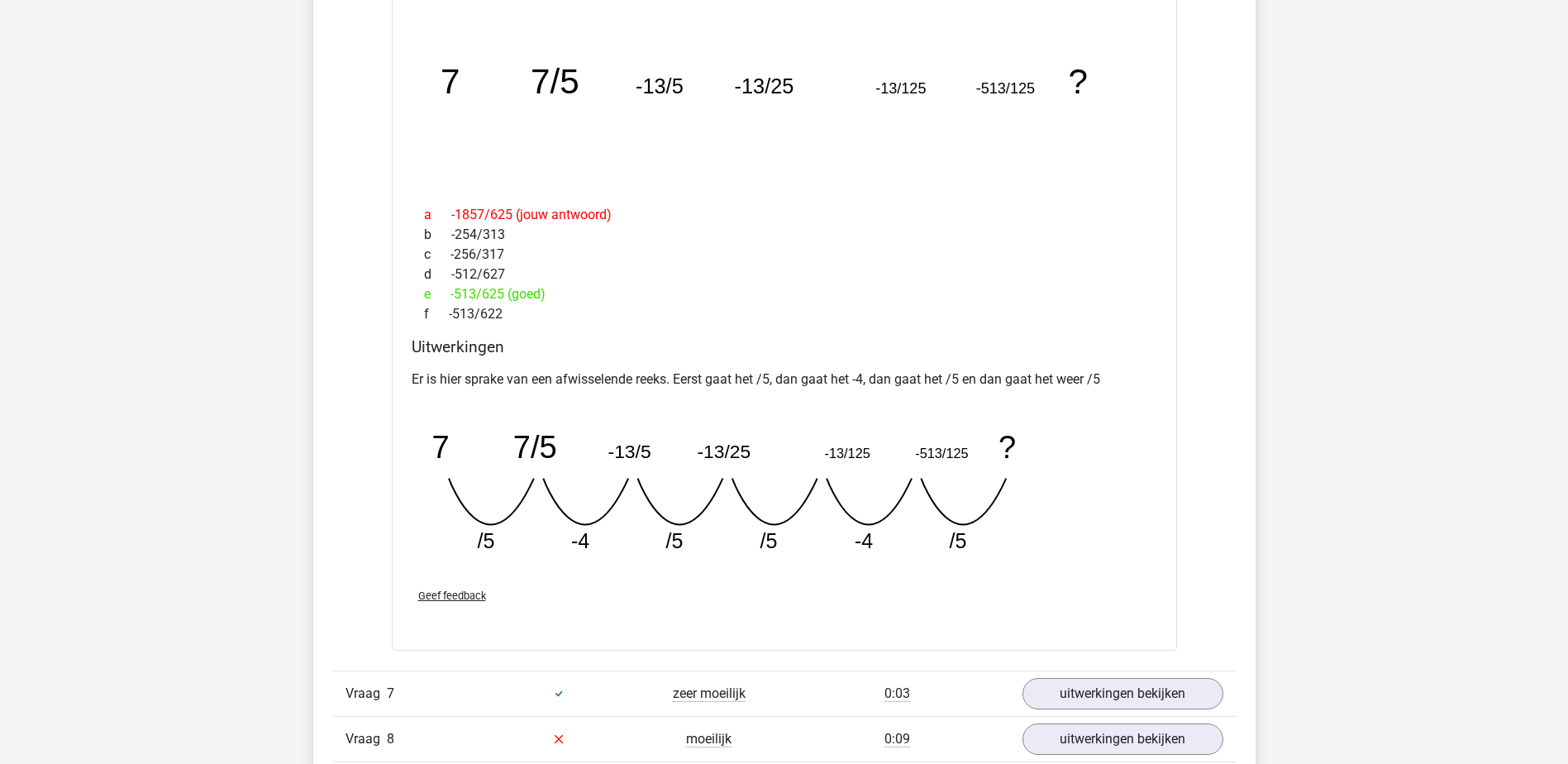
scroll to position [6284, 0]
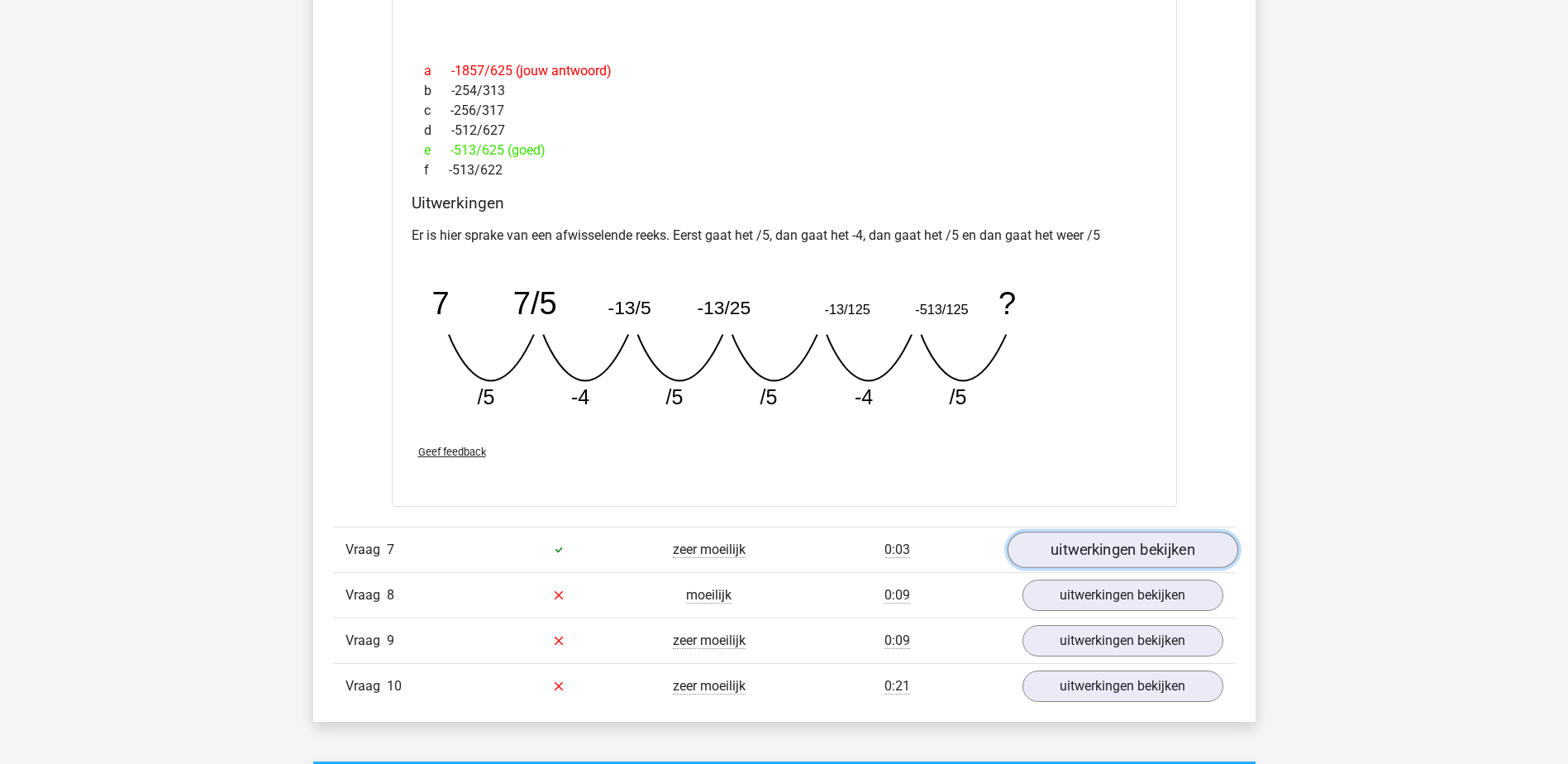
click at [1085, 533] on link "uitwerkingen bekijken" at bounding box center [1121, 549] width 230 height 37
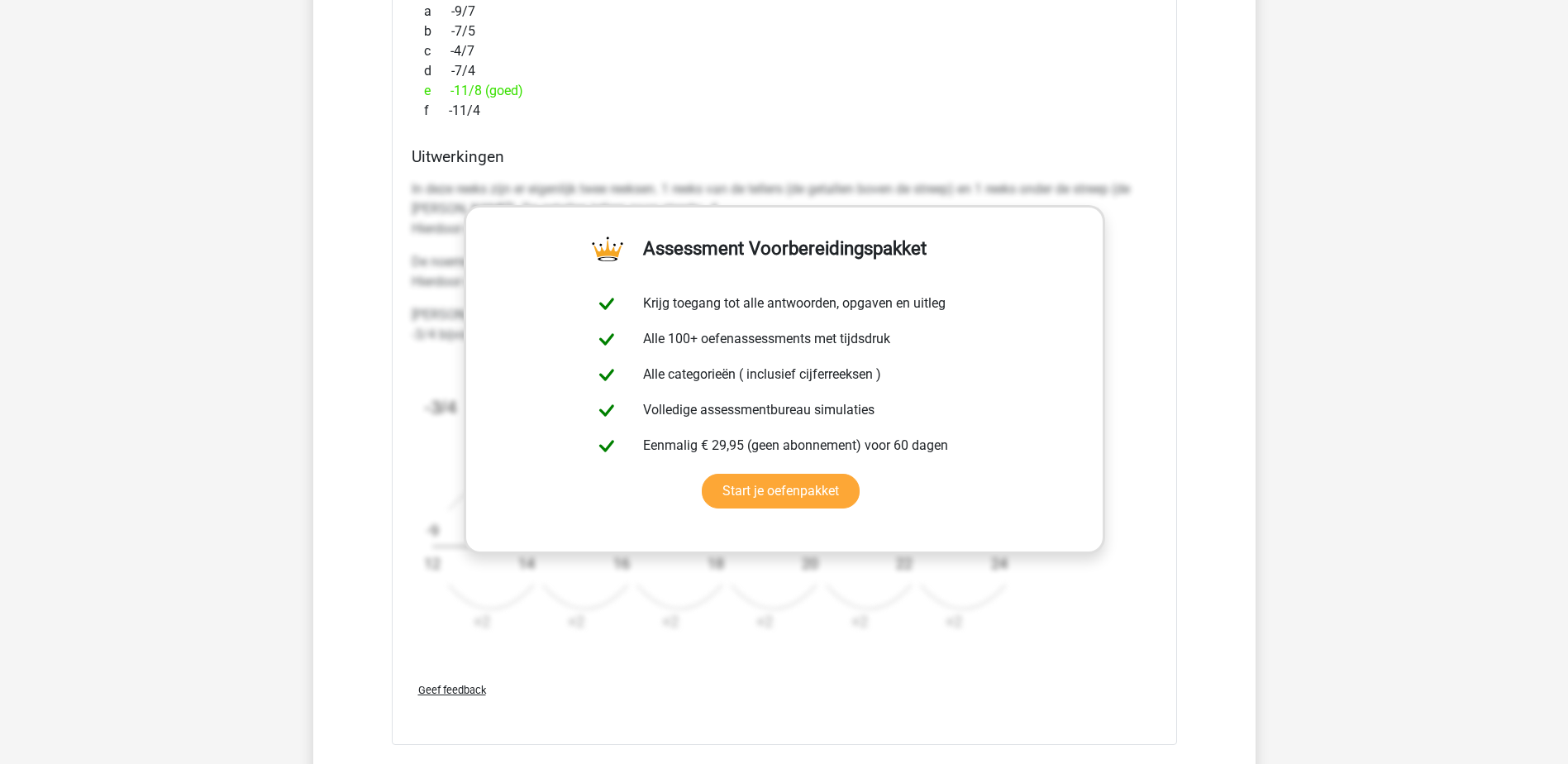
scroll to position [7359, 0]
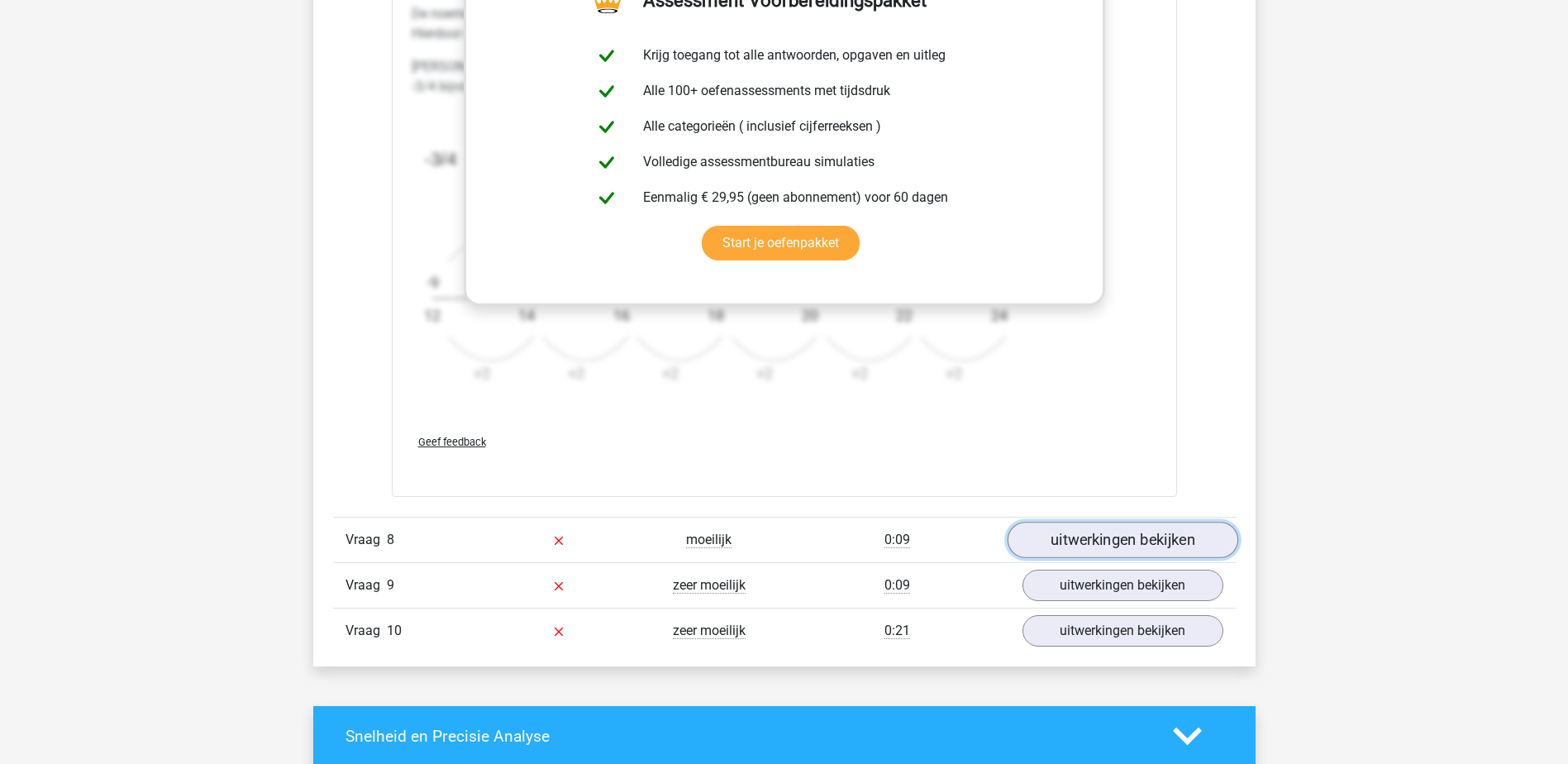
click at [1034, 536] on link "uitwerkingen bekijken" at bounding box center [1121, 540] width 230 height 37
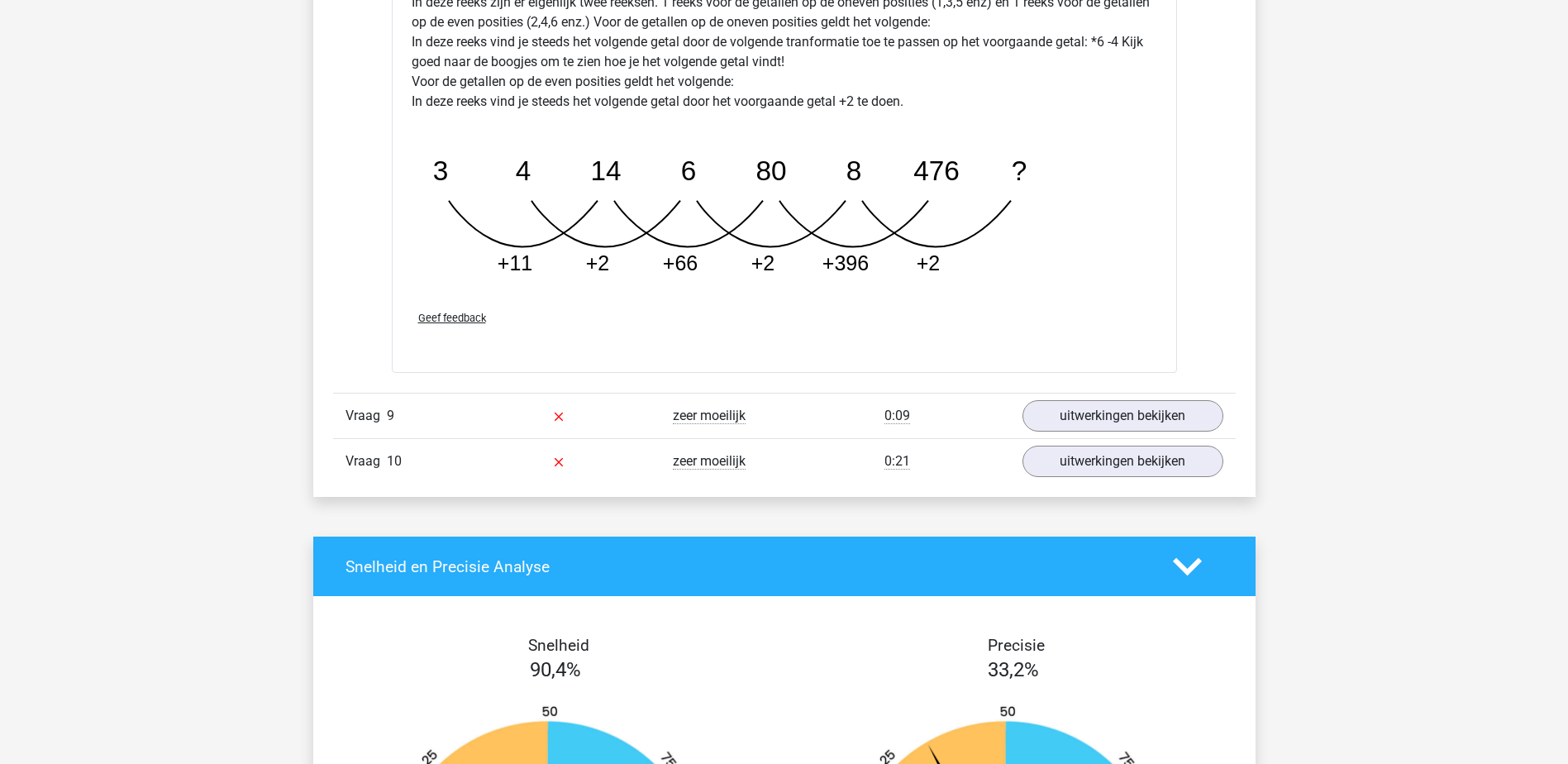
scroll to position [8350, 0]
click at [1074, 412] on link "uitwerkingen bekijken" at bounding box center [1121, 415] width 230 height 37
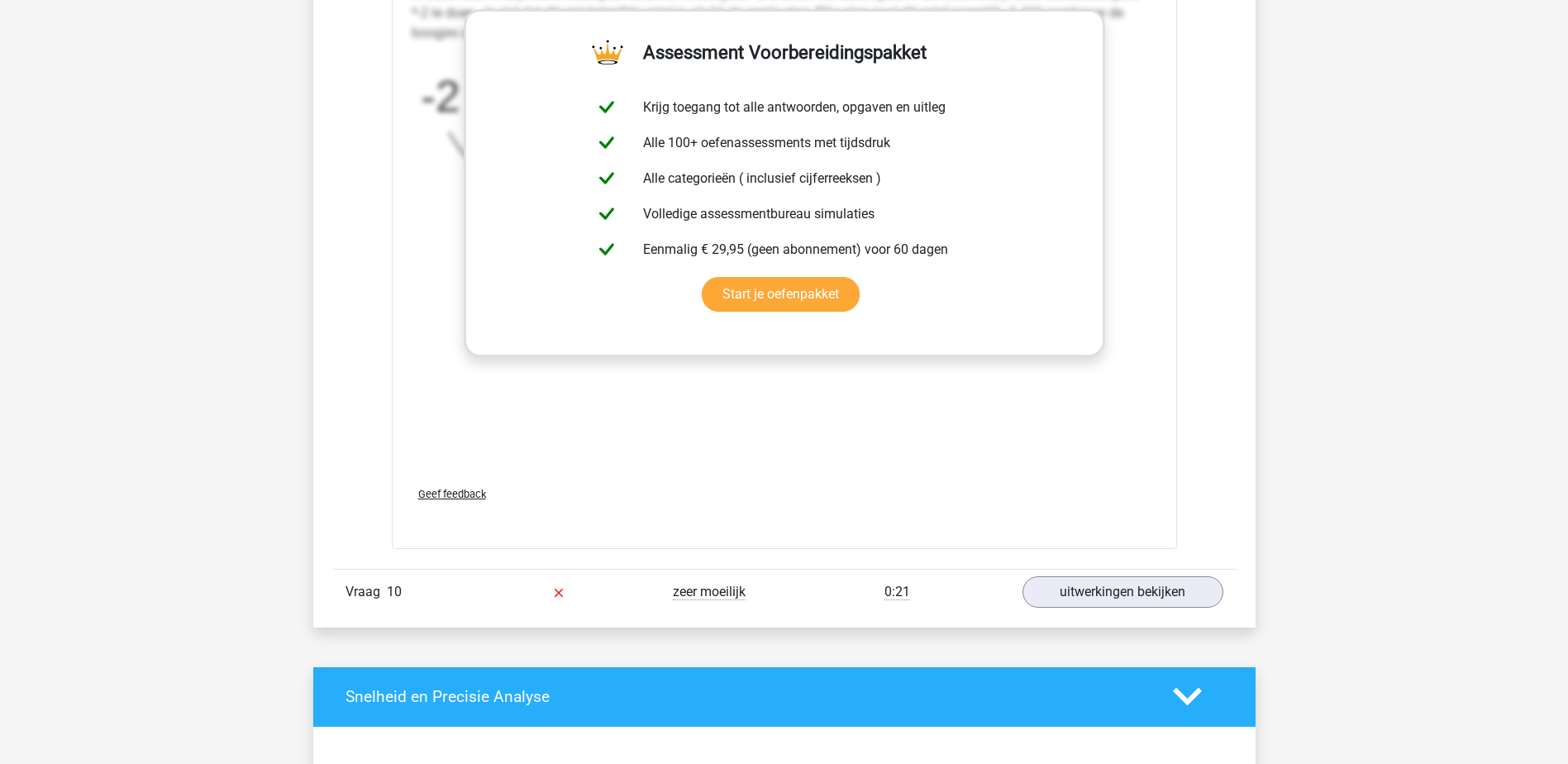
scroll to position [9260, 0]
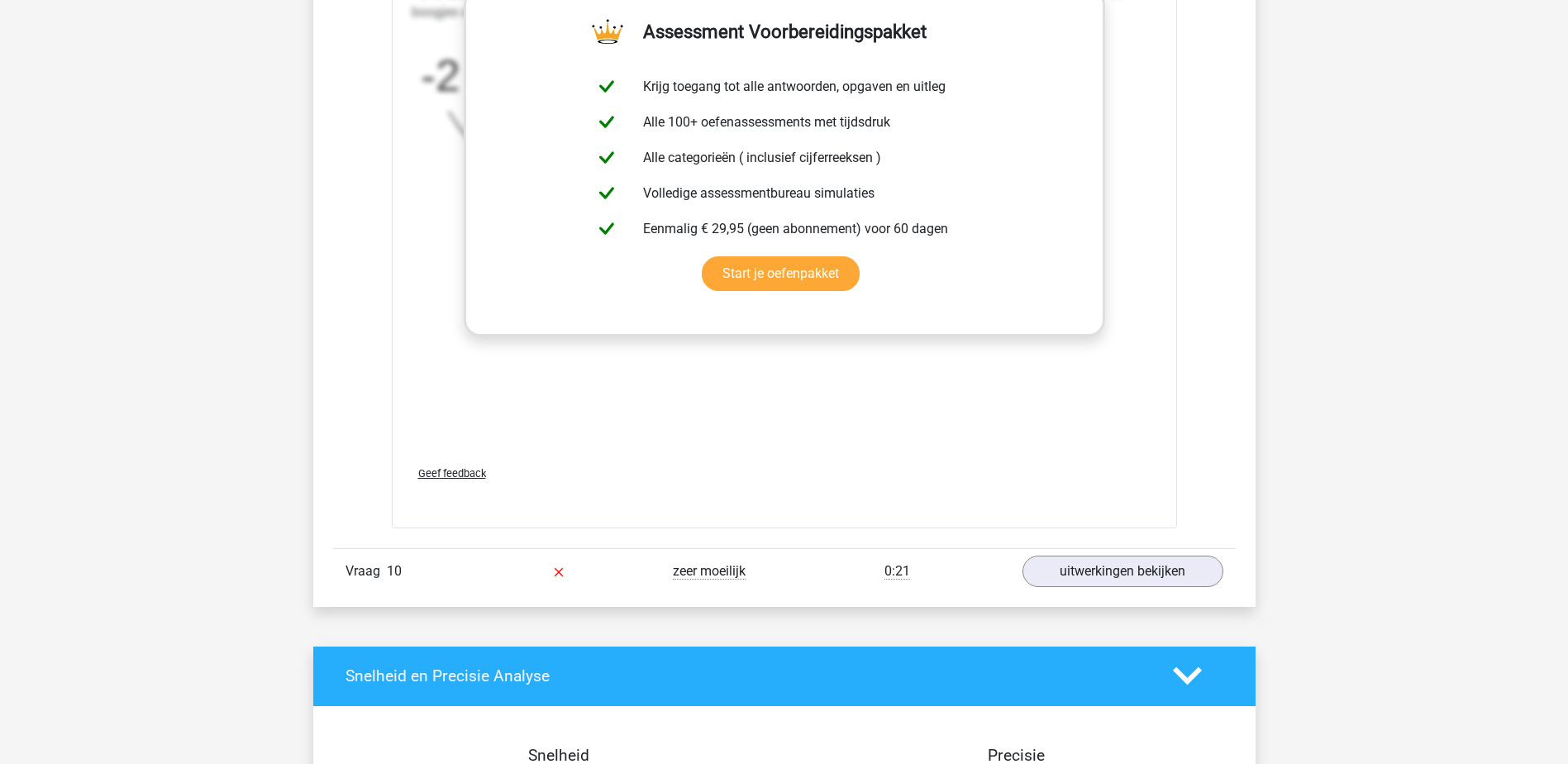
click at [1044, 554] on div "Vraag 10 zeer moeilijk 0:21 uitwerkingen bekijken" at bounding box center [784, 571] width 903 height 45
click at [1051, 569] on link "uitwerkingen bekijken" at bounding box center [1121, 571] width 230 height 37
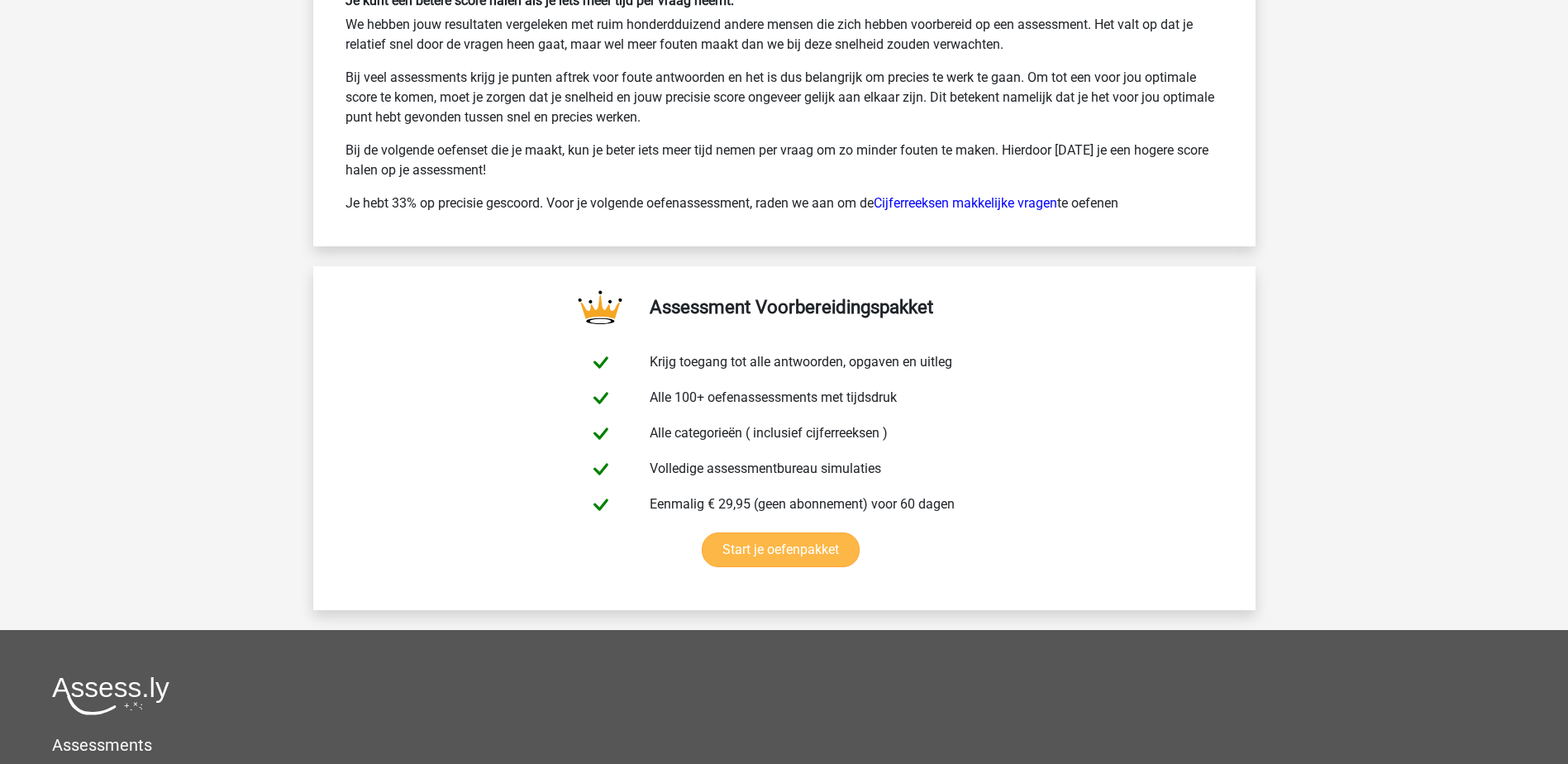
scroll to position [11576, 0]
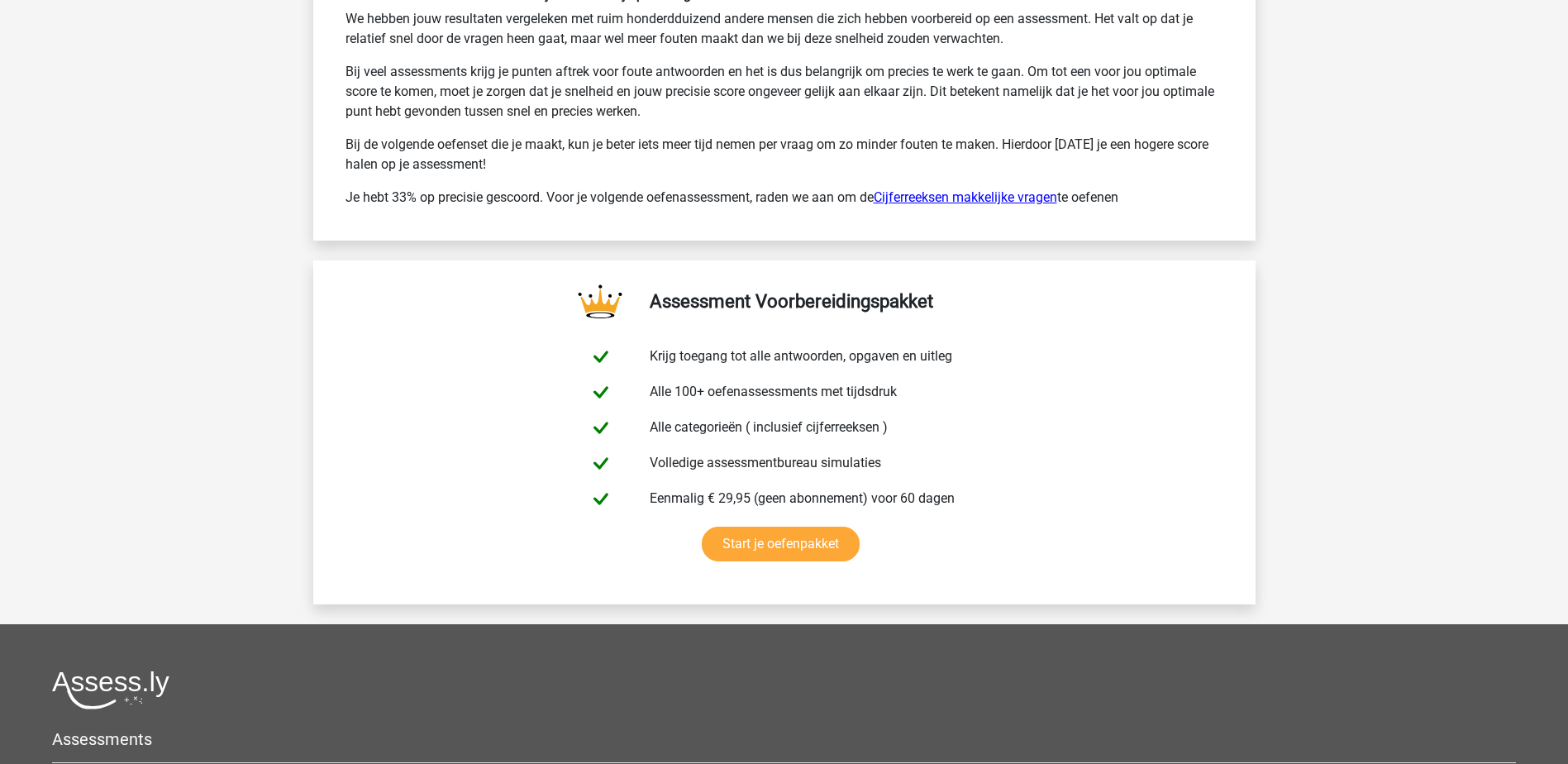
click at [935, 194] on link "Cijferreeksen makkelijke vragen" at bounding box center [965, 197] width 183 height 16
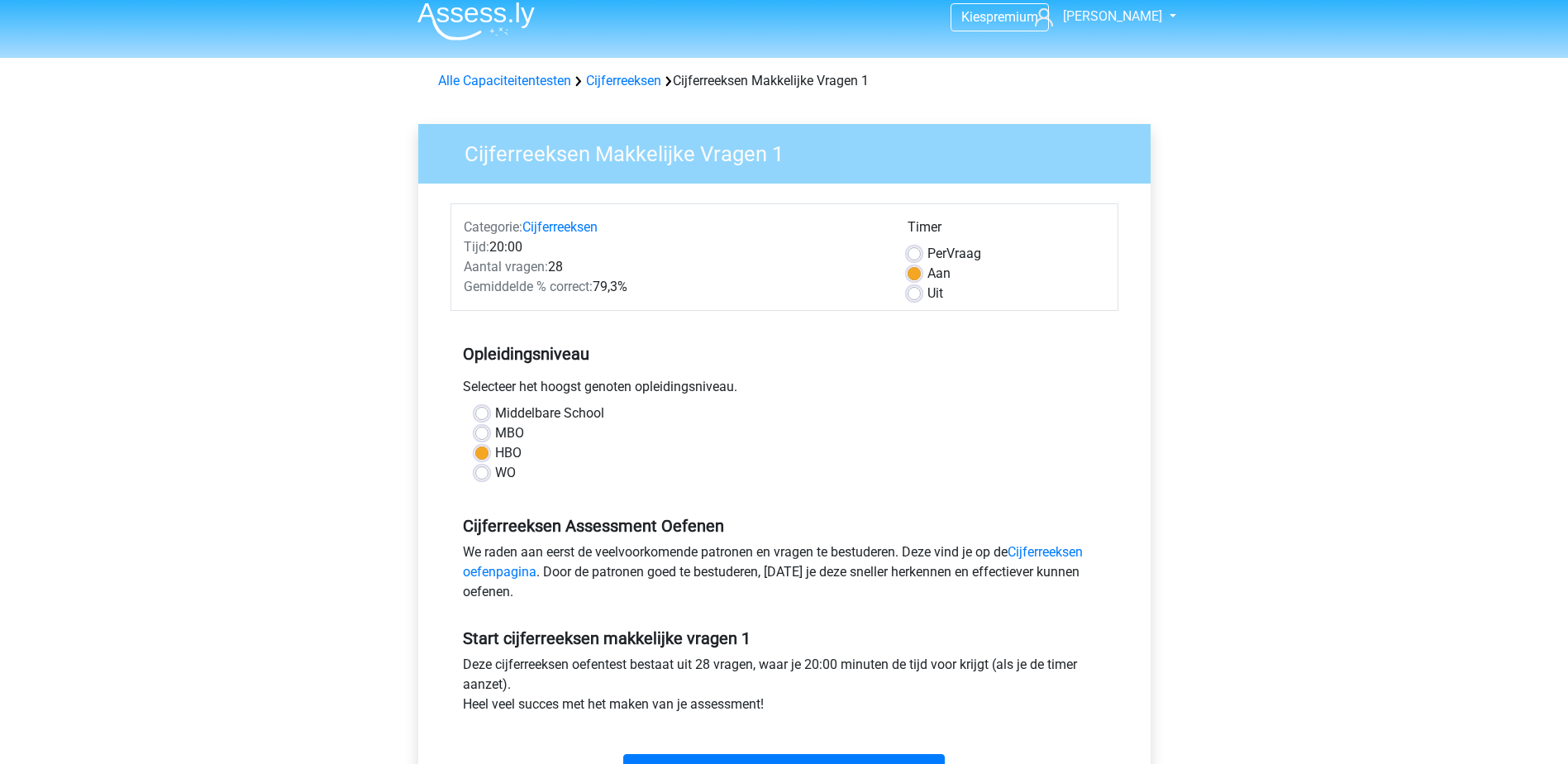
scroll to position [248, 0]
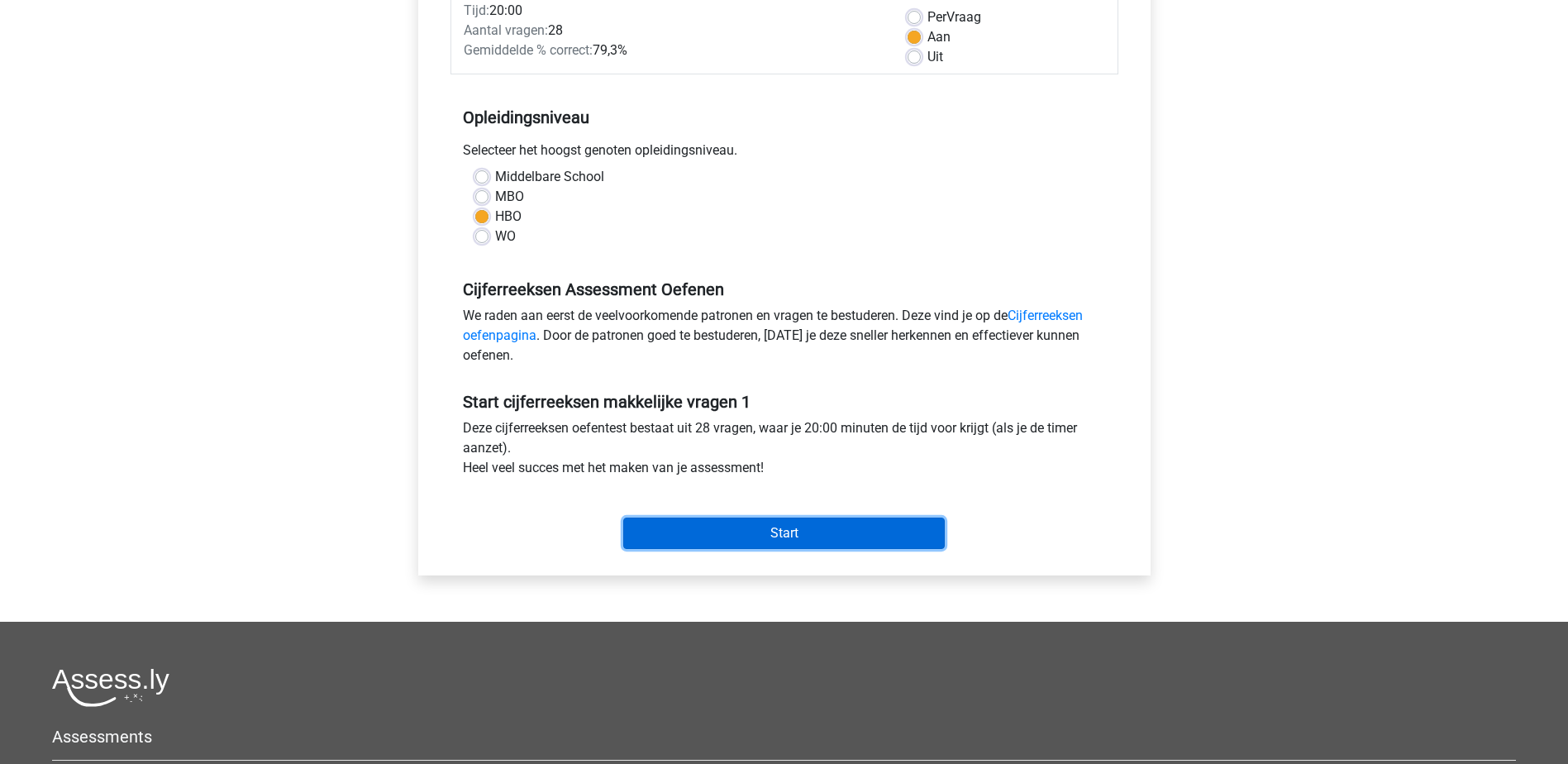
click at [751, 521] on input "Start" at bounding box center [784, 533] width 322 height 31
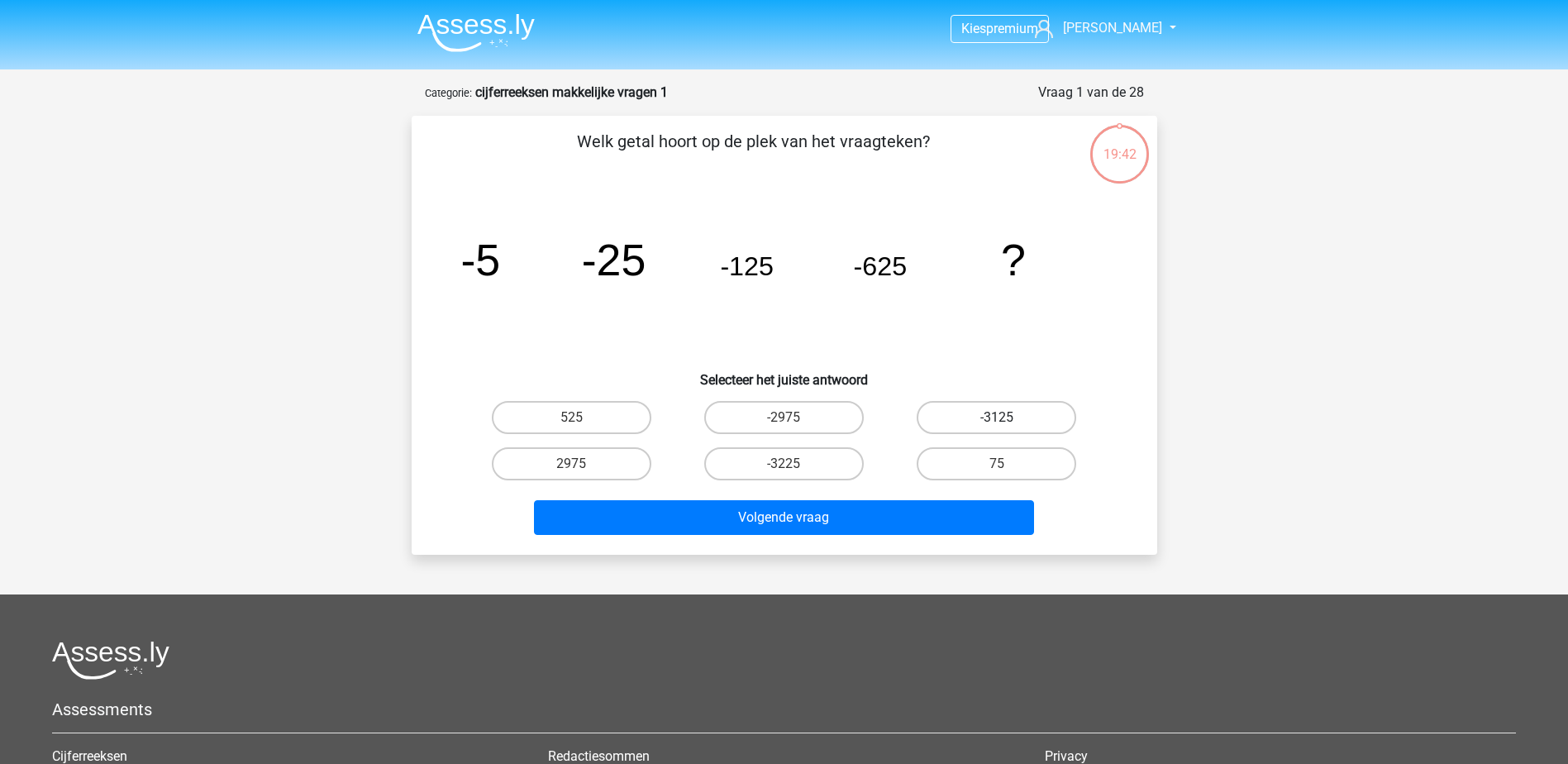
click at [974, 411] on label "-3125" at bounding box center [997, 417] width 160 height 33
click at [997, 418] on input "-3125" at bounding box center [1002, 422] width 10 height 10
radio input "true"
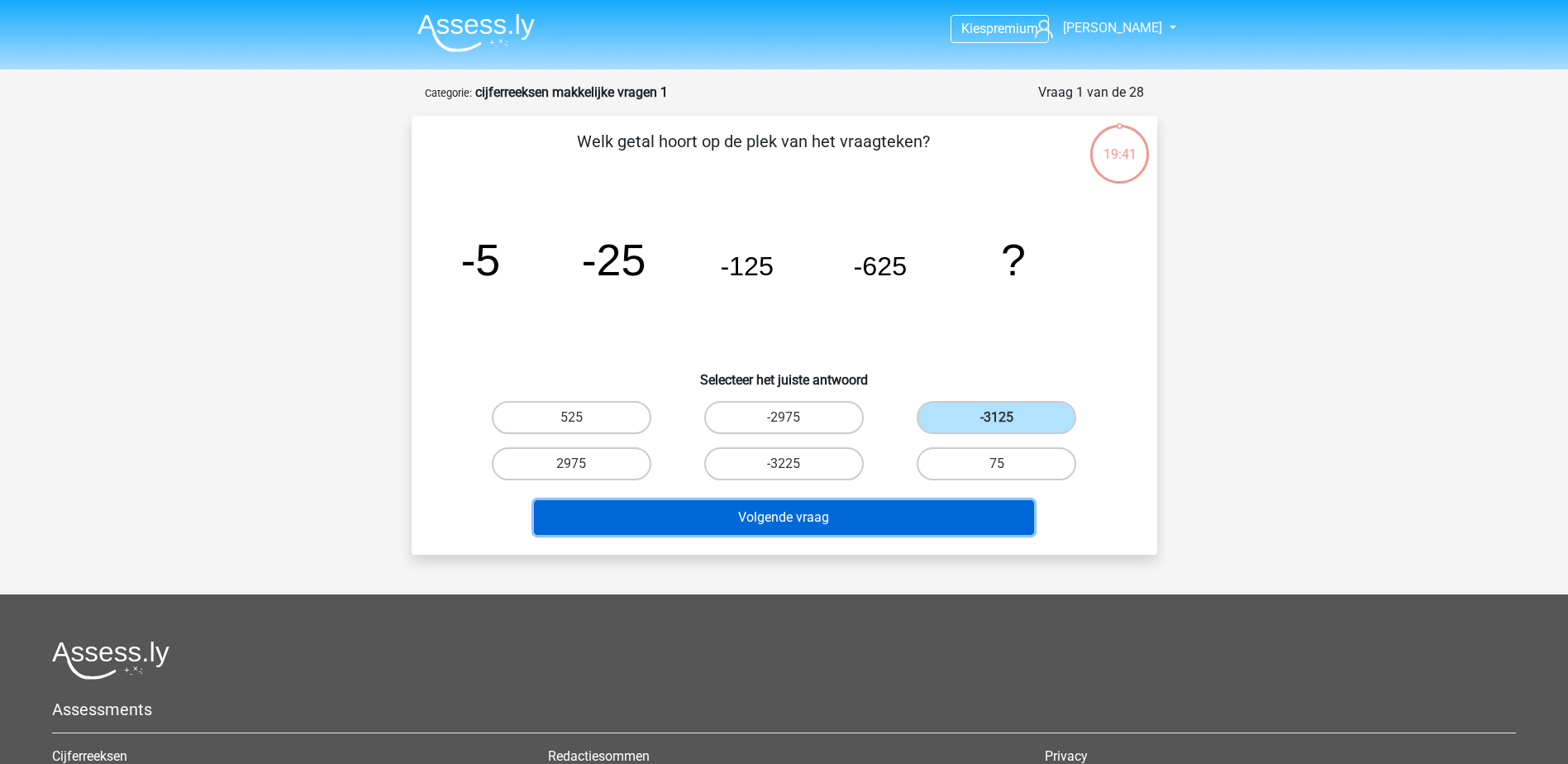
click at [748, 510] on button "Volgende vraag" at bounding box center [784, 517] width 500 height 35
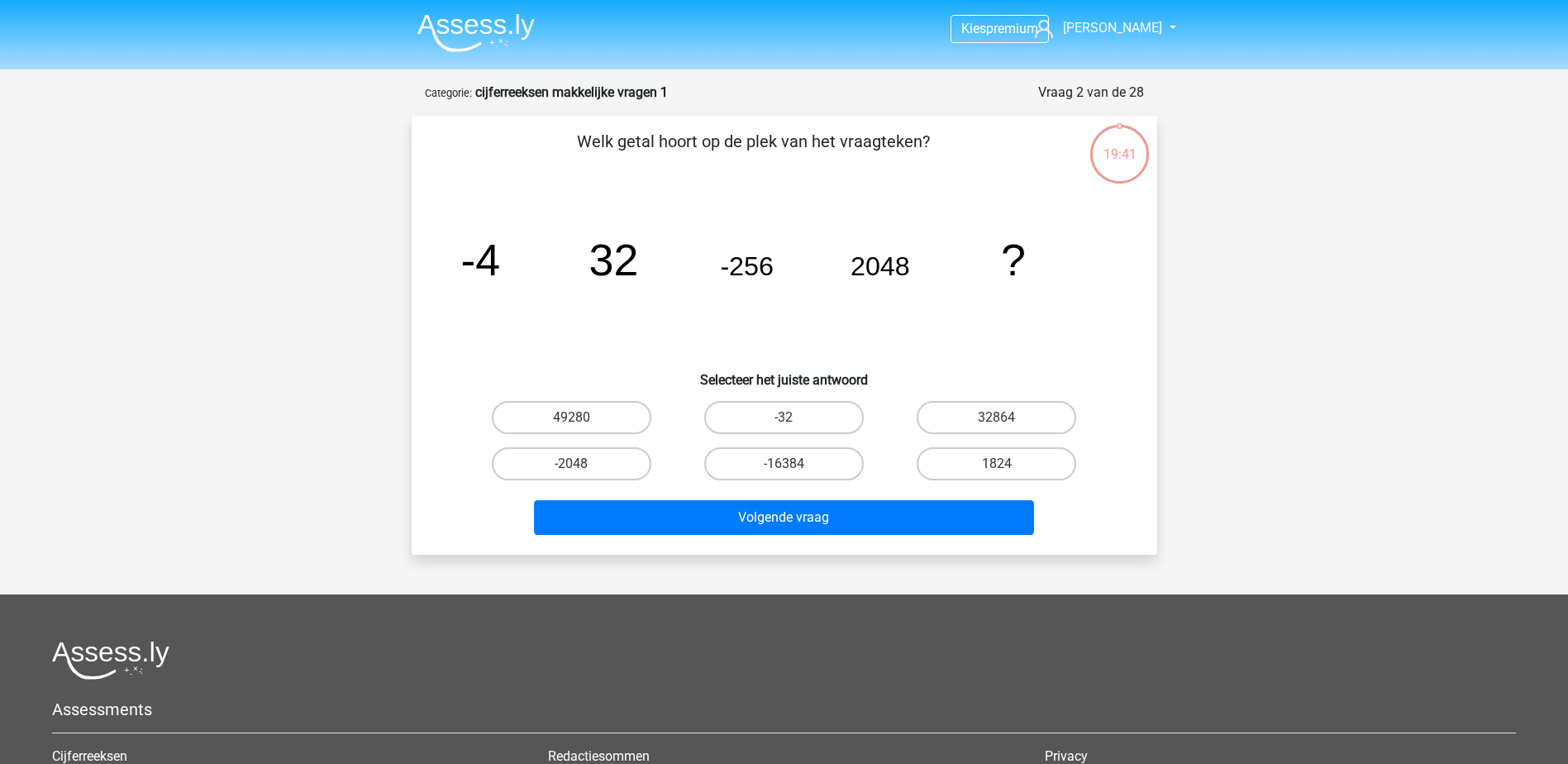
scroll to position [83, 0]
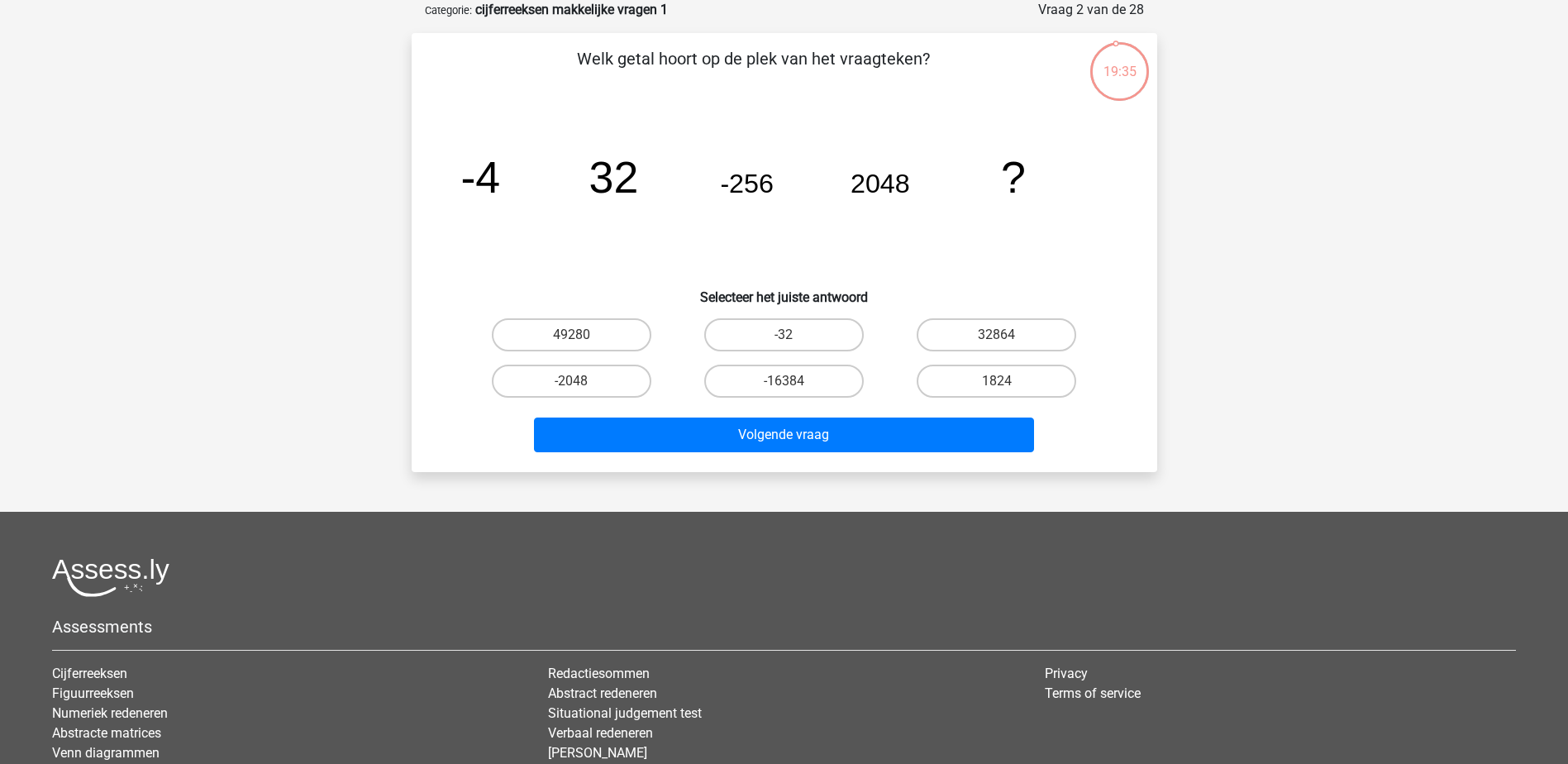
click at [483, 177] on tspan "-4" at bounding box center [480, 177] width 40 height 50
click at [596, 181] on tspan "32" at bounding box center [613, 177] width 50 height 50
click at [737, 174] on tspan "-256" at bounding box center [746, 183] width 54 height 30
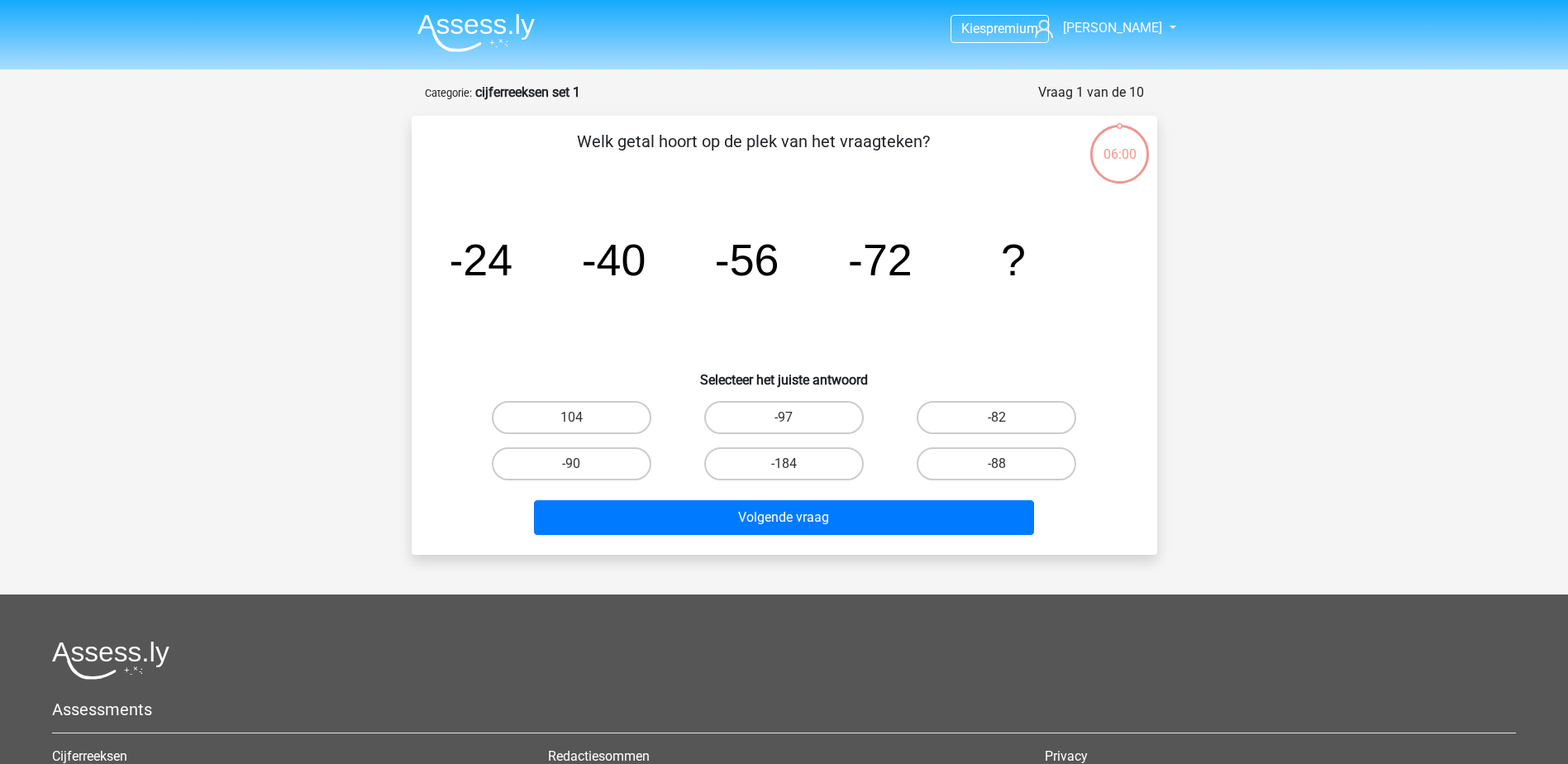
scroll to position [83, 0]
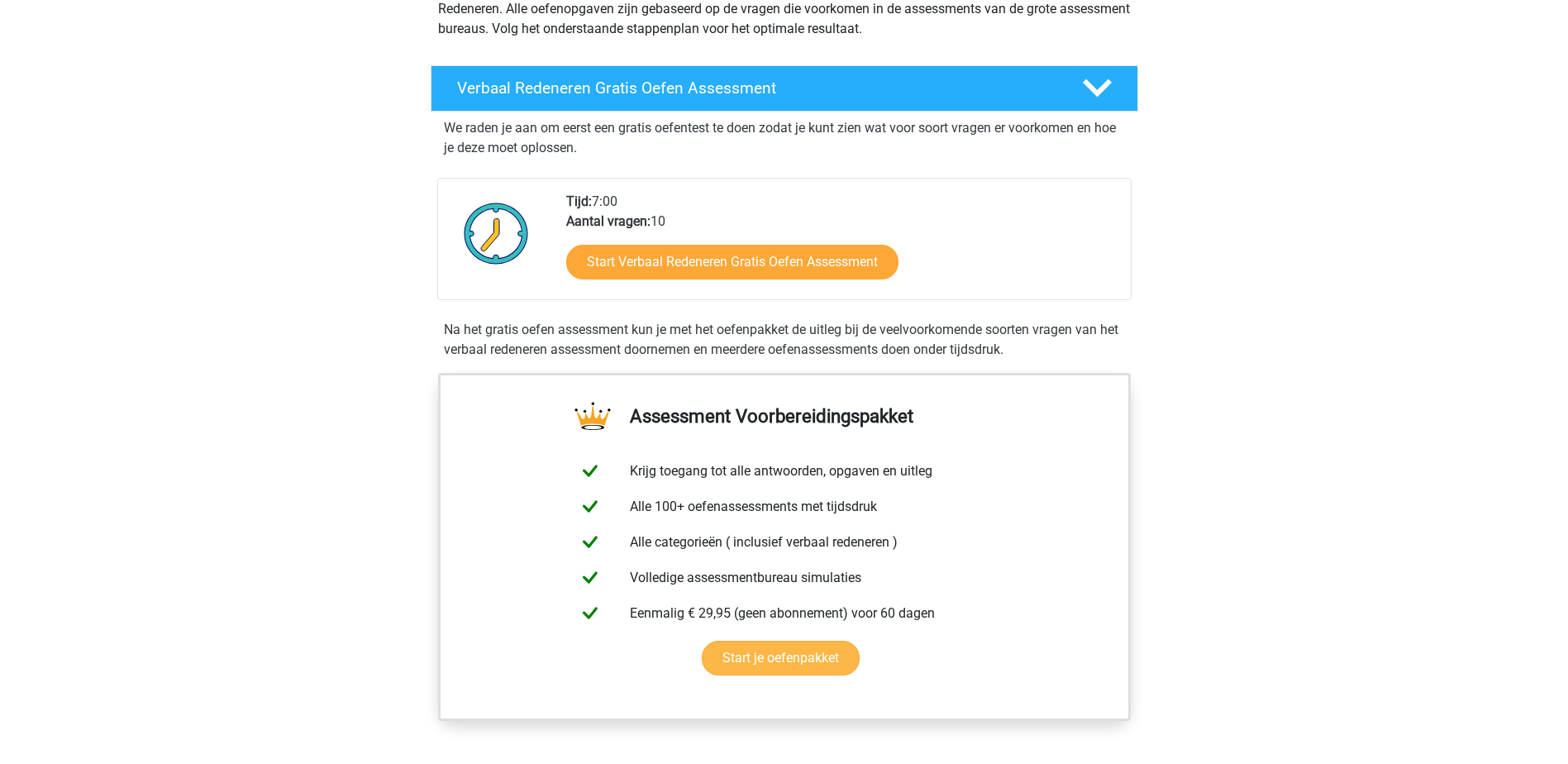
scroll to position [248, 0]
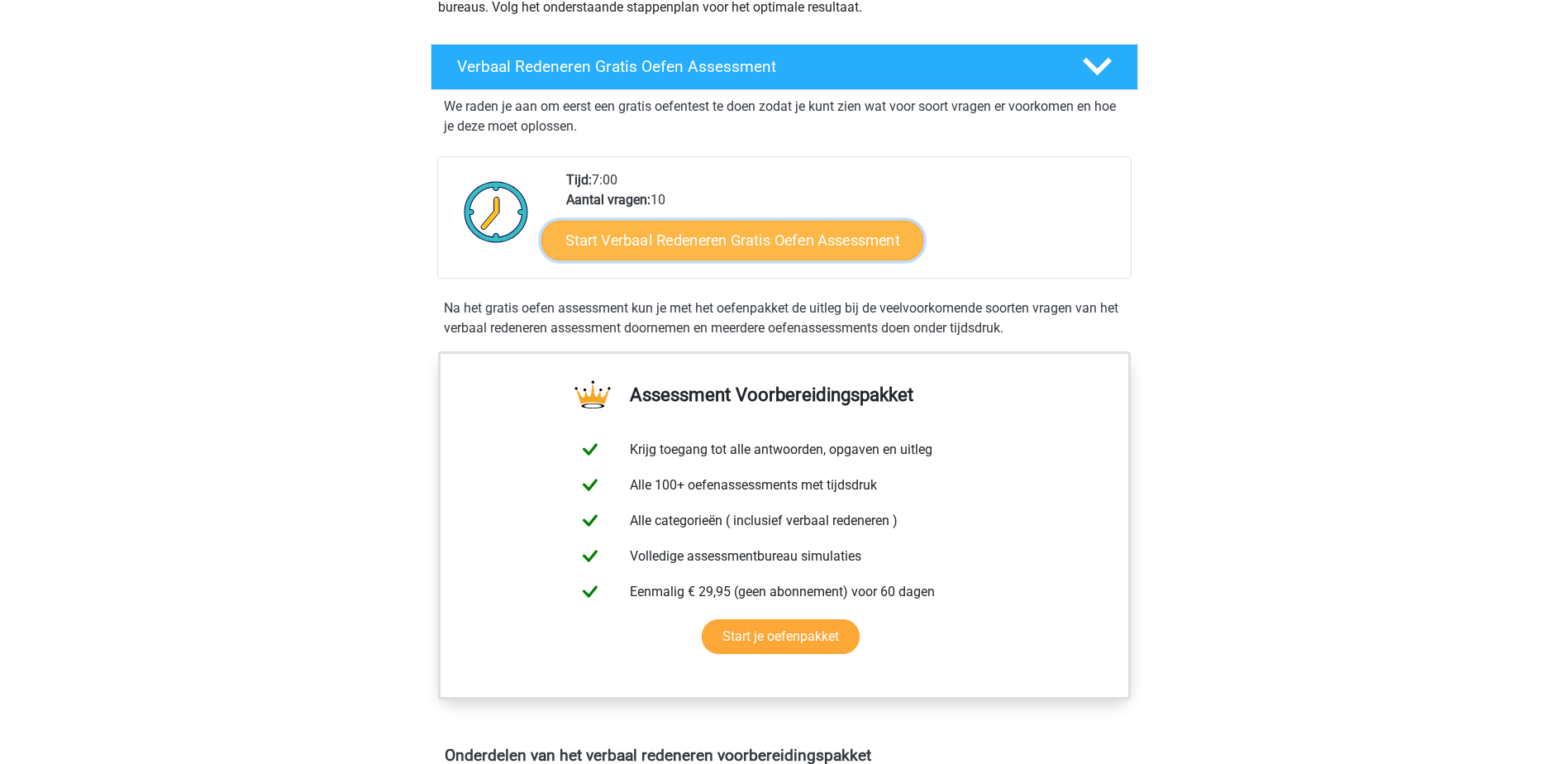
click at [729, 252] on link "Start Verbaal Redeneren Gratis Oefen Assessment" at bounding box center [733, 241] width 382 height 40
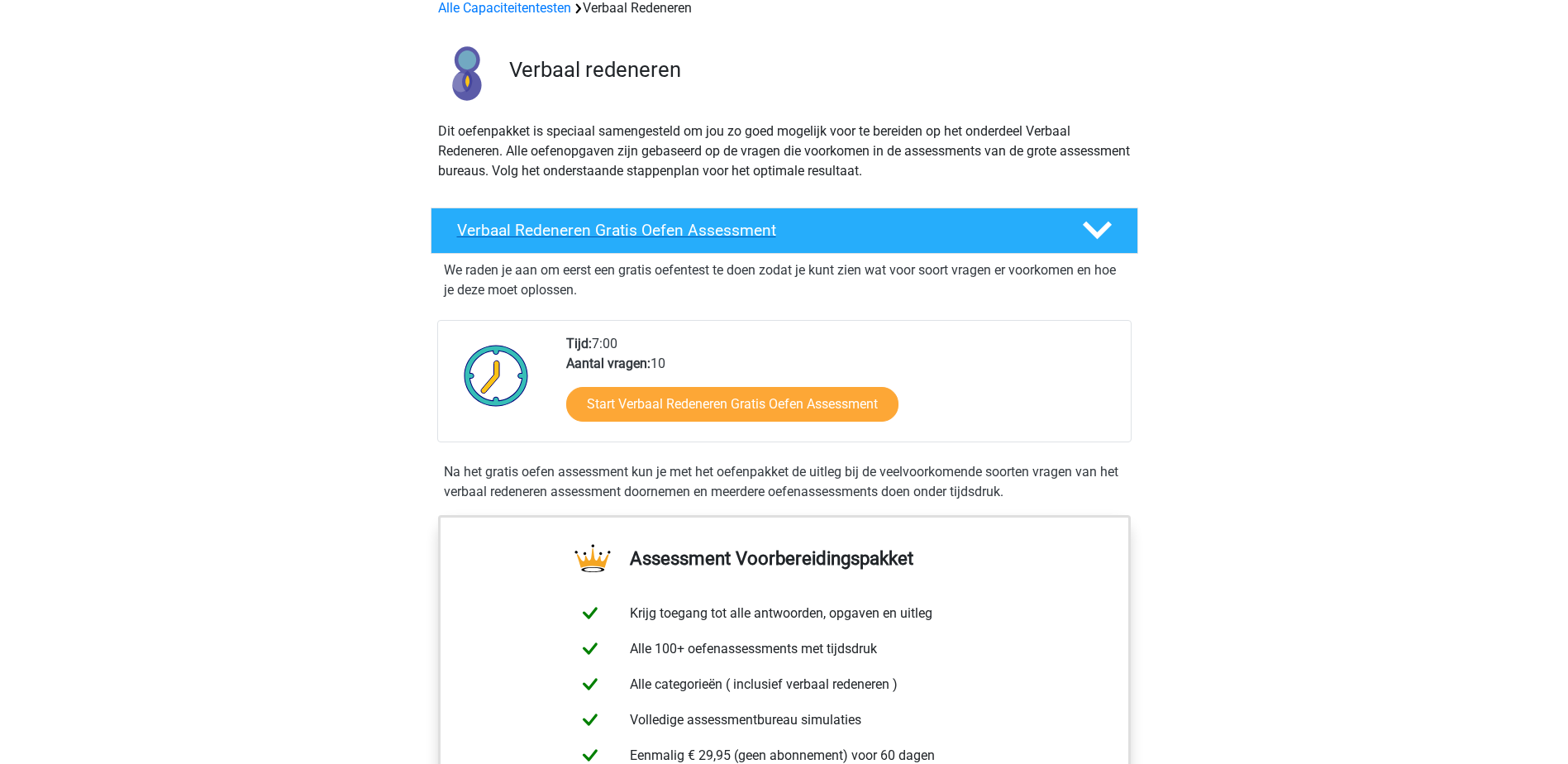
scroll to position [83, 0]
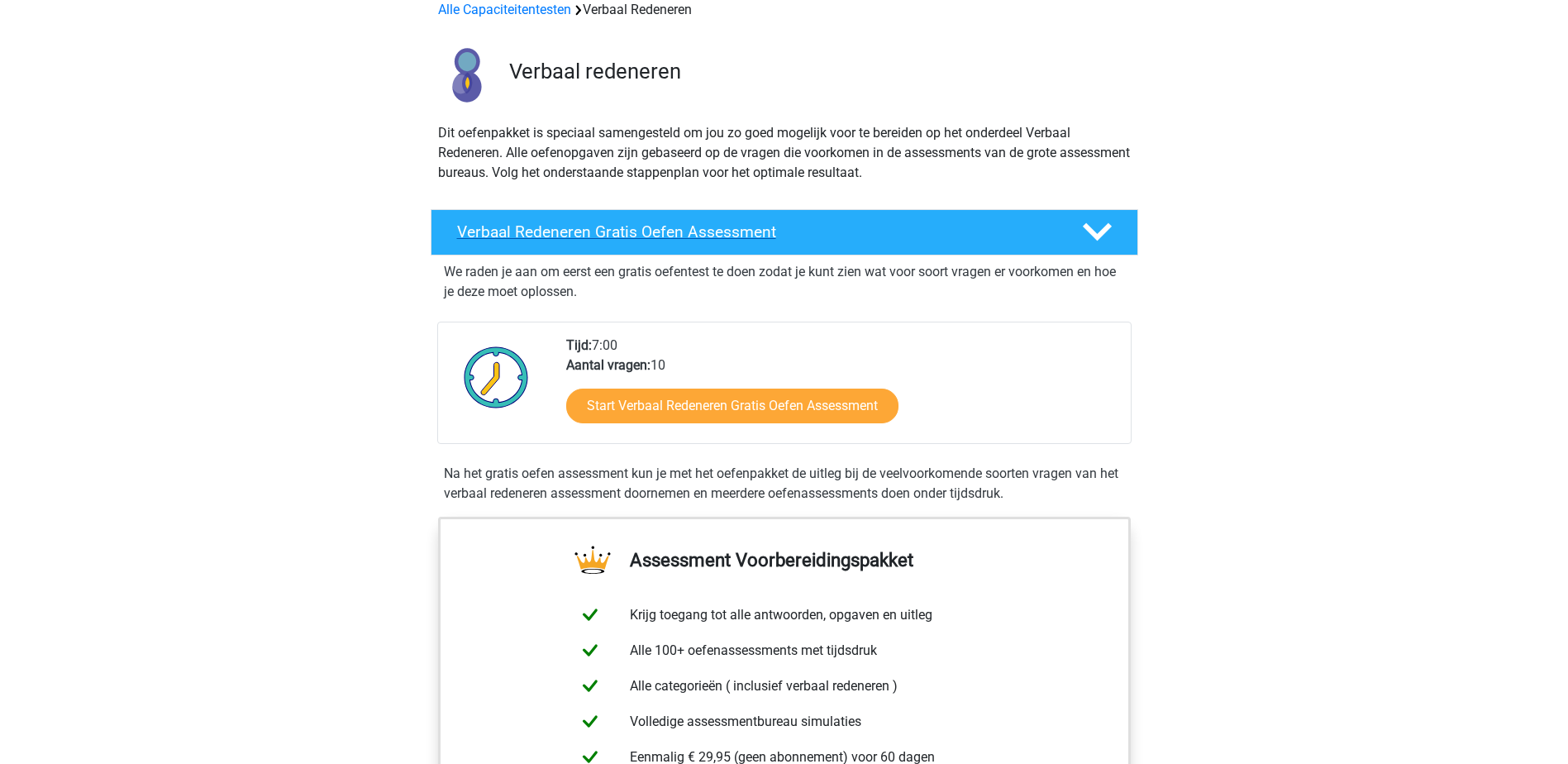
click at [912, 246] on div "Verbaal Redeneren Gratis Oefen Assessment" at bounding box center [784, 231] width 707 height 46
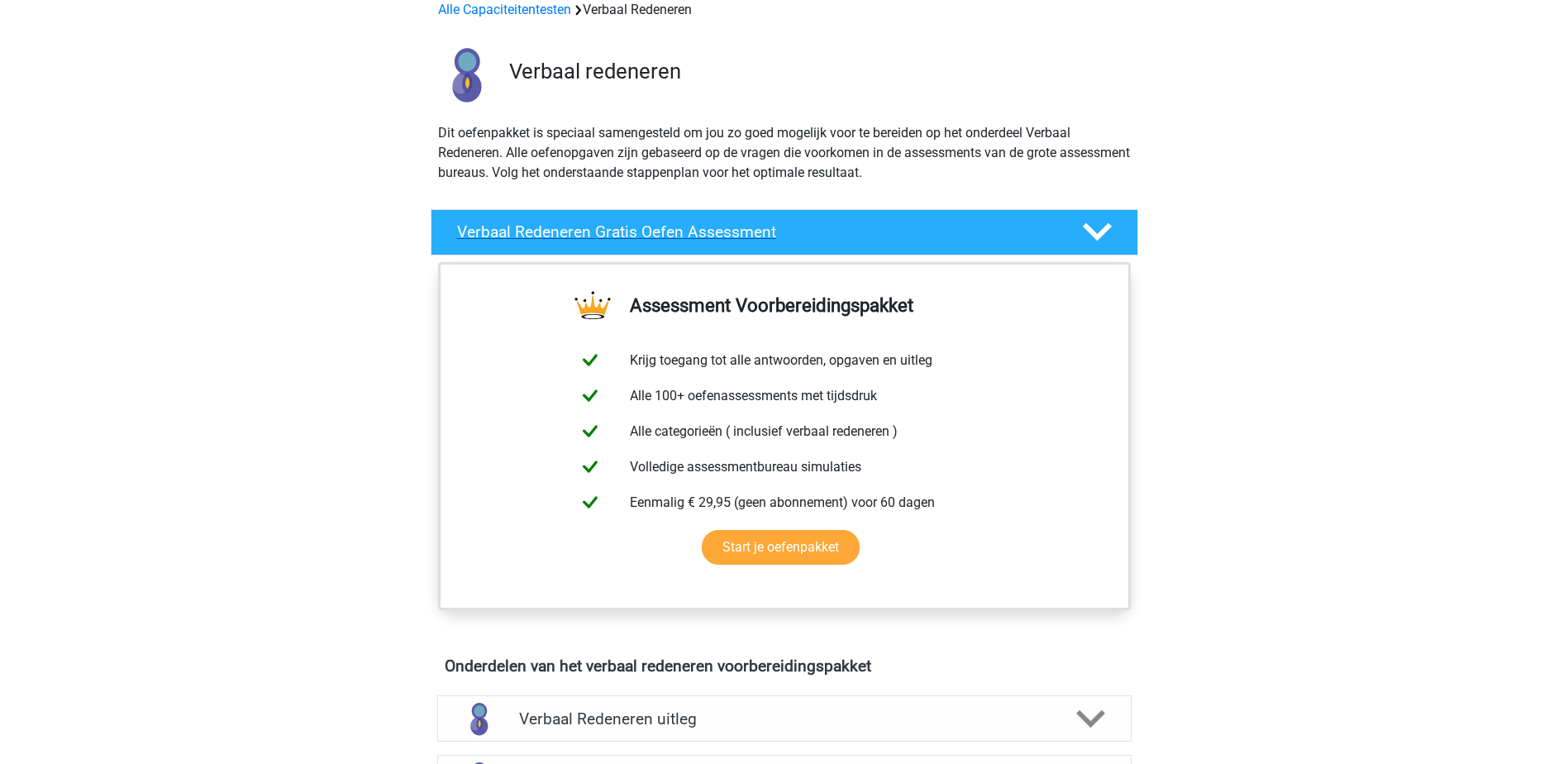
click at [724, 235] on h4 "Verbaal Redeneren Gratis Oefen Assessment" at bounding box center [756, 231] width 598 height 19
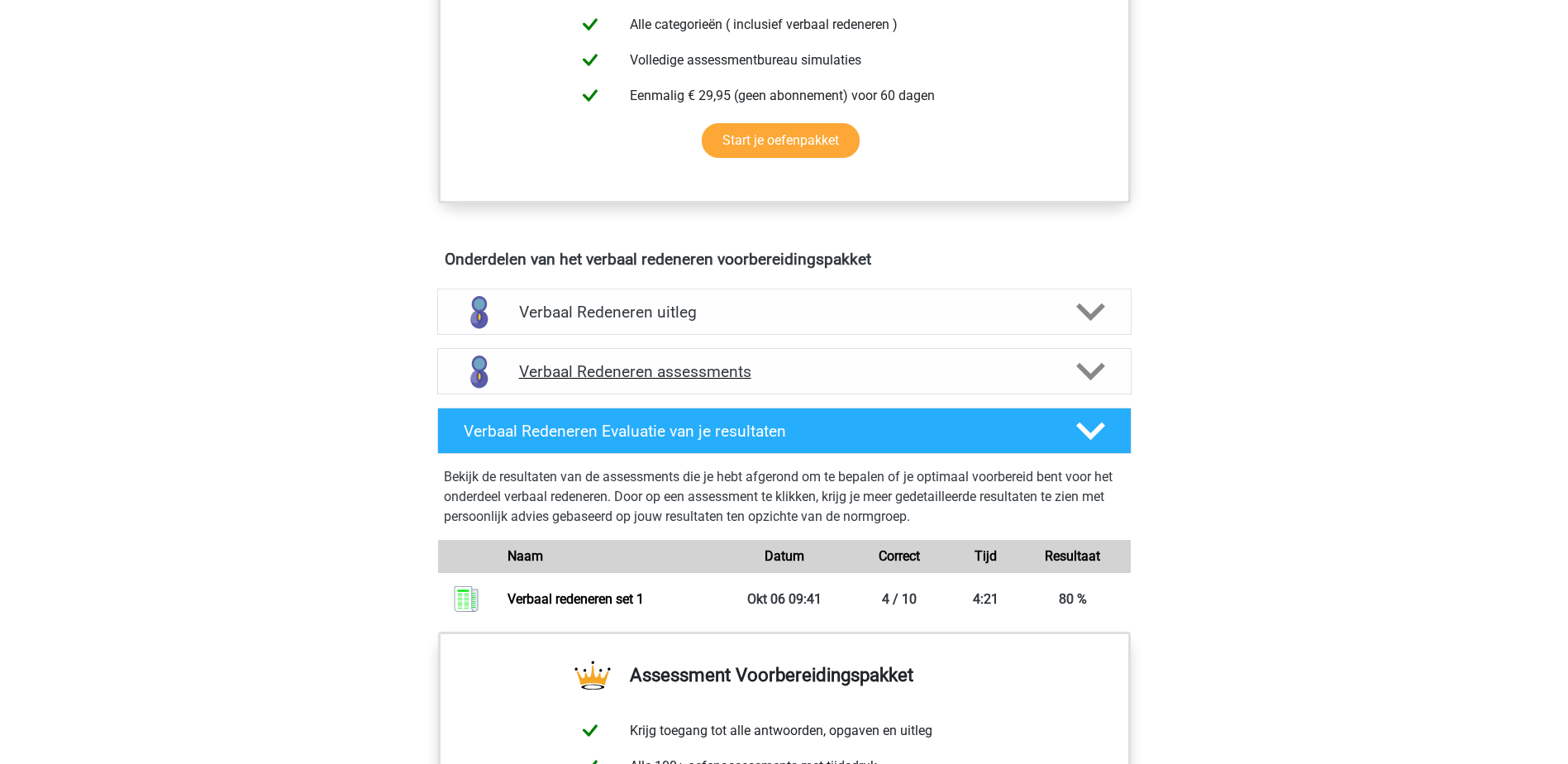
click at [737, 359] on div "Verbaal Redeneren assessments" at bounding box center [784, 371] width 694 height 46
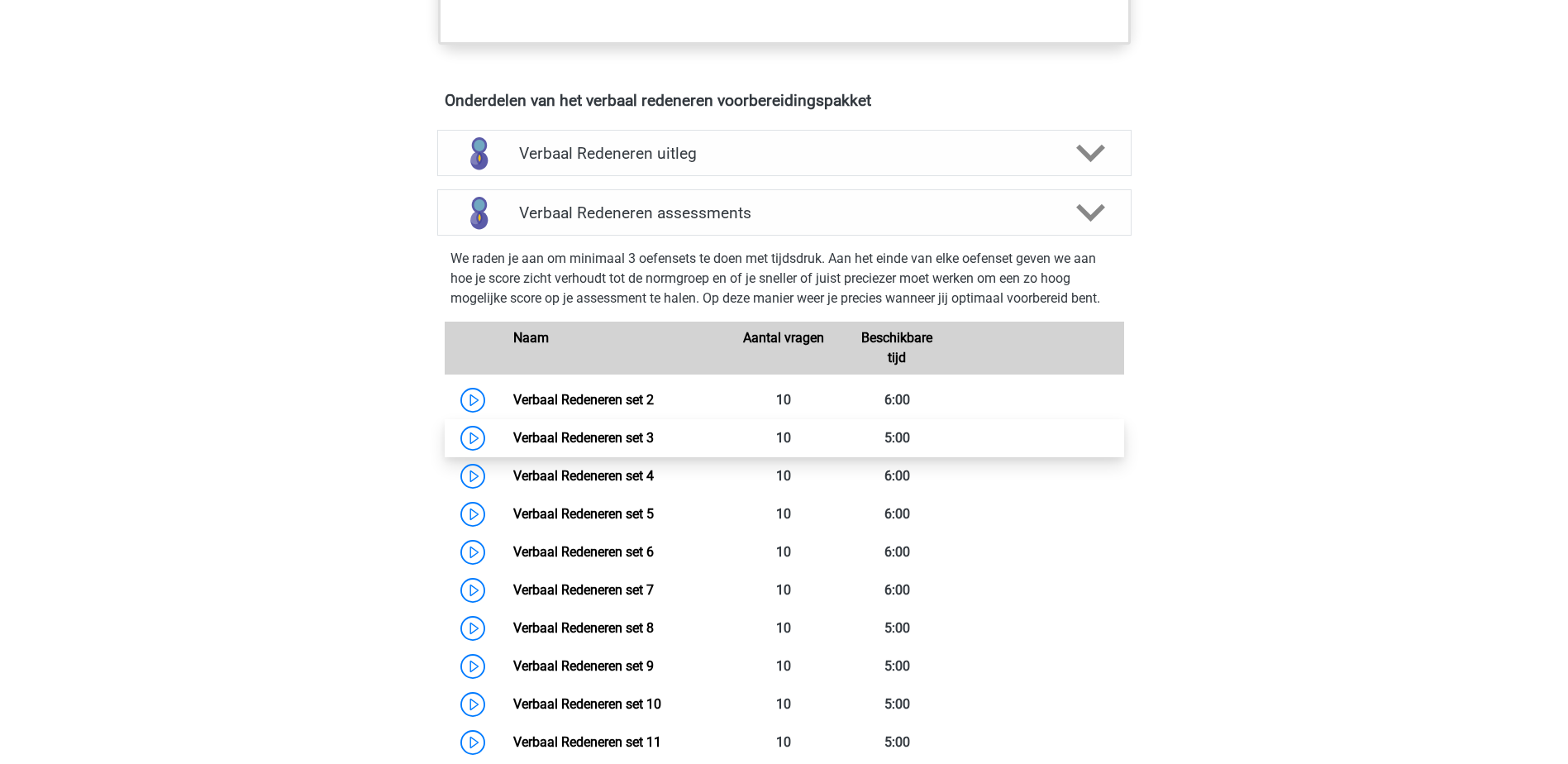
scroll to position [910, 0]
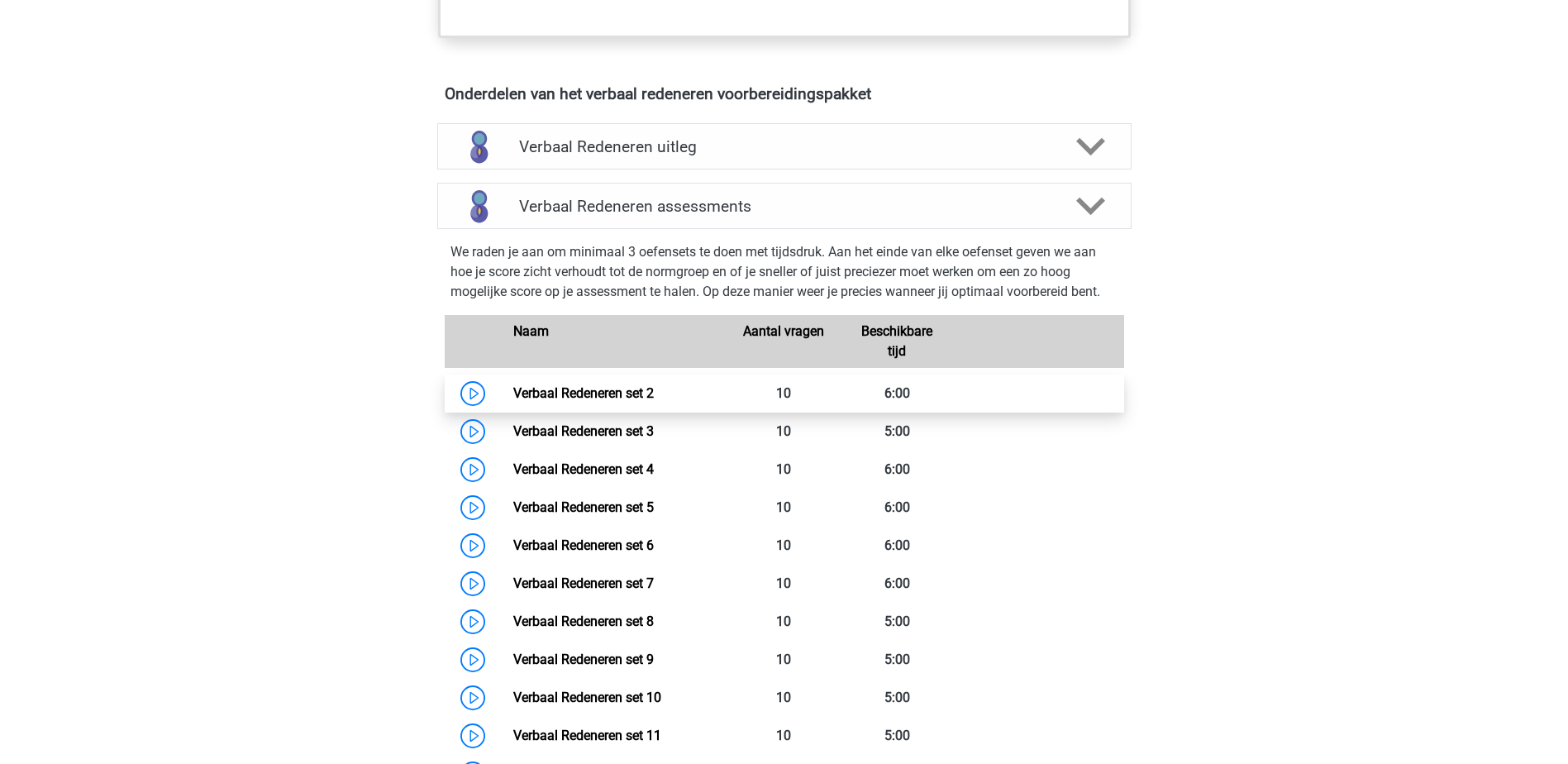
click at [514, 397] on link "Verbaal Redeneren set 2" at bounding box center [583, 393] width 140 height 16
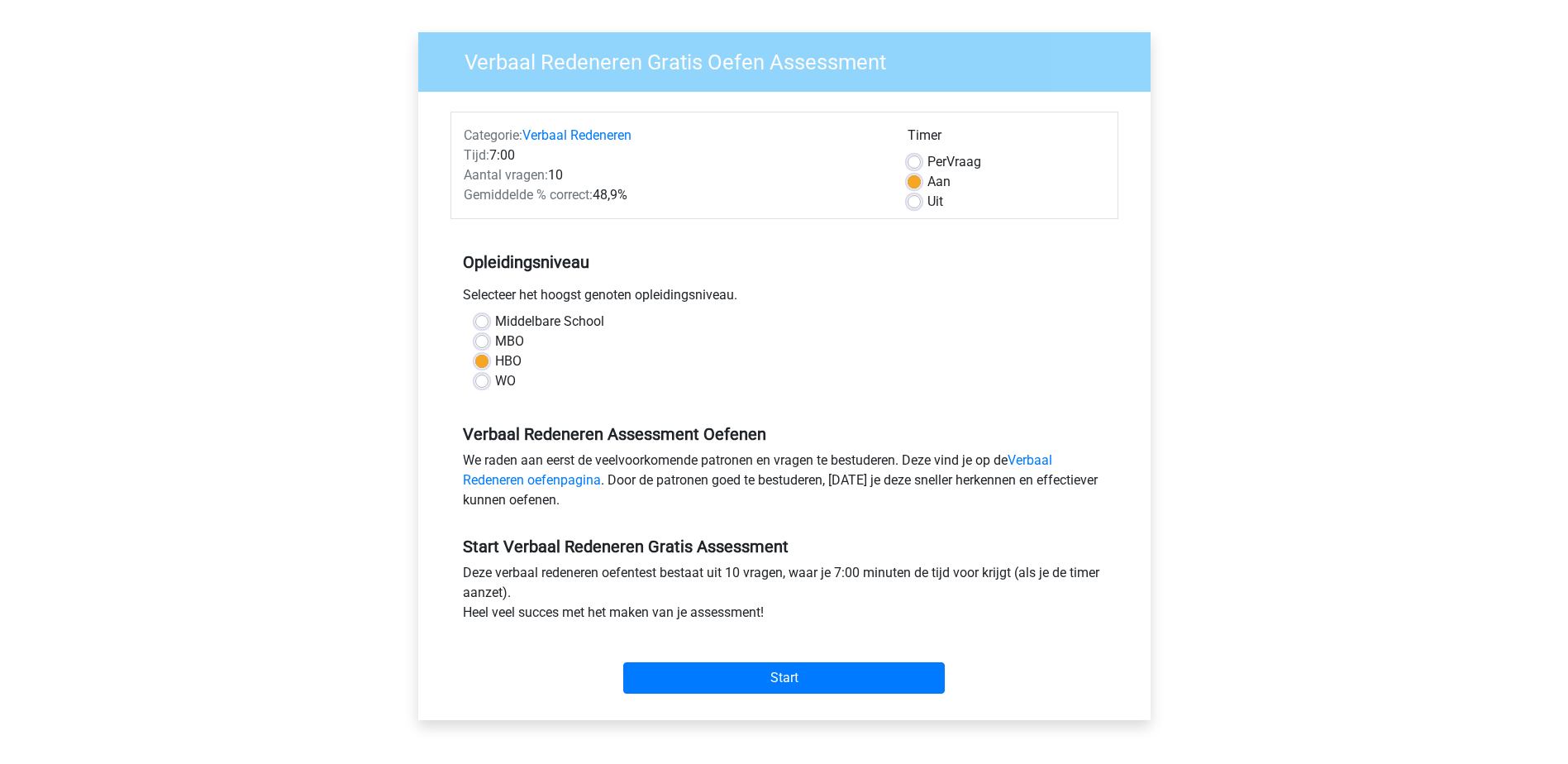
scroll to position [83, 0]
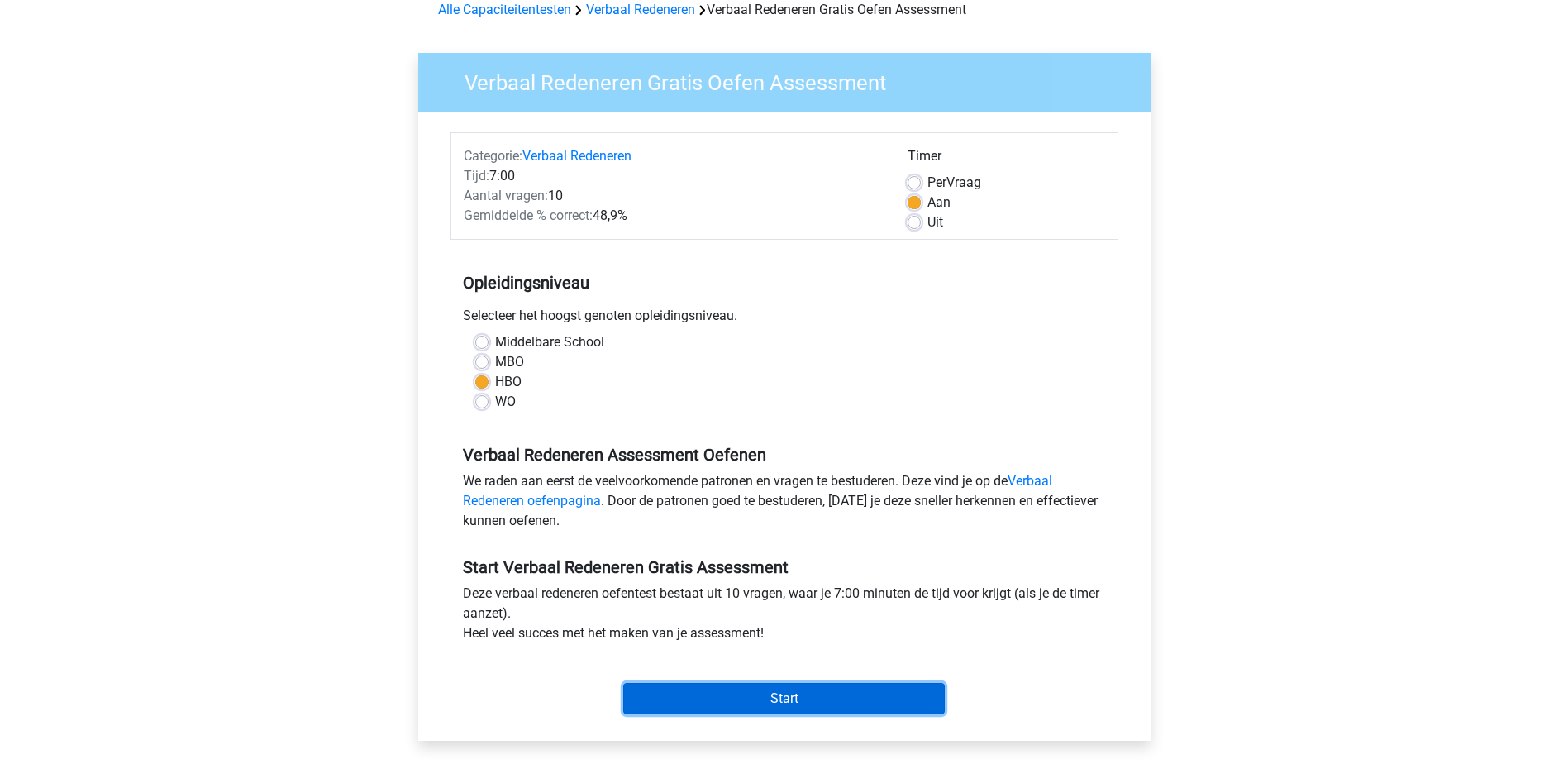
click at [769, 689] on input "Start" at bounding box center [784, 698] width 322 height 31
click at [751, 711] on input "Start" at bounding box center [784, 698] width 322 height 31
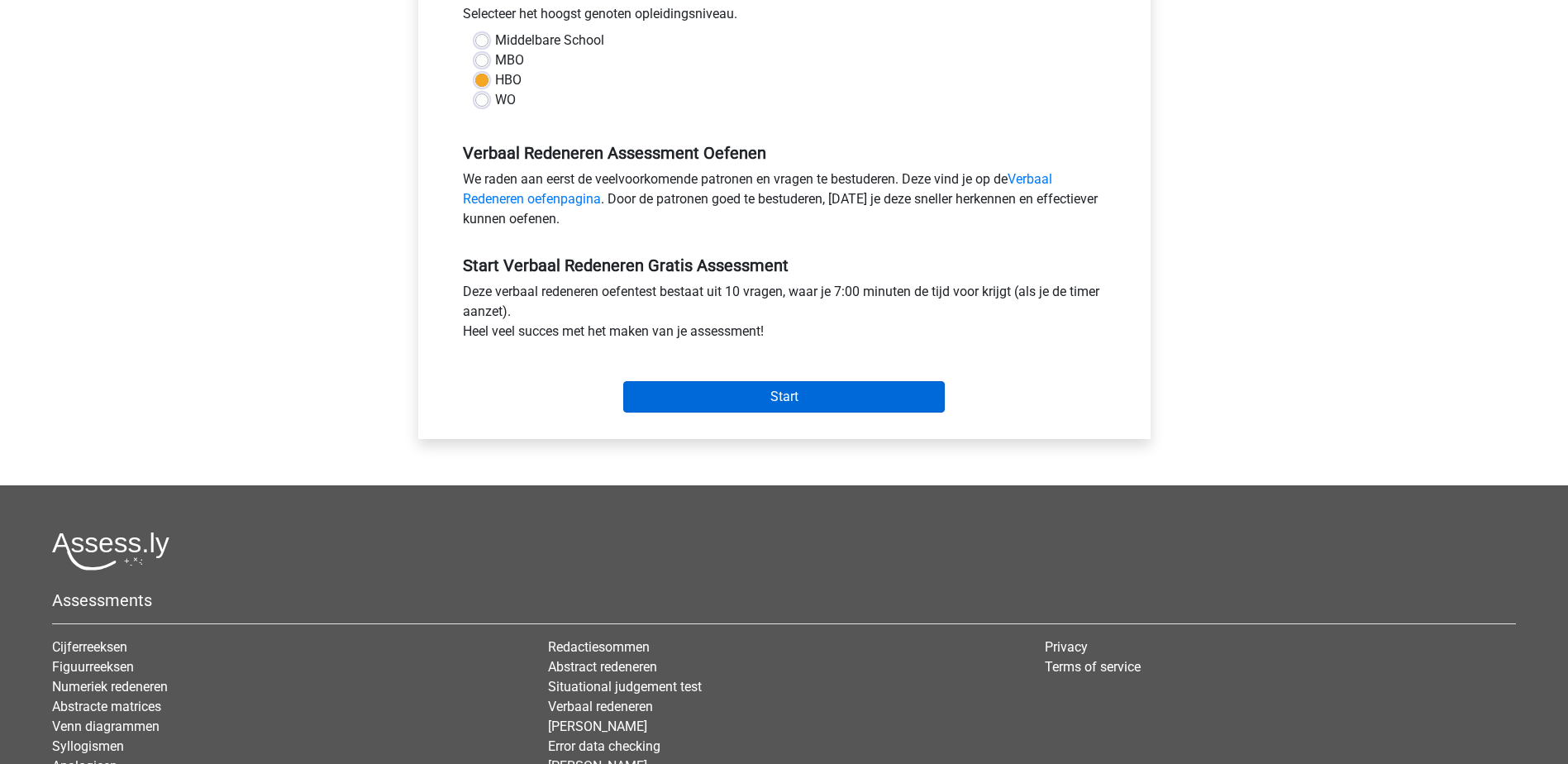
scroll to position [413, 0]
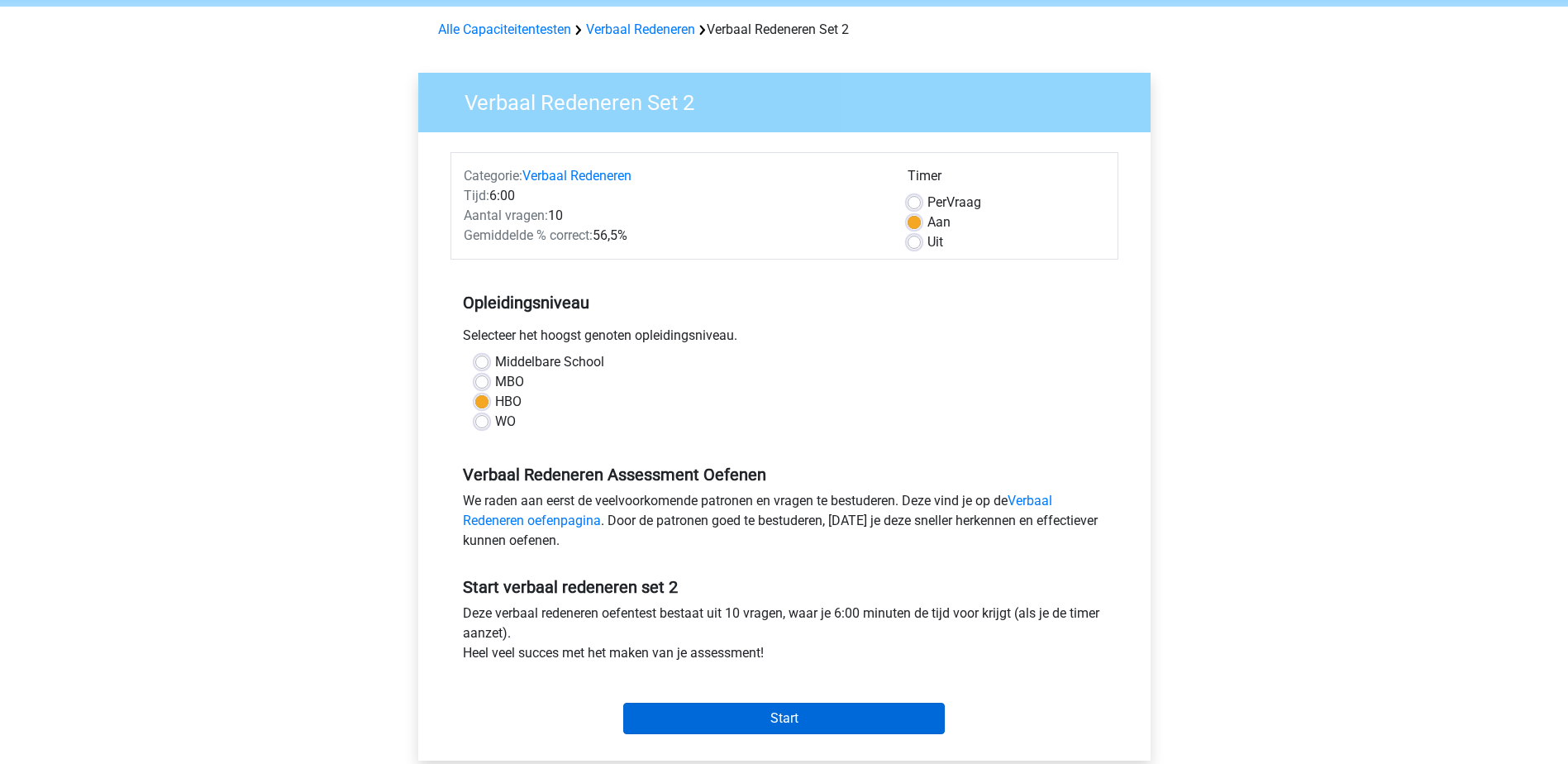
scroll to position [248, 0]
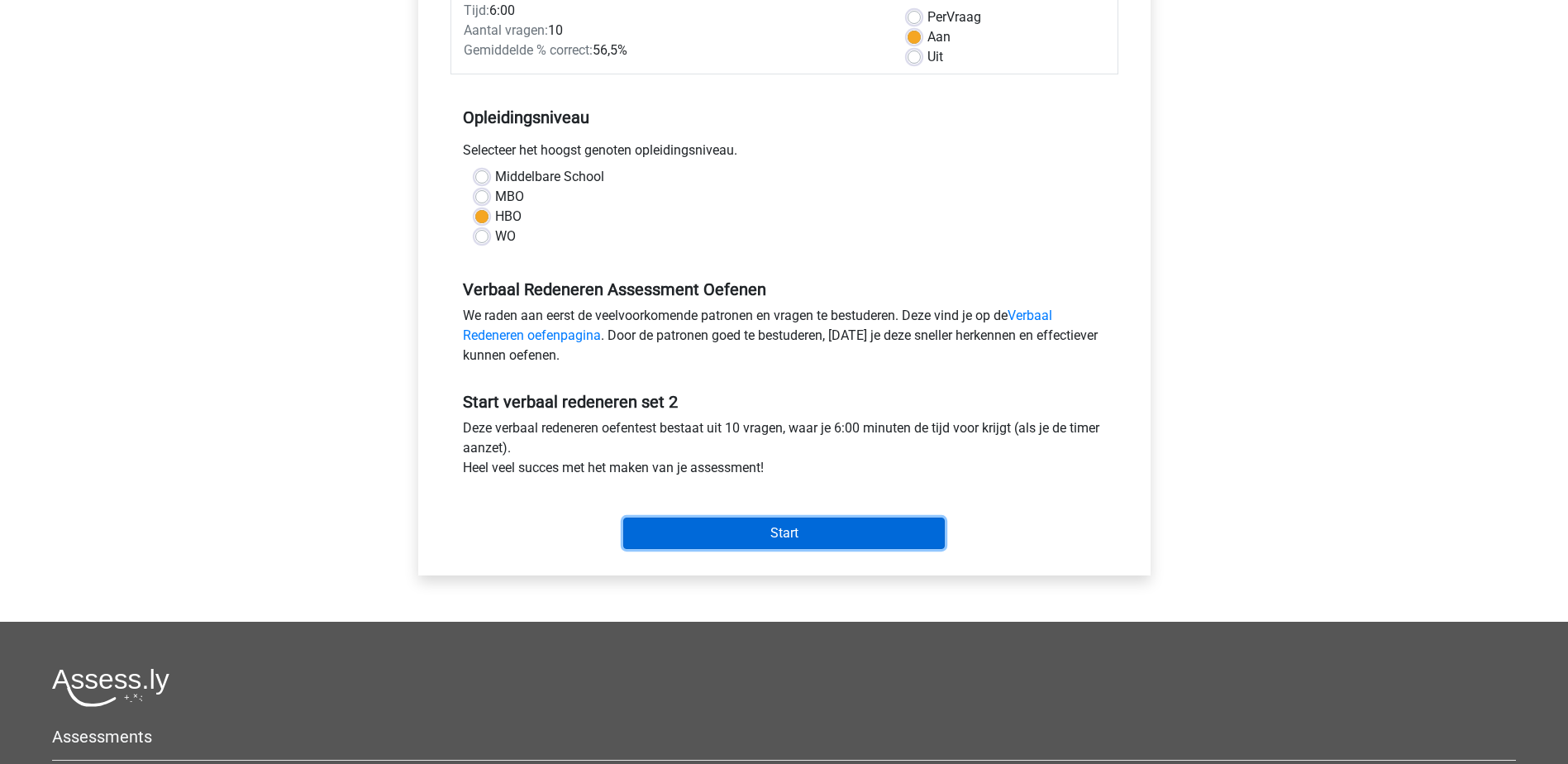
click at [766, 525] on input "Start" at bounding box center [784, 533] width 322 height 31
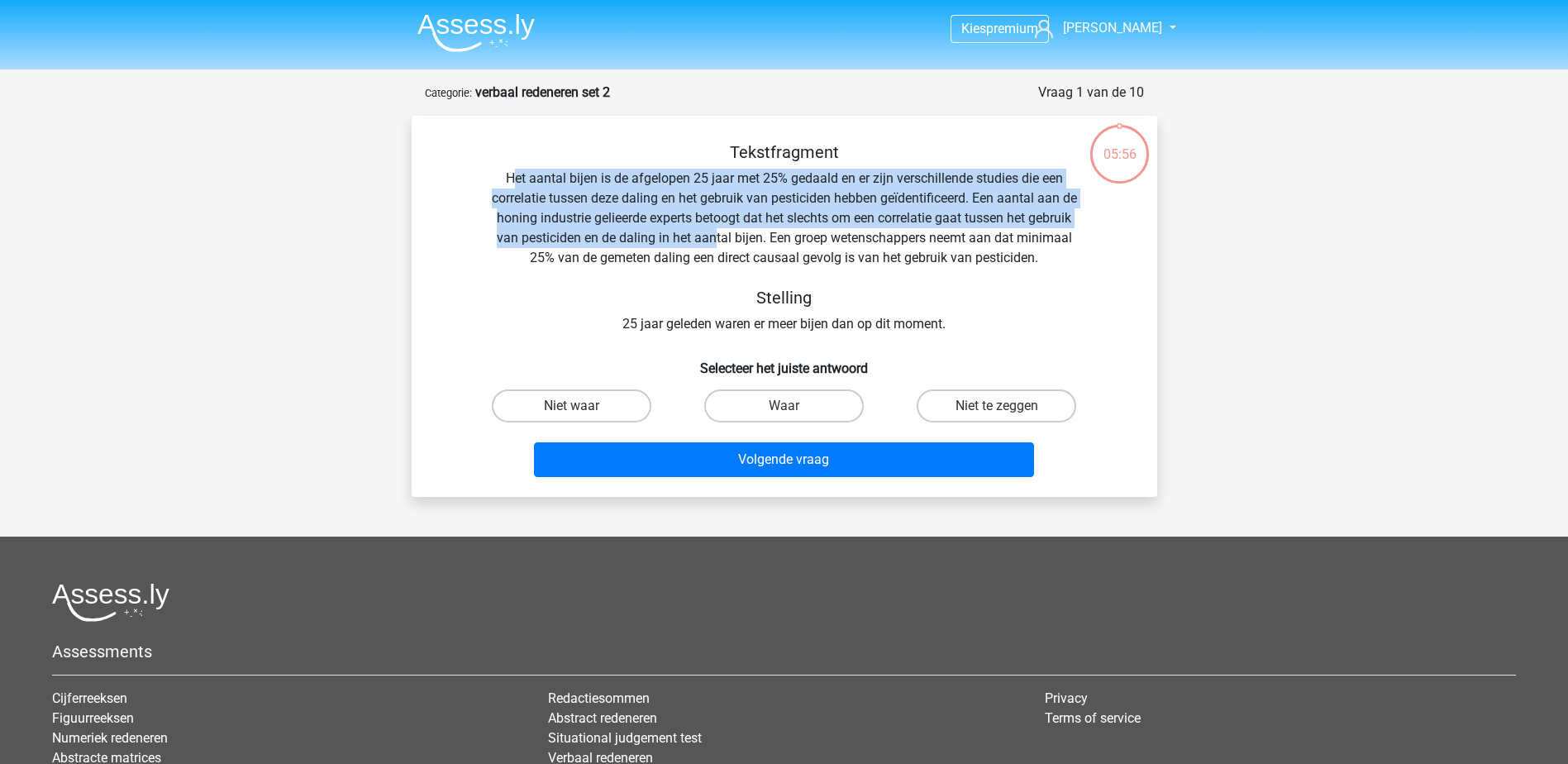
drag, startPoint x: 509, startPoint y: 183, endPoint x: 767, endPoint y: 231, distance: 262.4
click at [767, 231] on div "Tekstfragment Het aantal bijen is de afgelopen 25 jaar met 25% gedaald en er zi…" at bounding box center [784, 238] width 692 height 192
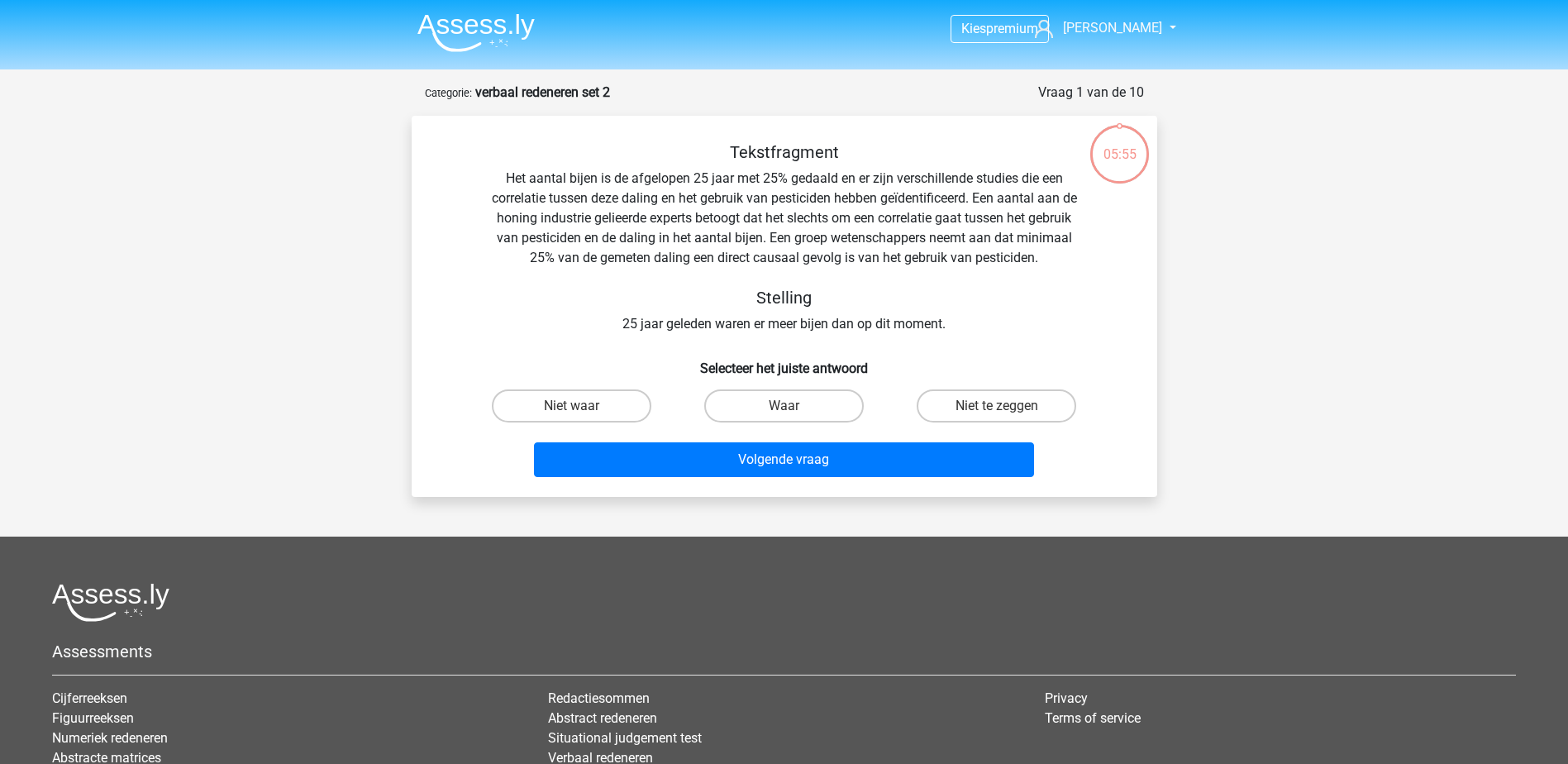
drag, startPoint x: 767, startPoint y: 231, endPoint x: 886, endPoint y: 318, distance: 147.4
click at [886, 318] on div "Tekstfragment Het aantal bijen is de afgelopen 25 jaar met 25% gedaald en er zi…" at bounding box center [784, 238] width 692 height 192
click at [766, 402] on label "Waar" at bounding box center [784, 406] width 160 height 33
click at [784, 406] on input "Waar" at bounding box center [788, 410] width 10 height 10
radio input "true"
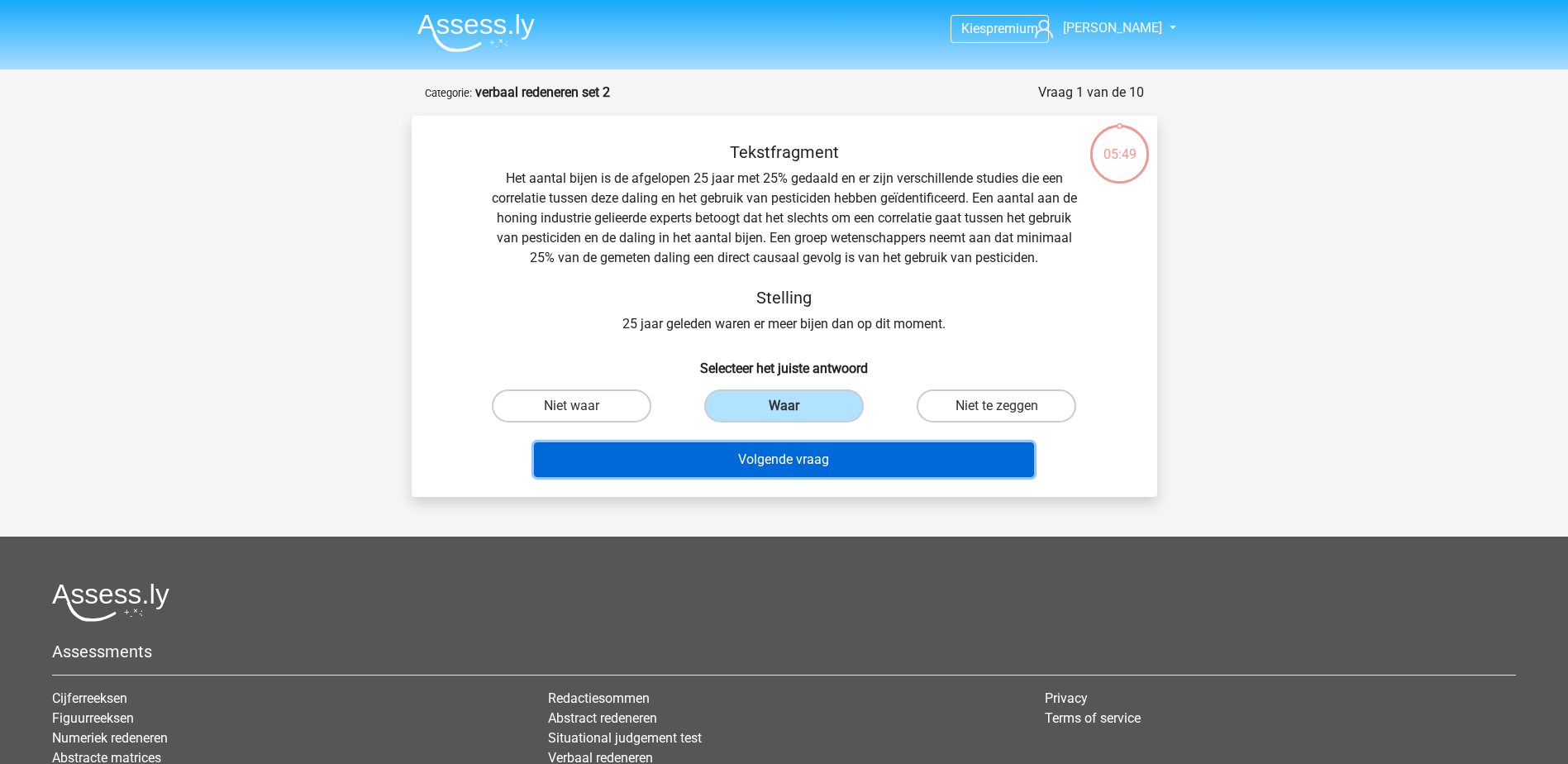
click at [779, 456] on button "Volgende vraag" at bounding box center [784, 459] width 500 height 35
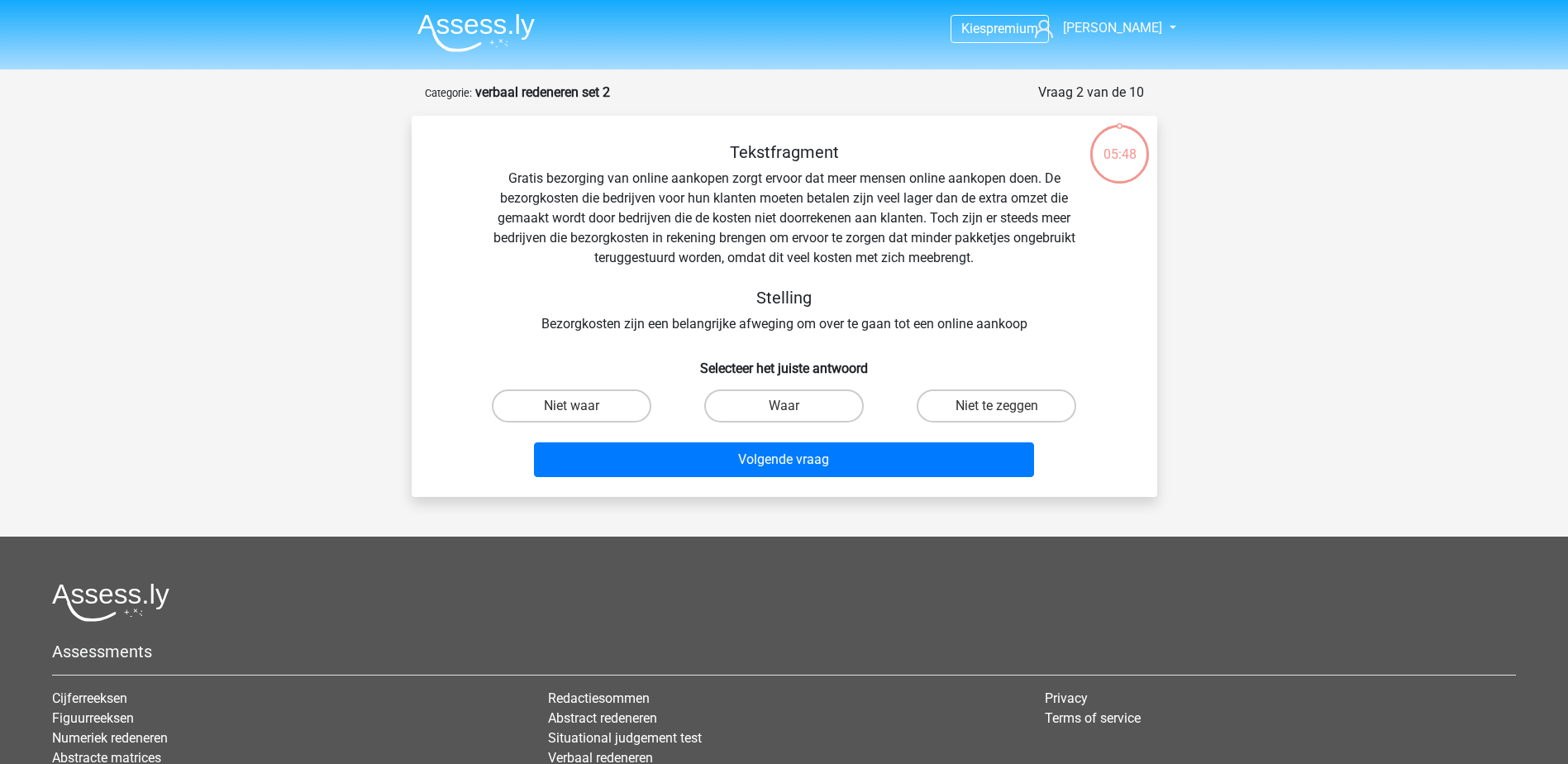
scroll to position [83, 0]
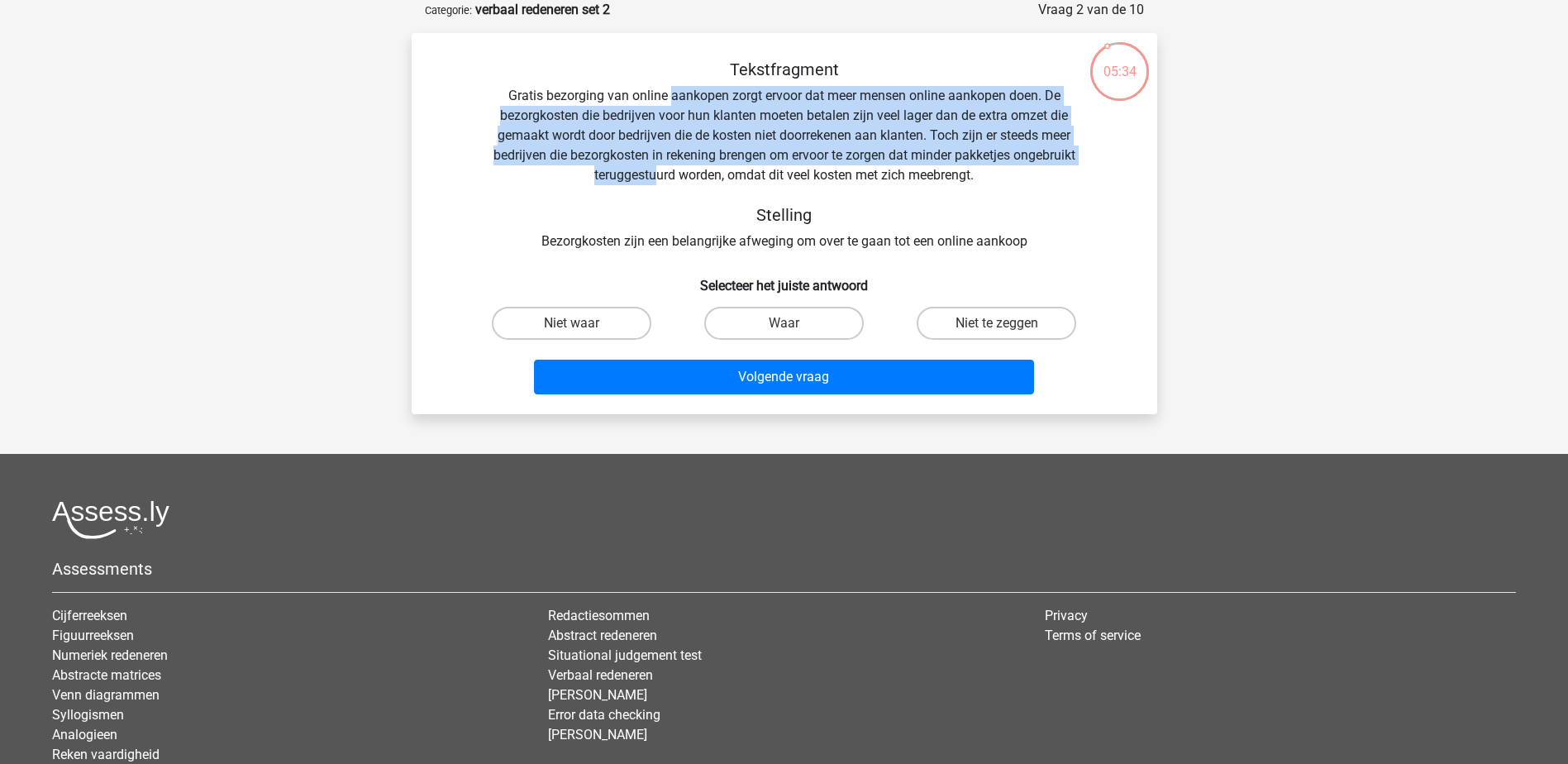
drag, startPoint x: 669, startPoint y: 92, endPoint x: 691, endPoint y: 173, distance: 83.9
click at [691, 173] on div "Tekstfragment Gratis bezorging van online aankopen zorgt ervoor dat meer mensen…" at bounding box center [784, 155] width 692 height 192
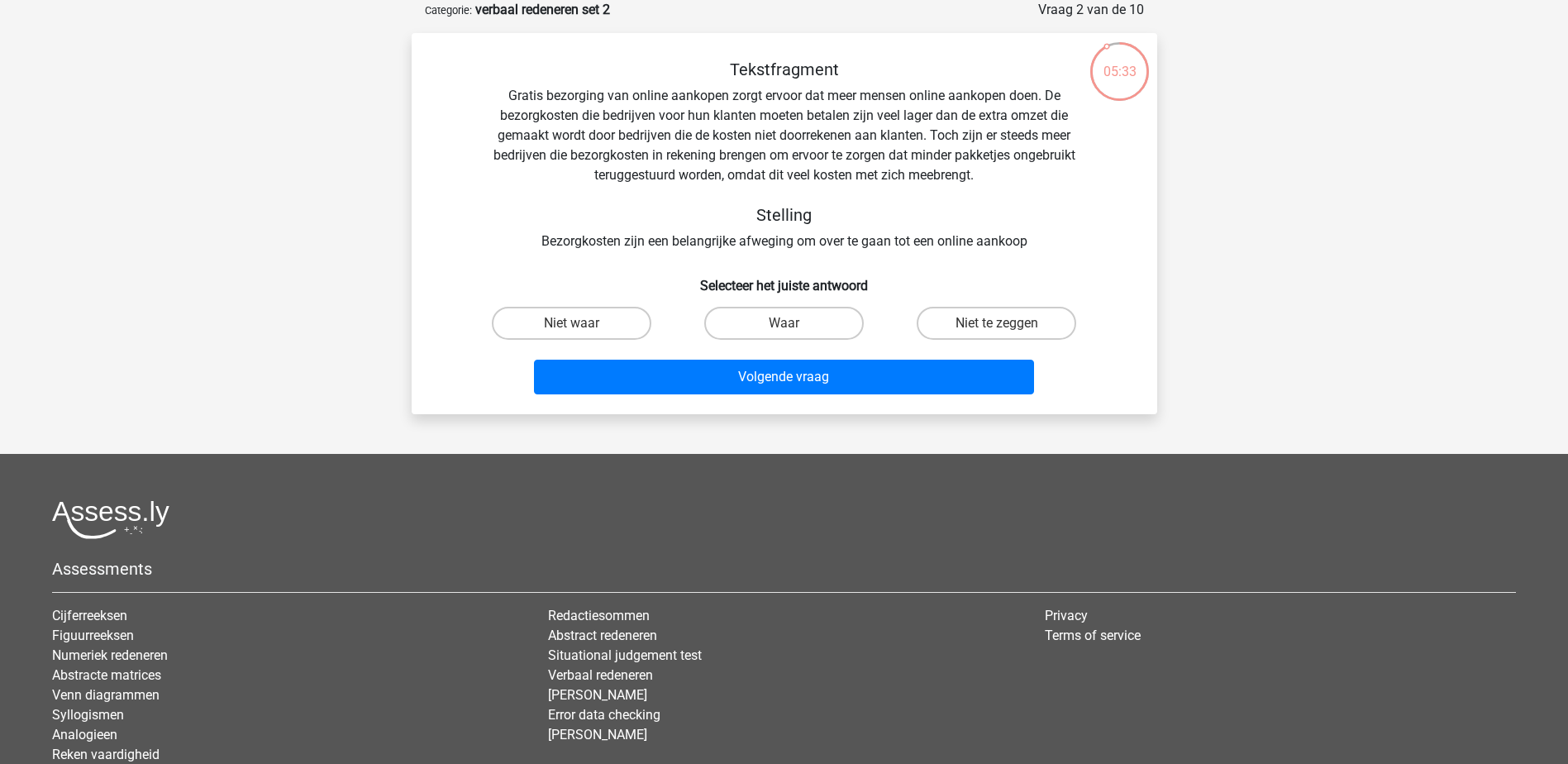
drag, startPoint x: 691, startPoint y: 173, endPoint x: 715, endPoint y: 181, distance: 25.3
click at [715, 181] on div "Tekstfragment Gratis bezorging van online aankopen zorgt ervoor dat meer mensen…" at bounding box center [784, 155] width 692 height 192
click at [951, 335] on label "Niet te zeggen" at bounding box center [997, 323] width 160 height 33
click at [997, 334] on input "Niet te zeggen" at bounding box center [1002, 328] width 10 height 10
radio input "true"
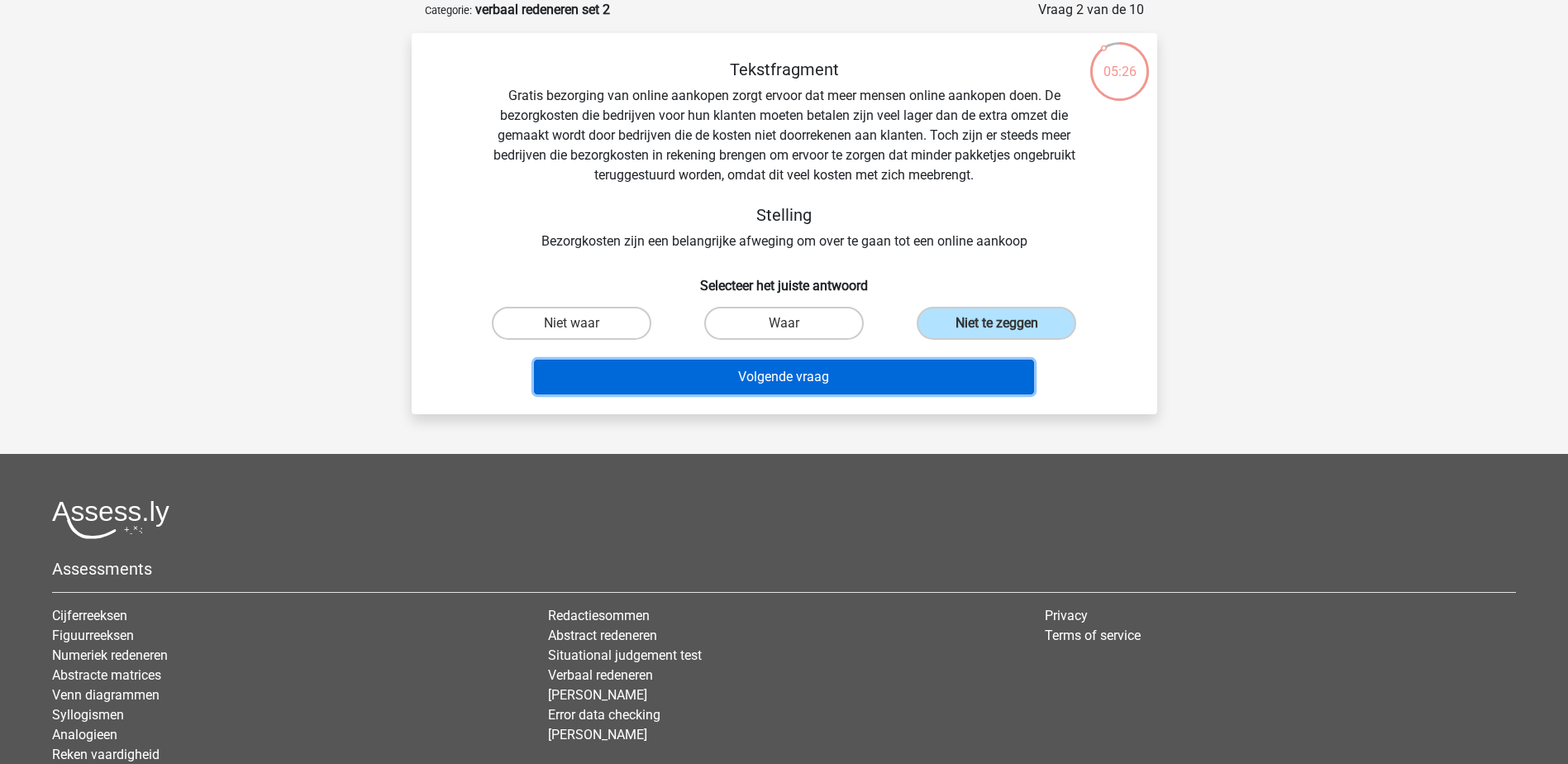
click at [897, 382] on button "Volgende vraag" at bounding box center [784, 376] width 500 height 35
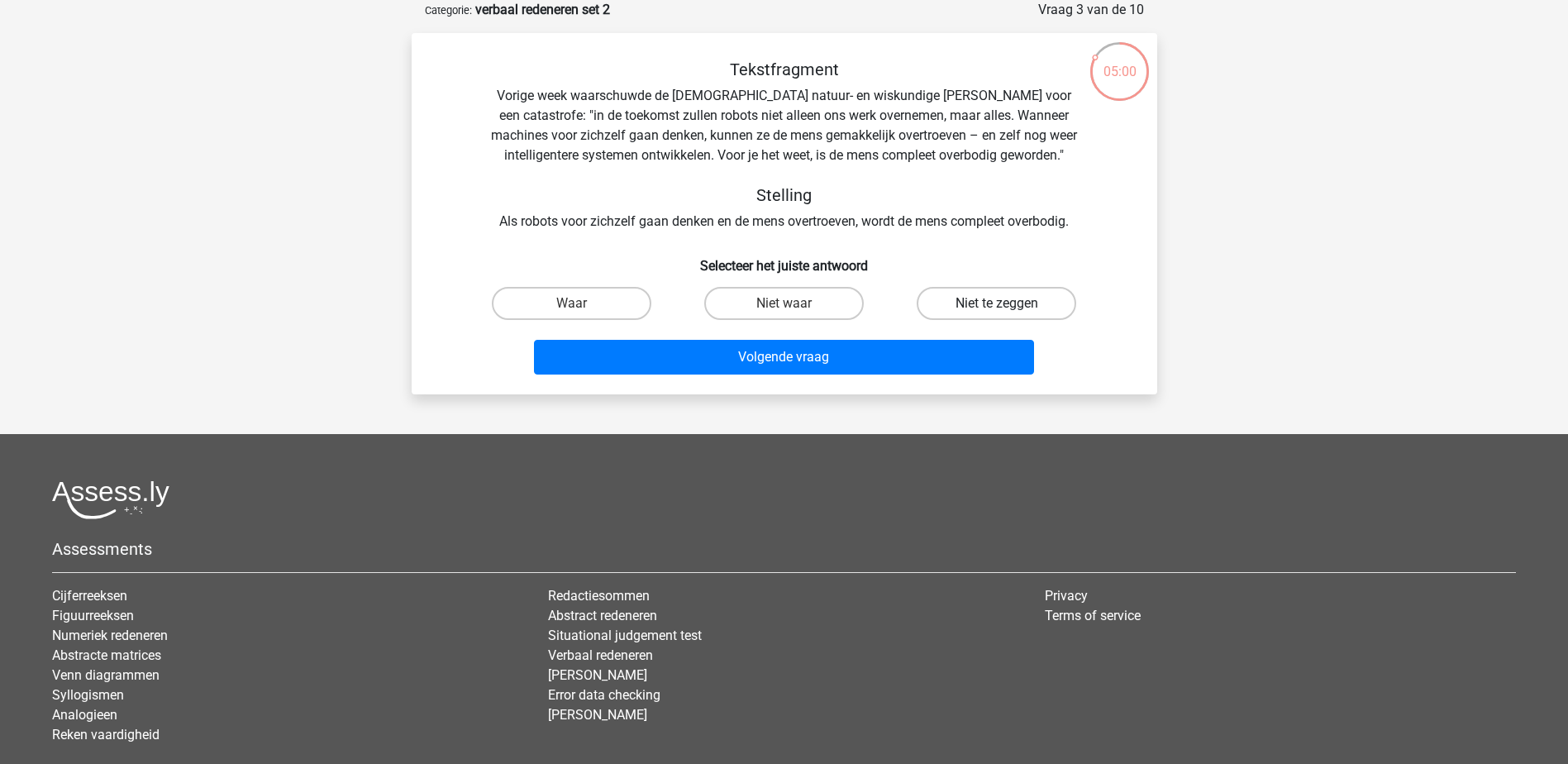
click at [948, 300] on label "Niet te zeggen" at bounding box center [997, 303] width 160 height 33
click at [997, 304] on input "Niet te zeggen" at bounding box center [1002, 309] width 10 height 10
radio input "true"
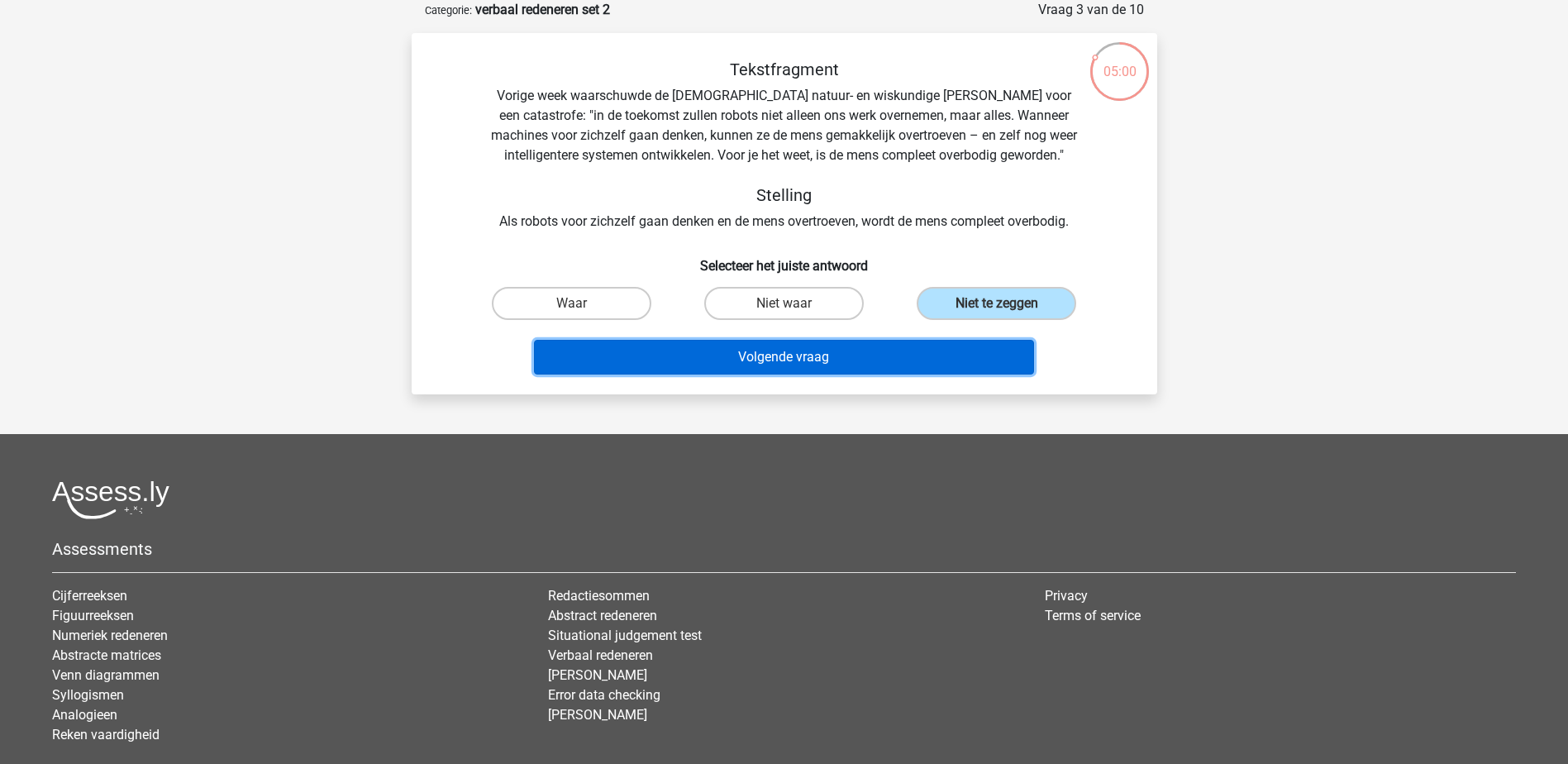
click at [823, 354] on button "Volgende vraag" at bounding box center [784, 357] width 500 height 35
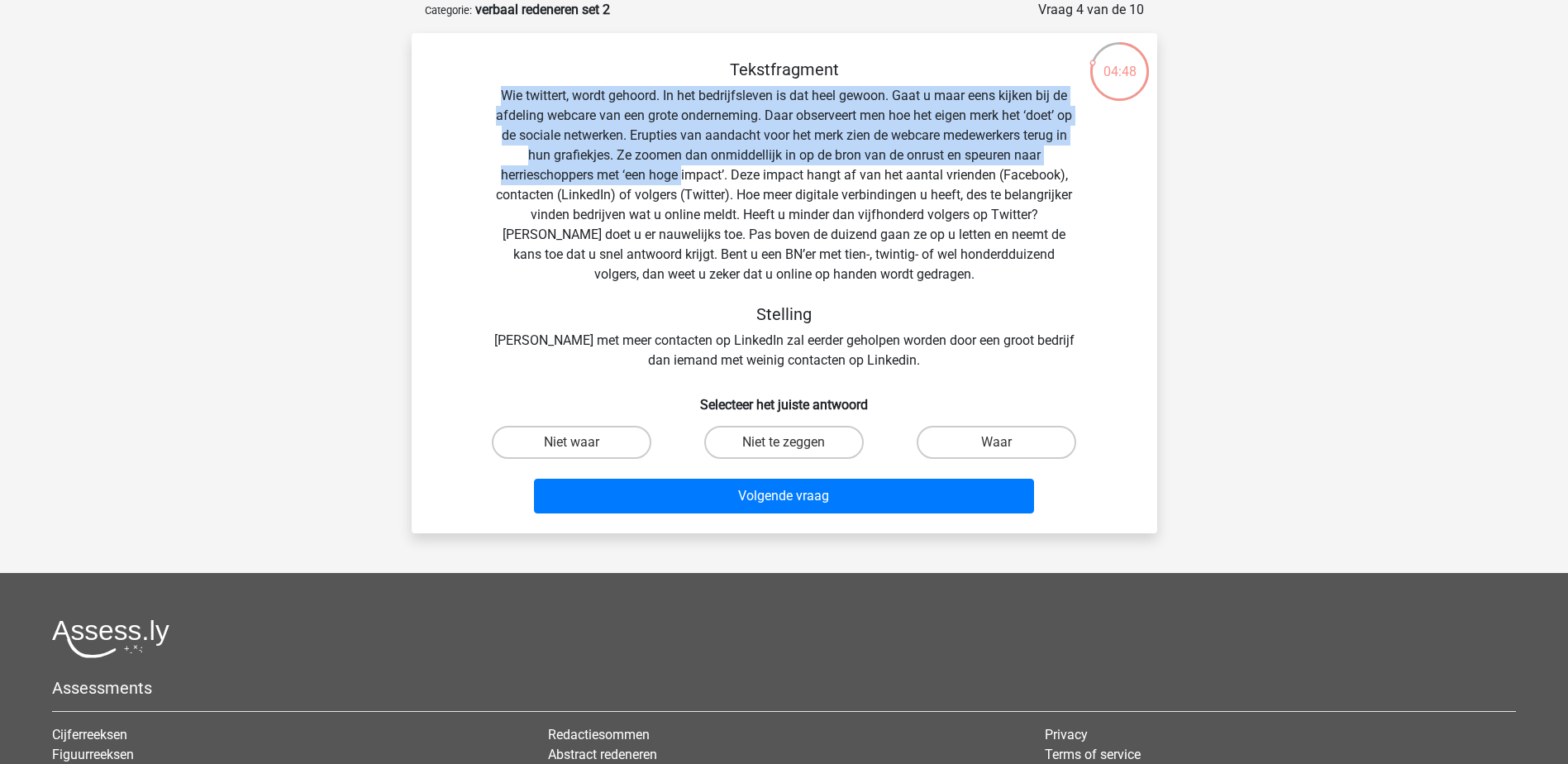
drag, startPoint x: 500, startPoint y: 87, endPoint x: 682, endPoint y: 172, distance: 200.9
click at [682, 172] on div "Tekstfragment Wie twittert, wordt gehoord. In het bedrijfsleven is dat heel gew…" at bounding box center [784, 215] width 692 height 310
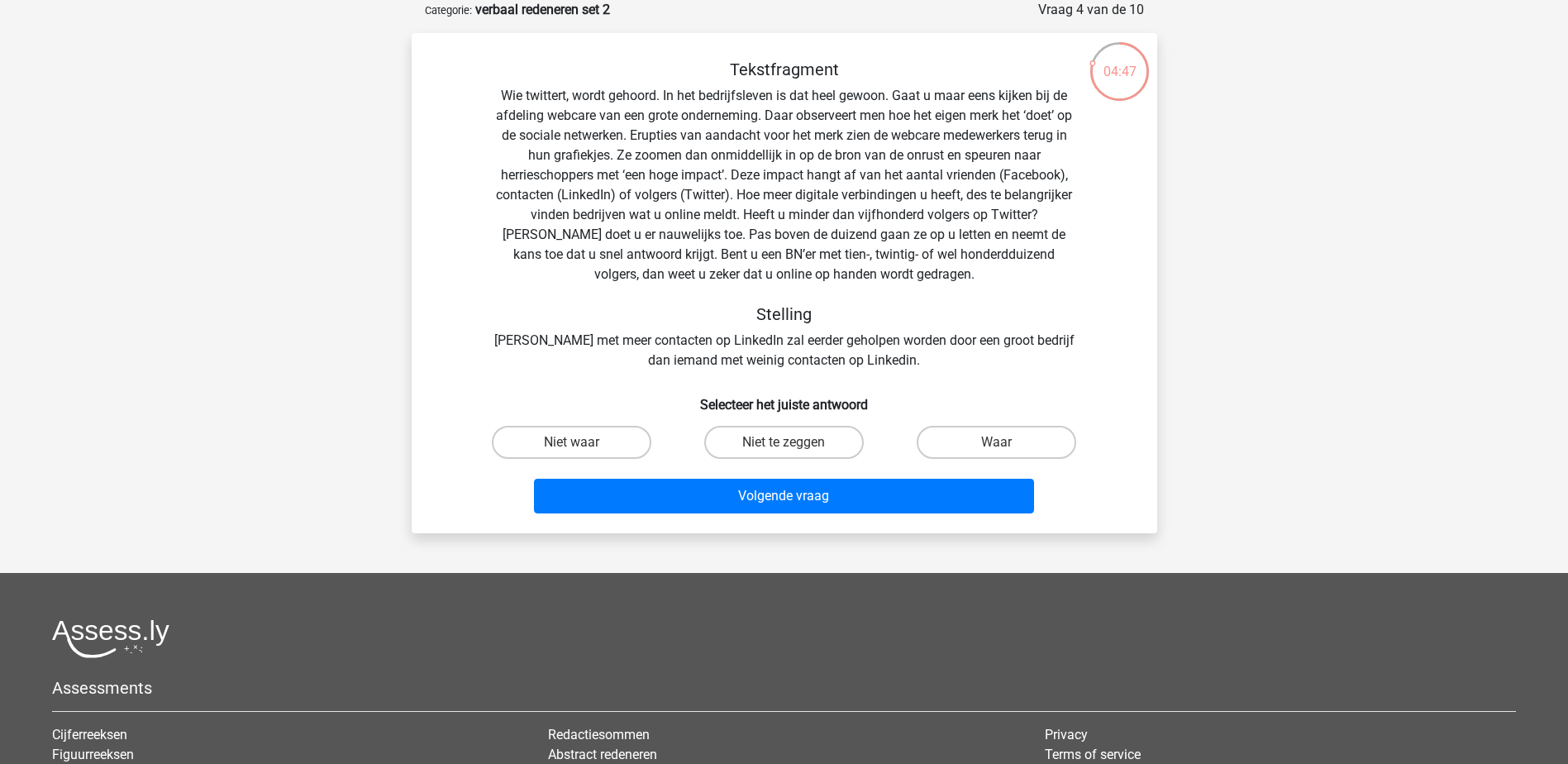
drag, startPoint x: 682, startPoint y: 172, endPoint x: 835, endPoint y: 191, distance: 154.2
click at [835, 191] on div "Tekstfragment Wie twittert, wordt gehoord. In het bedrijfsleven is dat heel gew…" at bounding box center [784, 215] width 692 height 310
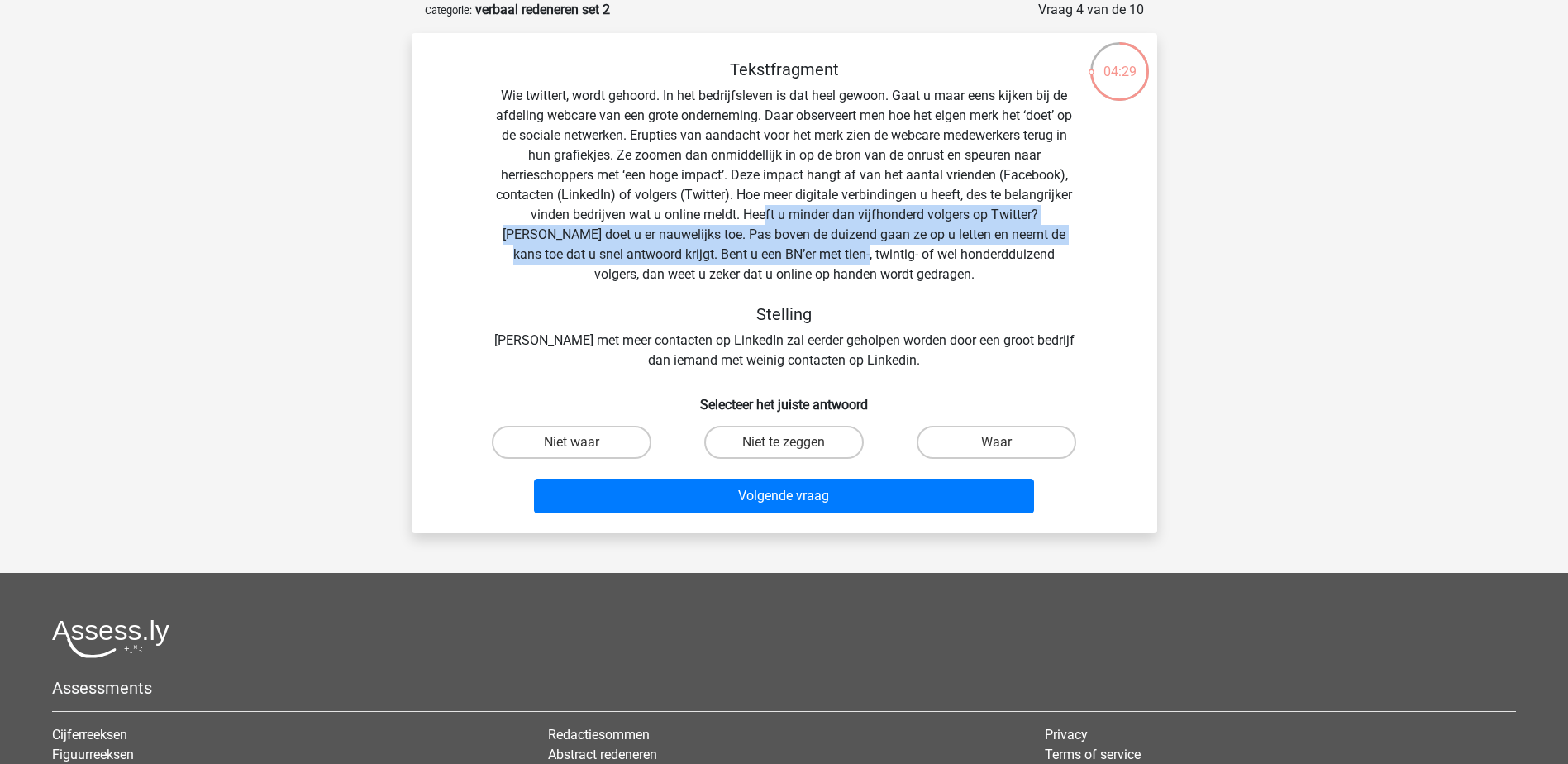
drag, startPoint x: 730, startPoint y: 215, endPoint x: 789, endPoint y: 262, distance: 75.4
click at [789, 262] on div "Tekstfragment Wie twittert, wordt gehoord. In het bedrijfsleven is dat heel gew…" at bounding box center [784, 215] width 692 height 310
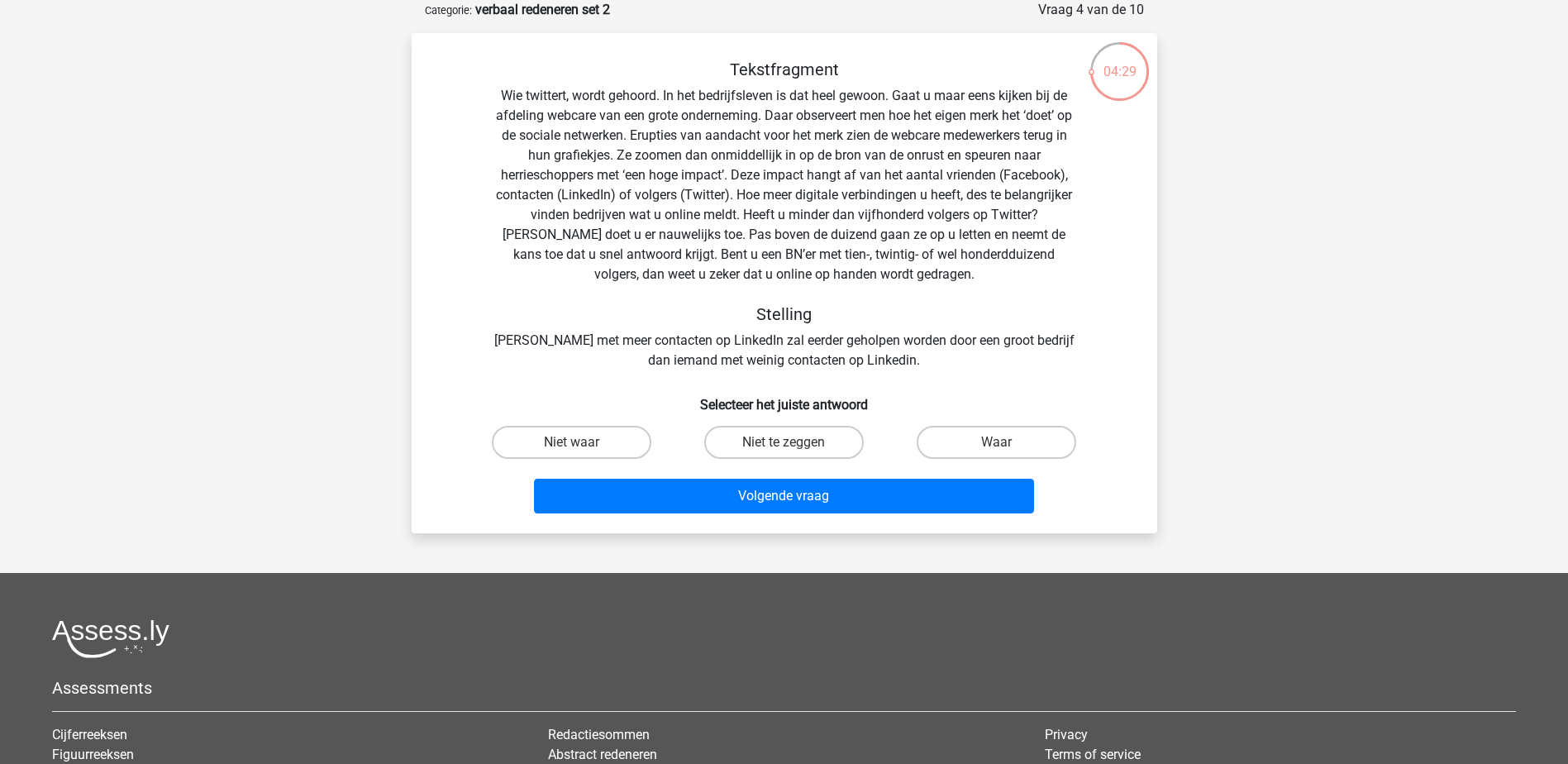
drag, startPoint x: 789, startPoint y: 262, endPoint x: 674, endPoint y: 333, distance: 135.2
click at [674, 333] on div "Tekstfragment Wie twittert, wordt gehoord. In het bedrijfsleven is dat heel gew…" at bounding box center [784, 215] width 692 height 310
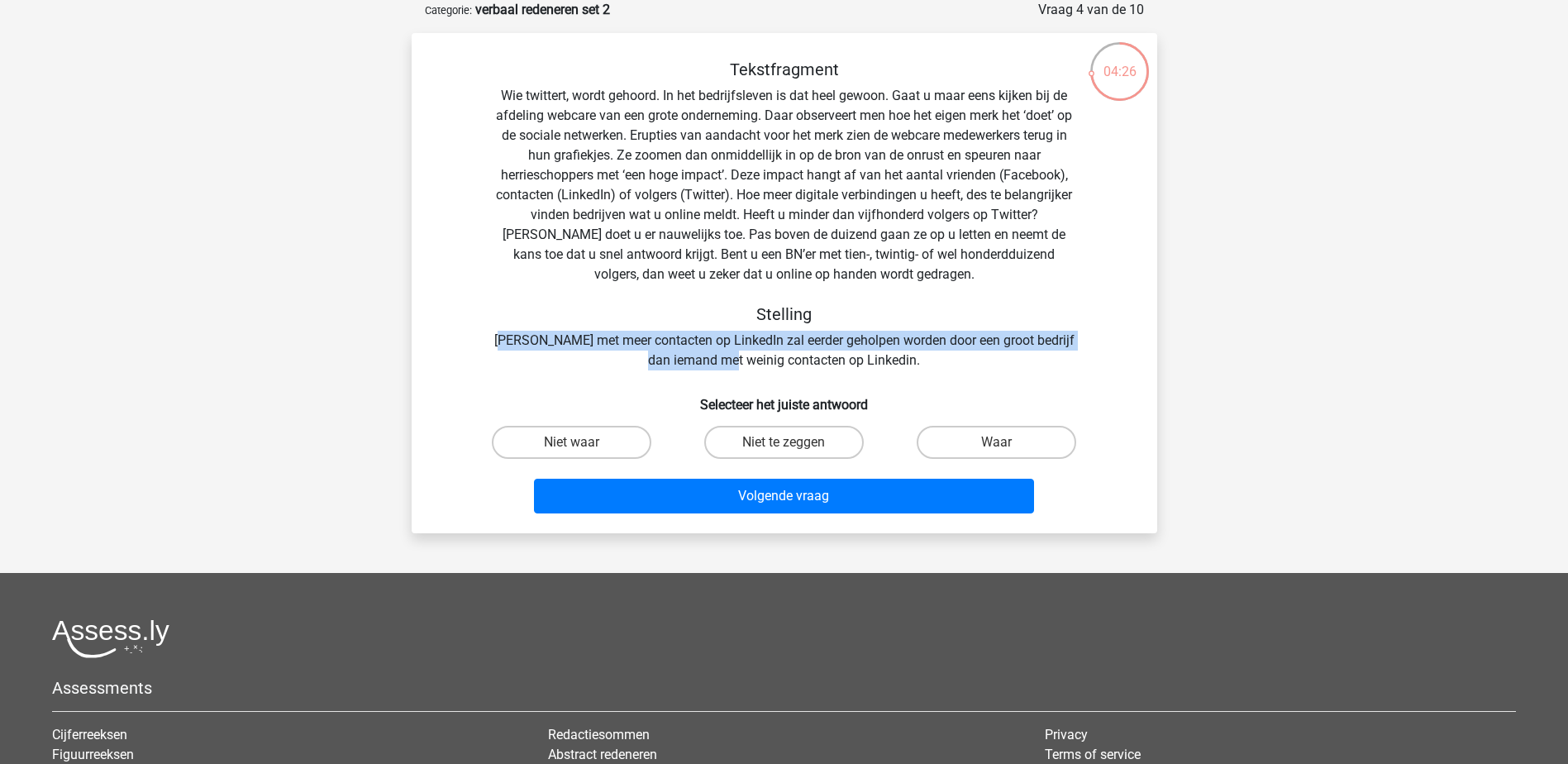
drag, startPoint x: 512, startPoint y: 338, endPoint x: 767, endPoint y: 370, distance: 257.0
click at [767, 370] on div "Tekstfragment Wie twittert, wordt gehoord. In het bedrijfsleven is dat heel gew…" at bounding box center [784, 215] width 692 height 310
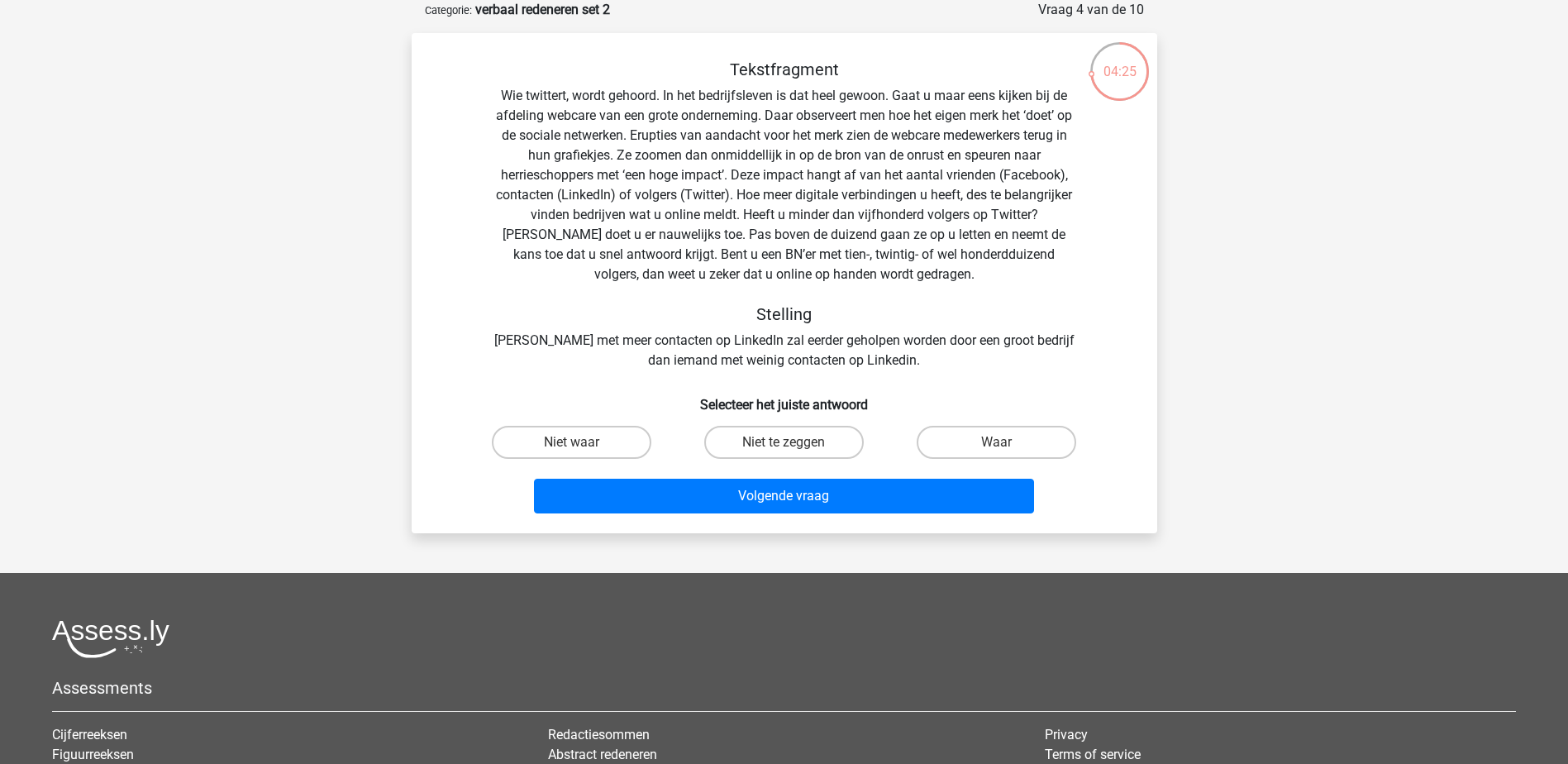
drag, startPoint x: 767, startPoint y: 370, endPoint x: 814, endPoint y: 370, distance: 47.0
click at [814, 370] on div "Tekstfragment Wie twittert, wordt gehoord. In het bedrijfsleven is dat heel gew…" at bounding box center [784, 215] width 692 height 310
click at [813, 440] on label "Niet te zeggen" at bounding box center [784, 442] width 160 height 33
click at [794, 442] on input "Niet te zeggen" at bounding box center [788, 447] width 10 height 10
radio input "true"
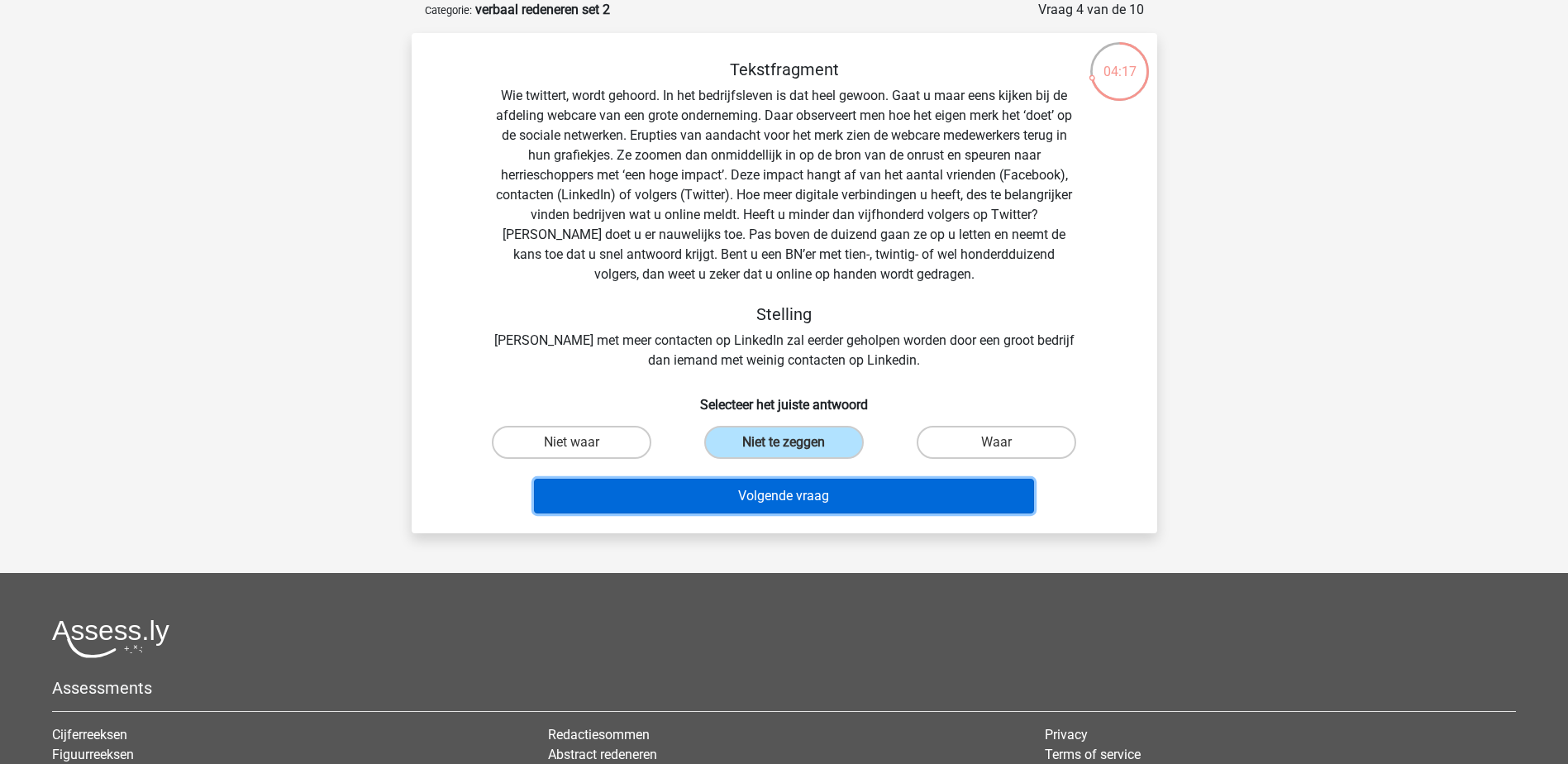
click at [826, 482] on button "Volgende vraag" at bounding box center [784, 496] width 500 height 35
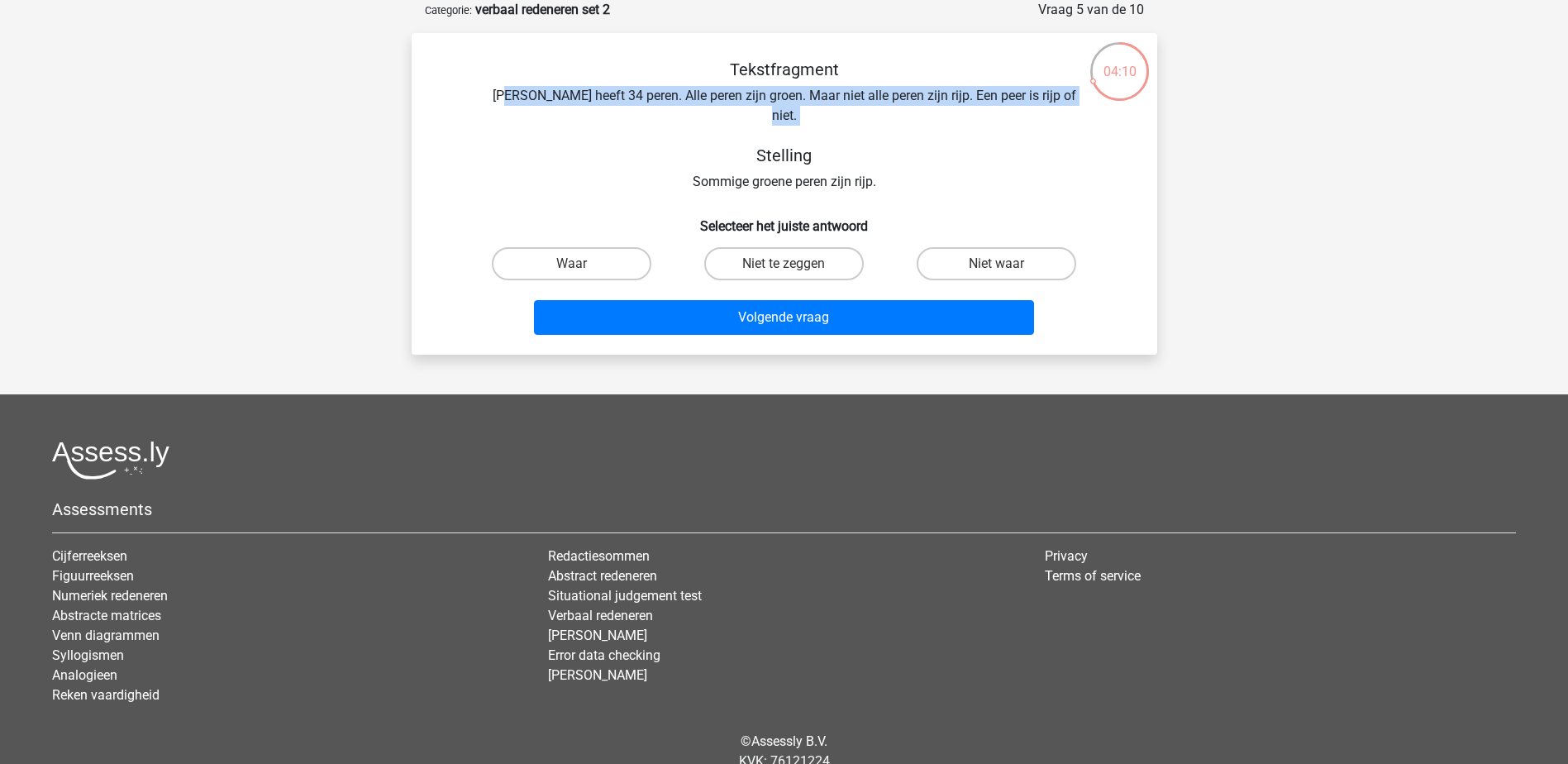
drag, startPoint x: 524, startPoint y: 92, endPoint x: 890, endPoint y: 113, distance: 366.6
click at [890, 113] on div "Tekstfragment Peter heeft 34 peren. Alle peren zijn groen. Maar niet alle peren…" at bounding box center [784, 125] width 692 height 133
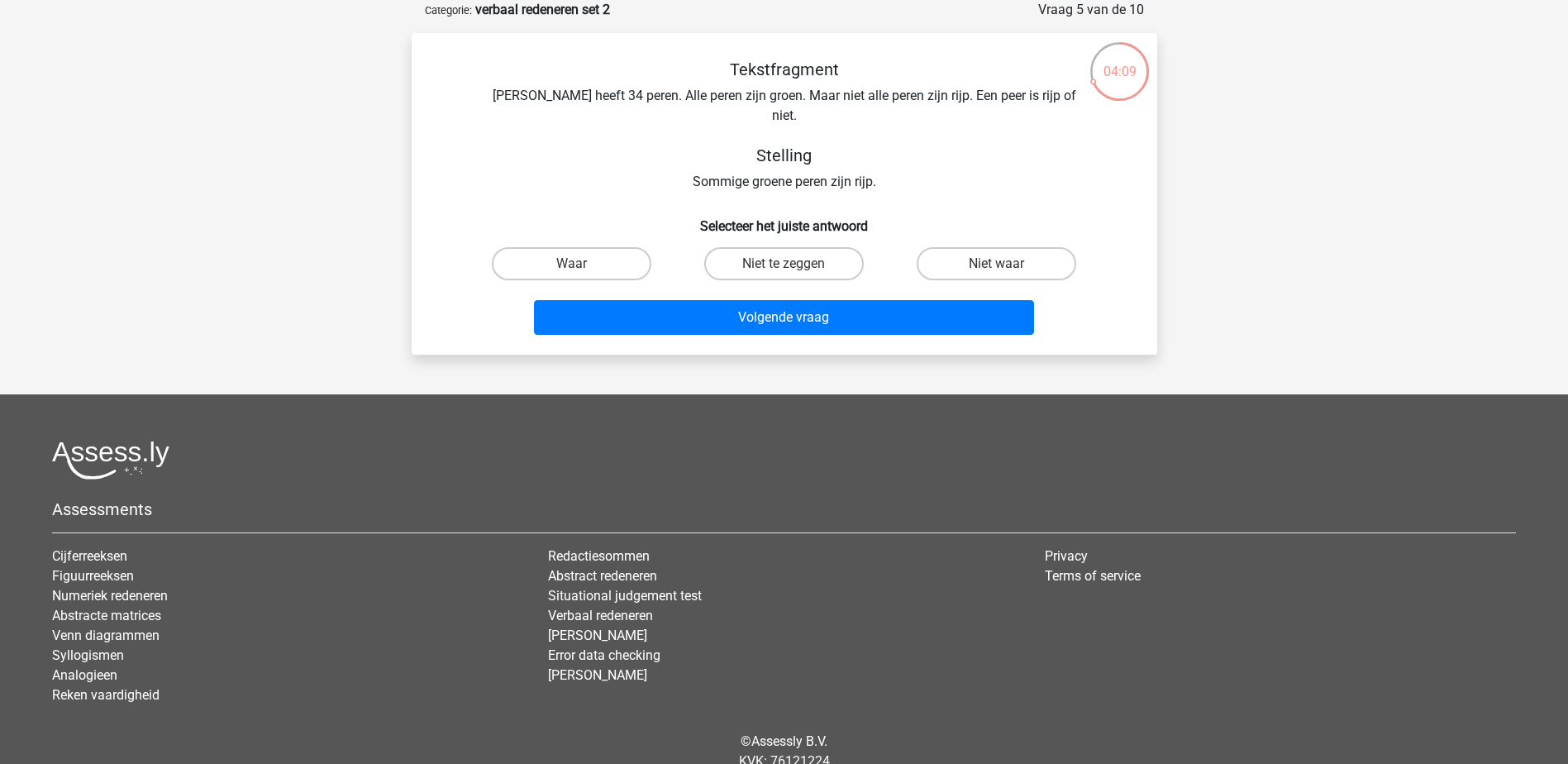
drag, startPoint x: 890, startPoint y: 113, endPoint x: 885, endPoint y: 126, distance: 13.9
click at [885, 146] on h5 "Stelling" at bounding box center [784, 155] width 587 height 20
click at [641, 247] on label "Waar" at bounding box center [572, 263] width 160 height 33
click at [582, 263] on input "Waar" at bounding box center [576, 268] width 10 height 10
radio input "true"
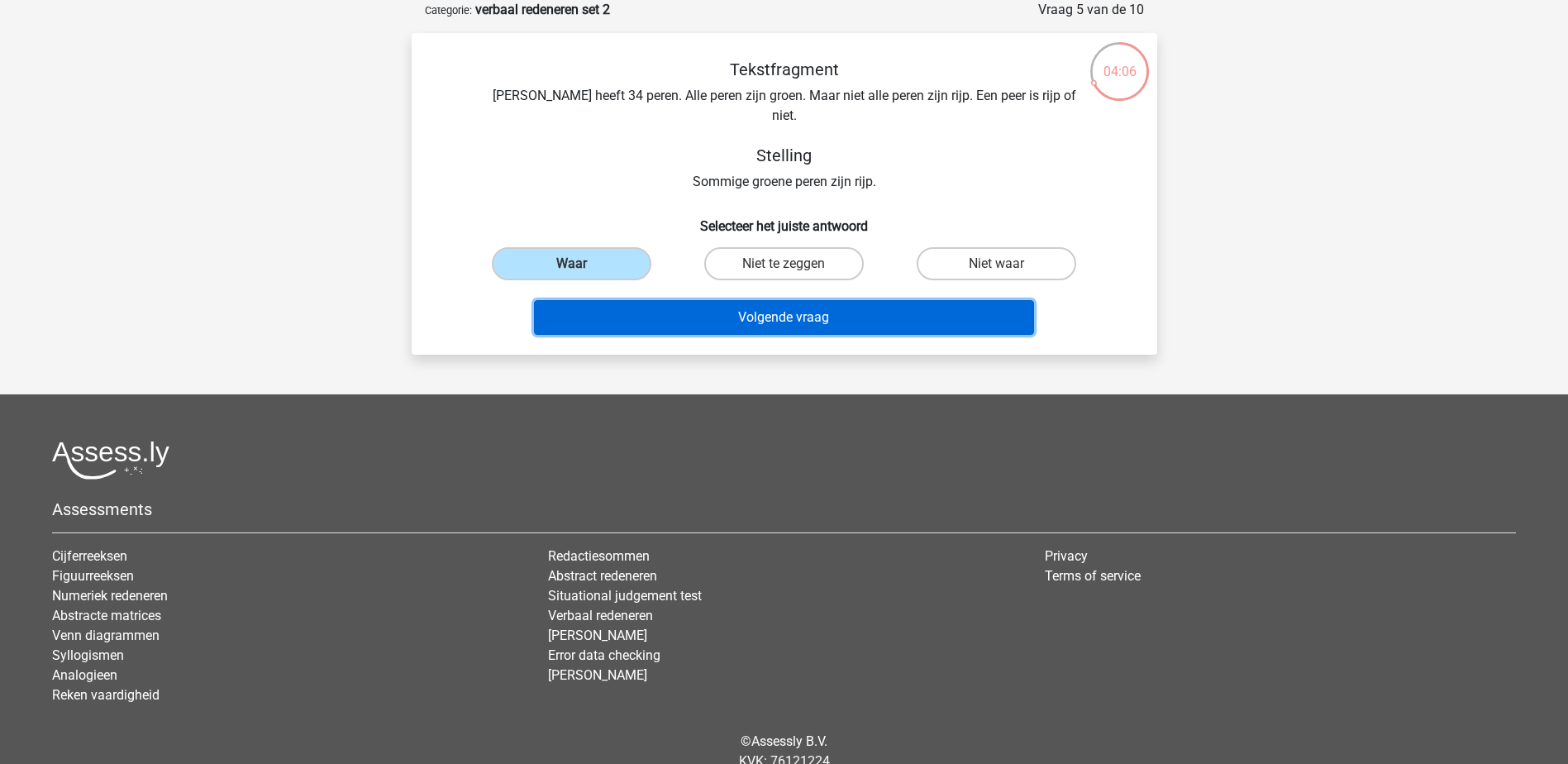
click at [714, 300] on button "Volgende vraag" at bounding box center [784, 317] width 500 height 35
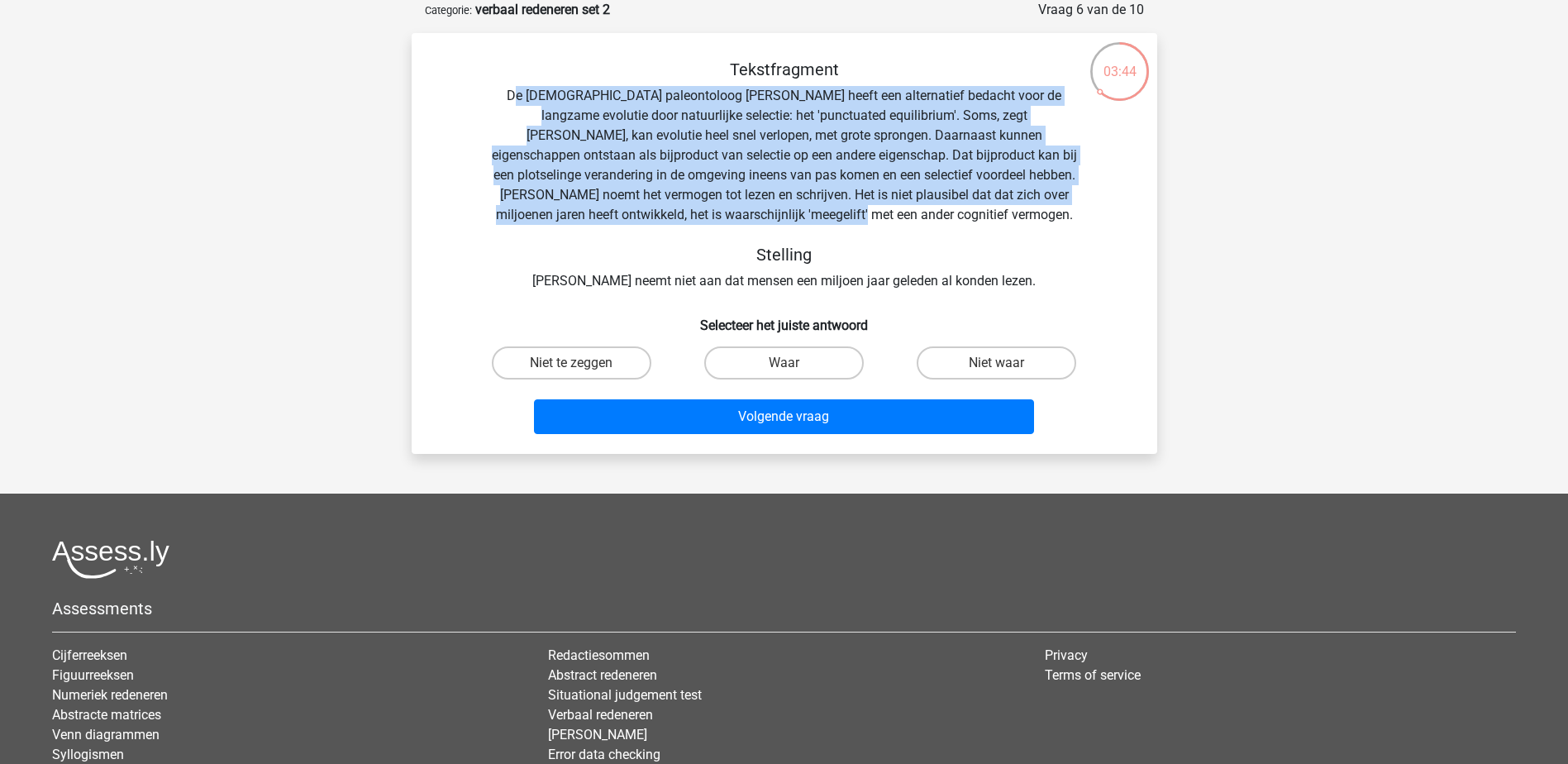
drag, startPoint x: 505, startPoint y: 97, endPoint x: 876, endPoint y: 217, distance: 389.9
click at [876, 217] on div "Tekstfragment De Amerikaanse paleontoloog Stephen Jay Gould heeft een alternati…" at bounding box center [784, 175] width 692 height 231
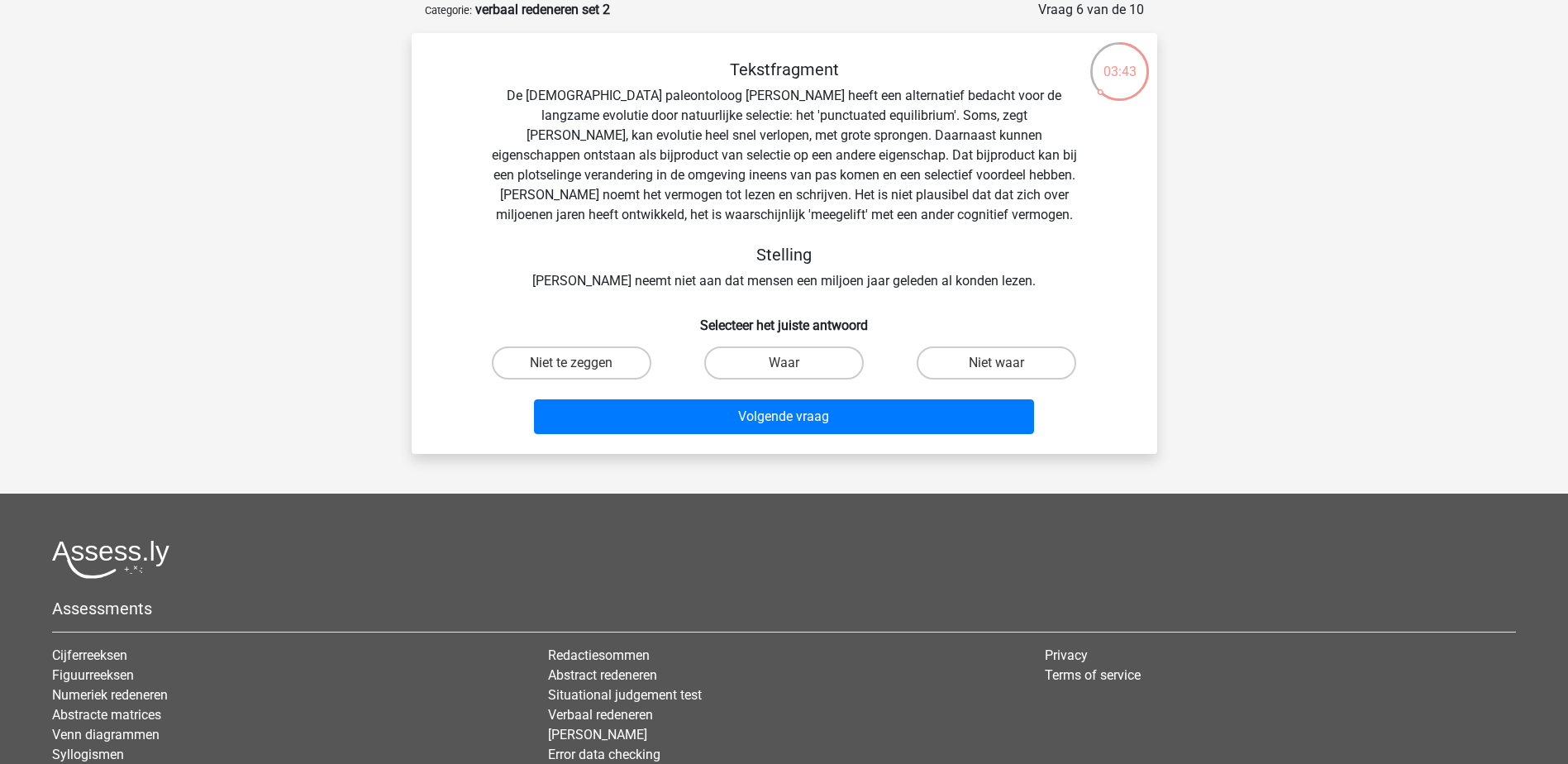
drag, startPoint x: 876, startPoint y: 217, endPoint x: 884, endPoint y: 233, distance: 17.9
click at [884, 231] on div "Tekstfragment De Amerikaanse paleontoloog Stephen Jay Gould heeft een alternati…" at bounding box center [784, 175] width 692 height 231
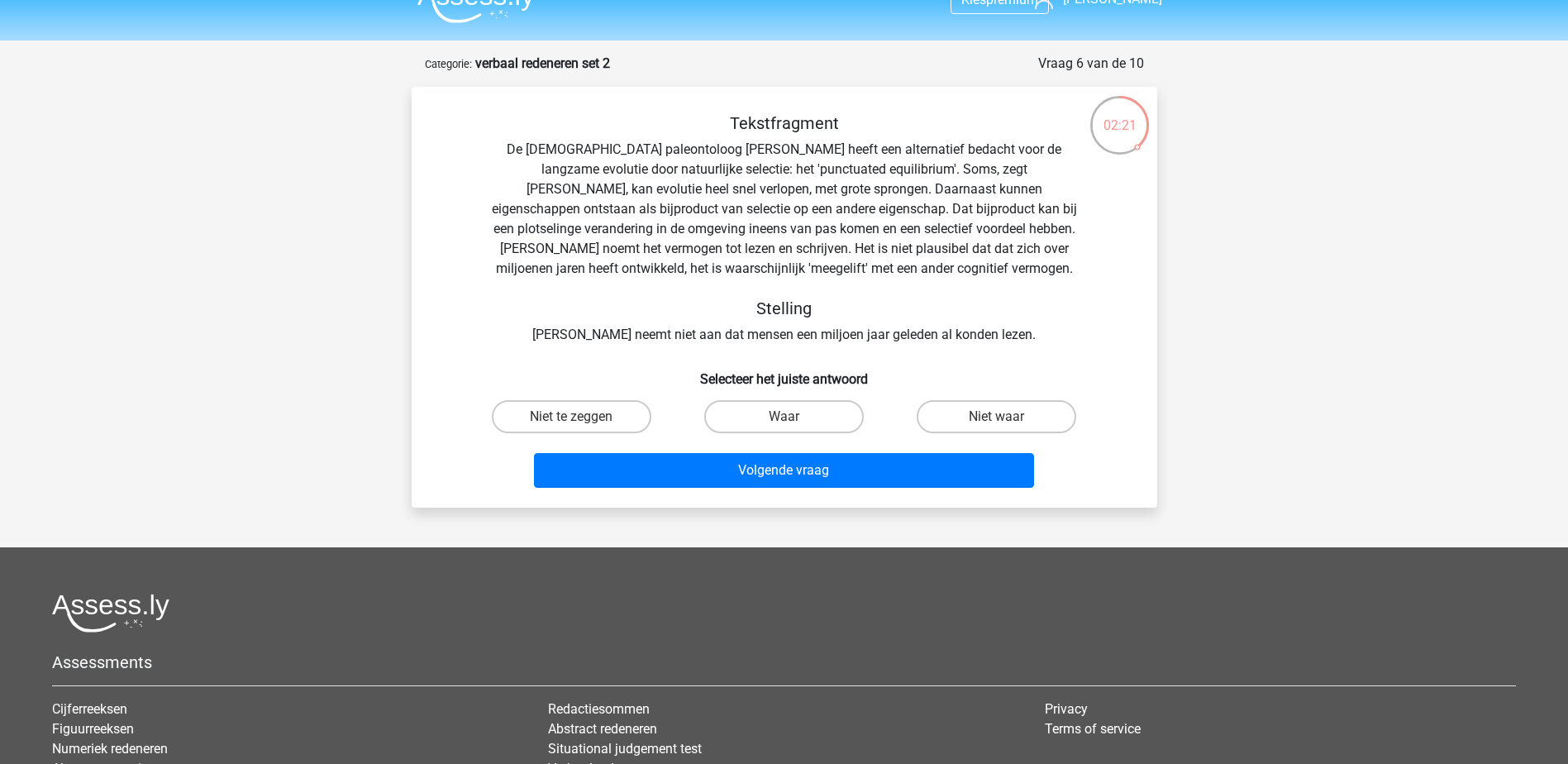
scroll to position [0, 0]
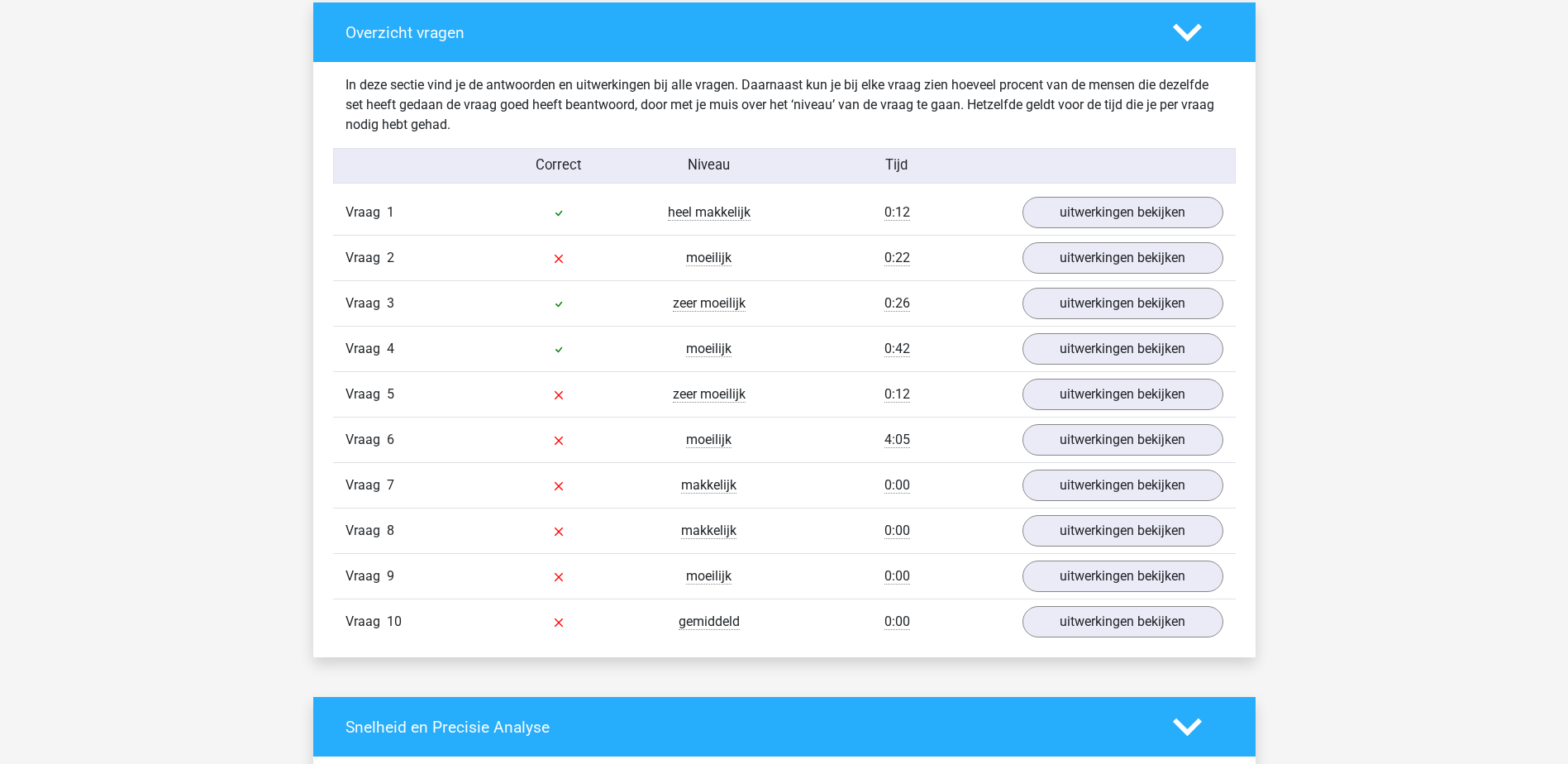
scroll to position [1240, 0]
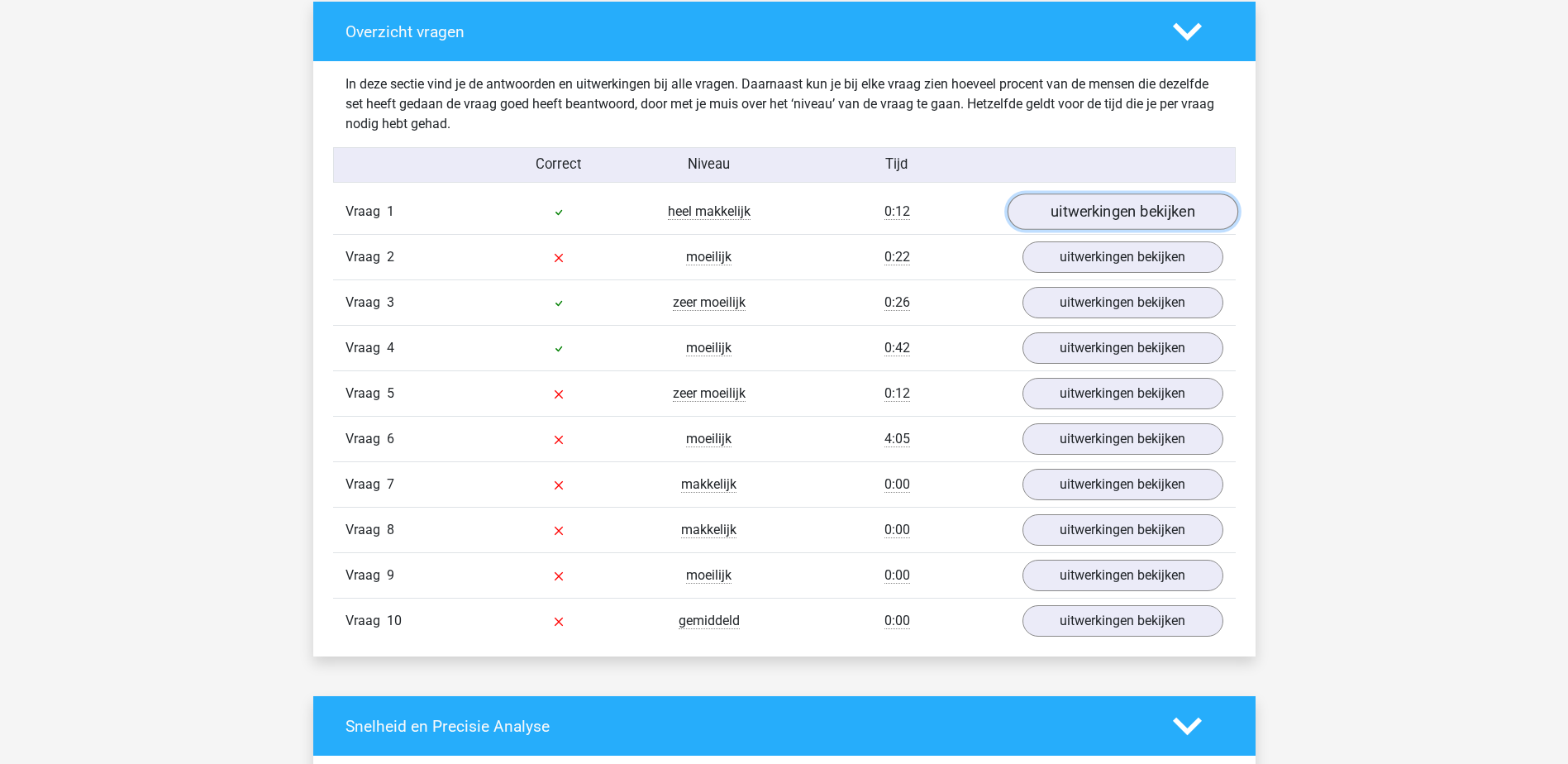
click at [1097, 203] on link "uitwerkingen bekijken" at bounding box center [1121, 213] width 230 height 37
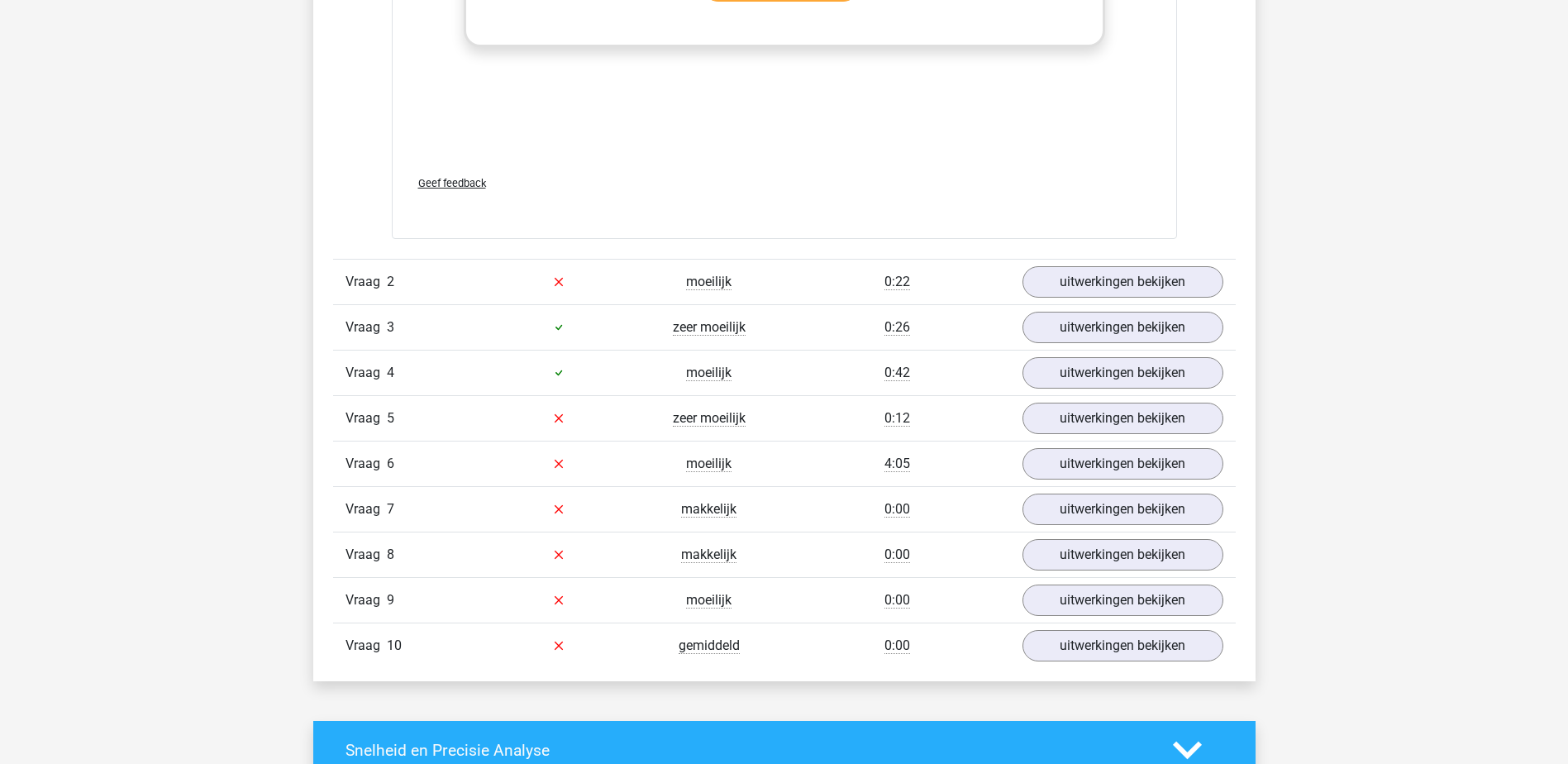
scroll to position [2150, 0]
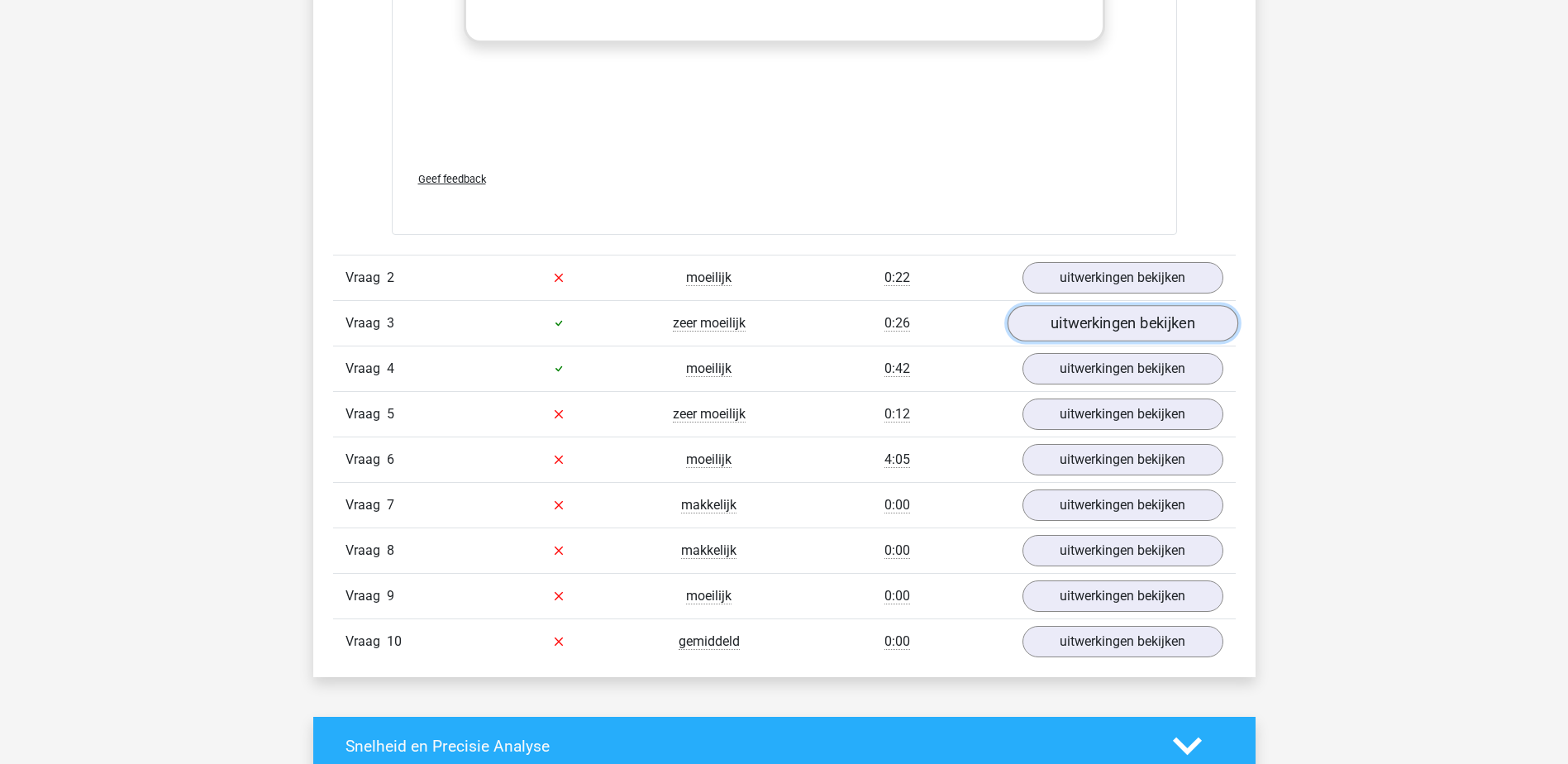
click at [1084, 327] on link "uitwerkingen bekijken" at bounding box center [1121, 323] width 230 height 37
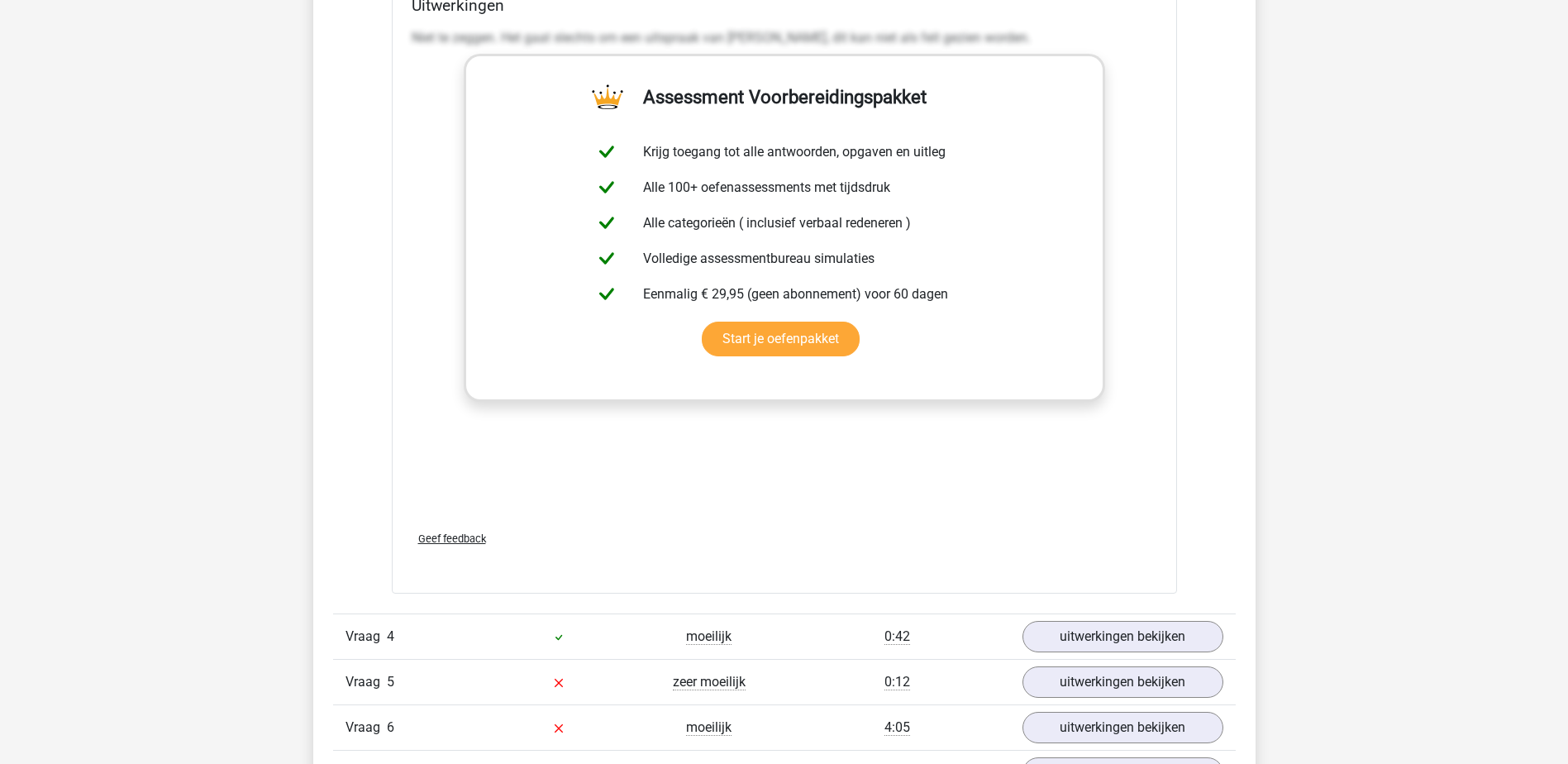
scroll to position [3142, 0]
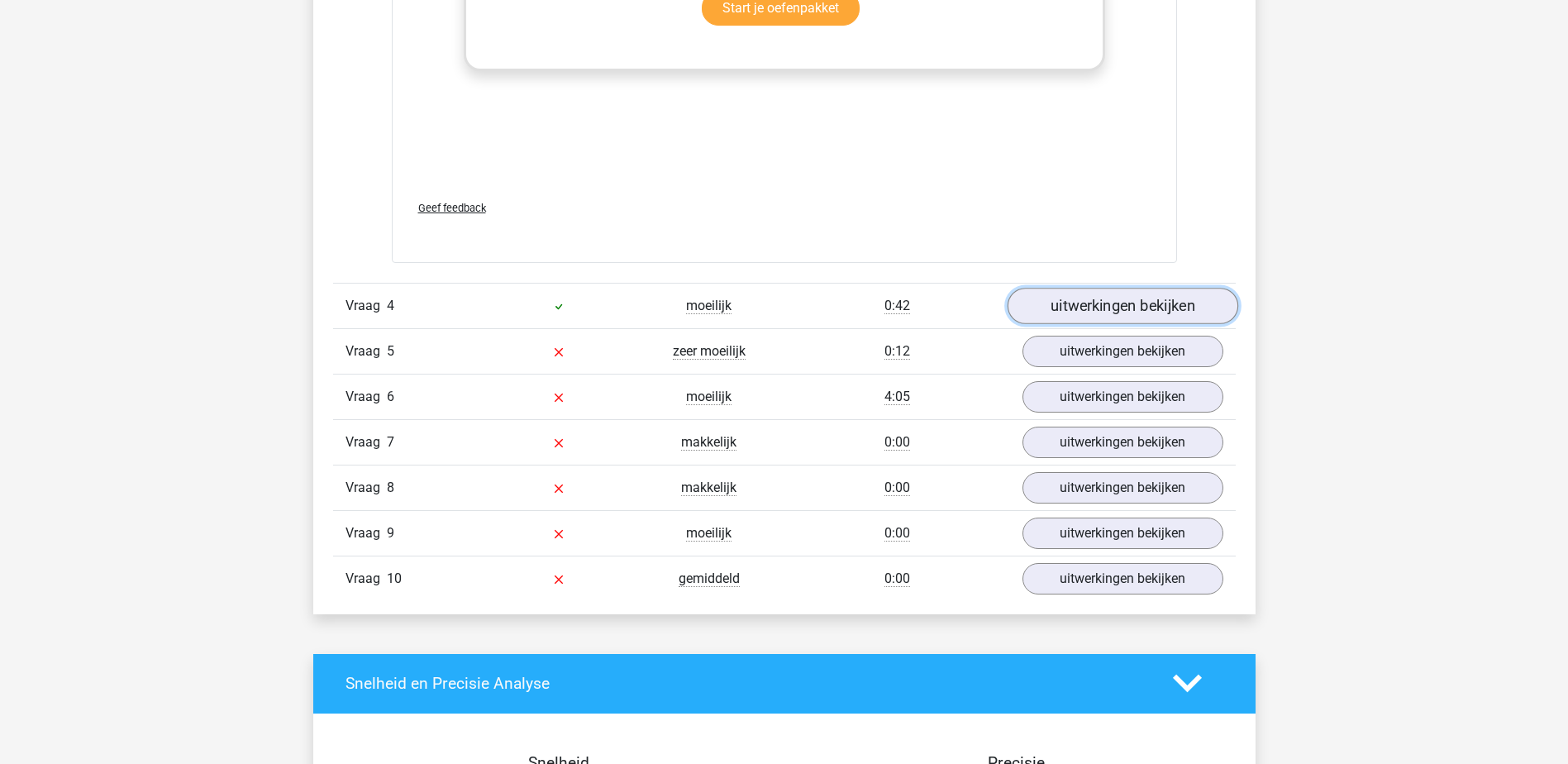
click at [1059, 294] on link "uitwerkingen bekijken" at bounding box center [1121, 306] width 230 height 37
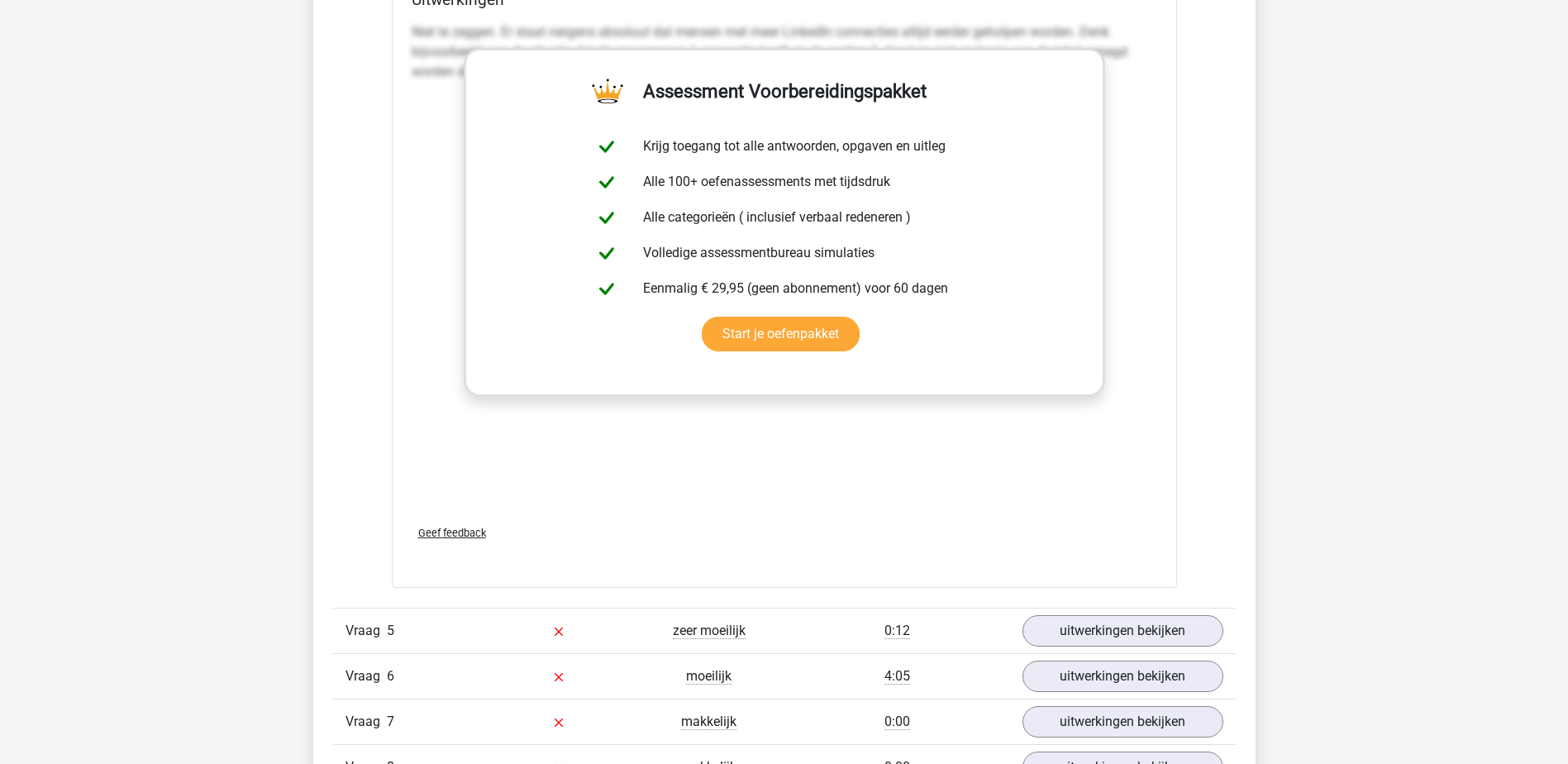
scroll to position [4051, 0]
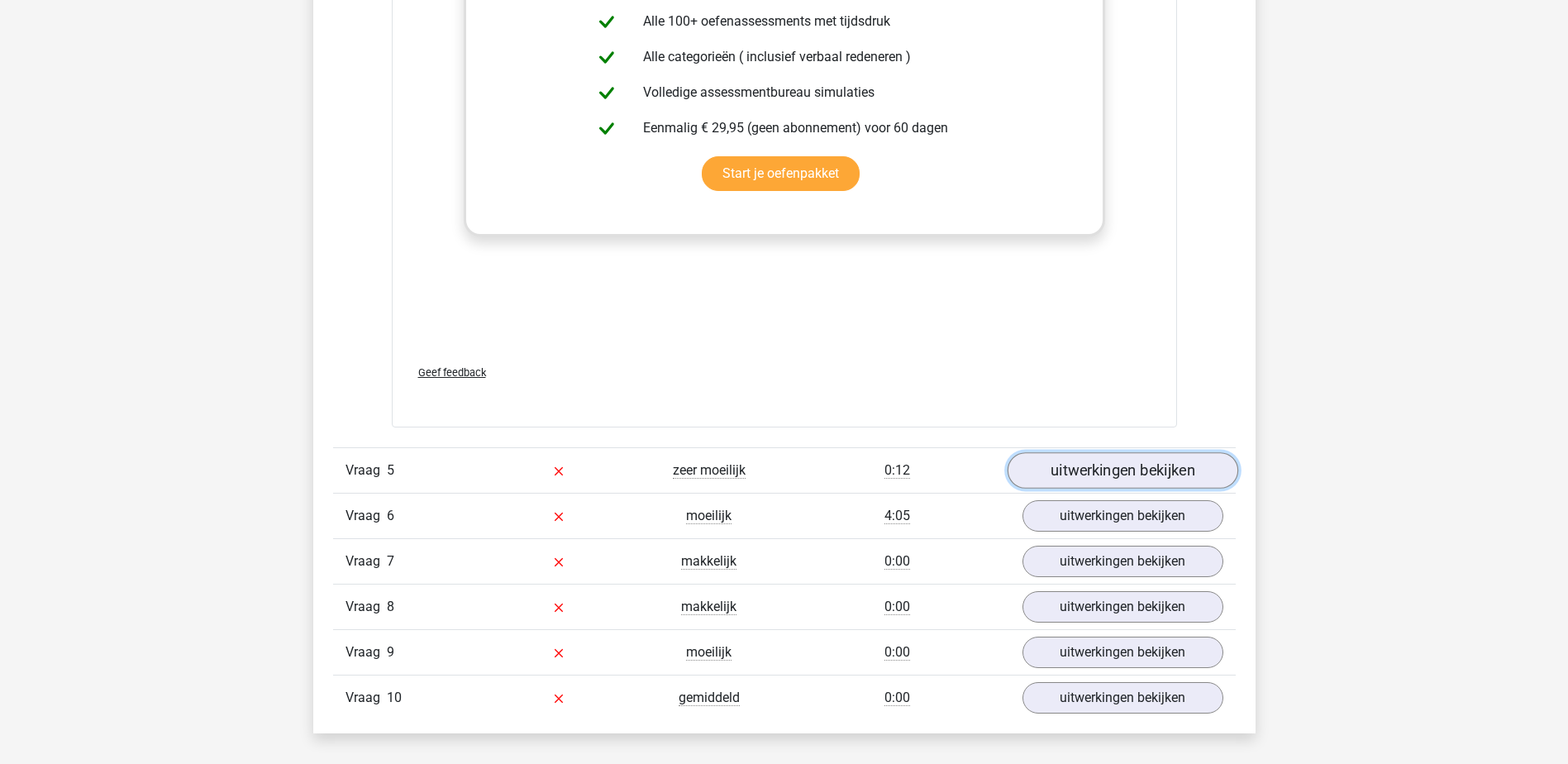
click at [1048, 456] on link "uitwerkingen bekijken" at bounding box center [1121, 470] width 230 height 37
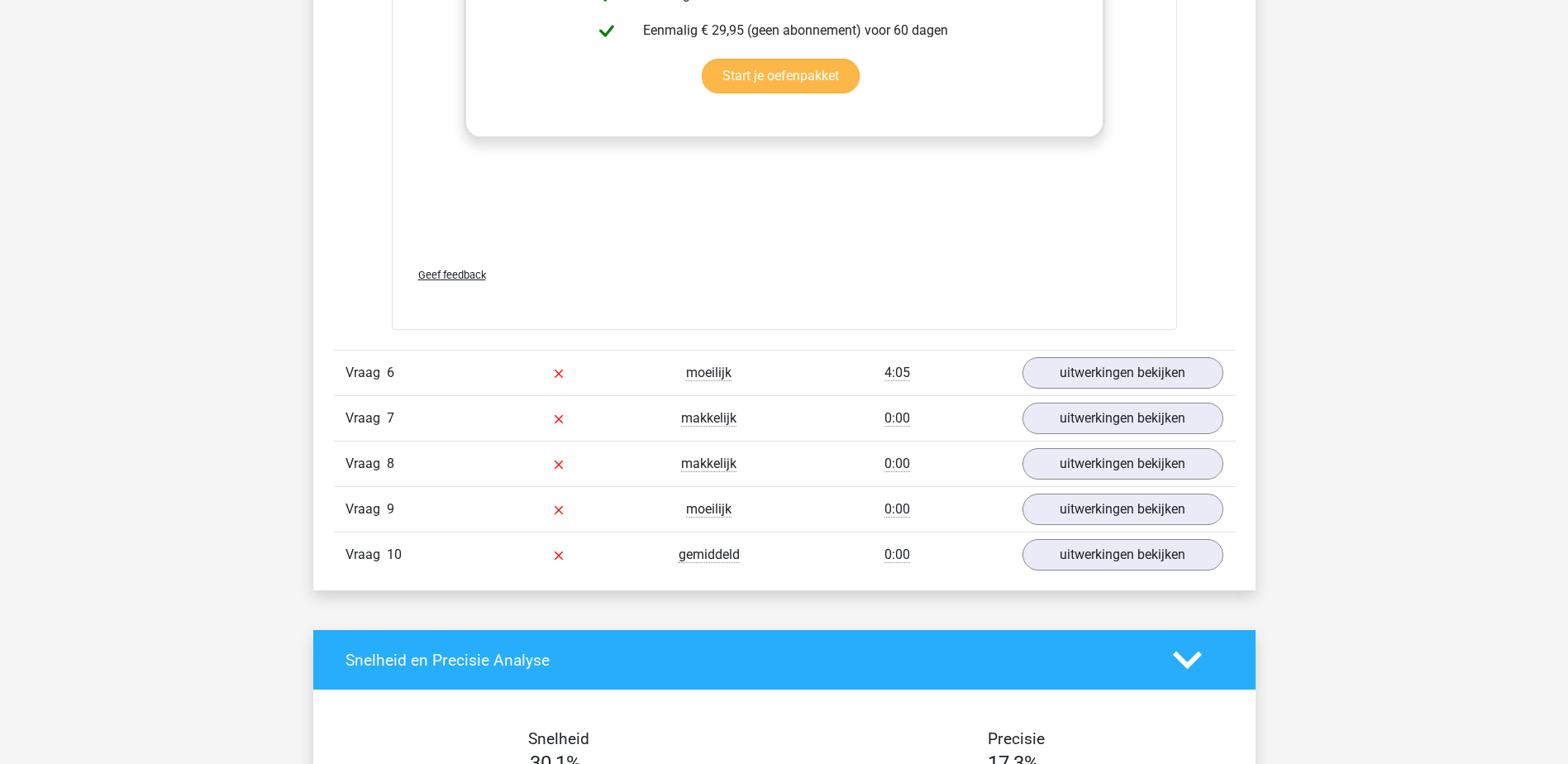
scroll to position [5126, 0]
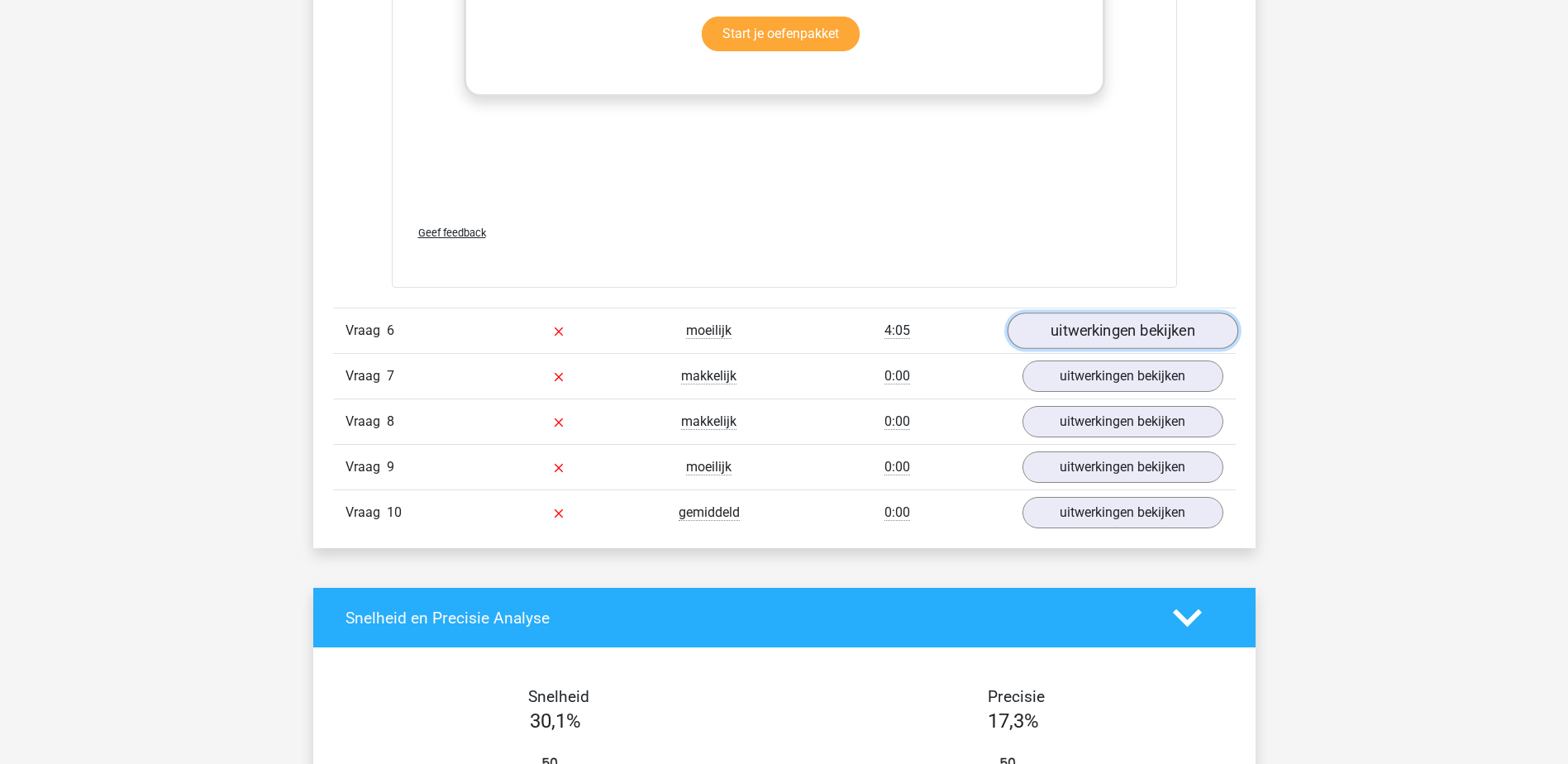
click at [1098, 312] on link "uitwerkingen bekijken" at bounding box center [1121, 330] width 230 height 37
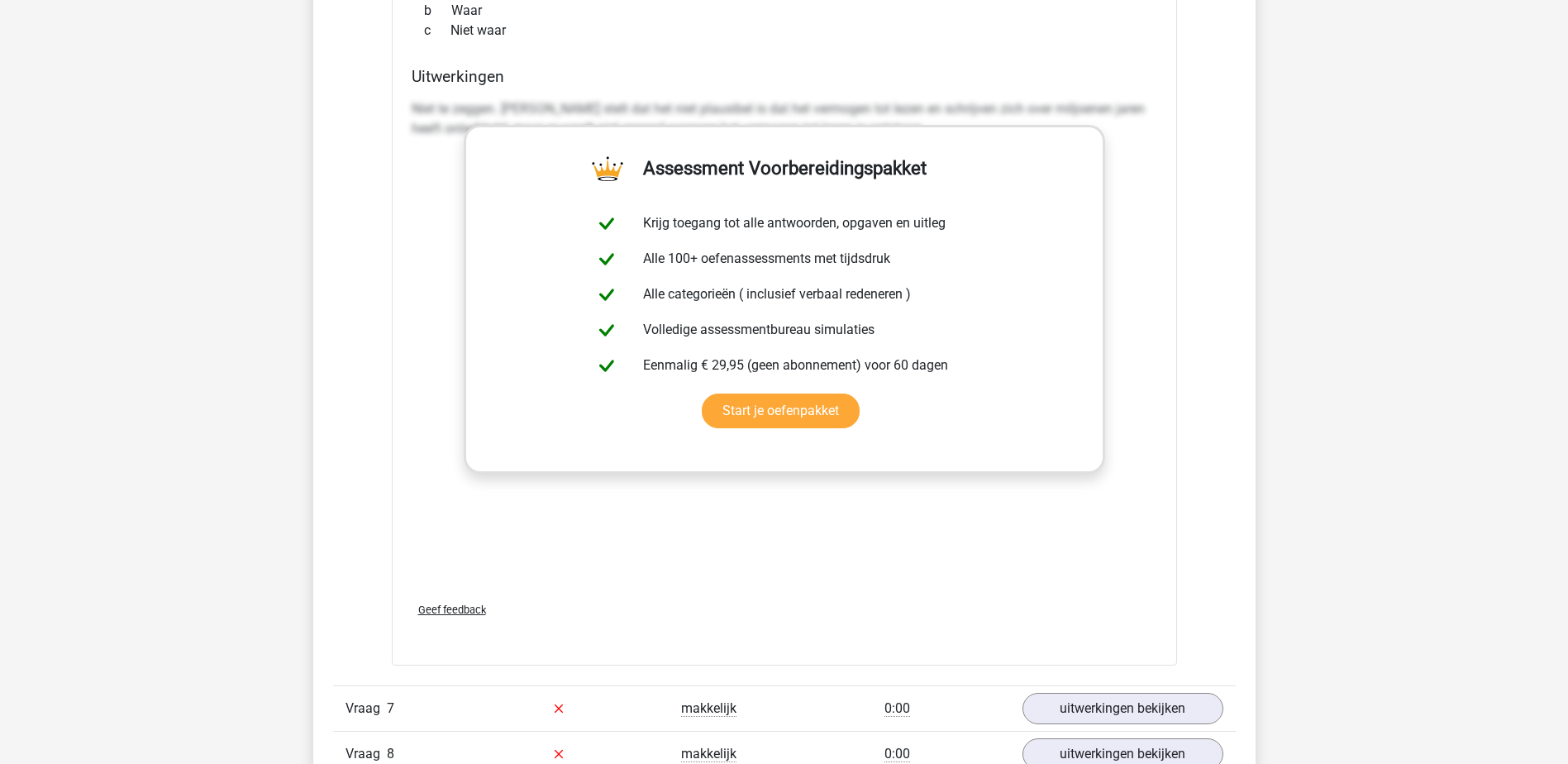
scroll to position [6036, 0]
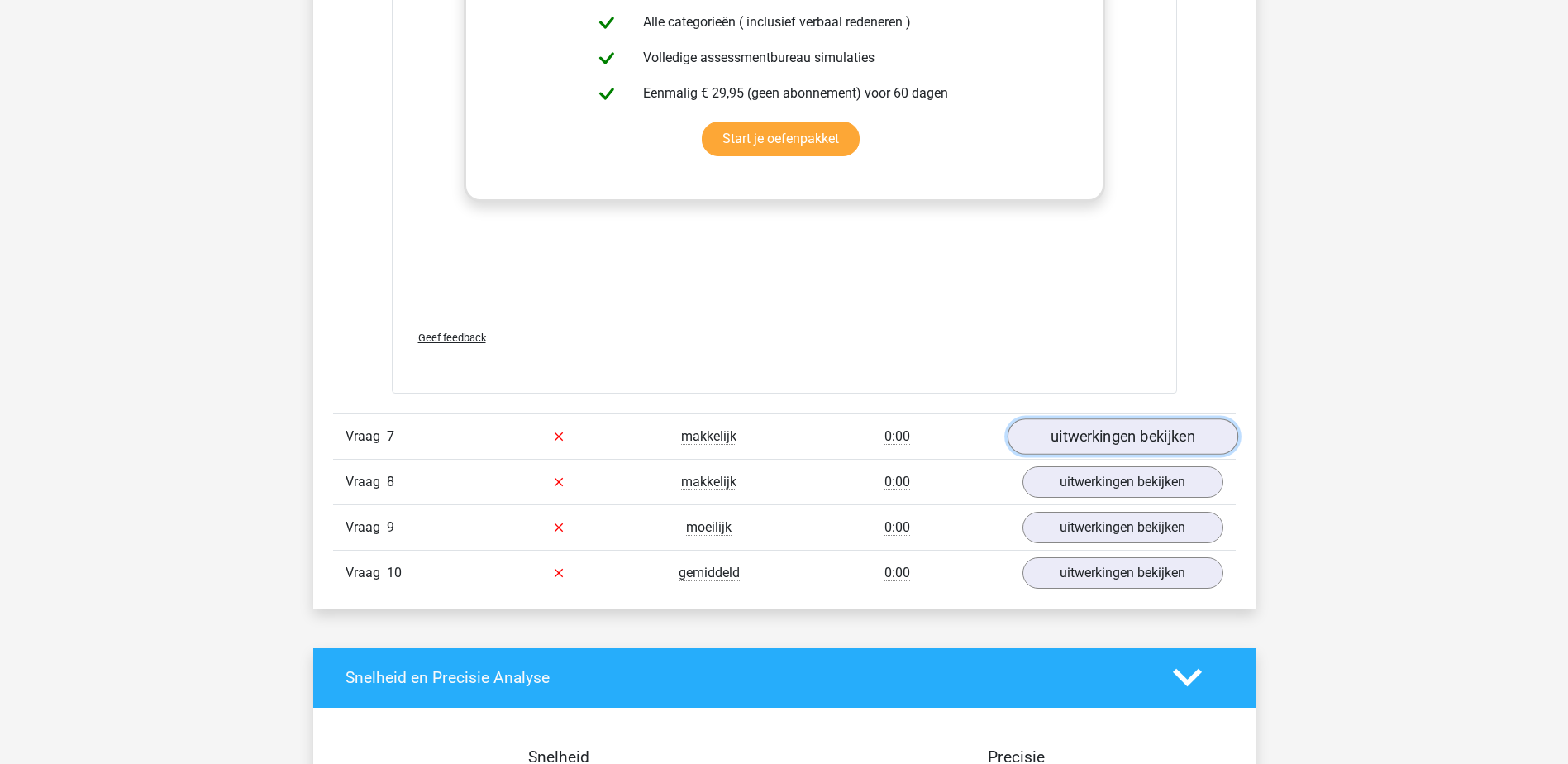
click at [1115, 426] on link "uitwerkingen bekijken" at bounding box center [1121, 437] width 230 height 37
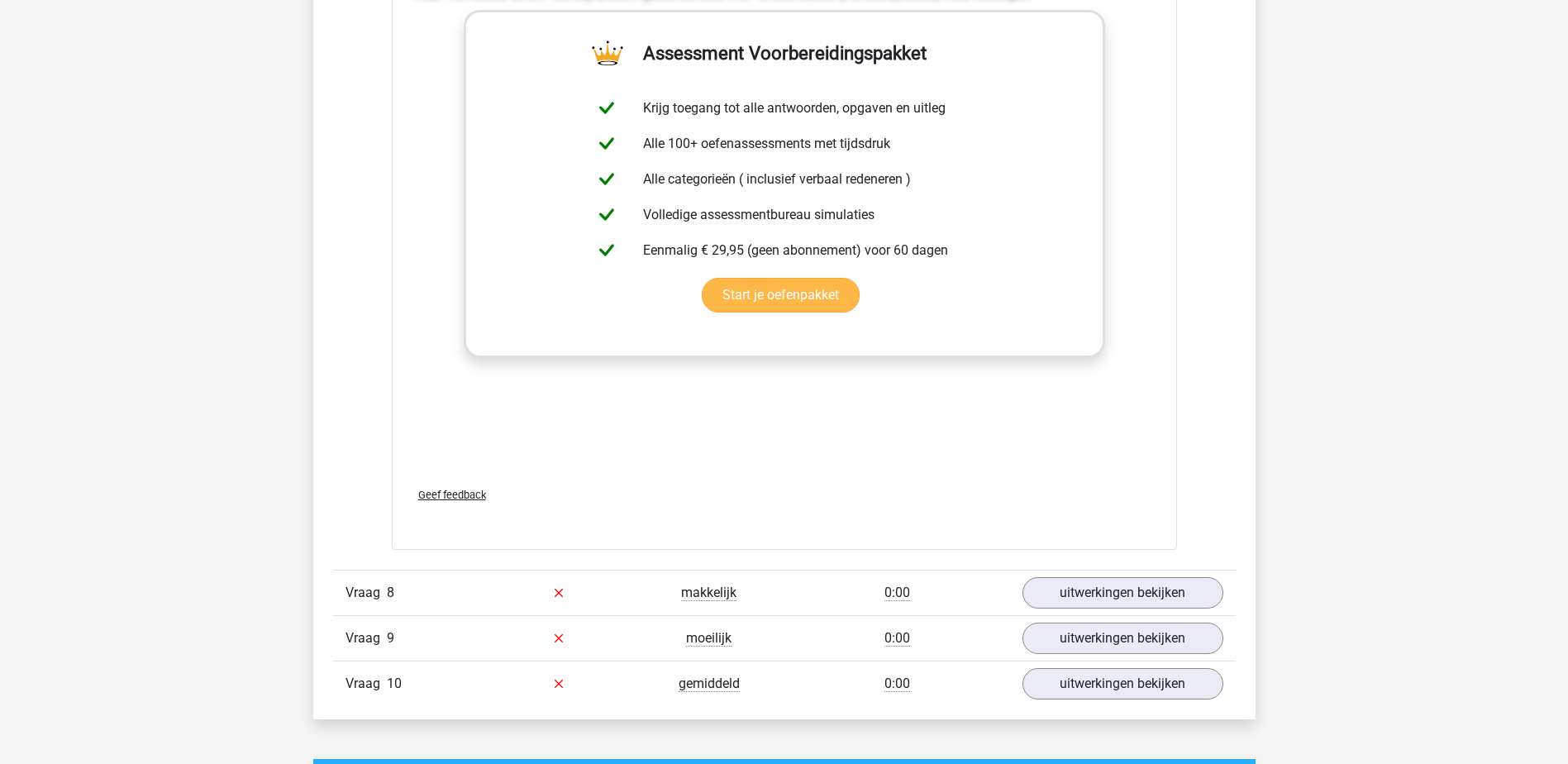
scroll to position [7027, 0]
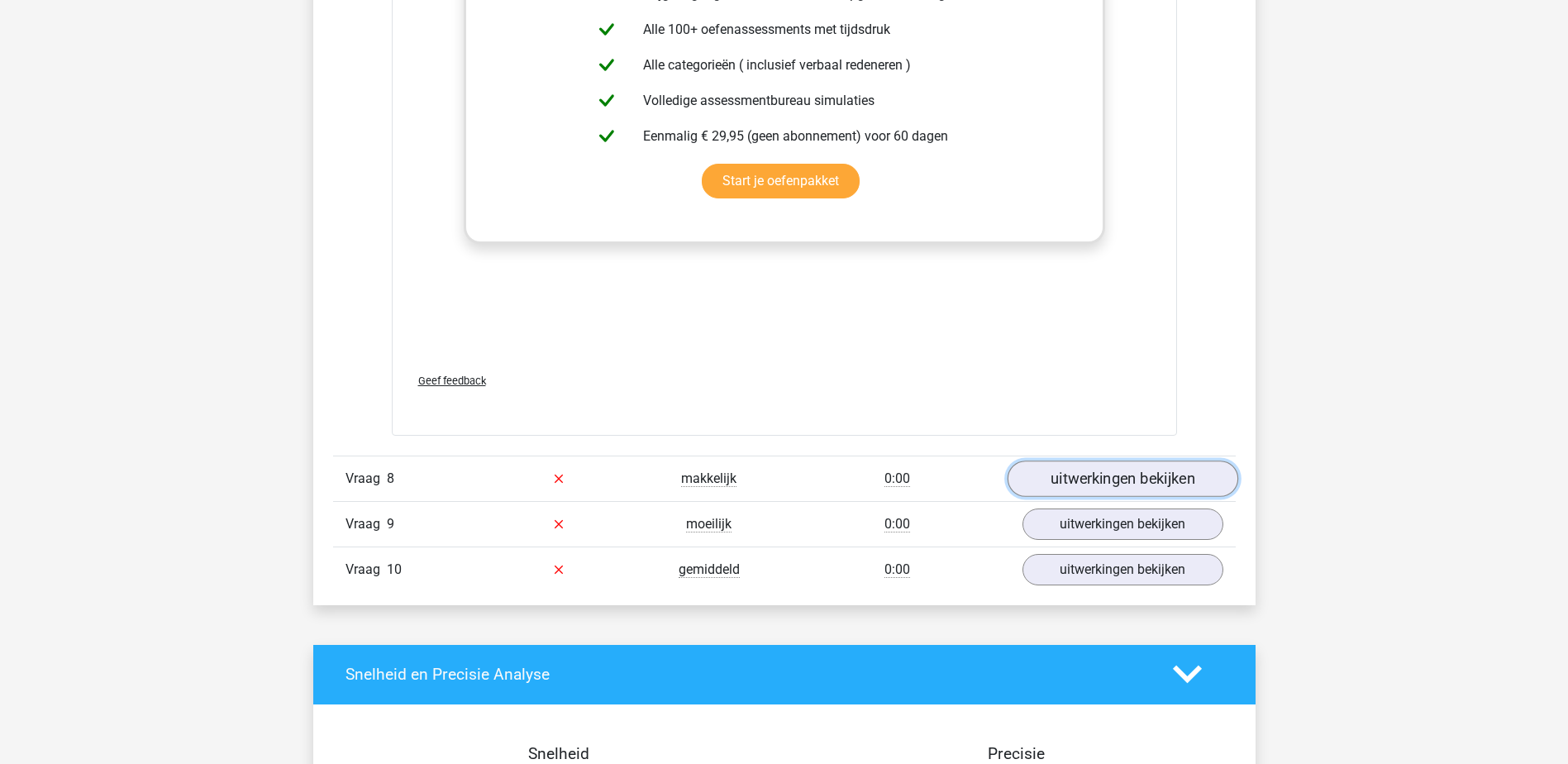
click at [1053, 460] on link "uitwerkingen bekijken" at bounding box center [1121, 478] width 230 height 37
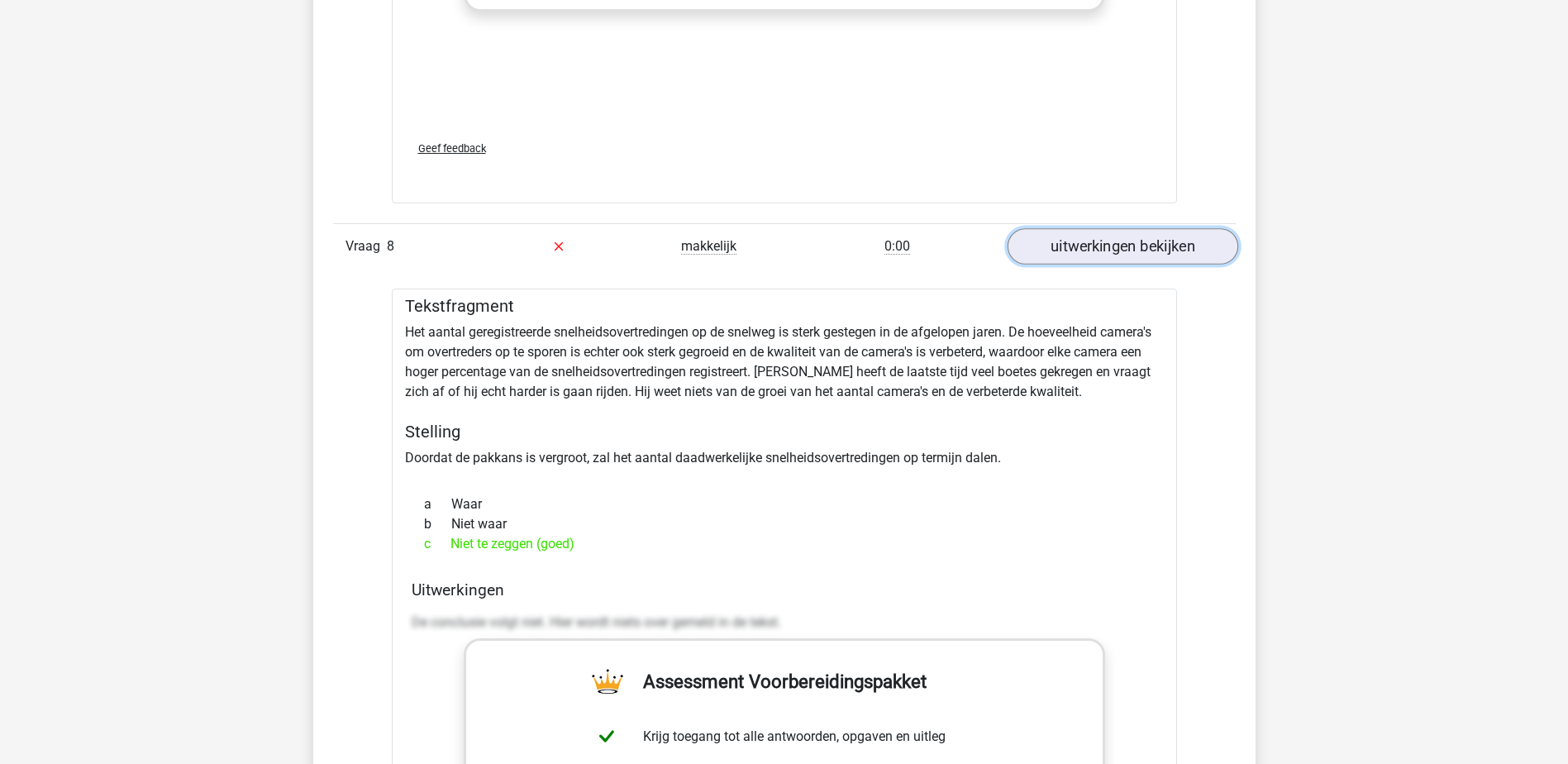
scroll to position [7276, 0]
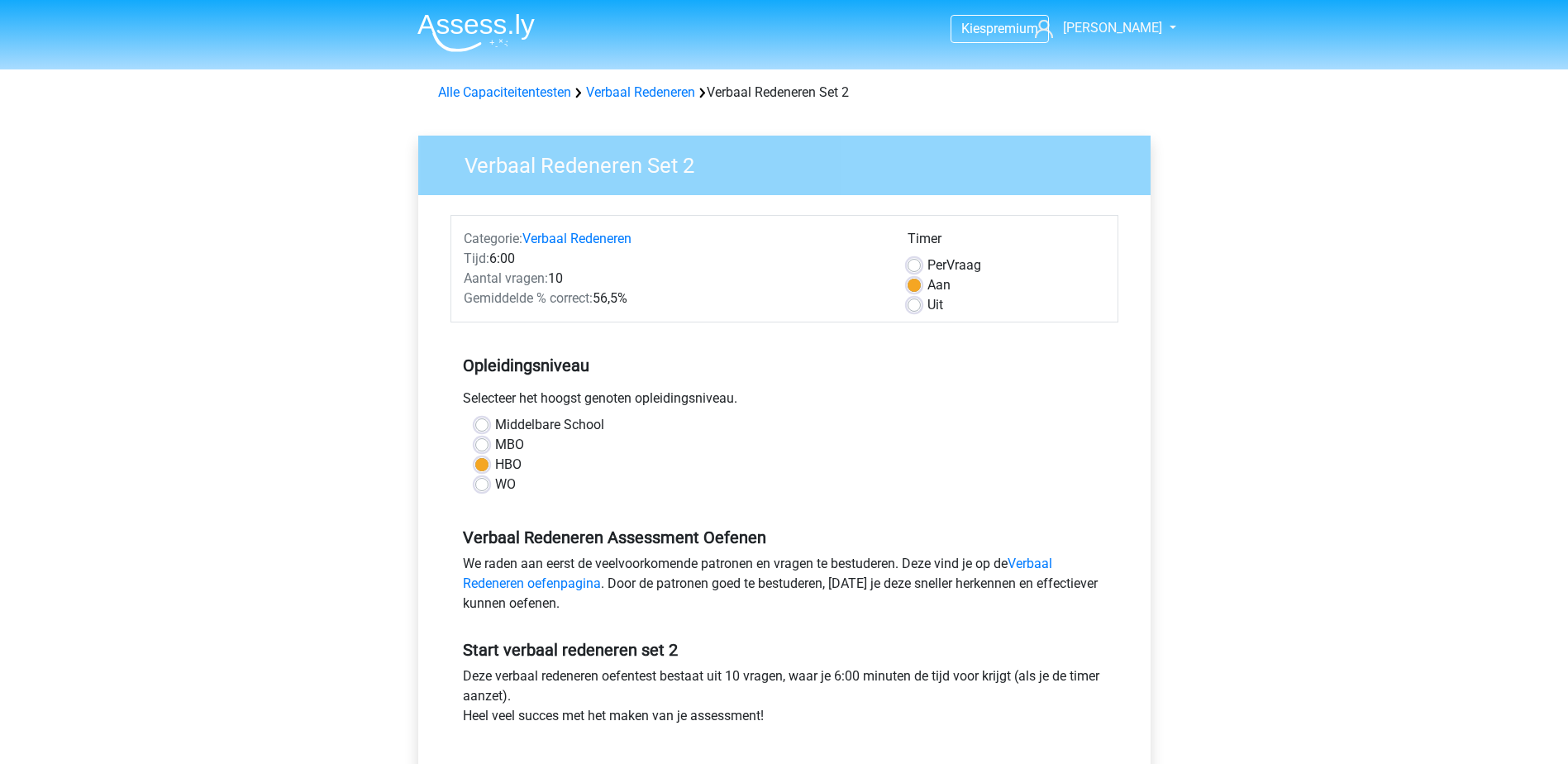
scroll to position [248, 0]
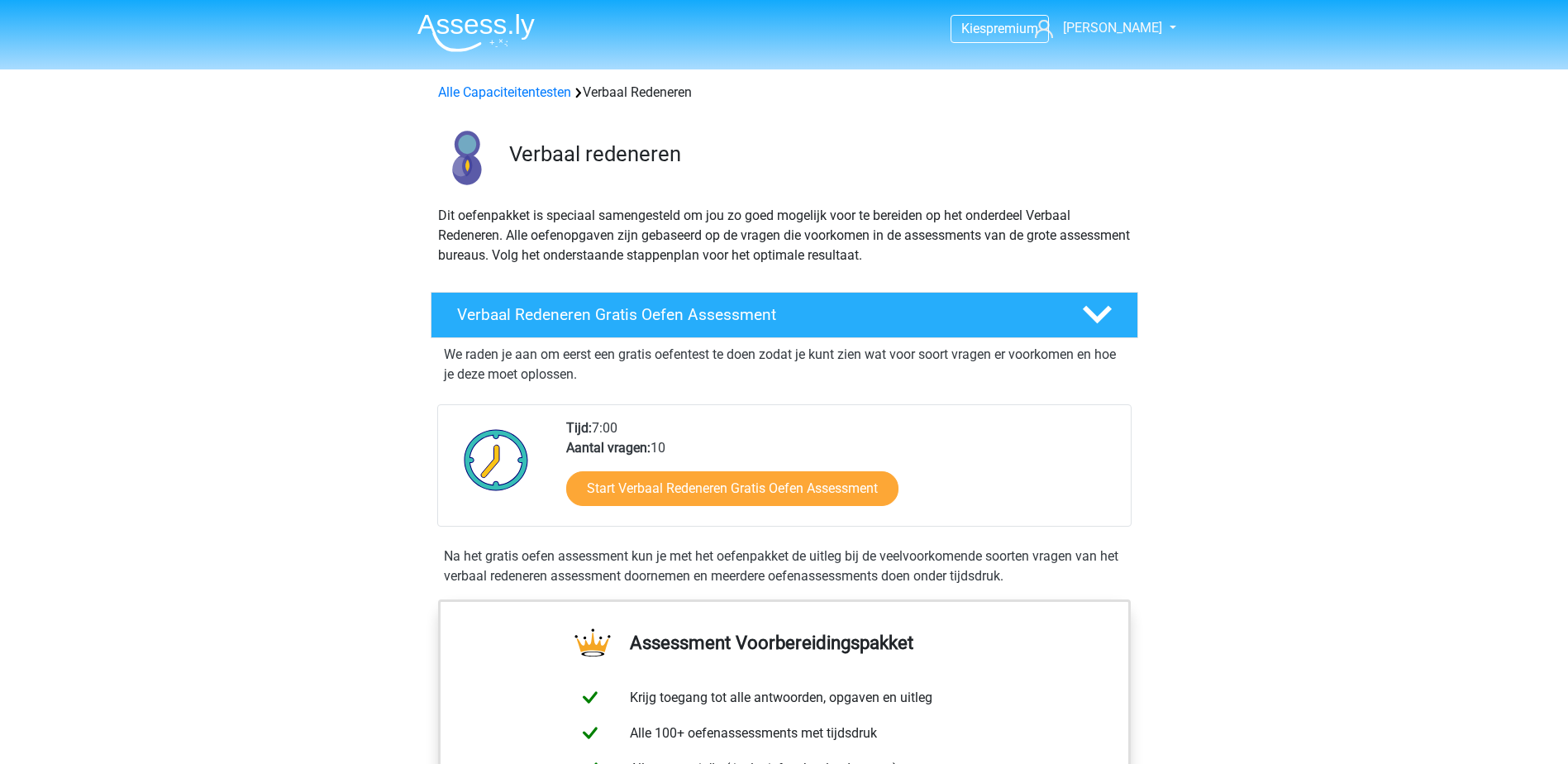
scroll to position [910, 0]
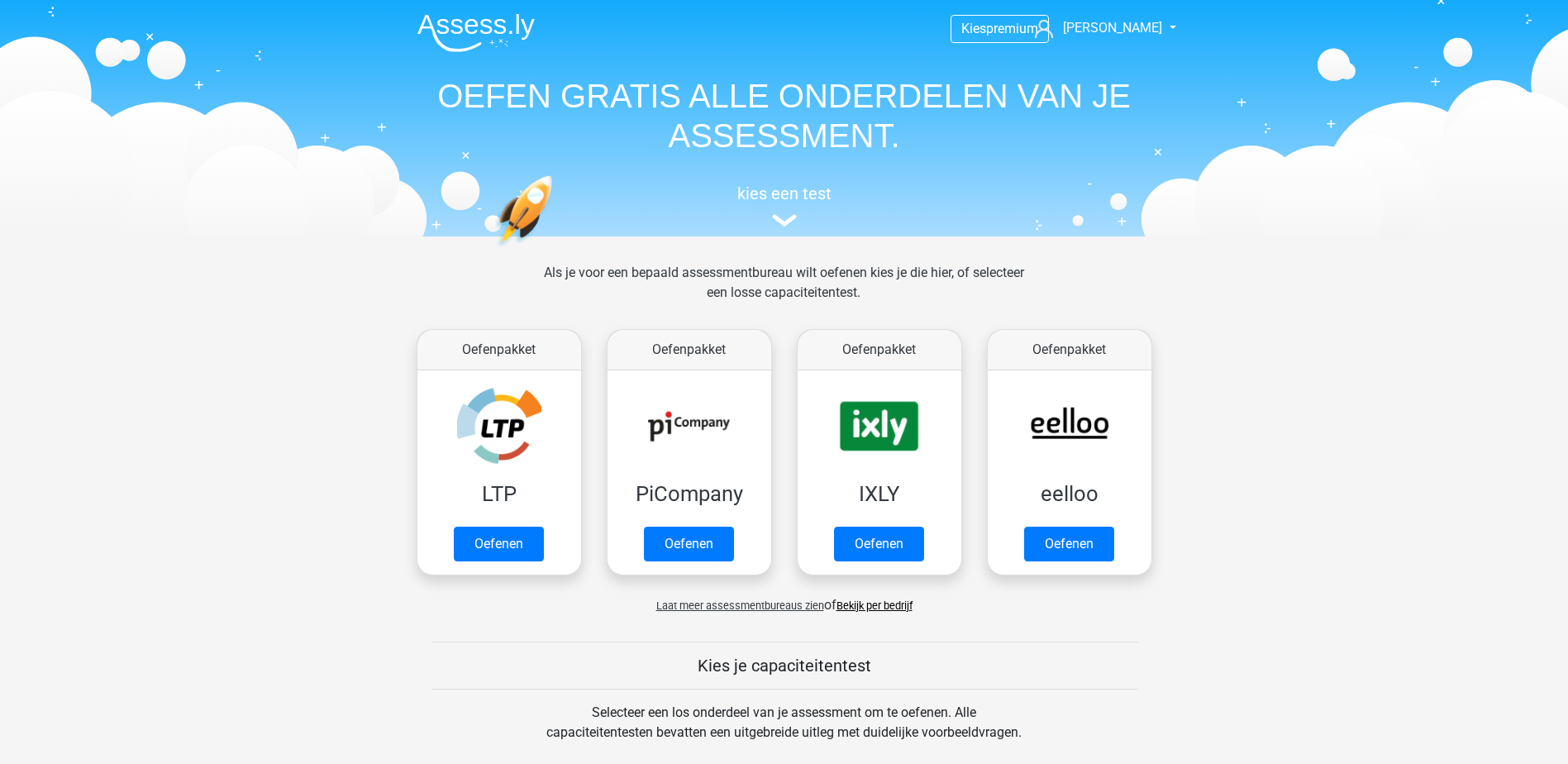
scroll to position [910, 0]
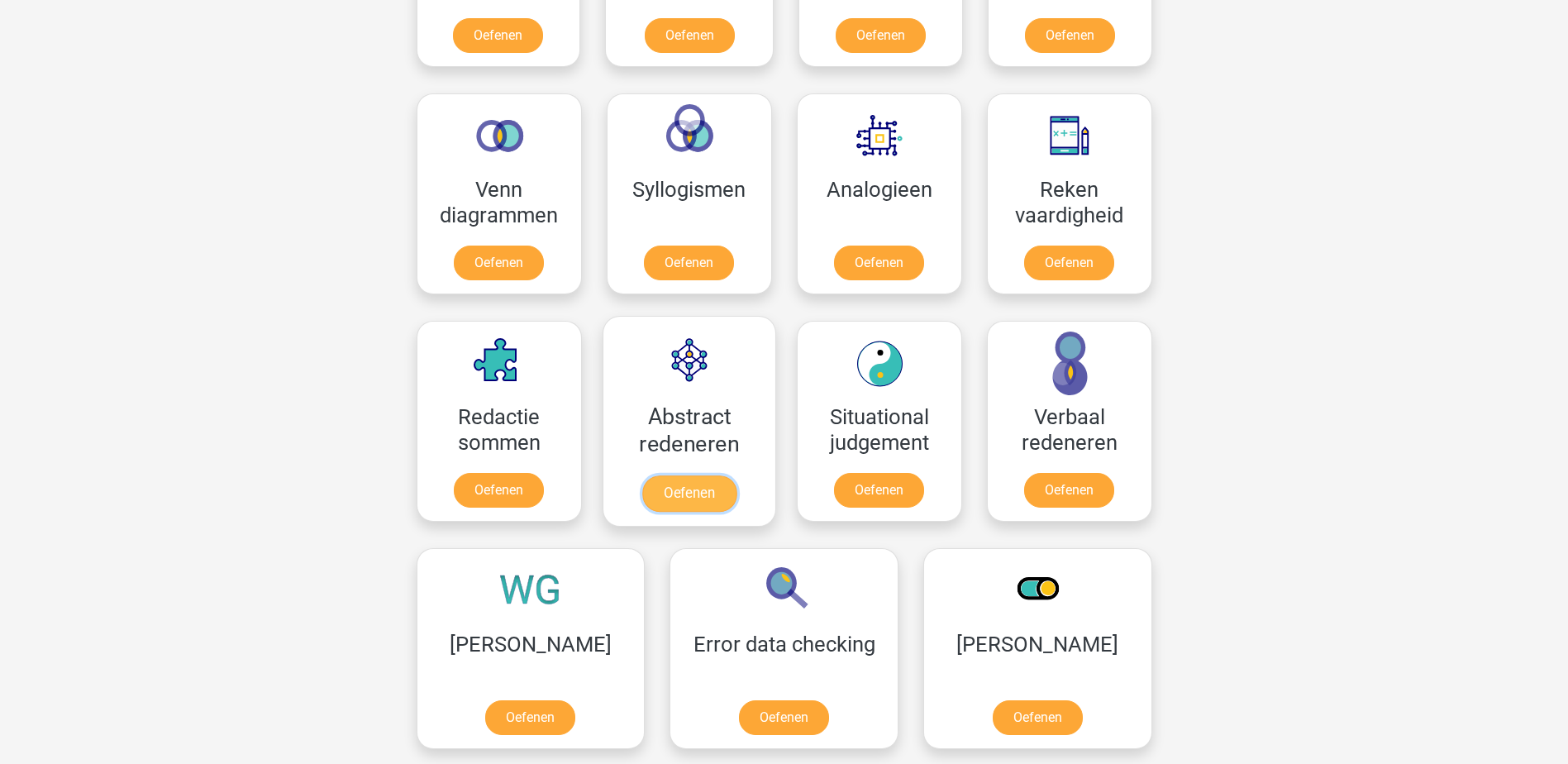
click at [714, 494] on link "Oefenen" at bounding box center [689, 493] width 94 height 37
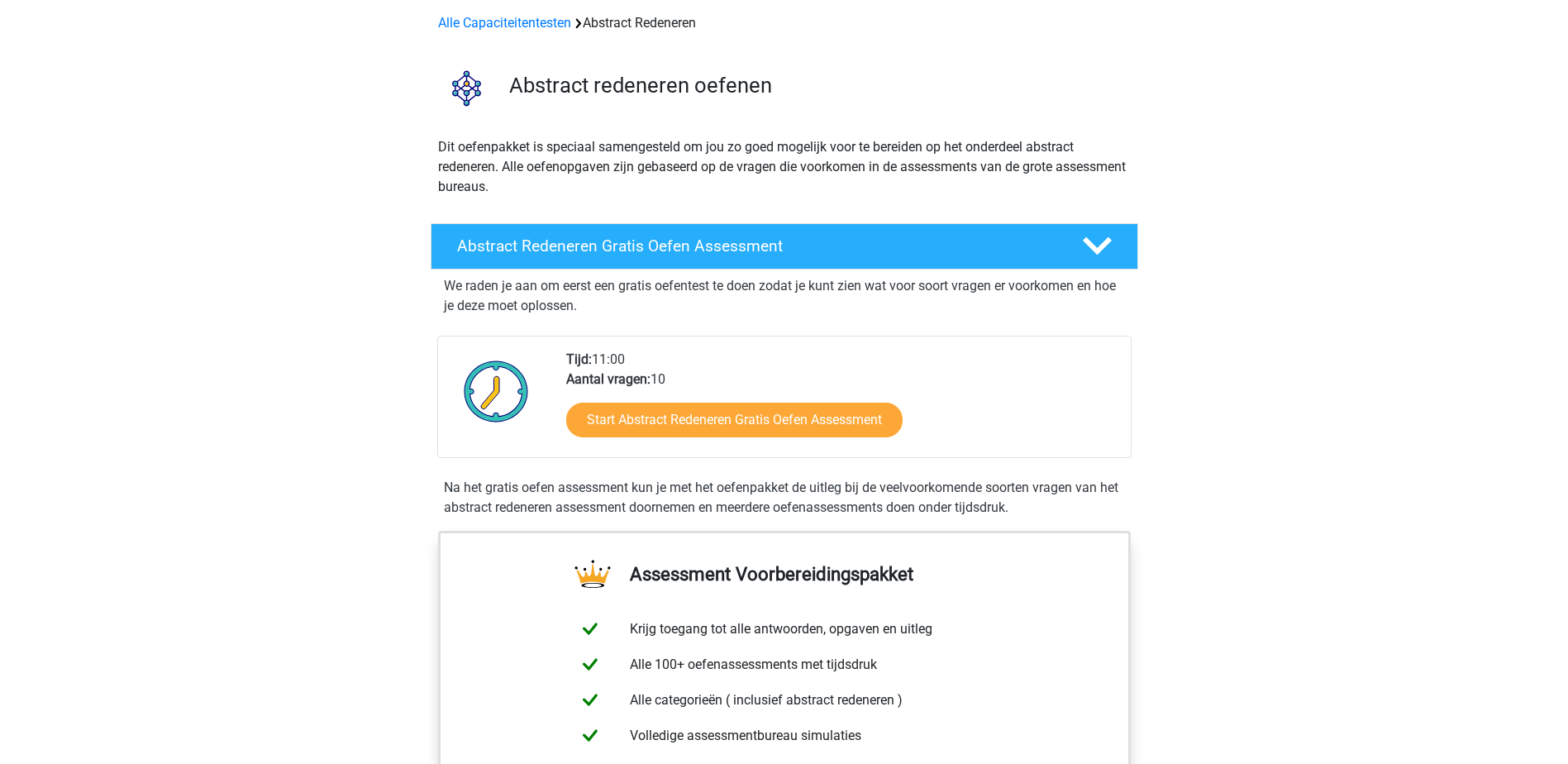
scroll to position [83, 0]
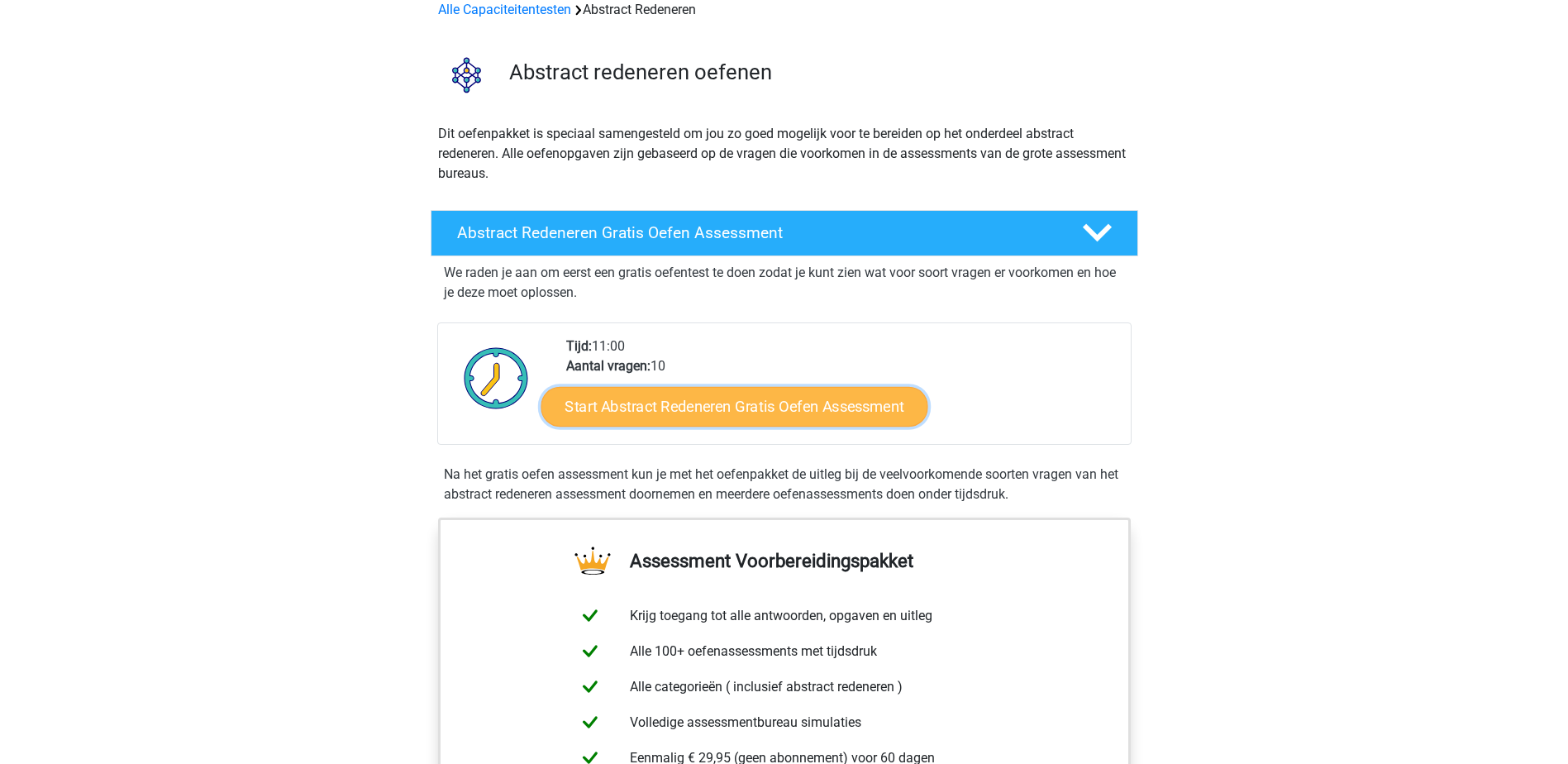
click at [847, 420] on link "Start Abstract Redeneren Gratis Oefen Assessment" at bounding box center [734, 406] width 387 height 40
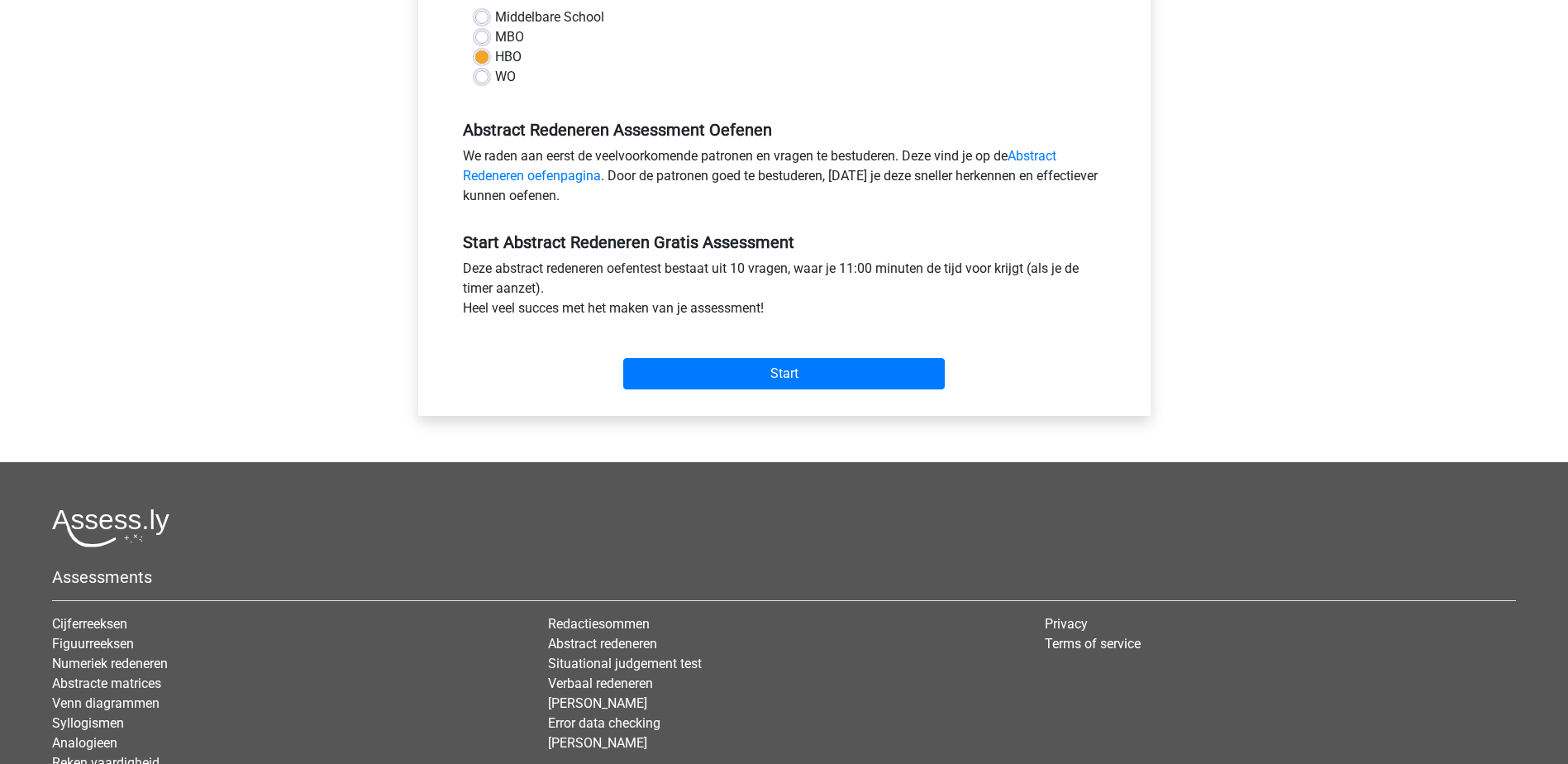
scroll to position [413, 0]
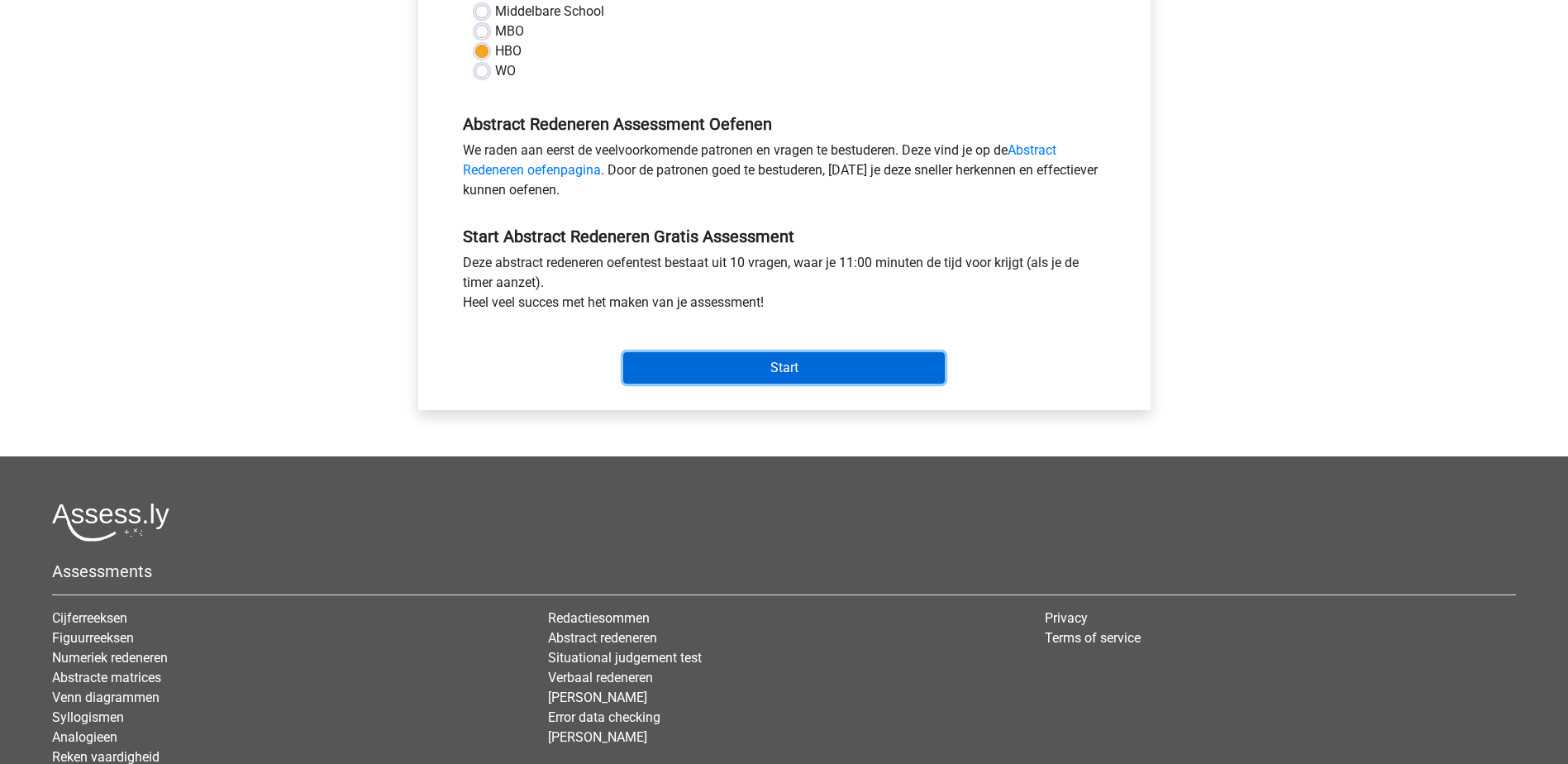
click at [829, 376] on input "Start" at bounding box center [784, 367] width 322 height 31
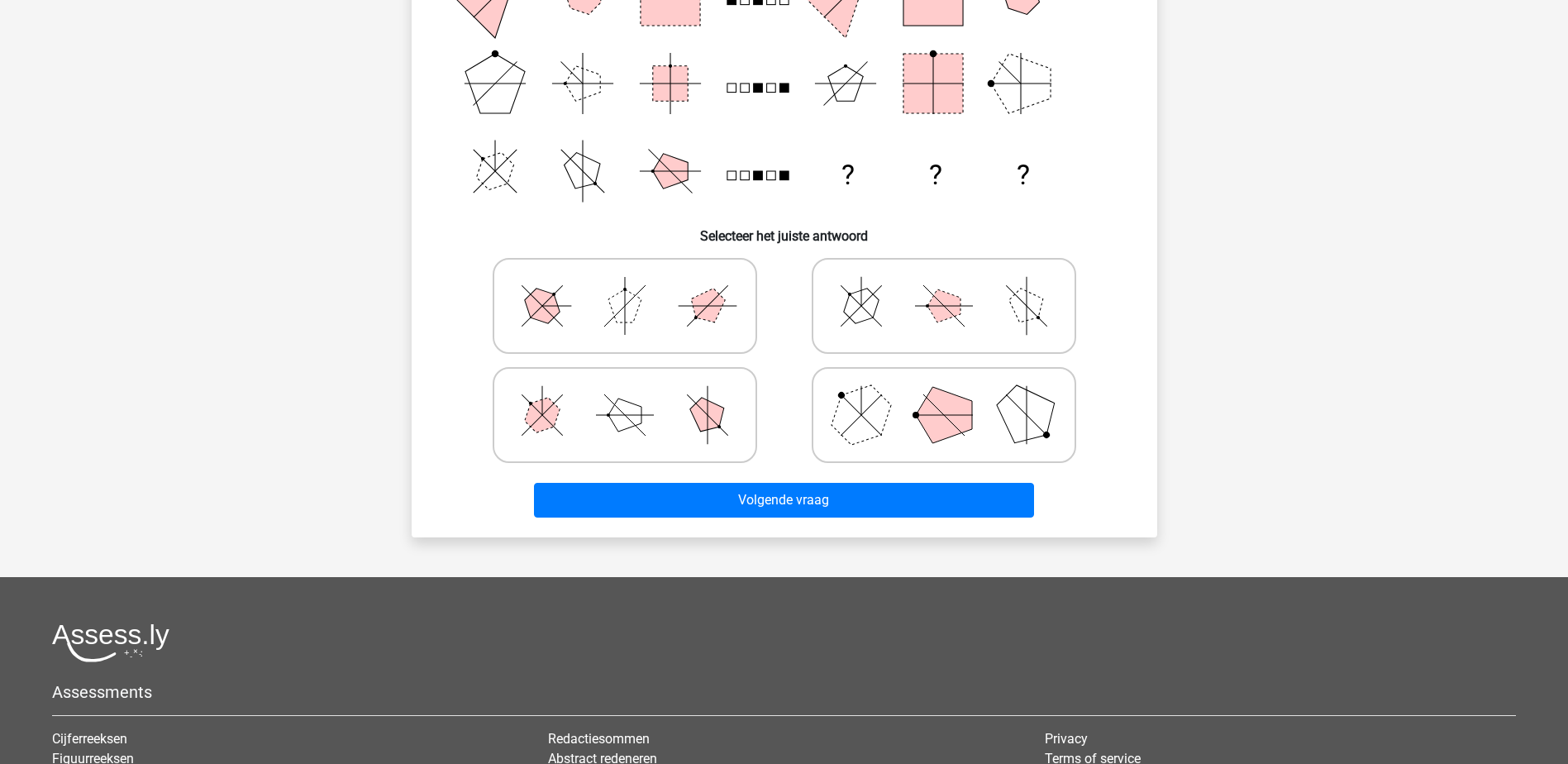
scroll to position [83, 0]
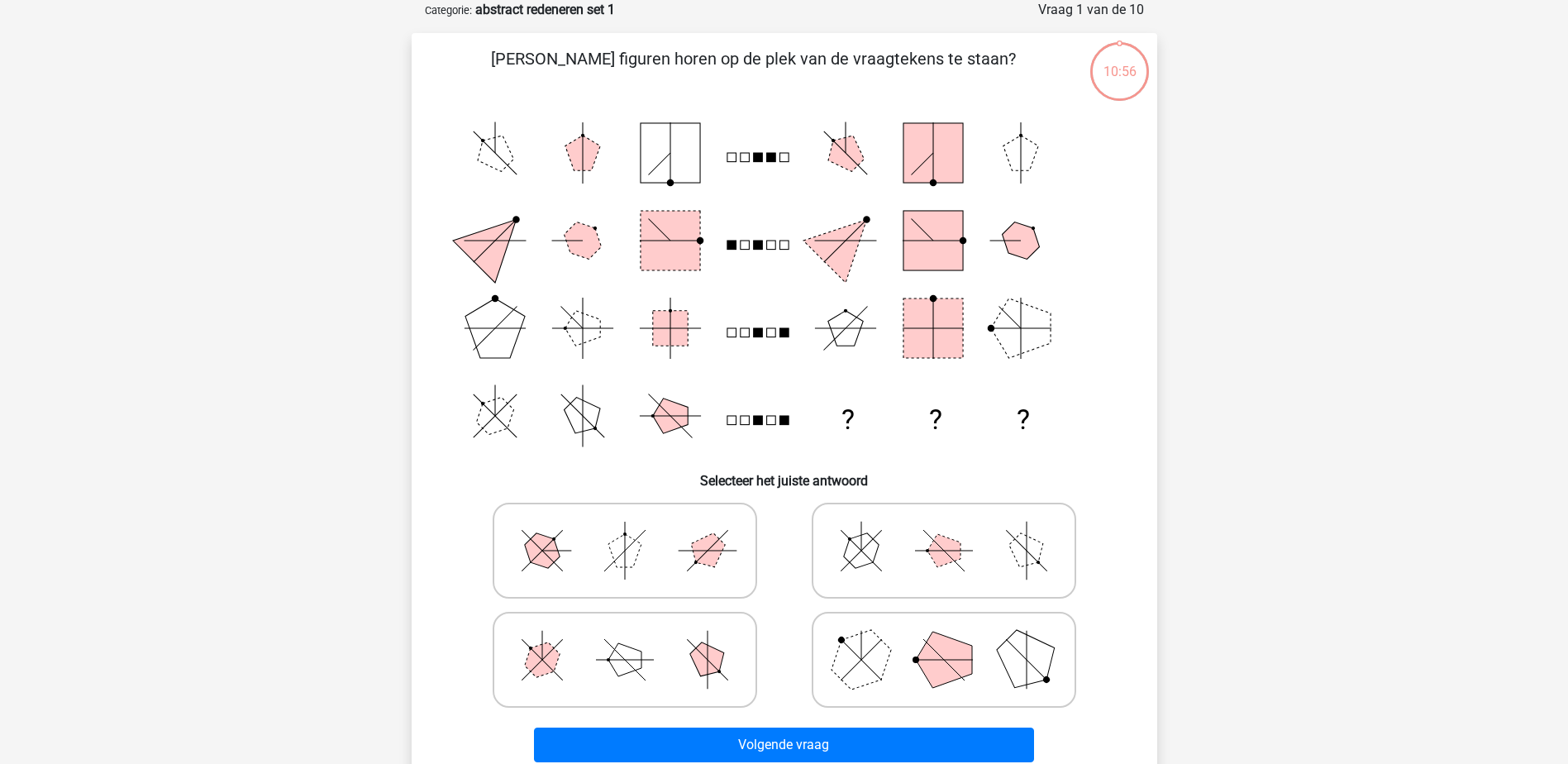
click at [941, 555] on polygon at bounding box center [943, 550] width 33 height 33
click at [944, 530] on input "radio" at bounding box center [949, 524] width 10 height 10
radio input "true"
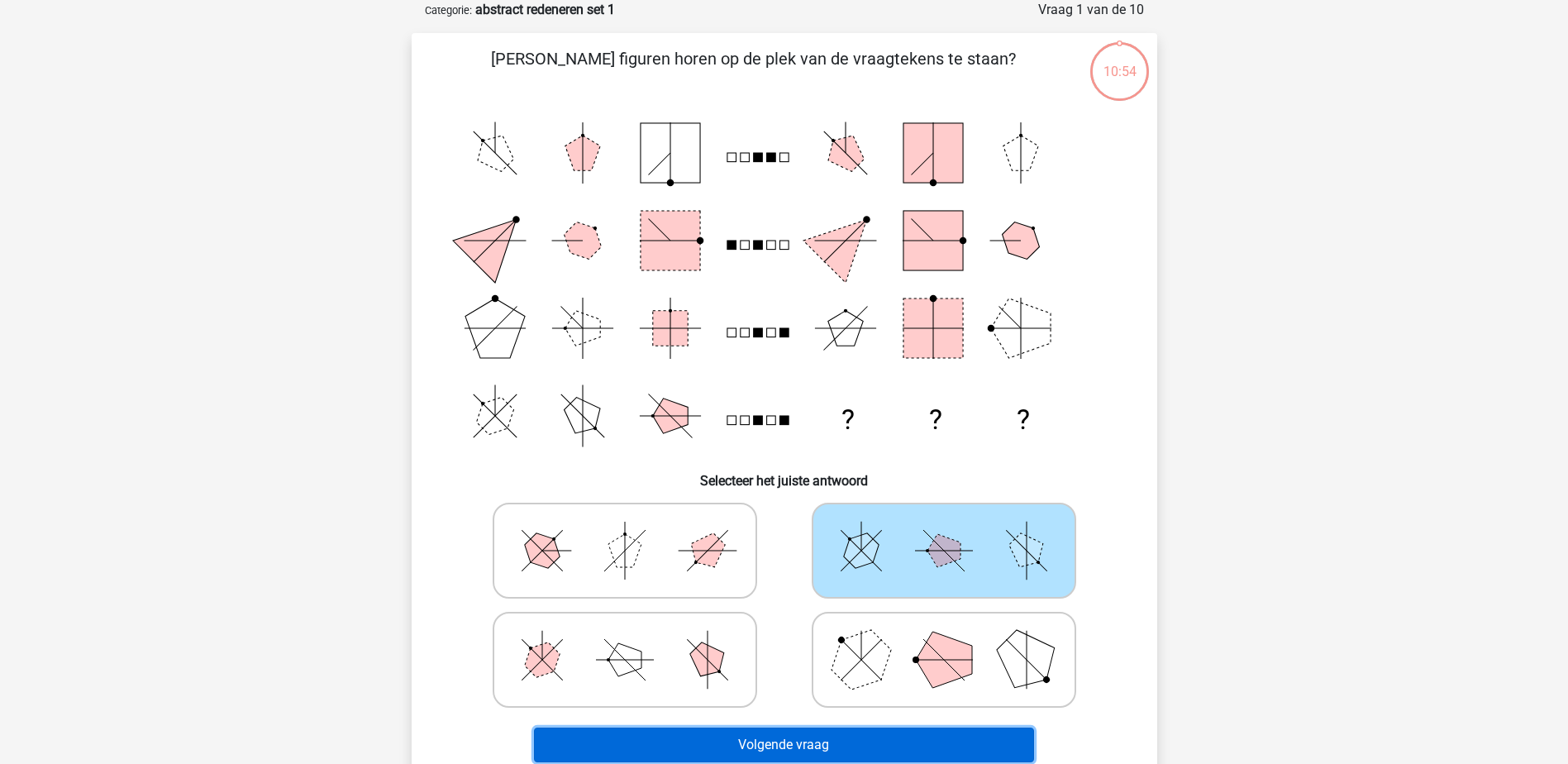
click at [943, 740] on button "Volgende vraag" at bounding box center [784, 744] width 500 height 35
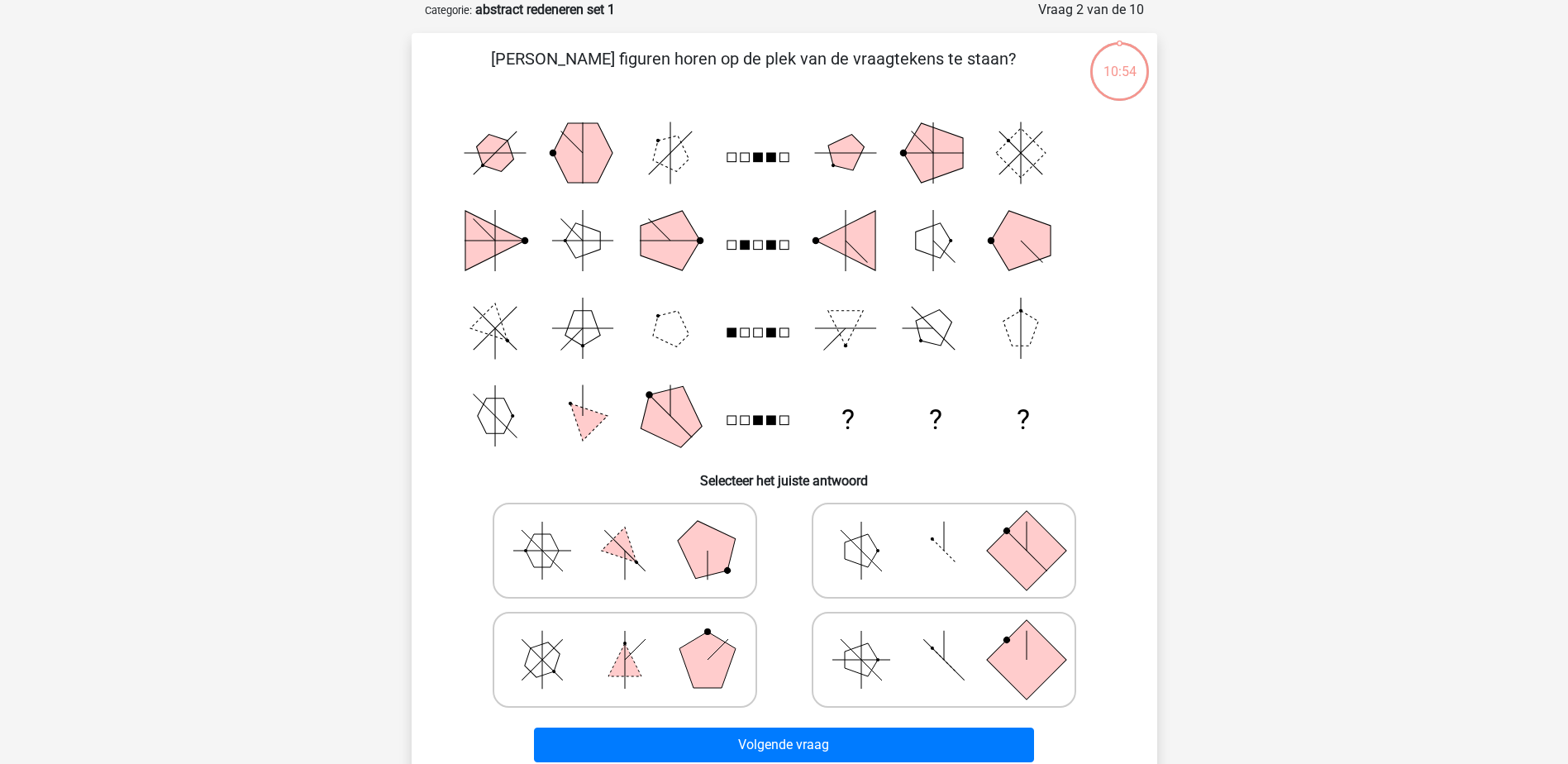
click at [914, 568] on icon at bounding box center [944, 550] width 248 height 83
click at [944, 530] on input "radio" at bounding box center [949, 524] width 10 height 10
radio input "true"
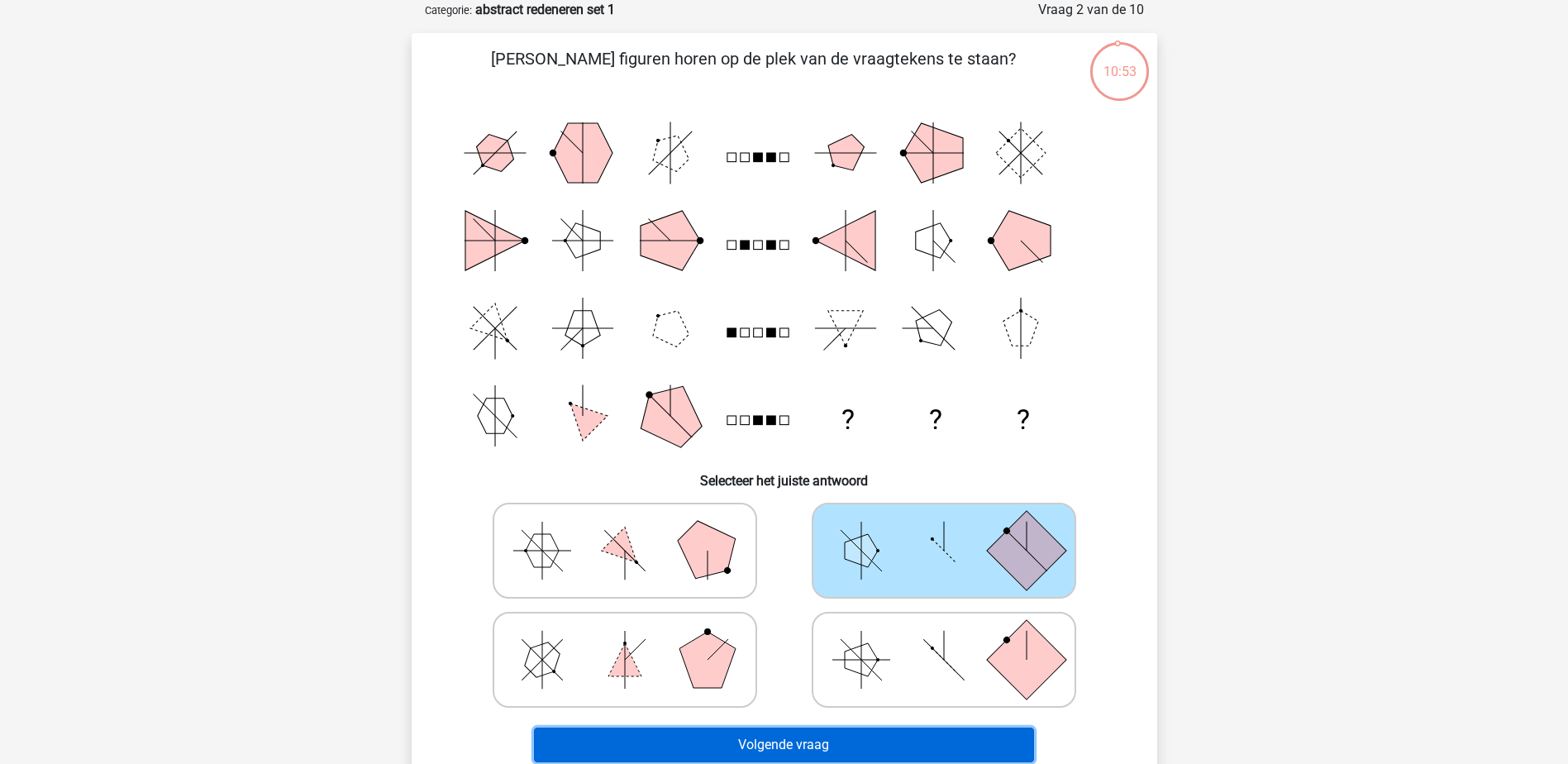
click at [871, 743] on button "Volgende vraag" at bounding box center [784, 744] width 500 height 35
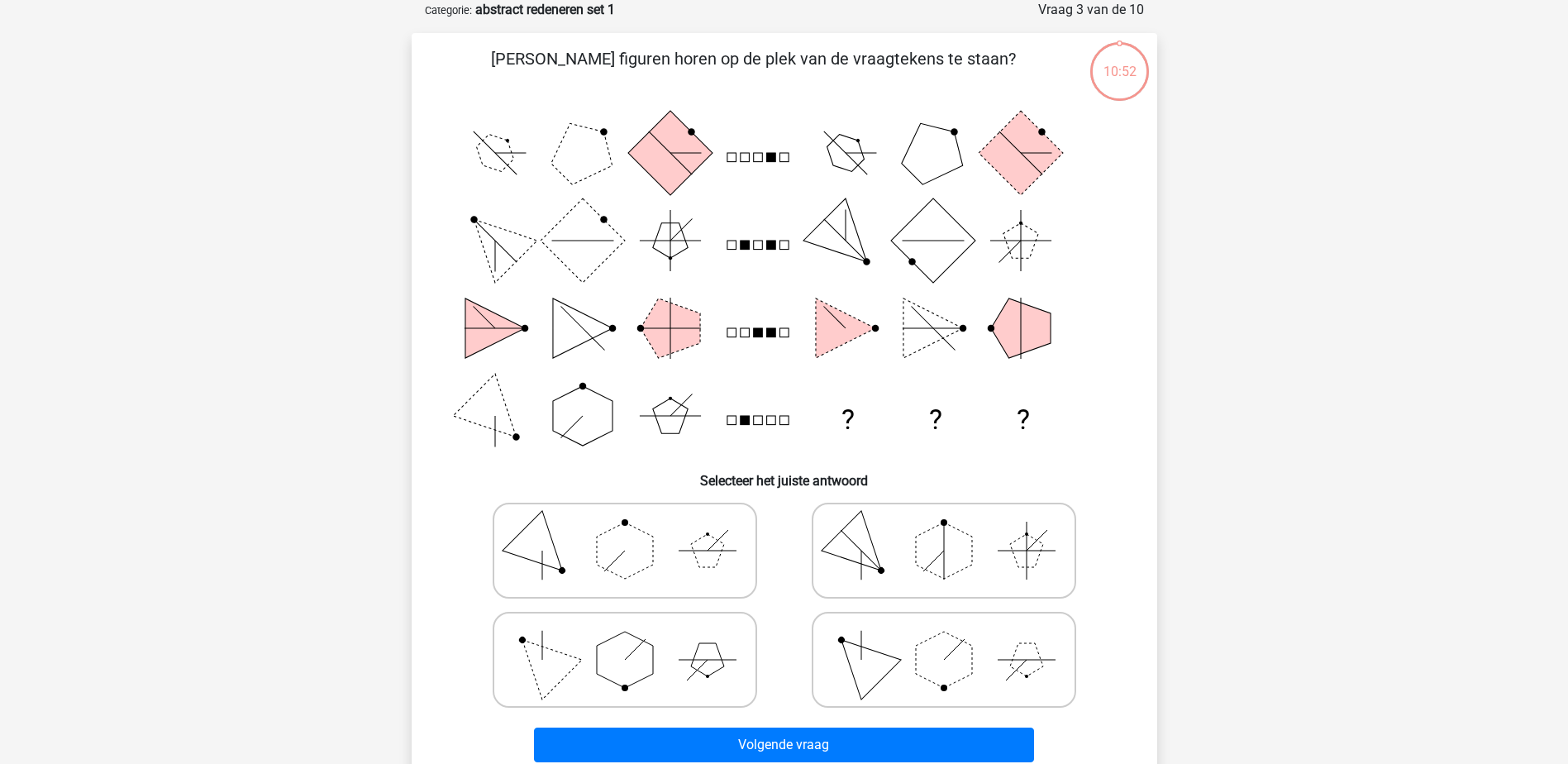
click at [885, 579] on icon at bounding box center [944, 550] width 248 height 83
click at [944, 530] on input "radio" at bounding box center [949, 524] width 10 height 10
radio input "true"
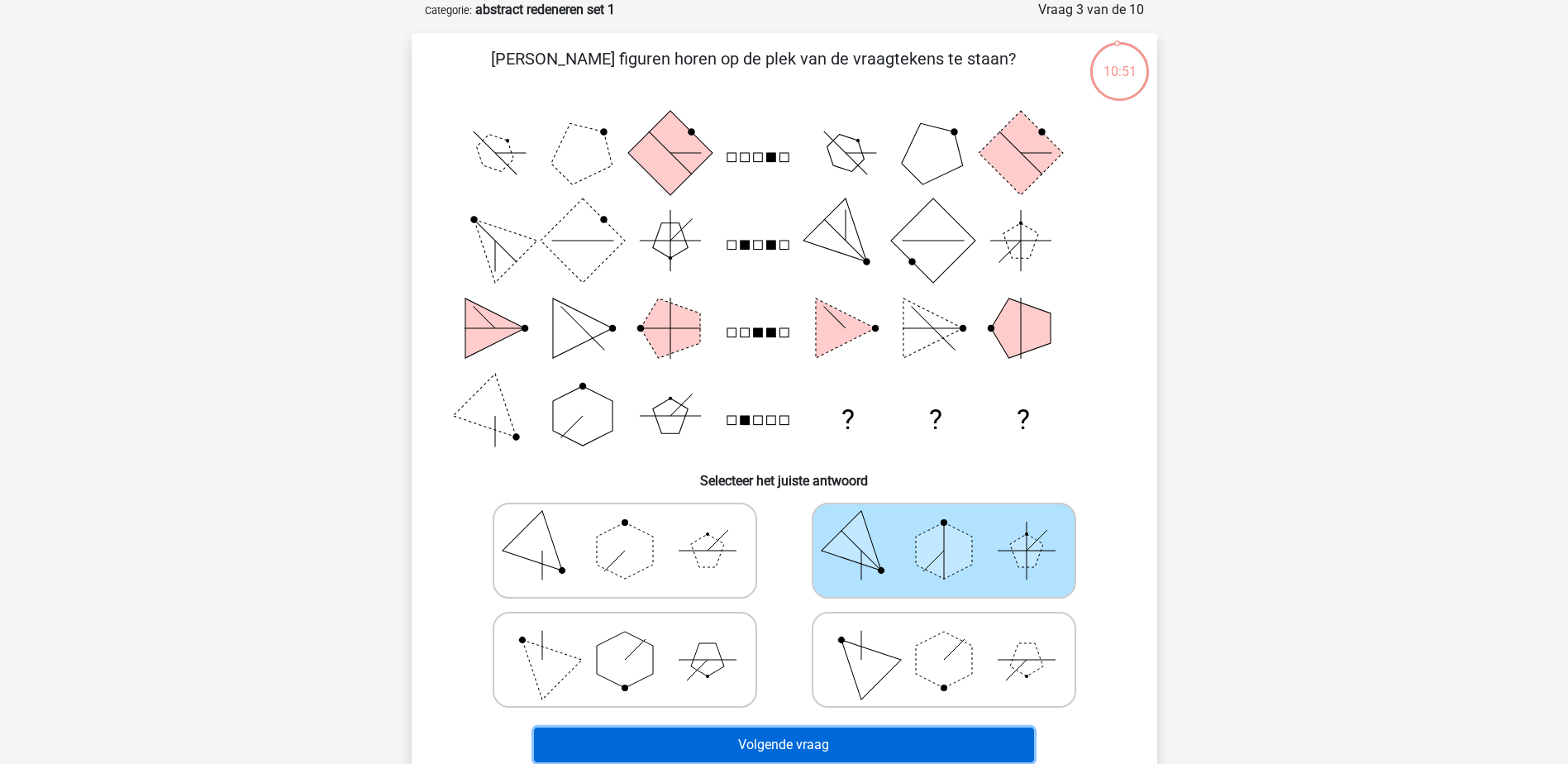
click at [845, 730] on button "Volgende vraag" at bounding box center [784, 744] width 500 height 35
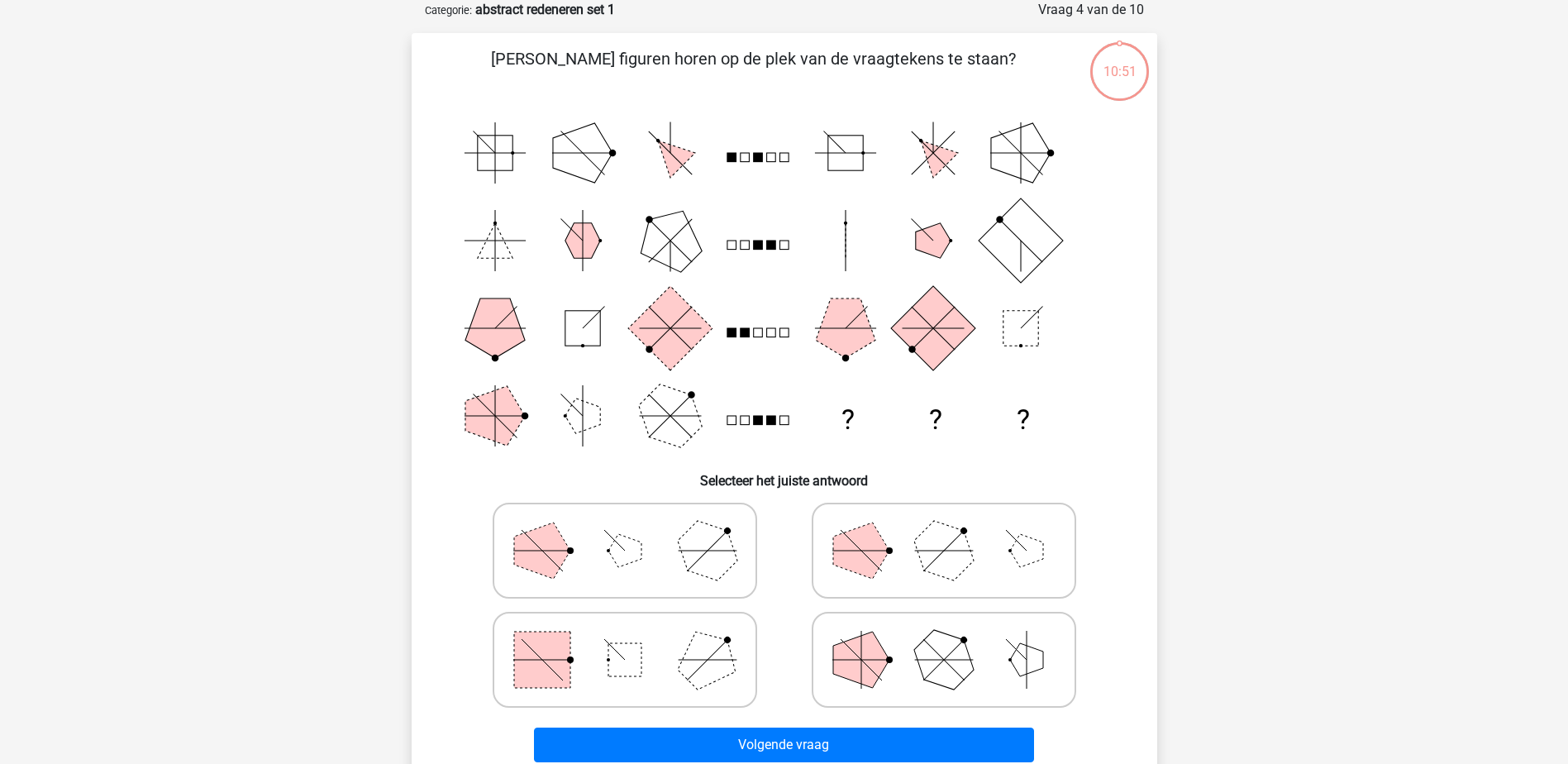
click at [881, 581] on icon at bounding box center [944, 550] width 248 height 83
click at [944, 530] on input "radio" at bounding box center [949, 524] width 10 height 10
radio input "true"
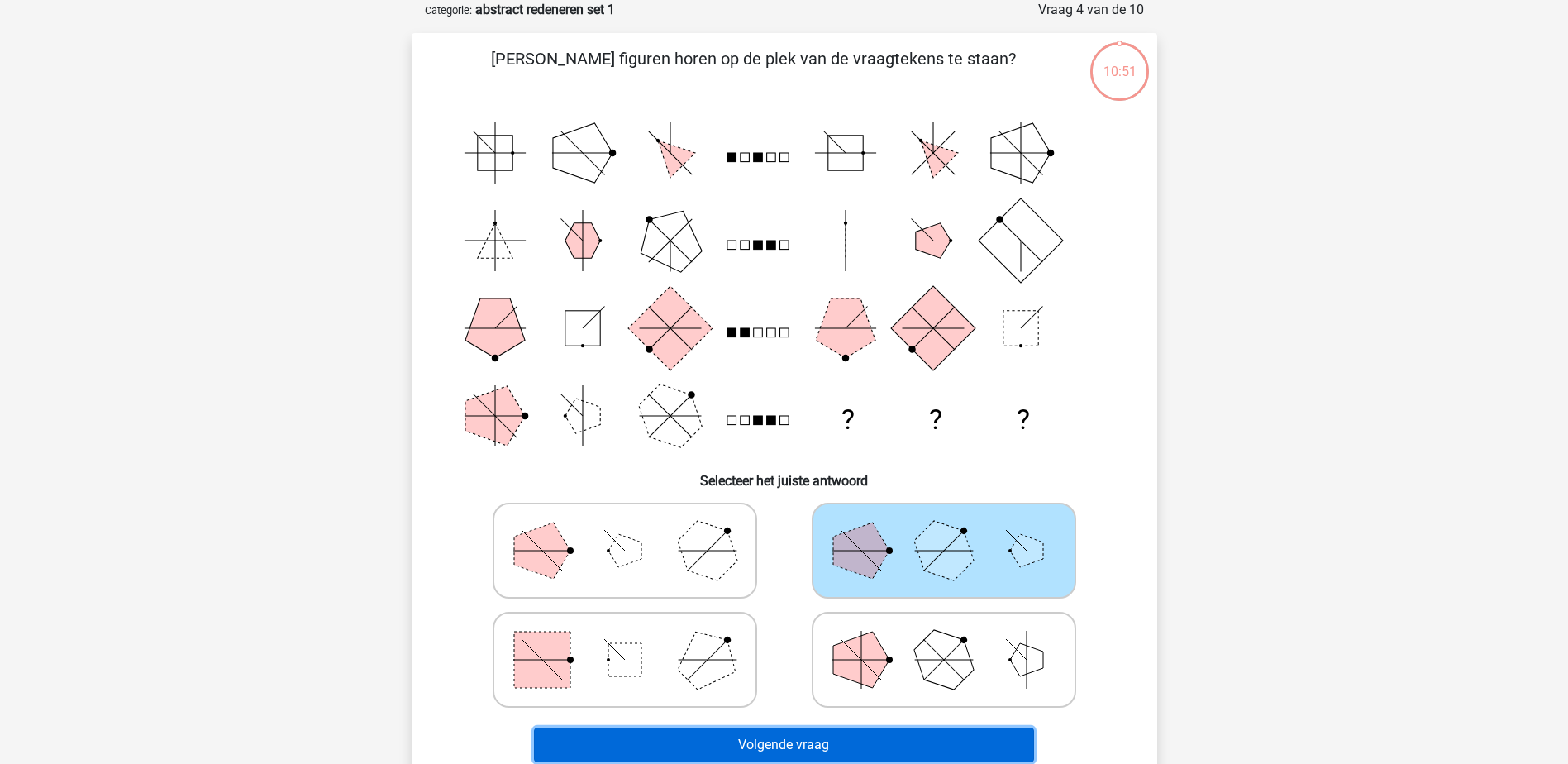
click at [851, 728] on button "Volgende vraag" at bounding box center [784, 744] width 500 height 35
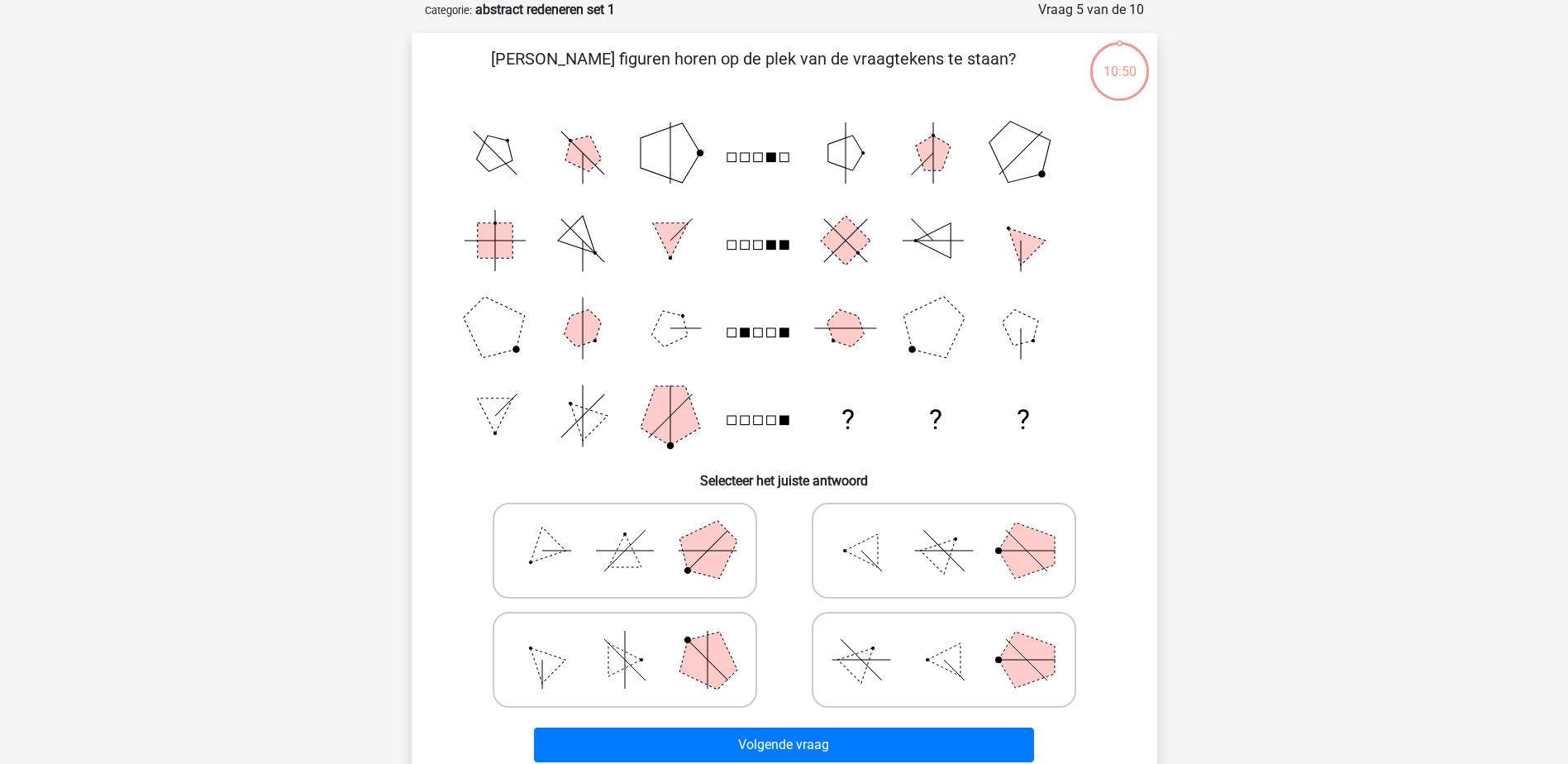
click at [879, 576] on icon at bounding box center [944, 550] width 248 height 83
click at [944, 530] on input "radio" at bounding box center [949, 524] width 10 height 10
radio input "true"
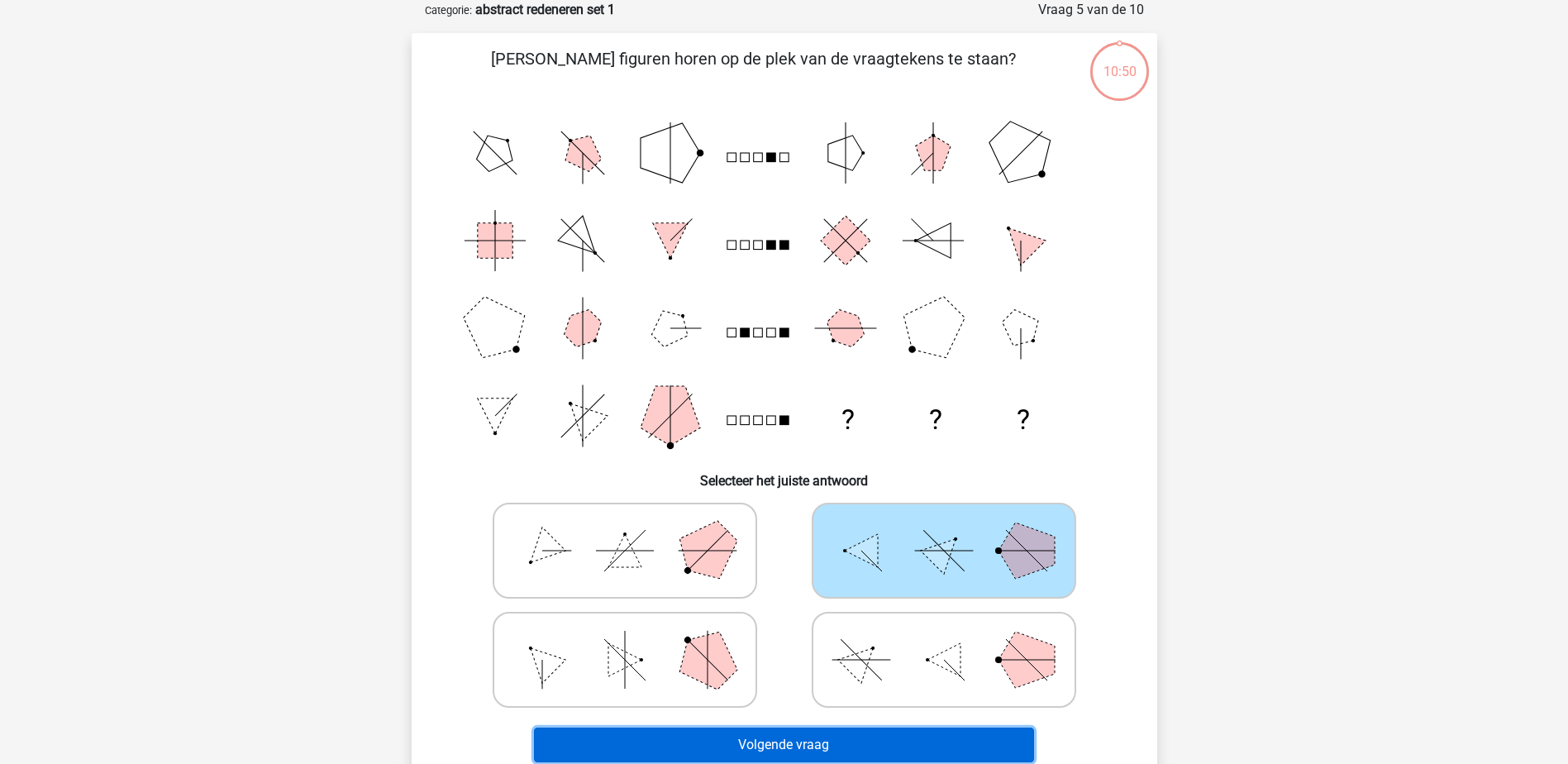
click at [820, 749] on button "Volgende vraag" at bounding box center [784, 744] width 500 height 35
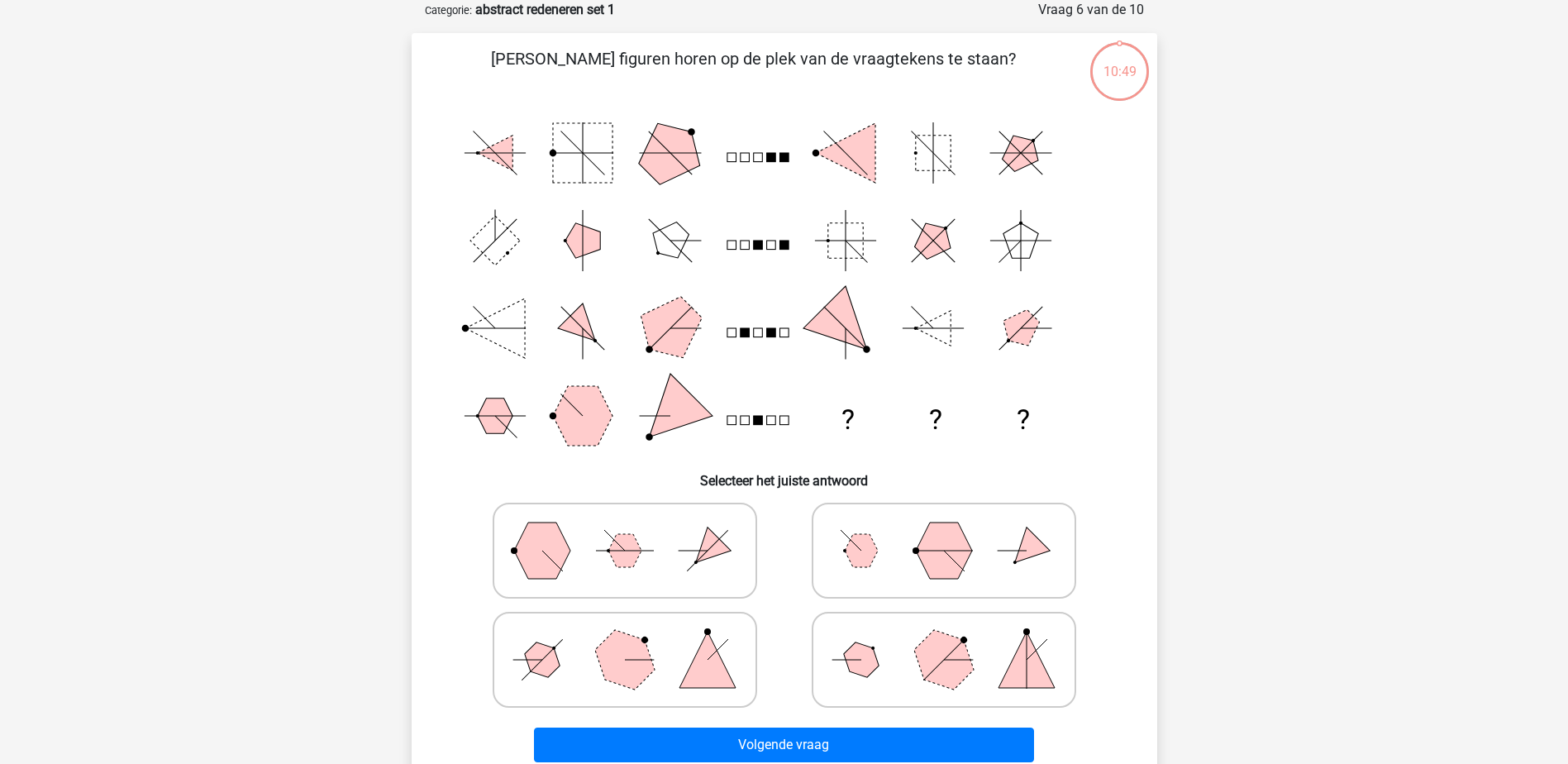
click at [870, 573] on icon at bounding box center [944, 550] width 248 height 83
click at [944, 530] on input "radio" at bounding box center [949, 524] width 10 height 10
radio input "true"
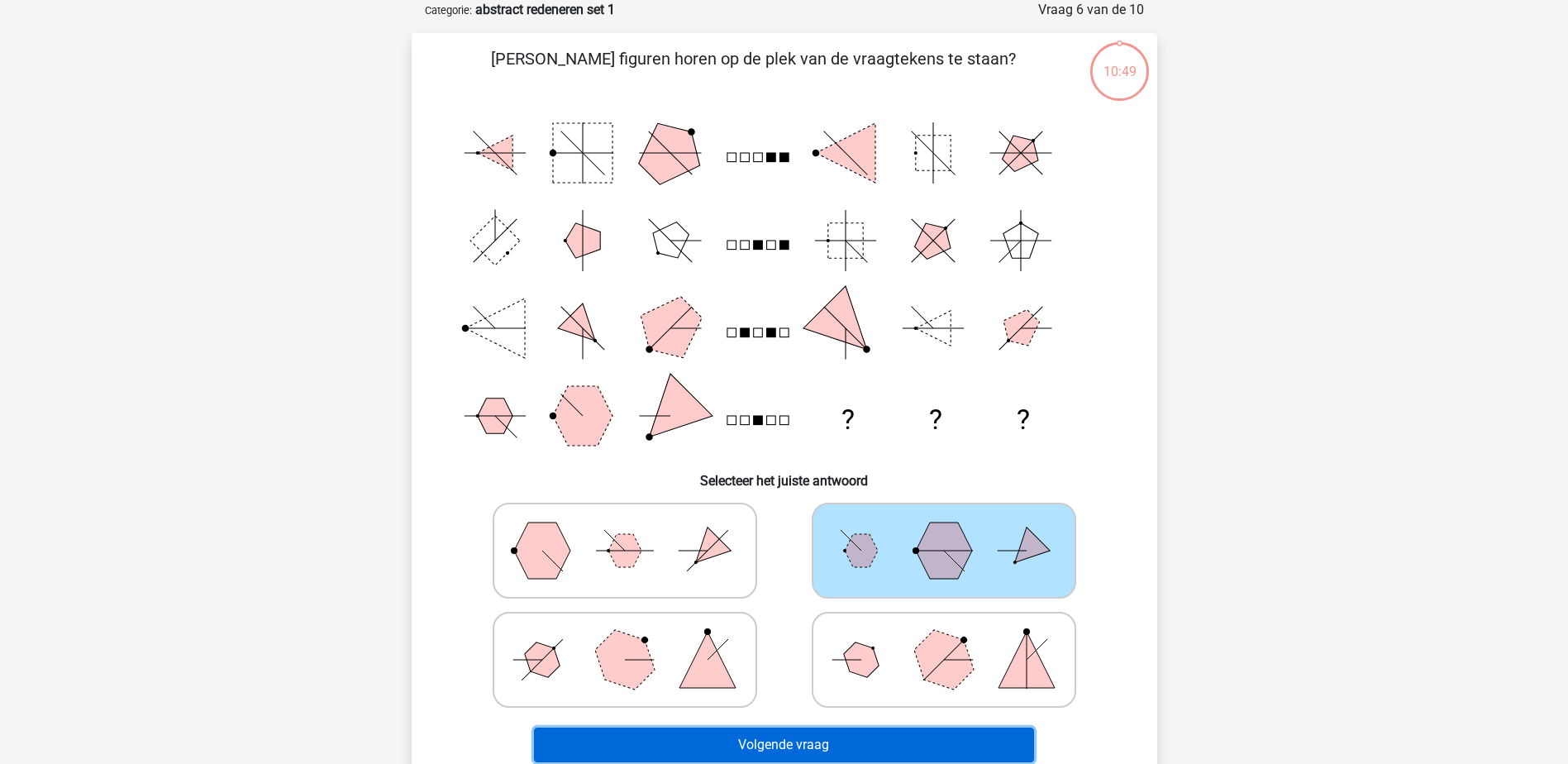
click at [829, 742] on button "Volgende vraag" at bounding box center [784, 744] width 500 height 35
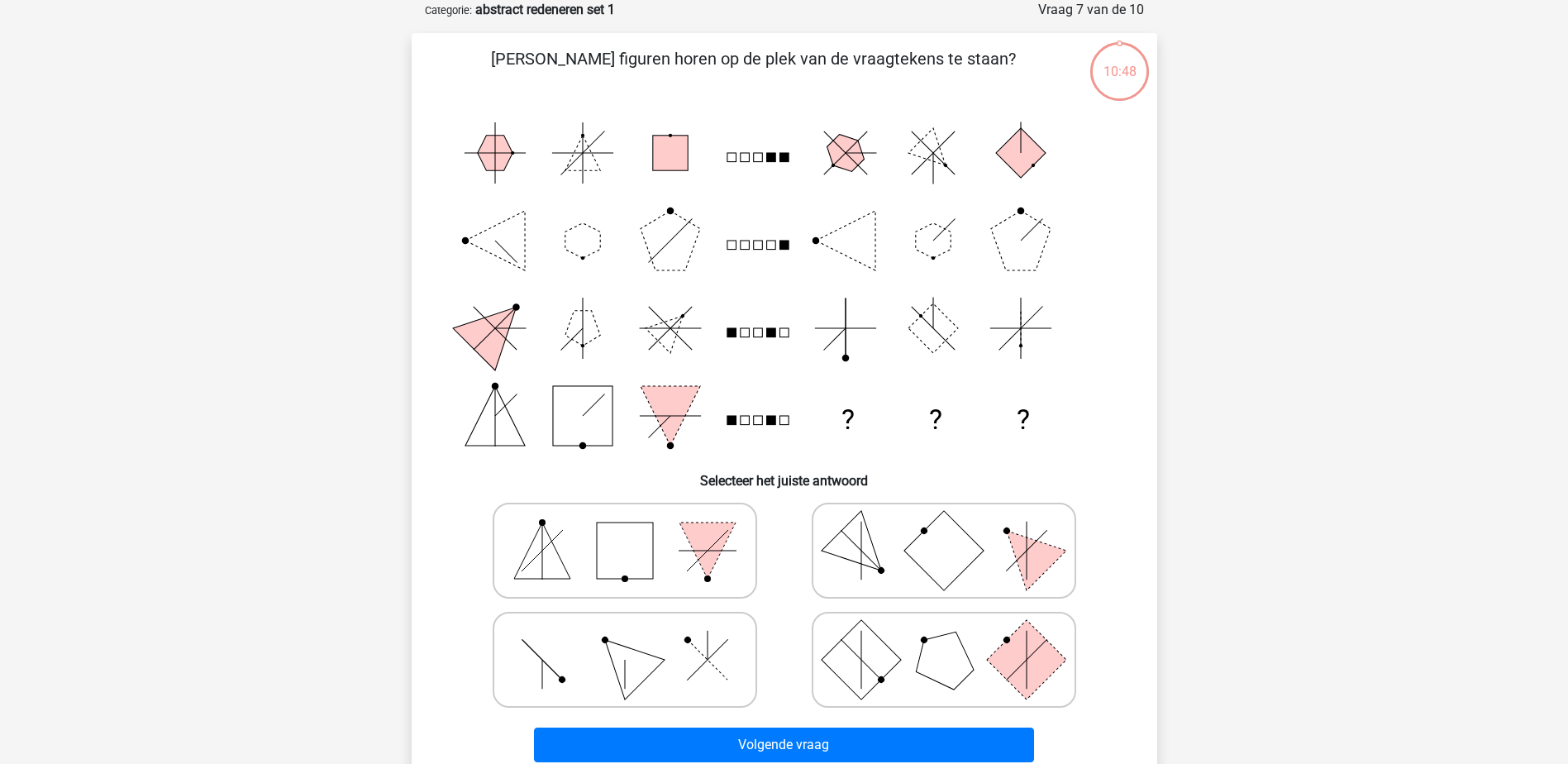
click at [852, 581] on icon at bounding box center [944, 550] width 248 height 83
click at [944, 530] on input "radio" at bounding box center [949, 524] width 10 height 10
radio input "true"
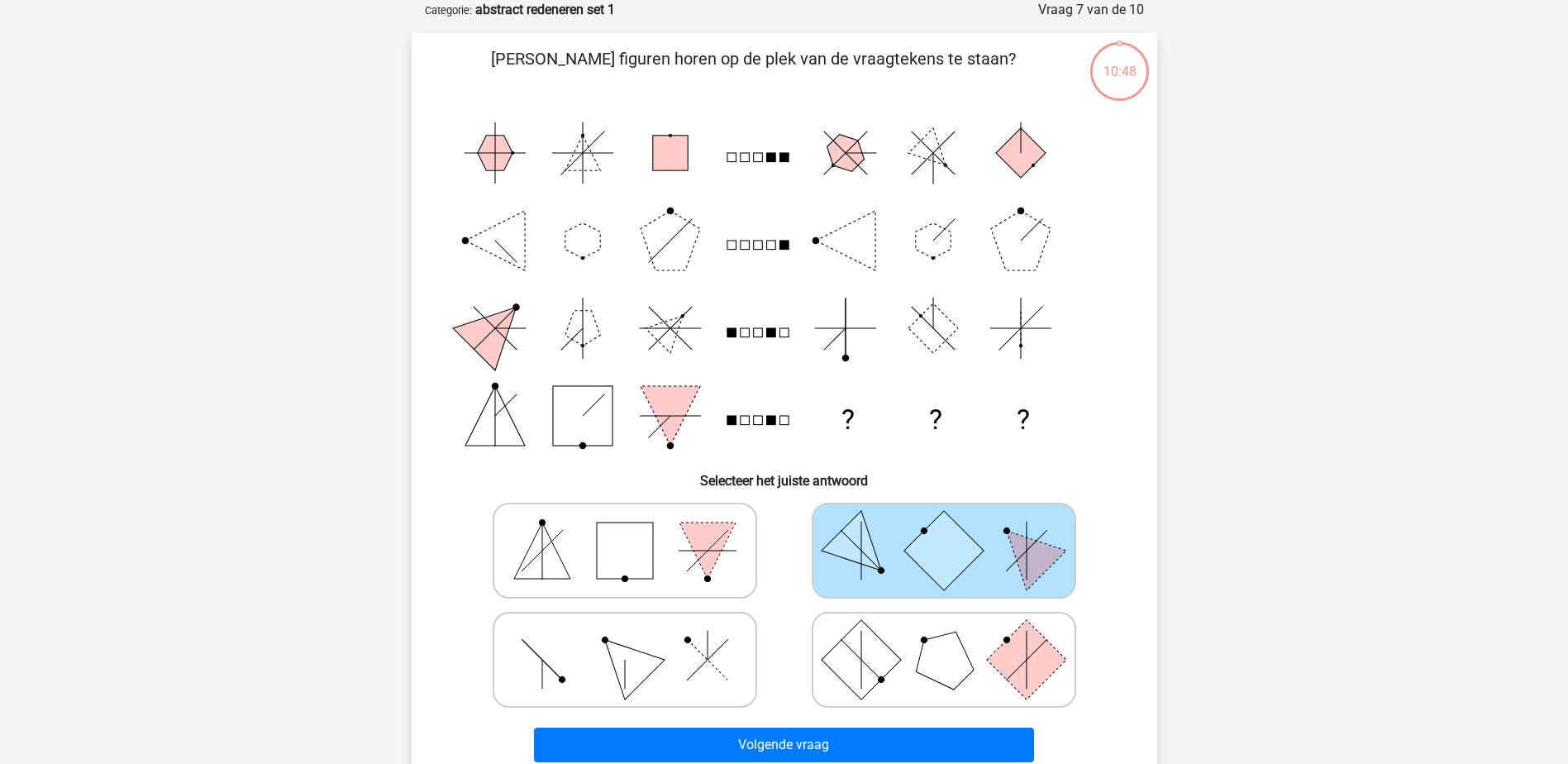
click at [816, 726] on div "Volgende vraag" at bounding box center [784, 741] width 692 height 55
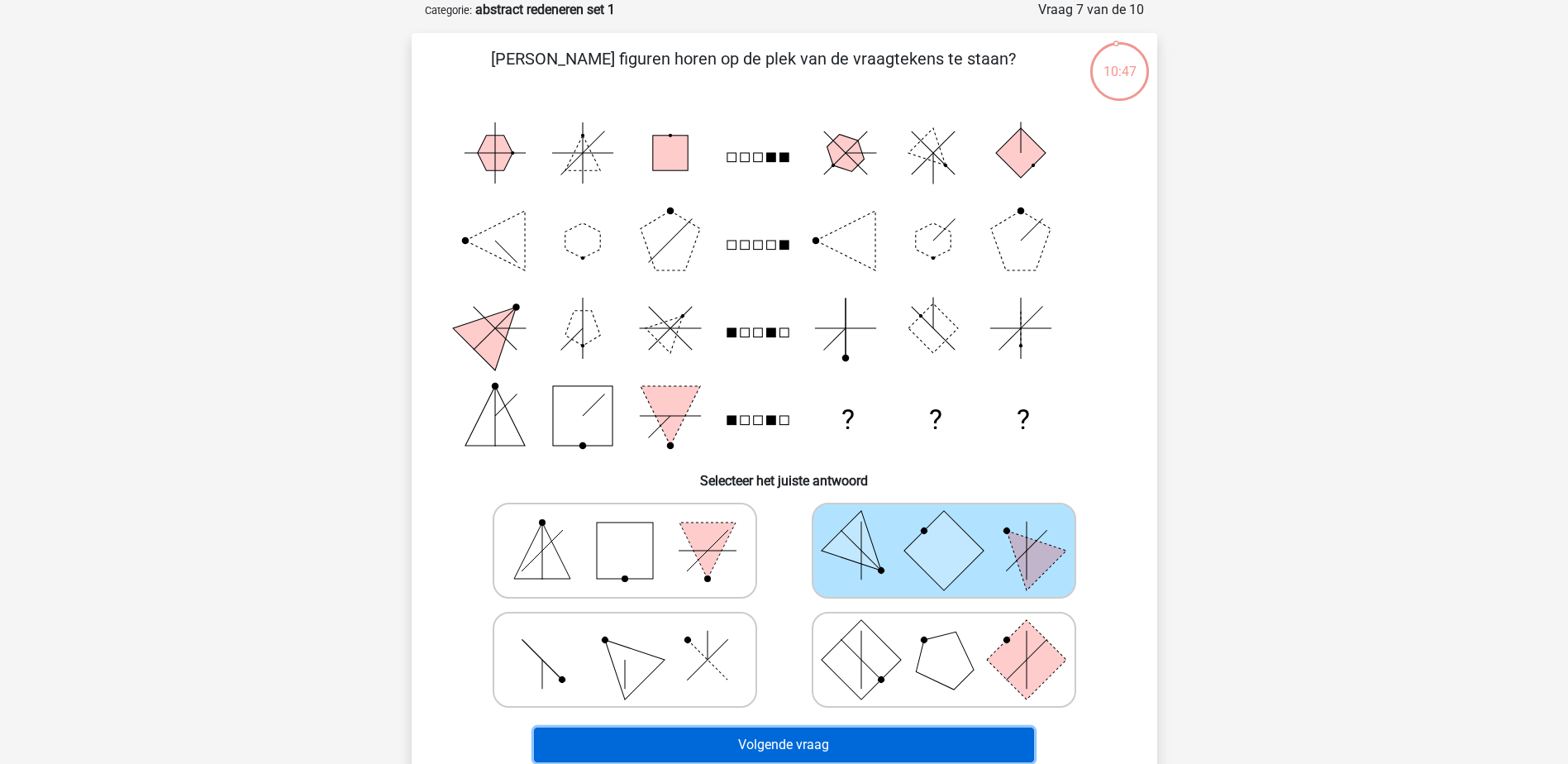
click at [814, 747] on button "Volgende vraag" at bounding box center [784, 744] width 500 height 35
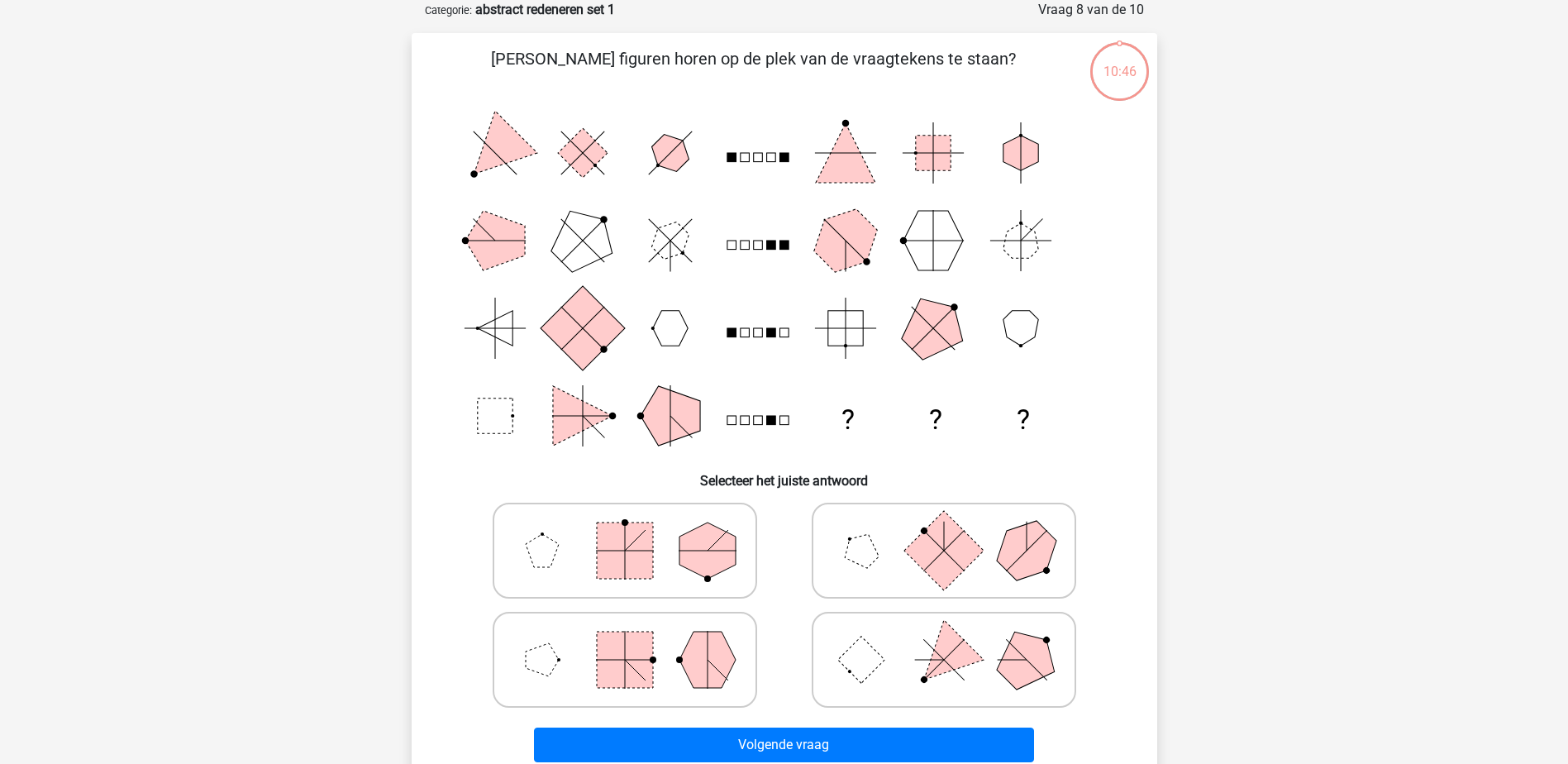
click at [850, 572] on icon at bounding box center [944, 550] width 248 height 83
click at [944, 530] on input "radio" at bounding box center [949, 524] width 10 height 10
radio input "true"
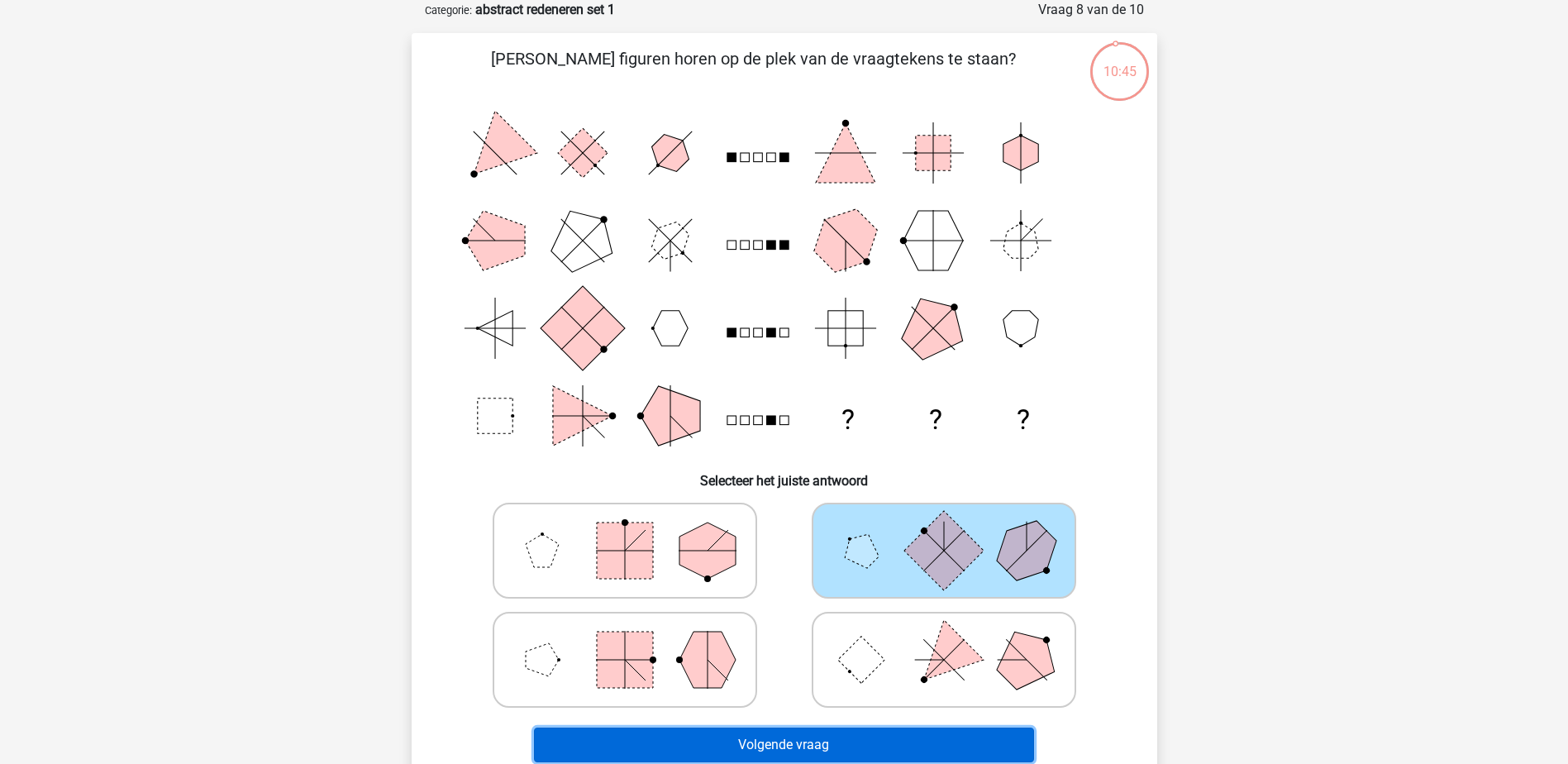
click at [806, 739] on button "Volgende vraag" at bounding box center [784, 744] width 500 height 35
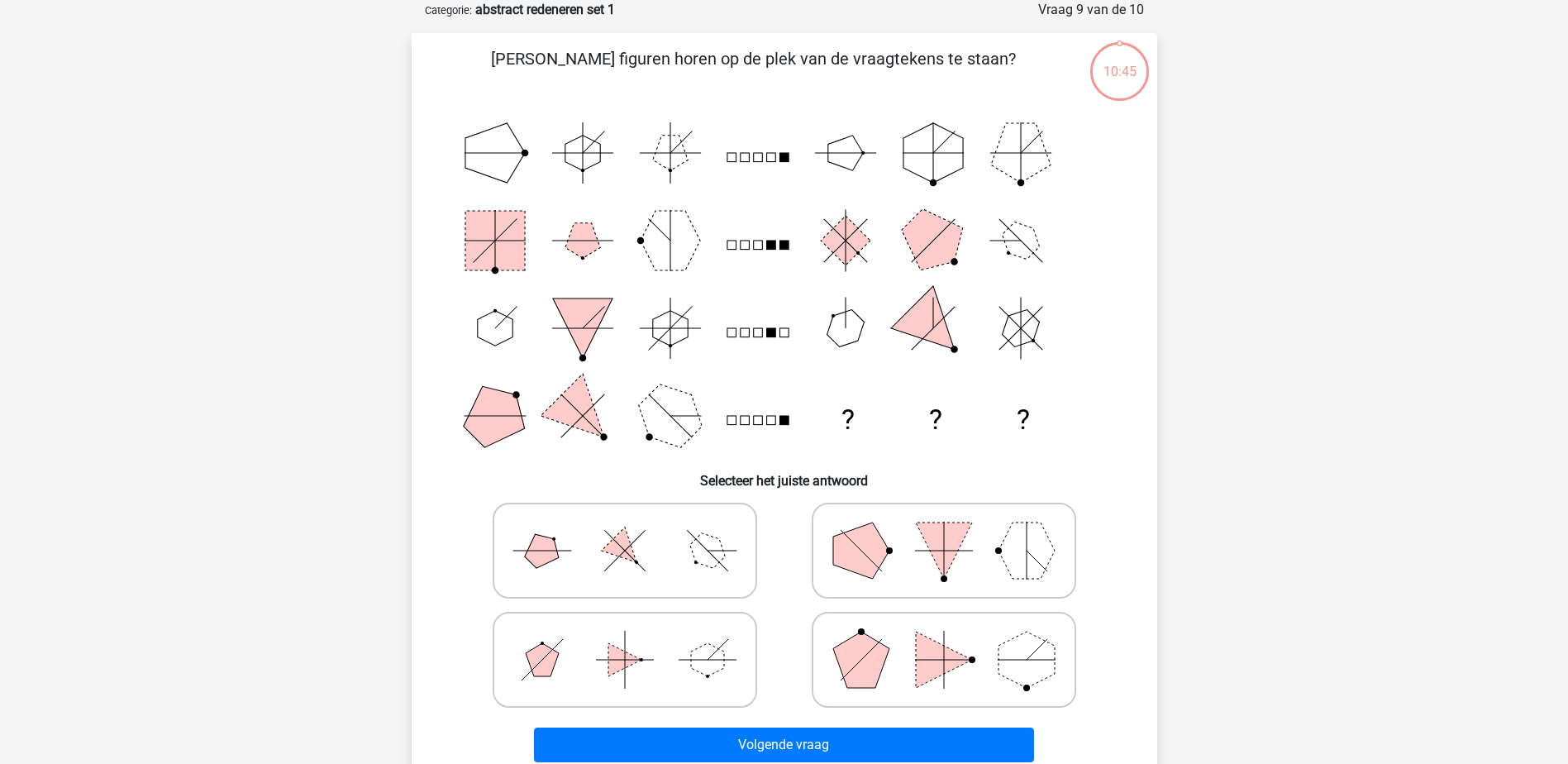
click at [863, 570] on polygon at bounding box center [862, 550] width 56 height 56
click at [944, 530] on input "radio" at bounding box center [949, 524] width 10 height 10
radio input "true"
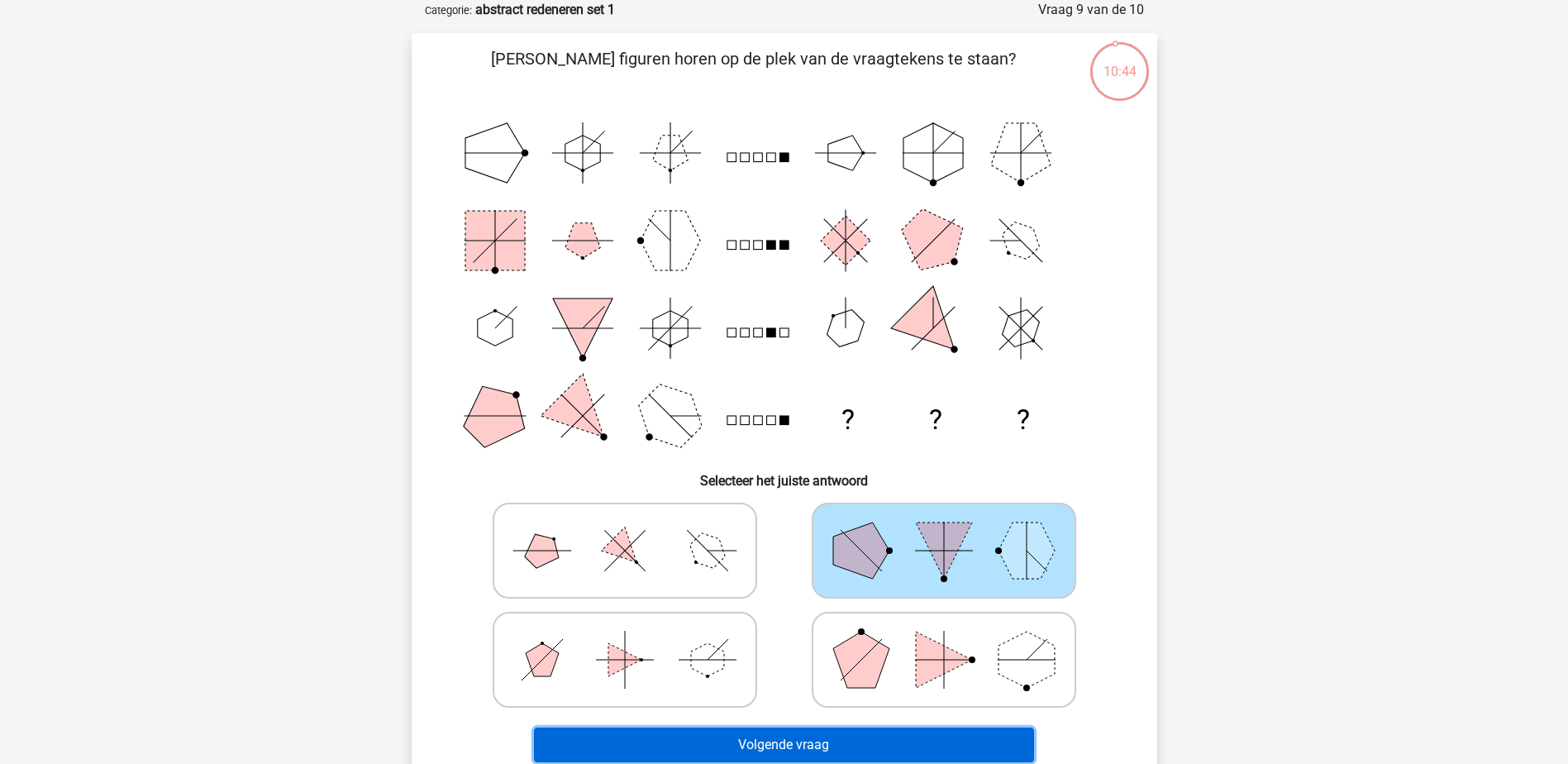
click at [816, 755] on button "Volgende vraag" at bounding box center [784, 744] width 500 height 35
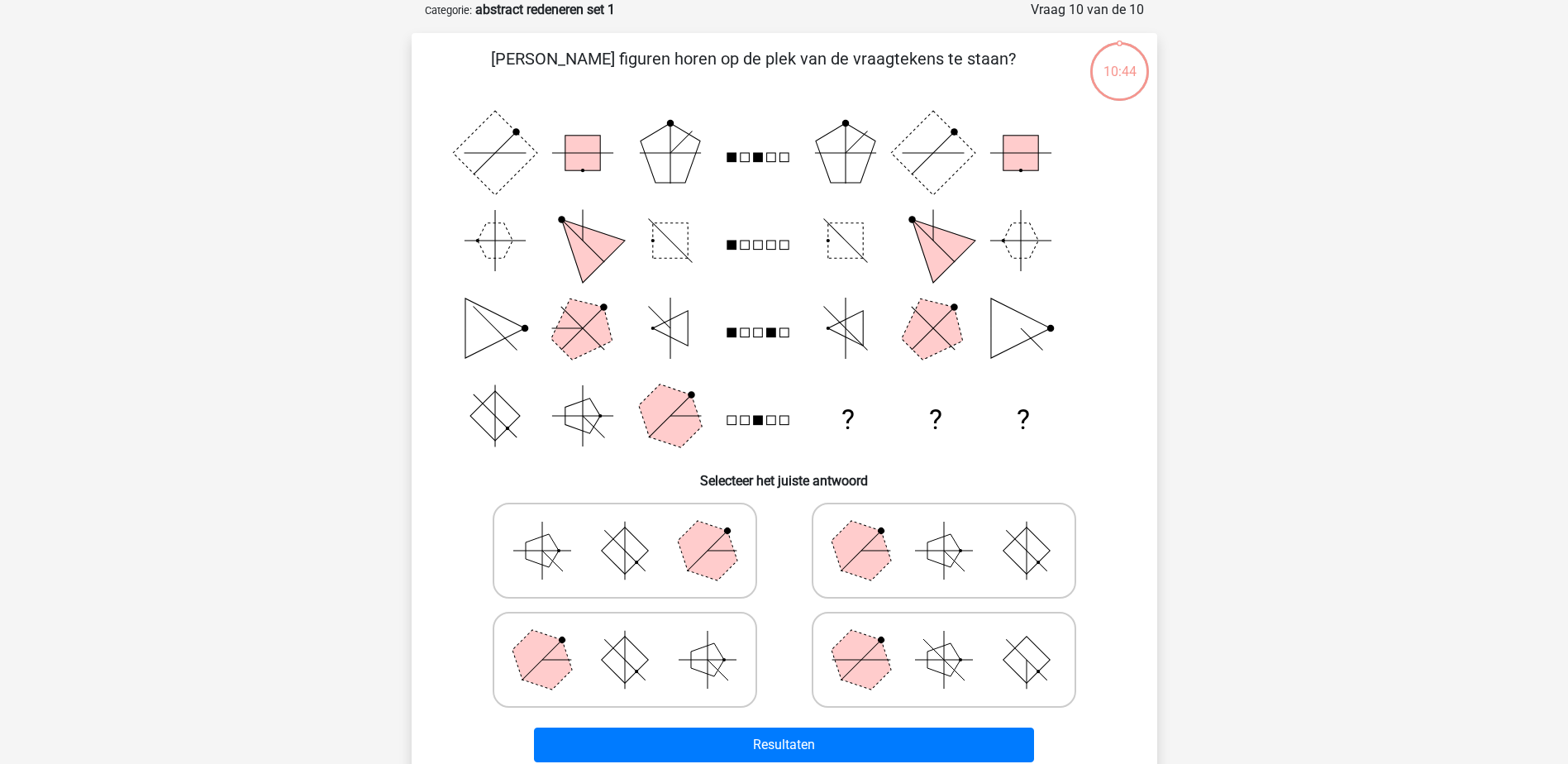
click at [878, 581] on icon at bounding box center [944, 550] width 248 height 83
click at [944, 530] on input "radio" at bounding box center [949, 524] width 10 height 10
radio input "true"
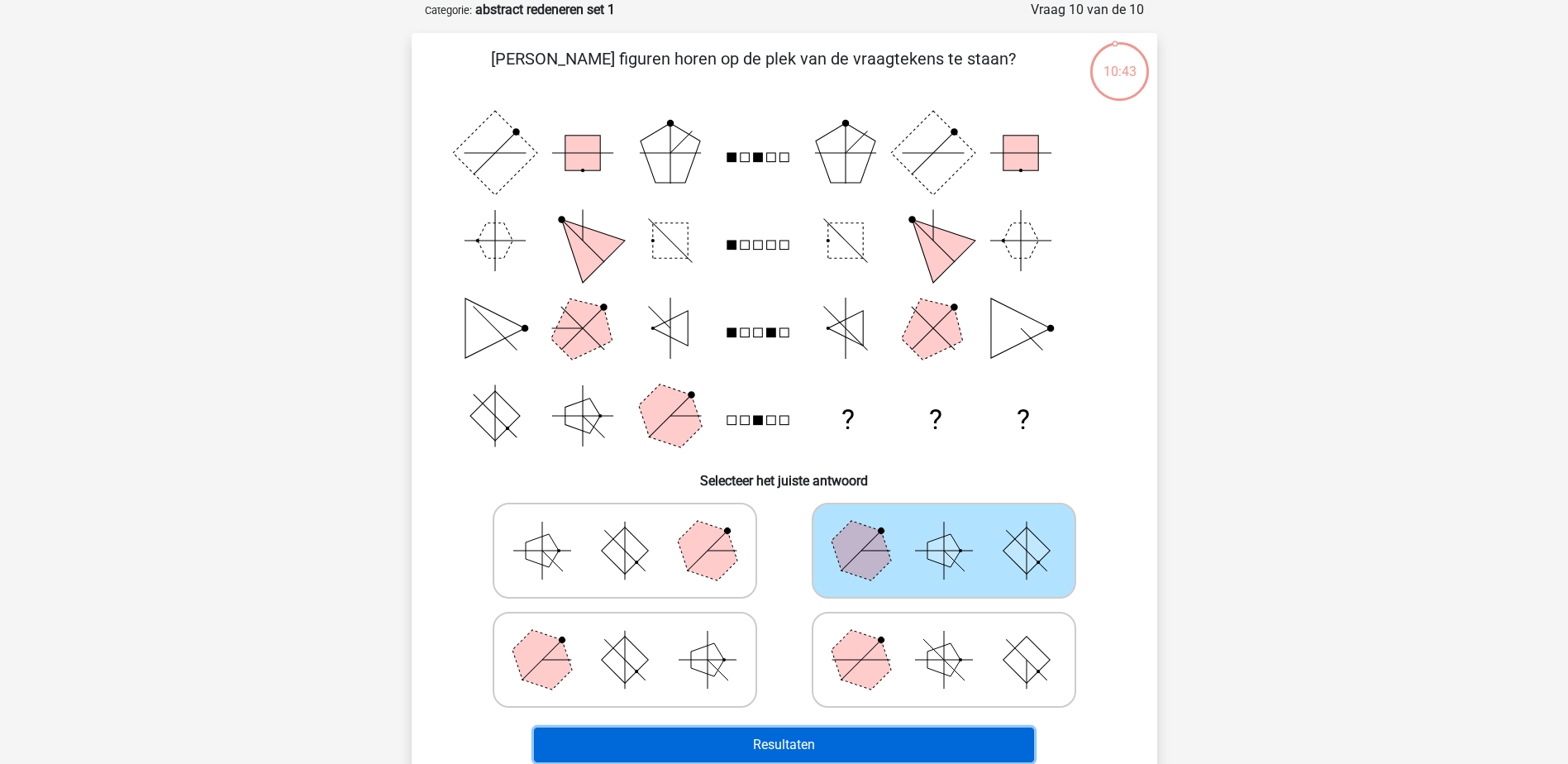
click at [841, 747] on button "Resultaten" at bounding box center [784, 744] width 500 height 35
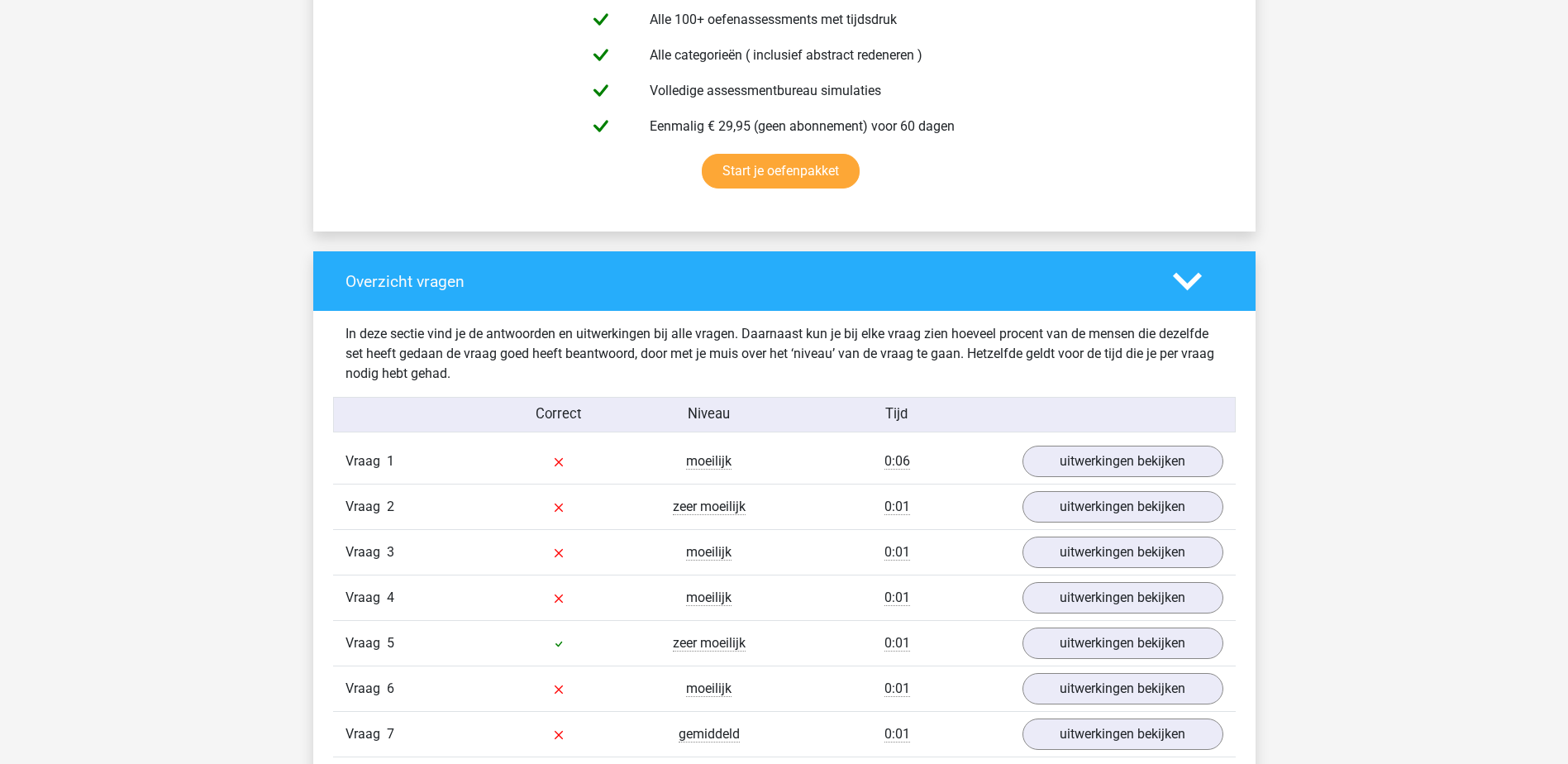
scroll to position [1240, 0]
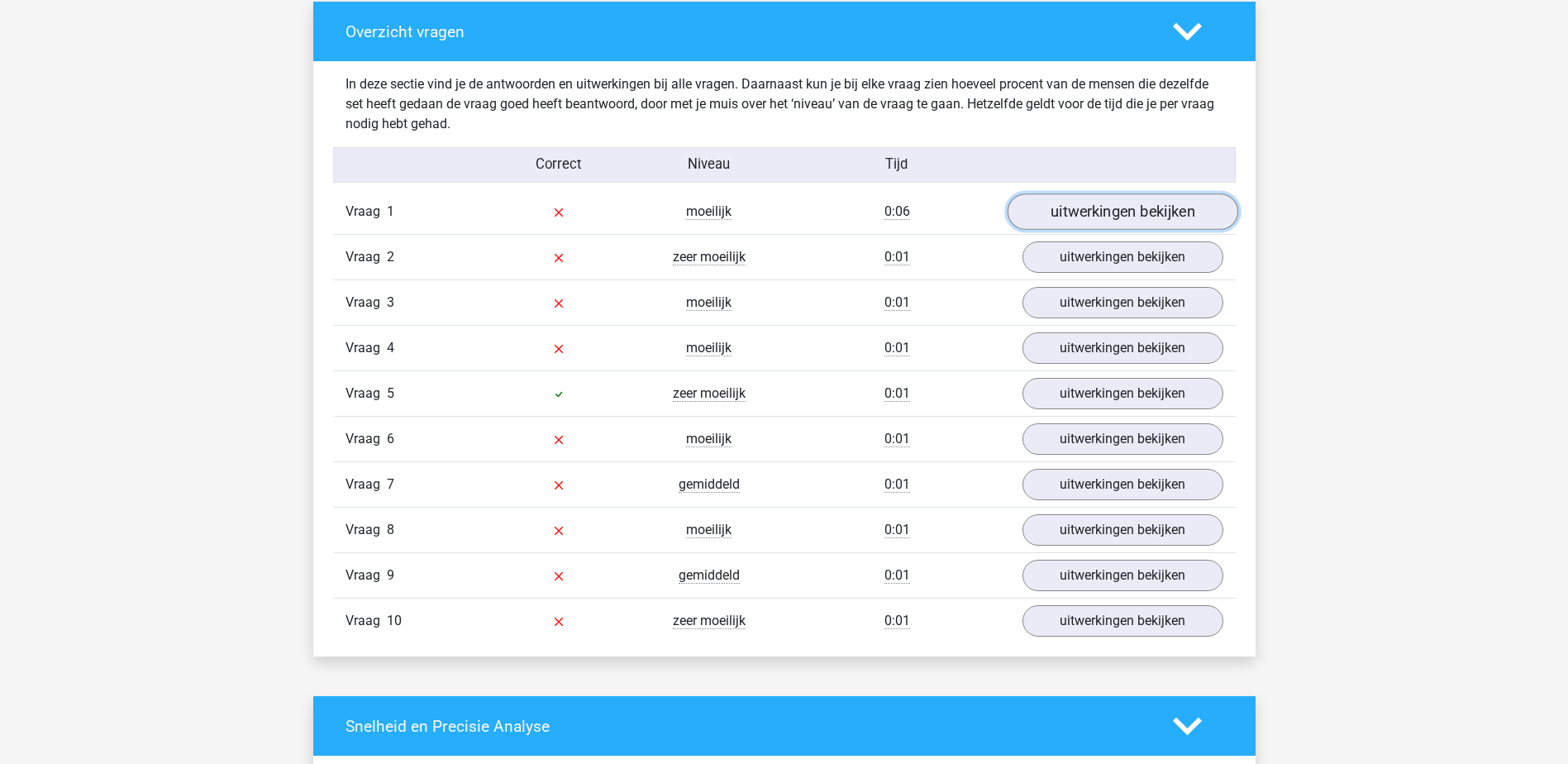
click at [1117, 206] on link "uitwerkingen bekijken" at bounding box center [1121, 213] width 230 height 37
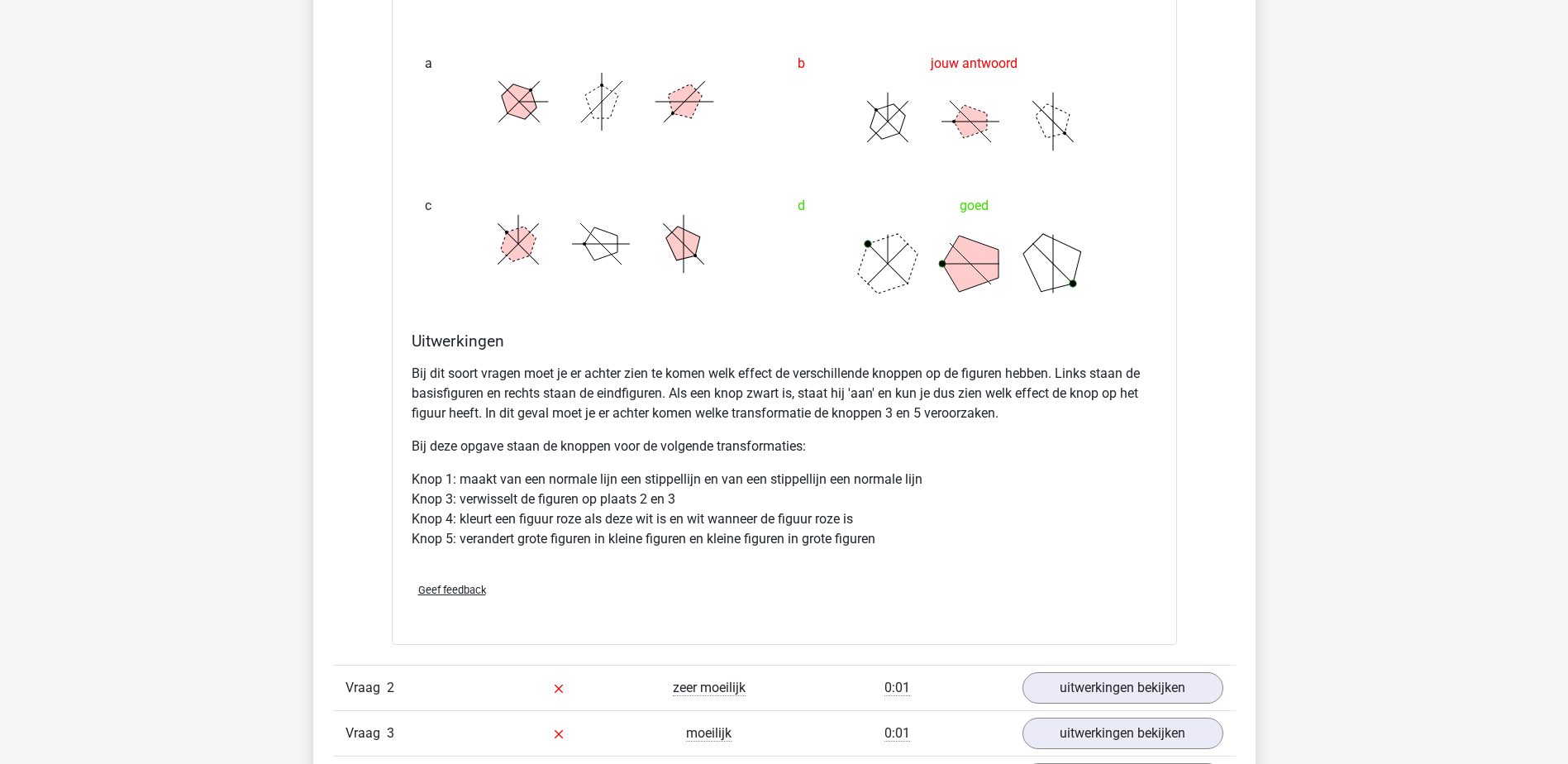
scroll to position [1902, 0]
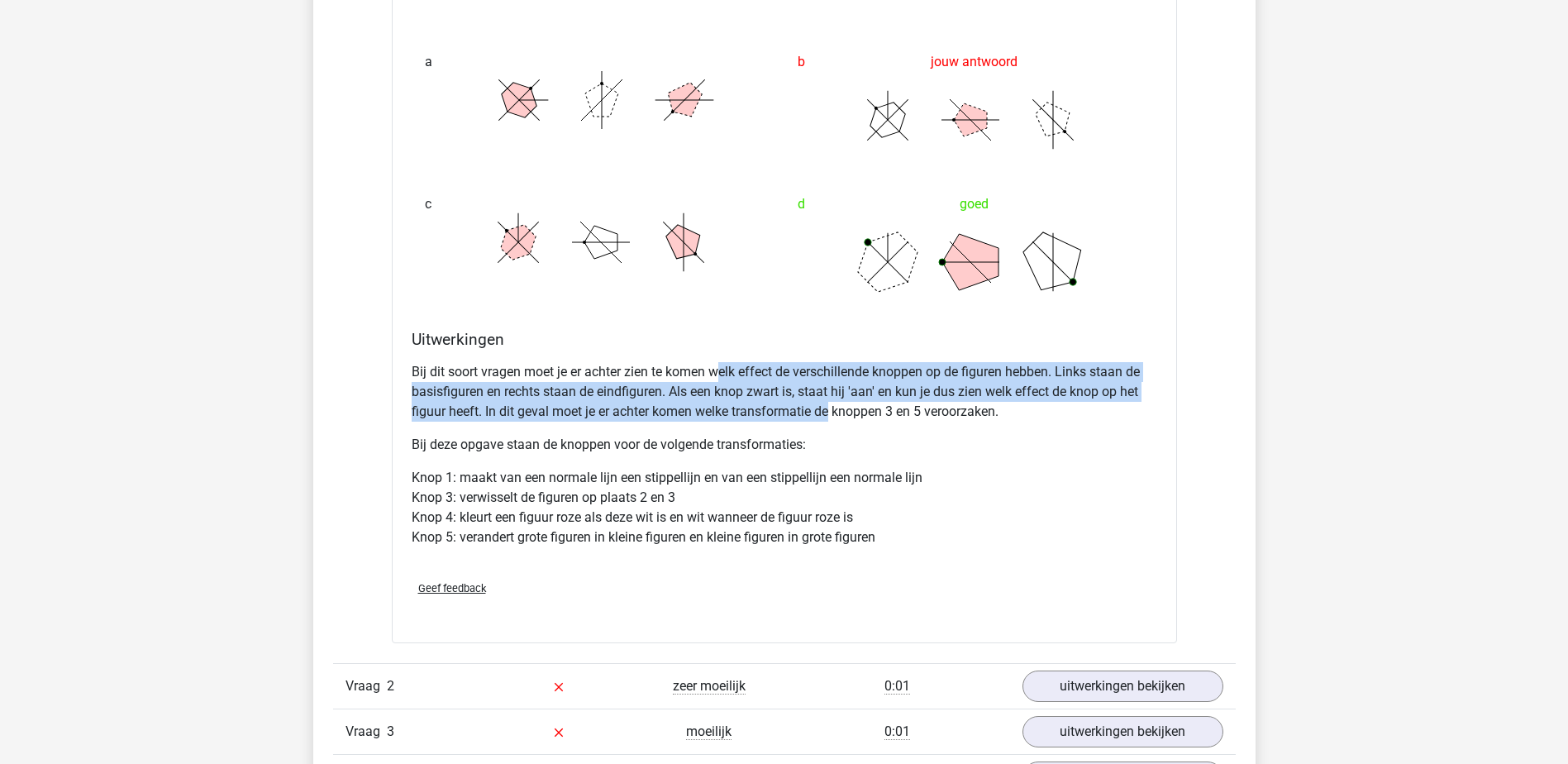
drag, startPoint x: 721, startPoint y: 372, endPoint x: 832, endPoint y: 410, distance: 117.3
click at [832, 410] on p "Bij dit soort vragen moet je er achter zien te komen welk effect de verschillen…" at bounding box center [784, 391] width 746 height 59
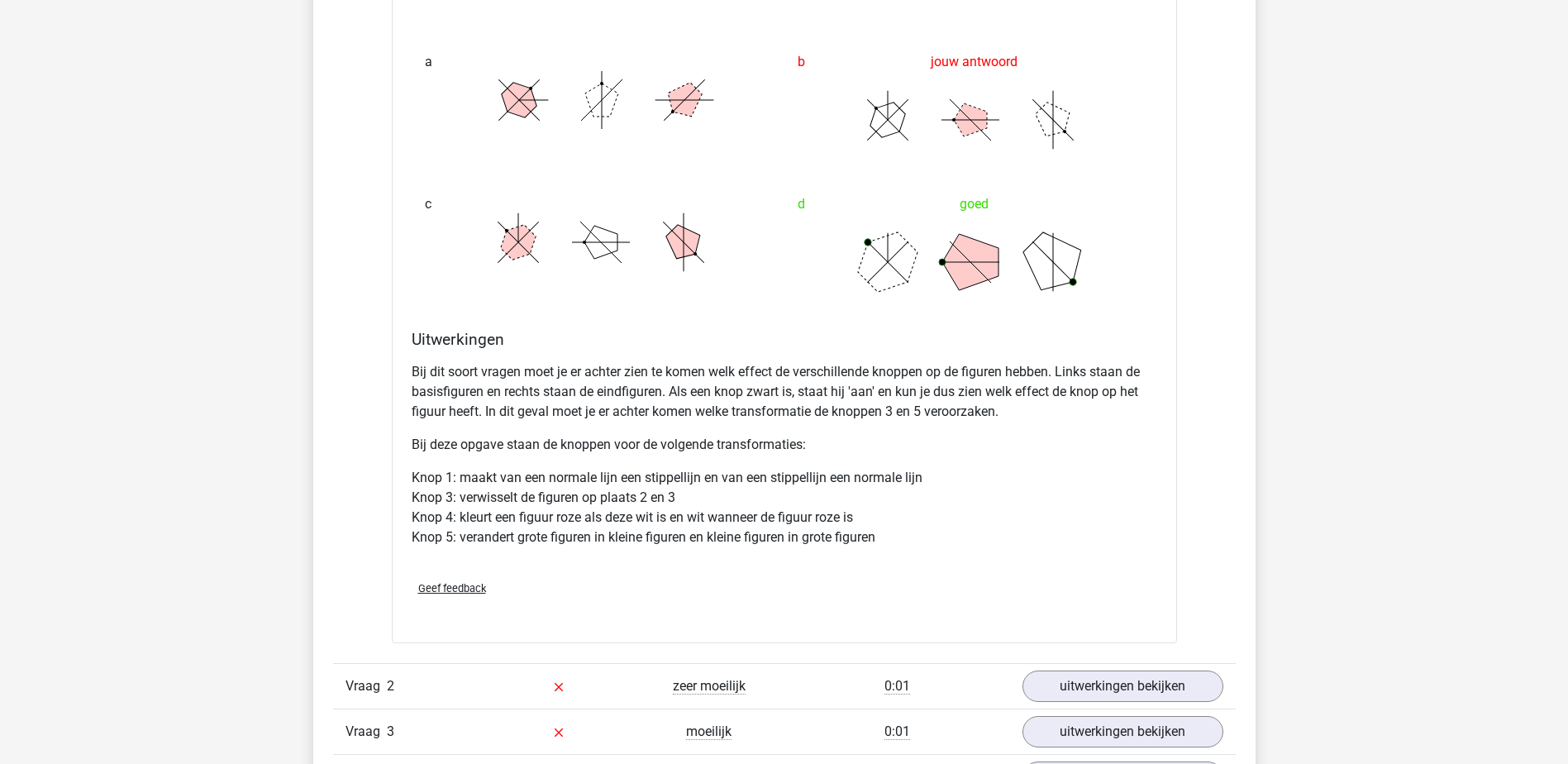
drag, startPoint x: 832, startPoint y: 410, endPoint x: 842, endPoint y: 425, distance: 18.0
click at [842, 425] on div "Bij dit soort vragen moet je er achter zien te komen welk effect de verschillen…" at bounding box center [784, 461] width 746 height 212
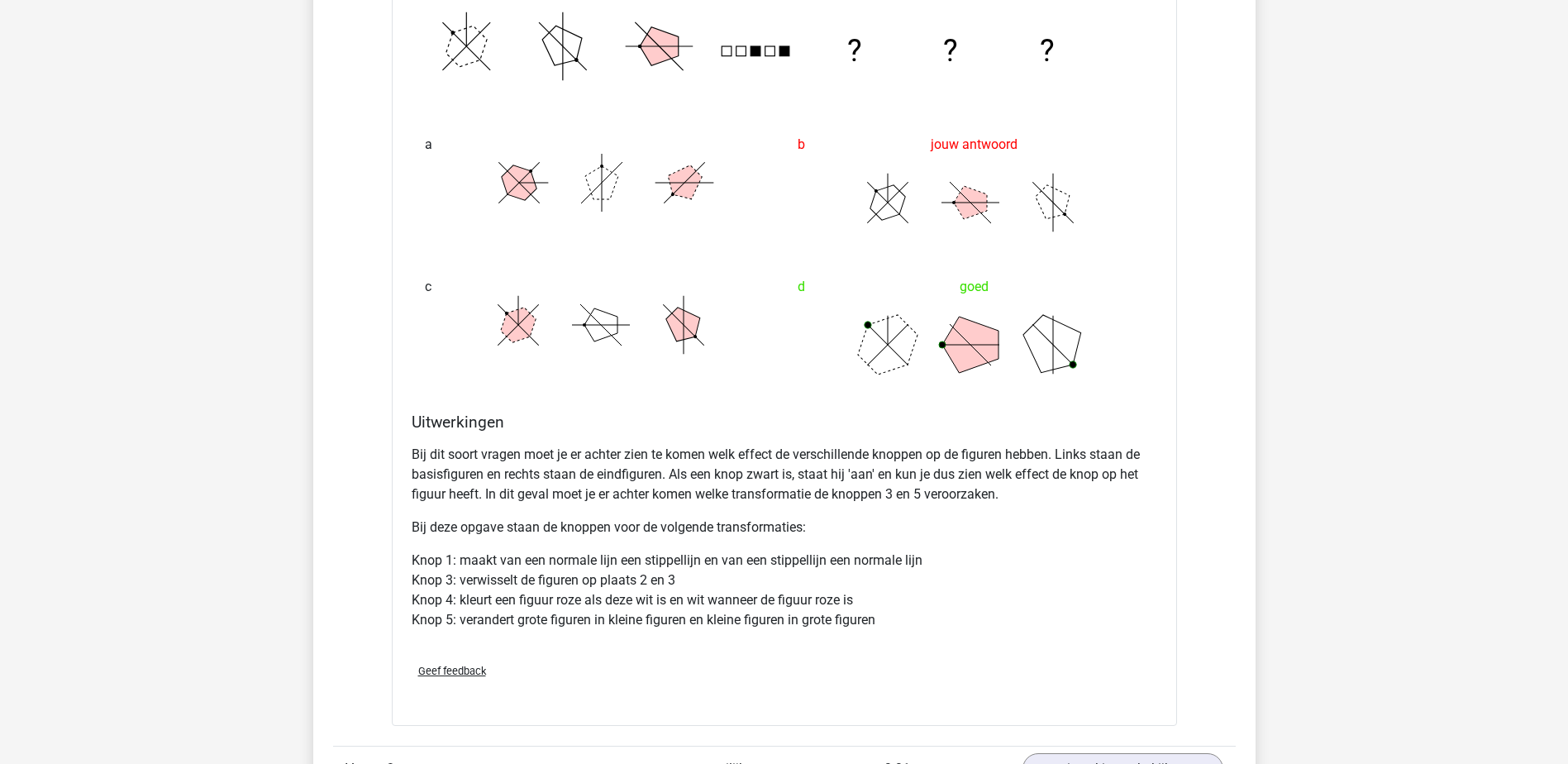
scroll to position [1406, 0]
